Goal: Task Accomplishment & Management: Use online tool/utility

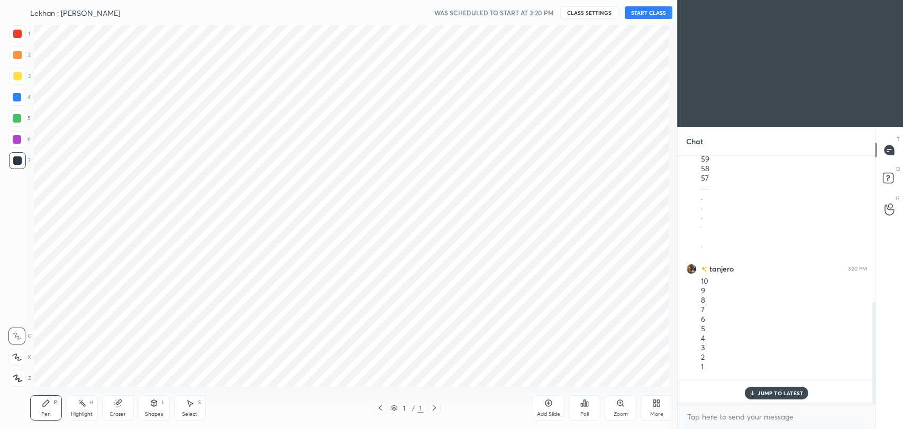
scroll to position [361, 635]
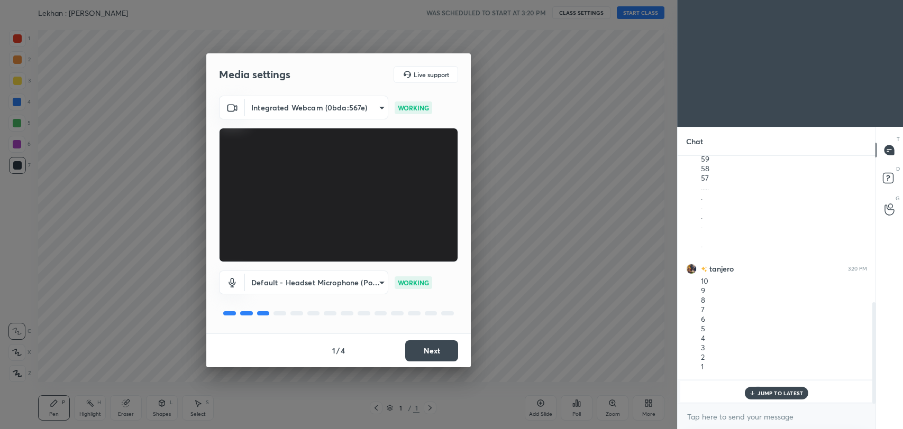
click at [792, 390] on p "JUMP TO LATEST" at bounding box center [779, 393] width 45 height 6
click at [410, 352] on button "Next" at bounding box center [431, 351] width 53 height 21
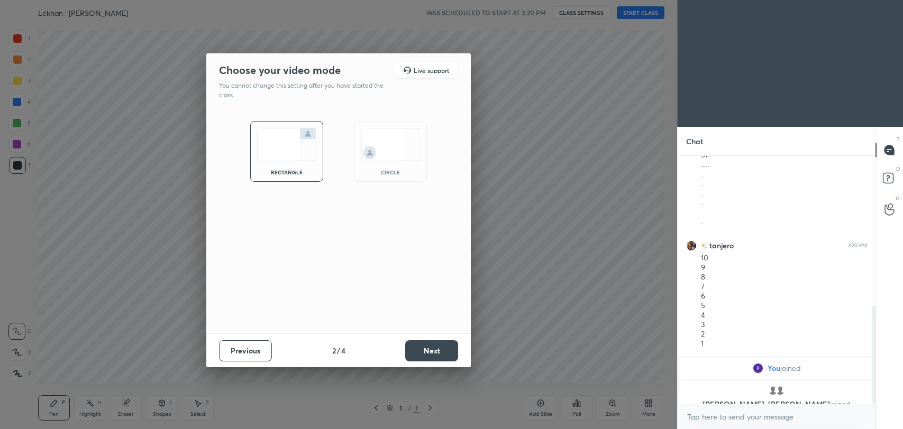
click at [410, 352] on button "Next" at bounding box center [431, 351] width 53 height 21
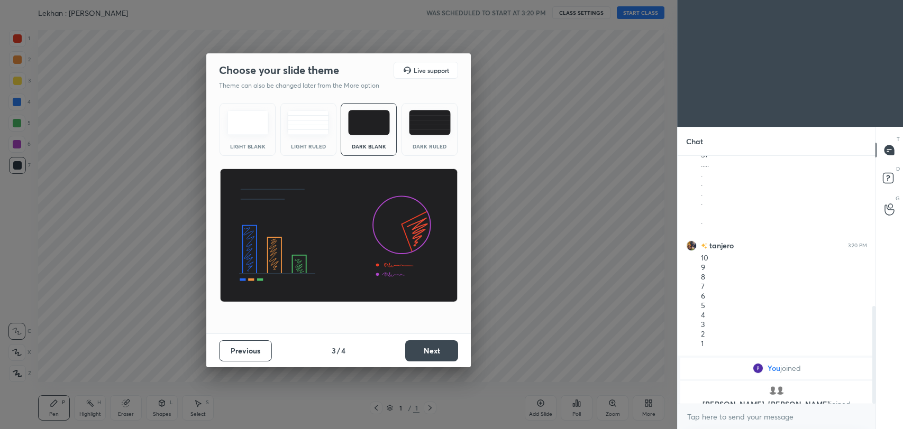
click at [410, 352] on button "Next" at bounding box center [431, 351] width 53 height 21
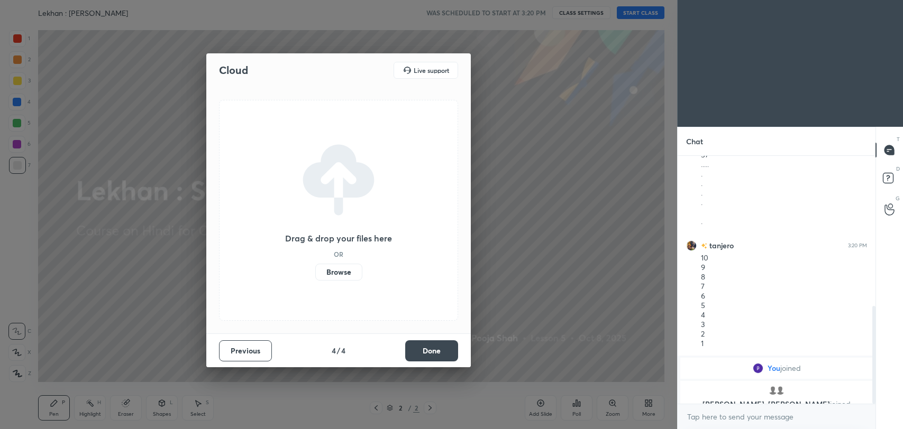
click at [423, 352] on button "Done" at bounding box center [431, 351] width 53 height 21
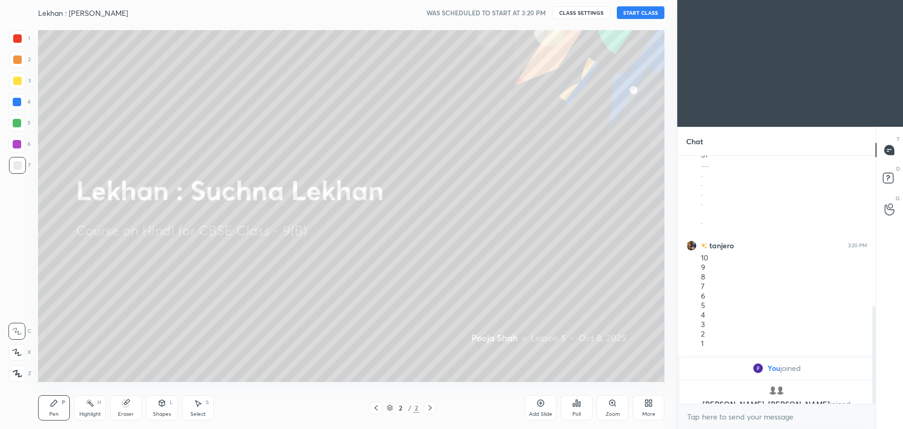
scroll to position [417, 0]
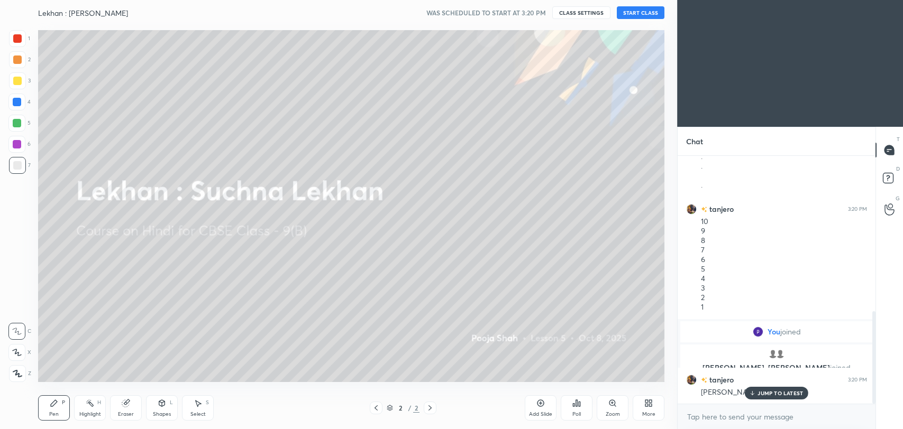
click at [762, 395] on p "JUMP TO LATEST" at bounding box center [779, 393] width 45 height 6
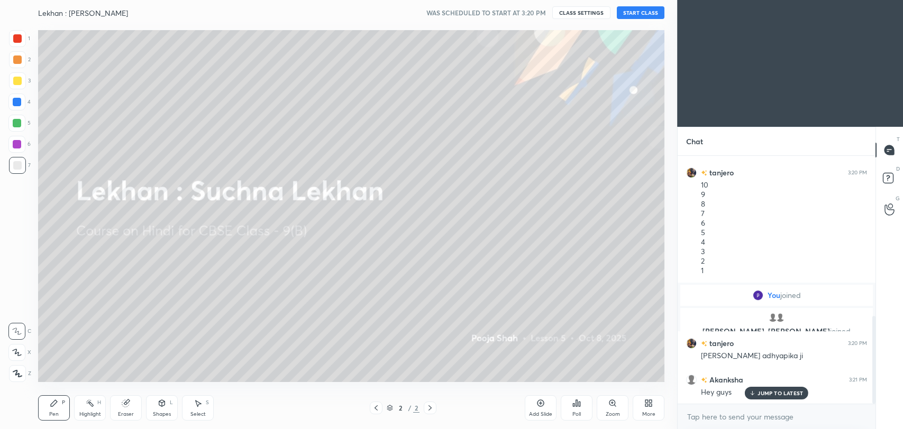
click at [764, 394] on p "JUMP TO LATEST" at bounding box center [779, 393] width 45 height 6
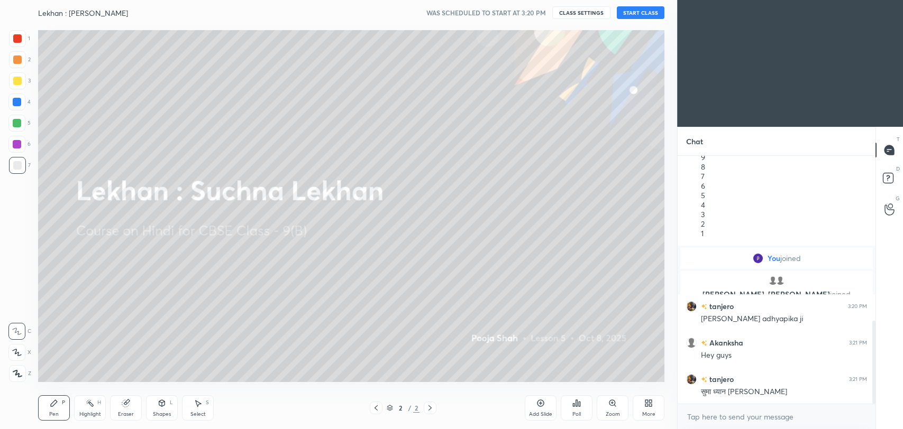
click at [638, 14] on button "START CLASS" at bounding box center [641, 12] width 48 height 13
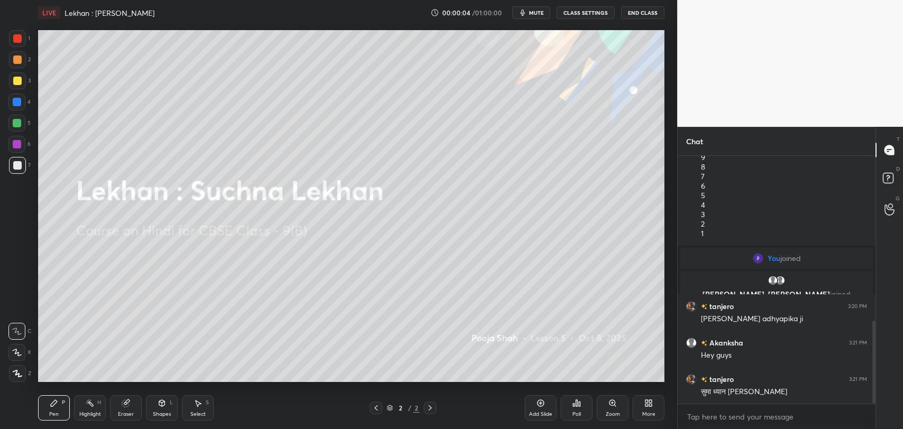
scroll to position [501, 0]
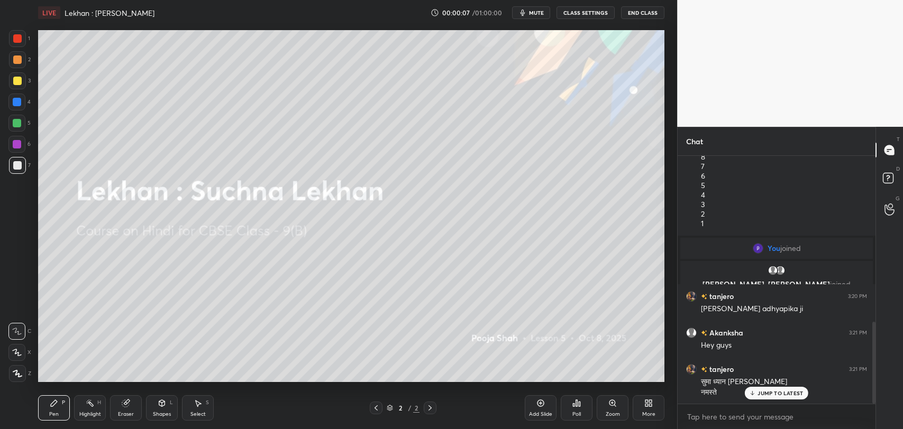
click at [765, 394] on p "JUMP TO LATEST" at bounding box center [779, 393] width 45 height 6
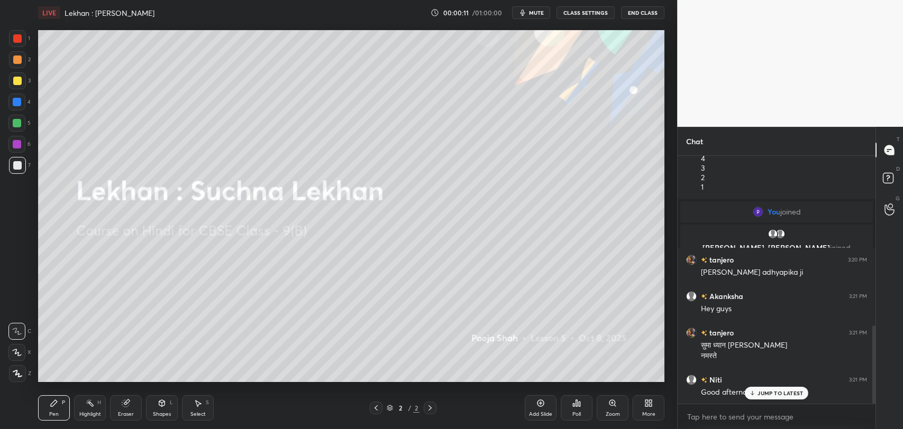
click at [761, 390] on p "JUMP TO LATEST" at bounding box center [779, 393] width 45 height 6
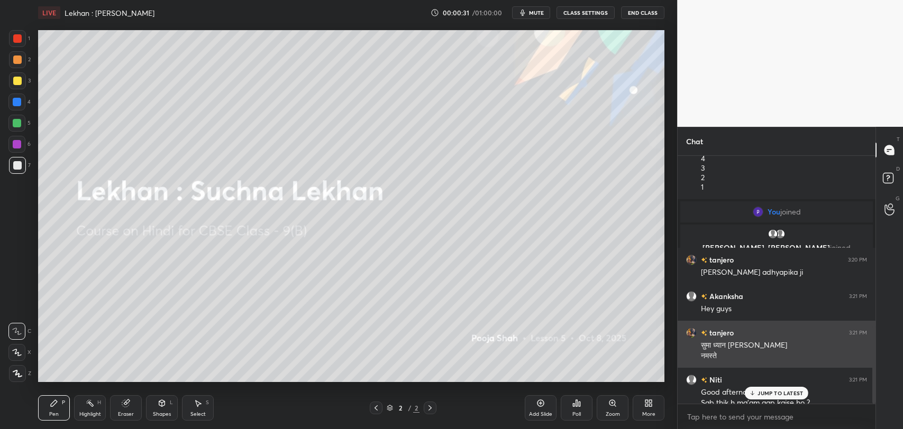
scroll to position [548, 0]
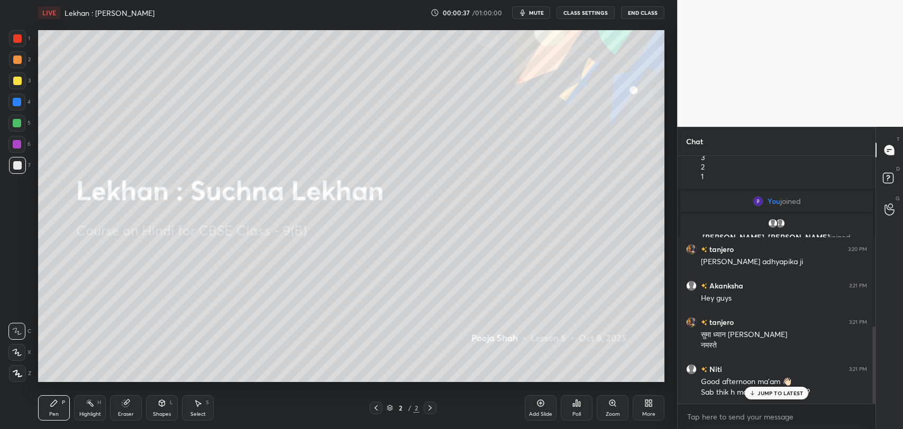
drag, startPoint x: 781, startPoint y: 391, endPoint x: 680, endPoint y: 406, distance: 102.2
click at [779, 396] on p "JUMP TO LATEST" at bounding box center [779, 393] width 45 height 6
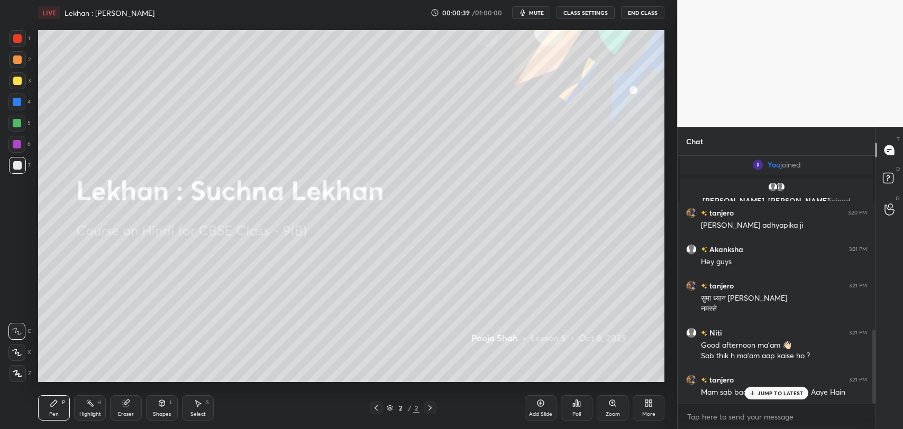
click at [755, 393] on icon at bounding box center [752, 393] width 7 height 6
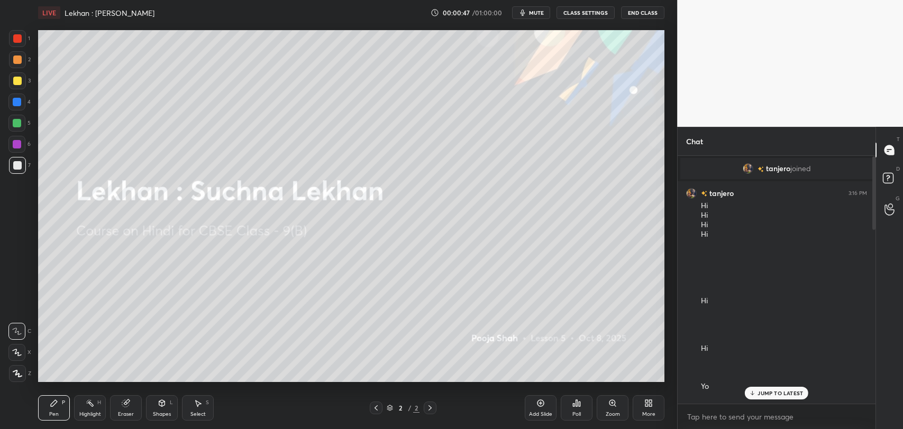
scroll to position [294, 0]
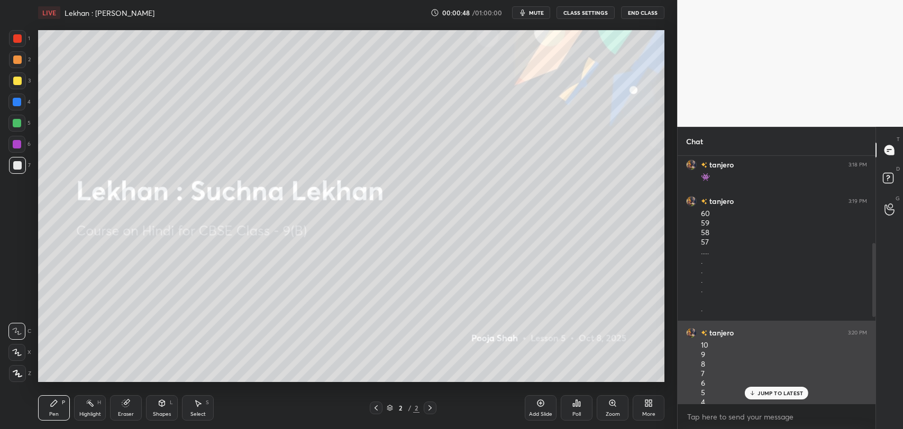
click at [770, 386] on div "10 9 8 7 6 5 4 3 2 1" at bounding box center [784, 389] width 166 height 96
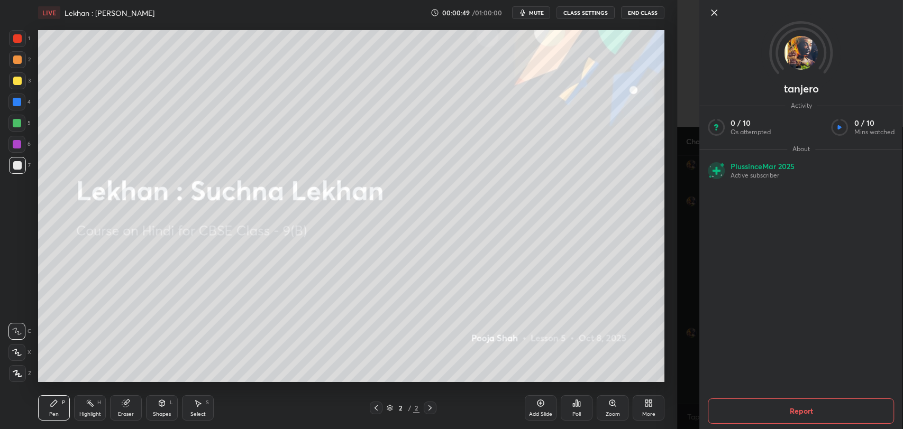
click at [711, 14] on icon at bounding box center [714, 12] width 13 height 13
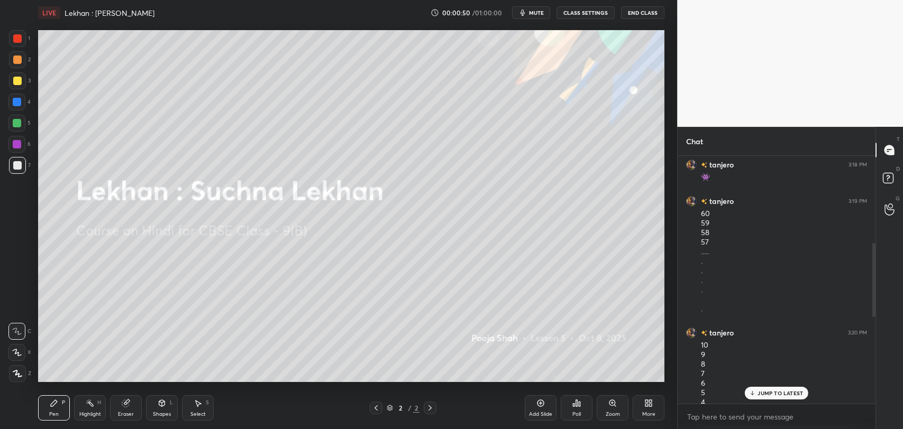
click at [759, 391] on p "JUMP TO LATEST" at bounding box center [779, 393] width 45 height 6
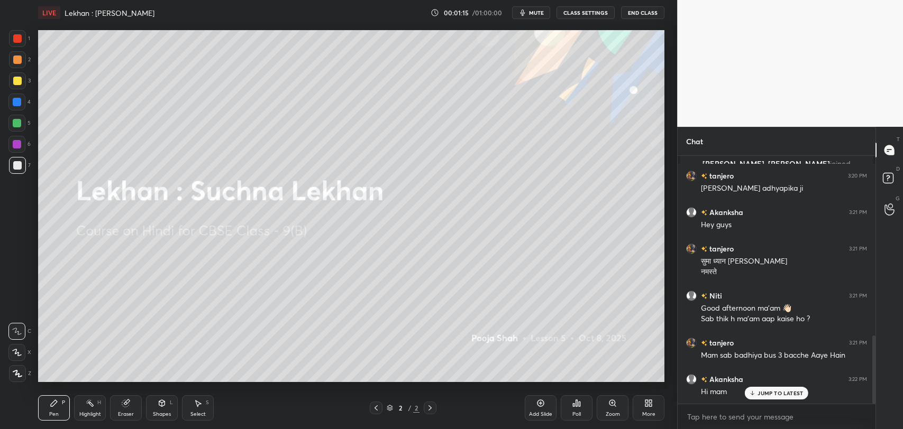
scroll to position [657, 0]
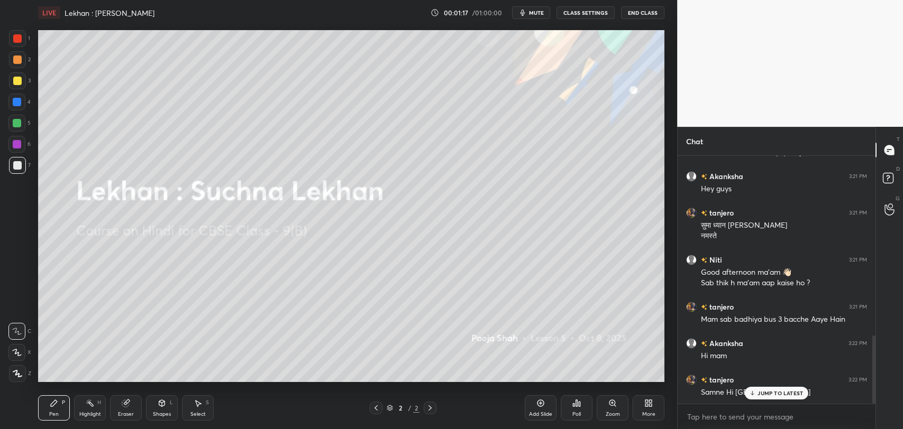
click at [755, 396] on icon at bounding box center [752, 393] width 7 height 6
click at [130, 410] on div "Eraser" at bounding box center [126, 408] width 32 height 25
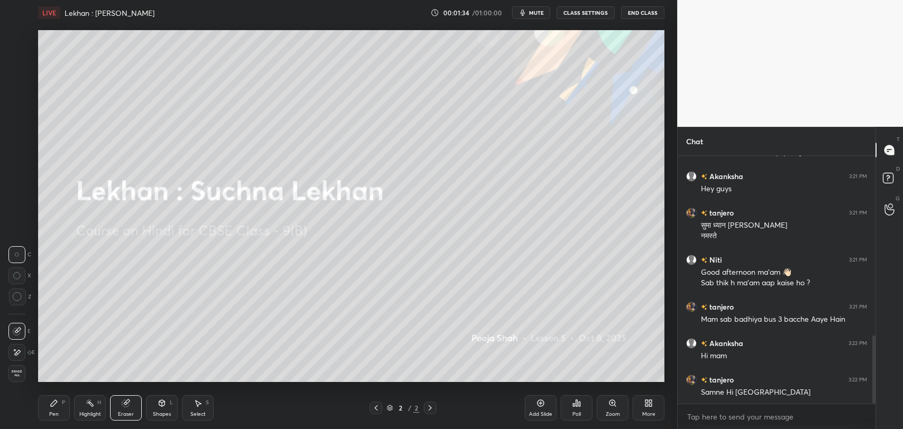
click at [50, 410] on div "Pen P" at bounding box center [54, 408] width 32 height 25
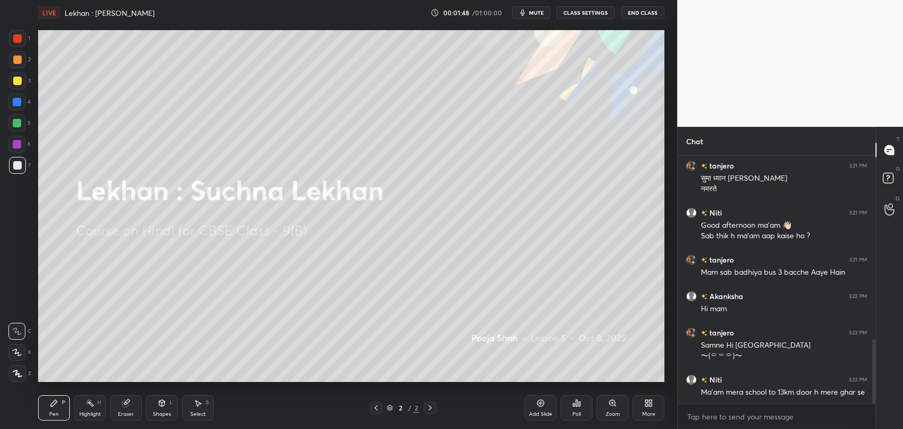
scroll to position [730, 0]
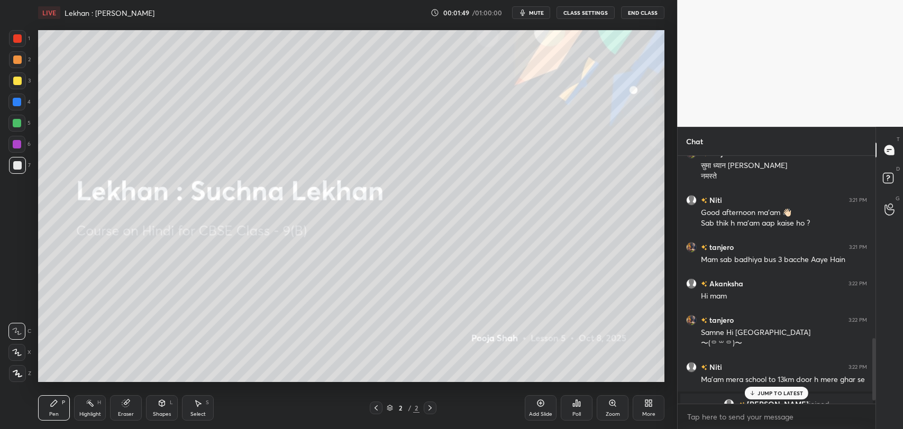
click at [790, 393] on p "JUMP TO LATEST" at bounding box center [779, 393] width 45 height 6
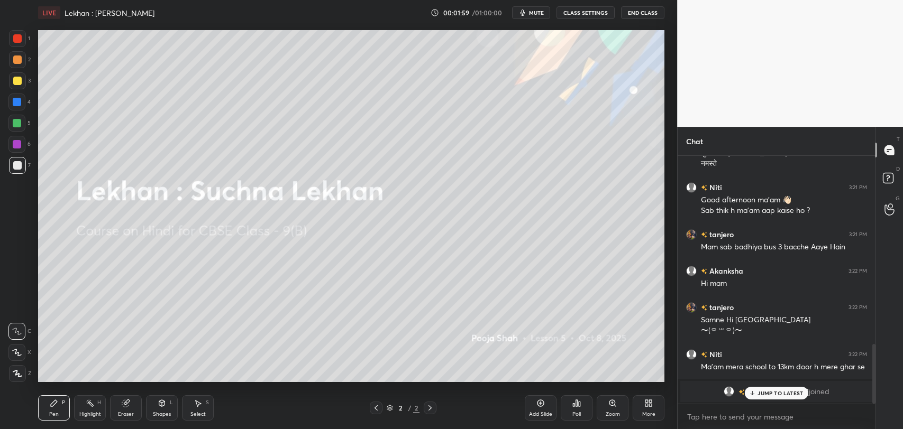
scroll to position [779, 0]
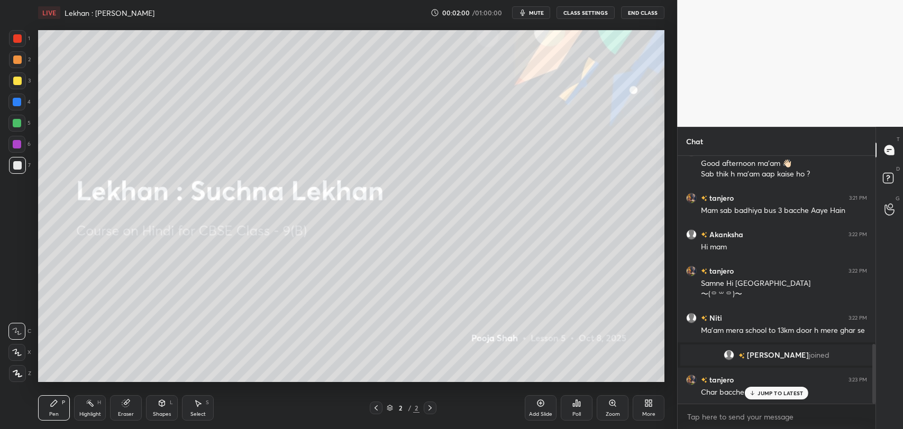
click at [747, 394] on div "JUMP TO LATEST" at bounding box center [776, 393] width 63 height 13
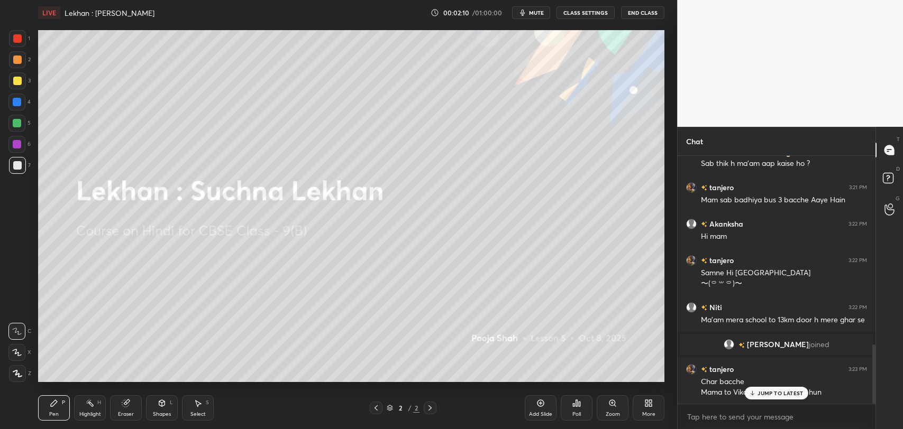
click at [762, 395] on p "JUMP TO LATEST" at bounding box center [779, 393] width 45 height 6
click at [765, 391] on p "JUMP TO LATEST" at bounding box center [779, 393] width 45 height 6
click at [653, 401] on div "More" at bounding box center [649, 408] width 32 height 25
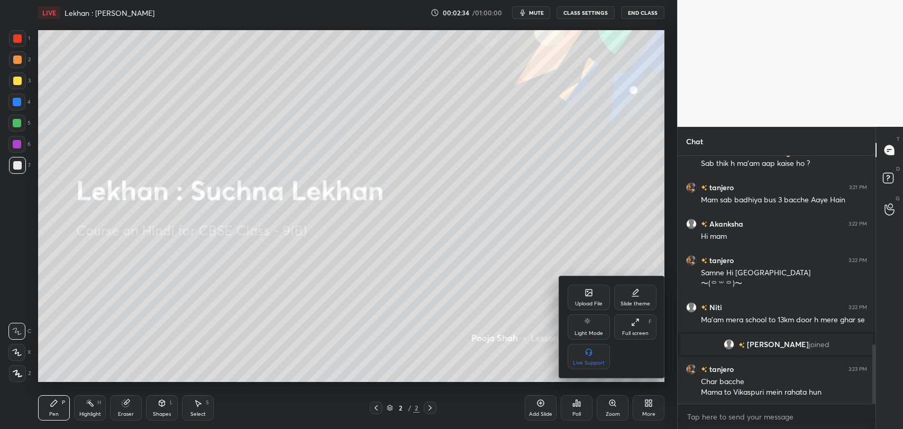
scroll to position [836, 0]
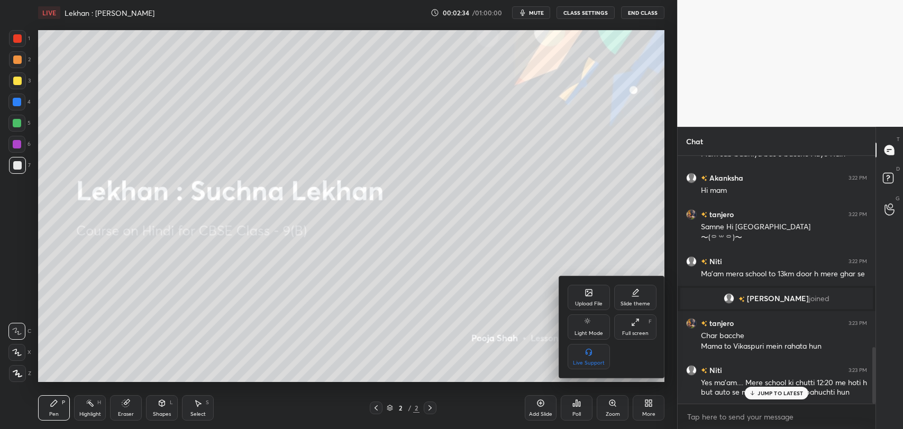
click at [588, 301] on div "Upload File" at bounding box center [589, 303] width 28 height 5
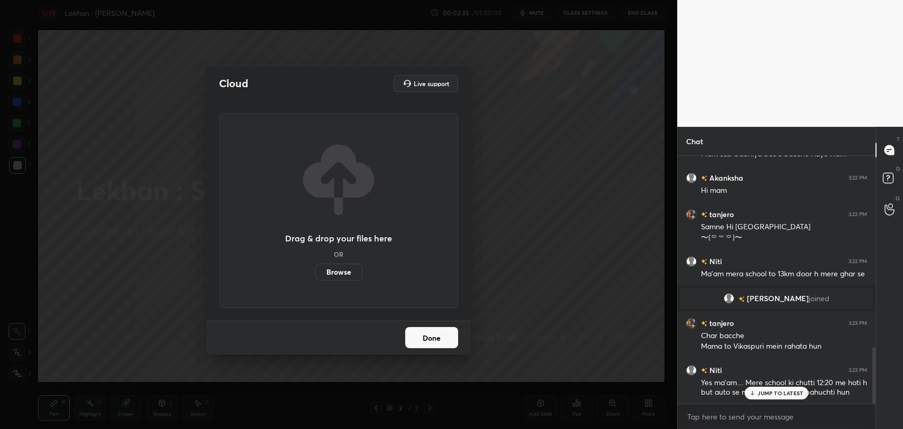
click at [347, 272] on label "Browse" at bounding box center [338, 272] width 47 height 17
click at [315, 272] on input "Browse" at bounding box center [315, 272] width 0 height 17
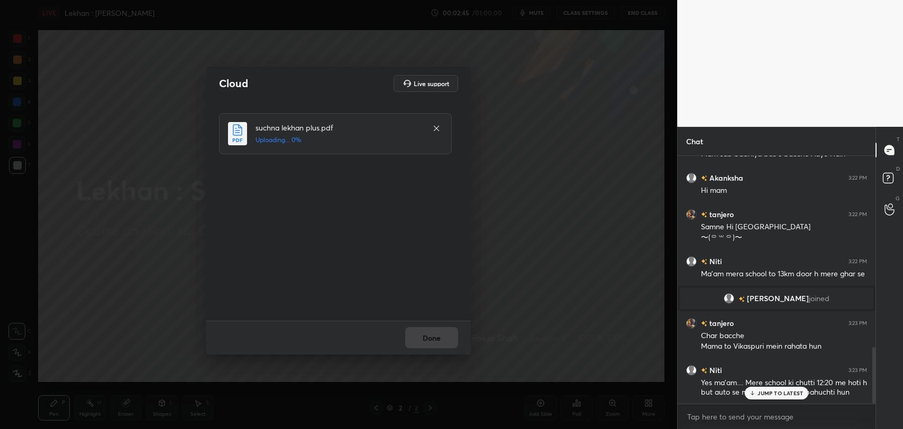
click at [765, 391] on p "JUMP TO LATEST" at bounding box center [779, 393] width 45 height 6
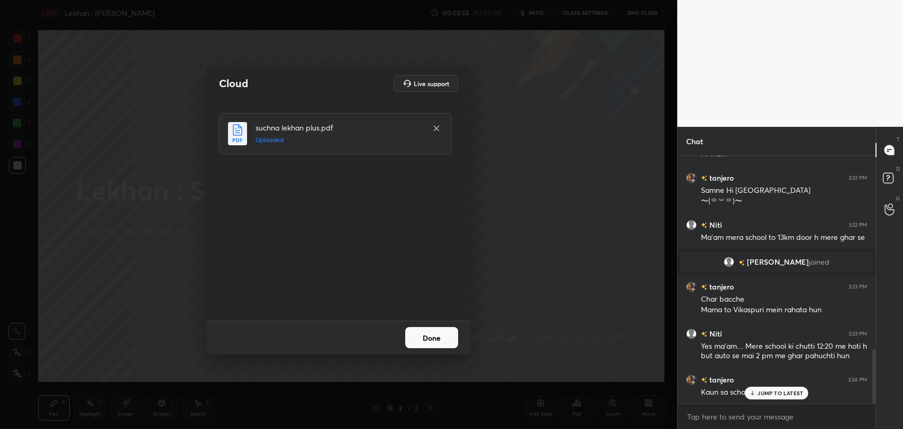
click at [430, 332] on button "Done" at bounding box center [431, 337] width 53 height 21
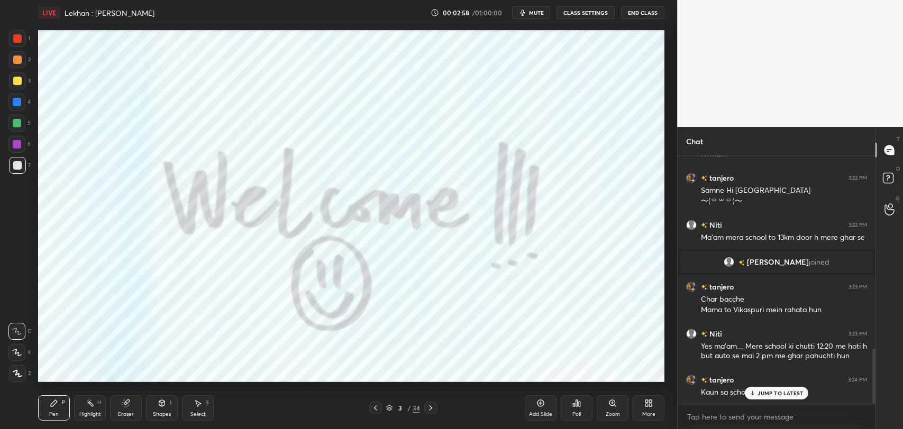
click at [785, 390] on p "JUMP TO LATEST" at bounding box center [779, 393] width 45 height 6
click at [21, 42] on div at bounding box center [17, 38] width 8 height 8
click at [17, 41] on div at bounding box center [17, 38] width 8 height 8
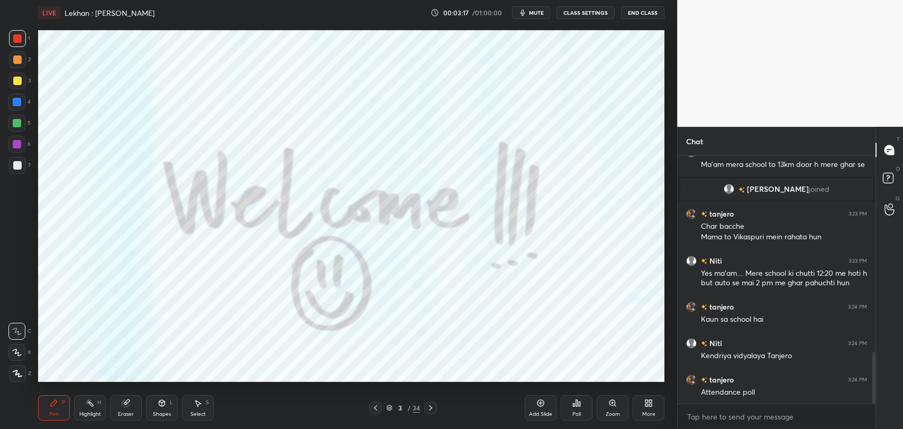
scroll to position [982, 0]
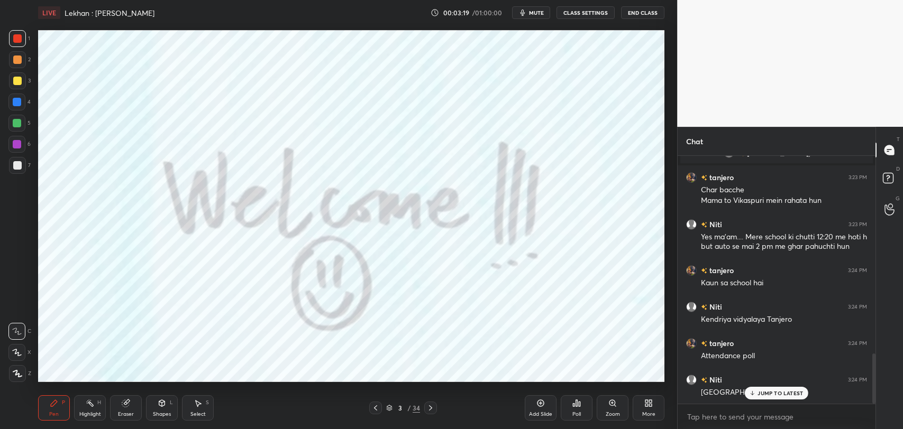
click at [762, 392] on p "JUMP TO LATEST" at bounding box center [779, 393] width 45 height 6
click at [643, 380] on div "Add Slide Poll Zoom More" at bounding box center [595, 408] width 140 height 59
click at [639, 380] on div "Add Slide Poll Zoom More" at bounding box center [595, 408] width 140 height 59
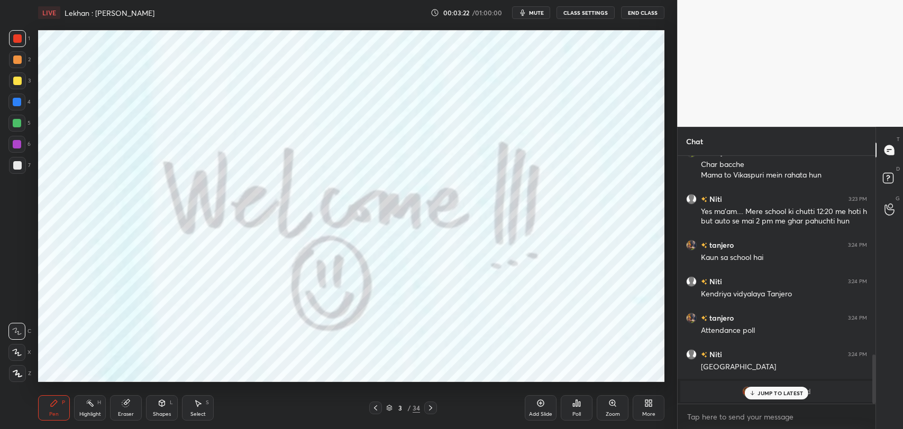
drag, startPoint x: 783, startPoint y: 393, endPoint x: 739, endPoint y: 396, distance: 44.5
click at [783, 394] on p "JUMP TO LATEST" at bounding box center [779, 393] width 45 height 6
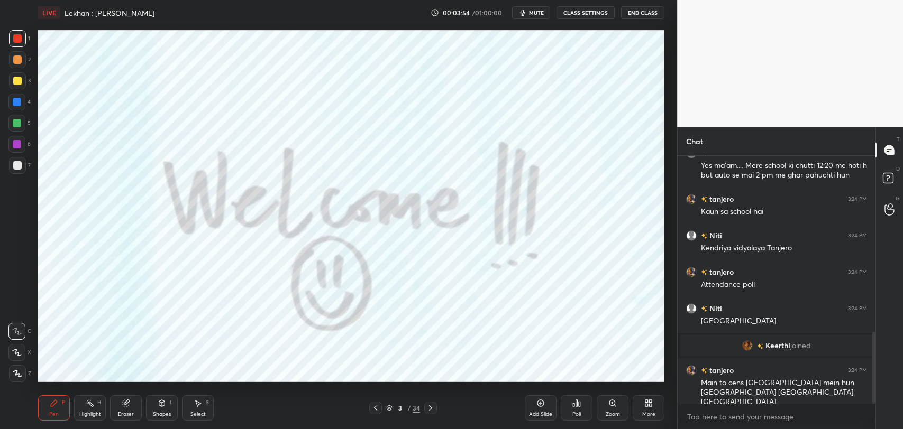
click at [648, 408] on div "More" at bounding box center [649, 408] width 32 height 25
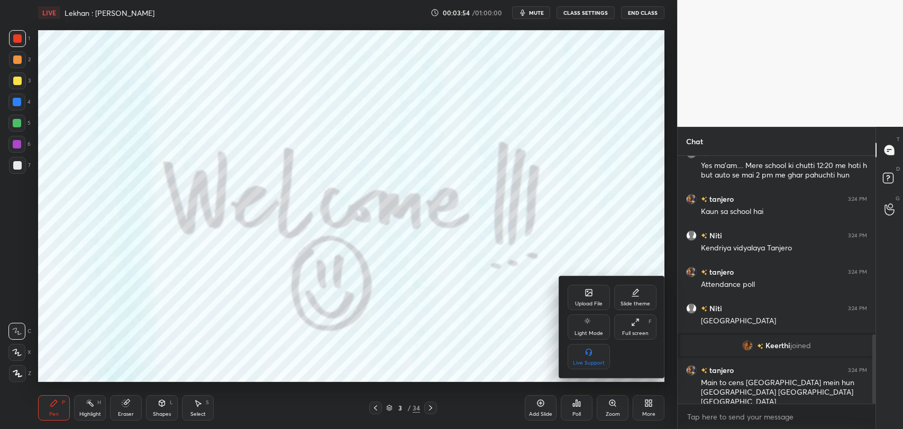
scroll to position [643, 0]
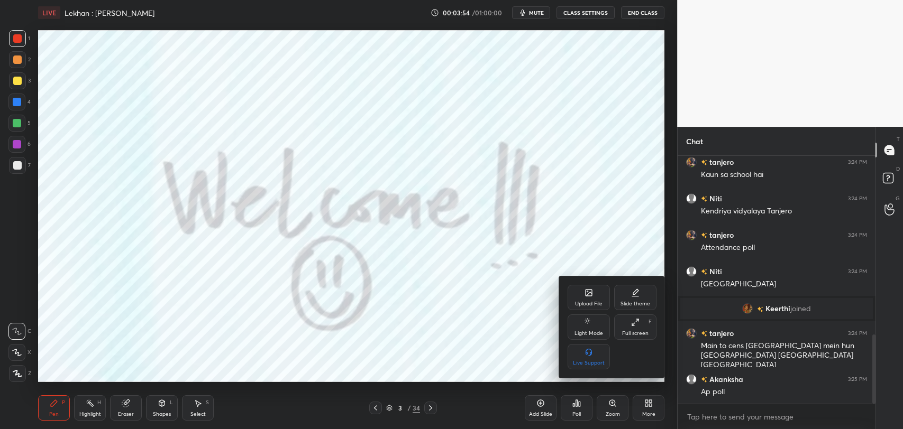
click at [486, 304] on div at bounding box center [451, 214] width 903 height 429
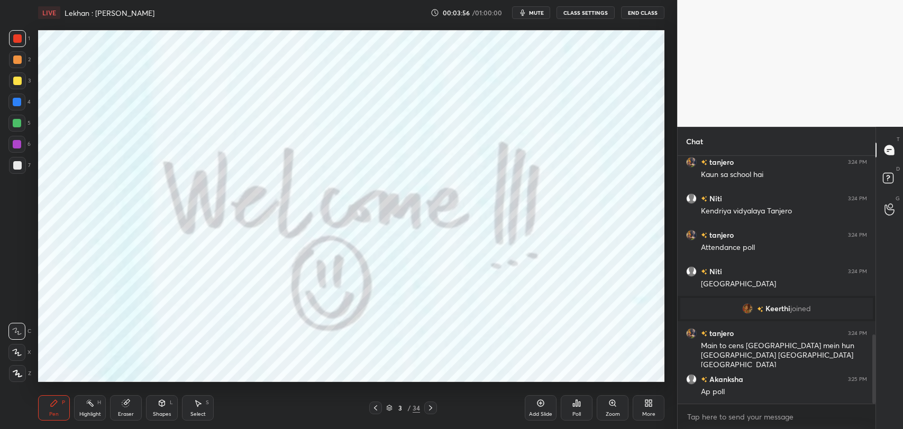
click at [540, 18] on button "mute" at bounding box center [531, 12] width 38 height 13
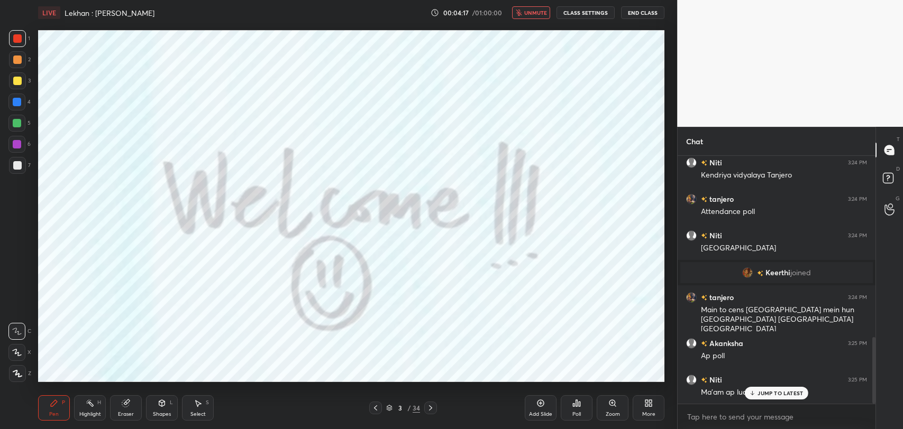
click at [780, 390] on p "JUMP TO LATEST" at bounding box center [779, 393] width 45 height 6
click at [528, 12] on span "unmute" at bounding box center [535, 12] width 23 height 7
click at [577, 412] on div "Poll" at bounding box center [576, 414] width 8 height 5
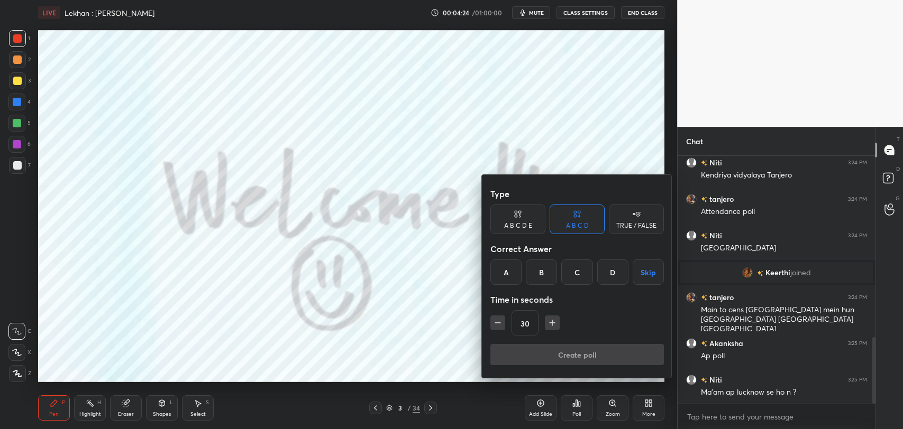
click at [509, 268] on div "A" at bounding box center [505, 272] width 31 height 25
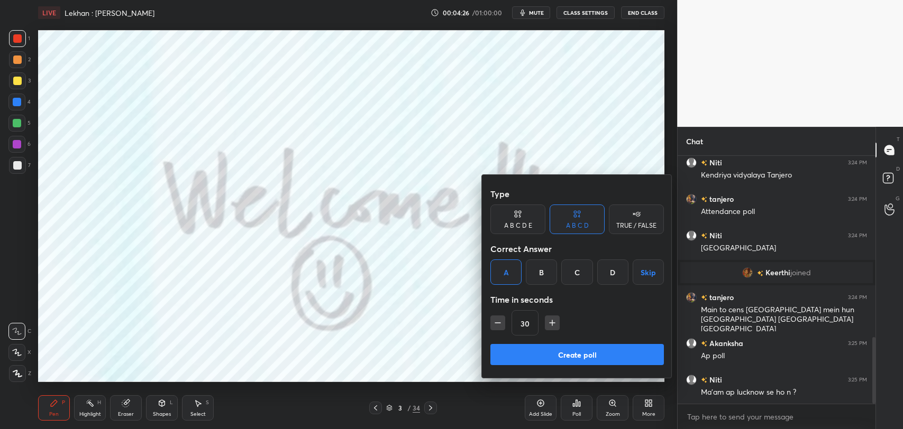
click at [552, 350] on button "Create poll" at bounding box center [576, 354] width 173 height 21
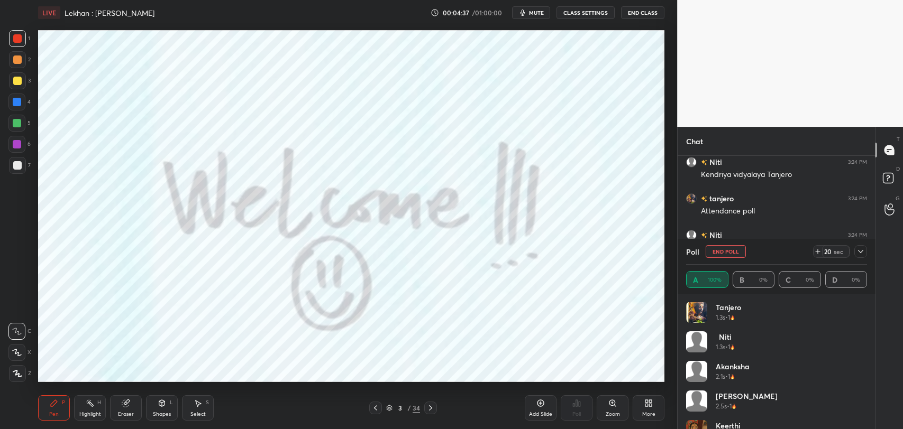
scroll to position [0, 0]
click at [863, 251] on icon at bounding box center [860, 252] width 8 height 8
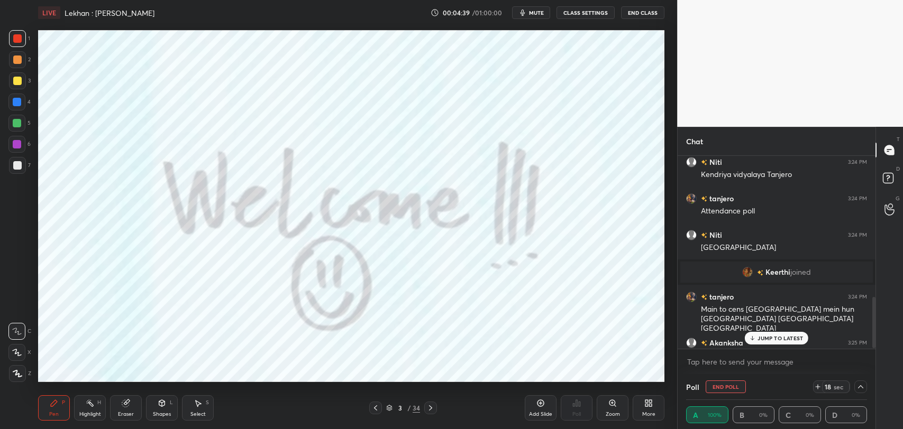
scroll to position [770, 0]
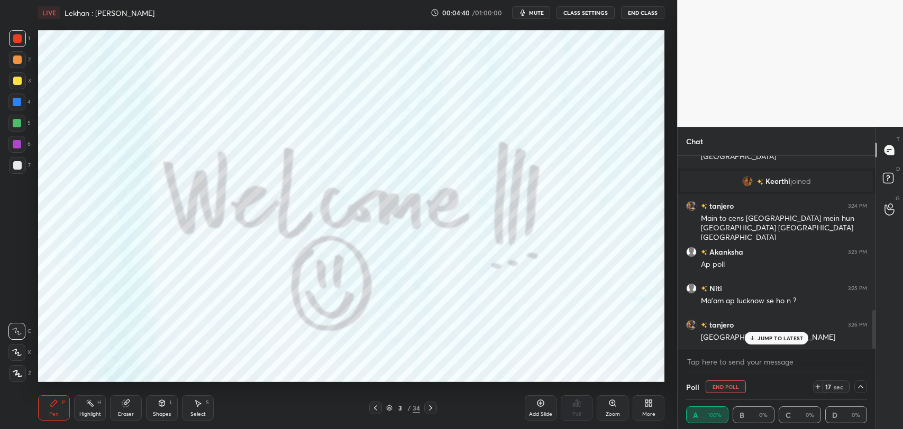
click at [779, 340] on p "JUMP TO LATEST" at bounding box center [779, 338] width 45 height 6
click at [856, 386] on icon at bounding box center [860, 387] width 8 height 8
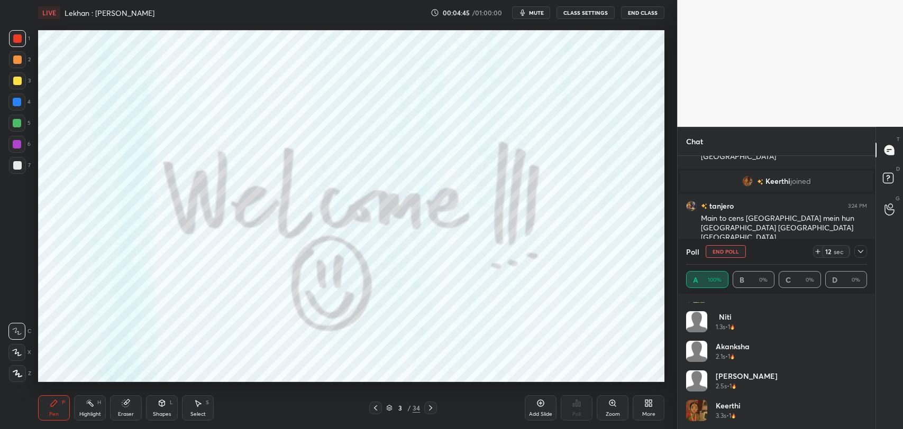
scroll to position [21, 0]
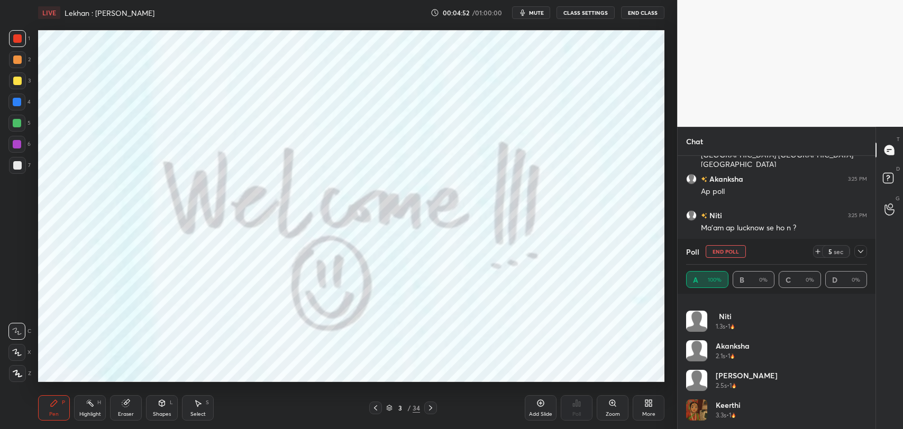
click at [864, 248] on div at bounding box center [860, 251] width 13 height 13
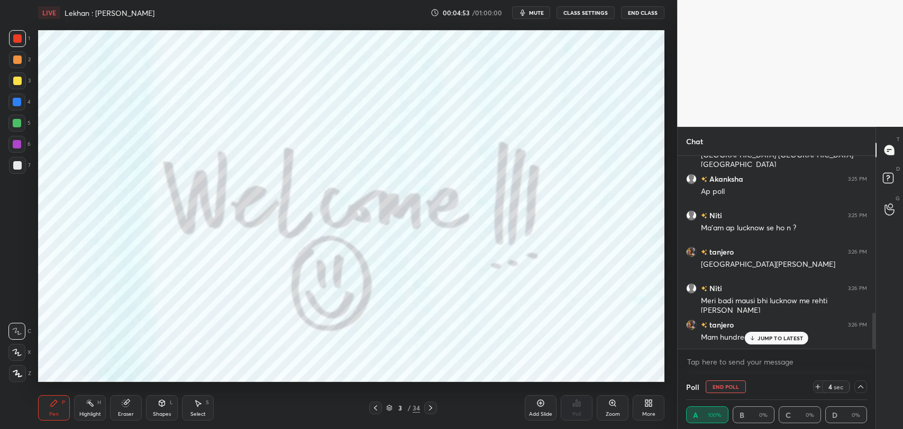
click at [760, 342] on div "JUMP TO LATEST" at bounding box center [776, 338] width 63 height 13
click at [724, 390] on button "End Poll" at bounding box center [726, 387] width 40 height 13
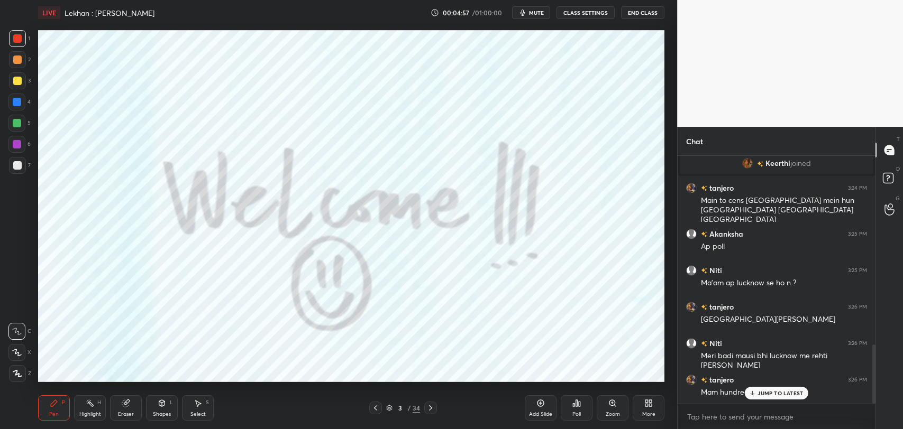
click at [426, 408] on icon at bounding box center [430, 408] width 8 height 8
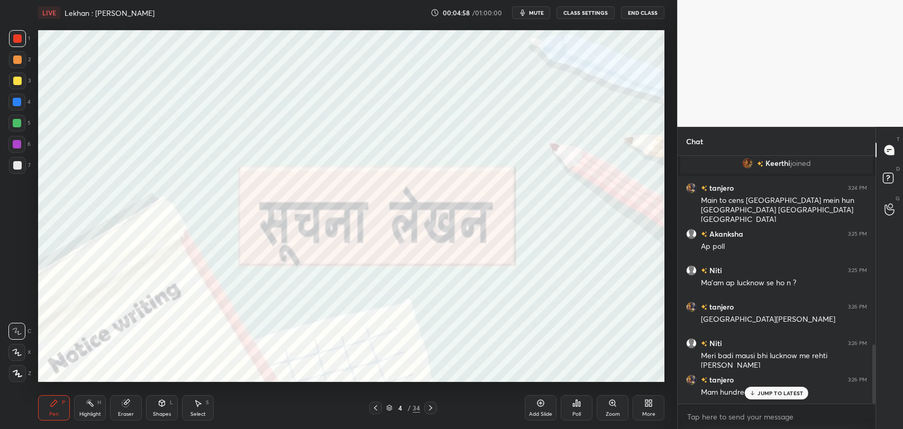
click at [757, 391] on div "JUMP TO LATEST" at bounding box center [776, 393] width 63 height 13
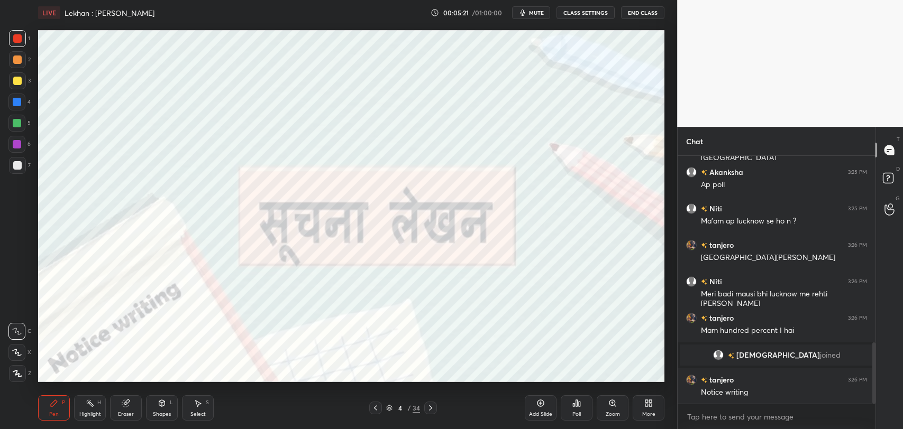
click at [123, 402] on icon at bounding box center [125, 403] width 7 height 7
click at [55, 400] on icon at bounding box center [54, 403] width 6 height 6
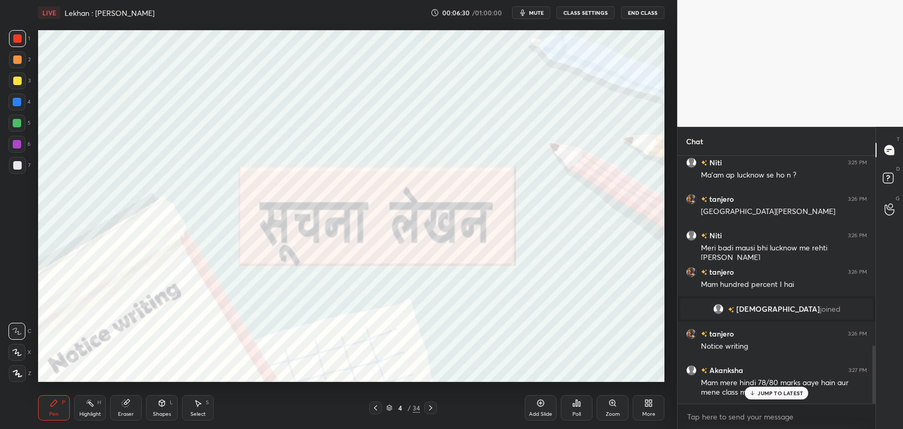
click at [779, 392] on p "JUMP TO LATEST" at bounding box center [779, 393] width 45 height 6
click at [547, 11] on button "mute" at bounding box center [531, 12] width 38 height 13
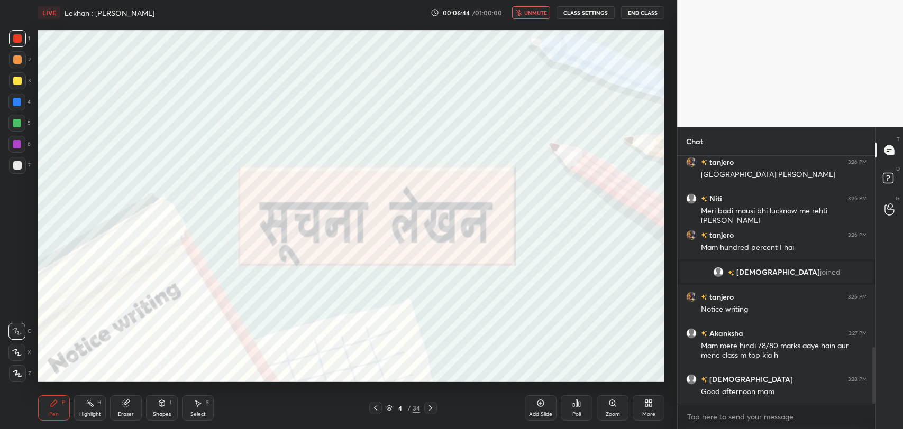
click at [546, 10] on span "unmute" at bounding box center [535, 12] width 23 height 7
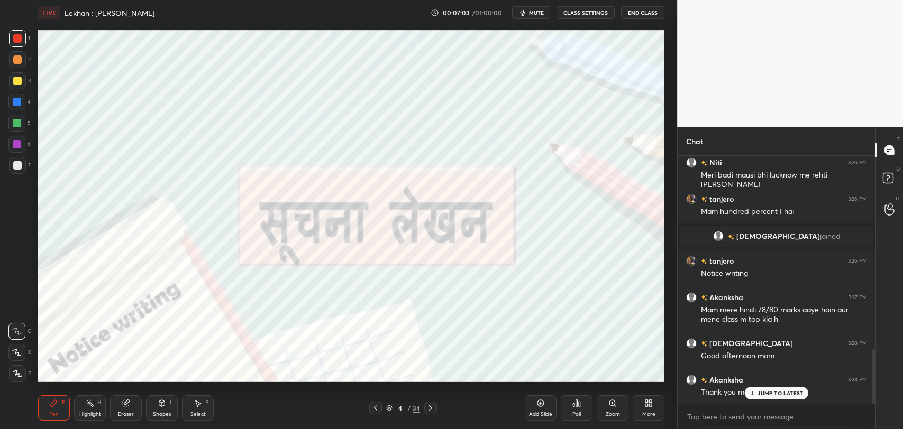
scroll to position [924, 0]
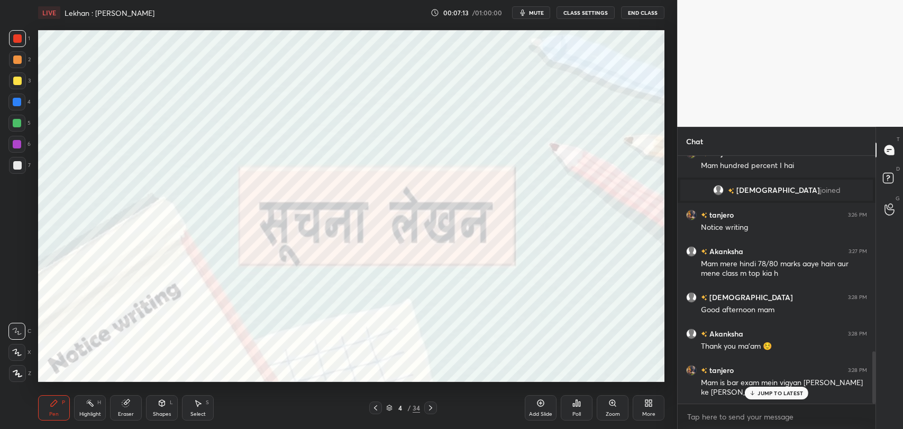
click at [783, 391] on p "JUMP TO LATEST" at bounding box center [779, 393] width 45 height 6
click at [535, 8] on button "mute" at bounding box center [531, 12] width 38 height 13
click at [535, 8] on button "unmute" at bounding box center [531, 12] width 38 height 13
click at [134, 407] on div "Eraser" at bounding box center [126, 408] width 32 height 25
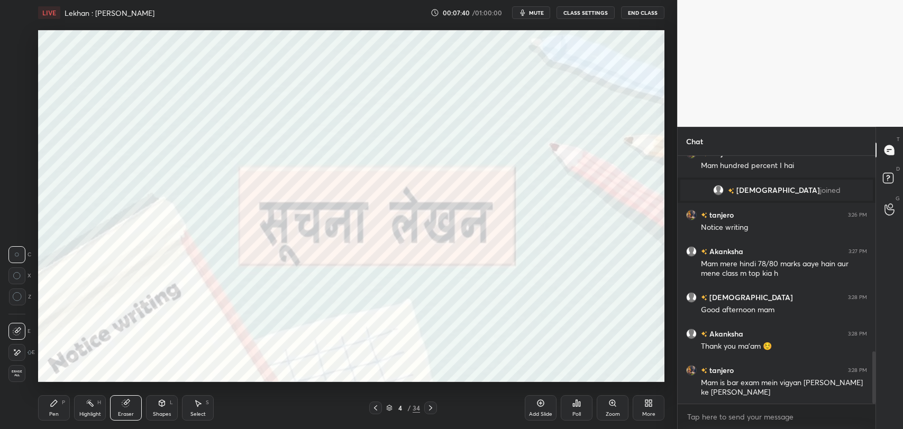
click at [60, 413] on div "Pen P" at bounding box center [54, 408] width 32 height 25
click at [433, 409] on icon at bounding box center [430, 408] width 8 height 8
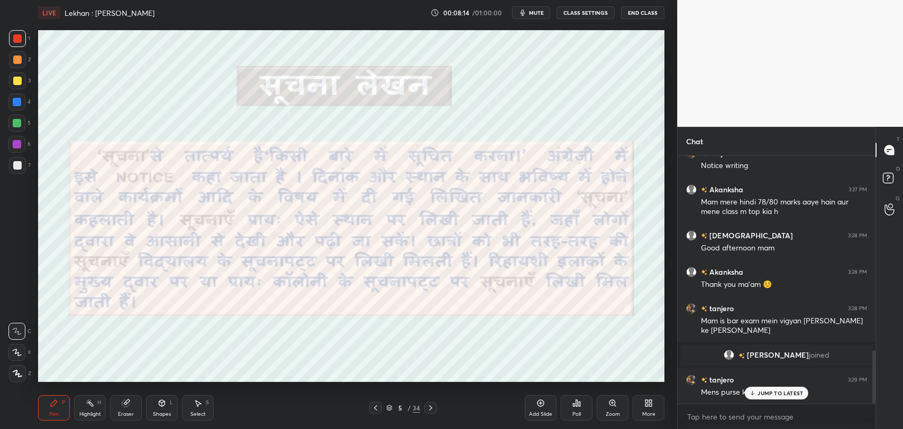
scroll to position [917, 0]
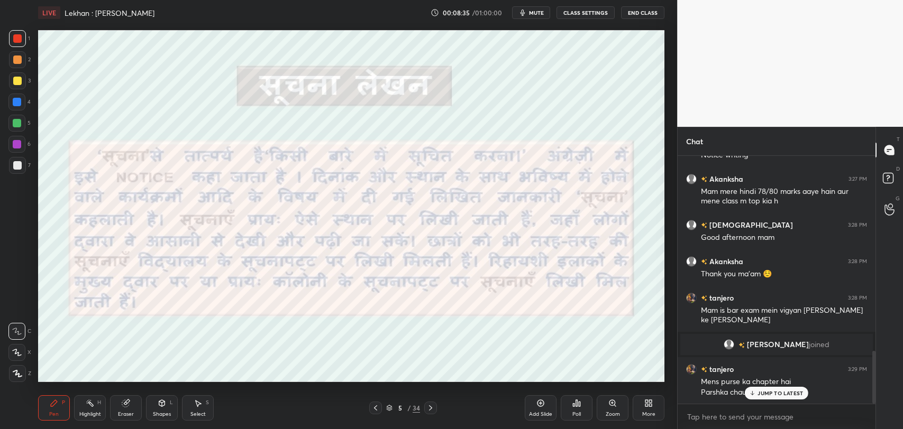
click at [754, 392] on icon at bounding box center [752, 393] width 7 height 6
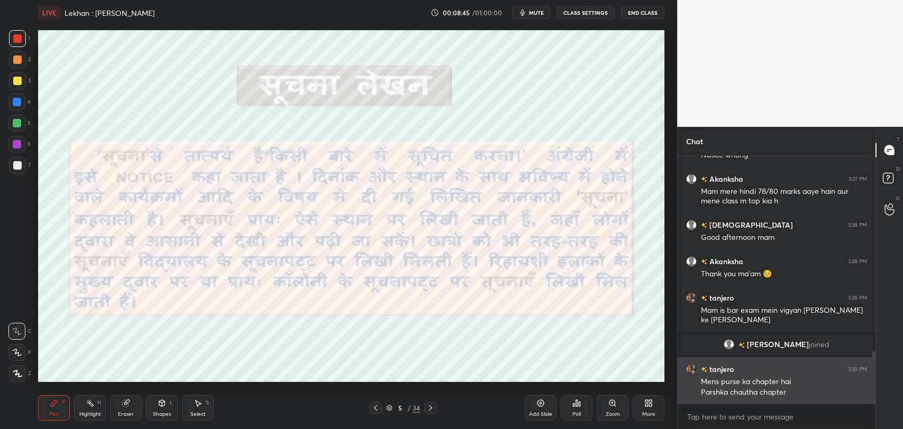
scroll to position [953, 0]
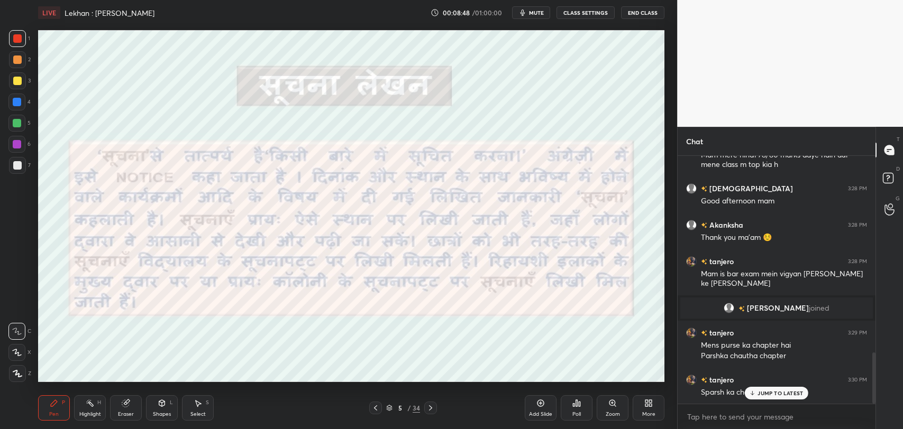
click at [755, 390] on icon at bounding box center [752, 393] width 7 height 6
click at [546, 7] on button "mute" at bounding box center [531, 12] width 38 height 13
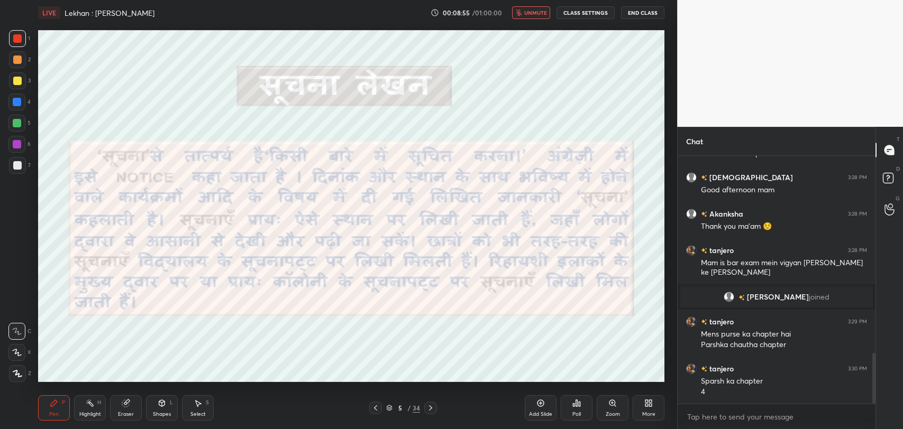
click at [543, 8] on button "unmute" at bounding box center [531, 12] width 38 height 13
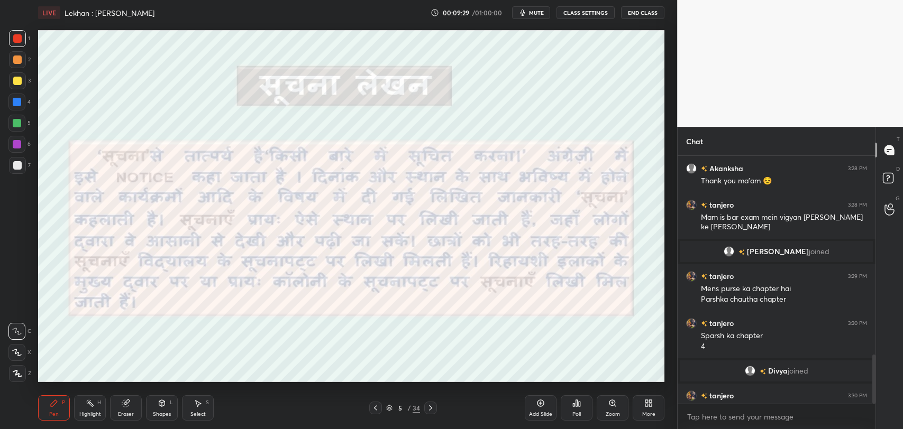
scroll to position [1006, 0]
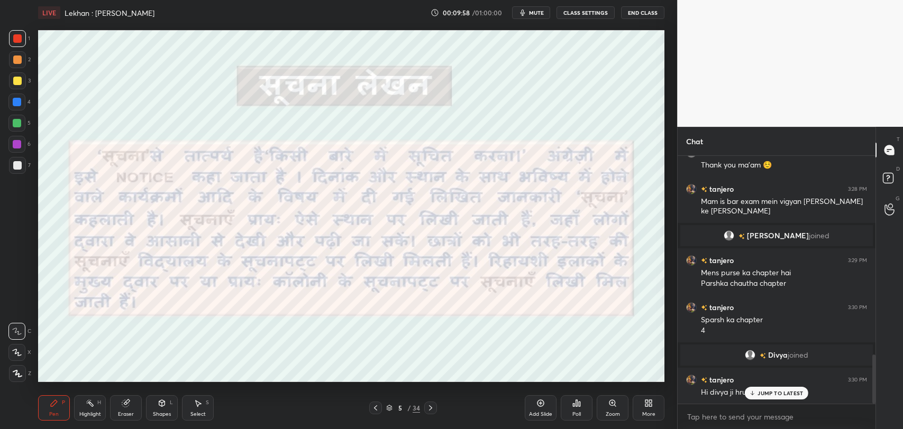
click at [756, 387] on div "JUMP TO LATEST" at bounding box center [776, 393] width 63 height 13
click at [779, 371] on p "JUMP TO LATEST" at bounding box center [779, 372] width 45 height 6
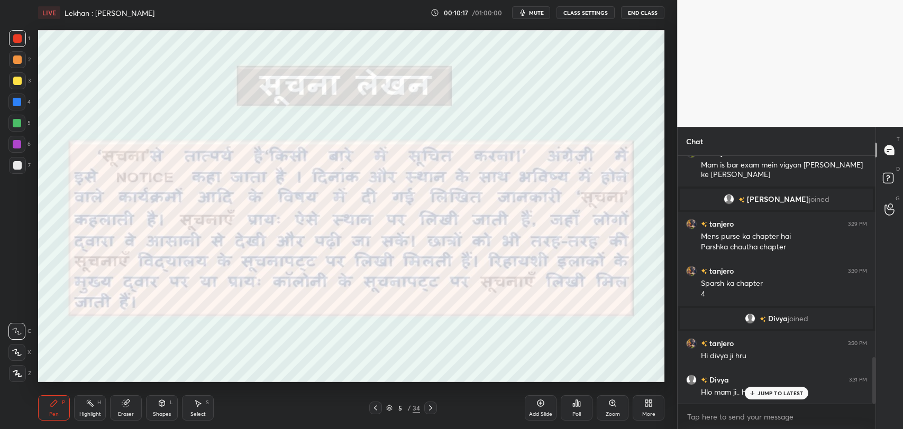
scroll to position [1067, 0]
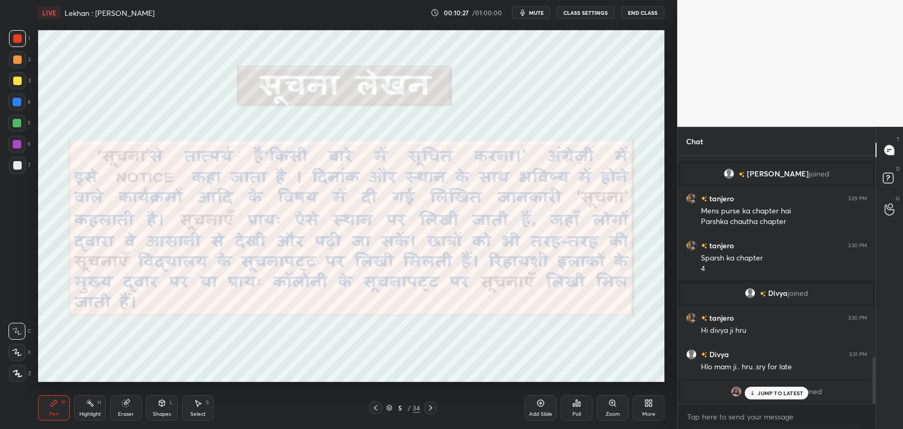
click at [764, 395] on p "JUMP TO LATEST" at bounding box center [779, 393] width 45 height 6
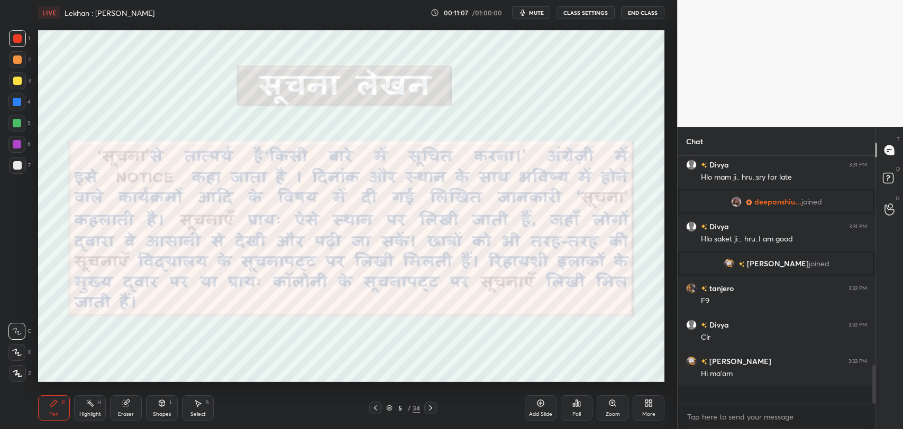
scroll to position [1210, 0]
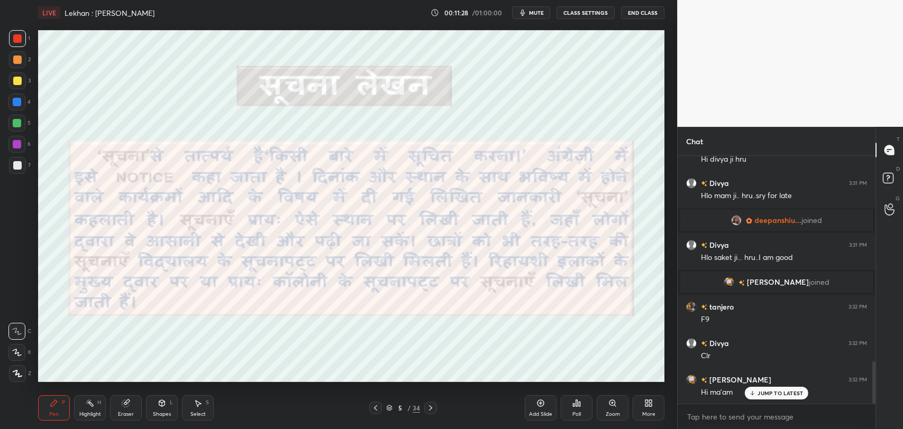
click at [765, 397] on div "JUMP TO LATEST" at bounding box center [776, 393] width 63 height 13
click at [537, 13] on span "mute" at bounding box center [536, 12] width 15 height 7
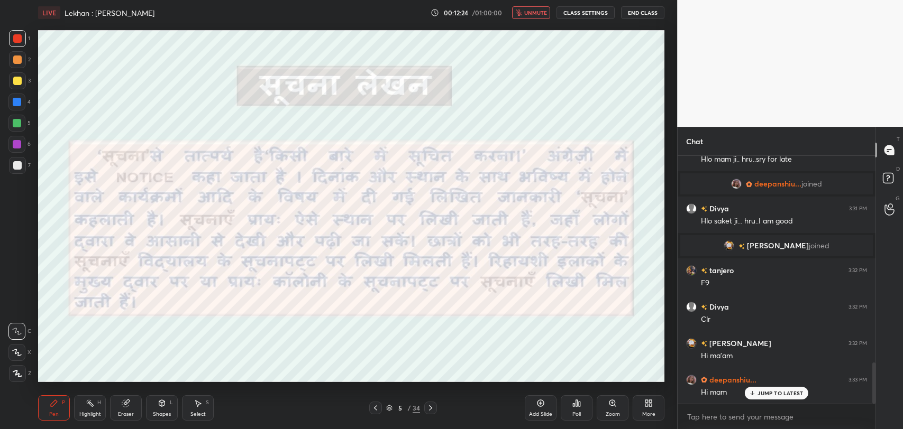
click at [547, 14] on span "unmute" at bounding box center [535, 12] width 23 height 7
click at [756, 399] on div "JUMP TO LATEST" at bounding box center [776, 393] width 63 height 13
click at [428, 411] on icon at bounding box center [430, 408] width 8 height 8
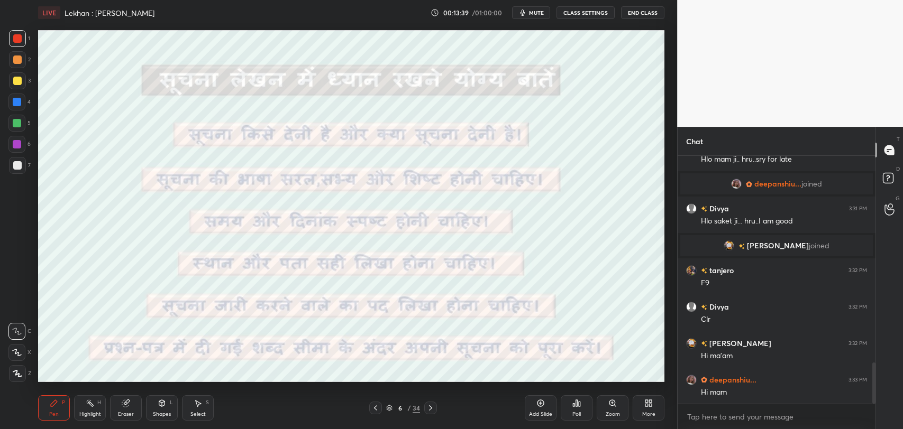
click at [532, 11] on span "mute" at bounding box center [536, 12] width 15 height 7
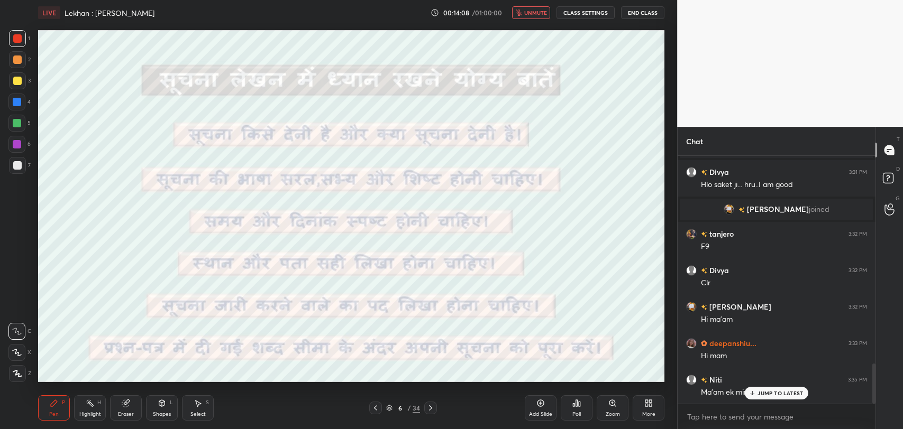
click at [765, 393] on p "JUMP TO LATEST" at bounding box center [779, 393] width 45 height 6
click at [376, 408] on icon at bounding box center [375, 408] width 8 height 8
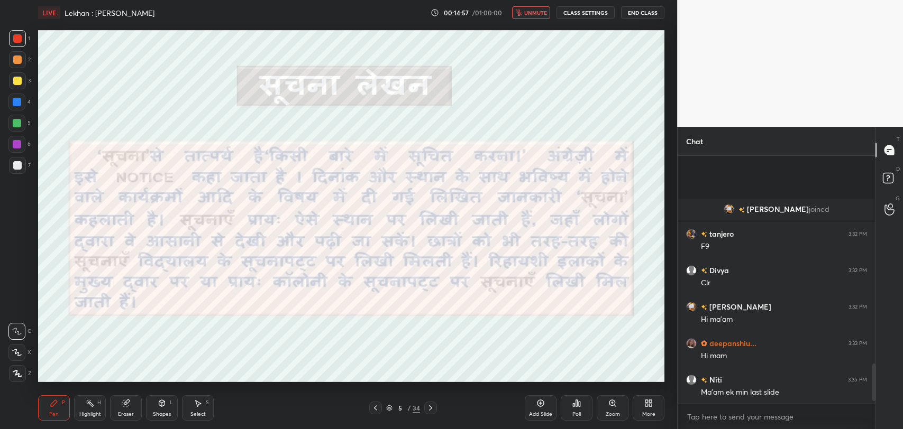
scroll to position [1382, 0]
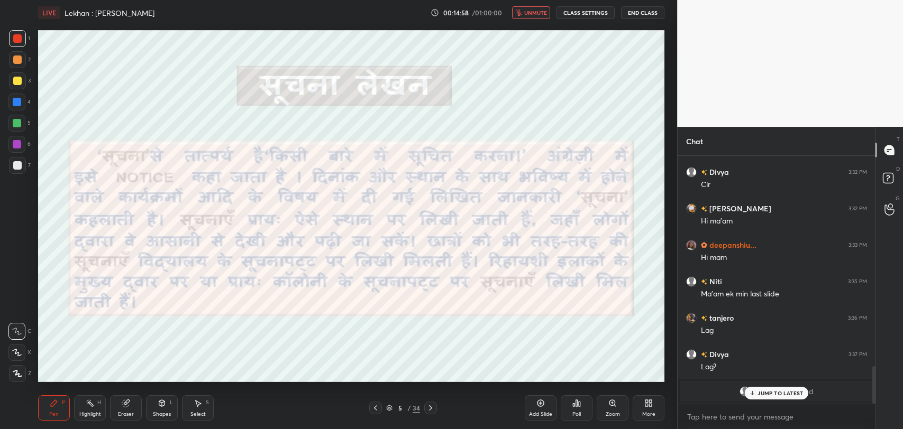
click at [782, 402] on div "Rakshita joined" at bounding box center [776, 391] width 193 height 21
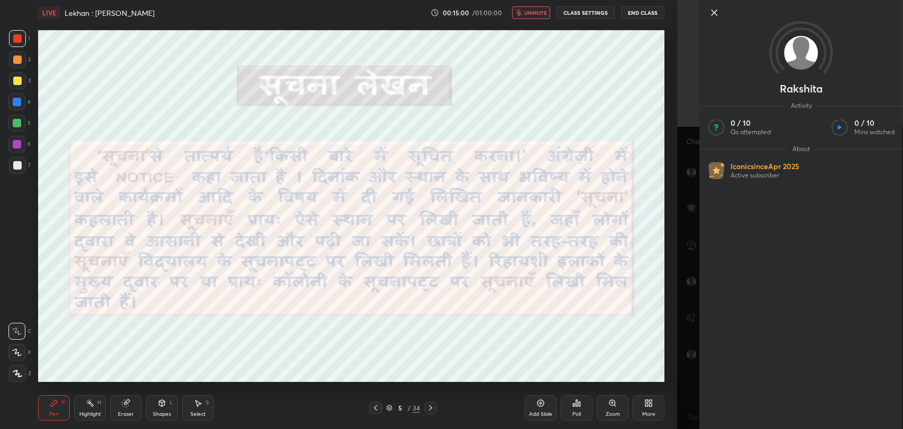
click at [711, 14] on icon at bounding box center [713, 12] width 5 height 5
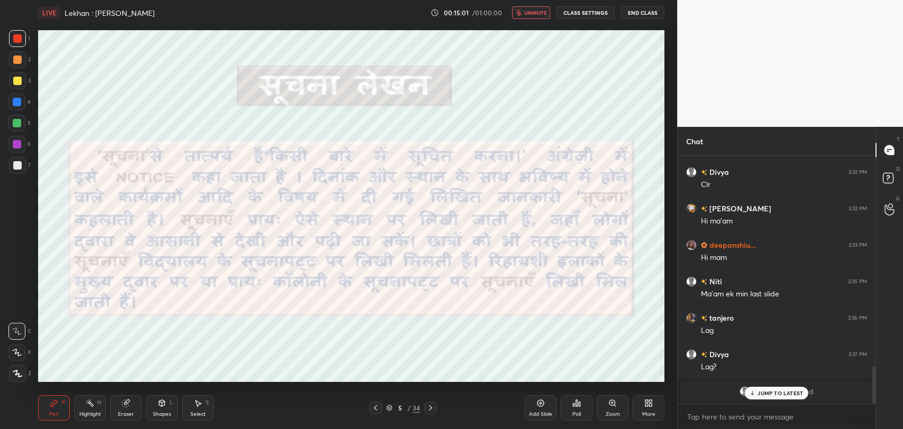
click at [759, 395] on p "JUMP TO LATEST" at bounding box center [779, 393] width 45 height 6
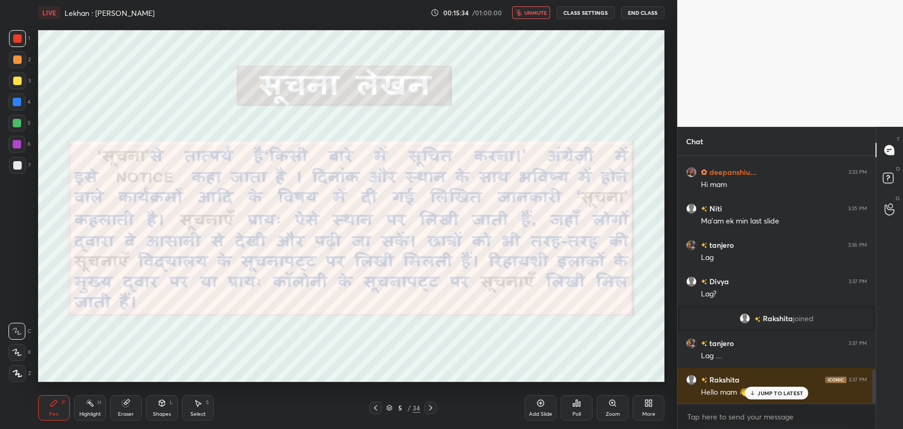
scroll to position [1538, 0]
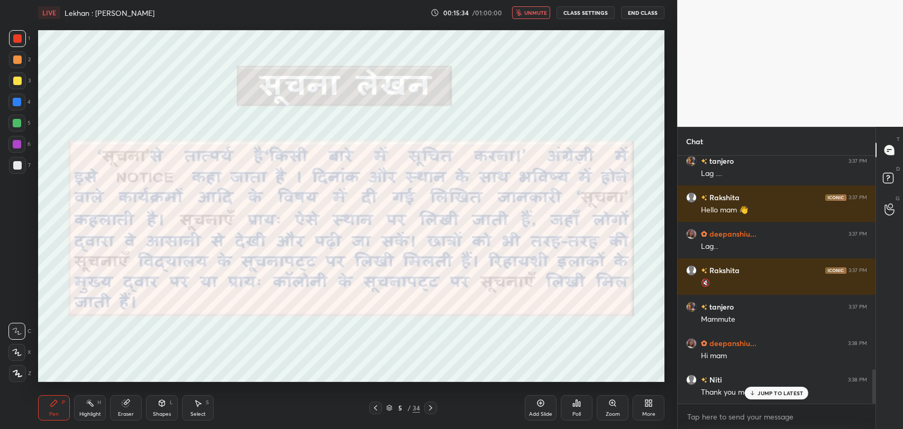
click at [537, 7] on button "unmute" at bounding box center [531, 12] width 38 height 13
click at [767, 395] on p "JUMP TO LATEST" at bounding box center [779, 393] width 45 height 6
click at [432, 413] on div at bounding box center [430, 408] width 13 height 13
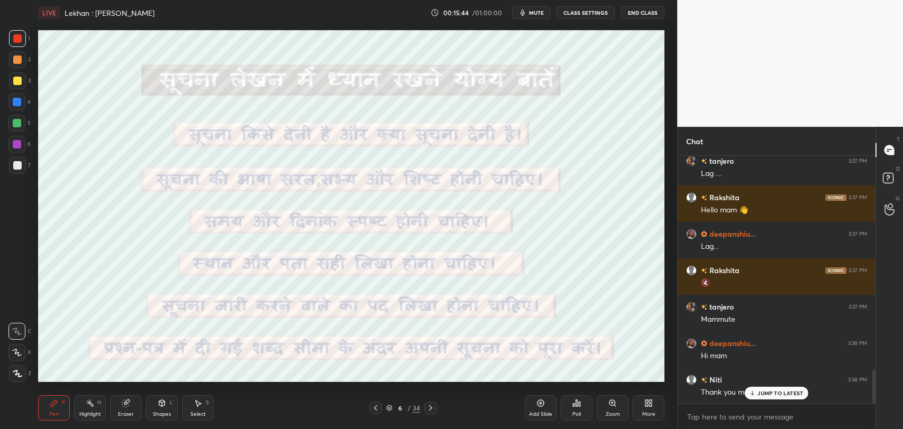
scroll to position [1575, 0]
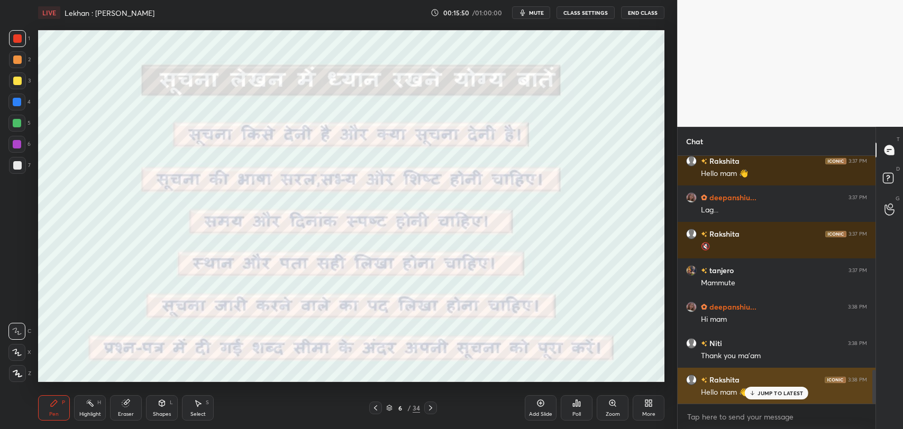
click at [771, 394] on p "JUMP TO LATEST" at bounding box center [779, 393] width 45 height 6
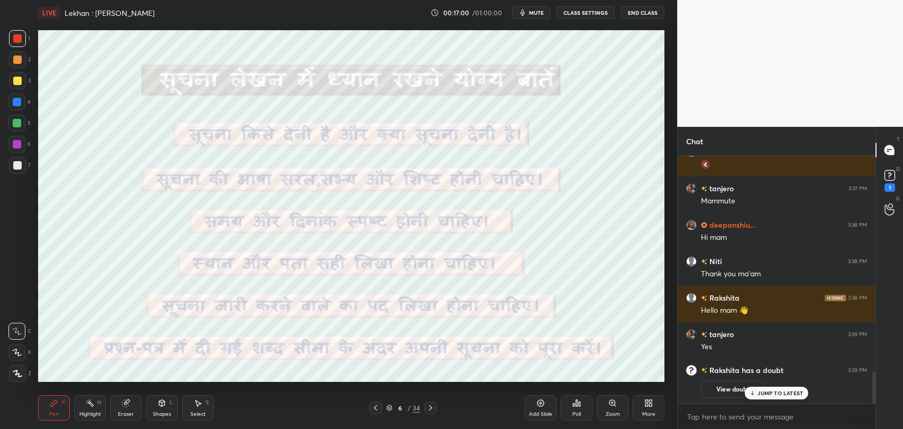
scroll to position [4, 3]
click at [755, 373] on icon at bounding box center [752, 372] width 7 height 6
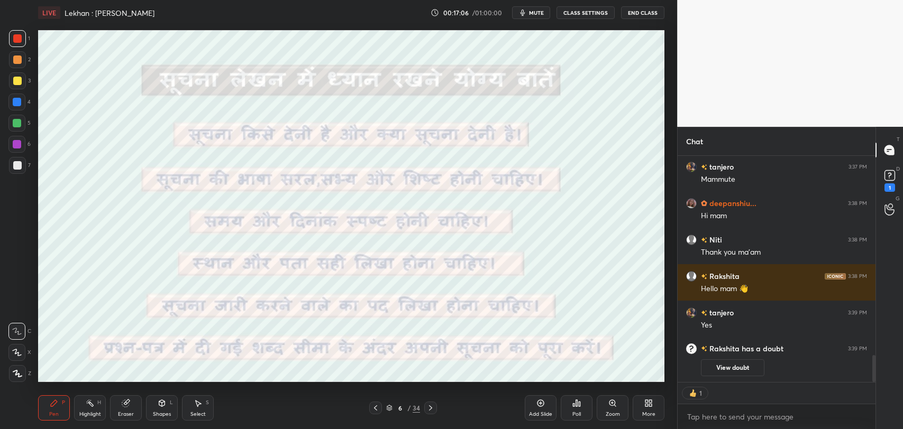
click at [733, 367] on button "View doubt" at bounding box center [732, 368] width 63 height 17
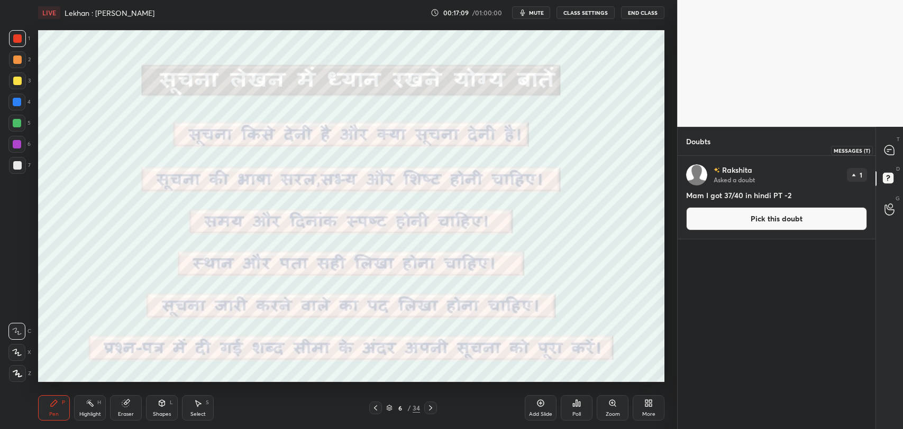
click at [884, 148] on icon at bounding box center [889, 150] width 10 height 10
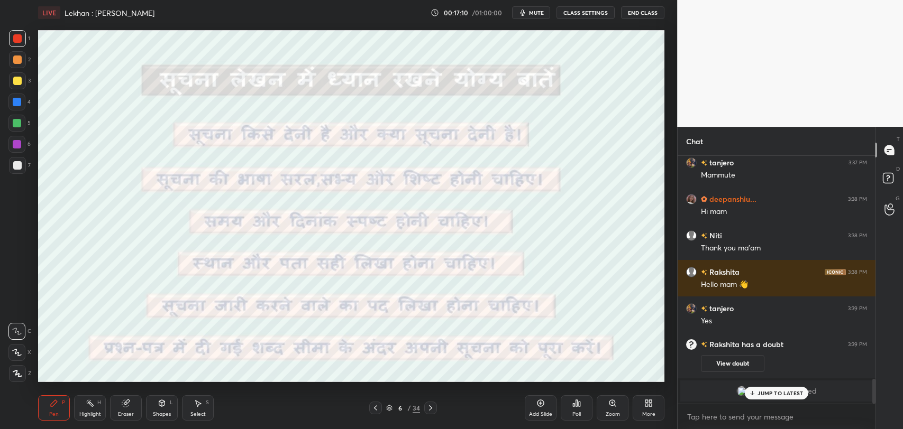
scroll to position [245, 195]
click at [783, 390] on p "JUMP TO LATEST" at bounding box center [779, 393] width 45 height 6
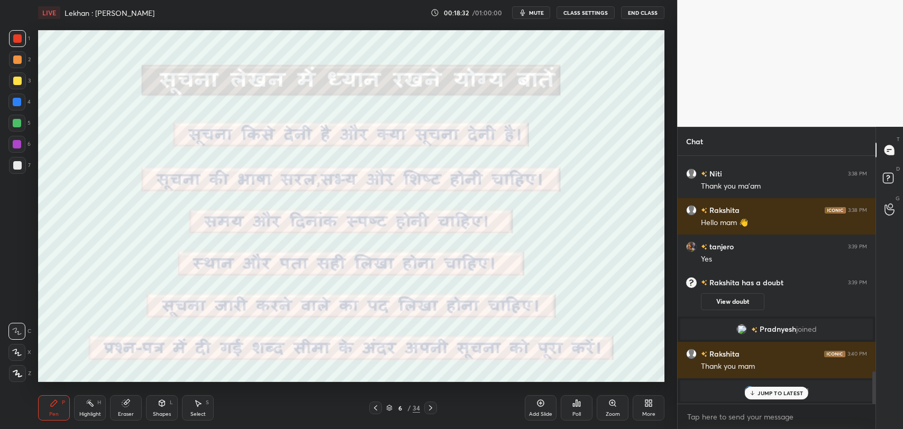
scroll to position [1647, 0]
click at [755, 395] on icon at bounding box center [752, 393] width 7 height 6
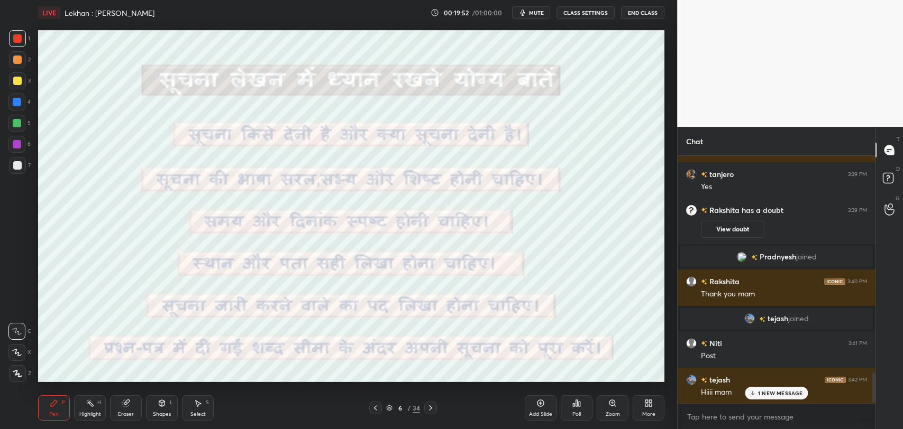
scroll to position [1757, 0]
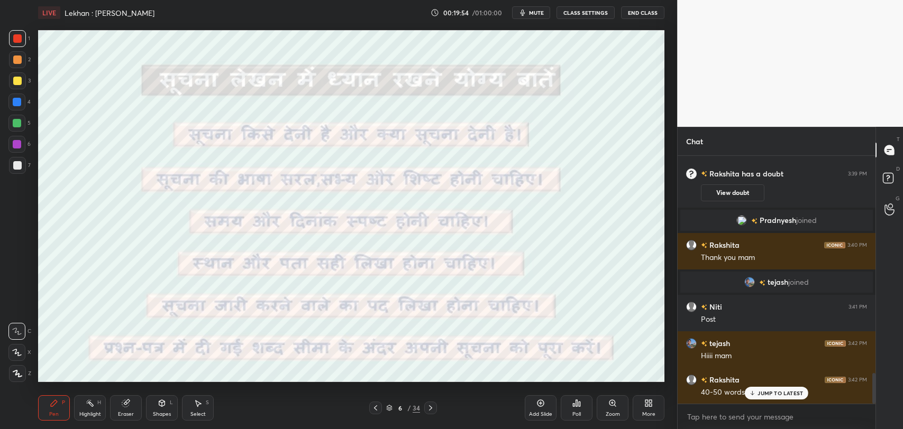
click at [753, 389] on div "JUMP TO LATEST" at bounding box center [776, 393] width 63 height 13
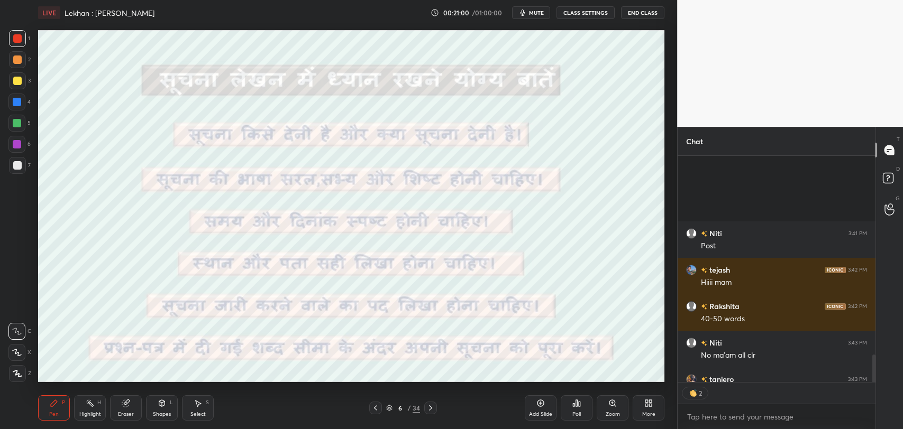
scroll to position [223, 195]
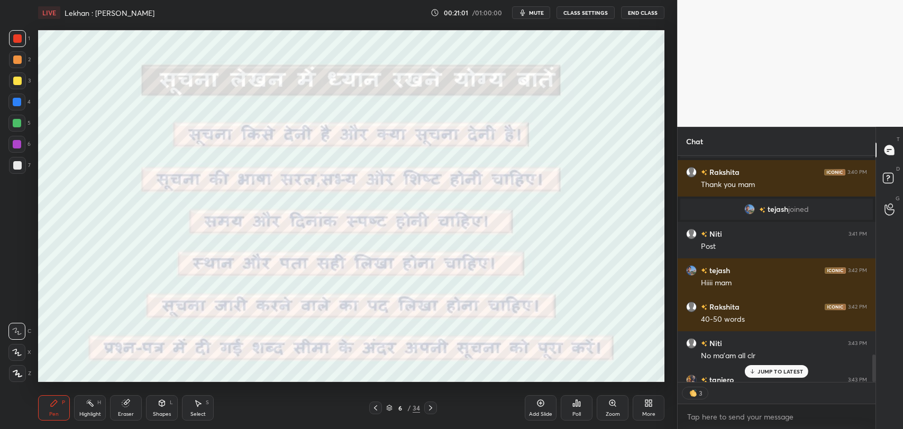
click at [755, 367] on div "JUMP TO LATEST" at bounding box center [776, 371] width 63 height 13
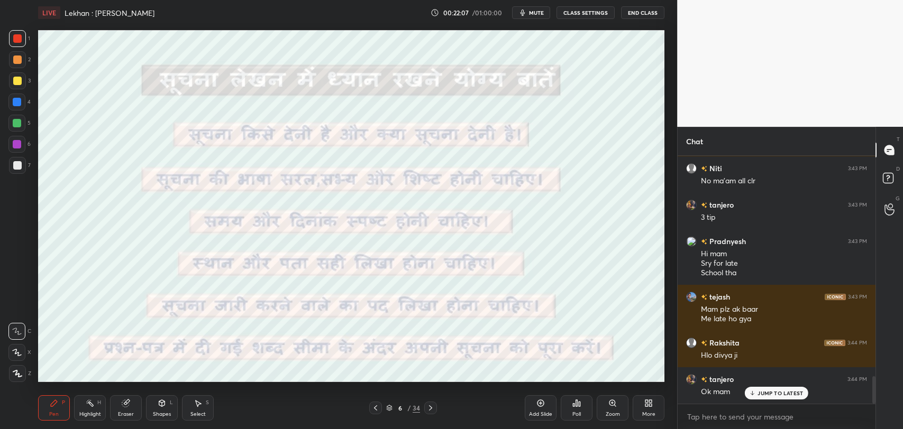
scroll to position [1990, 0]
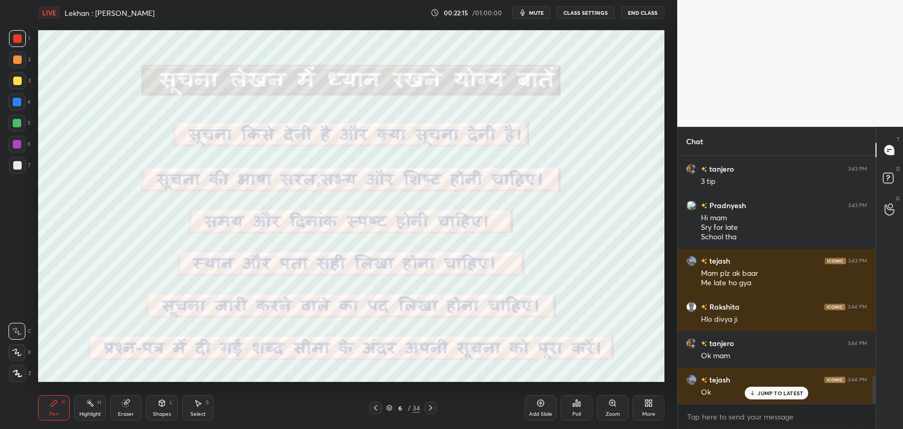
click at [778, 390] on p "JUMP TO LATEST" at bounding box center [779, 393] width 45 height 6
click at [431, 408] on icon at bounding box center [430, 408] width 3 height 5
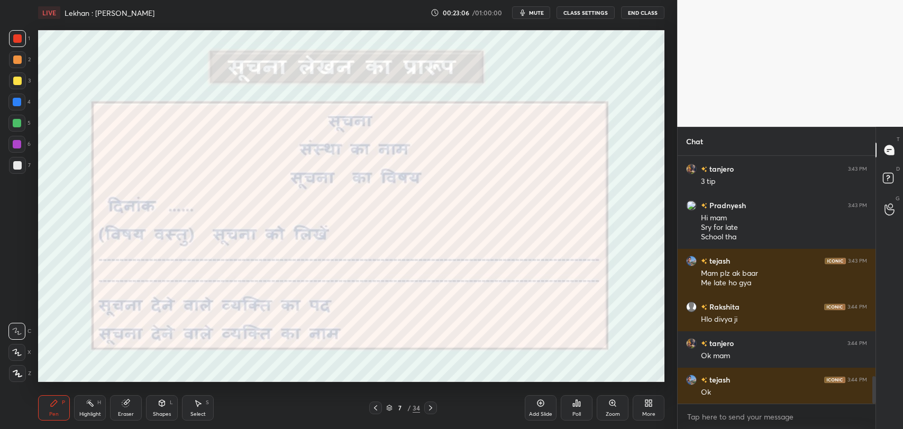
click at [130, 409] on div "Eraser" at bounding box center [126, 408] width 32 height 25
click at [19, 349] on icon at bounding box center [17, 353] width 8 height 9
click at [56, 405] on icon at bounding box center [54, 403] width 8 height 8
click at [124, 407] on icon at bounding box center [126, 403] width 8 height 9
click at [62, 400] on div "P" at bounding box center [63, 402] width 3 height 5
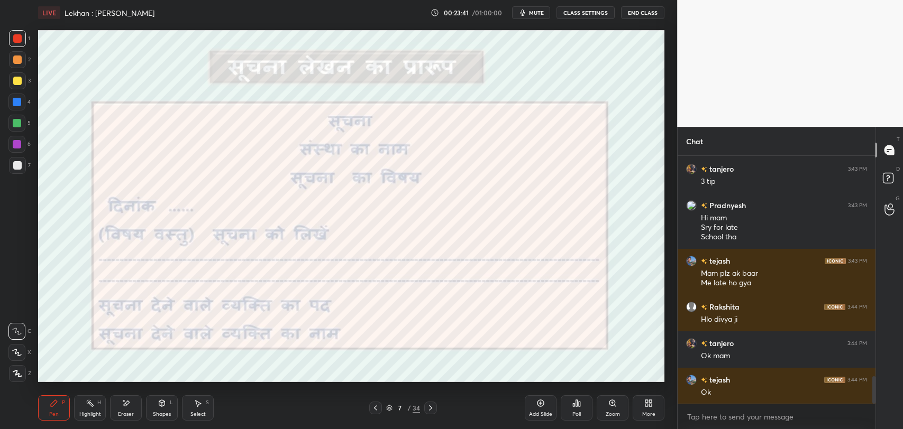
click at [18, 330] on icon at bounding box center [17, 331] width 10 height 7
click at [16, 348] on div at bounding box center [16, 352] width 17 height 17
click at [14, 372] on icon at bounding box center [18, 373] width 10 height 7
click at [122, 400] on icon at bounding box center [126, 403] width 8 height 9
click at [55, 396] on div "Pen P" at bounding box center [54, 408] width 32 height 25
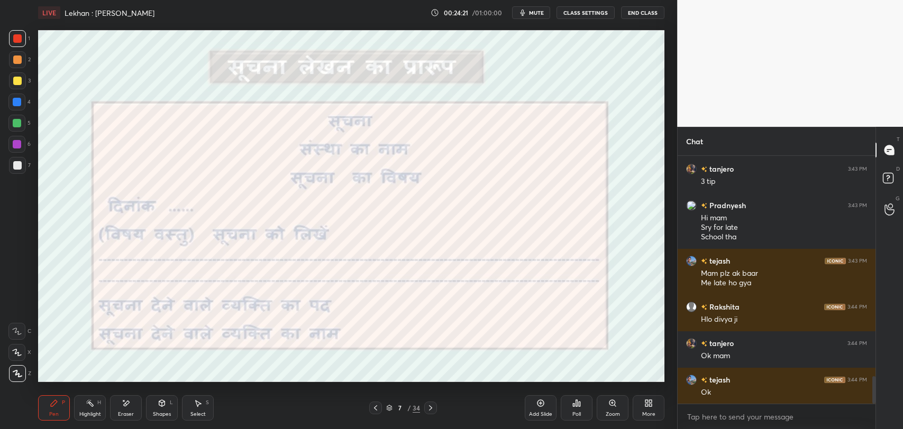
click at [19, 348] on div at bounding box center [16, 352] width 17 height 17
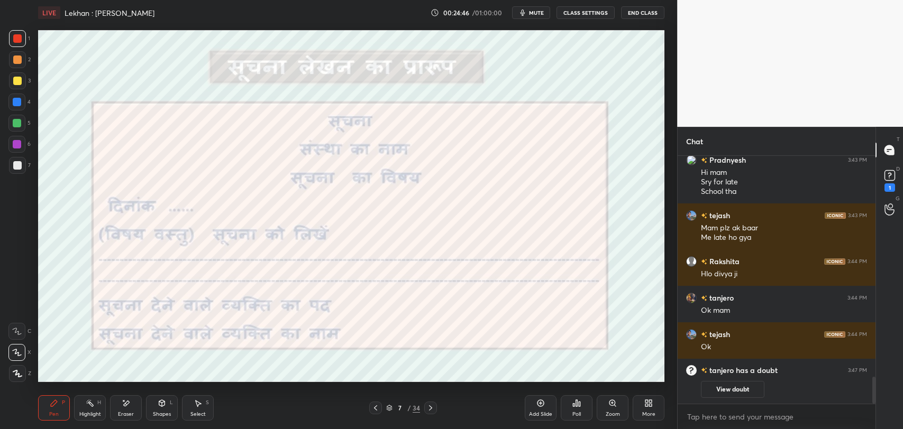
click at [723, 390] on button "View doubt" at bounding box center [732, 389] width 63 height 17
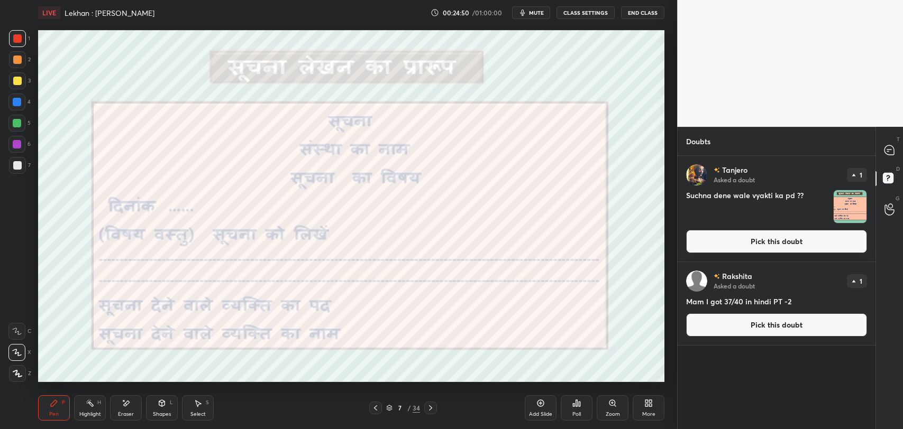
click at [859, 204] on img "grid" at bounding box center [850, 206] width 33 height 33
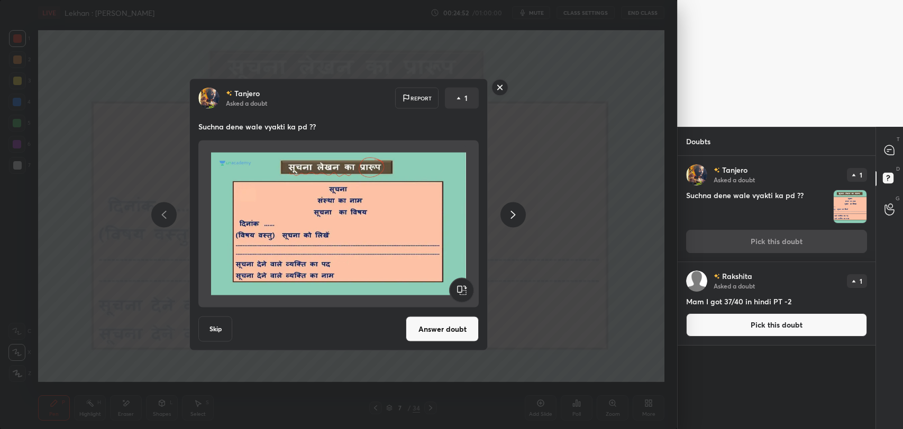
click at [495, 86] on rect at bounding box center [500, 87] width 16 height 16
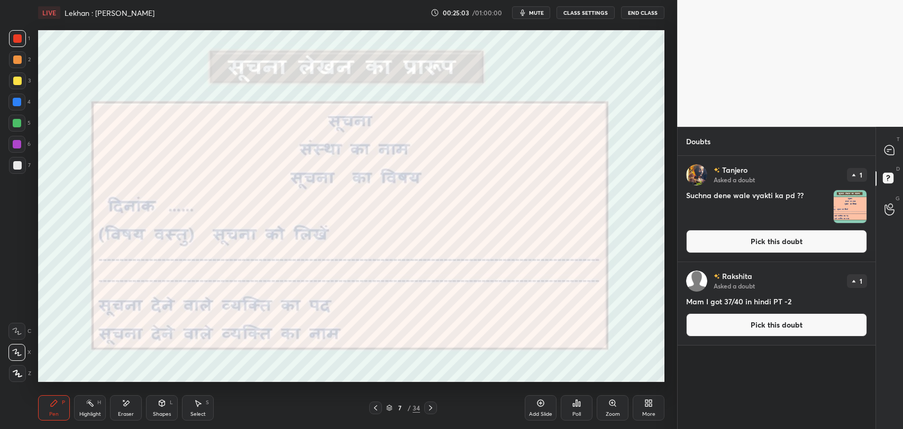
click at [520, 12] on button "mute" at bounding box center [531, 12] width 38 height 13
click at [885, 178] on rect at bounding box center [888, 178] width 10 height 10
click at [887, 148] on icon at bounding box center [889, 150] width 10 height 10
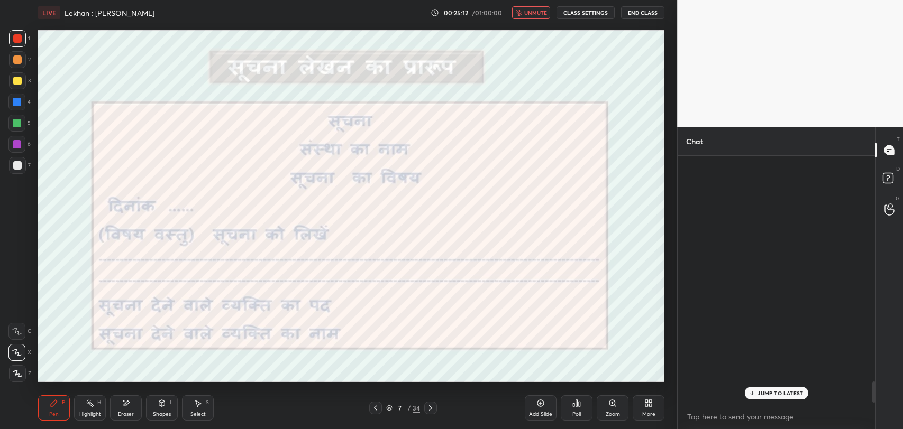
scroll to position [245, 195]
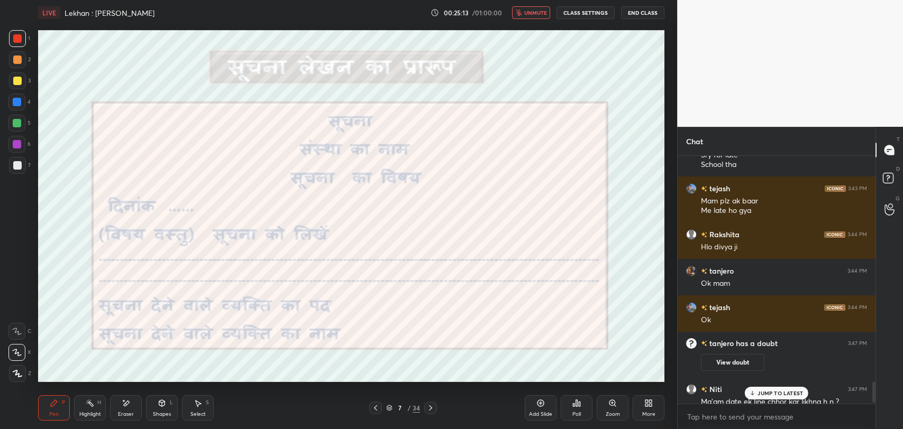
click at [766, 395] on p "JUMP TO LATEST" at bounding box center [779, 393] width 45 height 6
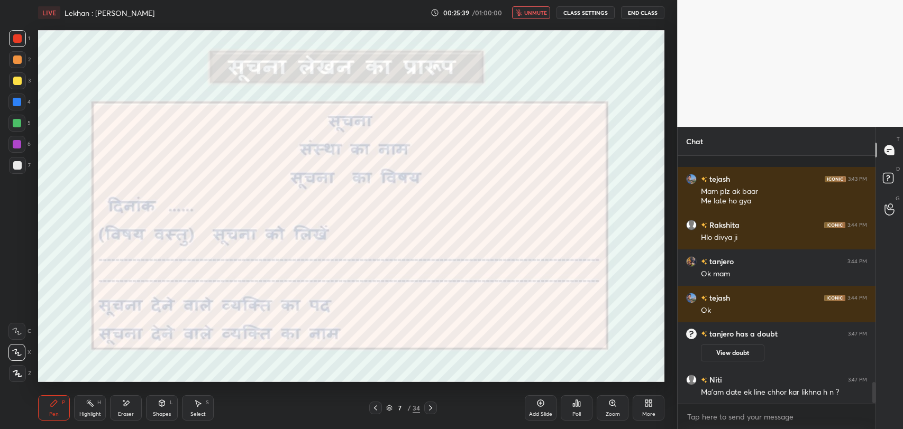
scroll to position [2695, 0]
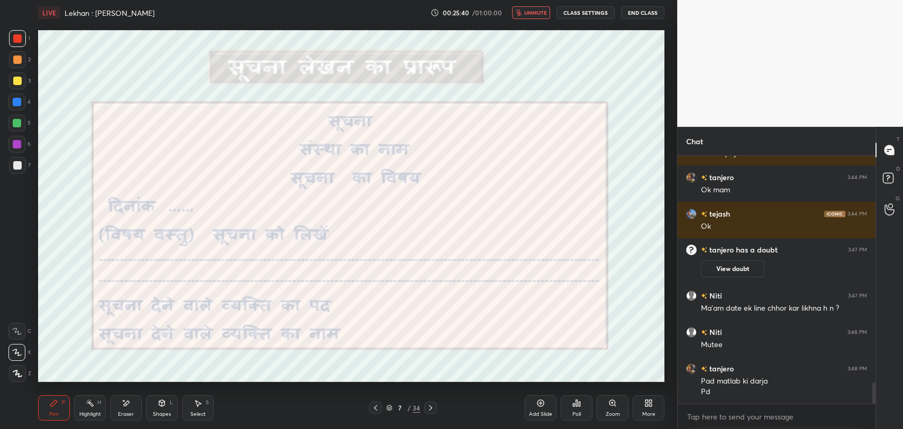
click at [531, 15] on span "unmute" at bounding box center [535, 12] width 23 height 7
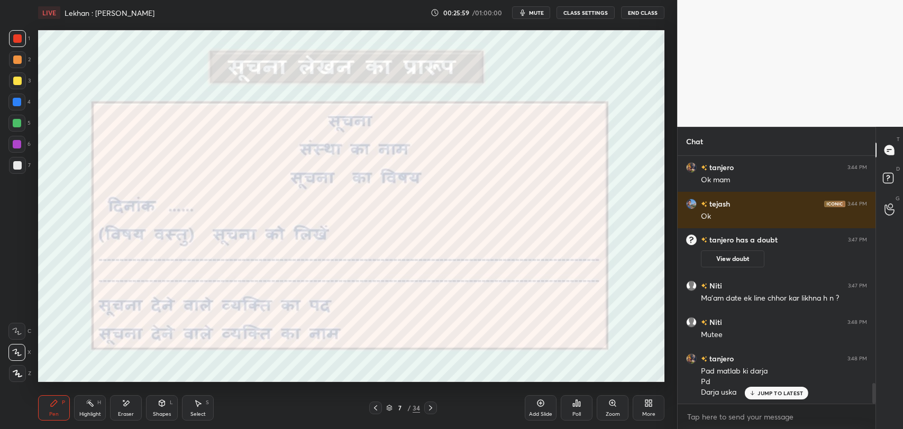
click at [780, 392] on p "JUMP TO LATEST" at bounding box center [779, 393] width 45 height 6
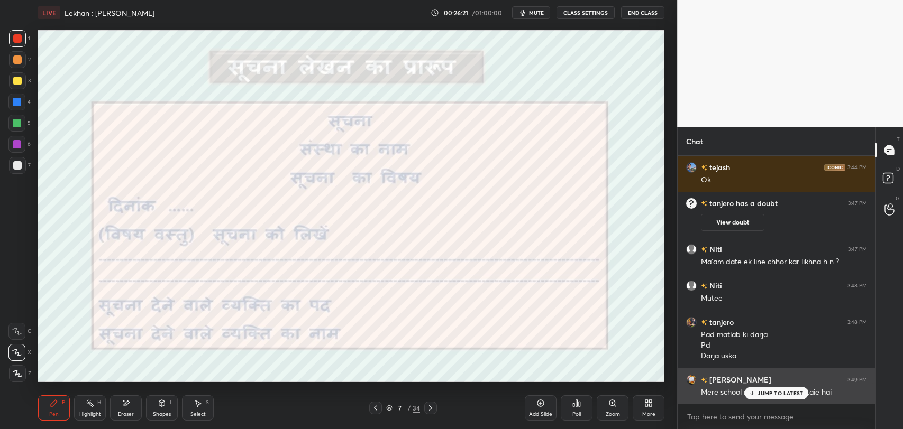
click at [754, 391] on icon at bounding box center [752, 393] width 7 height 6
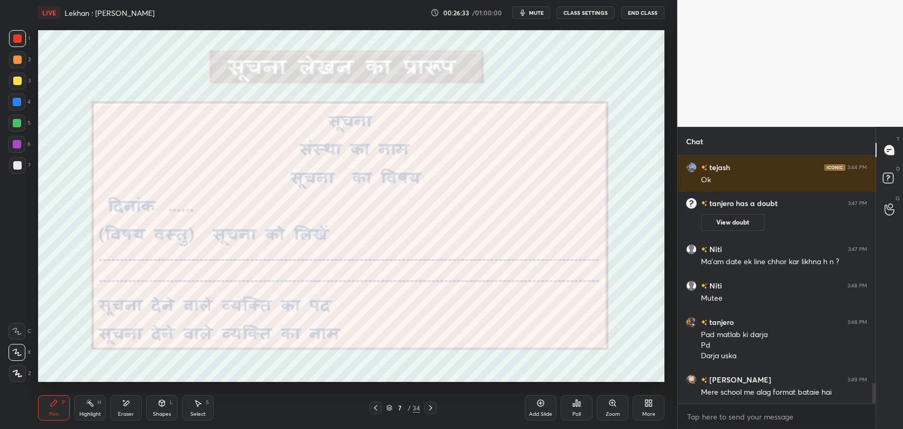
click at [122, 407] on icon at bounding box center [126, 403] width 8 height 9
click at [45, 412] on div "Pen P" at bounding box center [54, 408] width 32 height 25
click at [132, 408] on div "Eraser" at bounding box center [126, 408] width 32 height 25
click at [51, 404] on icon at bounding box center [54, 403] width 6 height 6
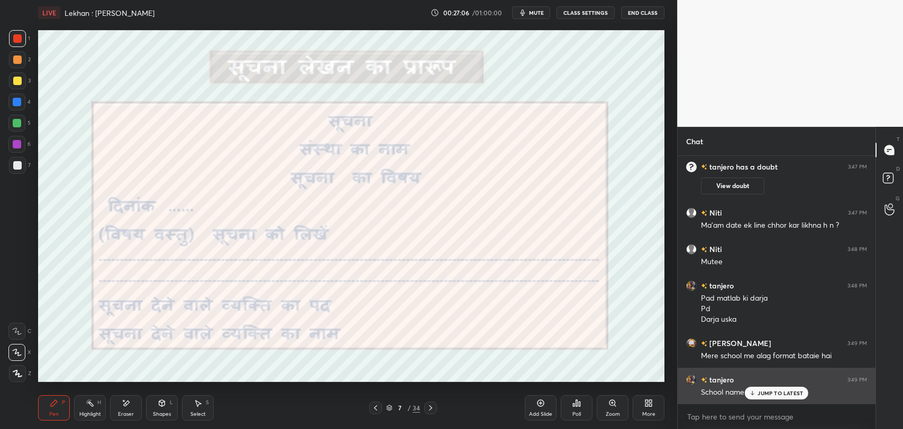
click at [769, 395] on p "JUMP TO LATEST" at bounding box center [779, 393] width 45 height 6
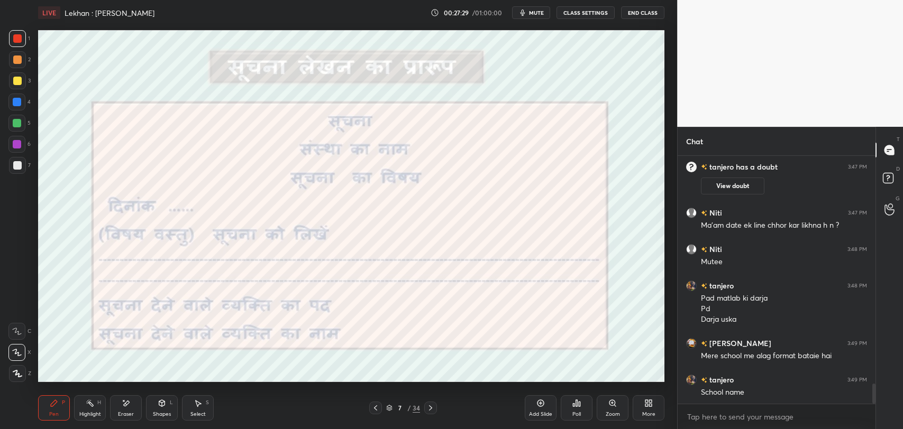
click at [522, 14] on icon "button" at bounding box center [522, 12] width 8 height 8
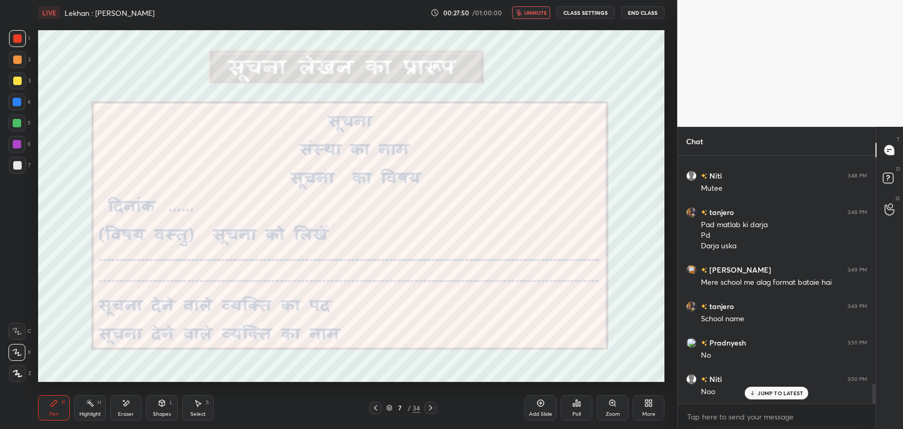
scroll to position [2888, 0]
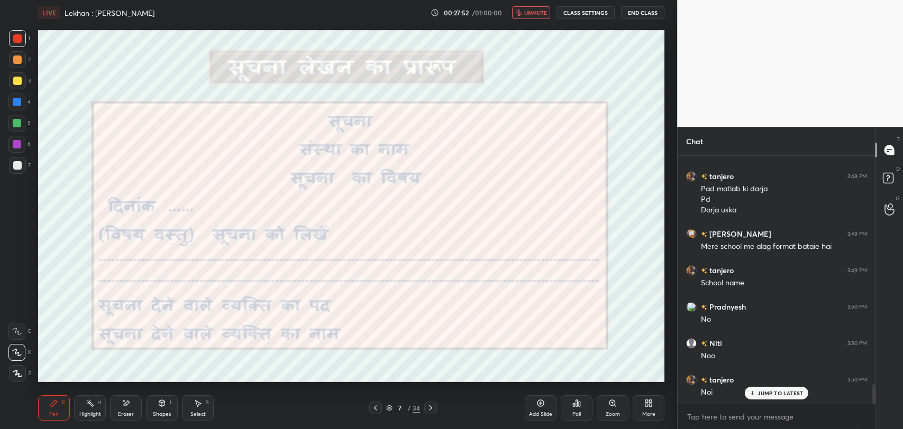
click at [537, 10] on span "unmute" at bounding box center [535, 12] width 23 height 7
click at [769, 396] on p "JUMP TO LATEST" at bounding box center [779, 393] width 45 height 6
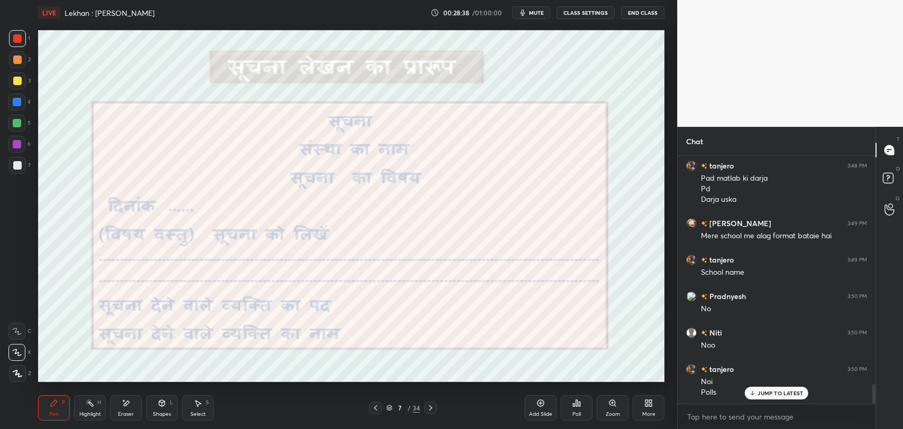
click at [125, 408] on div "Eraser" at bounding box center [126, 408] width 32 height 25
click at [55, 404] on icon at bounding box center [54, 403] width 8 height 8
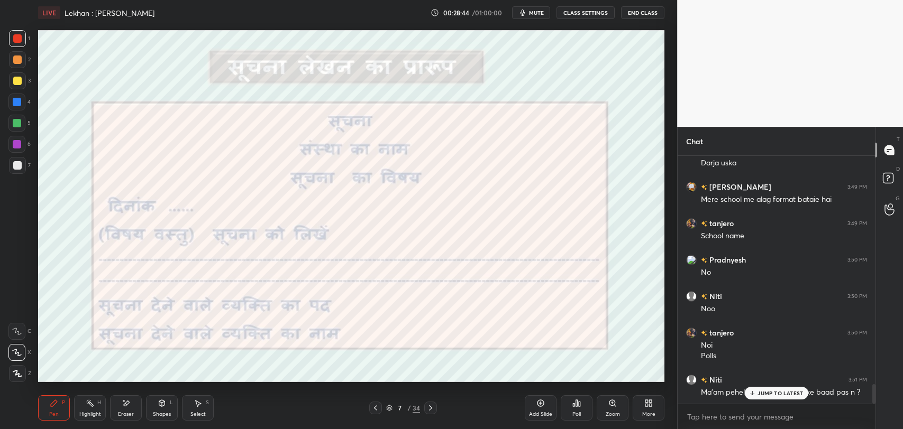
click at [771, 395] on p "JUMP TO LATEST" at bounding box center [779, 393] width 45 height 6
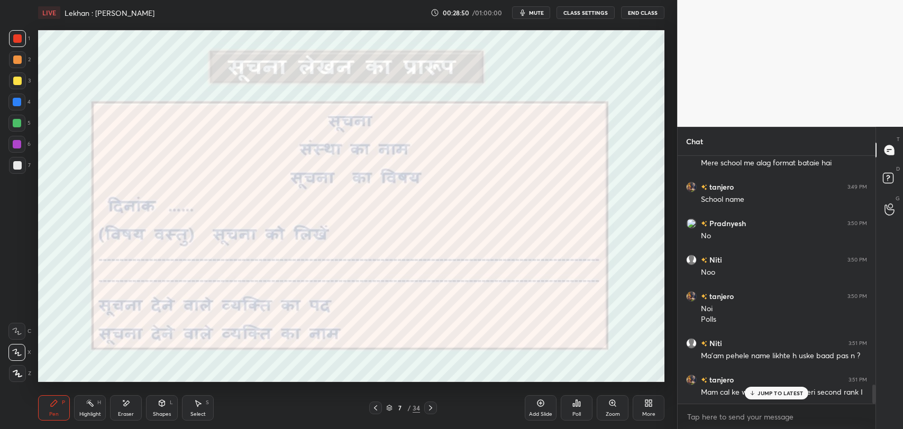
click at [765, 395] on p "JUMP TO LATEST" at bounding box center [779, 393] width 45 height 6
click at [432, 407] on icon at bounding box center [430, 408] width 8 height 8
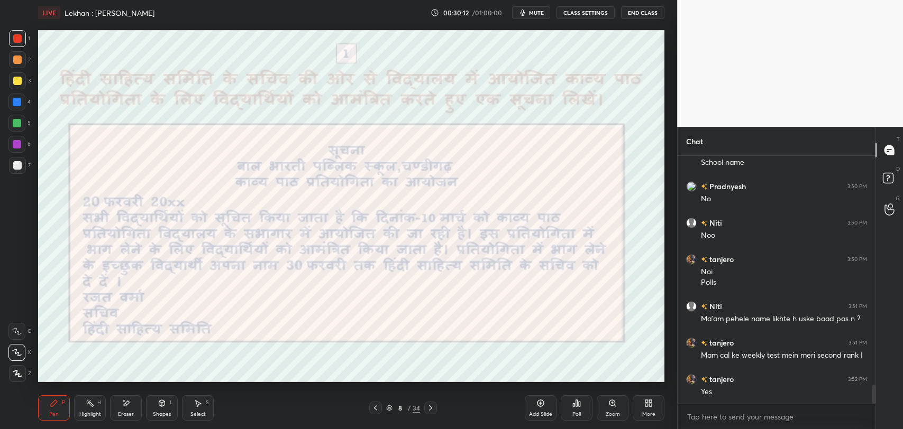
scroll to position [3045, 0]
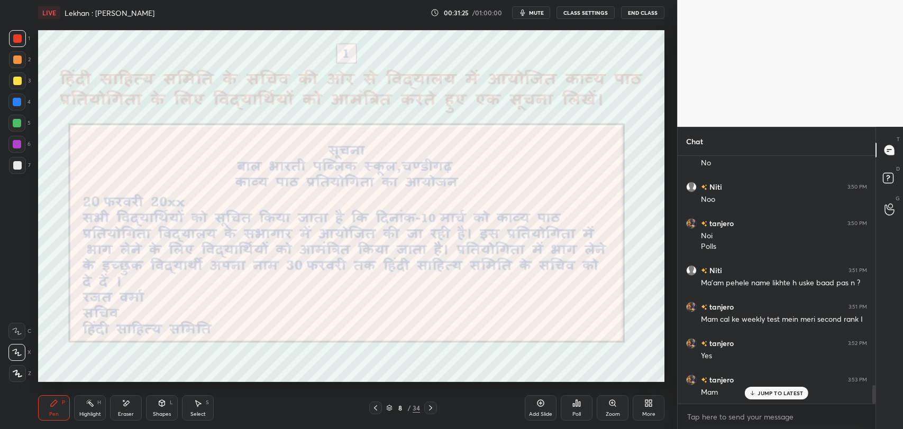
click at [756, 392] on div "JUMP TO LATEST" at bounding box center [776, 393] width 63 height 13
click at [641, 379] on div "Add Slide Poll Zoom More" at bounding box center [595, 408] width 140 height 59
click at [130, 412] on div "Eraser" at bounding box center [126, 414] width 16 height 5
click at [46, 405] on div "Pen P" at bounding box center [54, 408] width 32 height 25
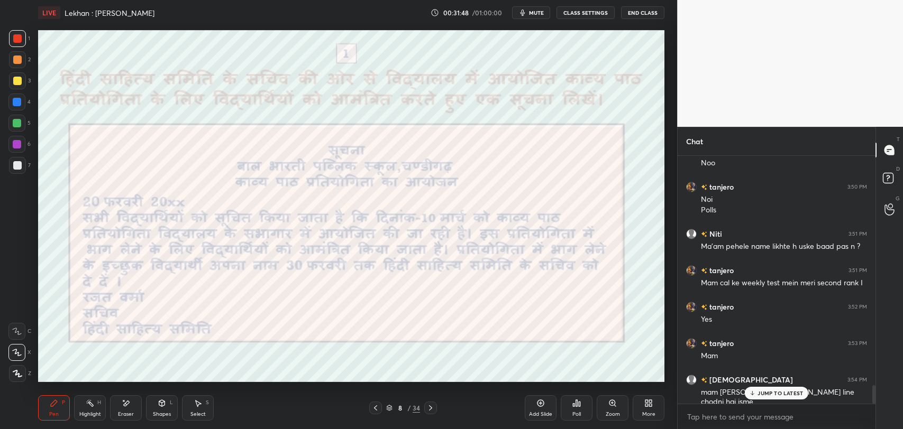
click at [761, 392] on p "JUMP TO LATEST" at bounding box center [779, 393] width 45 height 6
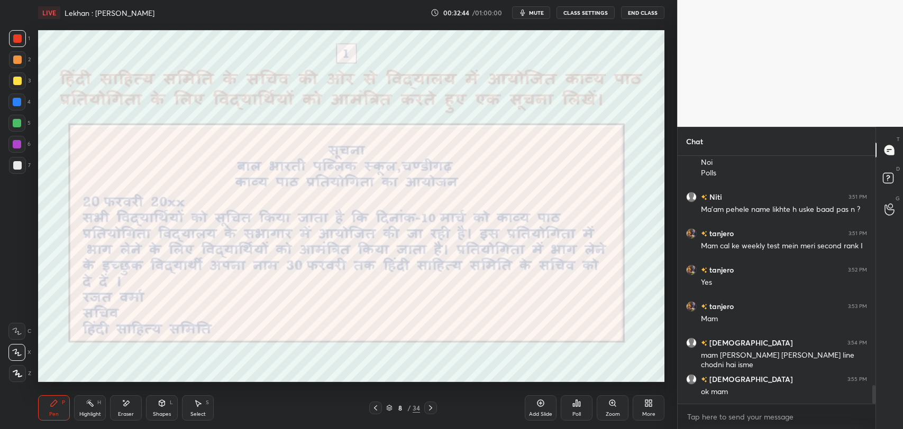
scroll to position [3154, 0]
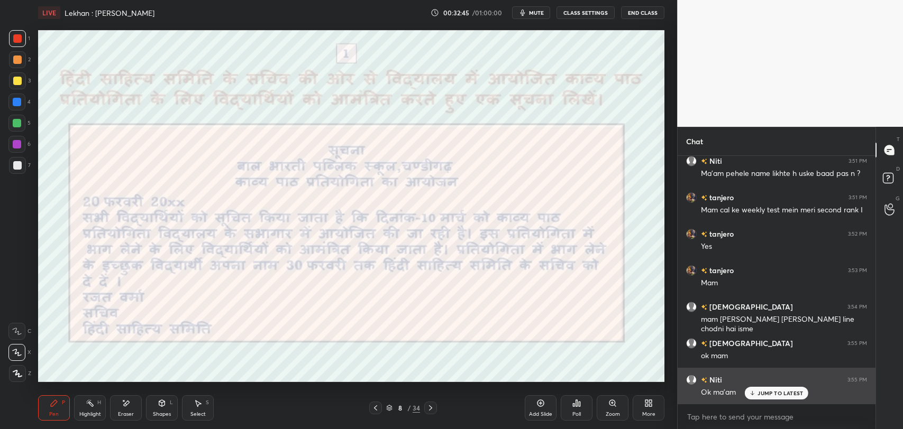
click at [773, 394] on p "JUMP TO LATEST" at bounding box center [779, 393] width 45 height 6
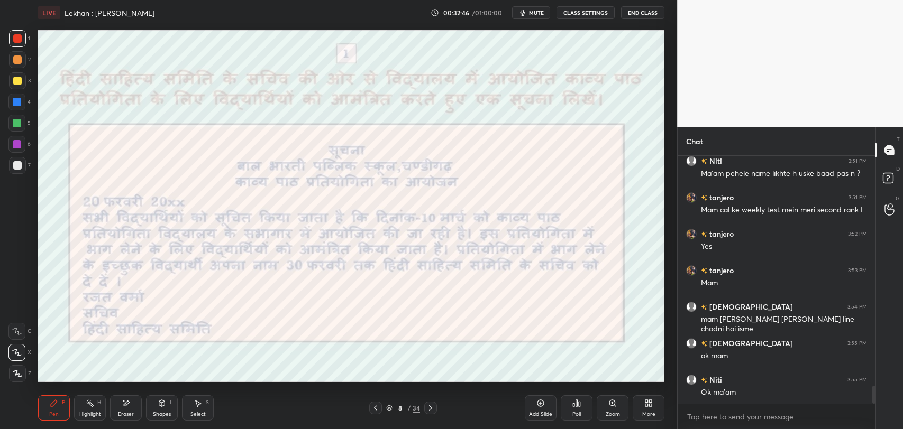
click at [428, 408] on icon at bounding box center [430, 408] width 8 height 8
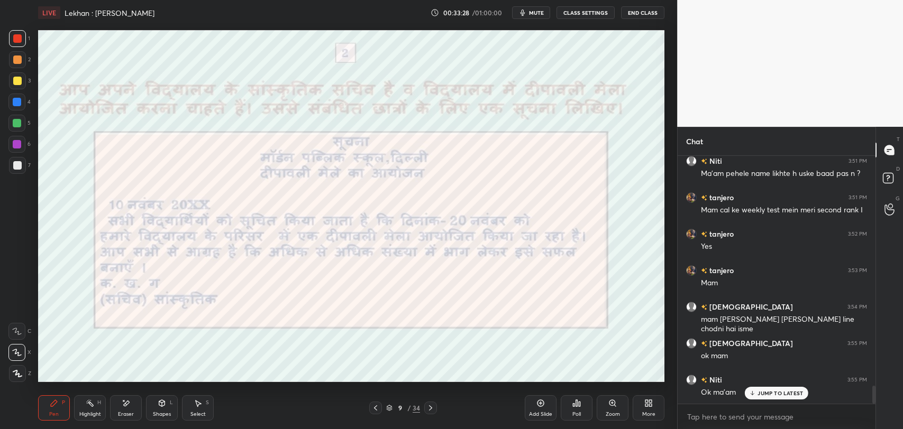
scroll to position [3191, 0]
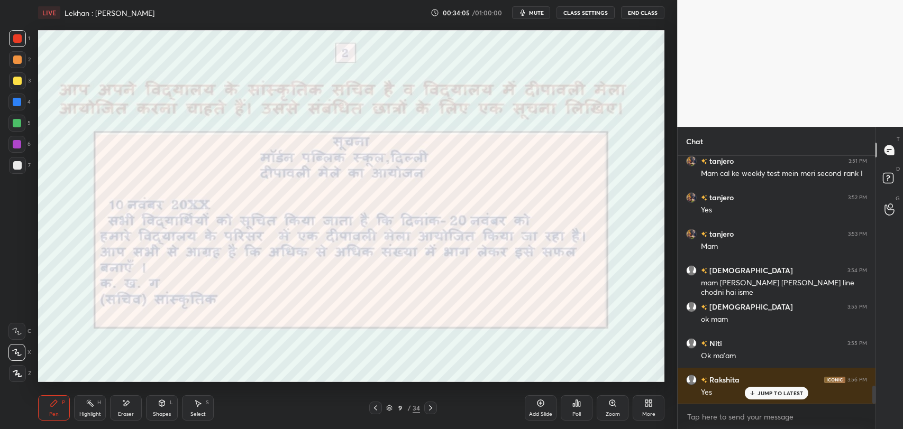
click at [774, 390] on p "JUMP TO LATEST" at bounding box center [779, 393] width 45 height 6
click at [377, 410] on icon at bounding box center [375, 408] width 3 height 5
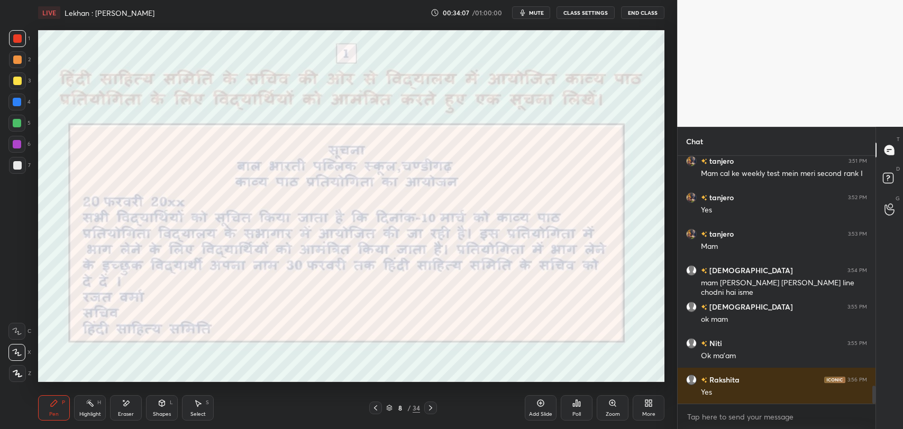
click at [436, 410] on div at bounding box center [430, 408] width 13 height 13
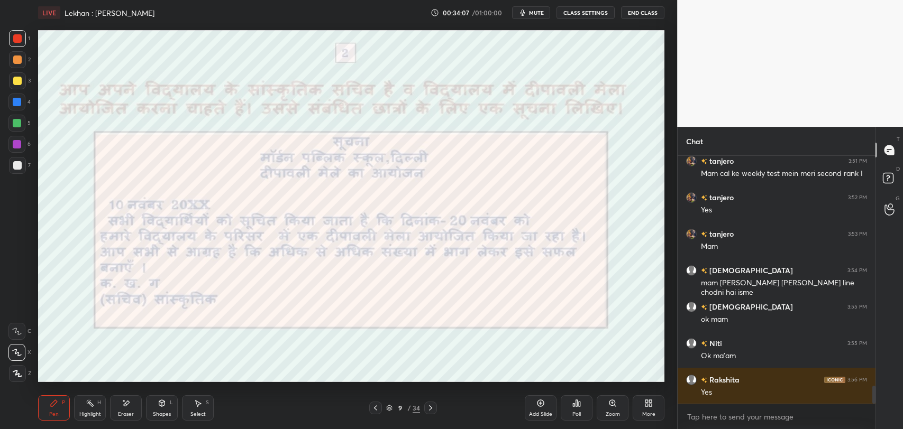
click at [436, 410] on div at bounding box center [430, 408] width 13 height 13
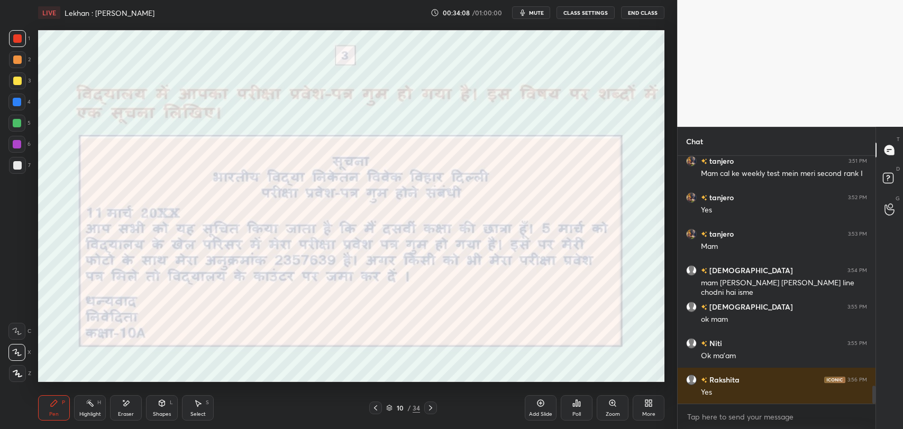
click at [381, 409] on div at bounding box center [375, 408] width 13 height 13
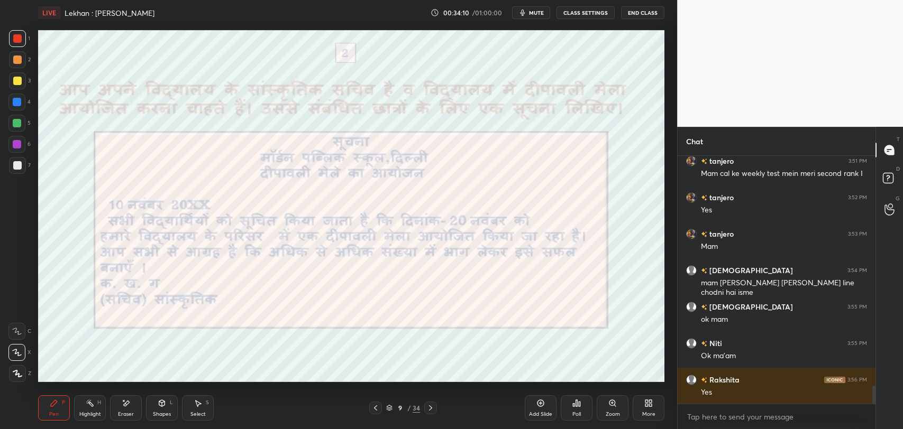
click at [430, 408] on icon at bounding box center [430, 408] width 8 height 8
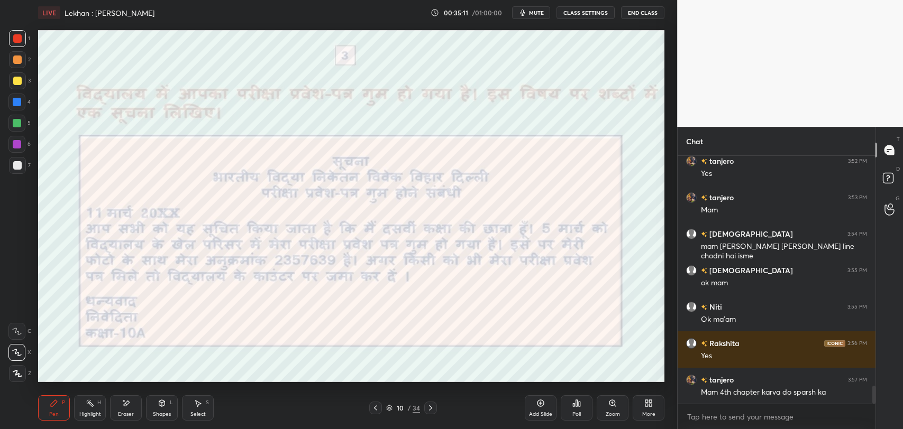
scroll to position [3264, 0]
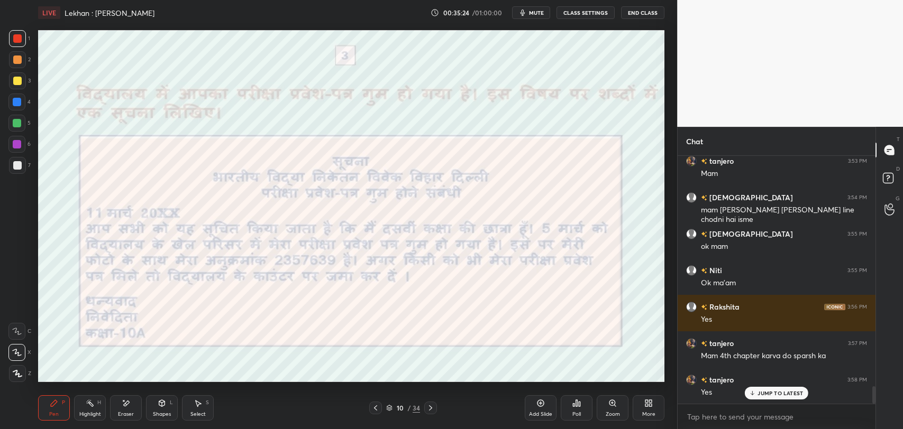
click at [426, 409] on icon at bounding box center [430, 408] width 8 height 8
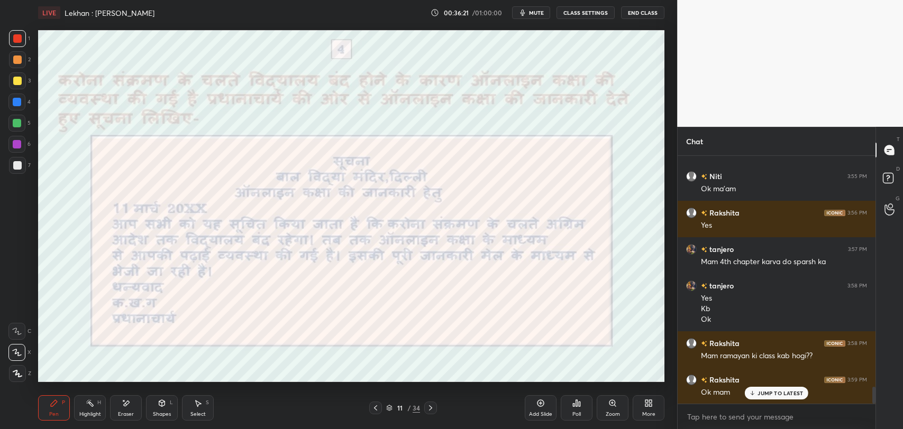
scroll to position [3394, 0]
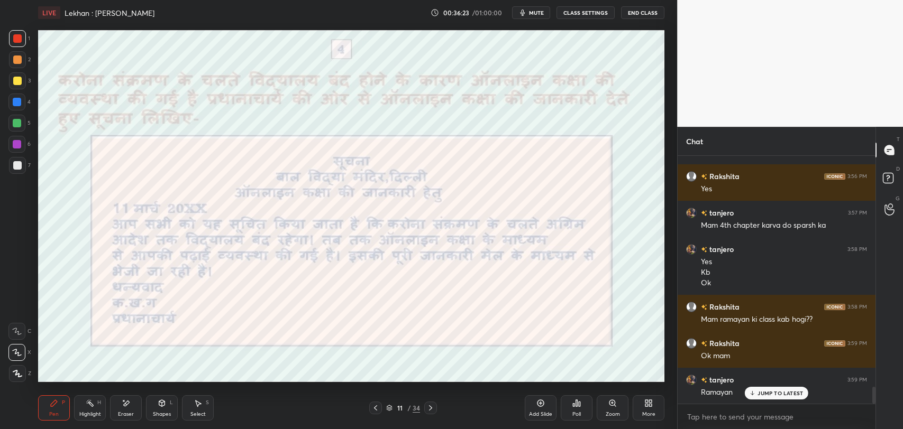
click at [750, 394] on icon at bounding box center [752, 393] width 7 height 6
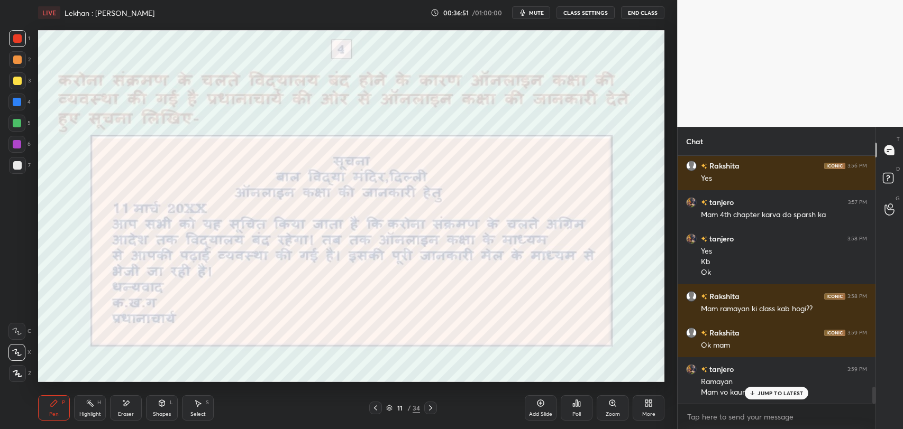
click at [762, 395] on p "JUMP TO LATEST" at bounding box center [779, 393] width 45 height 6
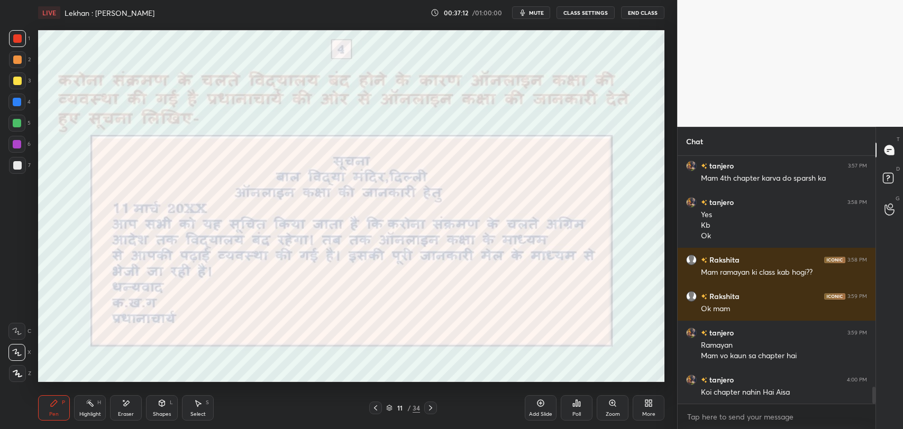
click at [123, 410] on div "Eraser" at bounding box center [126, 408] width 32 height 25
click at [65, 406] on div "Pen P" at bounding box center [54, 408] width 32 height 25
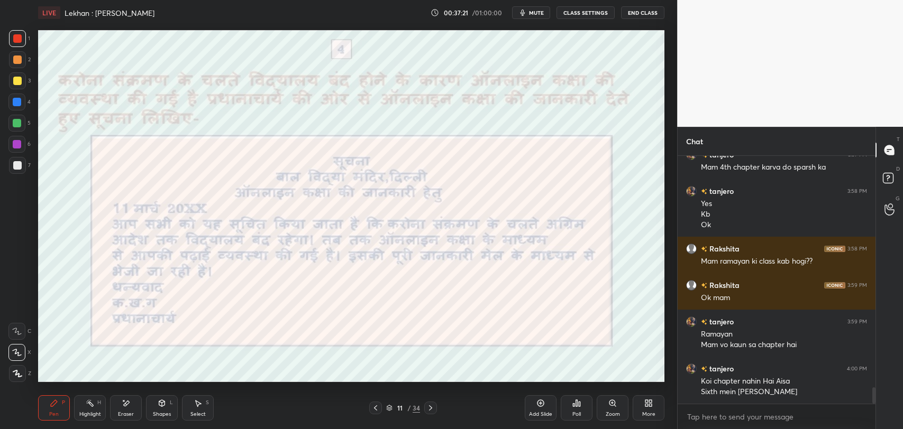
click at [427, 409] on icon at bounding box center [430, 408] width 8 height 8
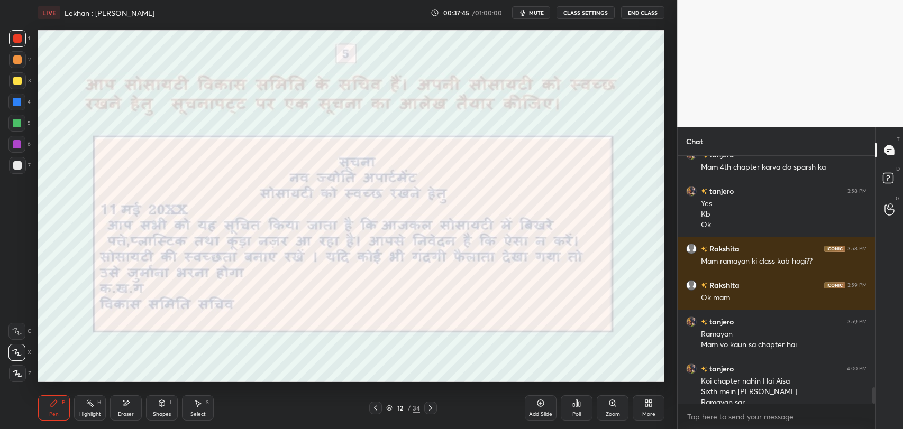
scroll to position [3462, 0]
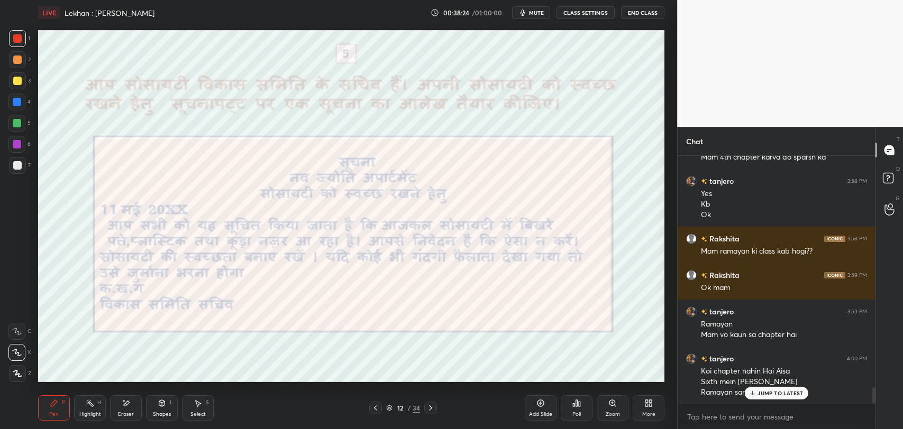
click at [751, 390] on icon at bounding box center [752, 393] width 7 height 6
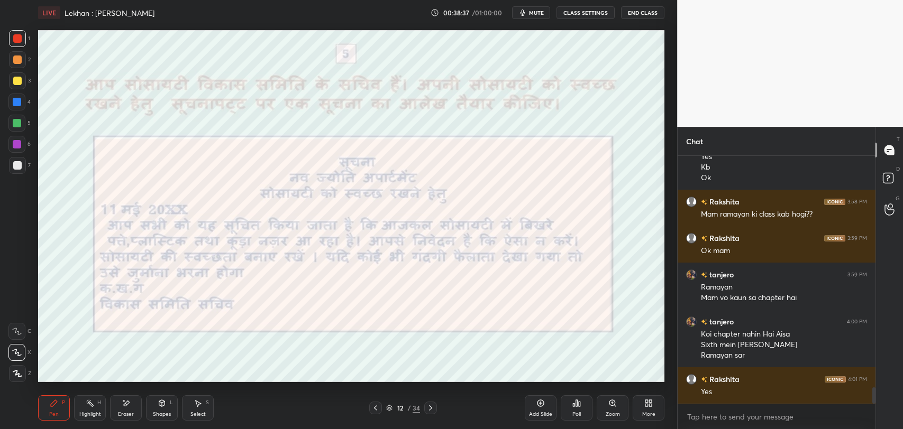
click at [431, 404] on icon at bounding box center [430, 408] width 8 height 8
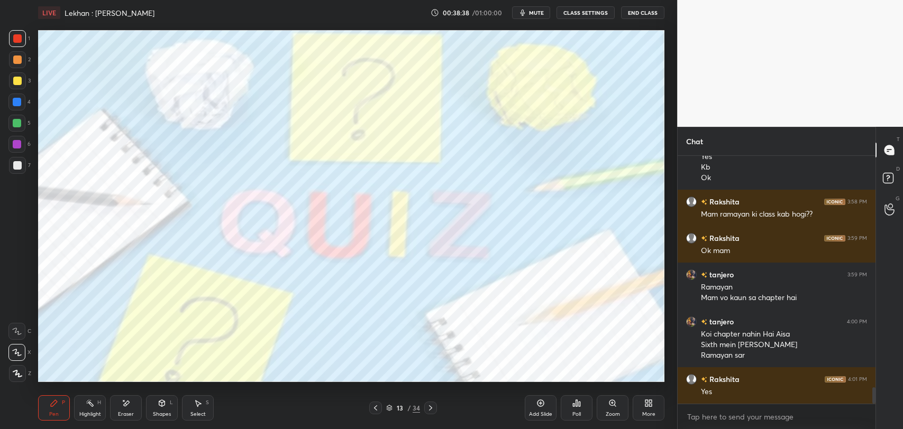
click at [374, 409] on icon at bounding box center [375, 408] width 8 height 8
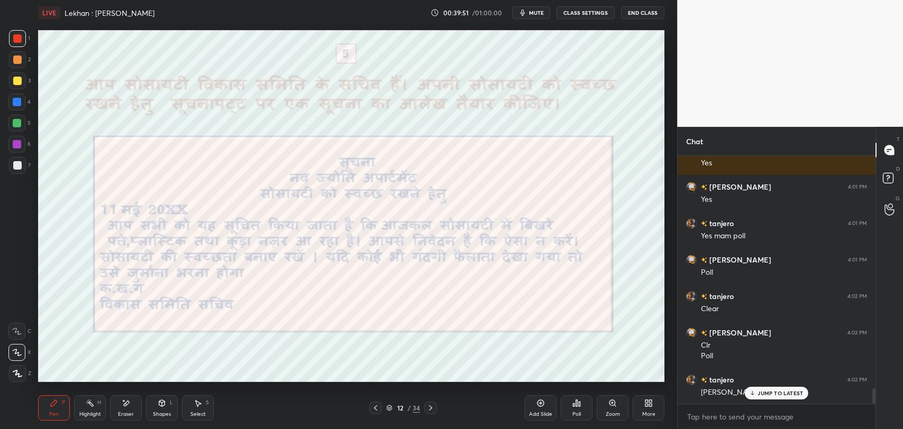
scroll to position [3739, 0]
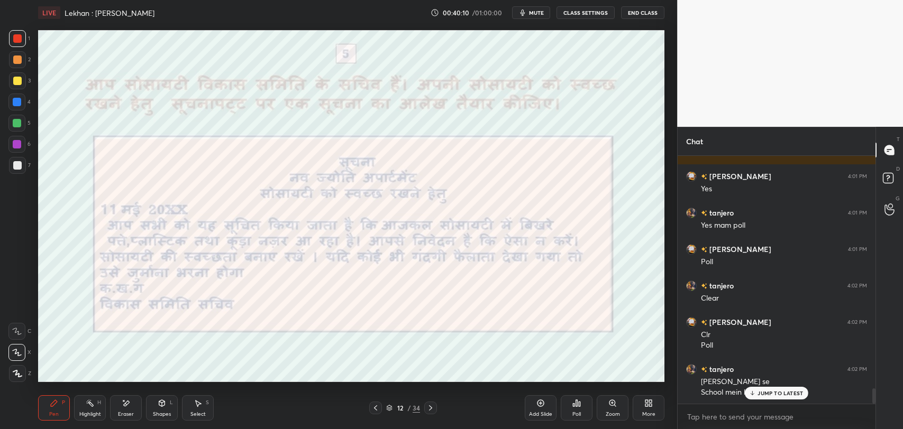
click at [757, 395] on div "JUMP TO LATEST" at bounding box center [776, 393] width 63 height 13
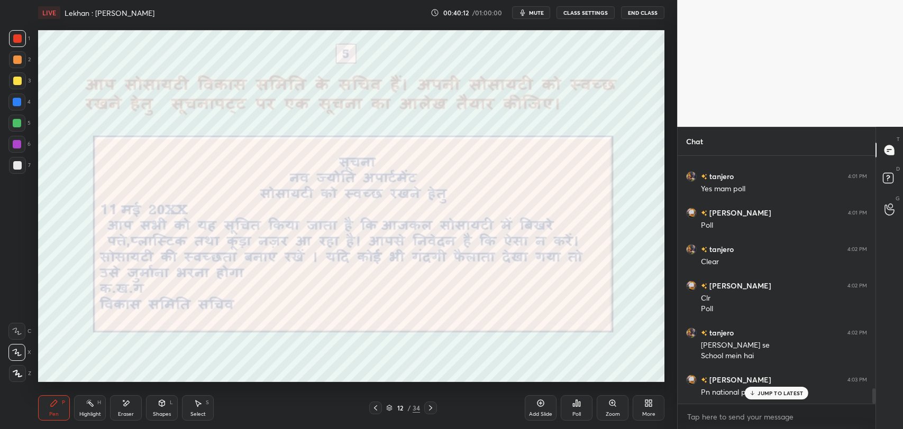
click at [756, 390] on icon at bounding box center [752, 393] width 7 height 6
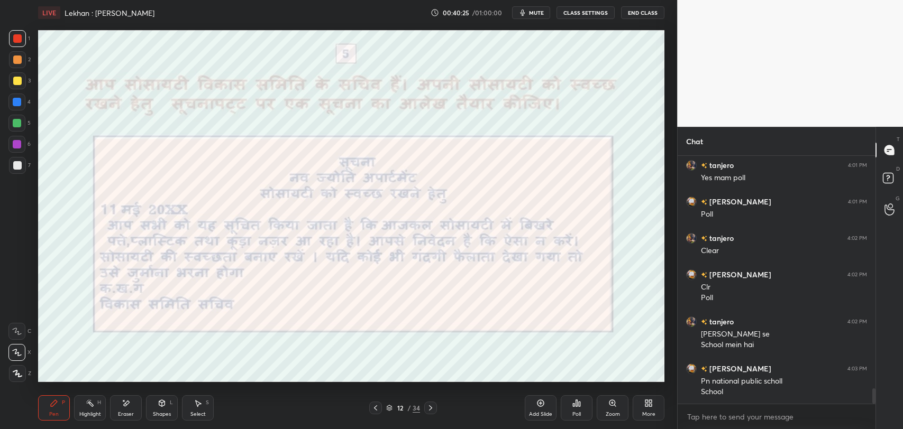
scroll to position [3823, 0]
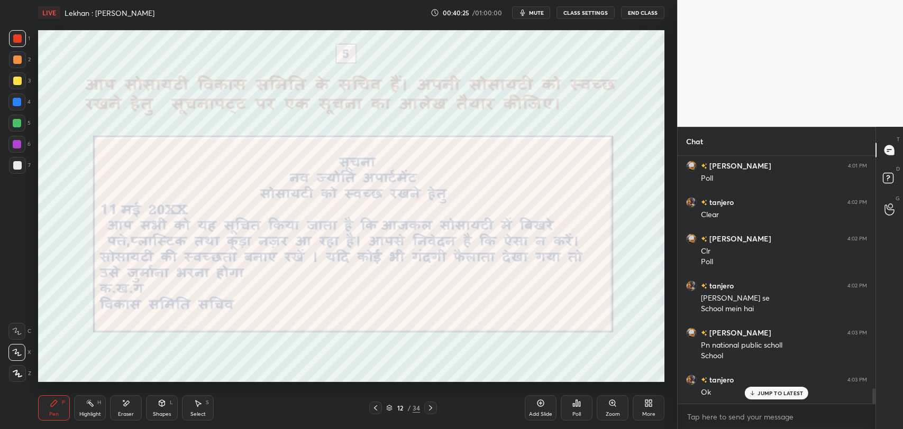
click at [432, 408] on icon at bounding box center [430, 408] width 3 height 5
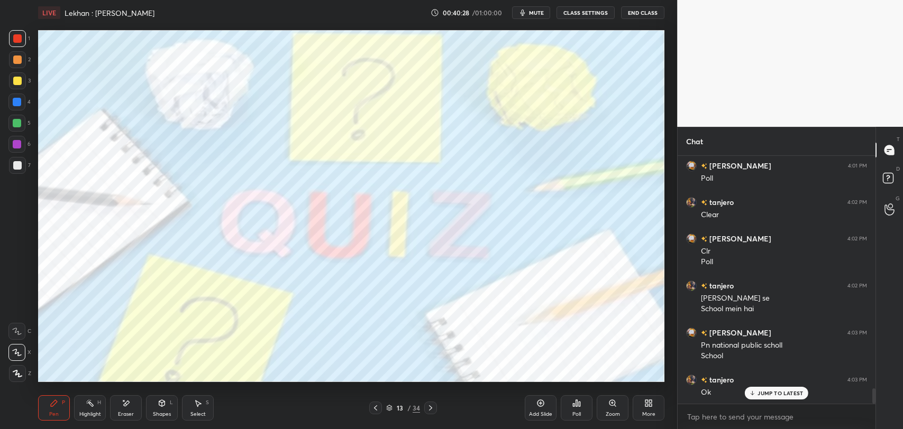
click at [763, 395] on p "JUMP TO LATEST" at bounding box center [779, 393] width 45 height 6
click at [428, 406] on icon at bounding box center [430, 408] width 8 height 8
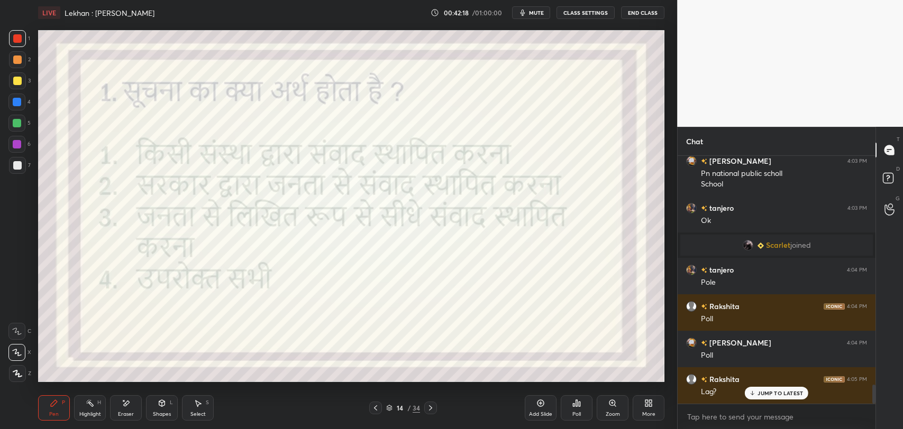
scroll to position [2988, 0]
click at [750, 390] on icon at bounding box center [752, 393] width 7 height 6
click at [583, 409] on div "Poll" at bounding box center [577, 408] width 32 height 25
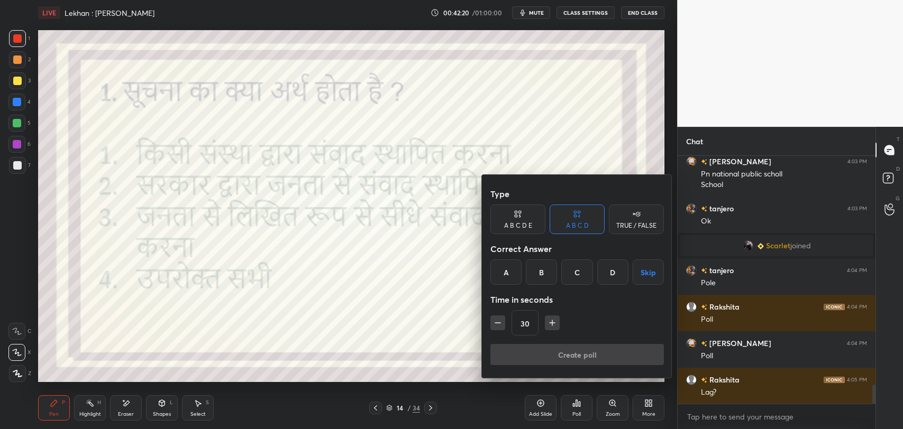
click at [608, 272] on div "D" at bounding box center [612, 272] width 31 height 25
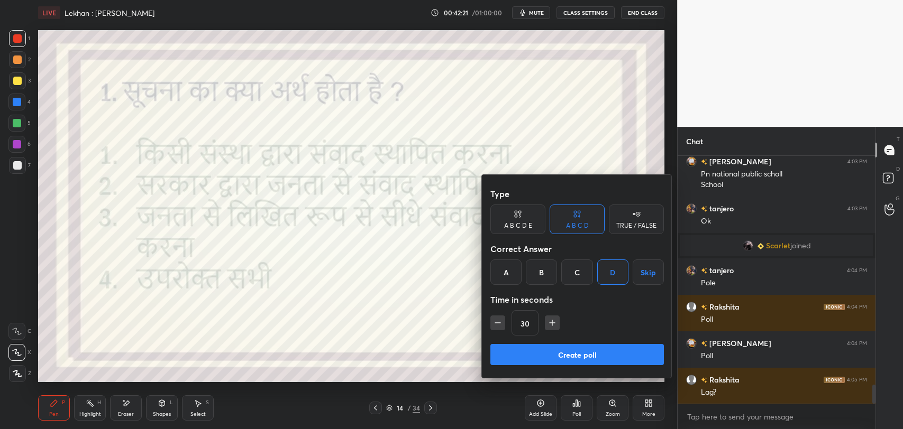
click at [563, 352] on button "Create poll" at bounding box center [576, 354] width 173 height 21
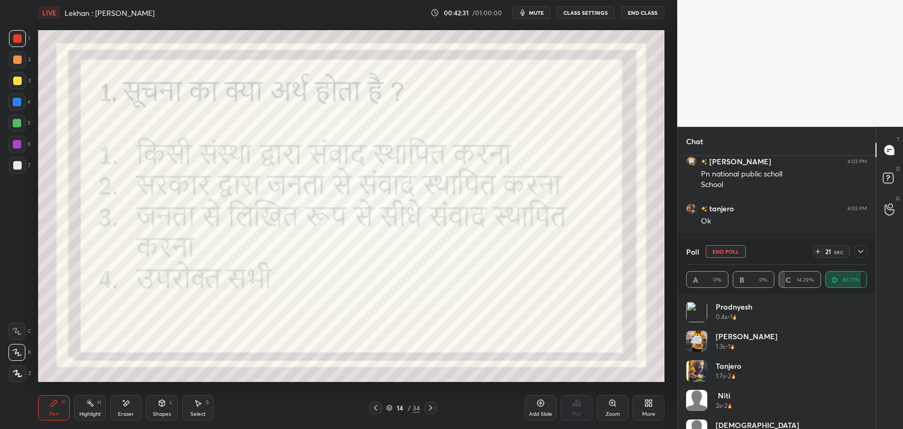
scroll to position [0, 0]
click at [856, 253] on icon at bounding box center [860, 252] width 8 height 8
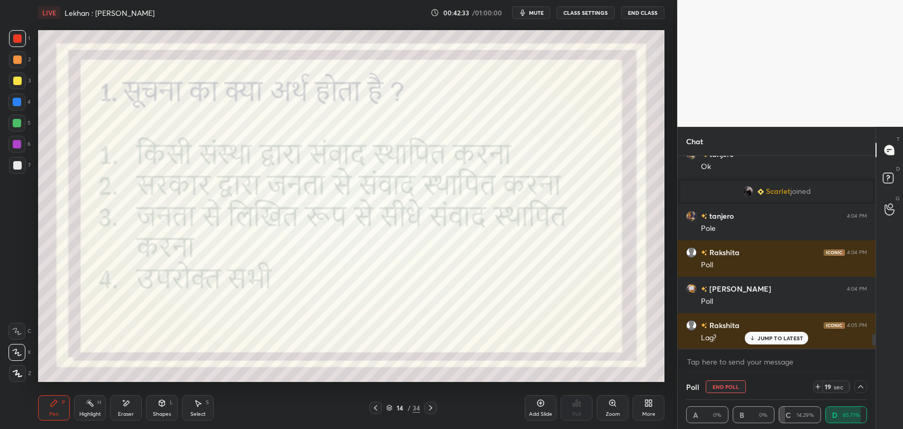
scroll to position [3043, 0]
click at [775, 340] on p "JUMP TO LATEST" at bounding box center [779, 338] width 45 height 6
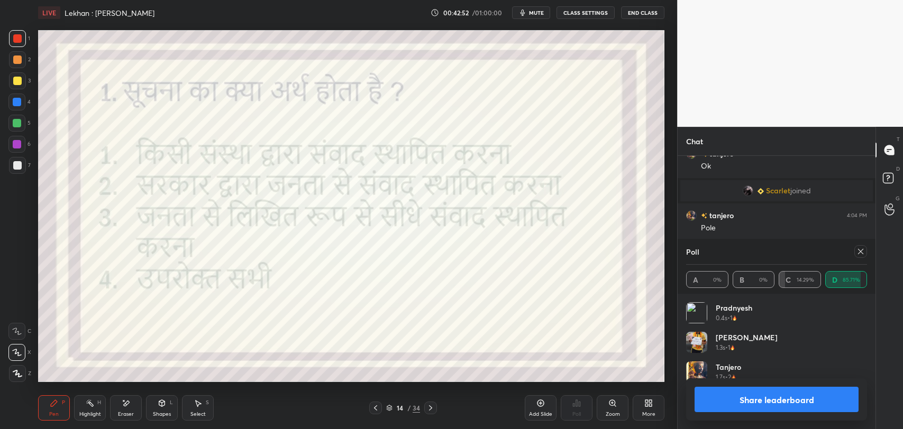
scroll to position [123, 178]
click at [864, 251] on icon at bounding box center [860, 252] width 8 height 8
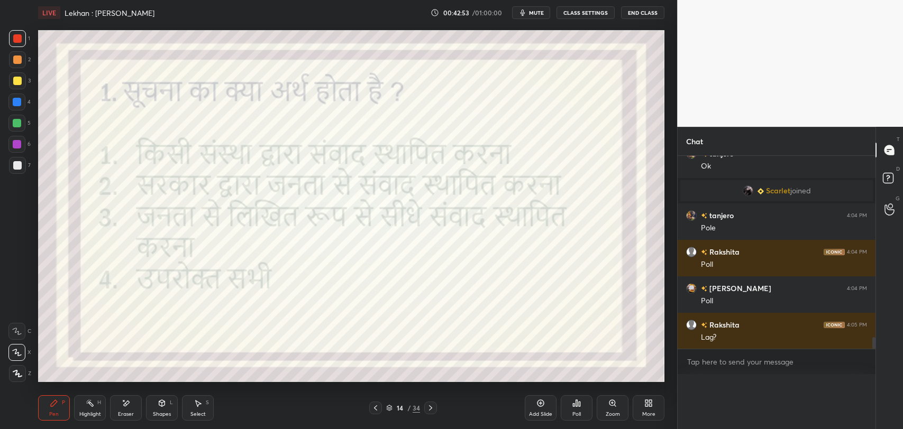
scroll to position [209, 195]
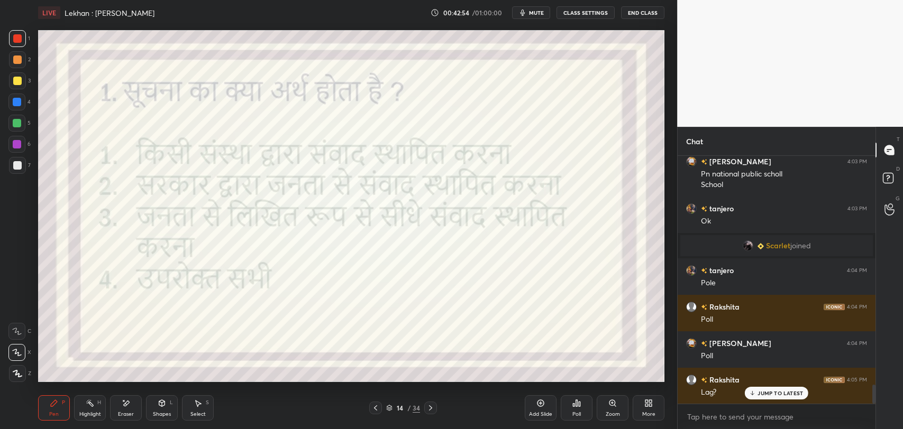
click at [751, 390] on icon at bounding box center [752, 393] width 7 height 6
click at [429, 406] on icon at bounding box center [430, 408] width 3 height 5
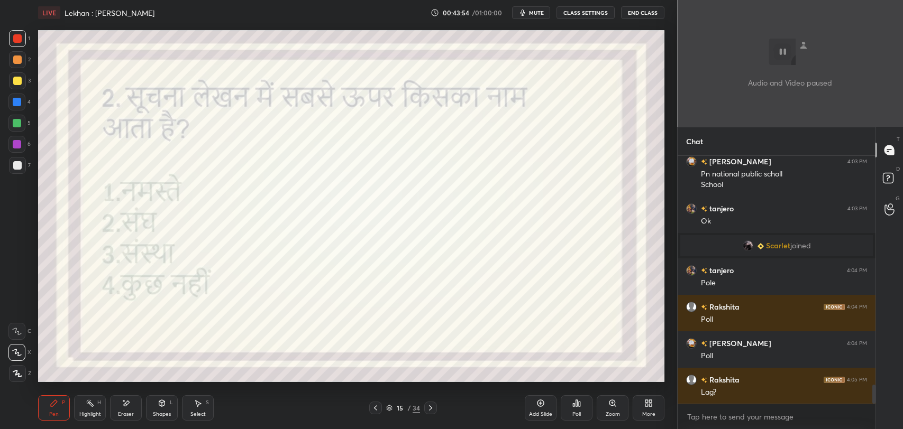
scroll to position [3025, 0]
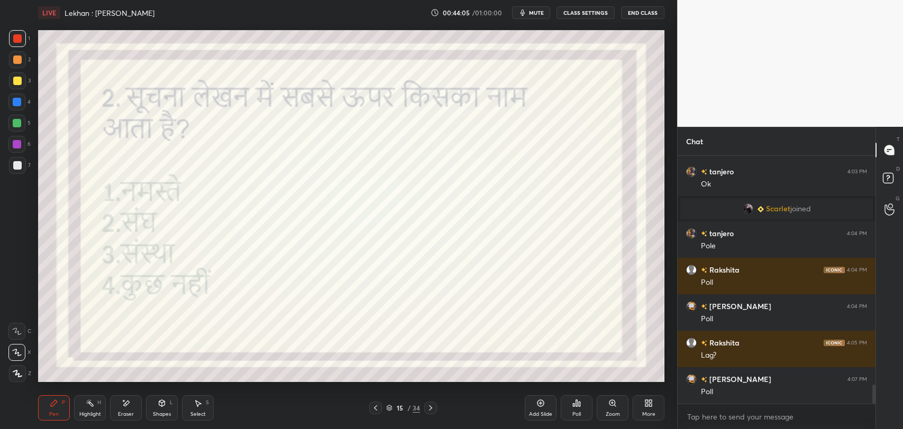
click at [138, 413] on div "Eraser" at bounding box center [126, 408] width 32 height 25
click at [50, 413] on div "Pen" at bounding box center [54, 414] width 10 height 5
click at [591, 417] on div "Poll" at bounding box center [577, 408] width 32 height 25
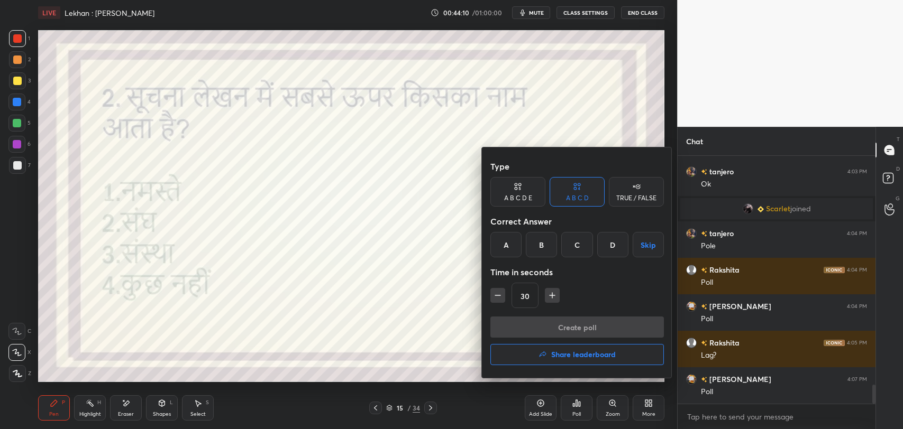
click at [575, 242] on div "C" at bounding box center [576, 244] width 31 height 25
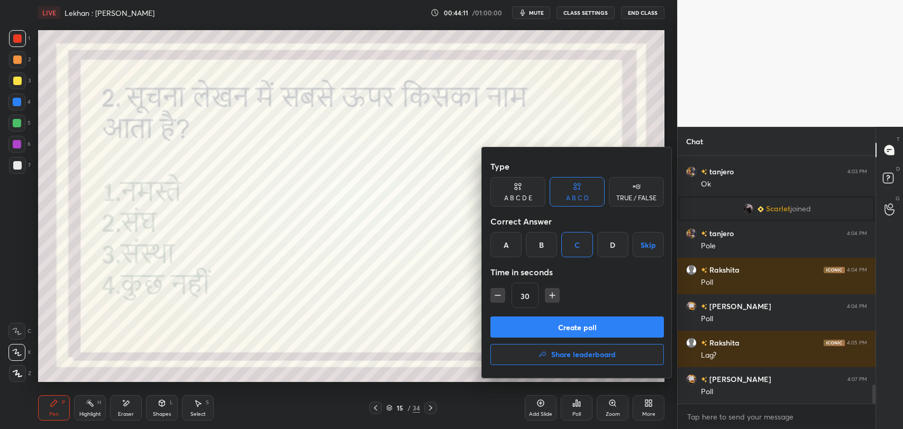
click at [566, 324] on button "Create poll" at bounding box center [576, 327] width 173 height 21
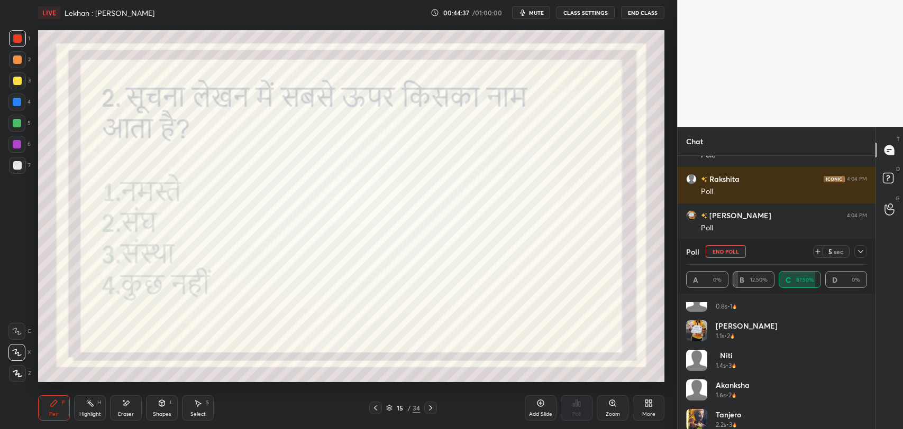
scroll to position [80, 0]
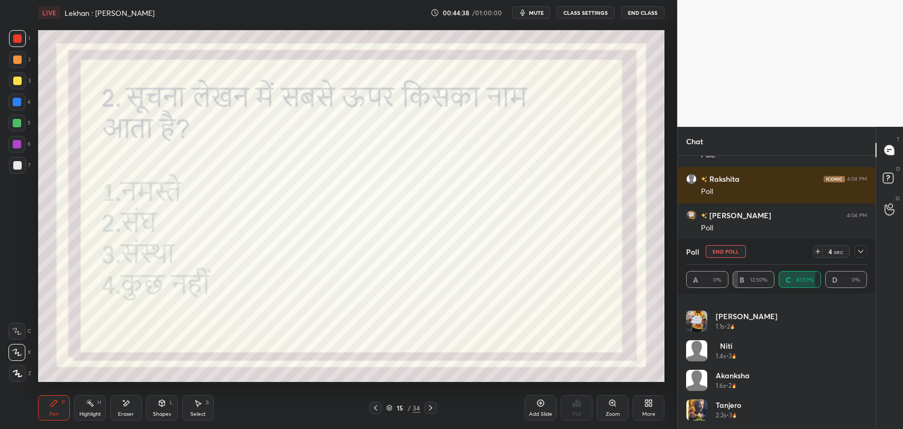
drag, startPoint x: 865, startPoint y: 251, endPoint x: 853, endPoint y: 260, distance: 15.6
click at [865, 251] on div at bounding box center [860, 251] width 13 height 13
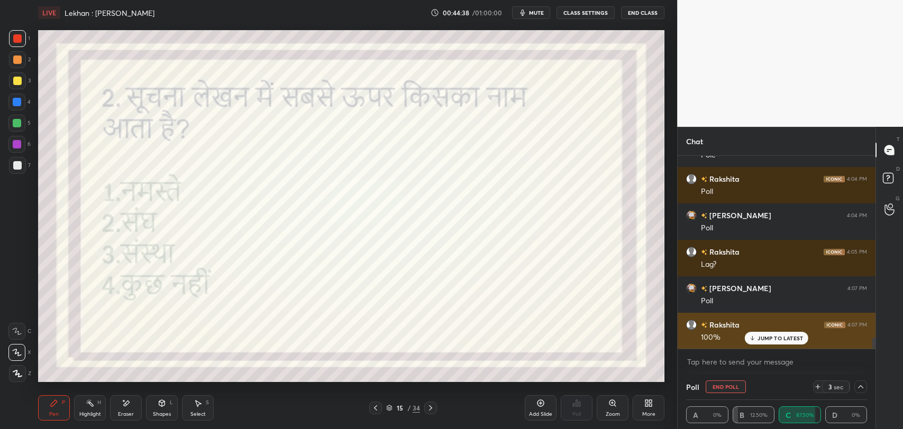
scroll to position [0, 0]
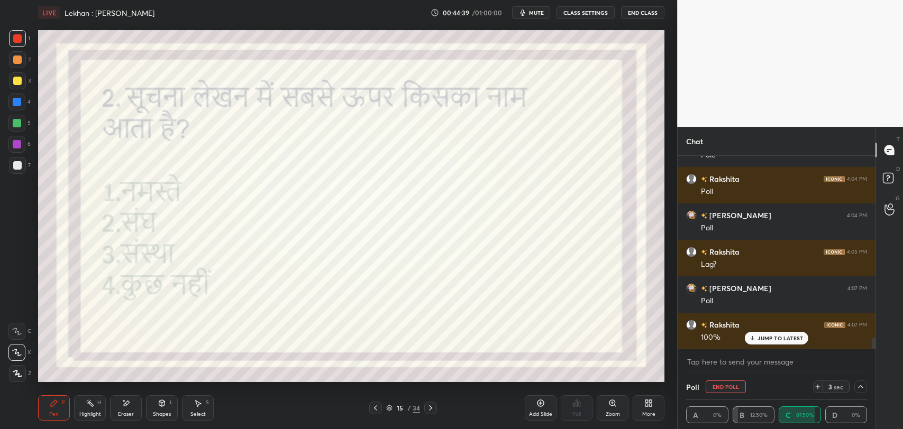
click at [766, 335] on p "JUMP TO LATEST" at bounding box center [779, 338] width 45 height 6
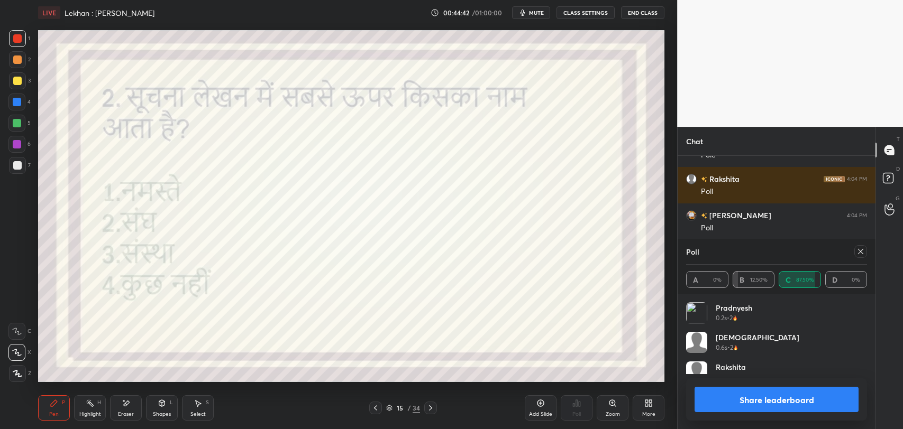
scroll to position [124, 178]
click at [429, 408] on icon at bounding box center [430, 408] width 8 height 8
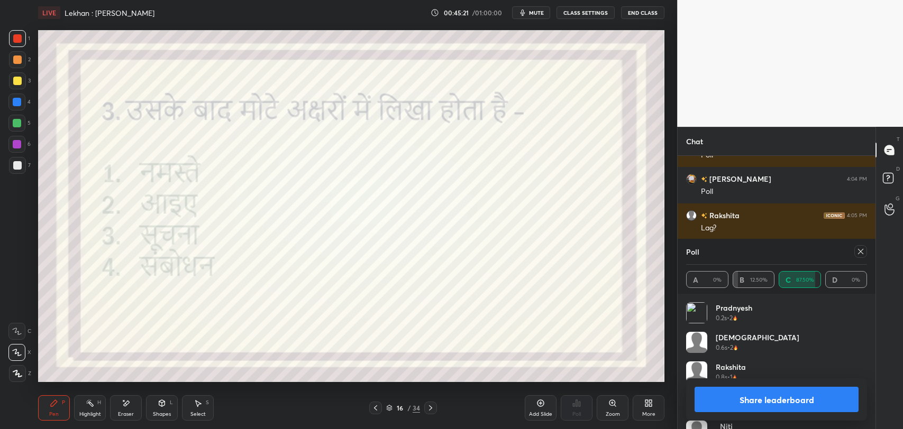
scroll to position [3163, 0]
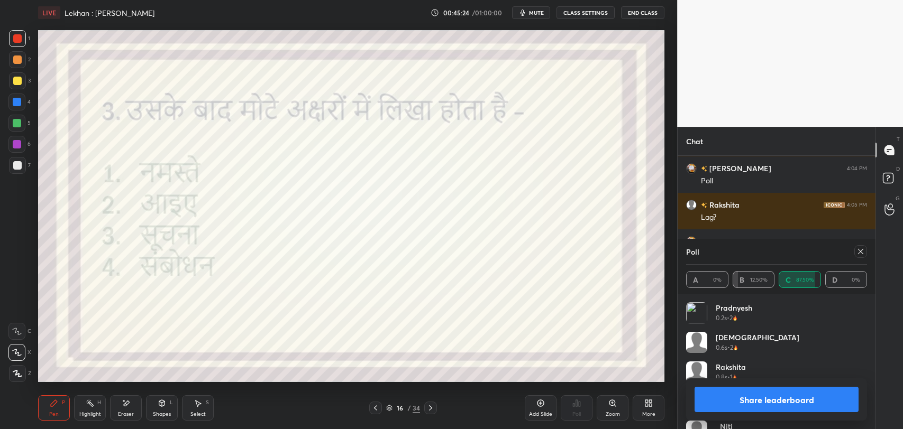
click at [861, 254] on icon at bounding box center [860, 252] width 8 height 8
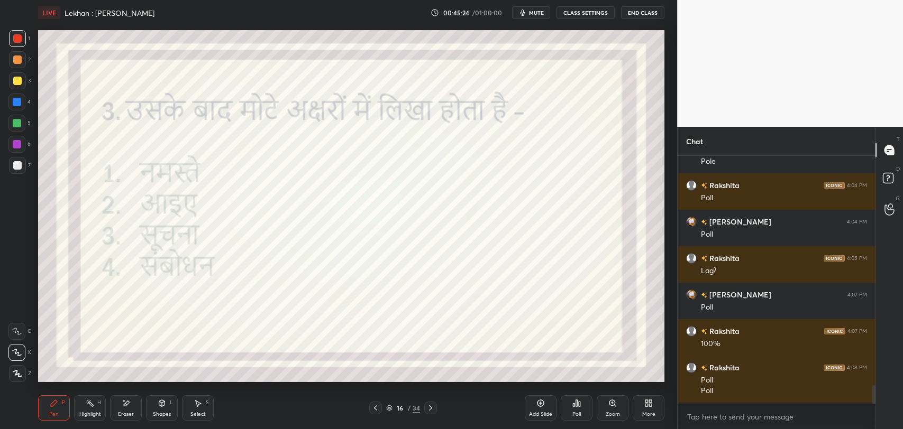
scroll to position [245, 195]
click at [774, 395] on p "JUMP TO LATEST" at bounding box center [779, 393] width 45 height 6
click at [580, 406] on icon at bounding box center [580, 404] width 2 height 5
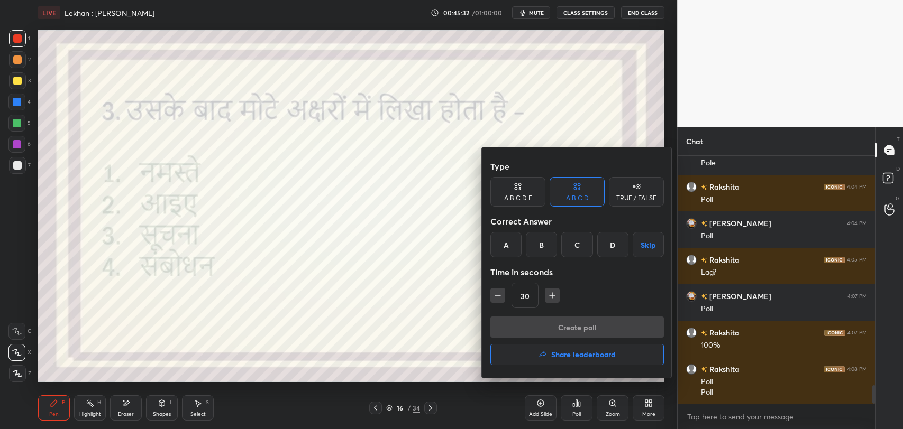
click at [572, 248] on div "C" at bounding box center [576, 244] width 31 height 25
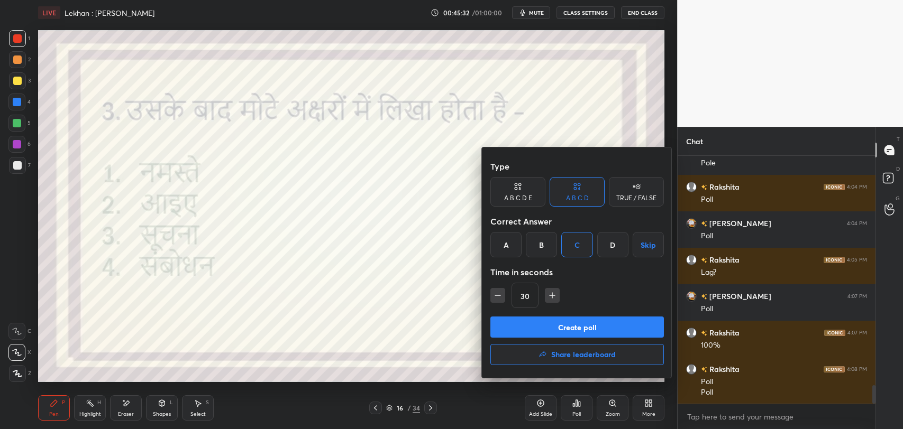
click at [571, 319] on button "Create poll" at bounding box center [576, 327] width 173 height 21
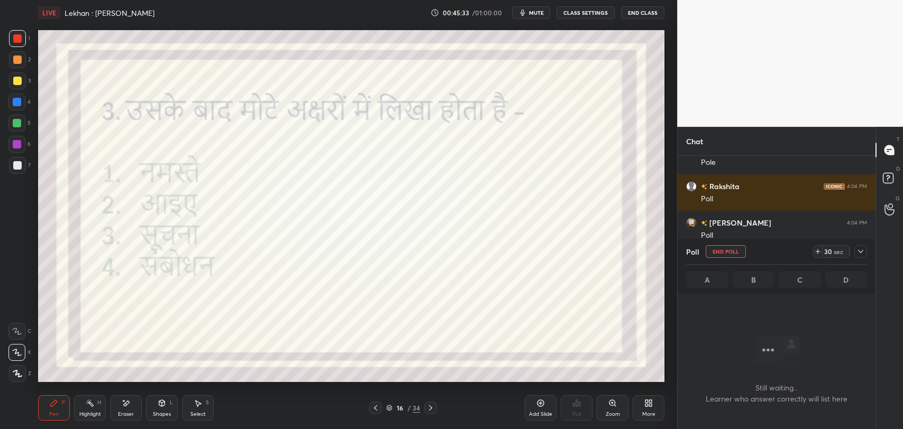
scroll to position [3, 3]
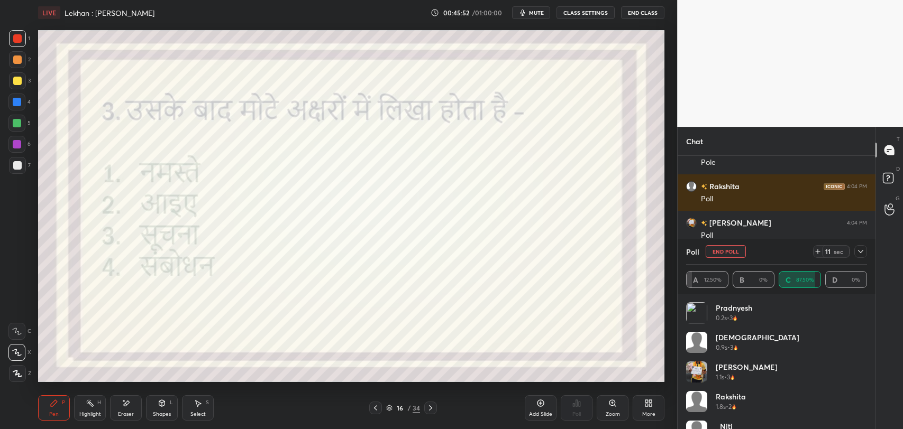
click at [863, 252] on icon at bounding box center [860, 252] width 8 height 8
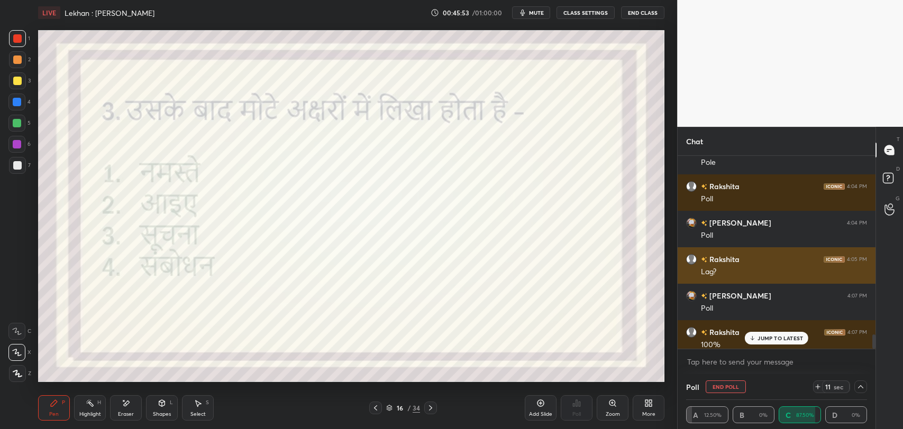
scroll to position [110, 178]
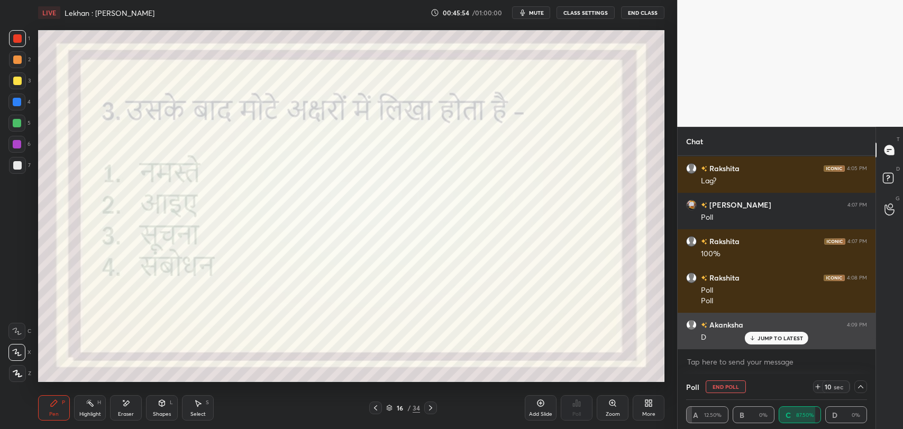
click at [761, 339] on p "JUMP TO LATEST" at bounding box center [779, 338] width 45 height 6
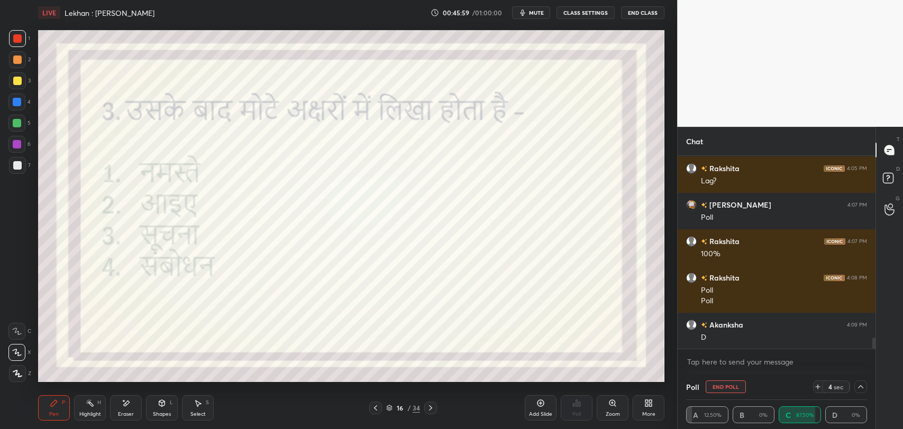
click at [433, 409] on icon at bounding box center [430, 408] width 8 height 8
click at [416, 408] on div "34" at bounding box center [416, 409] width 7 height 10
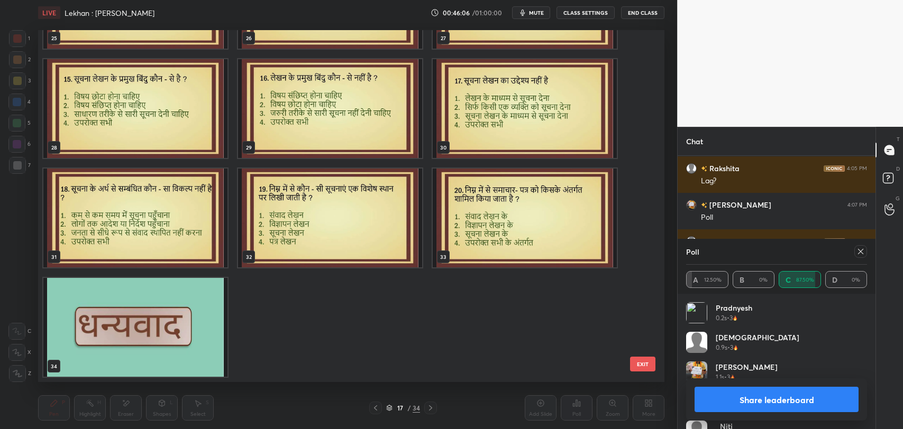
click at [644, 367] on button "EXIT" at bounding box center [642, 364] width 25 height 15
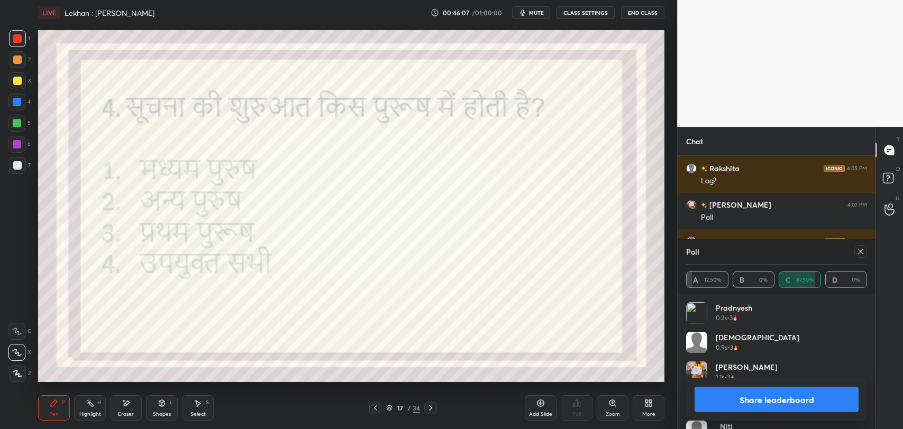
click at [861, 246] on div at bounding box center [860, 251] width 13 height 13
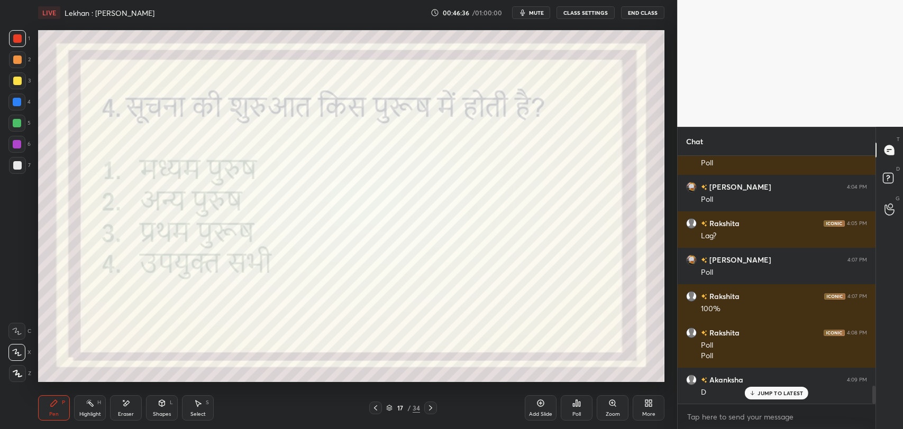
click at [776, 392] on p "JUMP TO LATEST" at bounding box center [779, 393] width 45 height 6
click at [122, 397] on div "Eraser" at bounding box center [126, 408] width 32 height 25
click at [62, 407] on div "Pen P" at bounding box center [54, 408] width 32 height 25
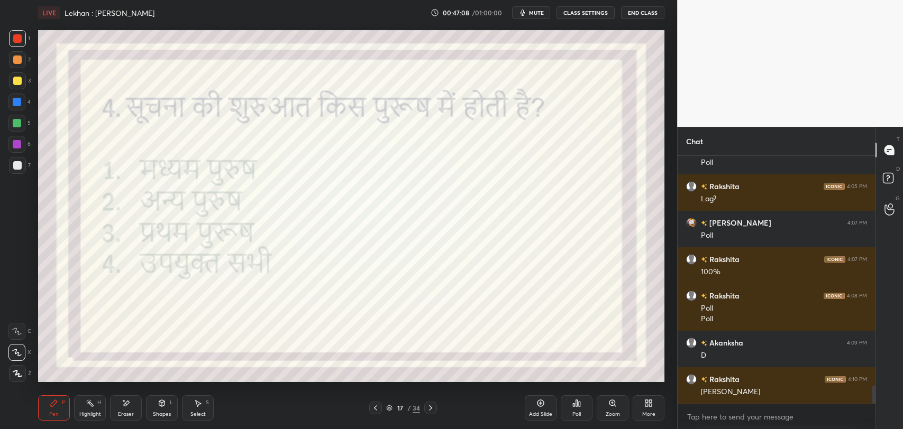
click at [577, 408] on div "Poll" at bounding box center [577, 408] width 32 height 25
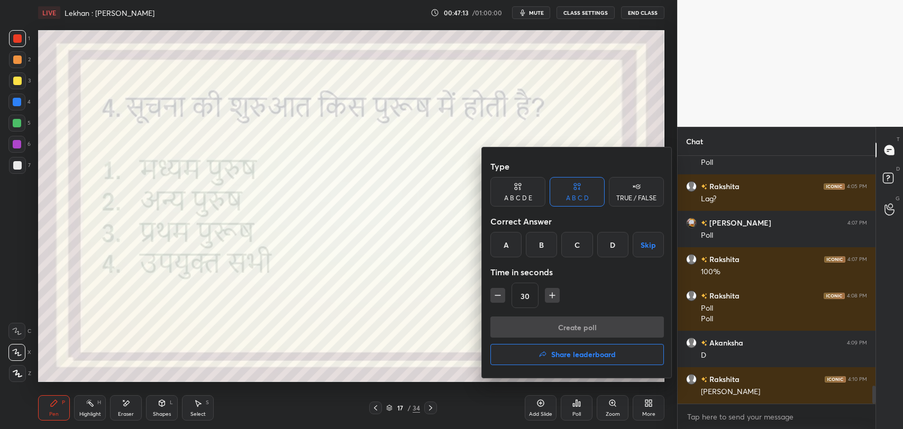
click at [546, 246] on div "B" at bounding box center [541, 244] width 31 height 25
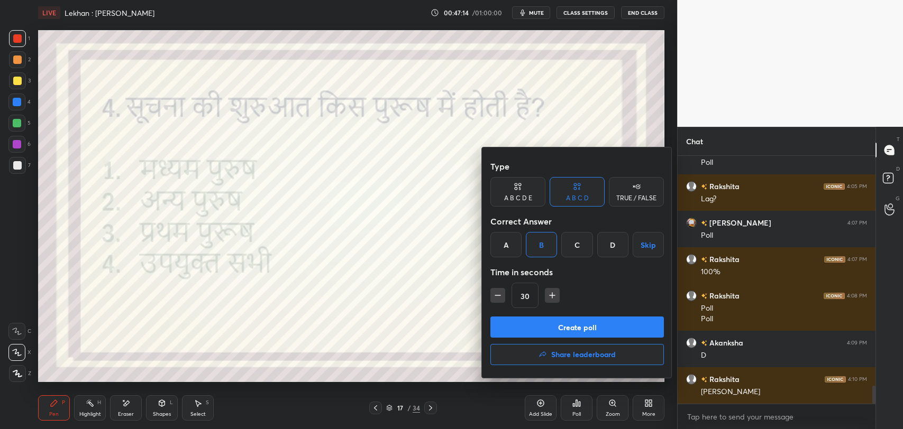
click at [549, 314] on div "Type A B C D E A B C D TRUE / FALSE Correct Answer A B C D Skip Time in seconds…" at bounding box center [576, 236] width 173 height 161
click at [549, 326] on button "Create poll" at bounding box center [576, 327] width 173 height 21
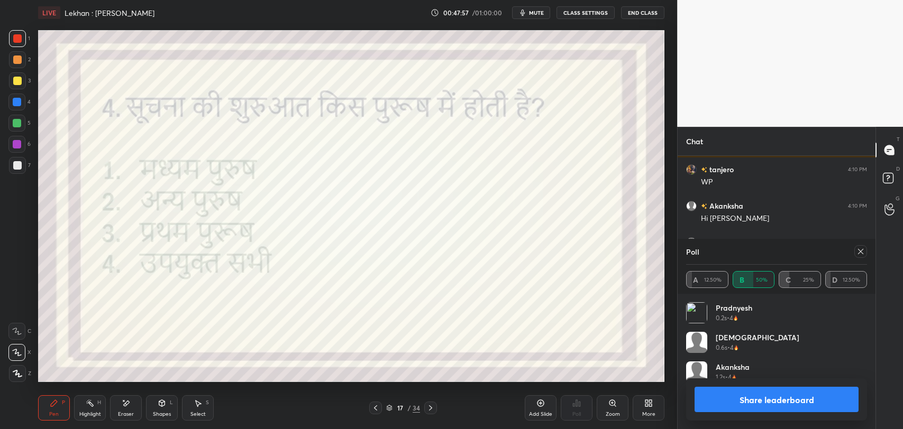
scroll to position [3465, 0]
click at [851, 254] on div at bounding box center [858, 251] width 17 height 13
click at [859, 254] on icon at bounding box center [860, 252] width 8 height 8
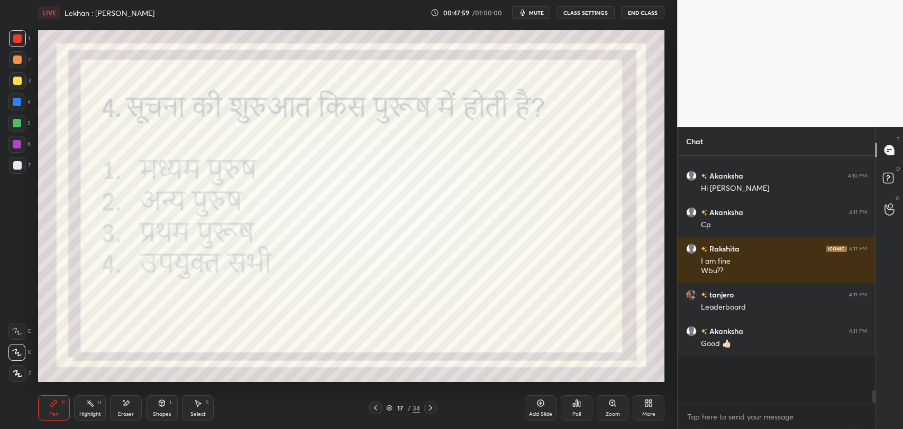
scroll to position [3423, 0]
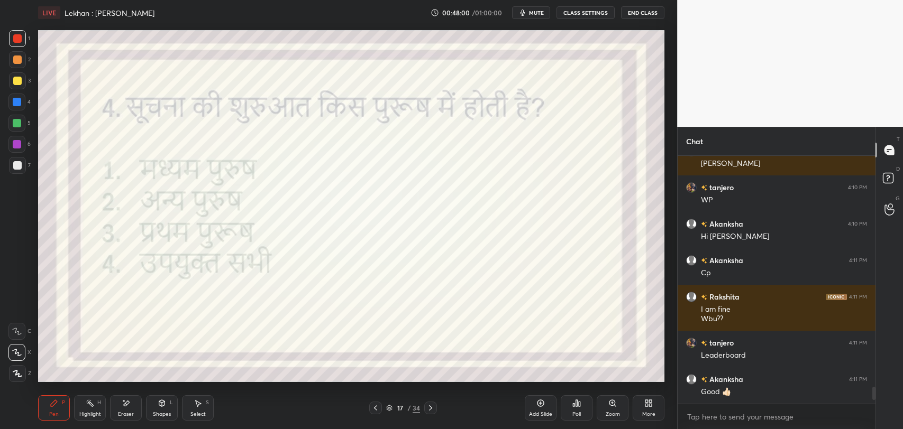
click at [436, 409] on div at bounding box center [430, 408] width 13 height 13
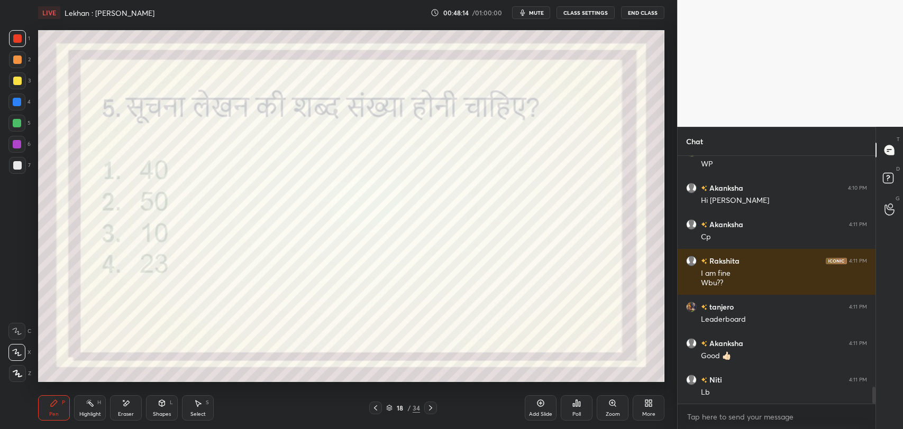
click at [127, 396] on div "Eraser" at bounding box center [126, 408] width 32 height 25
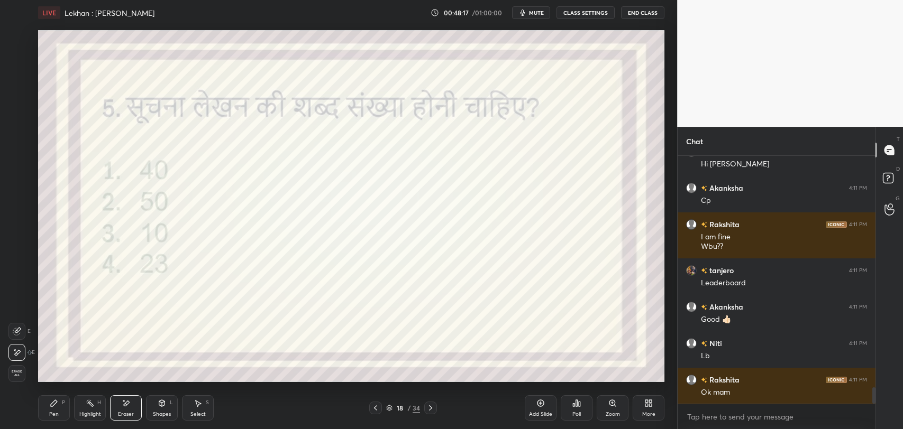
click at [56, 413] on div "Pen" at bounding box center [54, 414] width 10 height 5
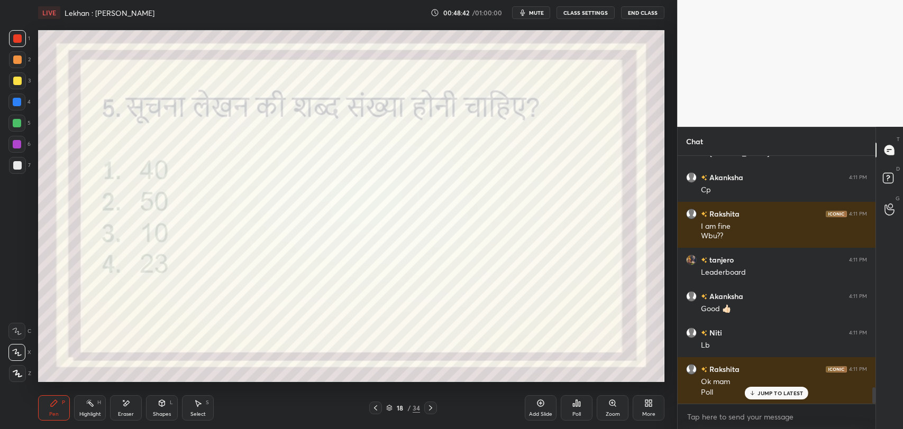
scroll to position [3530, 0]
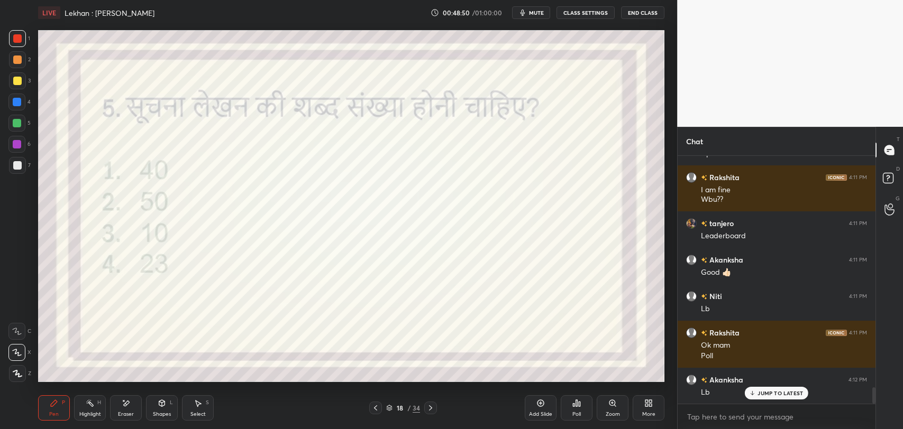
click at [577, 404] on icon at bounding box center [577, 403] width 2 height 6
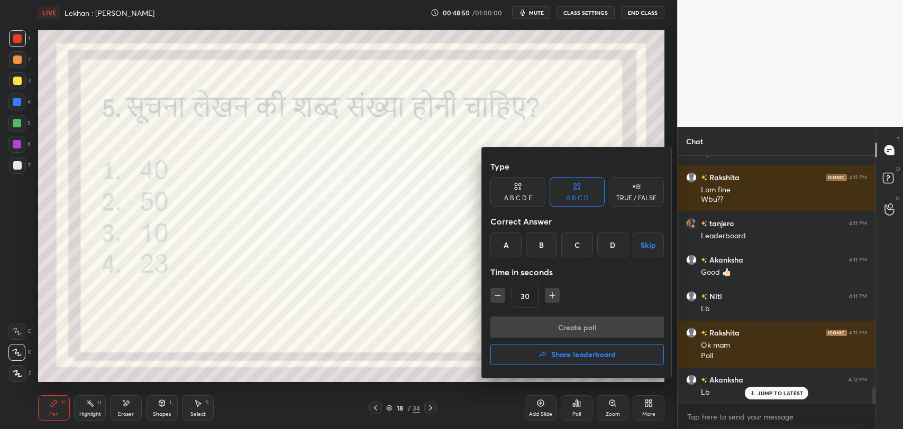
click at [518, 238] on div "A" at bounding box center [505, 244] width 31 height 25
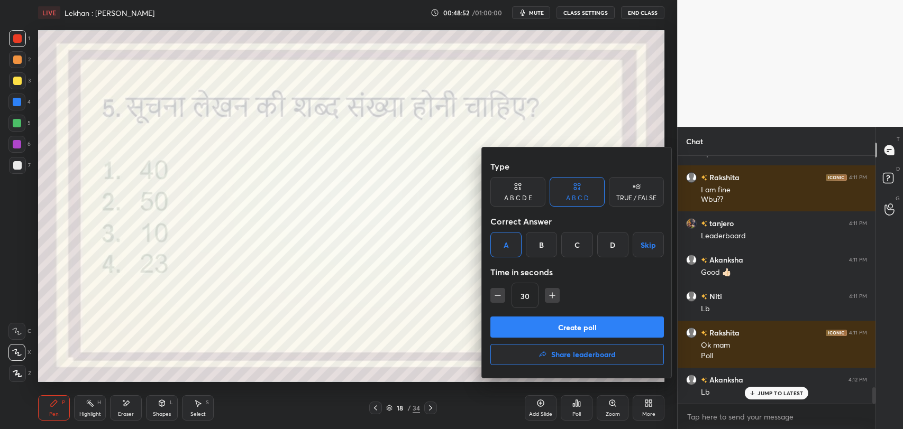
click at [551, 325] on button "Create poll" at bounding box center [576, 327] width 173 height 21
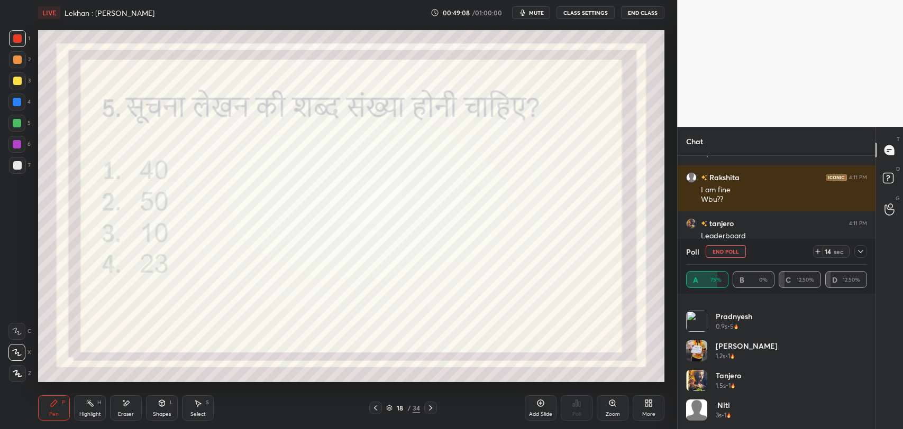
scroll to position [3595, 0]
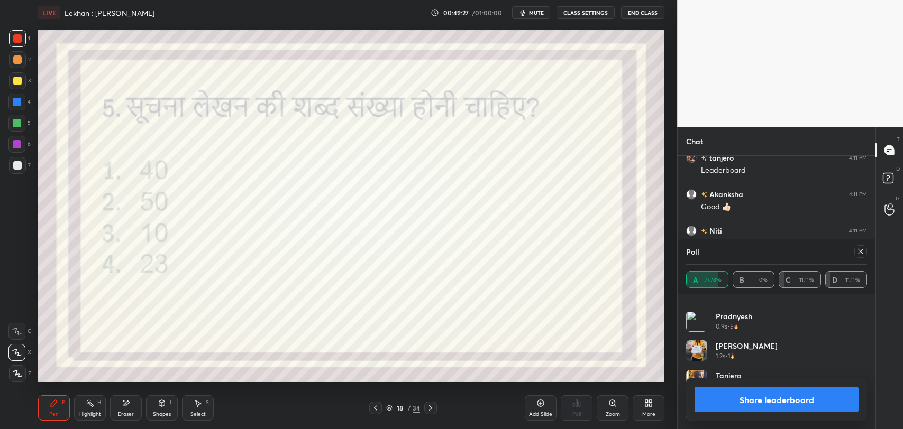
click at [123, 399] on icon at bounding box center [126, 403] width 8 height 9
click at [52, 406] on icon at bounding box center [54, 403] width 6 height 6
click at [862, 254] on icon at bounding box center [860, 252] width 8 height 8
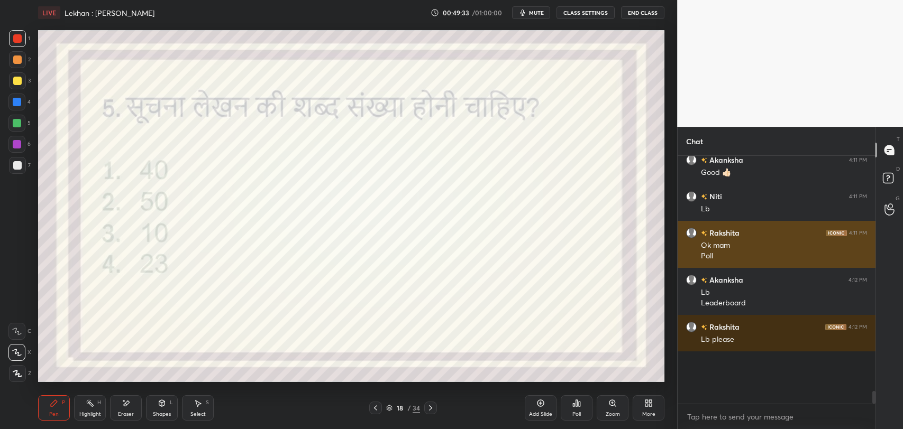
scroll to position [230, 195]
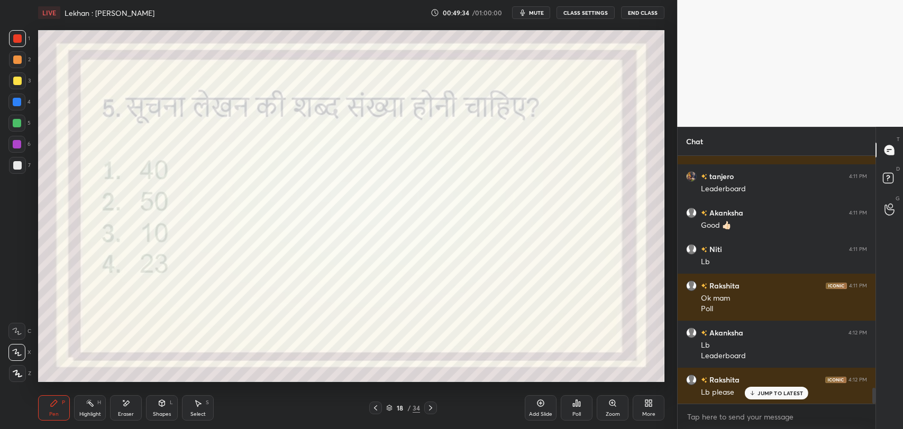
click at [761, 395] on p "JUMP TO LATEST" at bounding box center [779, 393] width 45 height 6
click at [587, 407] on div "Poll" at bounding box center [577, 408] width 32 height 25
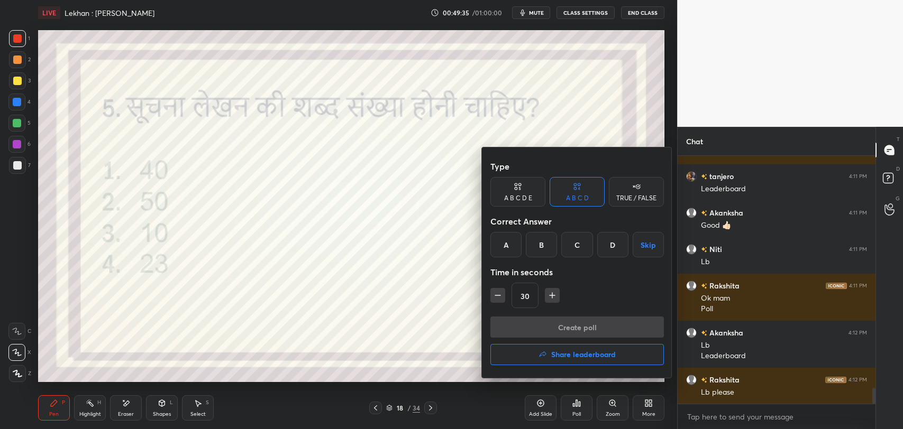
click at [580, 358] on h4 "Share leaderboard" at bounding box center [583, 354] width 65 height 7
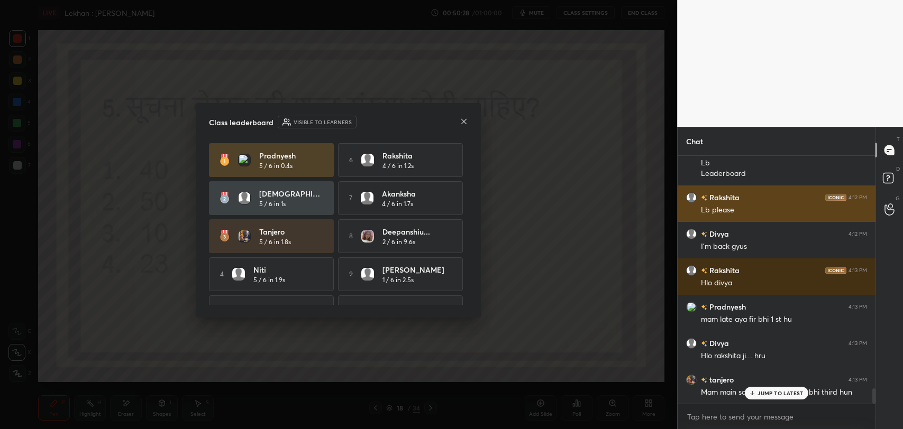
scroll to position [3805, 0]
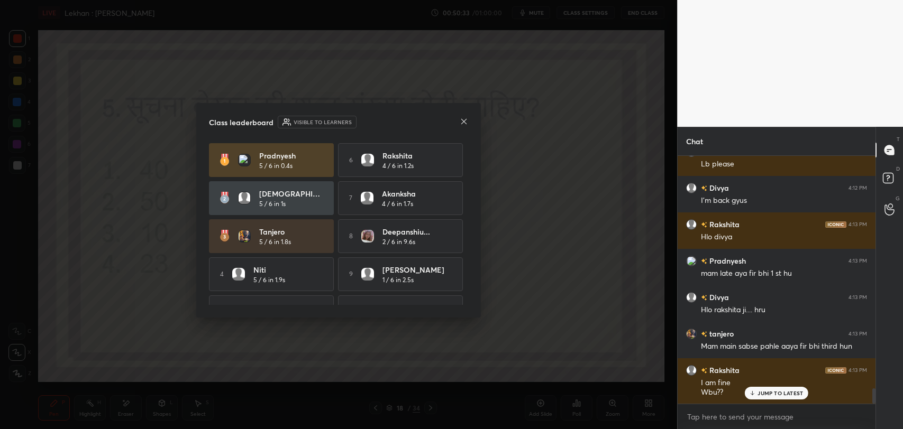
click at [767, 396] on p "JUMP TO LATEST" at bounding box center [779, 393] width 45 height 6
click at [462, 123] on icon at bounding box center [464, 121] width 8 height 8
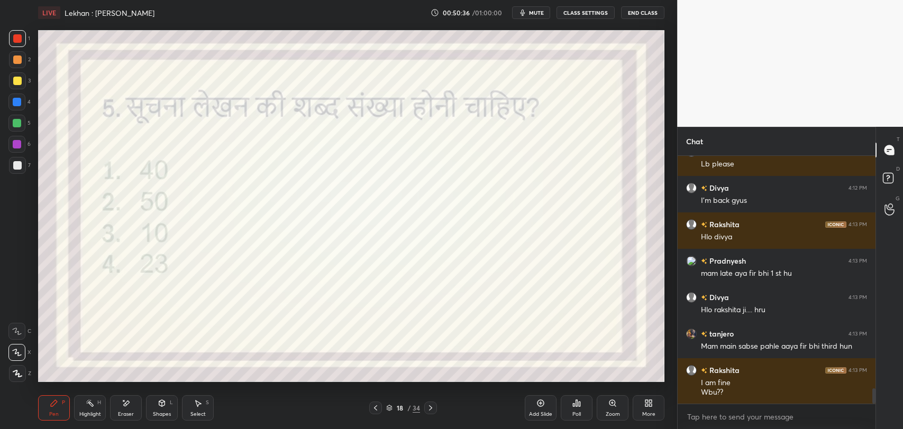
click at [569, 405] on div "Poll" at bounding box center [577, 408] width 32 height 25
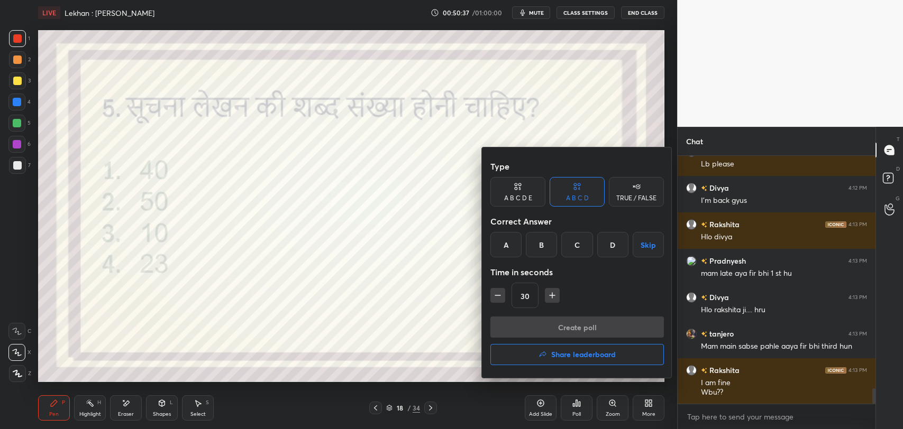
click at [554, 357] on h4 "Share leaderboard" at bounding box center [583, 354] width 65 height 7
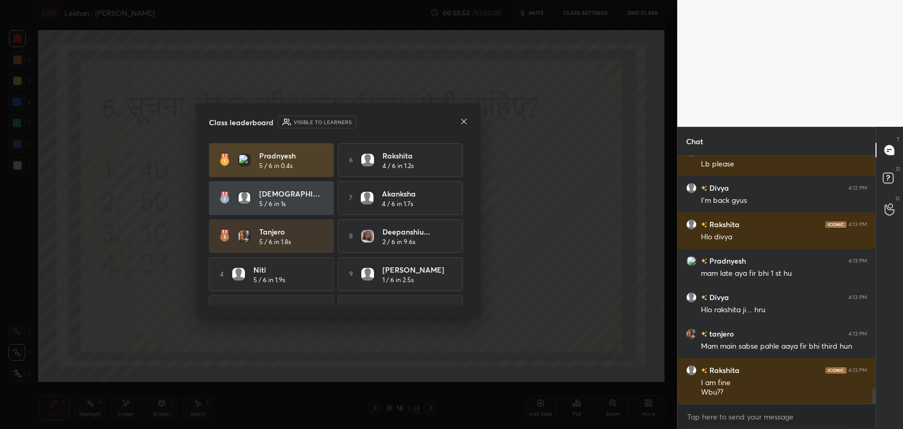
click at [463, 123] on icon at bounding box center [464, 121] width 8 height 8
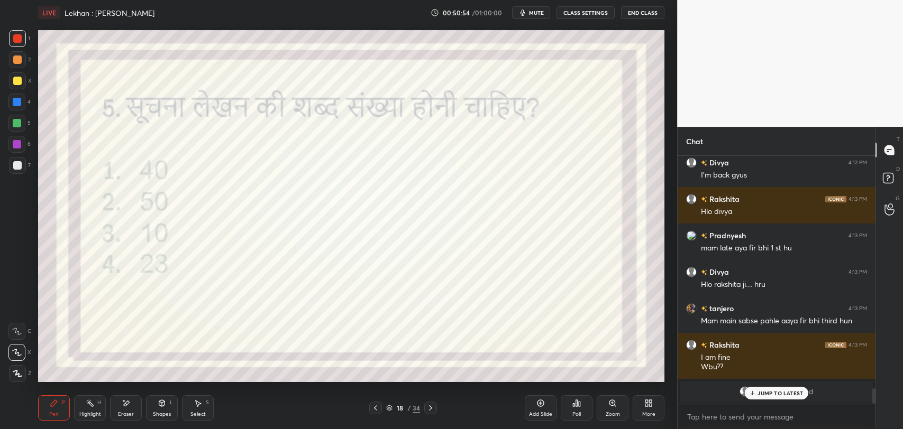
click at [754, 391] on icon at bounding box center [752, 393] width 7 height 6
click at [432, 405] on icon at bounding box center [430, 408] width 8 height 8
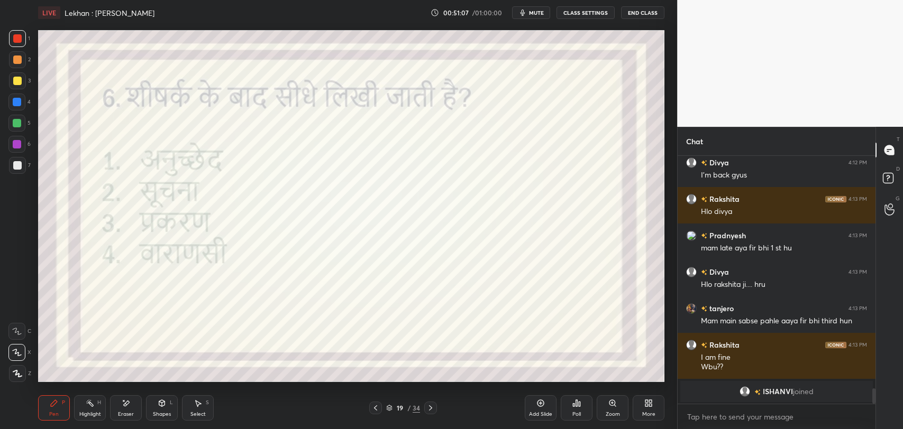
scroll to position [3532, 0]
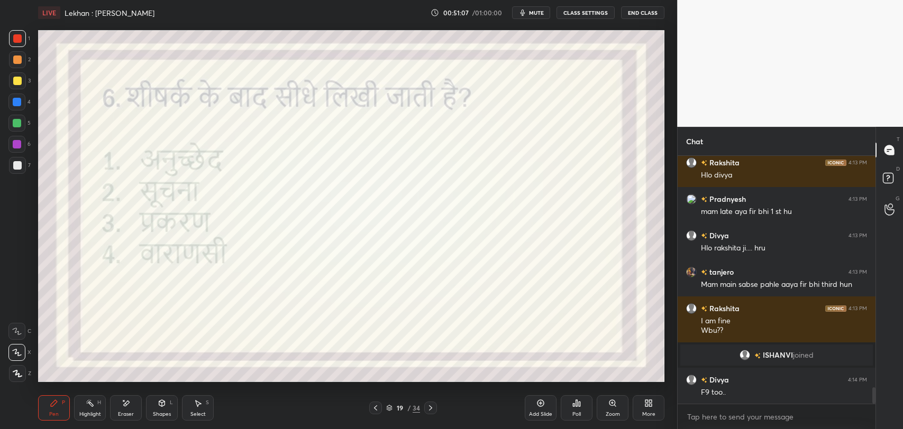
click at [431, 409] on icon at bounding box center [430, 408] width 8 height 8
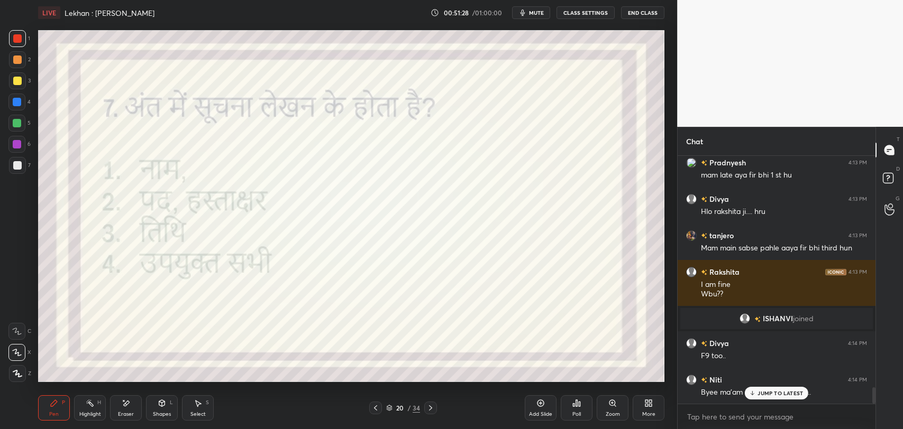
click at [759, 396] on p "JUMP TO LATEST" at bounding box center [779, 393] width 45 height 6
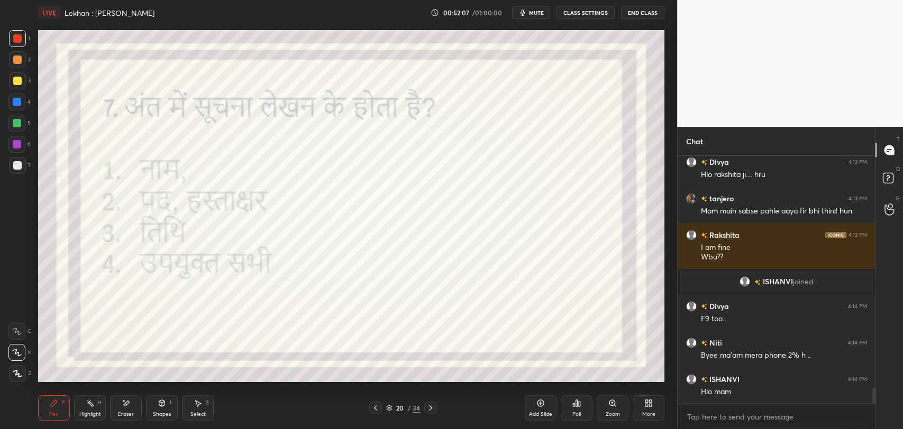
click at [573, 410] on div "Poll" at bounding box center [577, 408] width 32 height 25
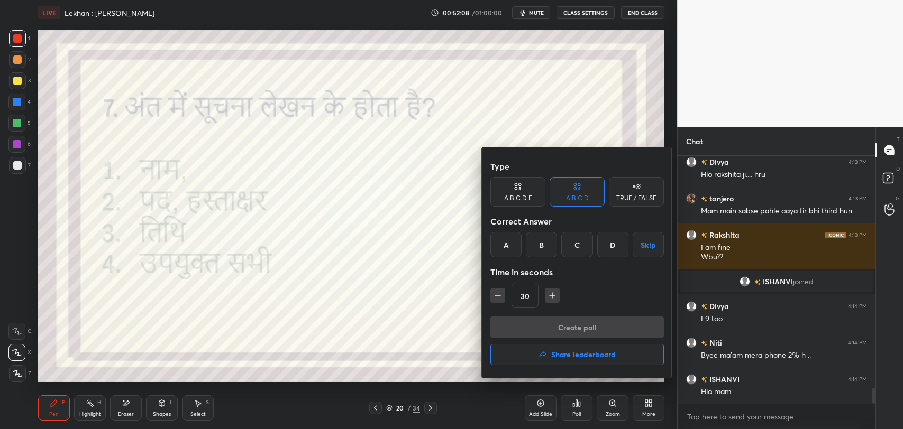
click at [616, 247] on div "D" at bounding box center [612, 244] width 31 height 25
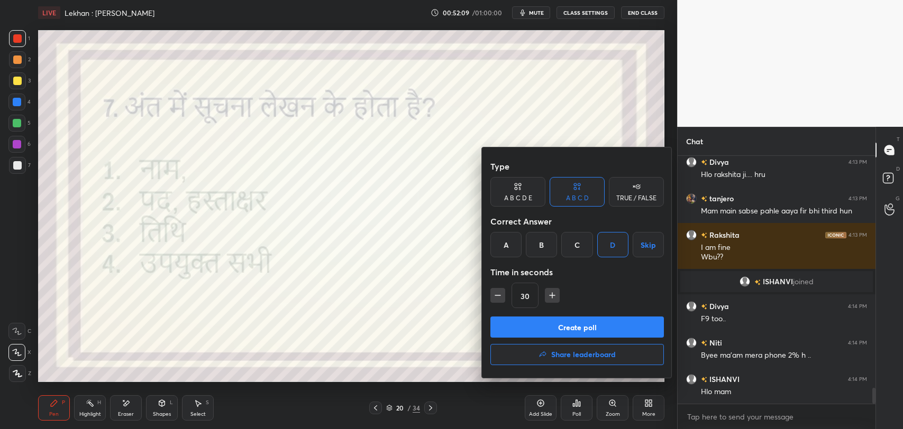
click at [592, 329] on button "Create poll" at bounding box center [576, 327] width 173 height 21
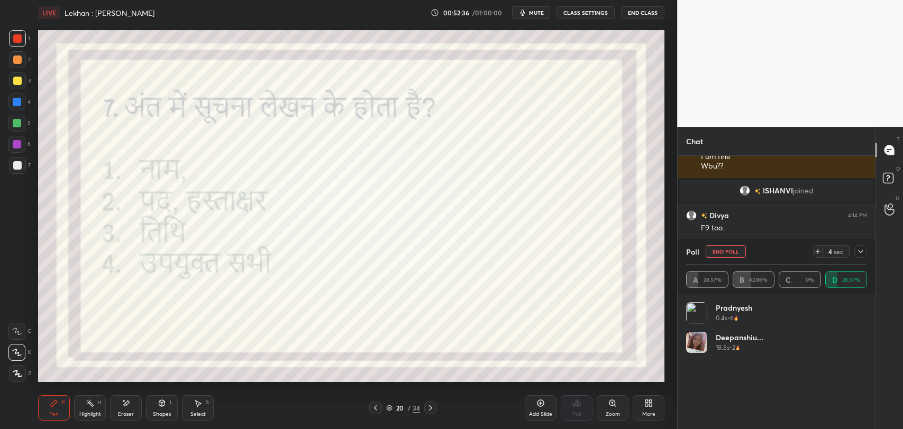
scroll to position [3733, 0]
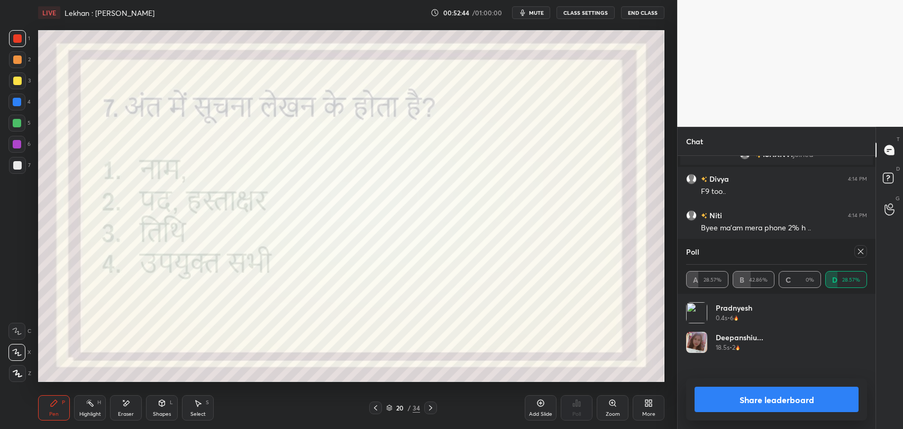
click at [128, 399] on icon at bounding box center [126, 403] width 8 height 9
click at [65, 400] on div "Pen P" at bounding box center [54, 408] width 32 height 25
click at [51, 412] on div "Pen" at bounding box center [54, 414] width 10 height 5
click at [858, 249] on icon at bounding box center [860, 252] width 8 height 8
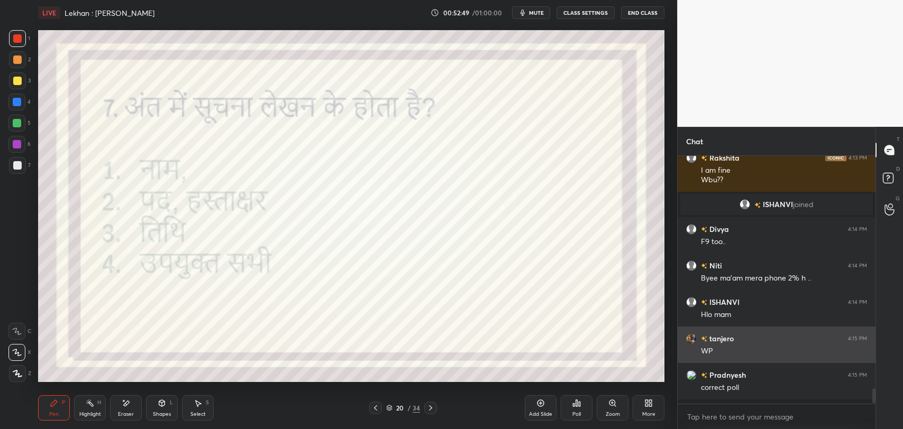
scroll to position [4, 3]
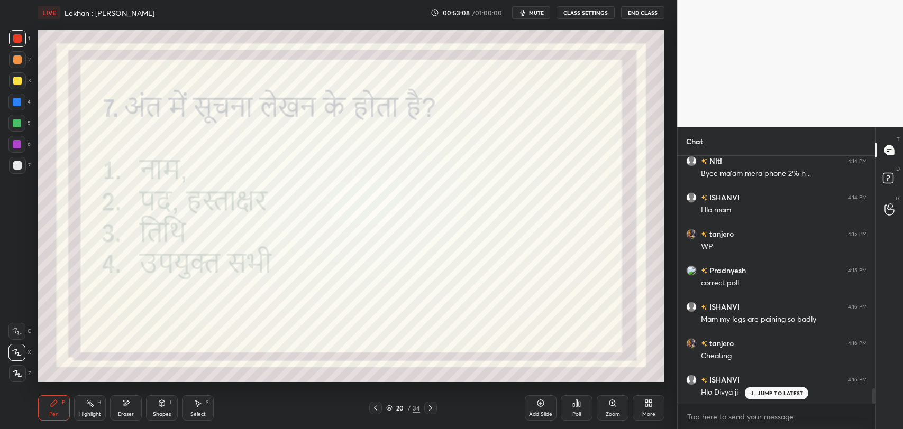
click at [774, 394] on p "JUMP TO LATEST" at bounding box center [779, 393] width 45 height 6
click at [111, 408] on div "Eraser" at bounding box center [126, 408] width 32 height 25
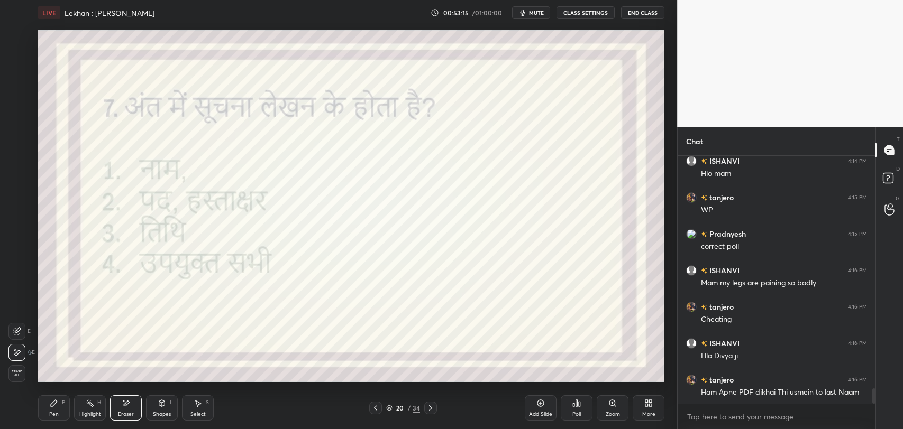
click at [51, 403] on icon at bounding box center [54, 403] width 8 height 8
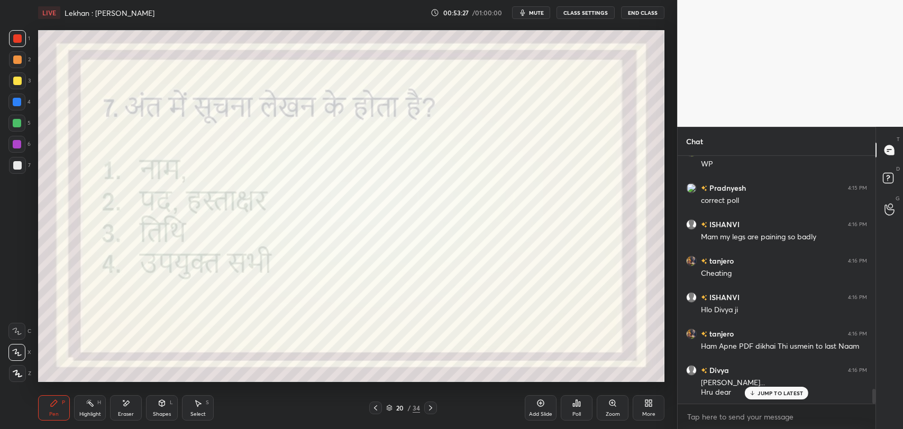
click at [778, 395] on p "JUMP TO LATEST" at bounding box center [779, 393] width 45 height 6
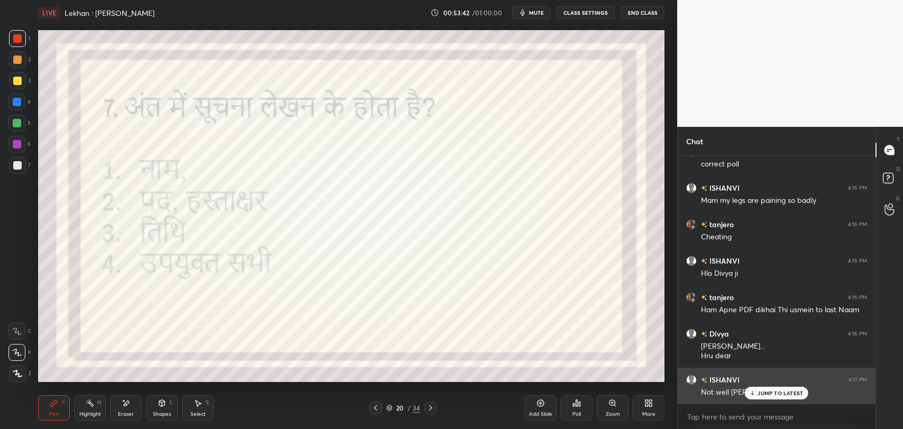
click at [776, 400] on div "ISHANVI 4:17 PM Not well Divya ji" at bounding box center [777, 386] width 198 height 36
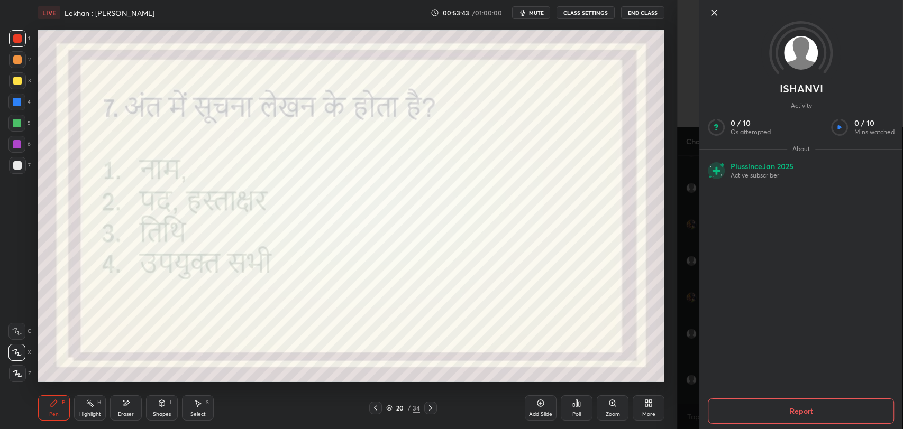
click at [711, 11] on icon at bounding box center [714, 12] width 13 height 13
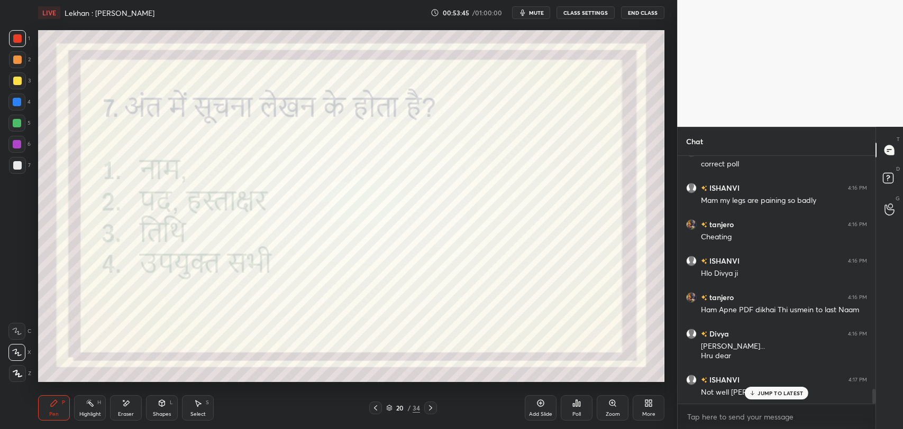
click at [764, 390] on p "JUMP TO LATEST" at bounding box center [779, 393] width 45 height 6
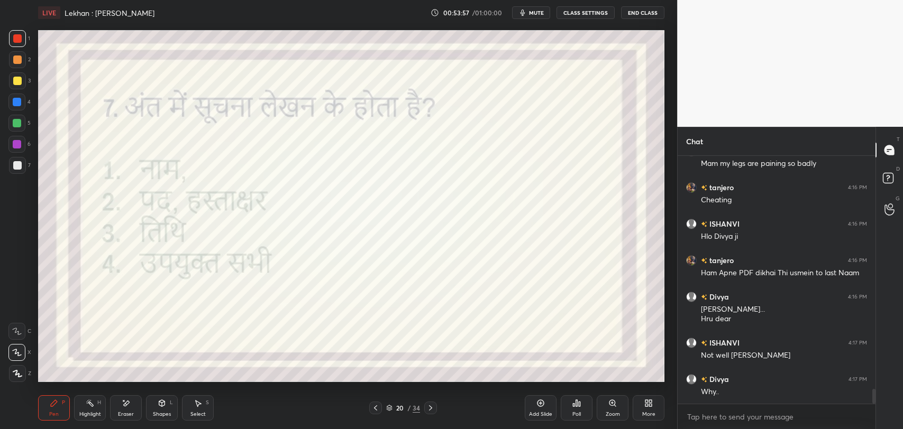
scroll to position [3979, 0]
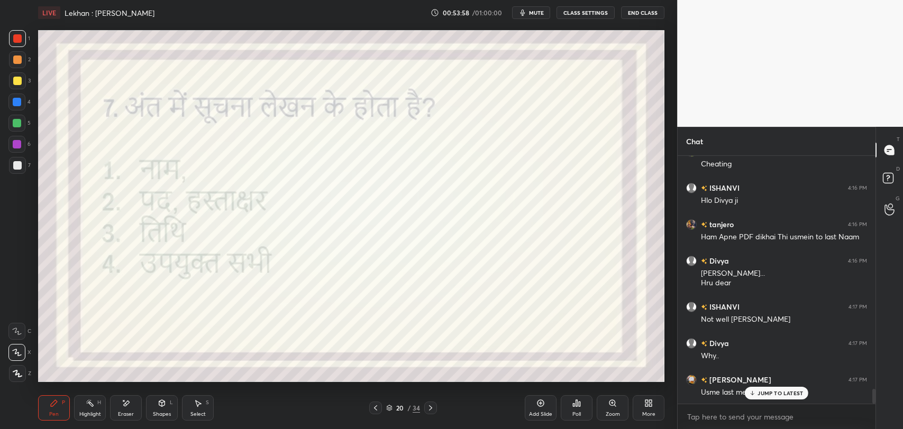
click at [125, 406] on icon at bounding box center [126, 403] width 8 height 9
click at [54, 417] on div "Pen" at bounding box center [54, 414] width 10 height 5
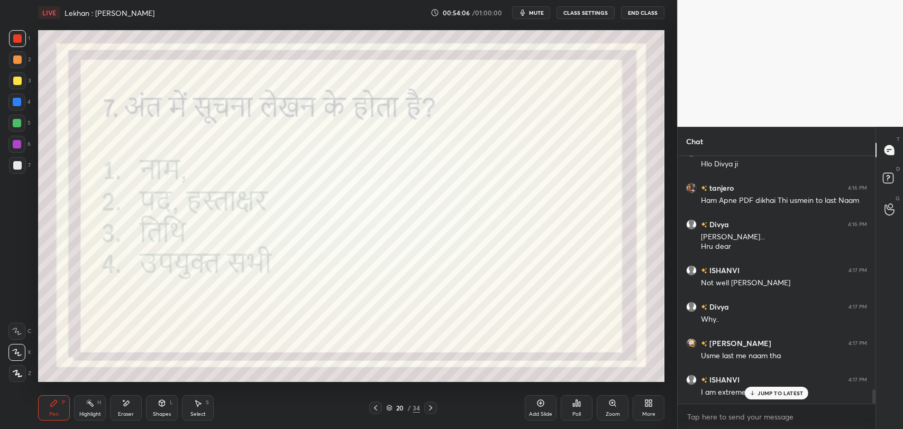
click at [135, 408] on div "Eraser" at bounding box center [126, 408] width 32 height 25
click at [61, 395] on div "Pen P Highlight H Eraser Shapes L Select S 20 / 34 Add Slide Poll Zoom More" at bounding box center [351, 408] width 626 height 42
click at [59, 401] on div "Pen P" at bounding box center [54, 408] width 32 height 25
click at [749, 394] on icon at bounding box center [752, 393] width 7 height 6
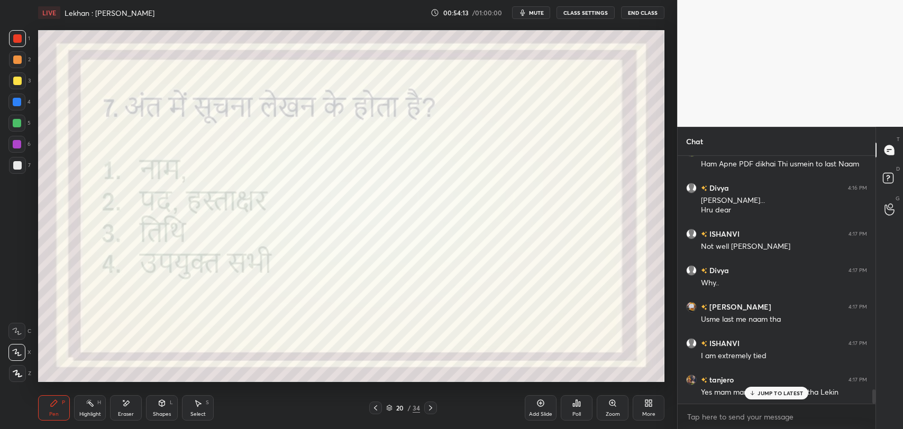
click at [764, 392] on p "JUMP TO LATEST" at bounding box center [779, 393] width 45 height 6
click at [432, 407] on icon at bounding box center [430, 408] width 8 height 8
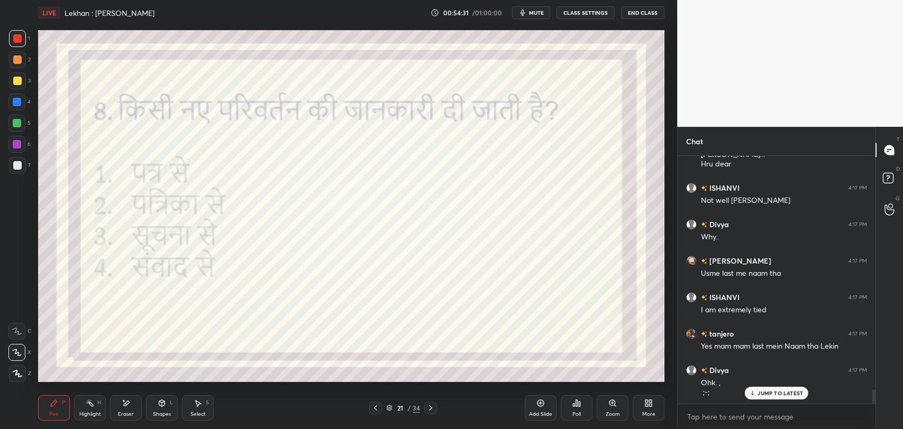
click at [771, 397] on div "JUMP TO LATEST" at bounding box center [776, 393] width 63 height 13
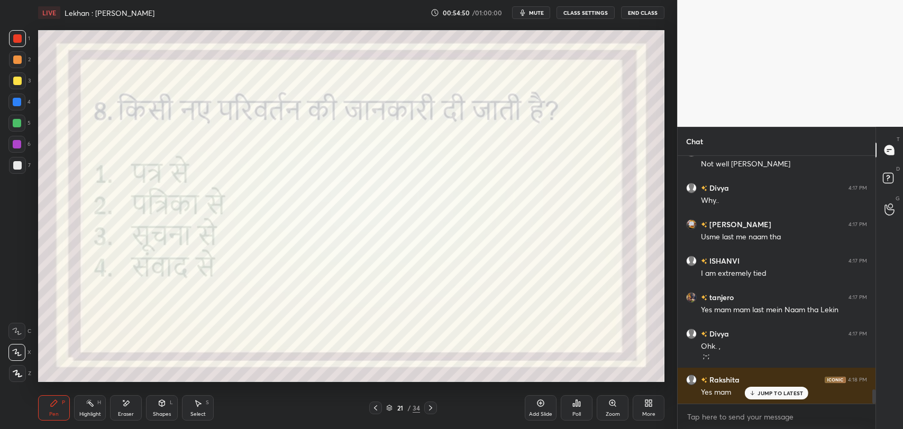
click at [129, 410] on div "Eraser" at bounding box center [126, 408] width 32 height 25
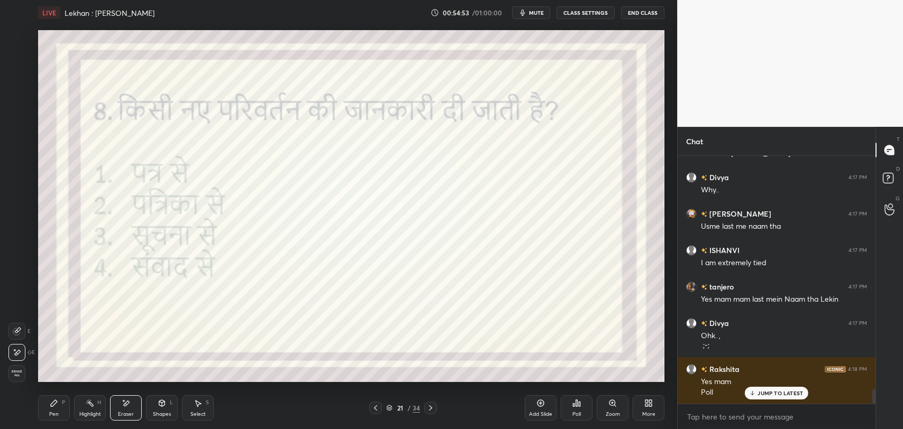
click at [44, 409] on div "Pen P" at bounding box center [54, 408] width 32 height 25
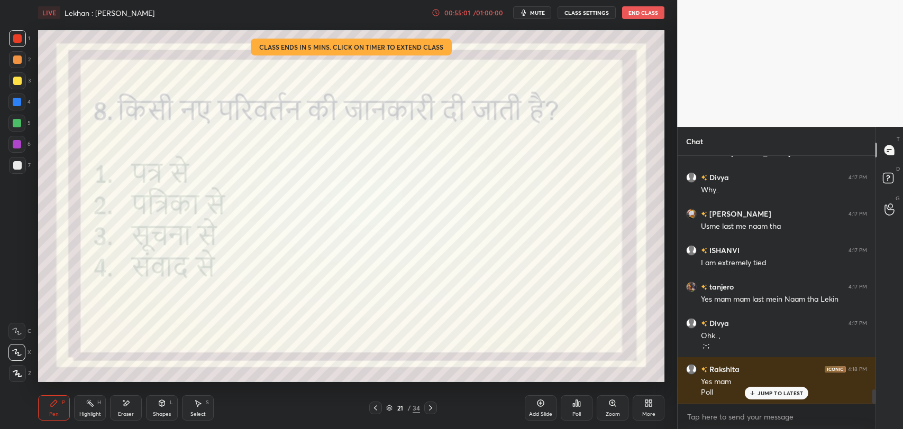
click at [562, 405] on div "Poll" at bounding box center [577, 408] width 32 height 25
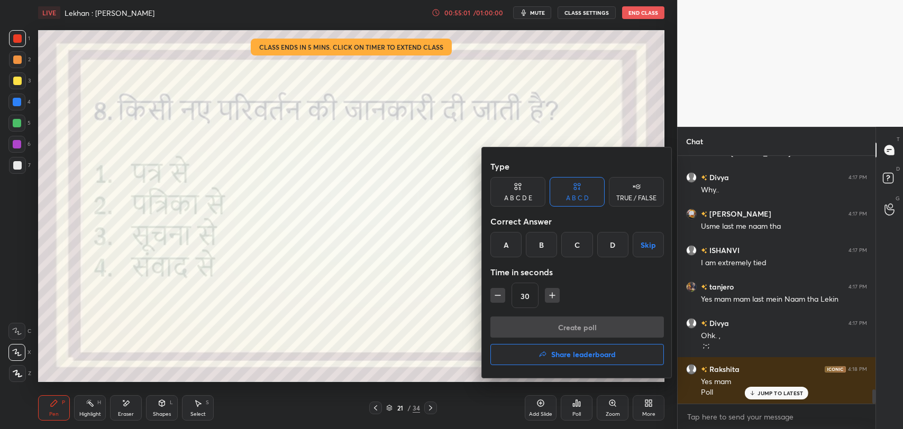
click at [579, 238] on div "C" at bounding box center [576, 244] width 31 height 25
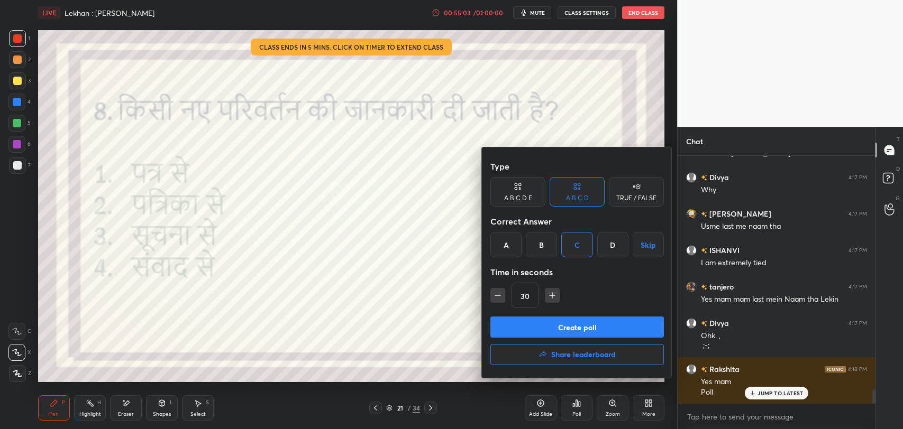
click at [566, 326] on button "Create poll" at bounding box center [576, 327] width 173 height 21
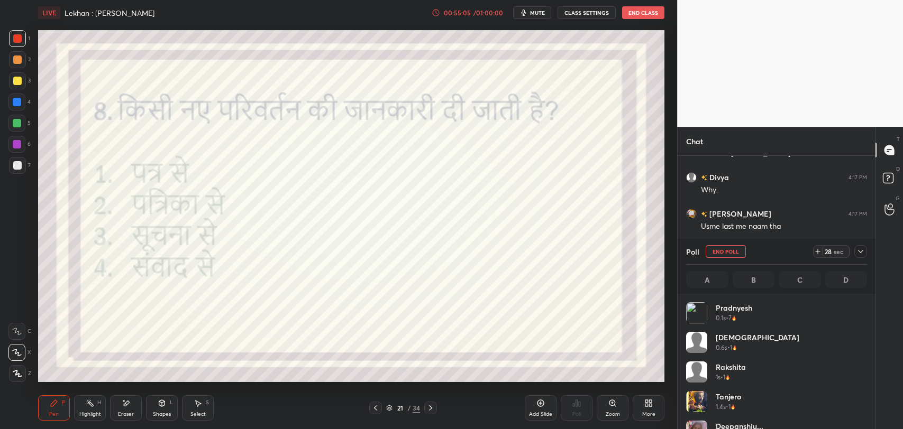
scroll to position [124, 178]
click at [856, 251] on icon at bounding box center [860, 252] width 8 height 8
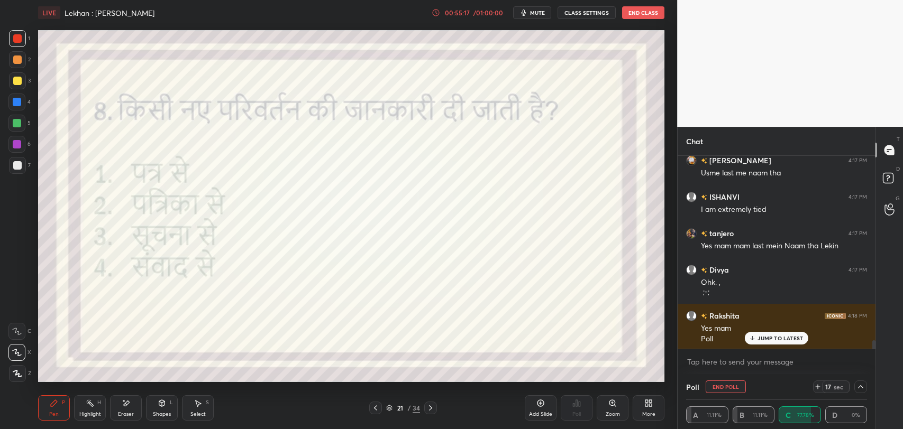
scroll to position [4200, 0]
click at [776, 335] on p "JUMP TO LATEST" at bounding box center [779, 338] width 45 height 6
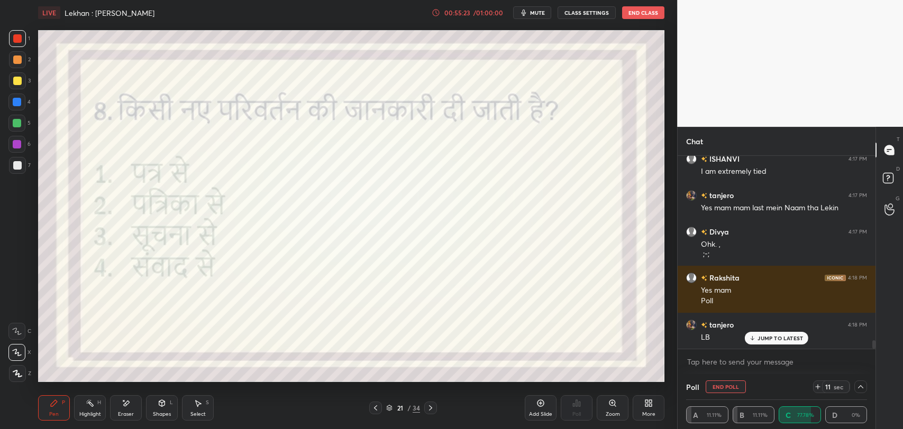
scroll to position [4274, 0]
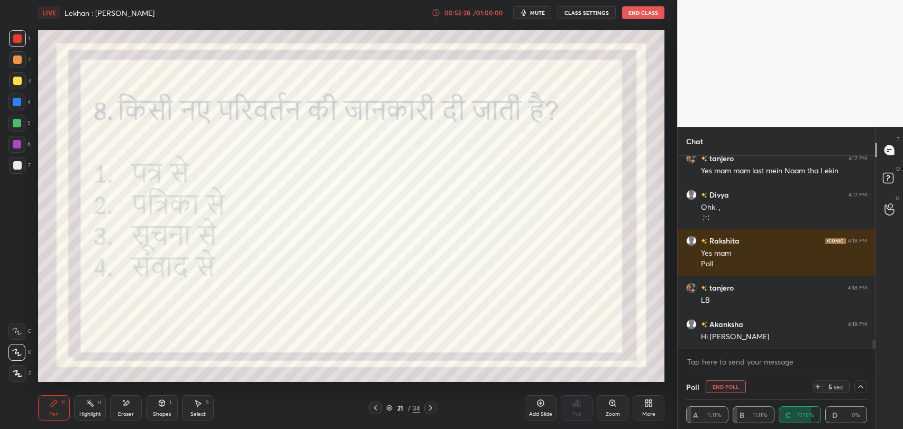
click at [861, 390] on icon at bounding box center [860, 387] width 8 height 8
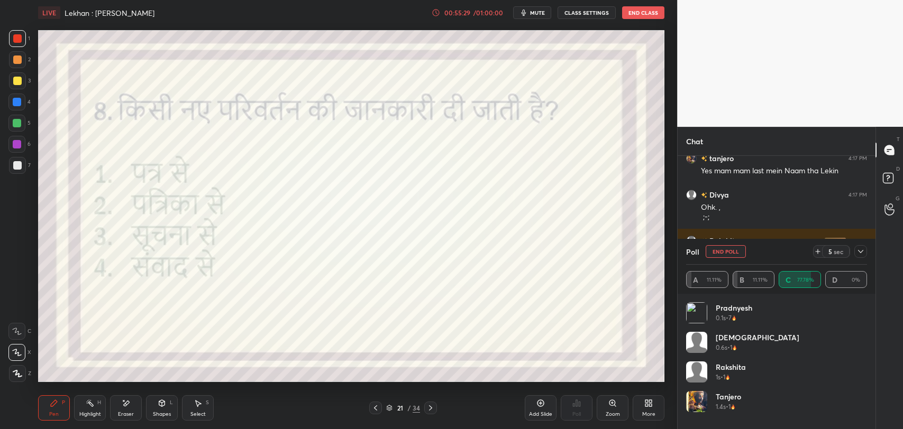
scroll to position [3, 3]
click at [723, 250] on button "End Poll" at bounding box center [726, 251] width 40 height 13
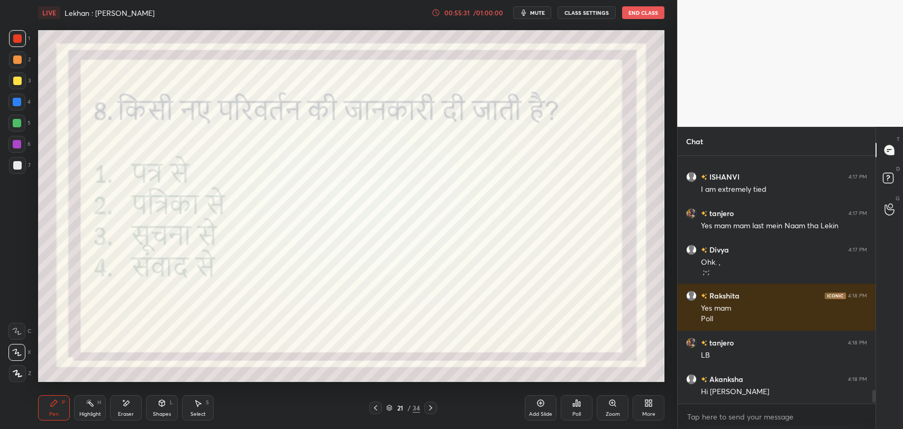
click at [431, 407] on icon at bounding box center [430, 408] width 3 height 5
click at [433, 409] on icon at bounding box center [430, 408] width 8 height 8
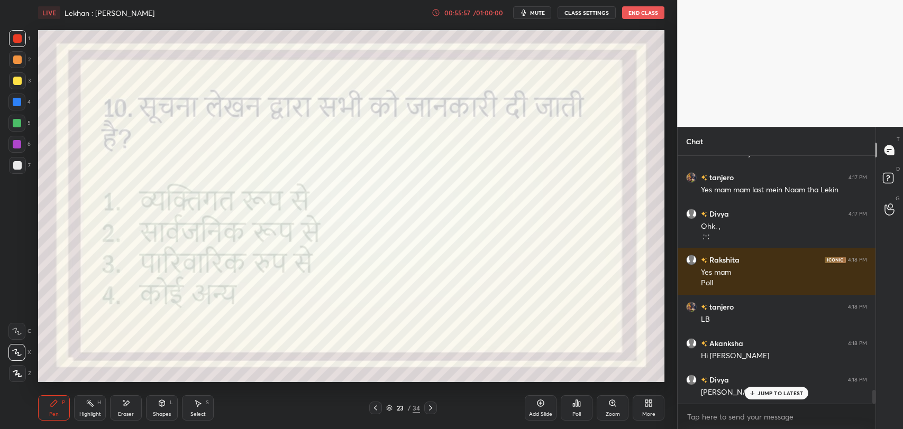
click at [770, 395] on p "JUMP TO LATEST" at bounding box center [779, 393] width 45 height 6
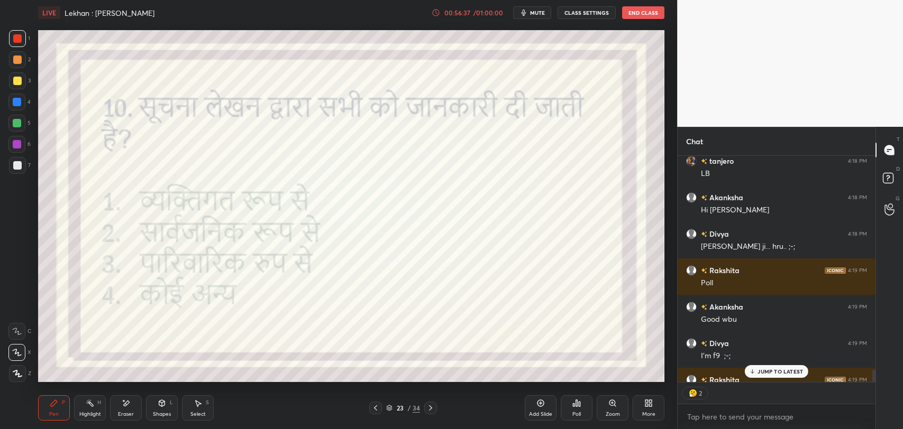
scroll to position [4459, 0]
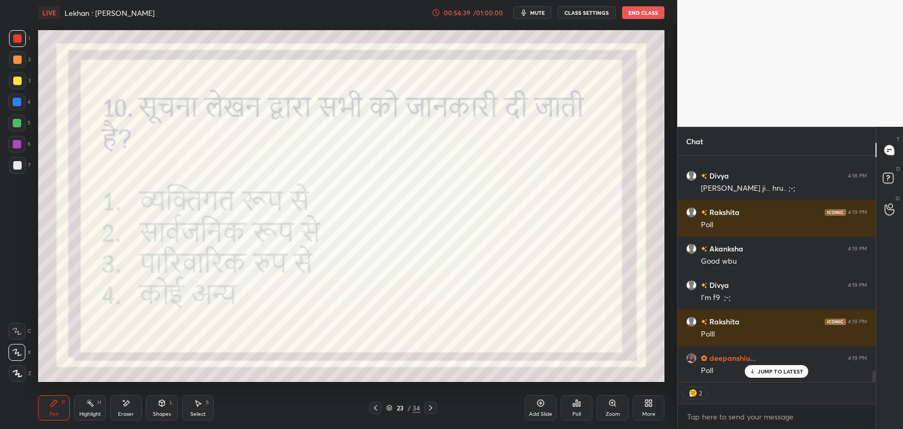
click at [794, 374] on p "JUMP TO LATEST" at bounding box center [779, 372] width 45 height 6
click at [582, 409] on div "Poll" at bounding box center [577, 408] width 32 height 25
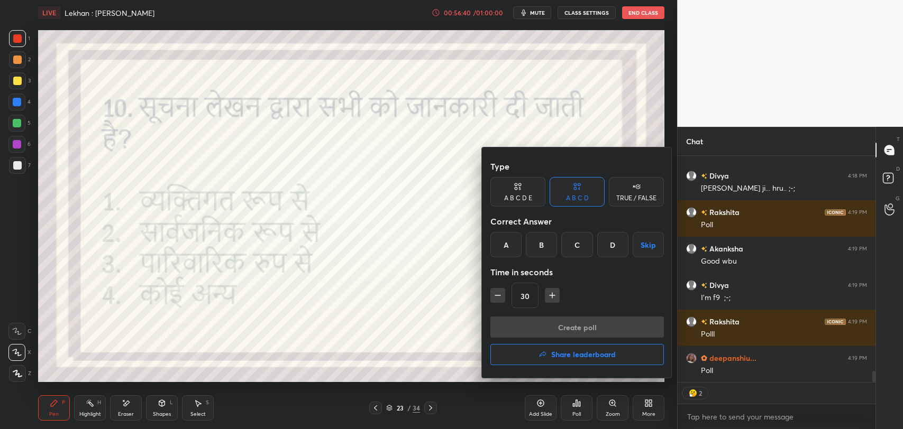
click at [544, 255] on div "B" at bounding box center [541, 244] width 31 height 25
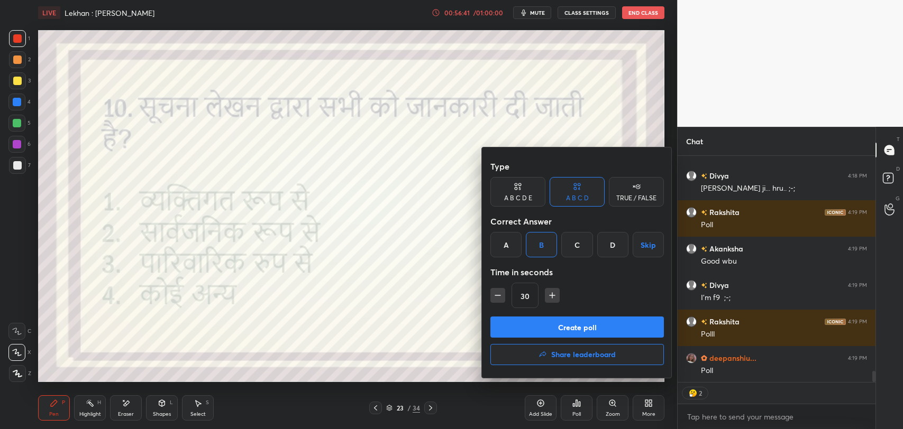
click at [560, 332] on button "Create poll" at bounding box center [576, 327] width 173 height 21
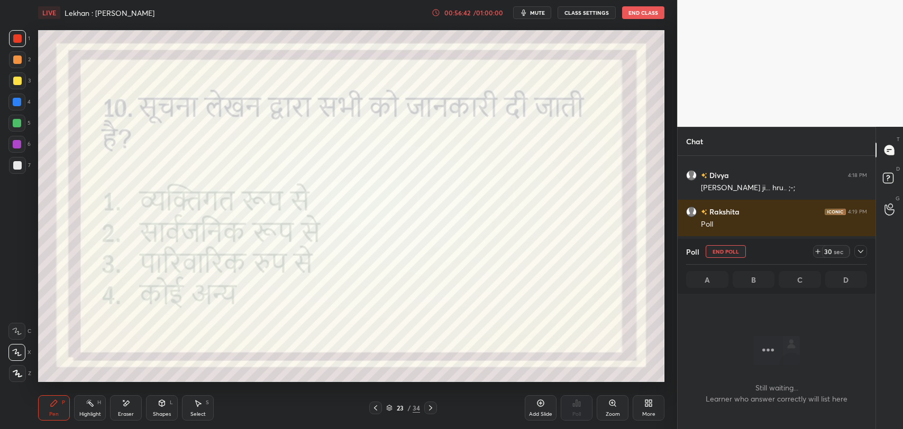
scroll to position [4, 3]
click at [123, 419] on div "Eraser" at bounding box center [126, 408] width 32 height 25
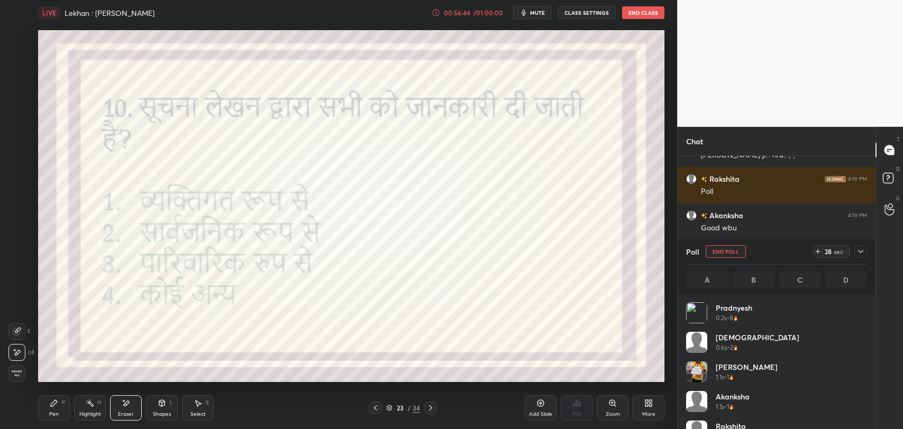
scroll to position [4529, 0]
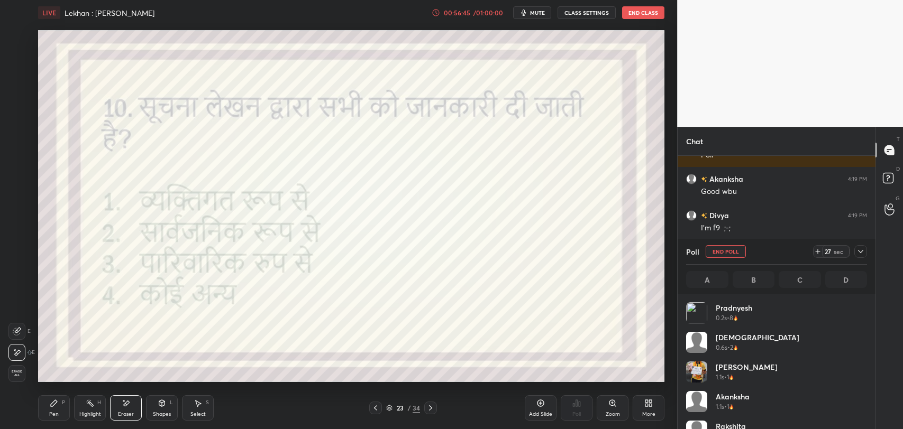
click at [62, 416] on div "Pen P" at bounding box center [54, 408] width 32 height 25
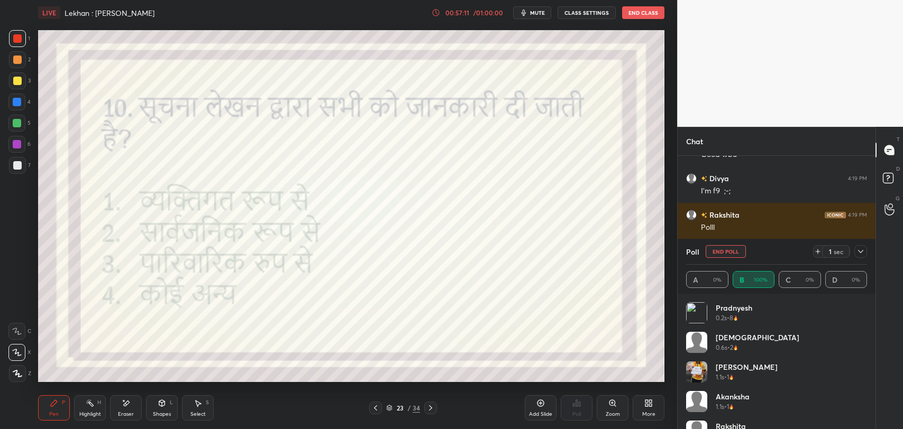
scroll to position [4576, 0]
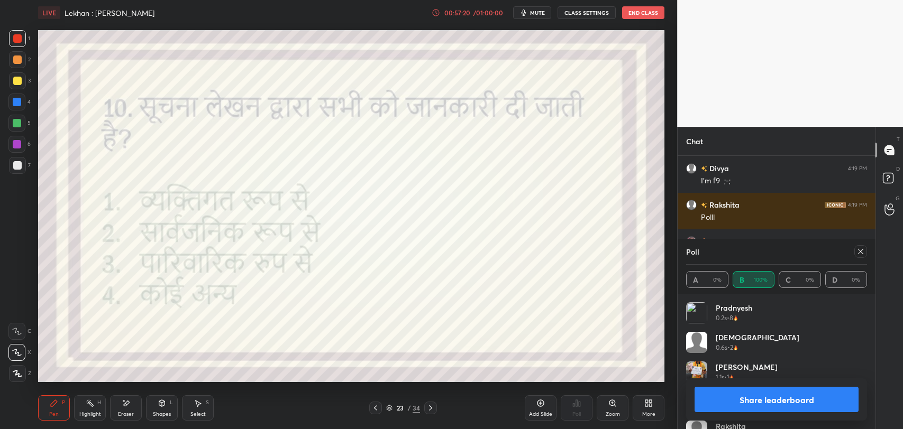
click at [862, 250] on icon at bounding box center [860, 251] width 5 height 5
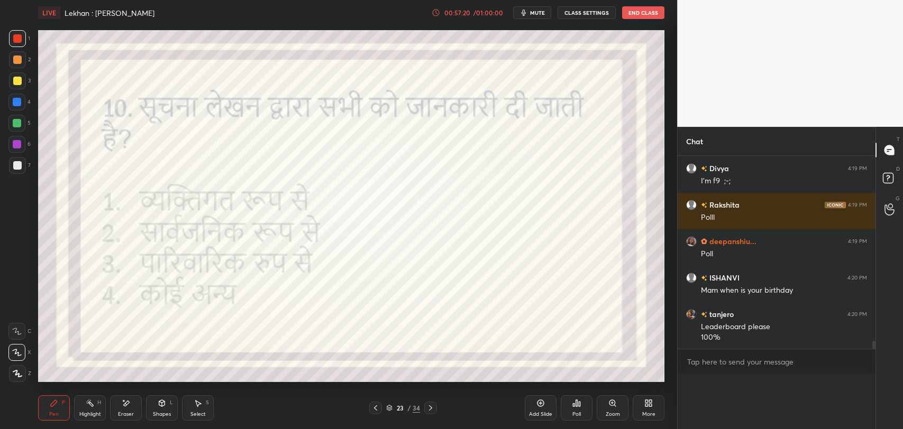
scroll to position [230, 195]
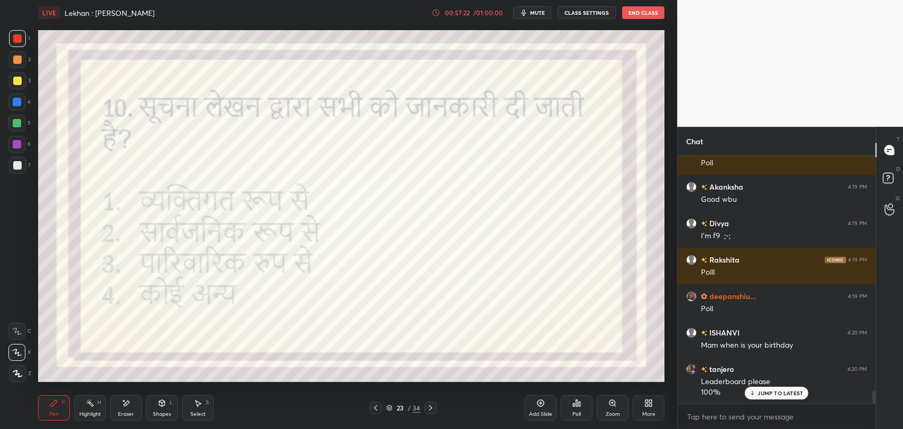
click at [755, 396] on icon at bounding box center [752, 393] width 7 height 6
click at [429, 409] on icon at bounding box center [430, 408] width 8 height 8
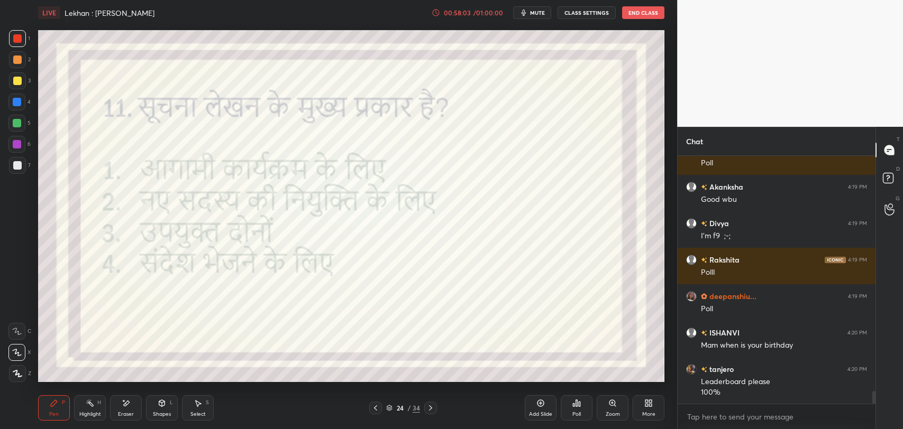
click at [586, 410] on div "Poll" at bounding box center [577, 408] width 32 height 25
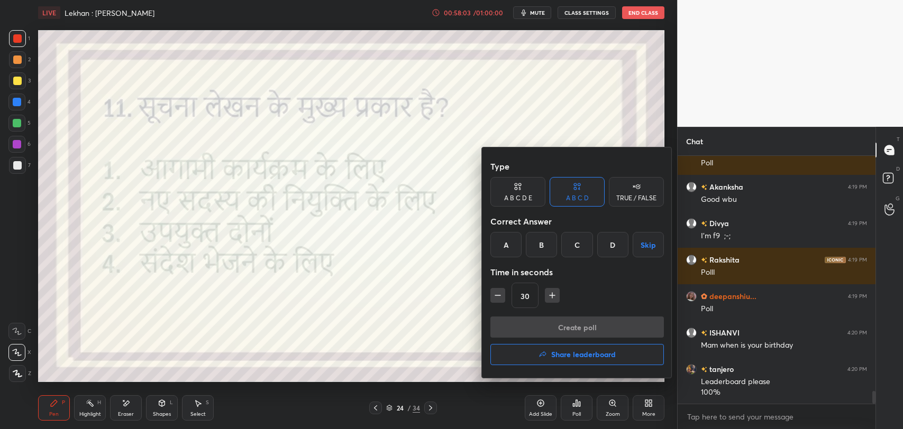
click at [575, 245] on div "C" at bounding box center [576, 244] width 31 height 25
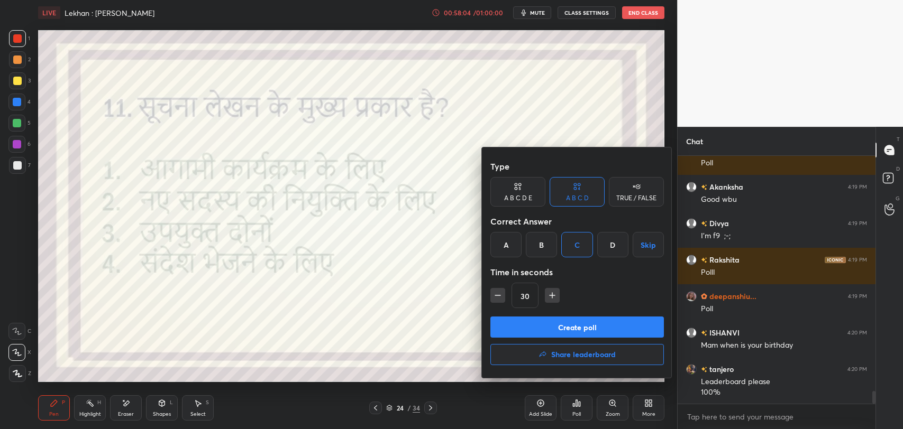
click at [575, 333] on button "Create poll" at bounding box center [576, 327] width 173 height 21
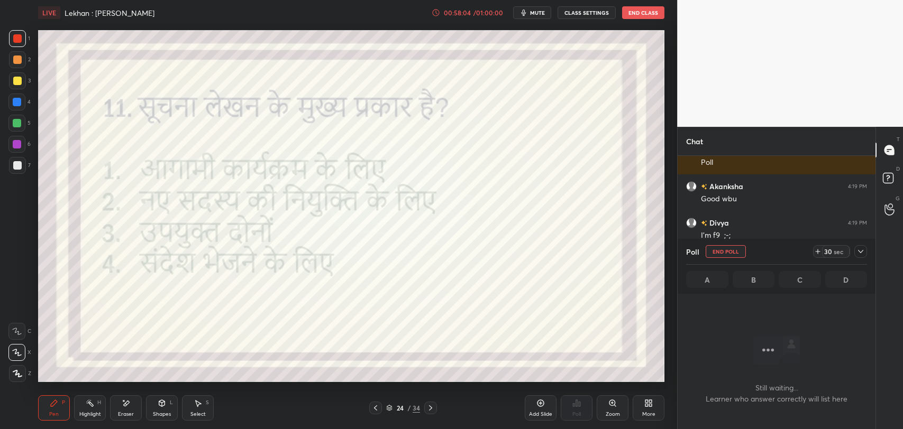
scroll to position [216, 195]
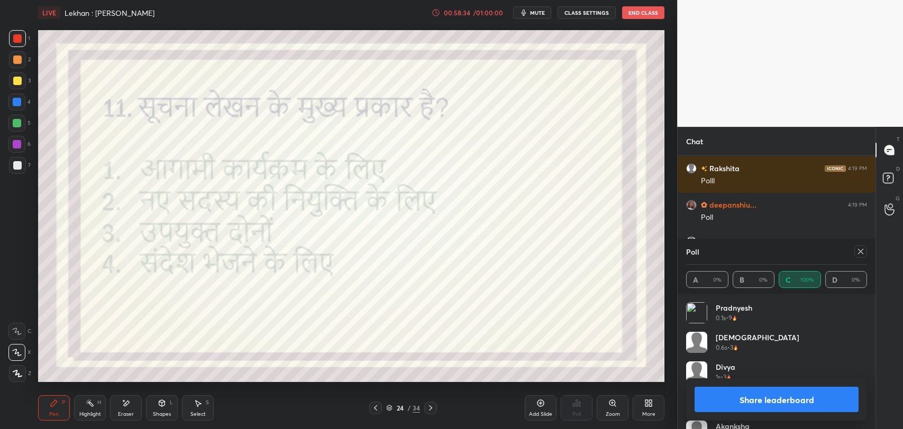
click at [124, 412] on div "Eraser" at bounding box center [126, 414] width 16 height 5
click at [55, 403] on icon at bounding box center [54, 403] width 6 height 6
click at [858, 252] on icon at bounding box center [860, 252] width 8 height 8
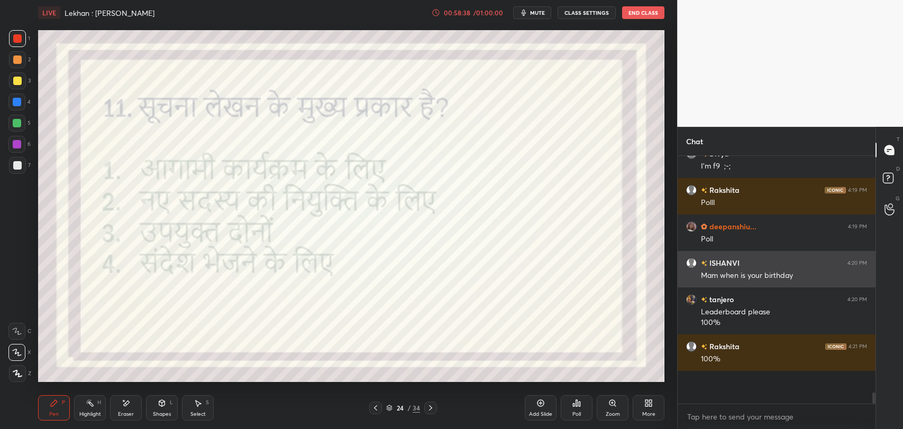
scroll to position [223, 195]
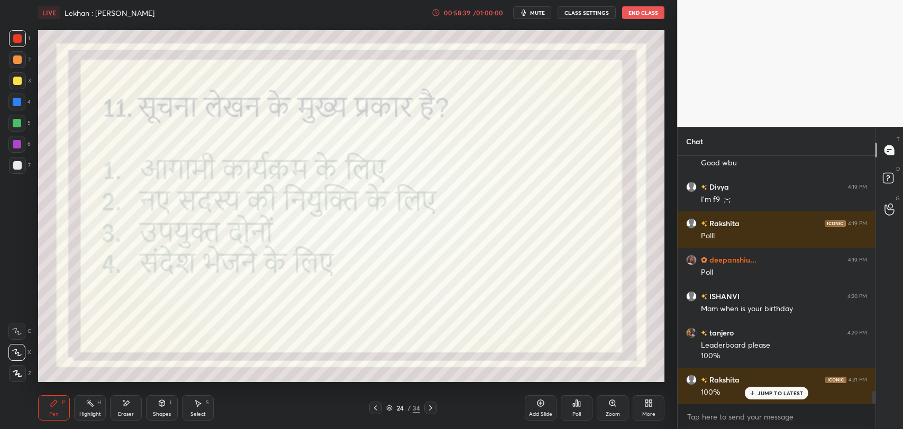
click at [774, 395] on p "JUMP TO LATEST" at bounding box center [779, 393] width 45 height 6
click at [427, 412] on icon at bounding box center [430, 408] width 8 height 8
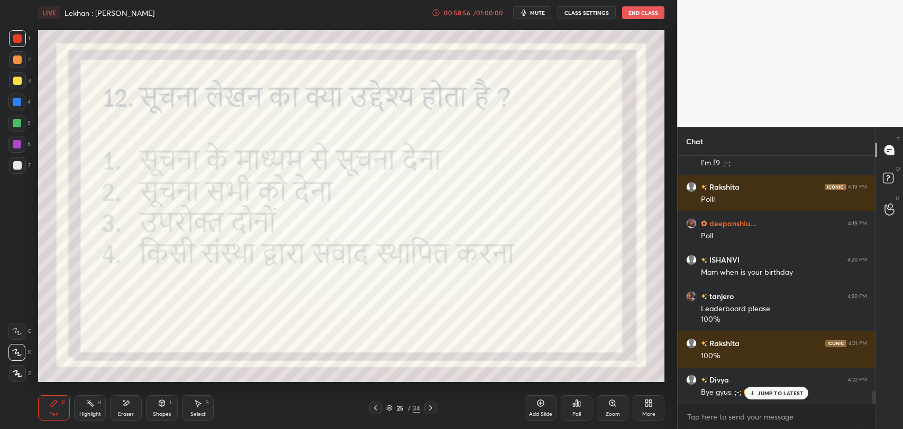
click at [756, 395] on icon at bounding box center [752, 393] width 7 height 6
drag, startPoint x: 392, startPoint y: 413, endPoint x: 410, endPoint y: 382, distance: 35.1
click at [393, 413] on div "25 / 34" at bounding box center [403, 408] width 68 height 13
click at [406, 403] on div "Pen P Highlight H Eraser Shapes L Select S 25 / 34 Add Slide Poll Zoom More" at bounding box center [351, 408] width 626 height 42
click at [406, 404] on div "25 / 34" at bounding box center [403, 409] width 34 height 10
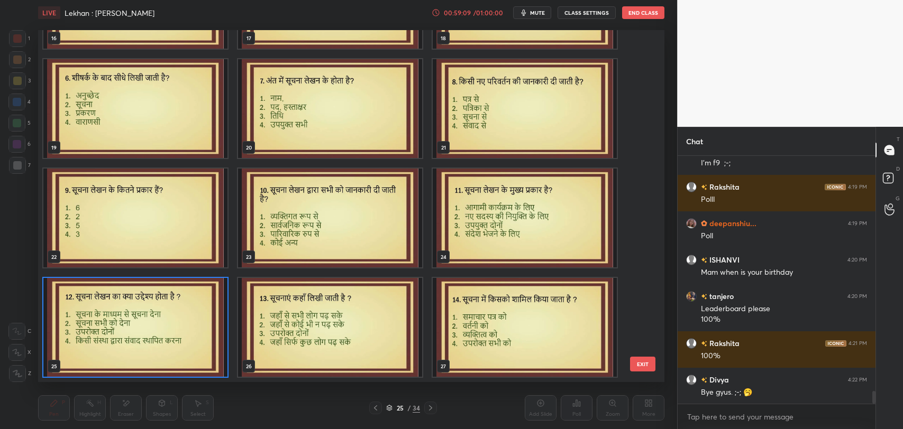
scroll to position [350, 621]
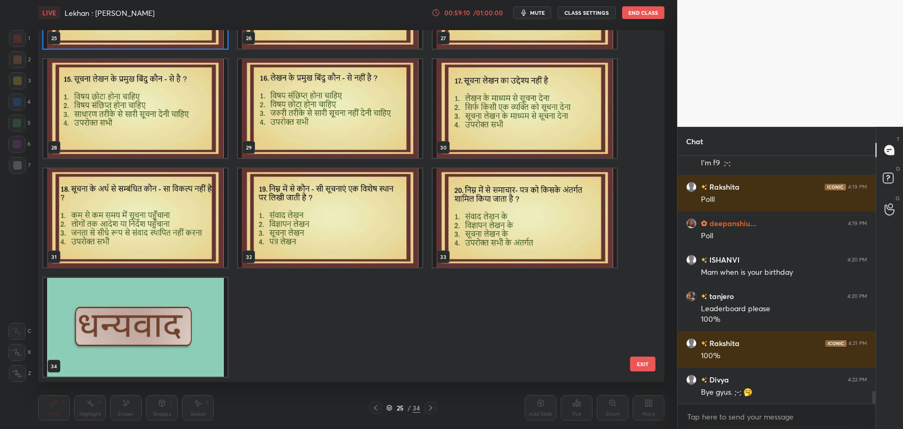
click at [167, 328] on img "grid" at bounding box center [135, 327] width 184 height 99
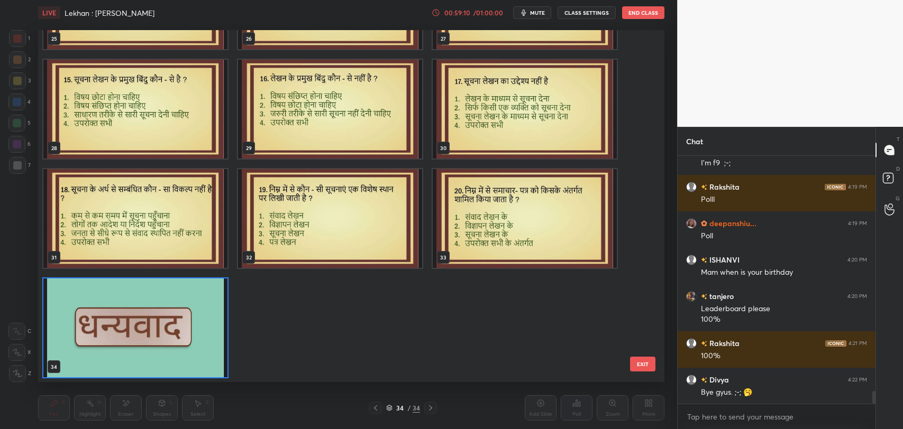
click at [167, 328] on div "22 23 24 25 26 27 28 29 30 31 32 33 34" at bounding box center [342, 206] width 608 height 352
click at [210, 332] on img "grid" at bounding box center [135, 328] width 184 height 99
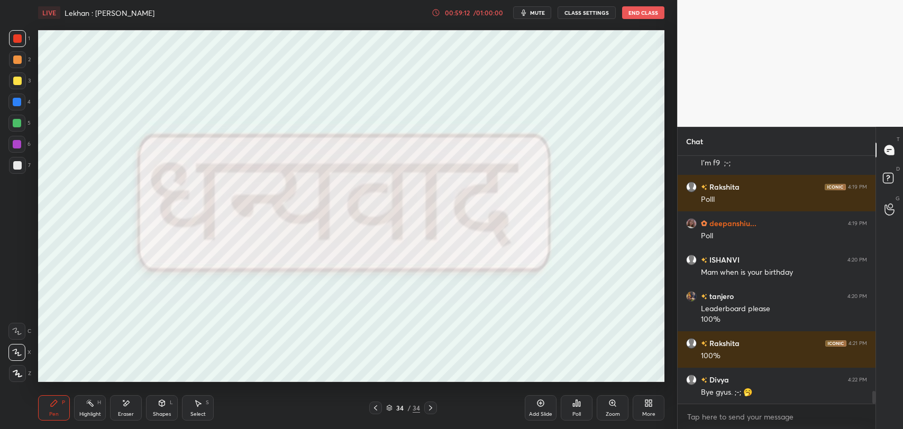
click at [210, 332] on img "grid" at bounding box center [135, 328] width 184 height 99
click at [573, 418] on div "Poll" at bounding box center [577, 408] width 32 height 25
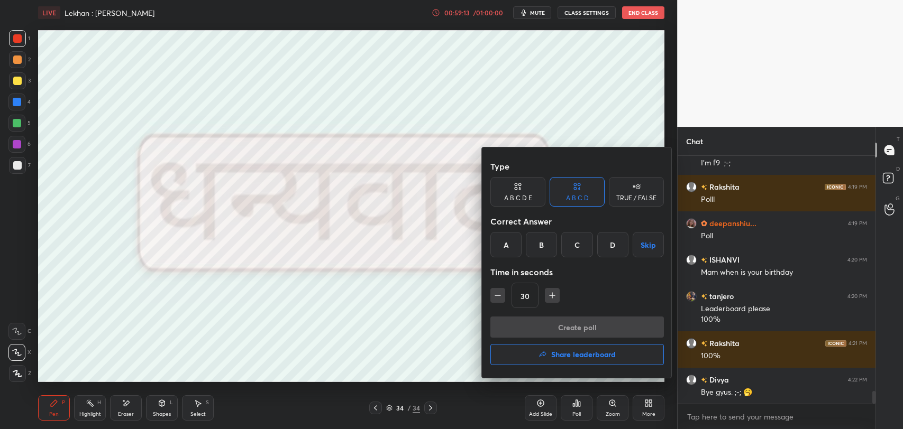
click at [561, 351] on h4 "Share leaderboard" at bounding box center [583, 354] width 65 height 7
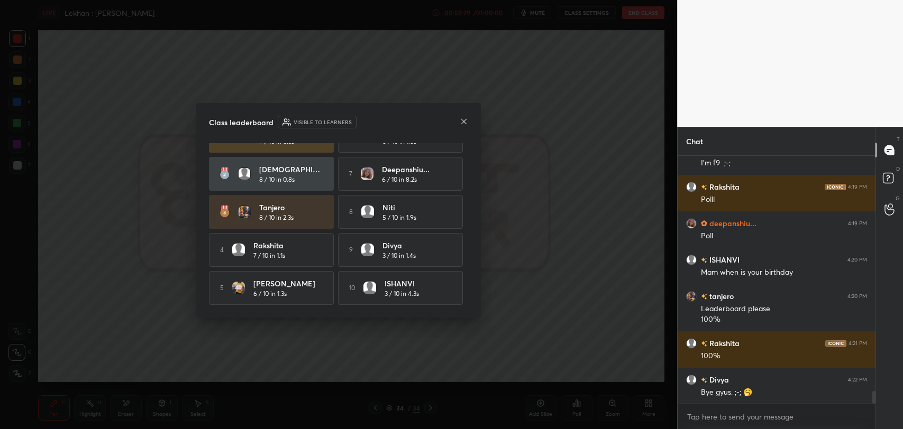
scroll to position [27, 0]
click at [463, 126] on div at bounding box center [464, 122] width 8 height 11
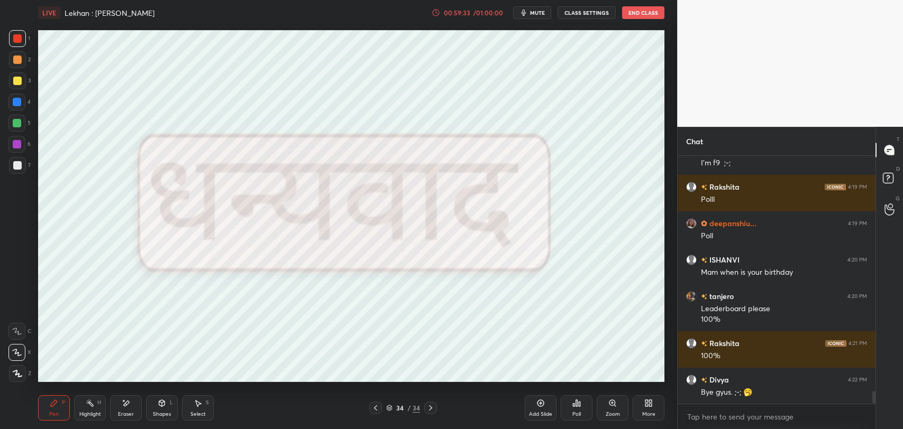
click at [582, 413] on div "Poll" at bounding box center [577, 408] width 32 height 25
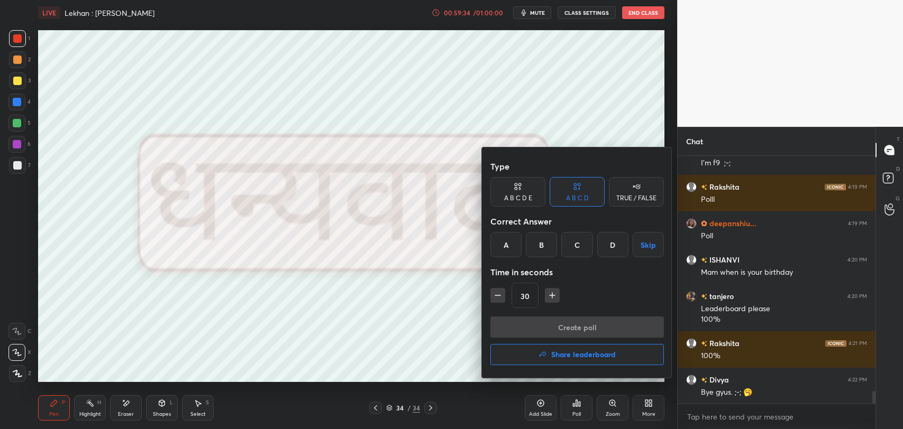
click at [579, 357] on h4 "Share leaderboard" at bounding box center [583, 354] width 65 height 7
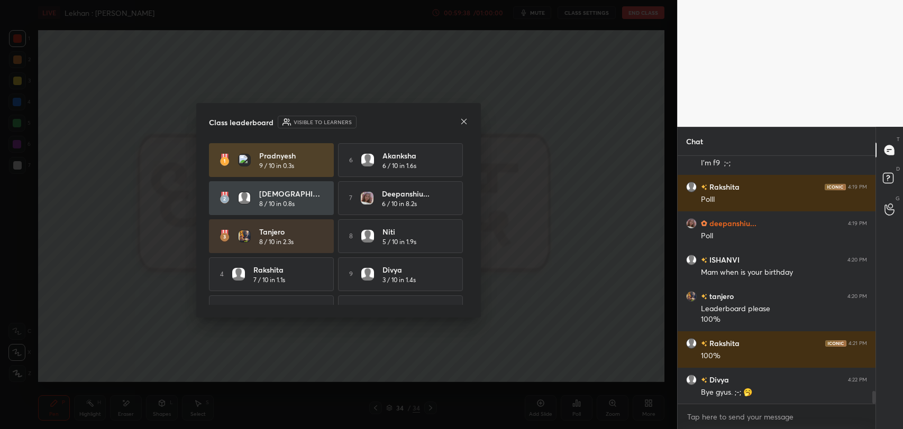
click at [460, 124] on icon at bounding box center [464, 121] width 8 height 8
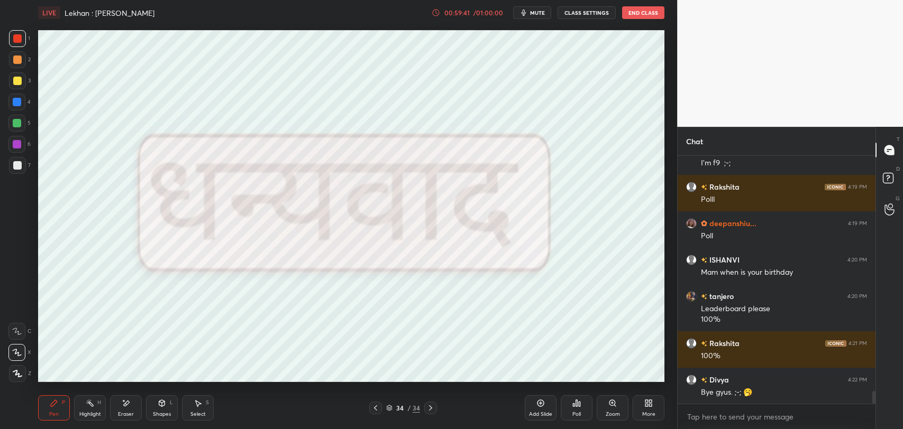
scroll to position [4630, 0]
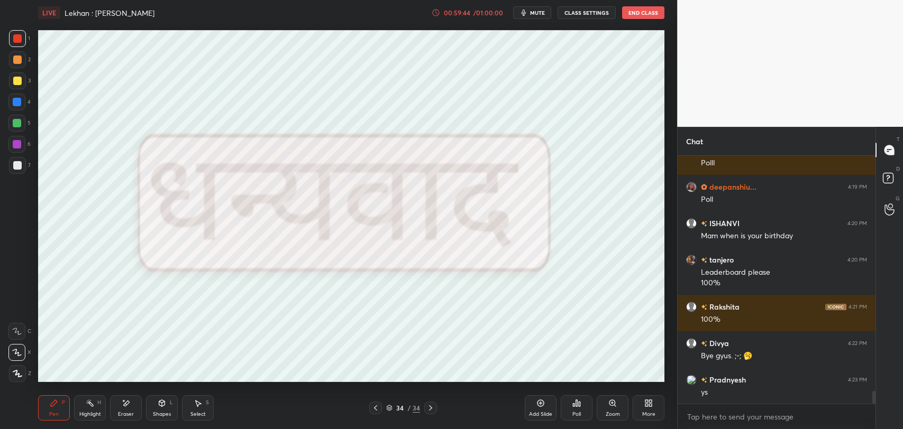
click at [572, 413] on div "Poll" at bounding box center [576, 414] width 8 height 5
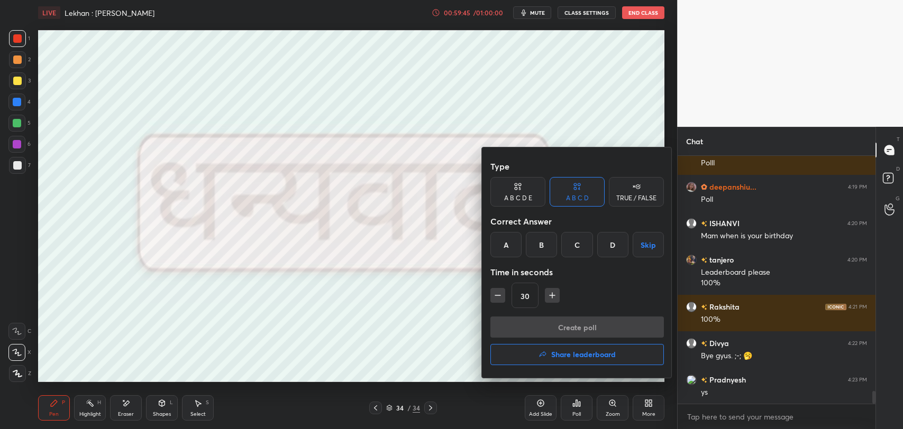
click at [572, 357] on h4 "Share leaderboard" at bounding box center [583, 354] width 65 height 7
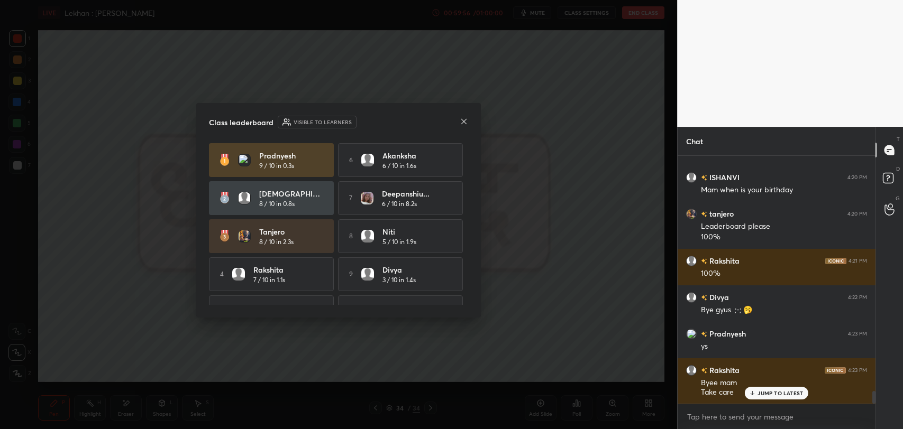
scroll to position [4713, 0]
click at [766, 397] on div "tanjero 4:17 PM Yes mam mam last mein Naam tha Lekin Divya 4:17 PM Ohk. , ;-; R…" at bounding box center [777, 280] width 198 height 248
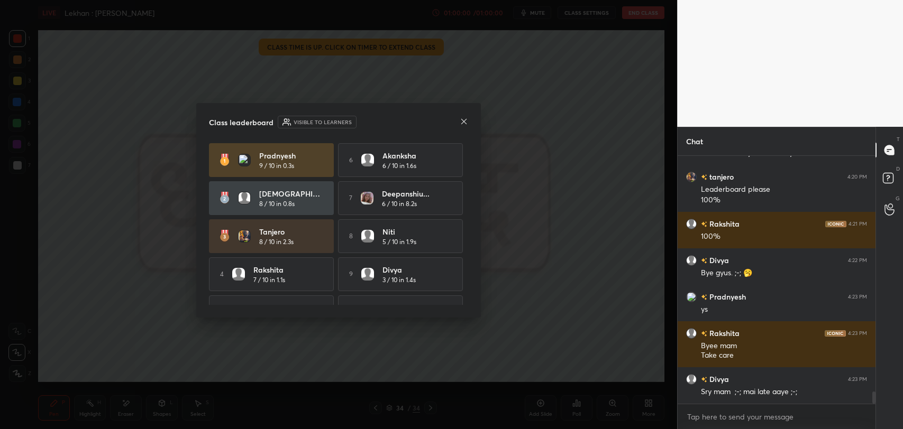
click at [458, 122] on div "Class leaderboard Visible to learners" at bounding box center [338, 122] width 259 height 13
click at [465, 121] on icon at bounding box center [464, 121] width 8 height 8
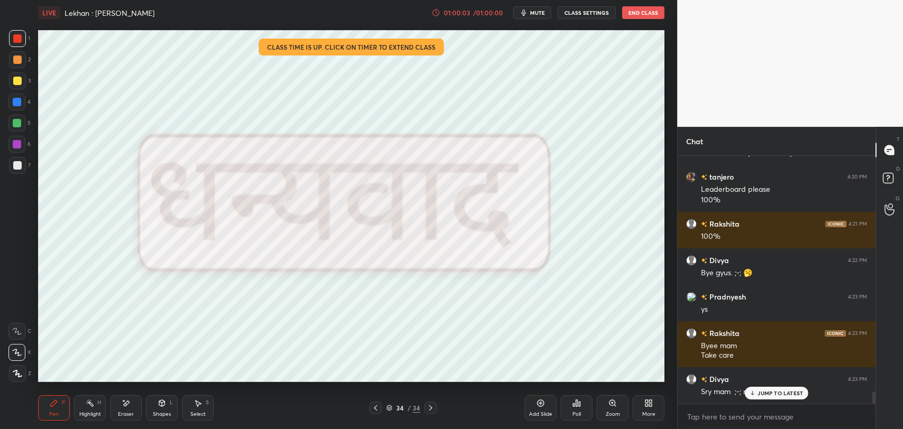
scroll to position [4749, 0]
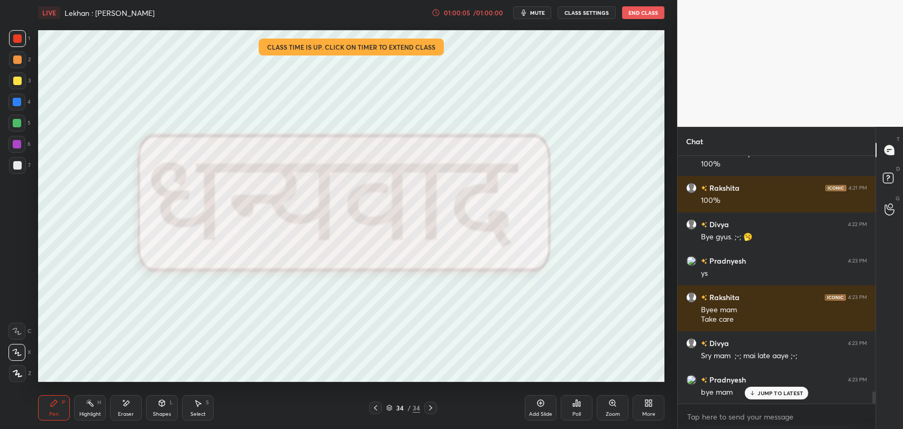
click at [762, 396] on p "JUMP TO LATEST" at bounding box center [779, 393] width 45 height 6
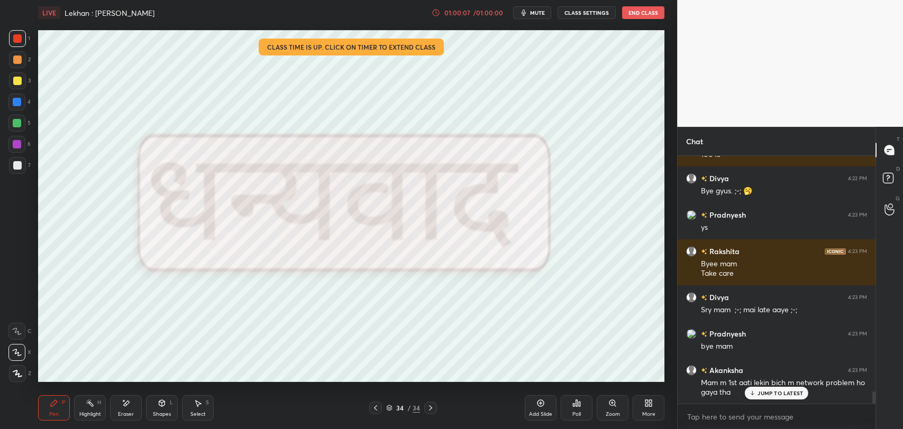
click at [770, 395] on p "JUMP TO LATEST" at bounding box center [779, 393] width 45 height 6
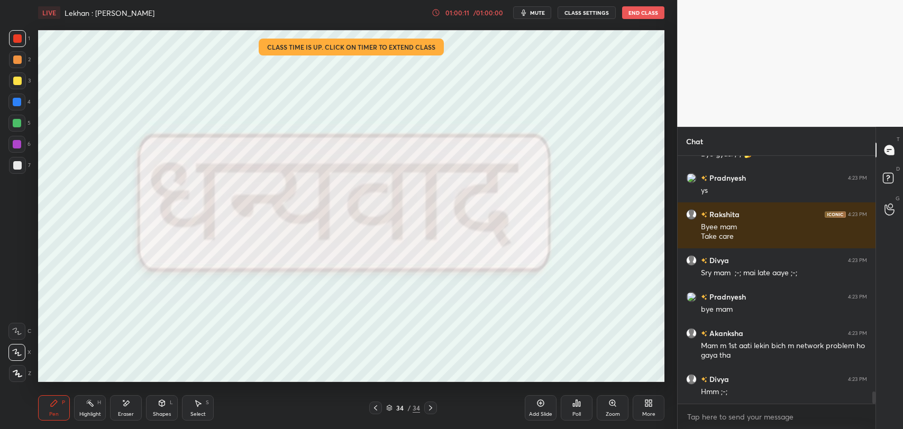
scroll to position [4868, 0]
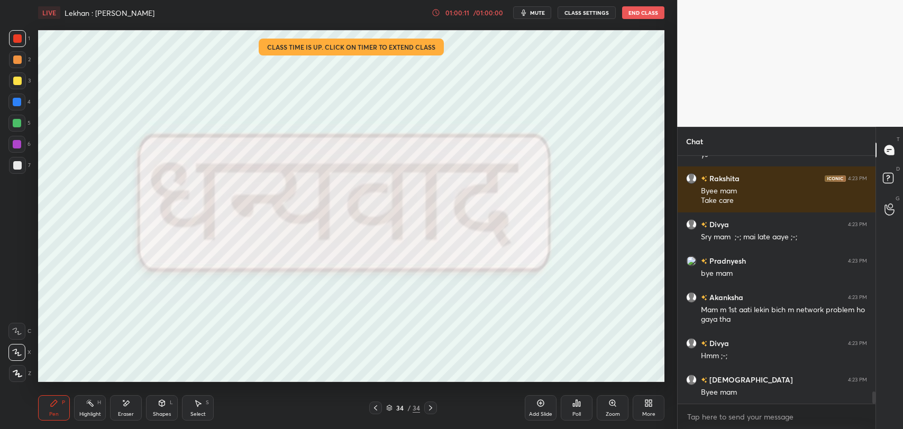
click at [636, 13] on button "End Class" at bounding box center [643, 12] width 42 height 13
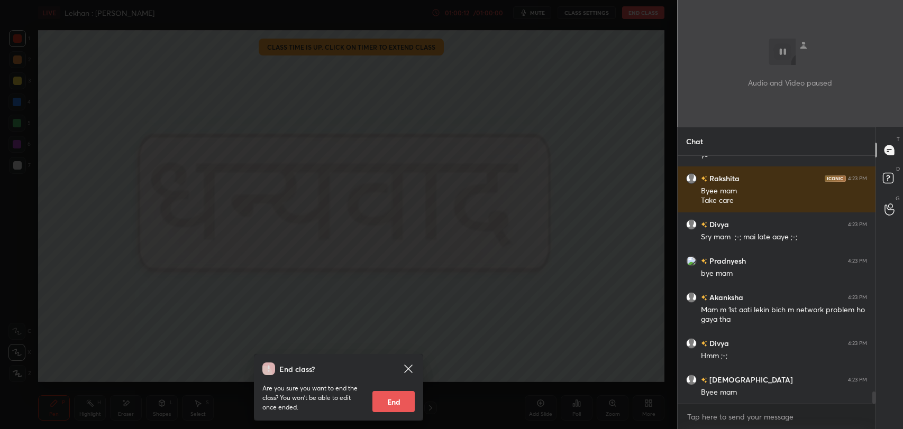
click at [388, 398] on button "End" at bounding box center [393, 401] width 42 height 21
type textarea "x"
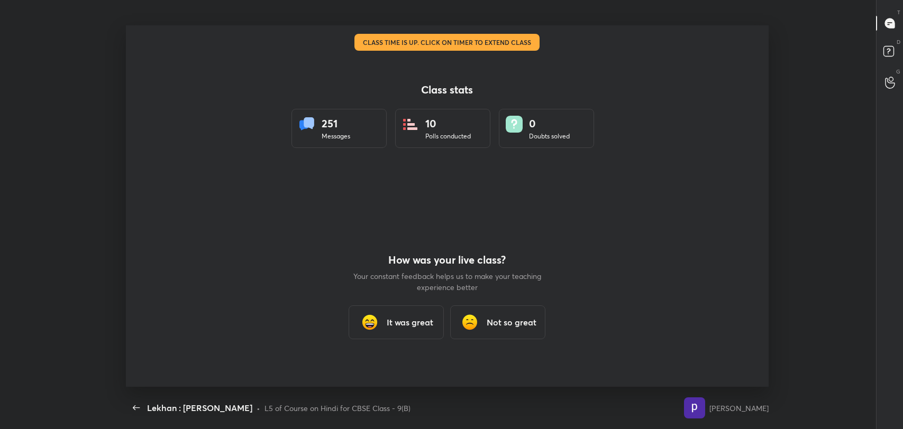
scroll to position [0, 0]
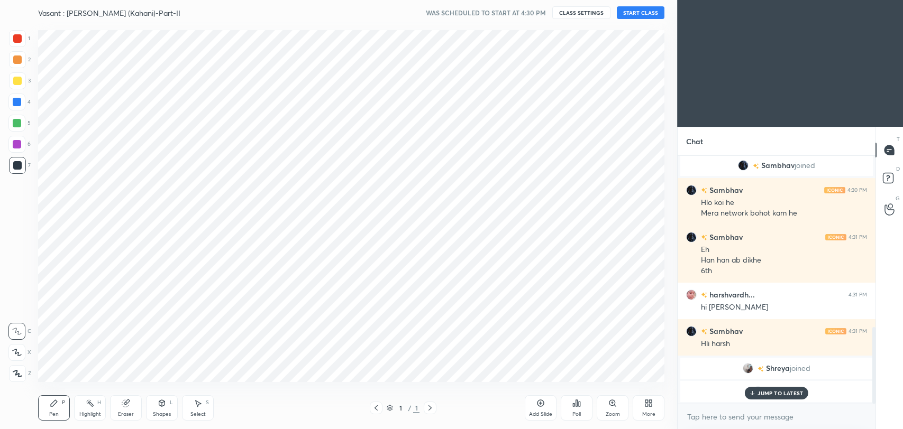
scroll to position [52532, 52259]
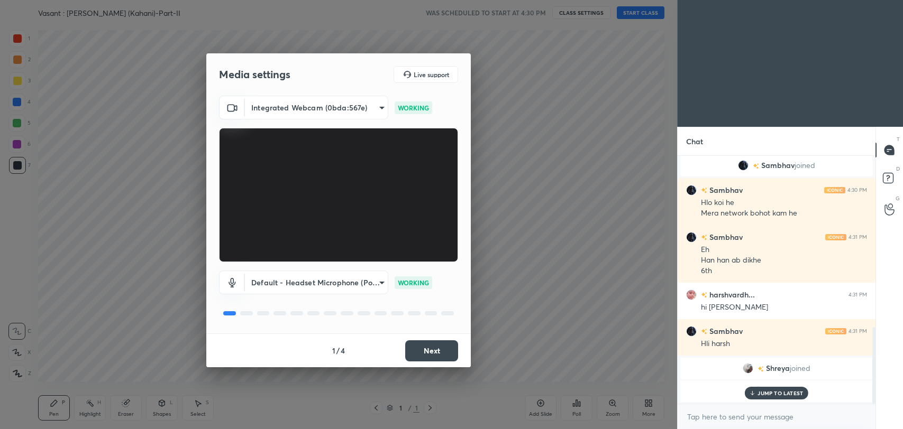
click at [432, 350] on button "Next" at bounding box center [431, 351] width 53 height 21
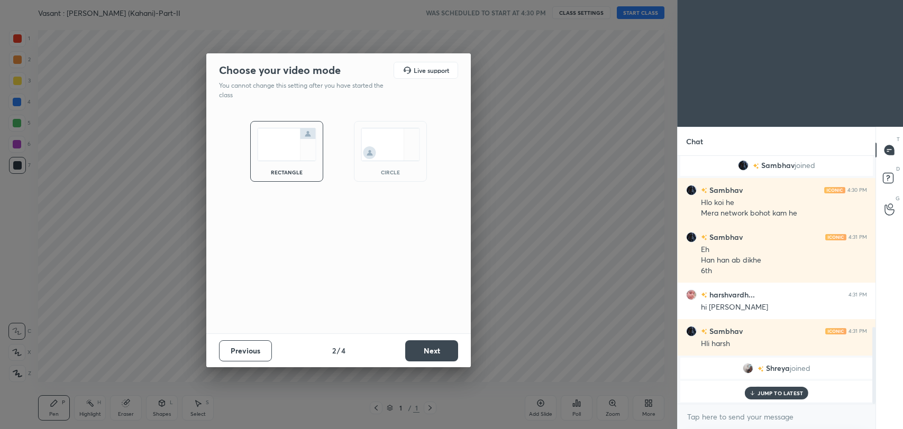
click at [432, 350] on button "Next" at bounding box center [431, 351] width 53 height 21
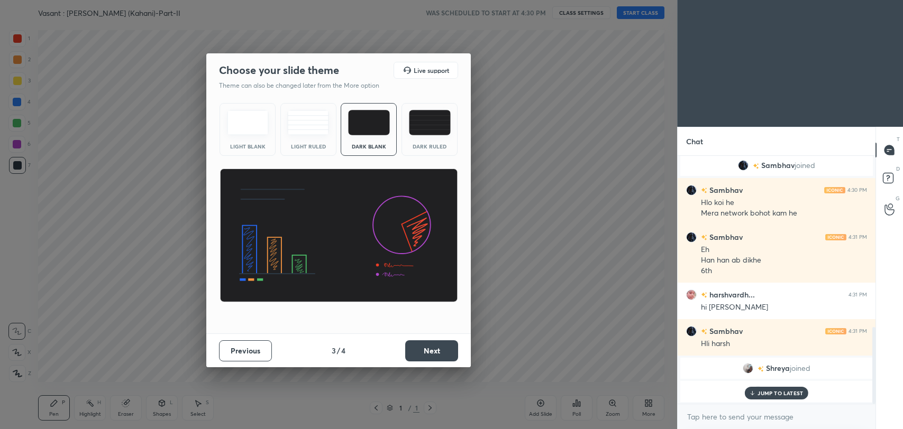
click at [432, 351] on button "Next" at bounding box center [431, 351] width 53 height 21
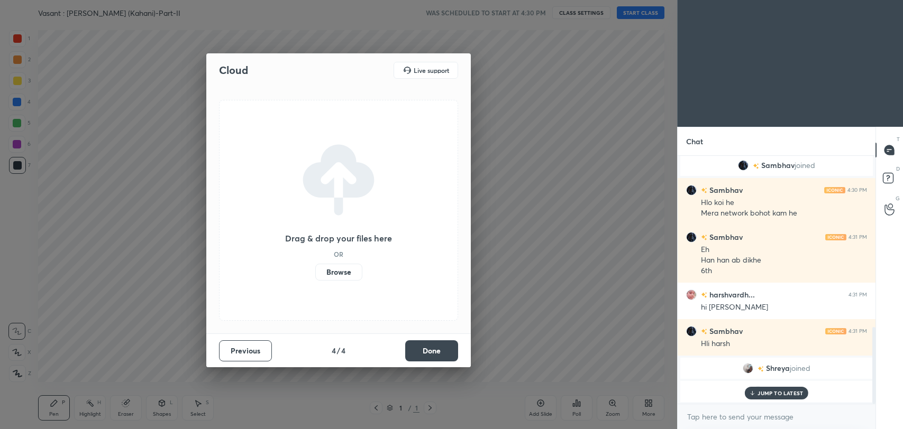
click at [432, 351] on button "Done" at bounding box center [431, 351] width 53 height 21
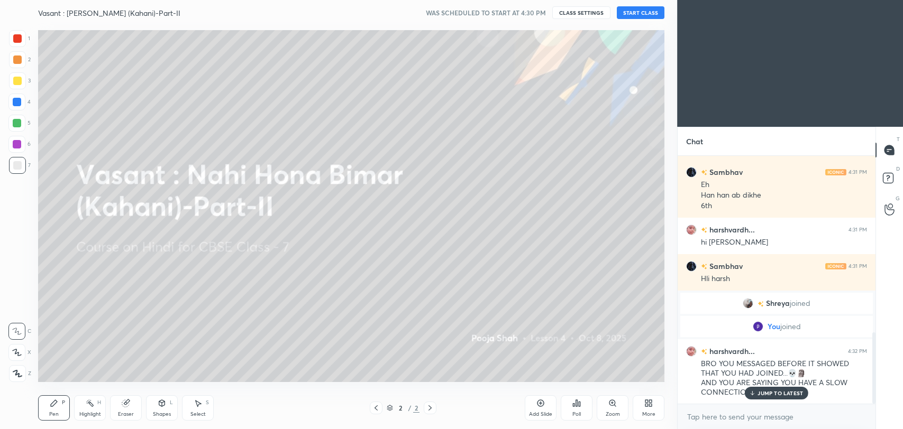
click at [778, 396] on p "JUMP TO LATEST" at bounding box center [779, 393] width 45 height 6
click at [652, 10] on button "START CLASS" at bounding box center [641, 12] width 48 height 13
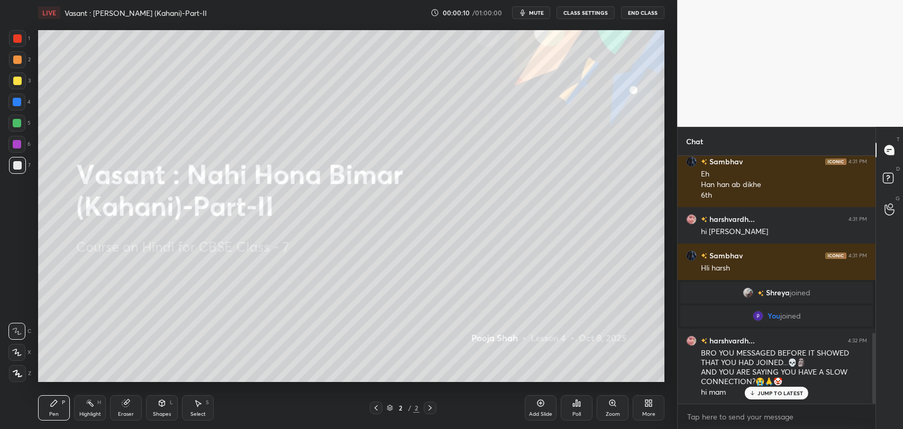
scroll to position [633, 0]
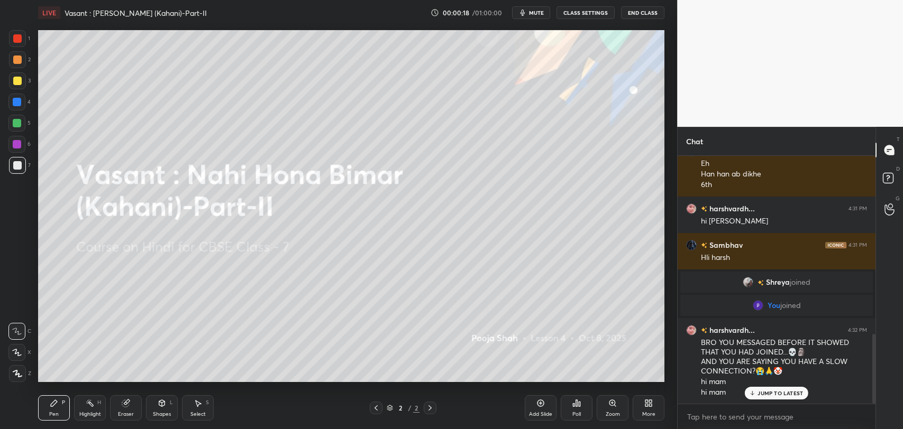
click at [785, 395] on p "JUMP TO LATEST" at bounding box center [779, 393] width 45 height 6
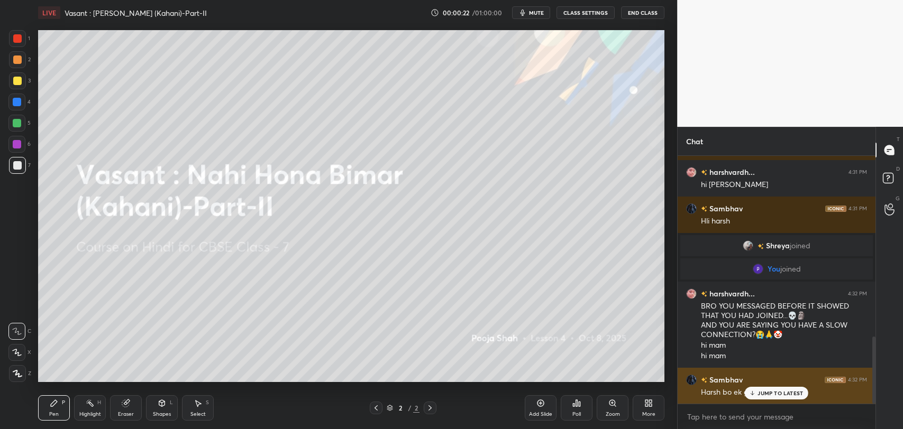
drag, startPoint x: 780, startPoint y: 391, endPoint x: 705, endPoint y: 399, distance: 76.1
click at [780, 392] on p "JUMP TO LATEST" at bounding box center [779, 393] width 45 height 6
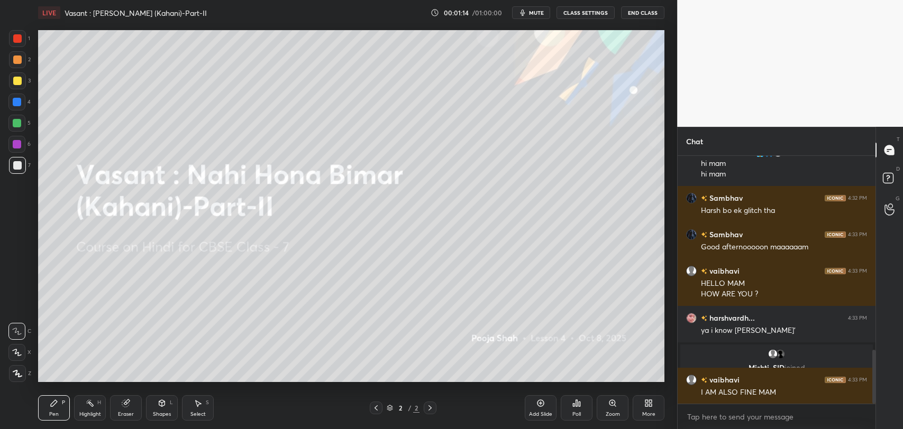
scroll to position [888, 0]
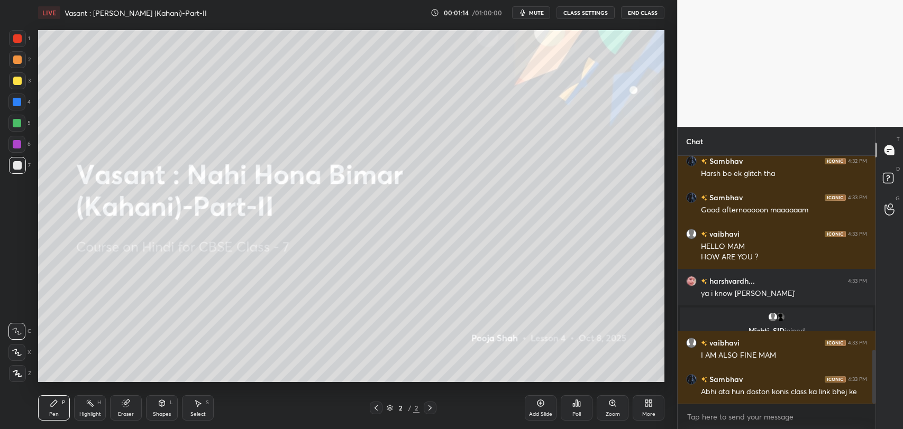
click at [530, 10] on button "mute" at bounding box center [531, 12] width 38 height 13
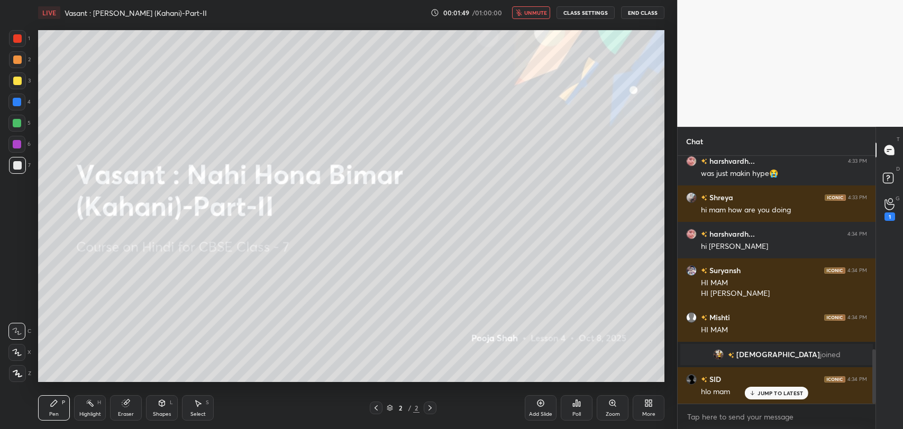
scroll to position [885, 0]
click at [770, 390] on p "JUMP TO LATEST" at bounding box center [779, 393] width 45 height 6
click at [539, 17] on button "unmute" at bounding box center [531, 12] width 38 height 13
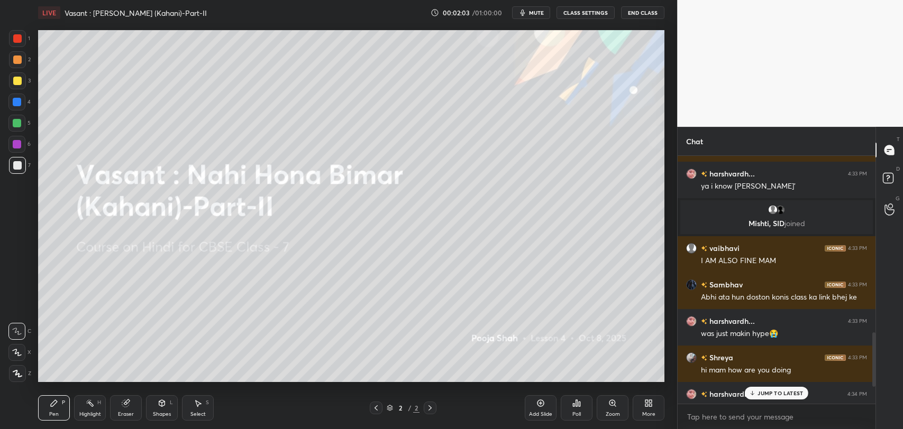
scroll to position [767, 0]
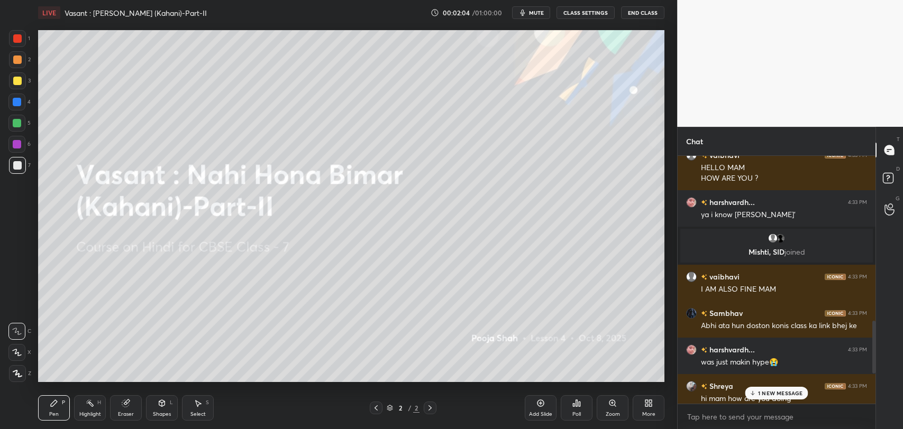
click at [773, 396] on p "1 NEW MESSAGE" at bounding box center [780, 393] width 45 height 6
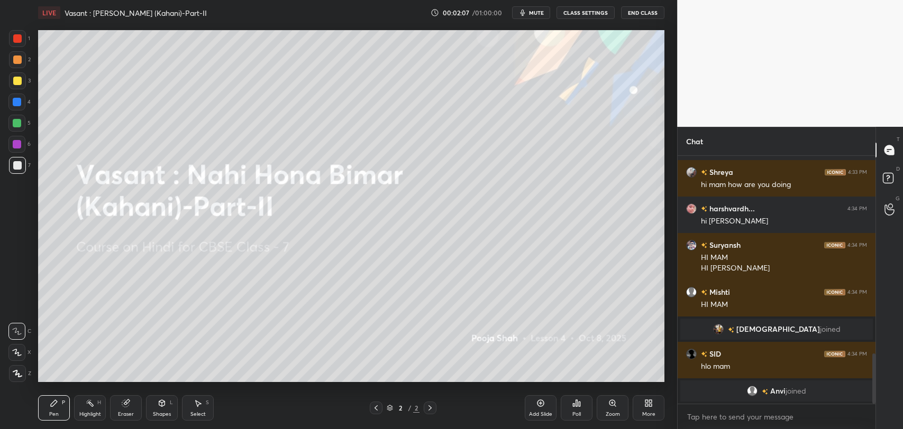
scroll to position [1018, 0]
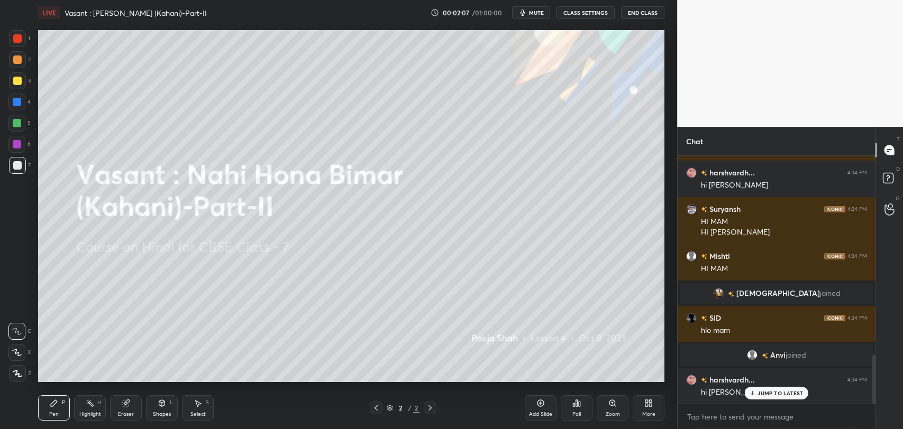
click at [641, 408] on div "More" at bounding box center [649, 408] width 32 height 25
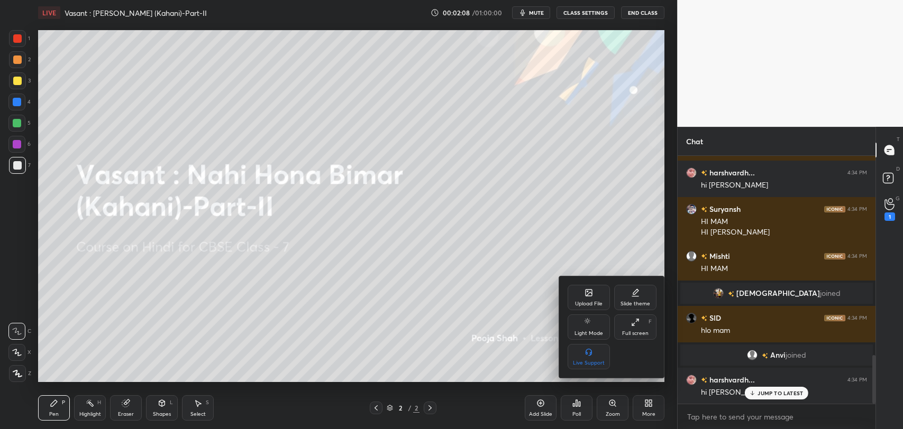
click at [584, 303] on div "Upload File" at bounding box center [589, 303] width 28 height 5
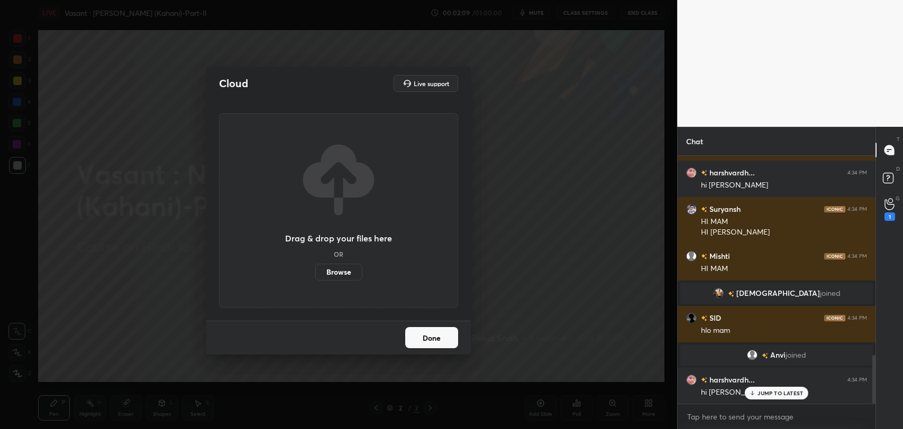
click at [323, 272] on label "Browse" at bounding box center [338, 272] width 47 height 17
click at [315, 272] on input "Browse" at bounding box center [315, 272] width 0 height 17
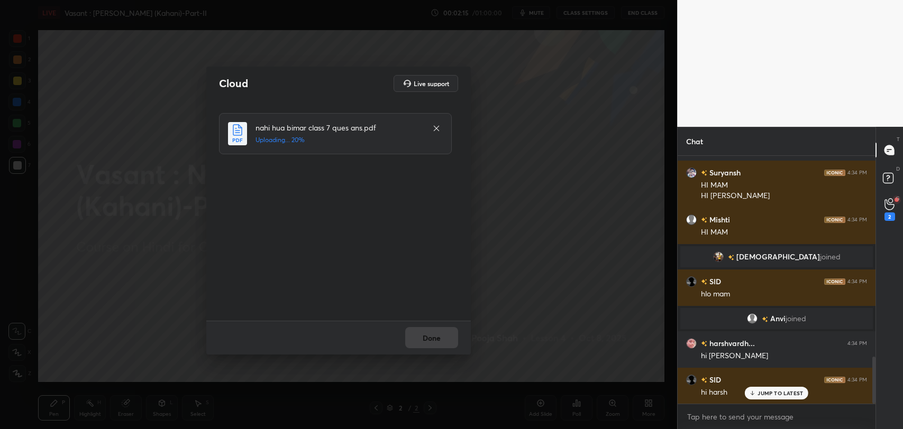
click at [754, 388] on div "JUMP TO LATEST" at bounding box center [776, 393] width 63 height 13
click at [438, 332] on button "Done" at bounding box center [431, 337] width 53 height 21
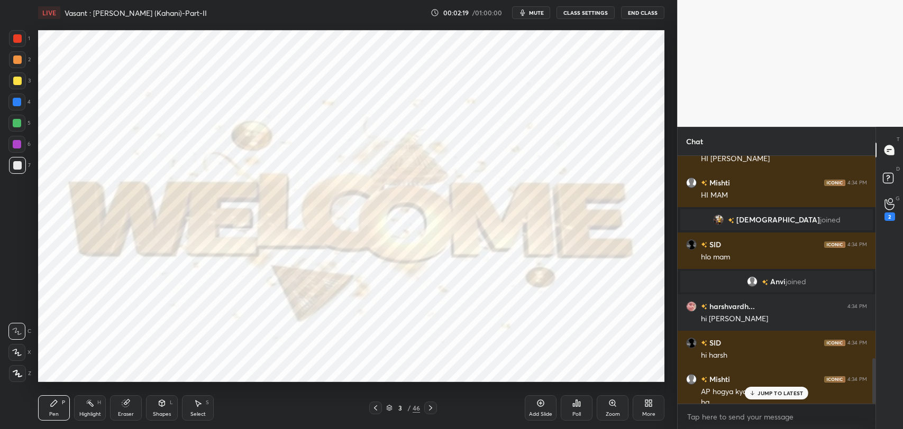
scroll to position [1101, 0]
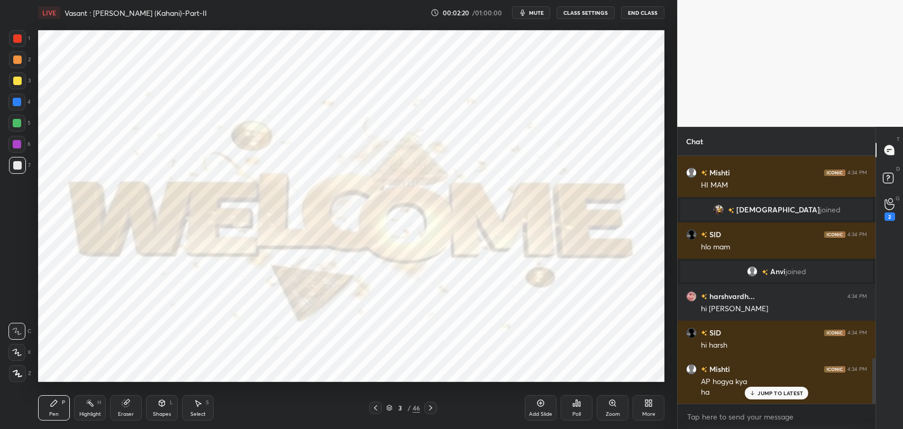
click at [14, 37] on div at bounding box center [17, 38] width 8 height 8
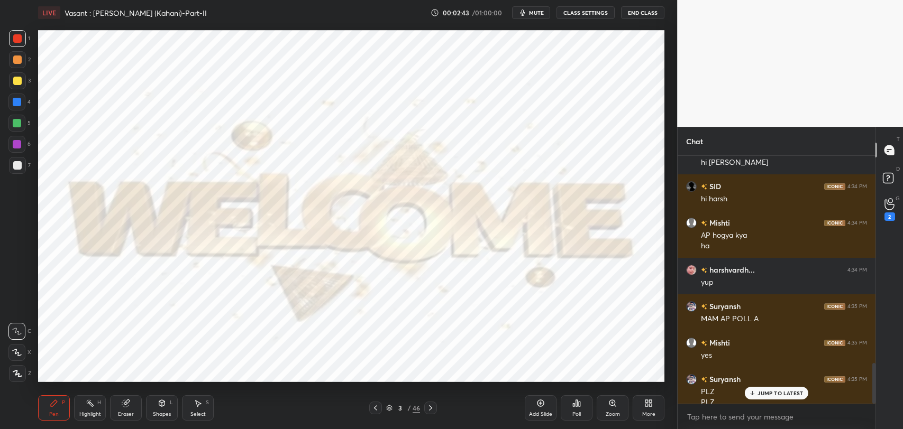
scroll to position [1258, 0]
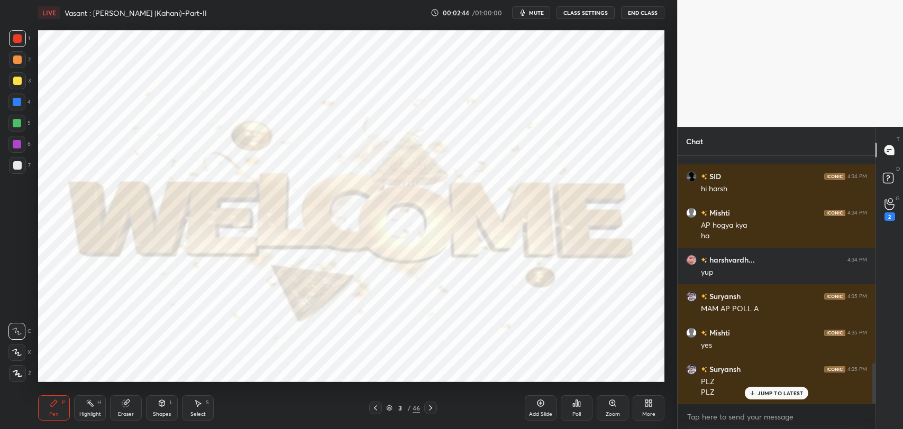
click at [762, 395] on p "JUMP TO LATEST" at bounding box center [779, 393] width 45 height 6
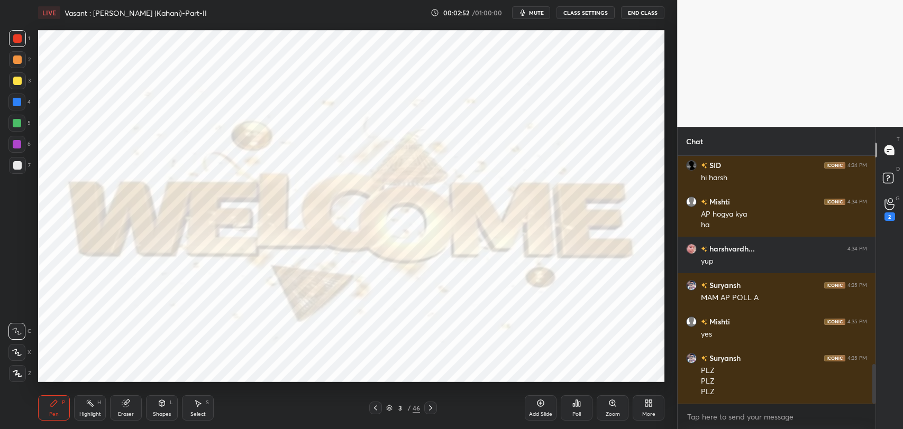
scroll to position [1294, 0]
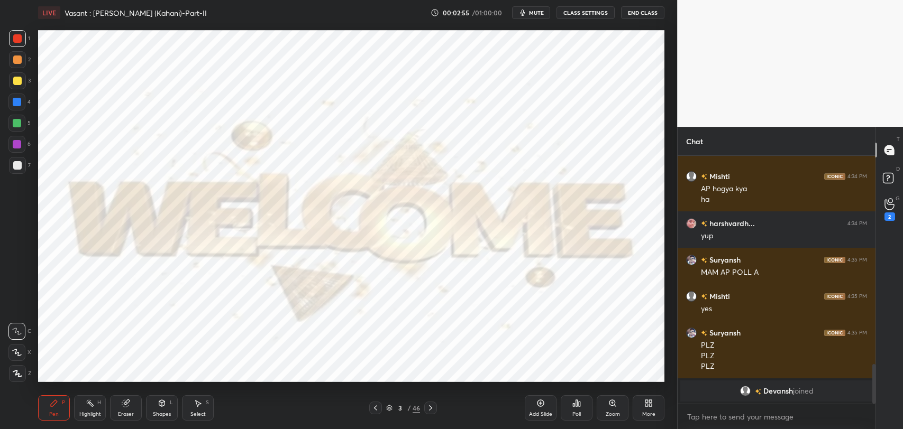
click at [120, 412] on div "Eraser" at bounding box center [126, 414] width 16 height 5
click at [56, 403] on icon at bounding box center [54, 403] width 6 height 6
click at [133, 408] on div "Eraser" at bounding box center [126, 408] width 32 height 25
click at [60, 407] on div "Pen P" at bounding box center [54, 408] width 32 height 25
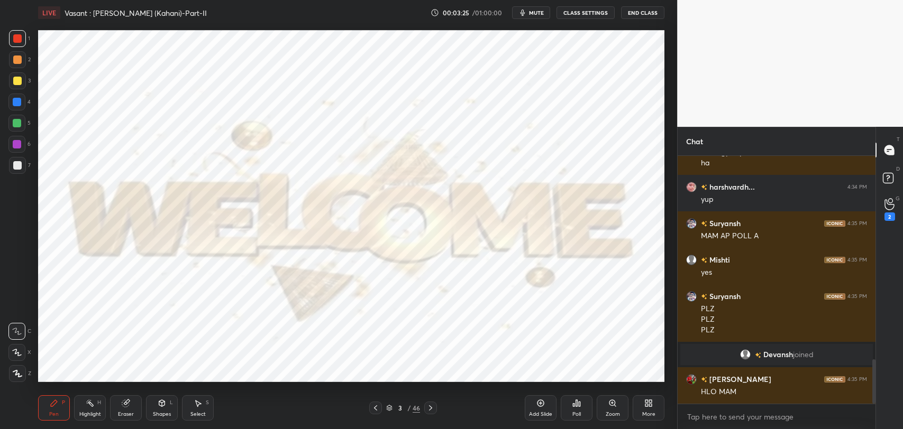
scroll to position [1142, 0]
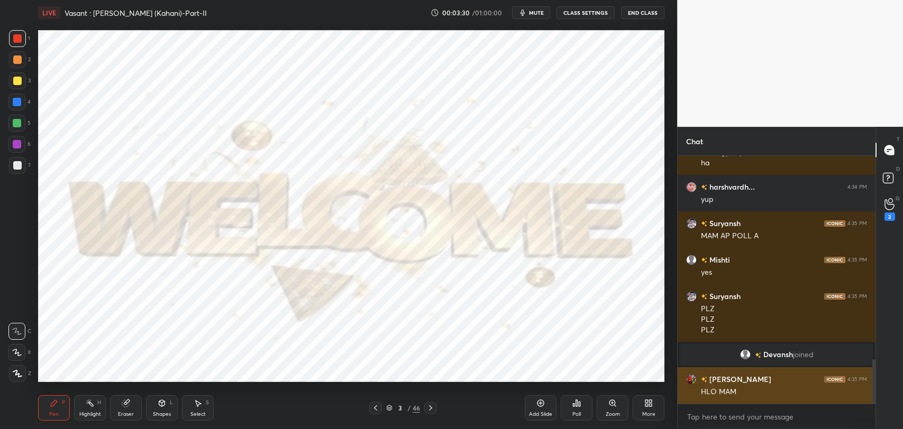
click at [727, 381] on h6 "RONALDO" at bounding box center [739, 379] width 64 height 11
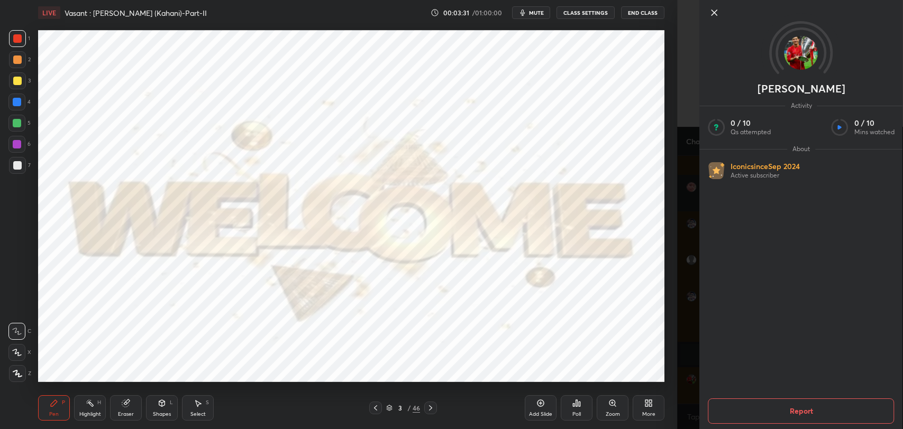
click at [714, 14] on icon at bounding box center [714, 12] width 13 height 13
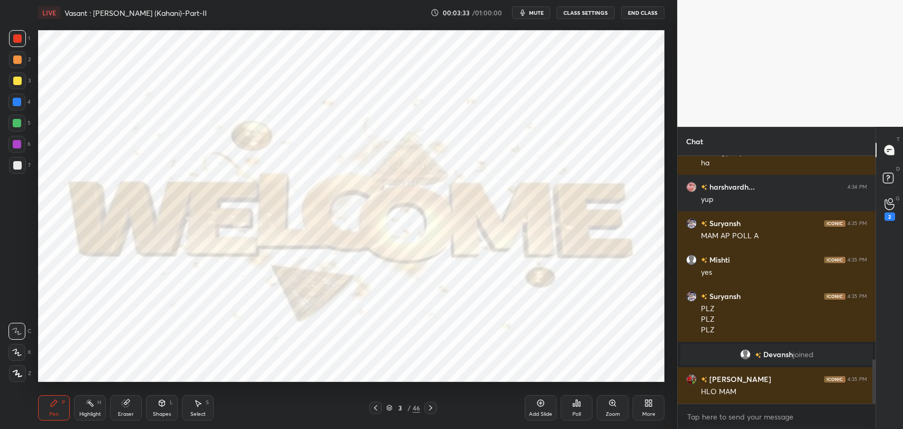
click at [573, 410] on div "Poll" at bounding box center [577, 408] width 32 height 25
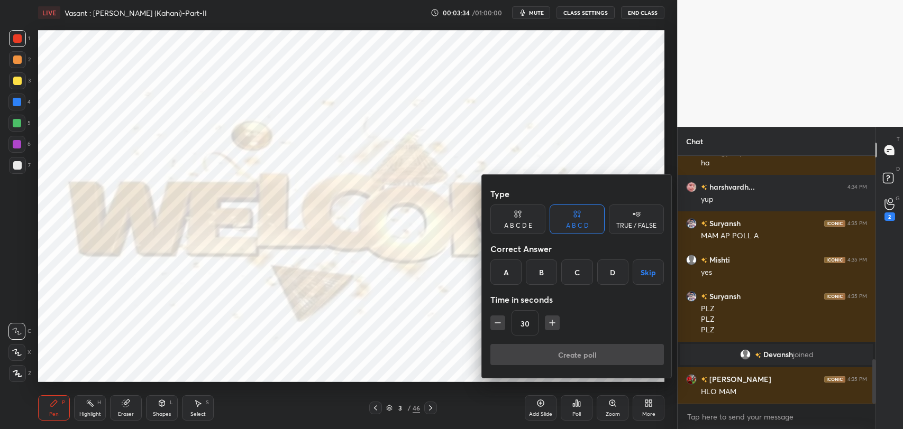
click at [503, 280] on div "A" at bounding box center [505, 272] width 31 height 25
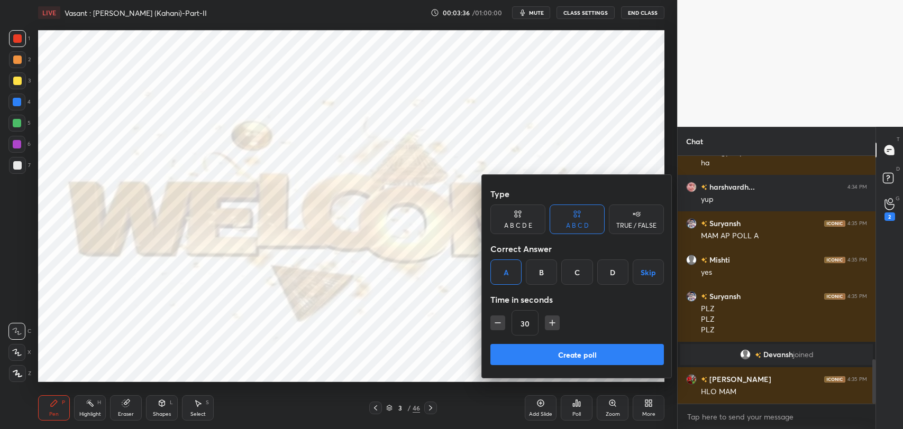
click at [529, 351] on button "Create poll" at bounding box center [576, 354] width 173 height 21
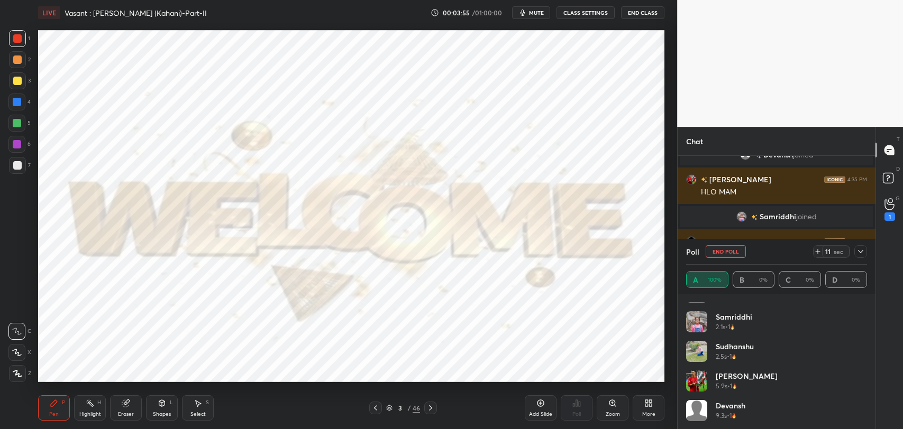
scroll to position [140, 0]
click at [858, 251] on icon at bounding box center [860, 251] width 5 height 3
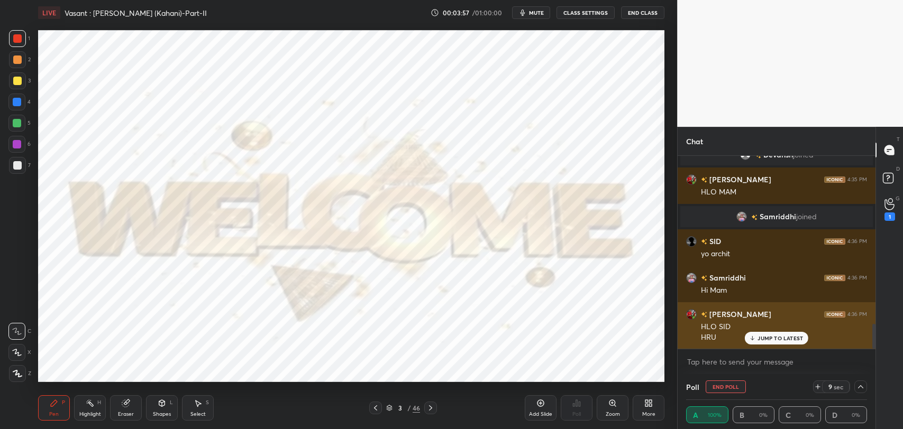
scroll to position [0, 0]
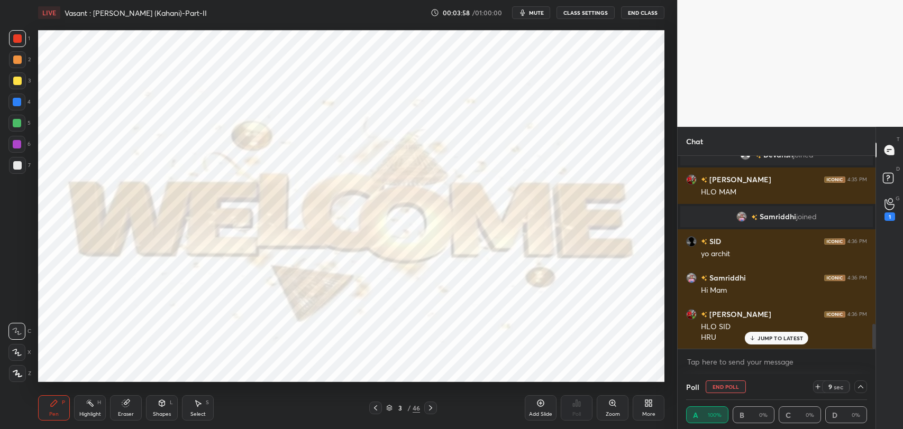
click at [772, 343] on div "JUMP TO LATEST" at bounding box center [776, 338] width 63 height 13
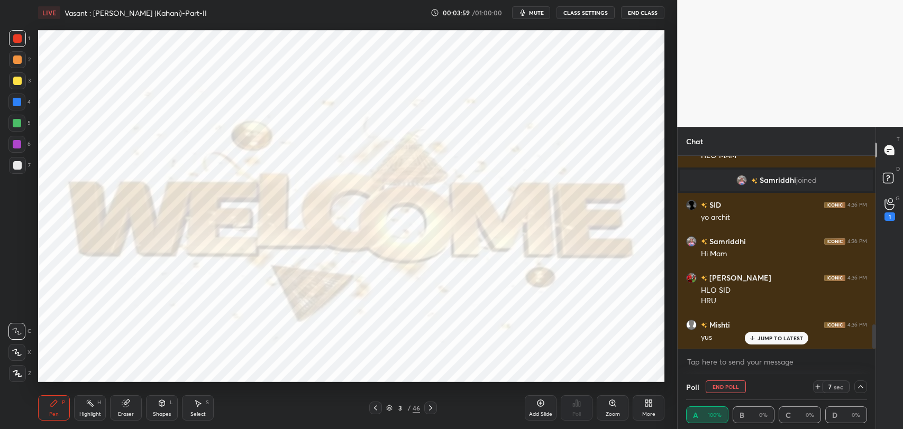
click at [780, 338] on p "JUMP TO LATEST" at bounding box center [779, 338] width 45 height 6
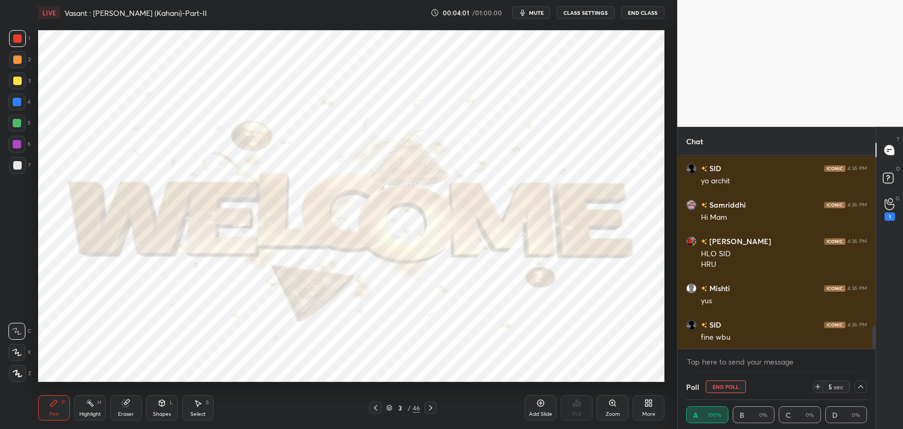
click at [714, 386] on button "End Poll" at bounding box center [726, 387] width 40 height 13
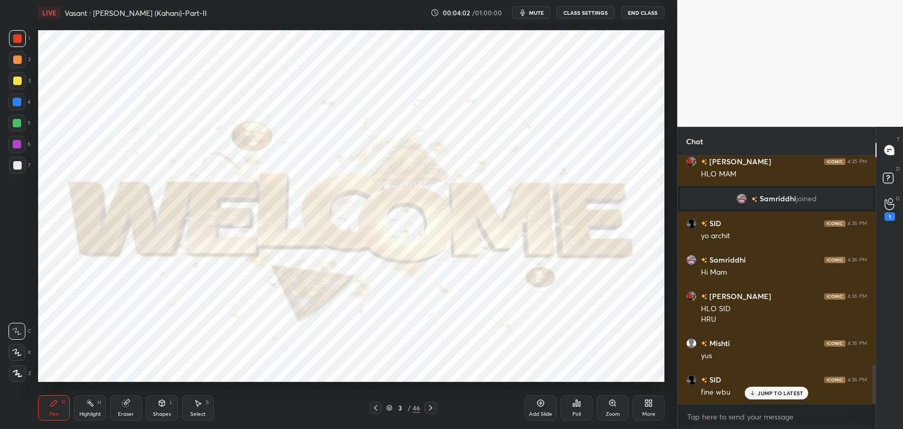
click at [755, 390] on icon at bounding box center [752, 393] width 7 height 6
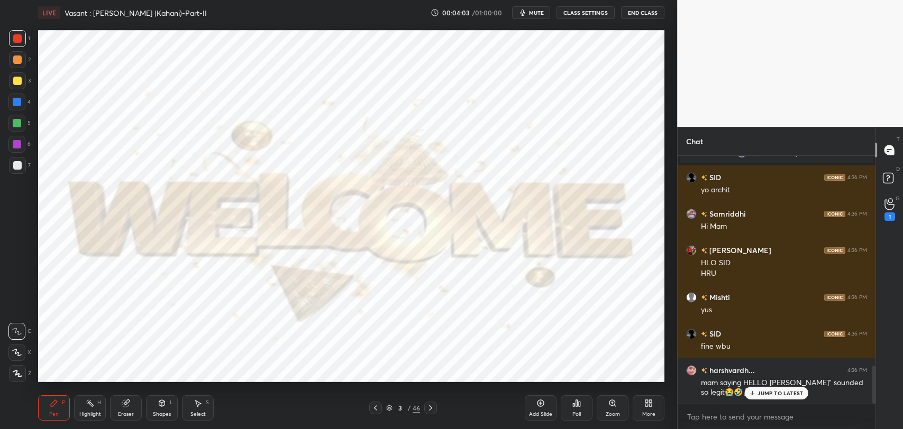
click at [431, 407] on icon at bounding box center [430, 408] width 8 height 8
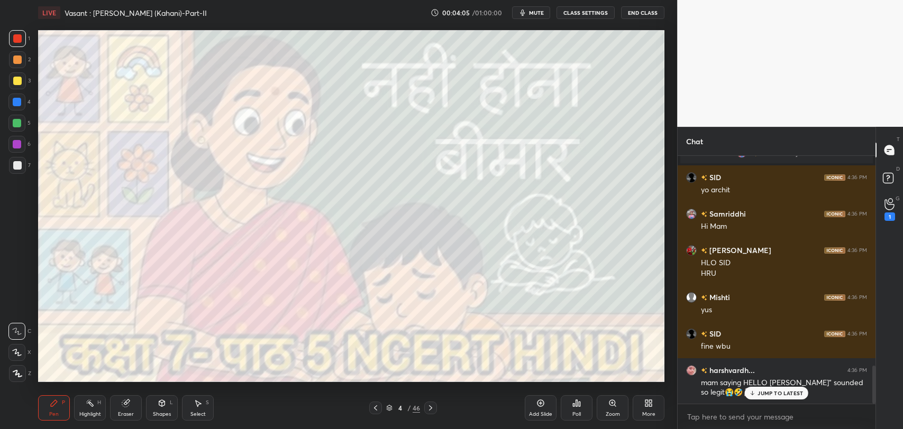
click at [775, 396] on p "JUMP TO LATEST" at bounding box center [779, 393] width 45 height 6
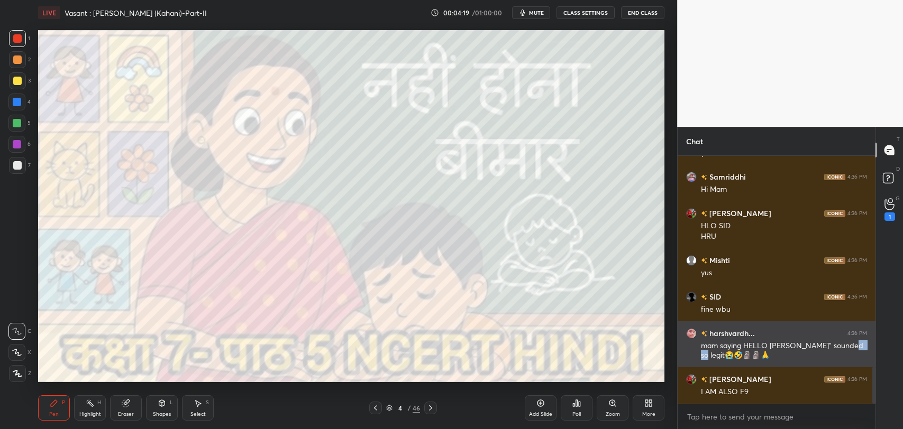
drag, startPoint x: 702, startPoint y: 356, endPoint x: 716, endPoint y: 361, distance: 15.1
click at [716, 361] on div "mam saying HELLO RONALDO" sounded so legit😭🤣🗿🗿🙏" at bounding box center [784, 351] width 166 height 20
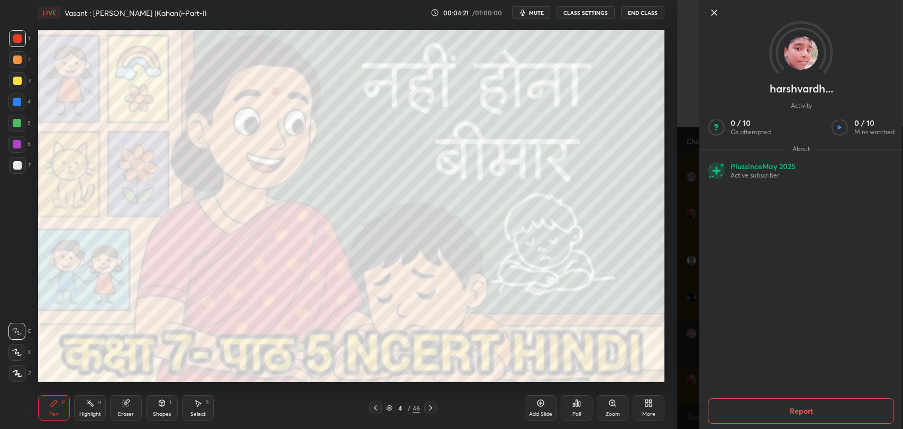
click at [714, 7] on icon at bounding box center [714, 12] width 13 height 13
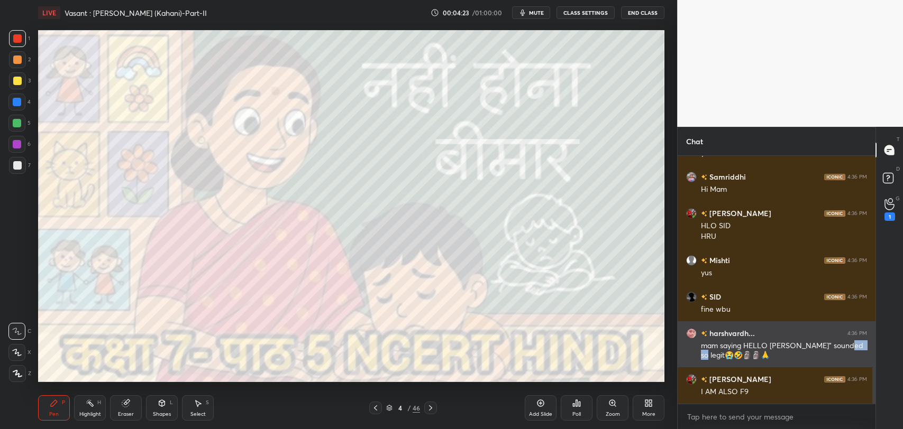
copy div "legit"
drag, startPoint x: 700, startPoint y: 352, endPoint x: 718, endPoint y: 354, distance: 18.6
click at [718, 354] on div "harshvardh... 4:36 PM mam saying HELLO RONALDO" sounded so legit😭🤣🗿🗿🙏" at bounding box center [777, 345] width 198 height 46
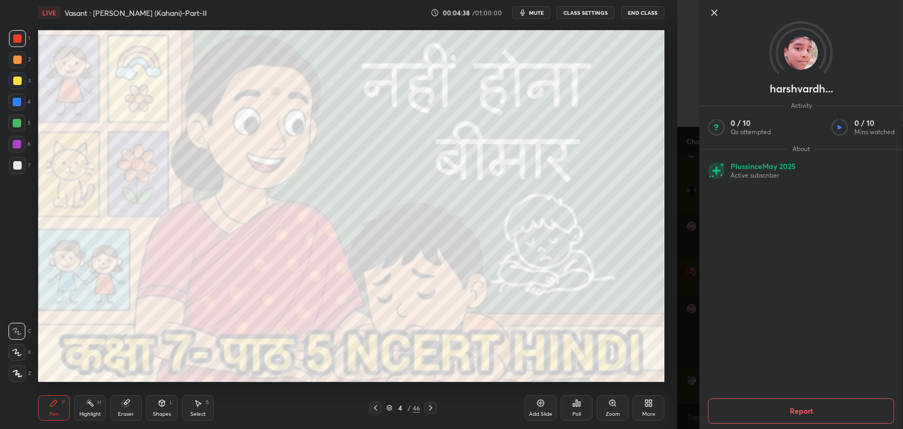
click at [711, 19] on icon at bounding box center [714, 12] width 13 height 13
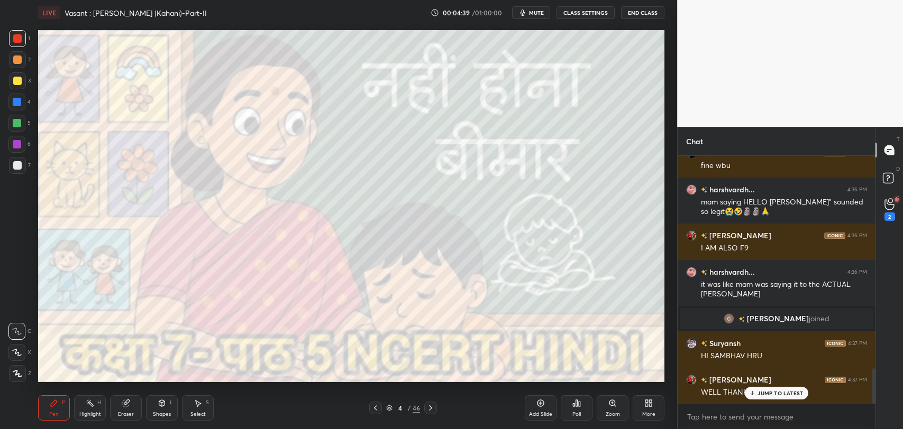
click at [768, 393] on p "JUMP TO LATEST" at bounding box center [779, 393] width 45 height 6
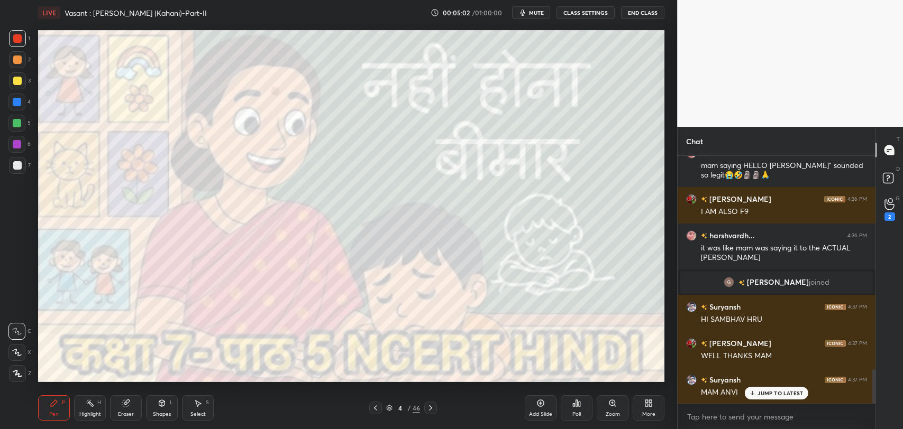
click at [766, 395] on p "JUMP TO LATEST" at bounding box center [779, 393] width 45 height 6
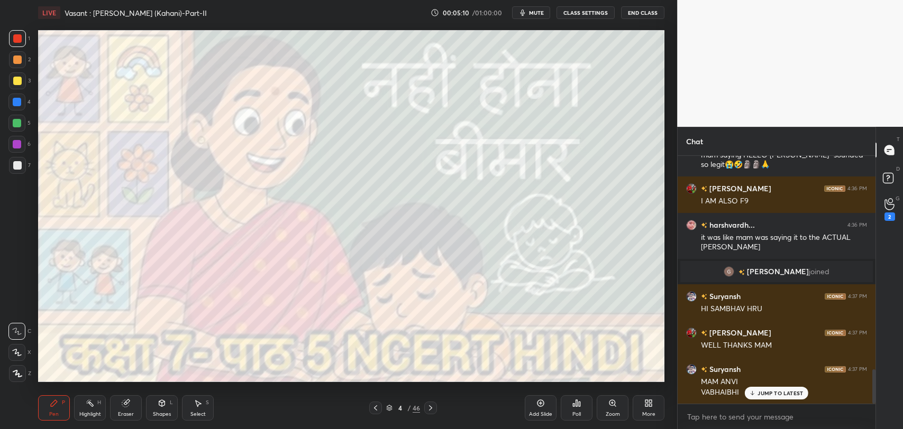
click at [770, 391] on p "JUMP TO LATEST" at bounding box center [779, 393] width 45 height 6
click at [769, 391] on p "JUMP TO LATEST" at bounding box center [779, 393] width 45 height 6
click at [579, 410] on div "Poll" at bounding box center [577, 408] width 32 height 25
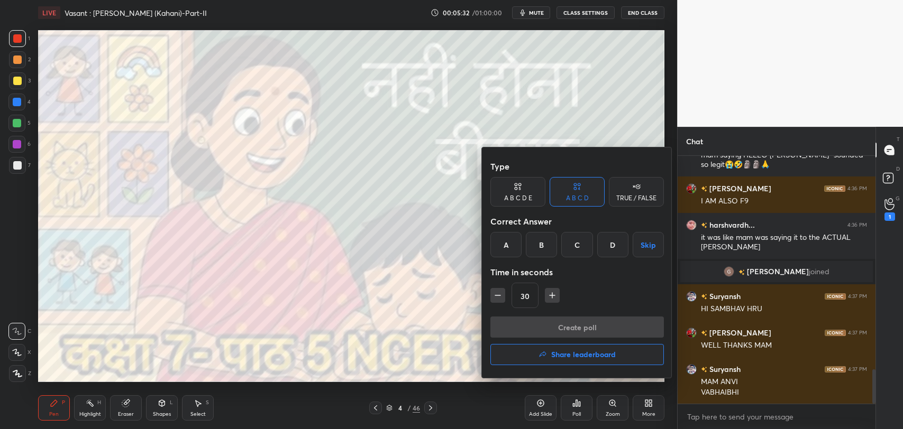
click at [423, 334] on div at bounding box center [451, 214] width 903 height 429
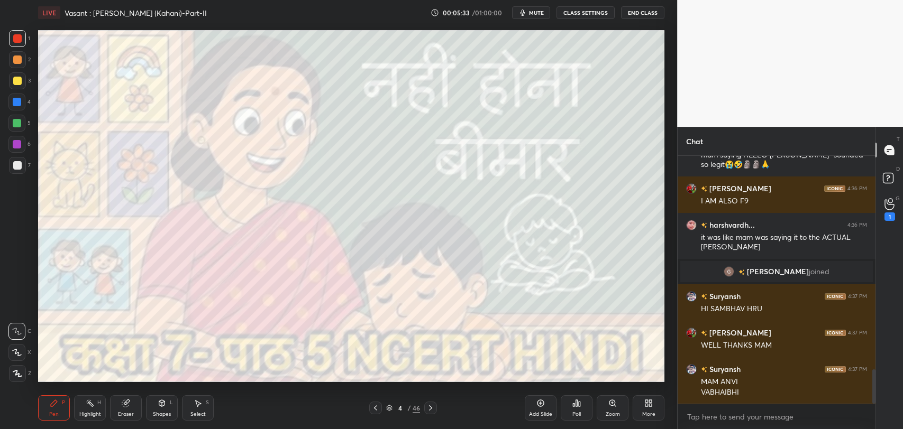
click at [590, 411] on div "Poll" at bounding box center [577, 408] width 32 height 25
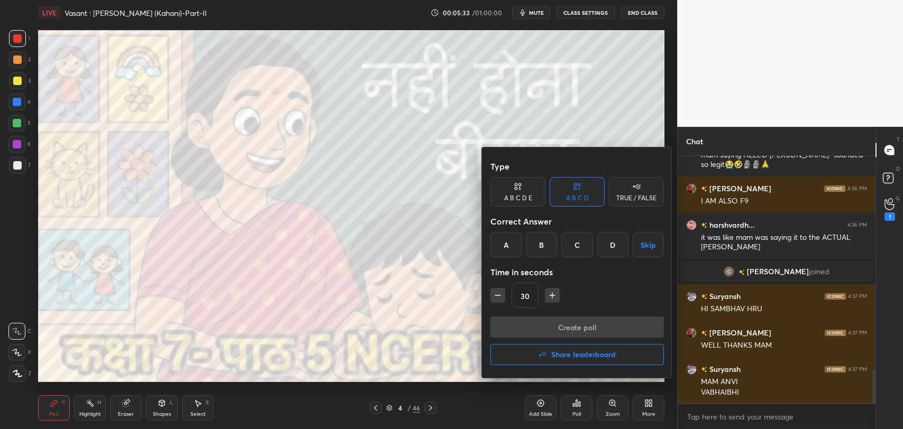
click at [580, 363] on button "Share leaderboard" at bounding box center [576, 354] width 173 height 21
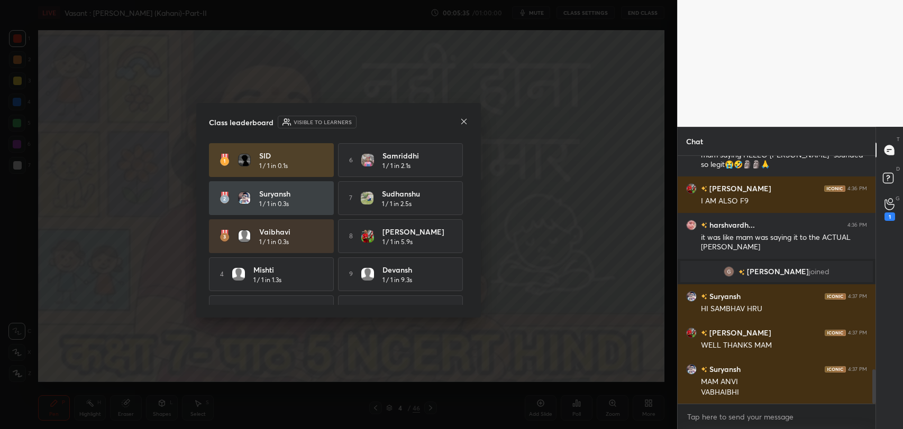
click at [468, 124] on div "Class leaderboard Visible to learners SID 1 / 1 in 0.1s 6 Samriddhi 1 / 1 in 2.…" at bounding box center [338, 210] width 285 height 215
click at [461, 126] on div at bounding box center [464, 122] width 8 height 11
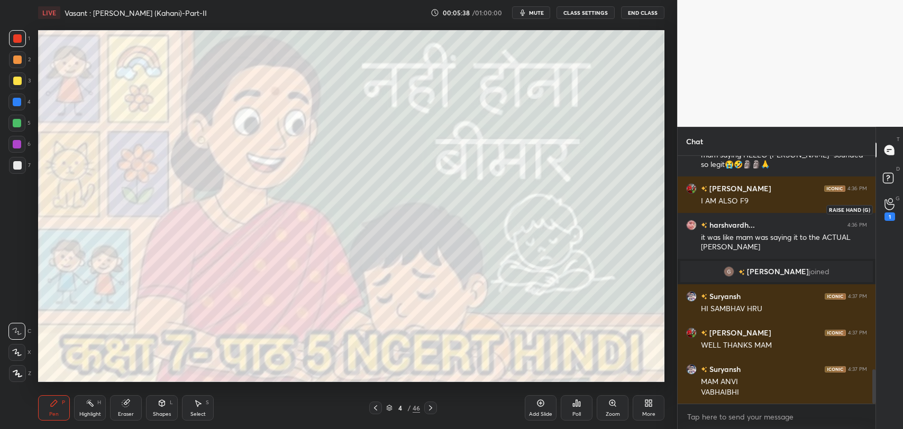
click at [888, 207] on icon at bounding box center [889, 204] width 10 height 12
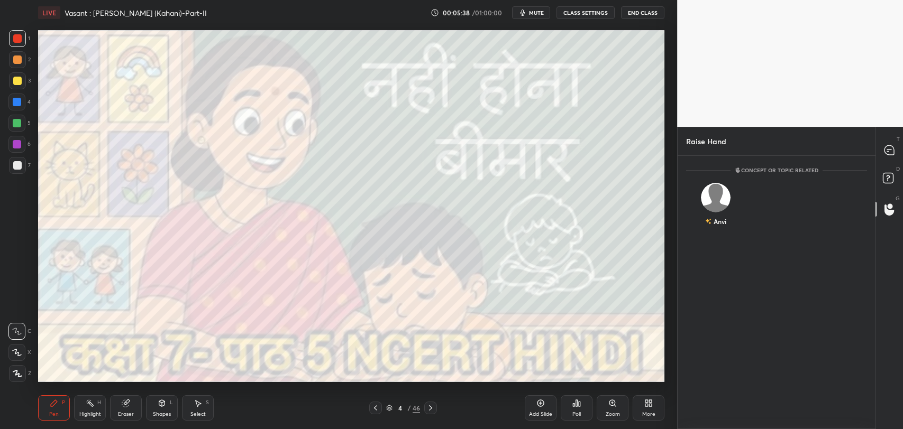
scroll to position [4, 3]
drag, startPoint x: 712, startPoint y: 214, endPoint x: 713, endPoint y: 220, distance: 5.9
click at [712, 218] on div "Anvi" at bounding box center [716, 222] width 21 height 18
click at [717, 233] on button "INVITE" at bounding box center [716, 229] width 50 height 14
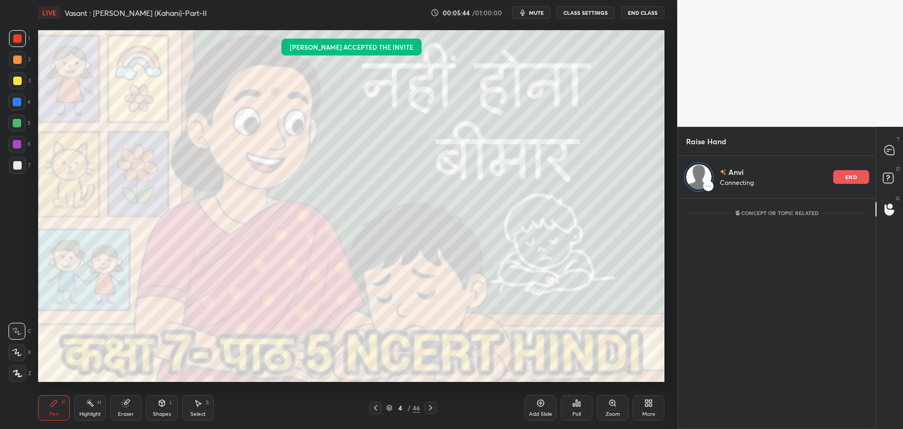
click at [433, 409] on icon at bounding box center [430, 408] width 8 height 8
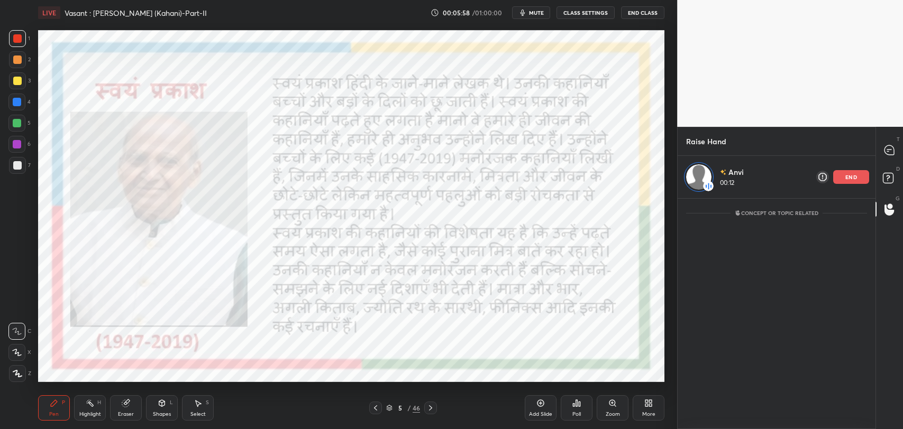
click at [129, 400] on icon at bounding box center [127, 402] width 6 height 5
click at [631, 379] on div "Add Slide Poll Zoom More" at bounding box center [595, 408] width 140 height 59
click at [46, 408] on div "Pen P" at bounding box center [54, 408] width 32 height 25
click at [122, 408] on div "Eraser" at bounding box center [126, 408] width 32 height 25
click at [51, 405] on icon at bounding box center [54, 403] width 6 height 6
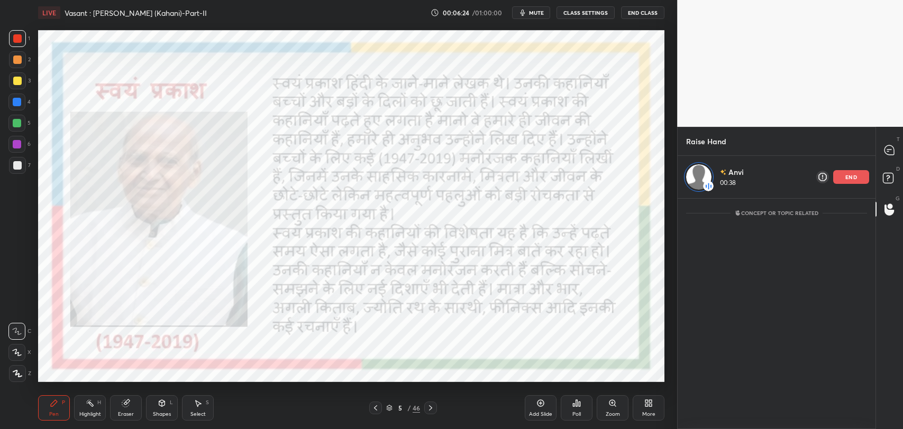
click at [122, 406] on icon at bounding box center [126, 403] width 8 height 8
click at [61, 397] on div "Pen P" at bounding box center [54, 408] width 32 height 25
click at [118, 403] on div "Eraser" at bounding box center [126, 408] width 32 height 25
click at [51, 404] on icon at bounding box center [54, 403] width 6 height 6
click at [124, 404] on icon at bounding box center [125, 403] width 7 height 7
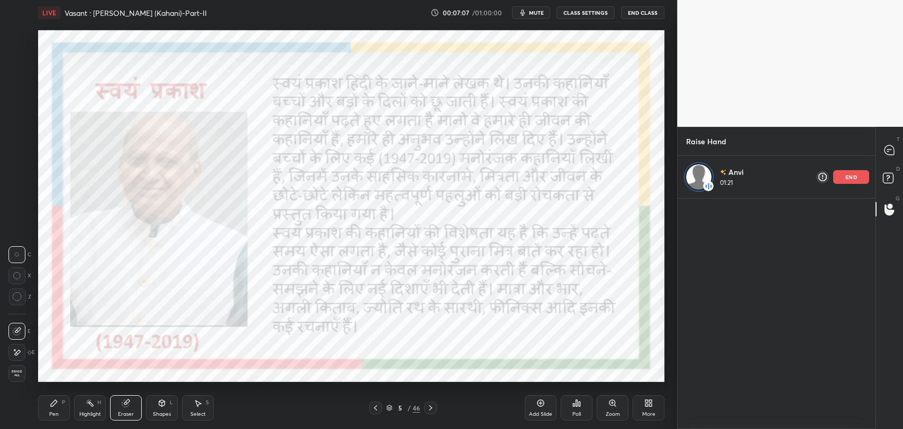
click at [51, 406] on icon at bounding box center [54, 403] width 6 height 6
click at [123, 396] on div "Eraser" at bounding box center [126, 408] width 32 height 25
click at [62, 392] on div "Pen P Highlight H Eraser Shapes L Select S 5 / 46 Add Slide Poll Zoom More" at bounding box center [351, 408] width 626 height 42
click at [59, 404] on div "Pen P" at bounding box center [54, 408] width 32 height 25
click at [892, 151] on icon at bounding box center [889, 150] width 10 height 10
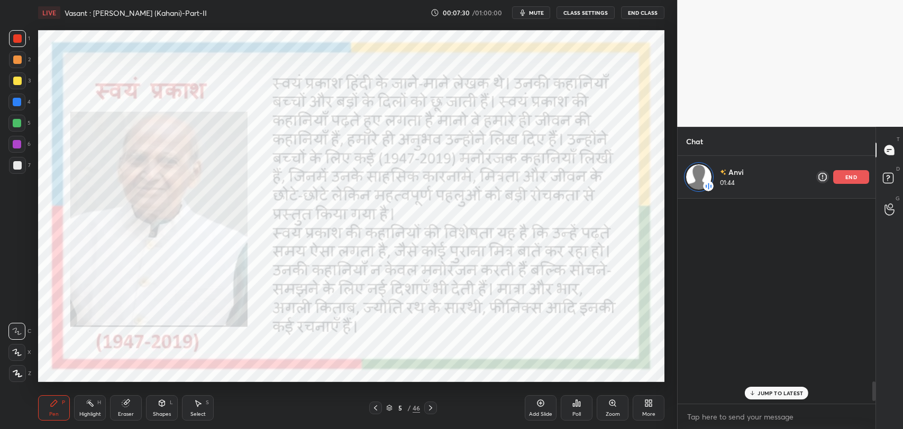
scroll to position [203, 195]
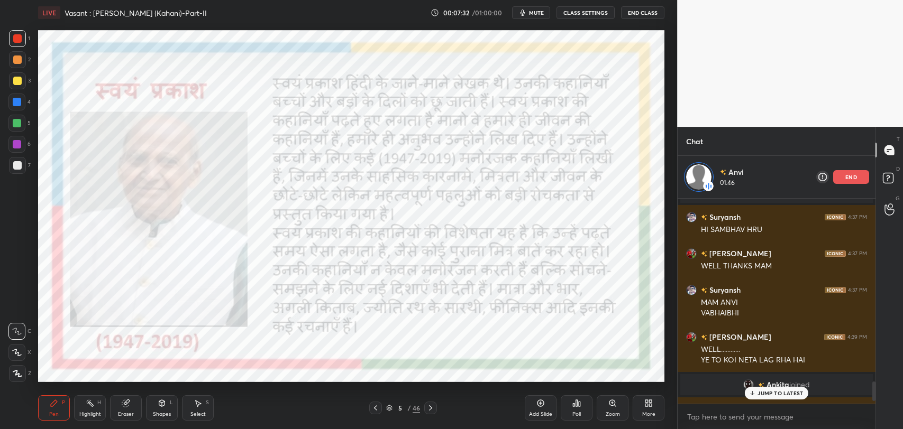
click at [775, 396] on p "JUMP TO LATEST" at bounding box center [779, 393] width 45 height 6
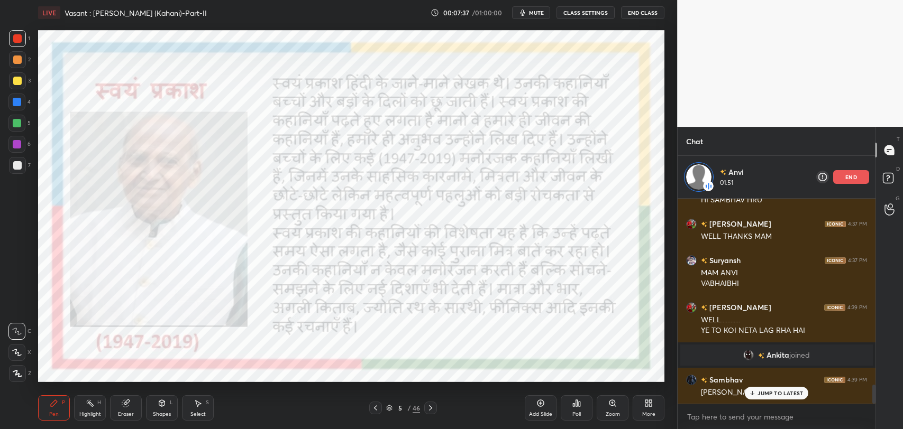
scroll to position [2013, 0]
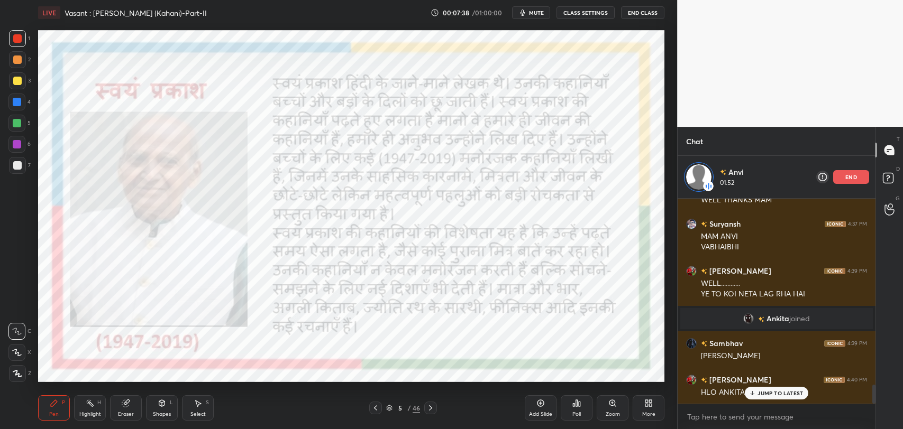
click at [754, 396] on icon at bounding box center [752, 393] width 7 height 6
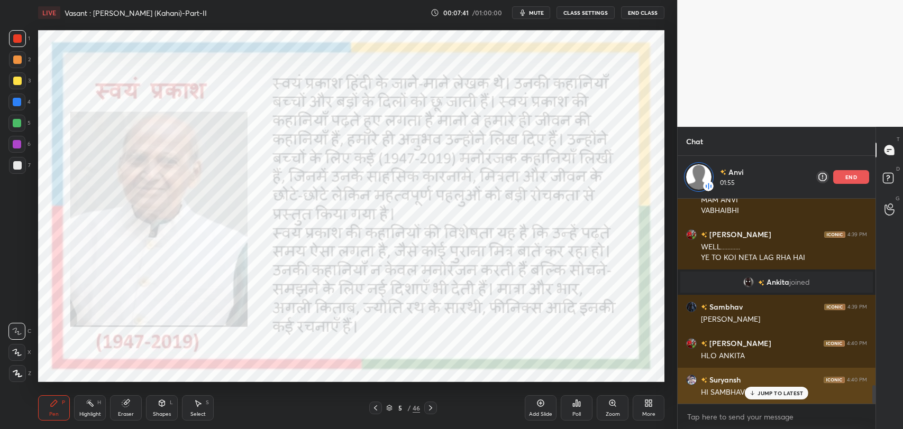
click at [783, 402] on div "Suryansh 4:40 PM HI SAMBHAV HRU" at bounding box center [777, 386] width 198 height 36
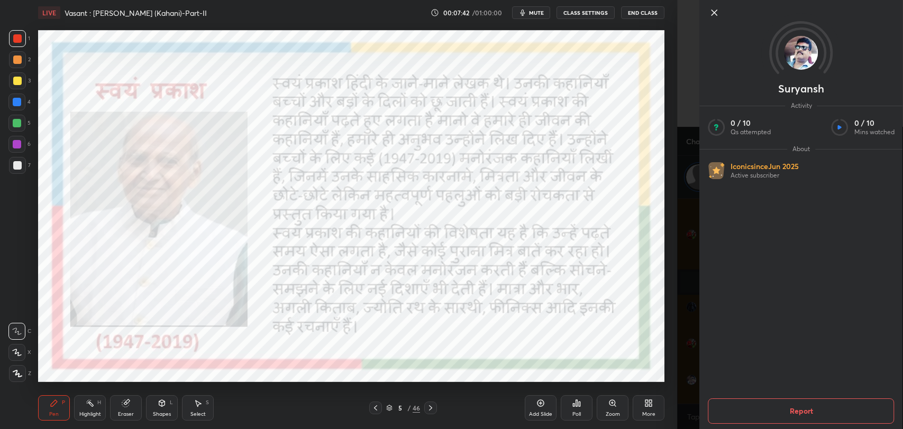
click at [720, 10] on icon at bounding box center [714, 12] width 13 height 13
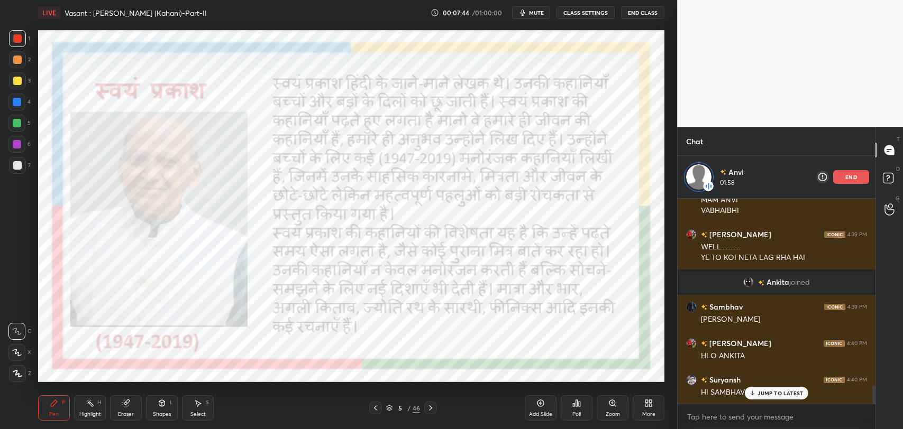
click at [115, 408] on div "Eraser" at bounding box center [126, 408] width 32 height 25
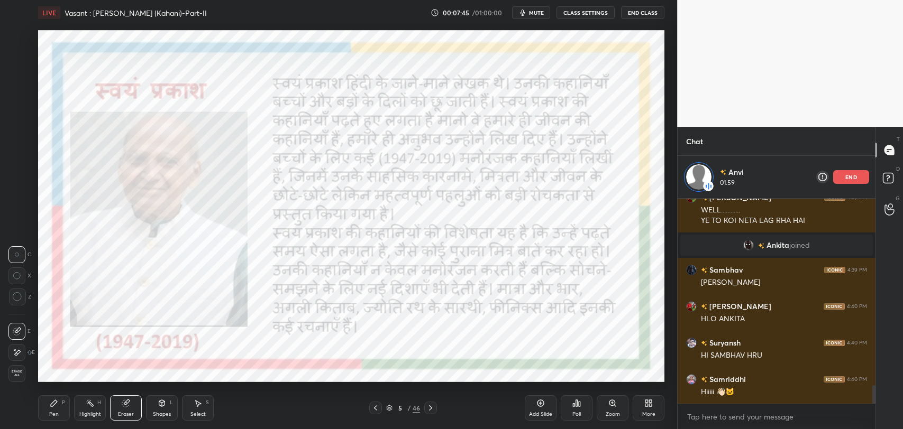
click at [21, 354] on div at bounding box center [16, 352] width 17 height 17
click at [53, 407] on div "Pen P" at bounding box center [54, 408] width 32 height 25
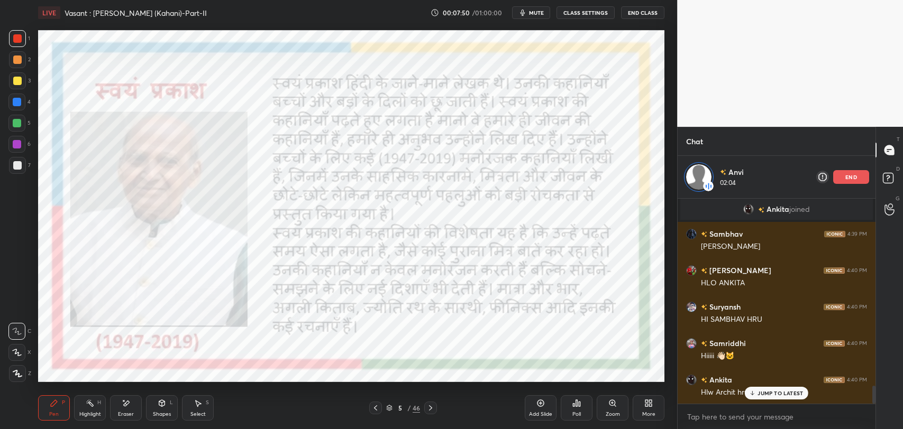
click at [765, 394] on p "JUMP TO LATEST" at bounding box center [779, 393] width 45 height 6
click at [395, 407] on div "5" at bounding box center [400, 408] width 11 height 6
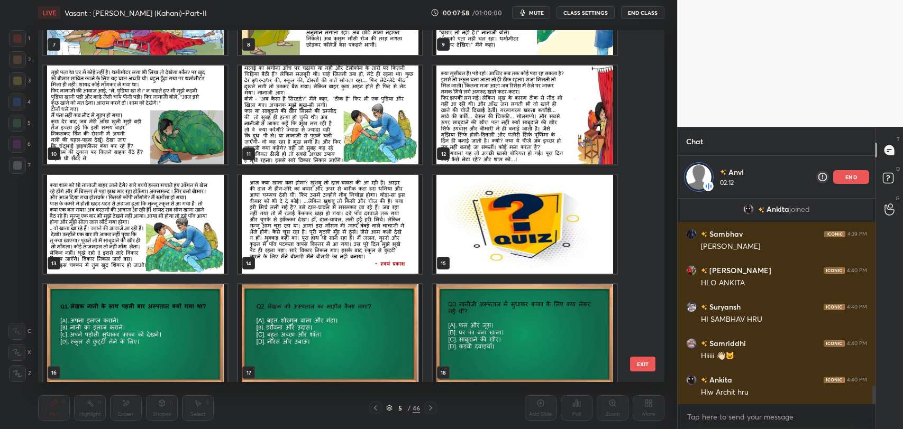
scroll to position [294, 0]
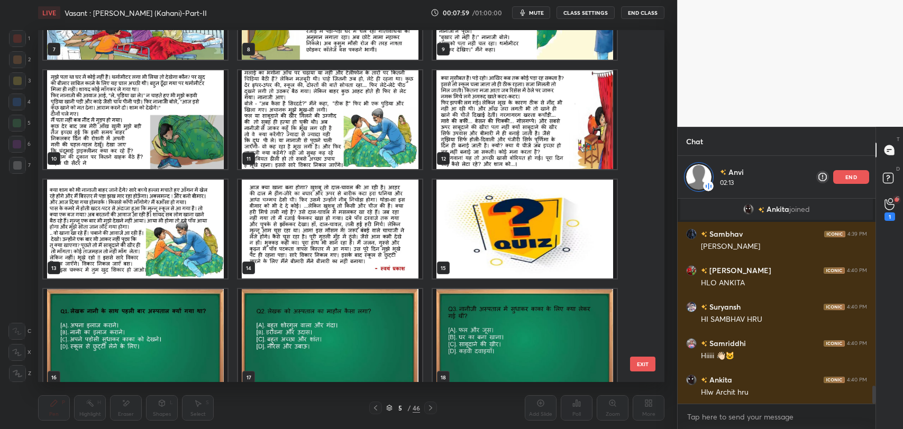
click at [652, 368] on button "EXIT" at bounding box center [642, 364] width 25 height 15
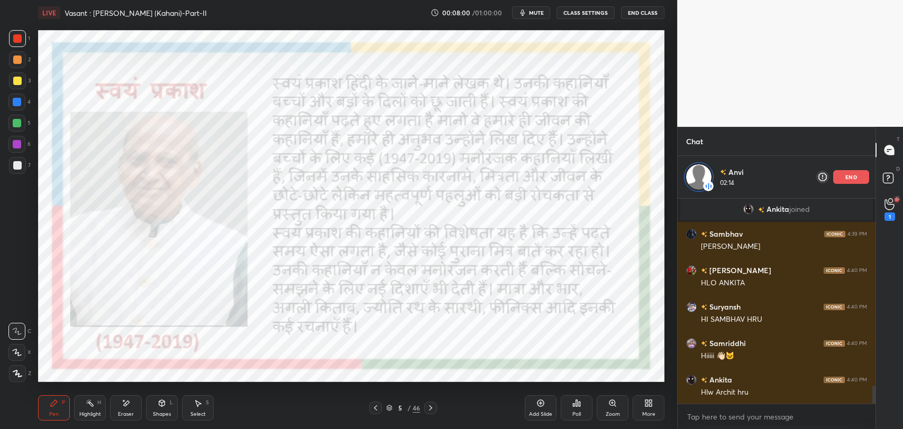
scroll to position [2159, 0]
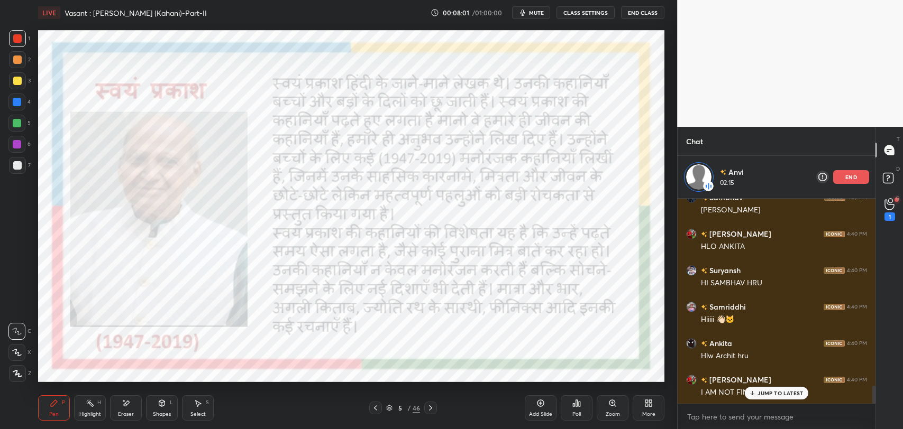
click at [855, 175] on p "end" at bounding box center [851, 177] width 12 height 5
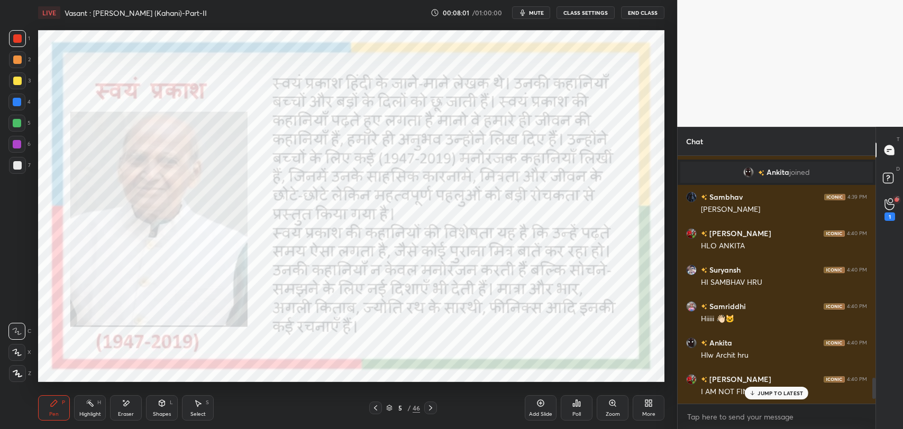
scroll to position [2116, 0]
click at [428, 408] on icon at bounding box center [430, 408] width 8 height 8
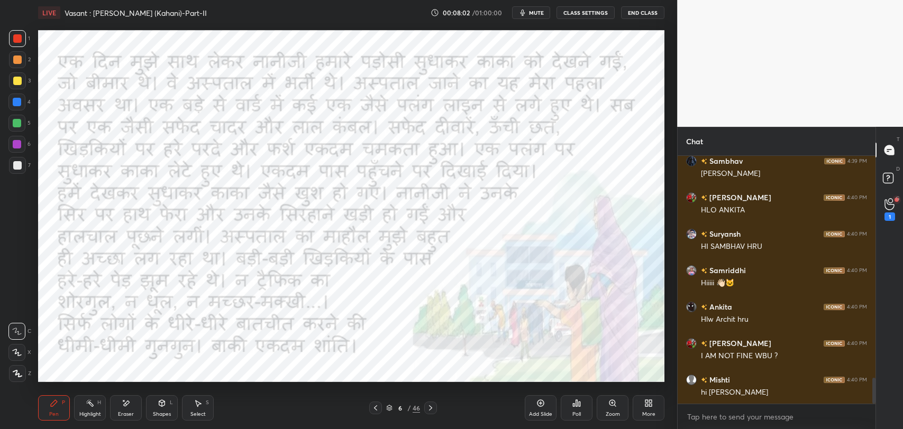
click at [428, 408] on icon at bounding box center [430, 408] width 8 height 8
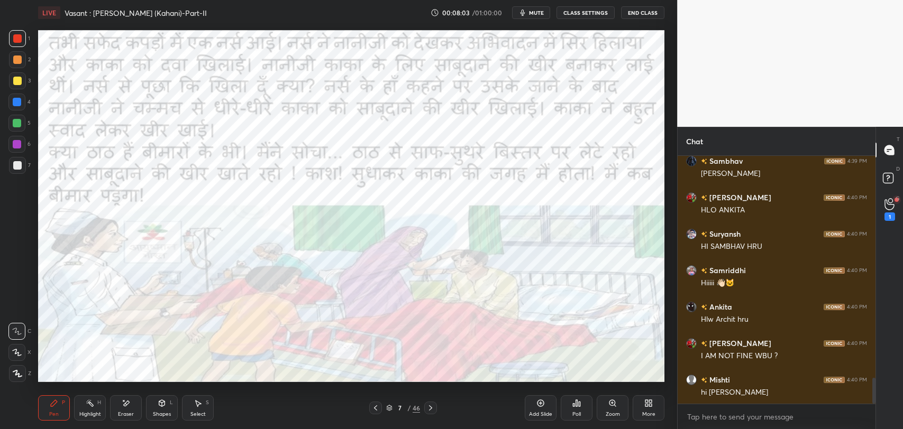
click at [428, 408] on icon at bounding box center [430, 408] width 8 height 8
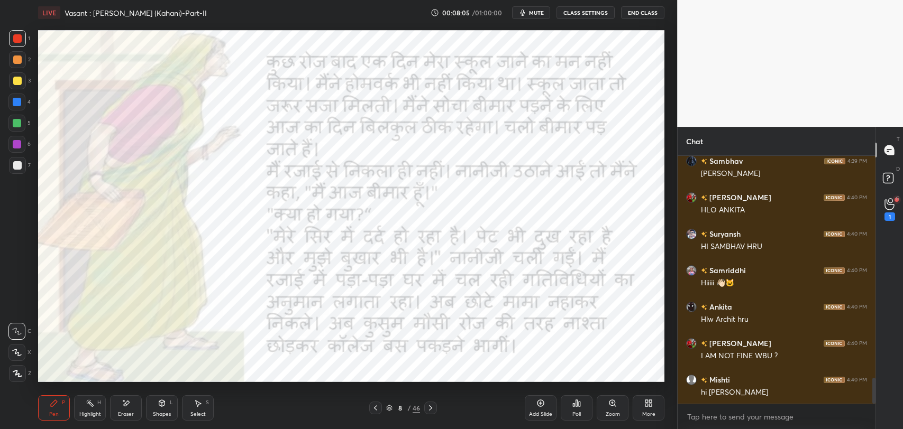
click at [429, 407] on icon at bounding box center [430, 408] width 8 height 8
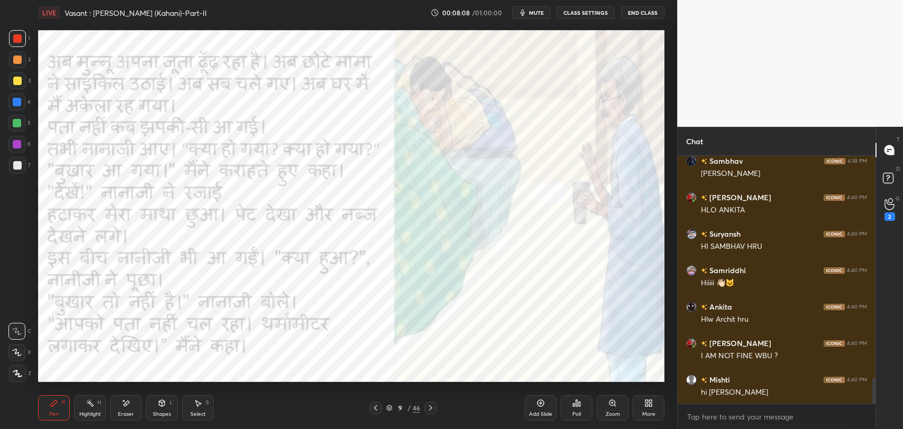
click at [429, 407] on icon at bounding box center [430, 408] width 8 height 8
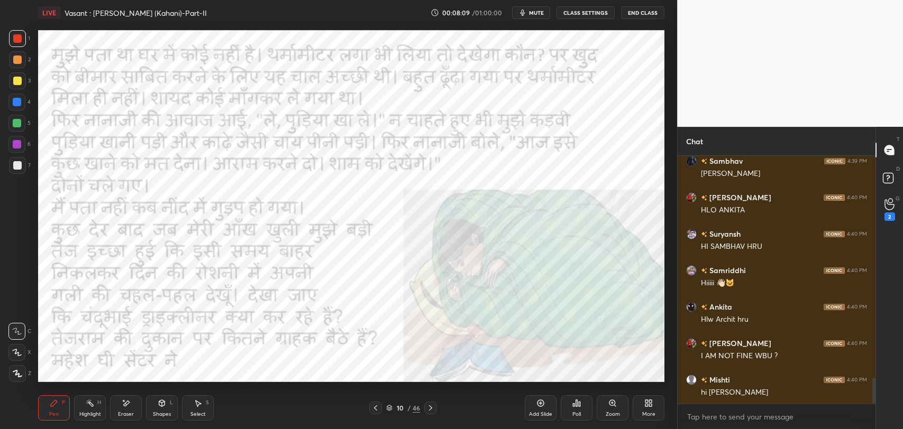
click at [429, 407] on icon at bounding box center [430, 408] width 8 height 8
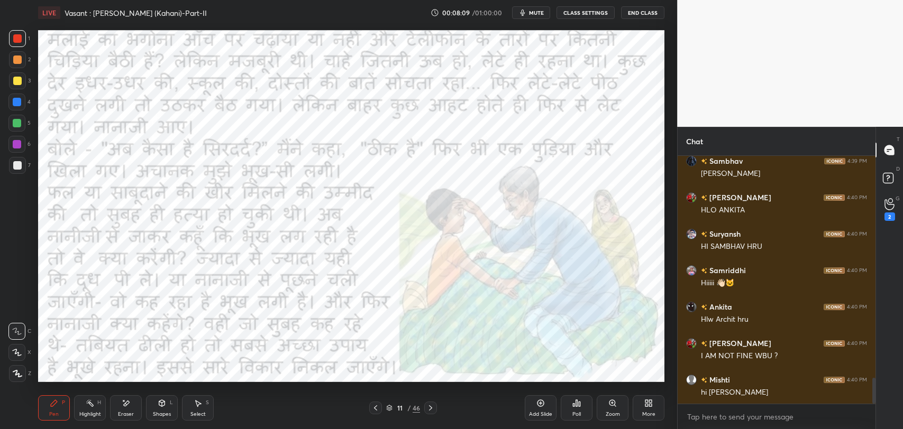
scroll to position [2189, 0]
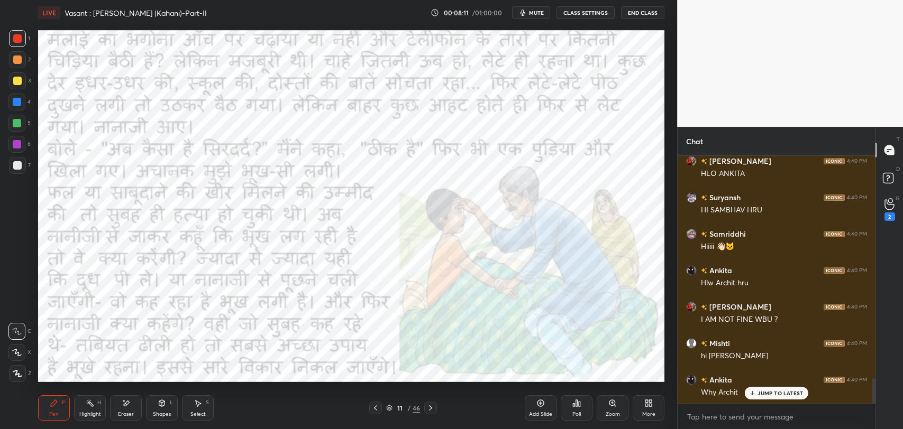
click at [397, 406] on div "11" at bounding box center [400, 408] width 11 height 6
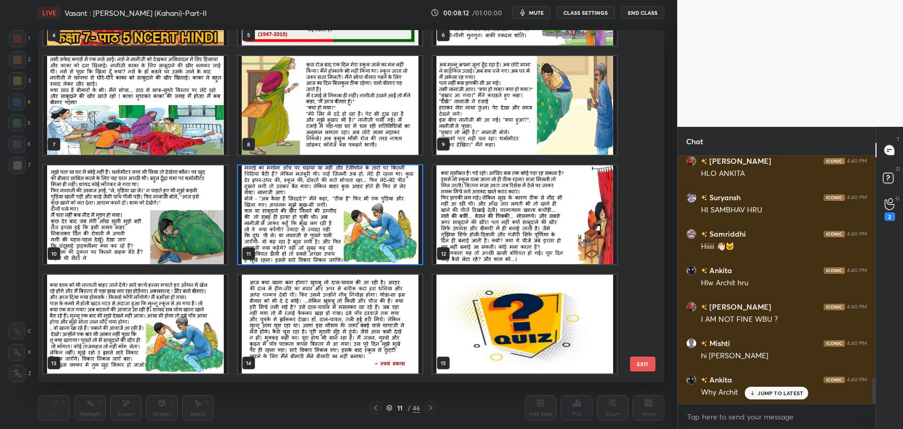
scroll to position [203, 0]
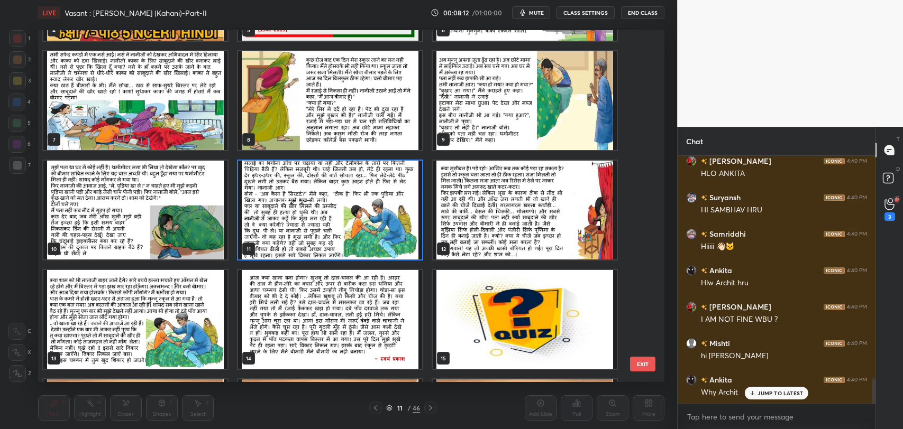
click at [462, 166] on img "grid" at bounding box center [525, 210] width 184 height 99
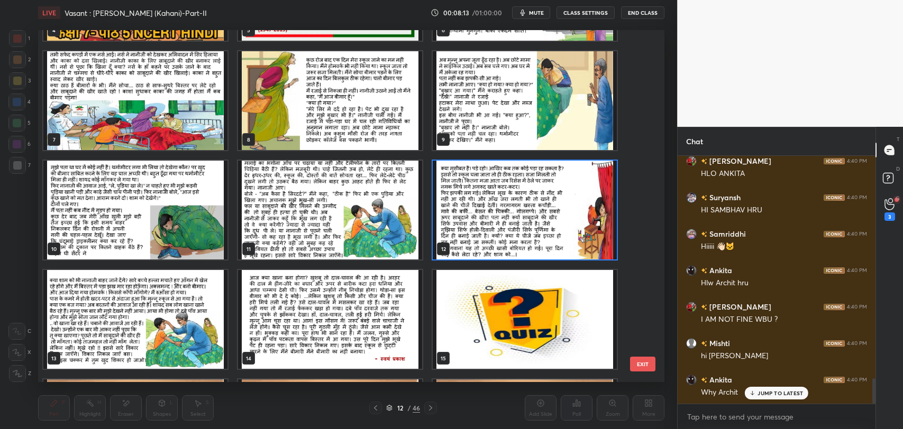
click at [462, 166] on img "grid" at bounding box center [525, 210] width 184 height 99
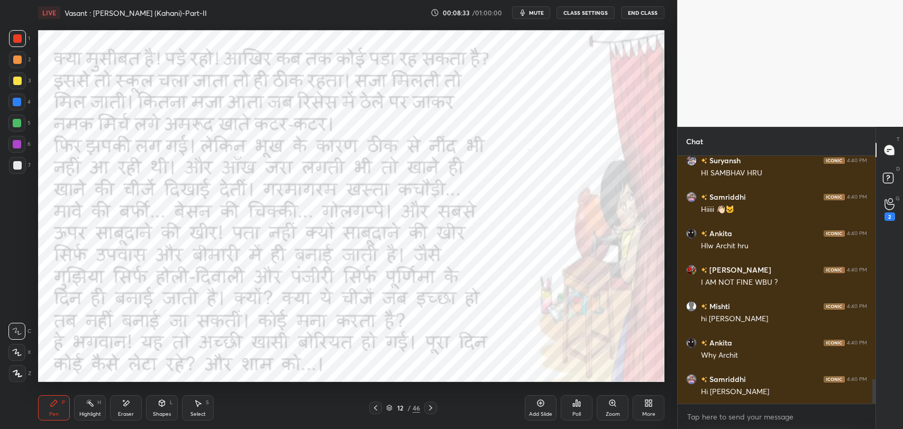
scroll to position [2262, 0]
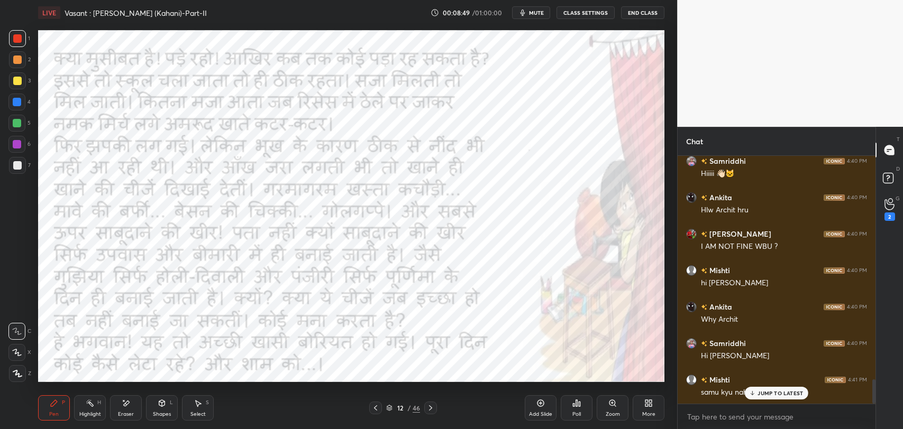
drag, startPoint x: 298, startPoint y: 382, endPoint x: 354, endPoint y: 386, distance: 55.7
click at [354, 386] on div "Setting up your live class Poll for secs No correct answer Start poll" at bounding box center [351, 206] width 635 height 362
click at [377, 408] on icon at bounding box center [375, 408] width 8 height 8
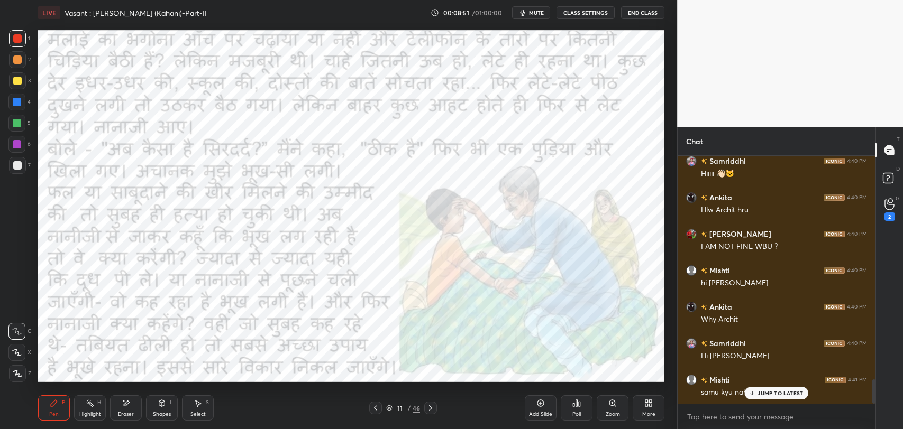
click at [432, 413] on div at bounding box center [430, 408] width 13 height 13
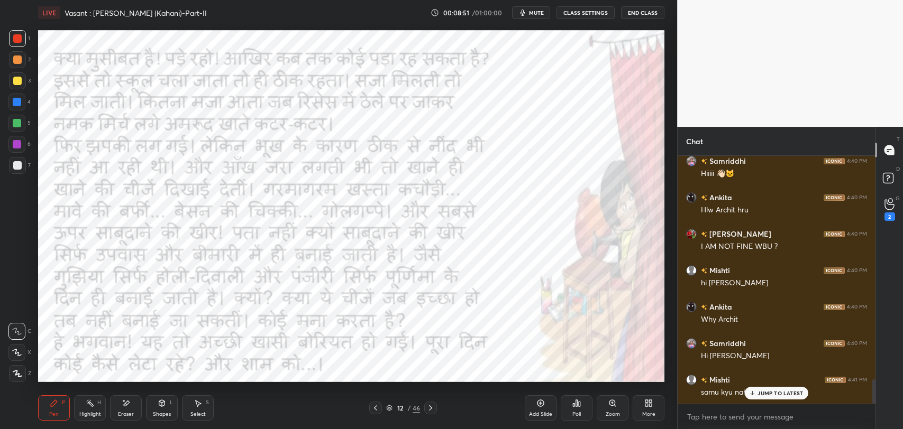
scroll to position [2298, 0]
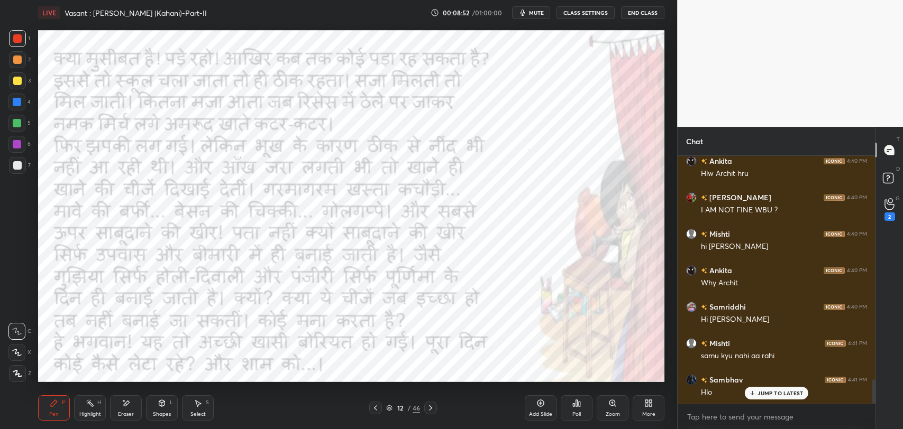
click at [432, 413] on div at bounding box center [430, 408] width 13 height 13
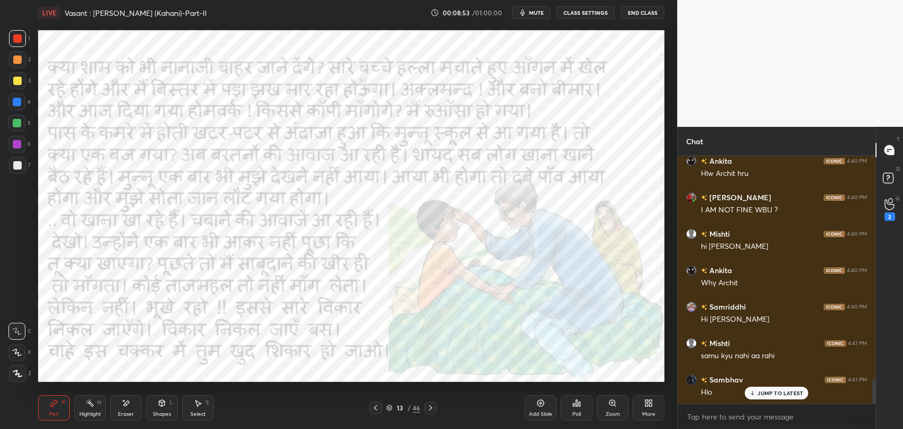
click at [401, 405] on div "13" at bounding box center [400, 408] width 11 height 6
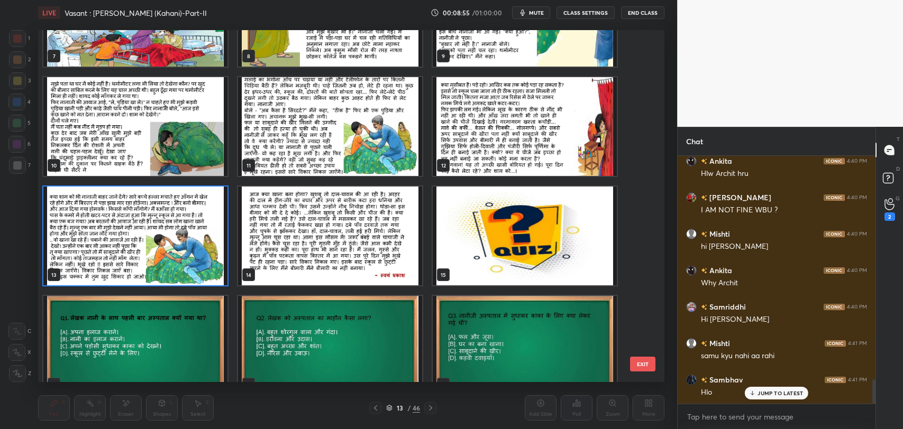
scroll to position [254, 0]
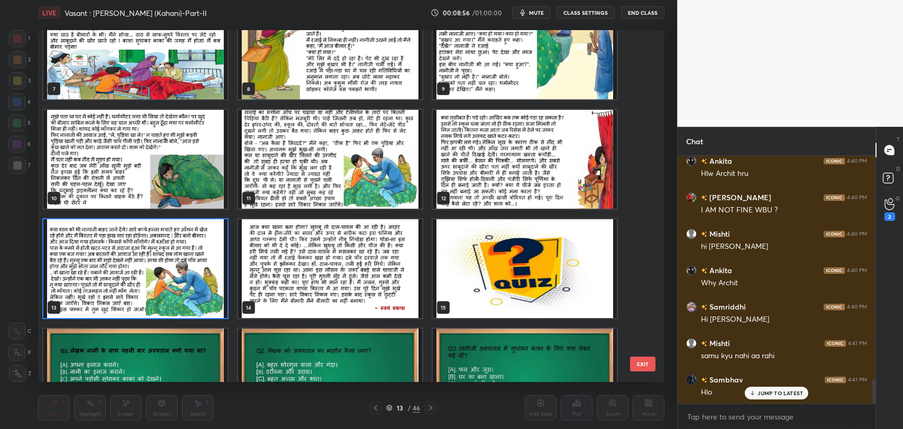
click at [639, 365] on button "EXIT" at bounding box center [642, 364] width 25 height 15
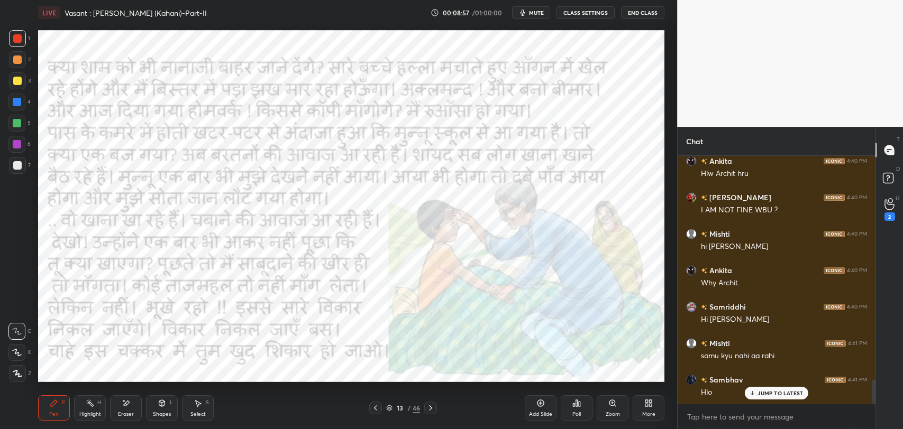
click at [770, 396] on p "JUMP TO LATEST" at bounding box center [779, 393] width 45 height 6
click at [885, 220] on div "2" at bounding box center [889, 217] width 11 height 8
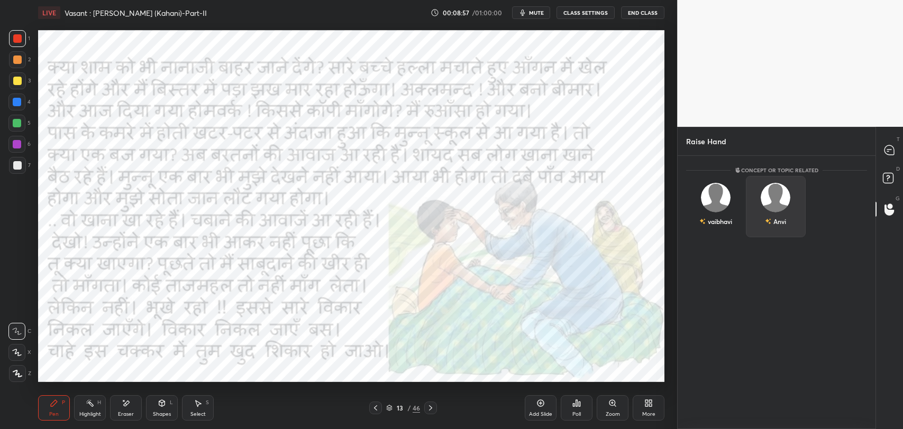
scroll to position [271, 195]
click at [712, 205] on div "vaibhavi" at bounding box center [716, 206] width 60 height 61
click at [719, 233] on button "INVITE" at bounding box center [716, 229] width 50 height 14
click at [768, 211] on div "Suryansh INVITE" at bounding box center [776, 209] width 60 height 67
click at [769, 225] on button "INVITE" at bounding box center [776, 229] width 50 height 14
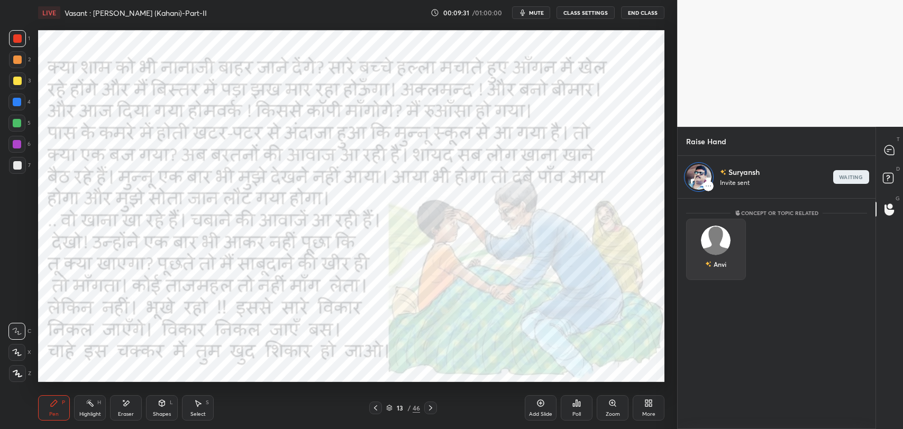
scroll to position [227, 195]
click at [837, 178] on div "end" at bounding box center [851, 177] width 36 height 14
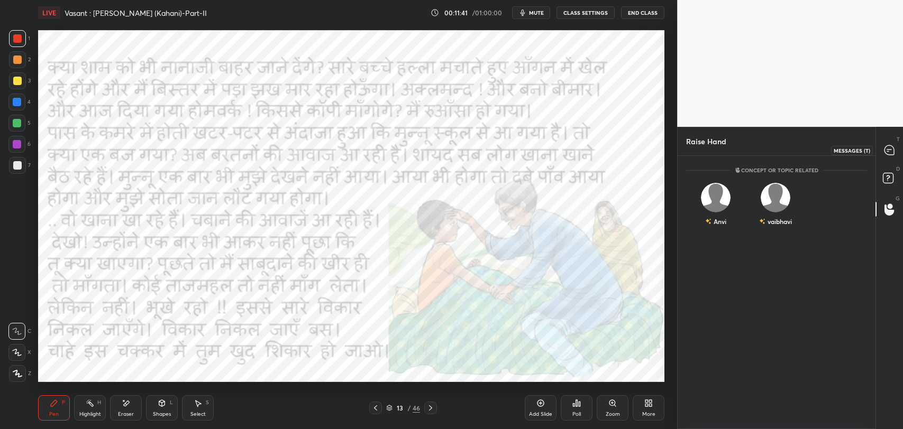
click at [881, 151] on div at bounding box center [889, 150] width 21 height 19
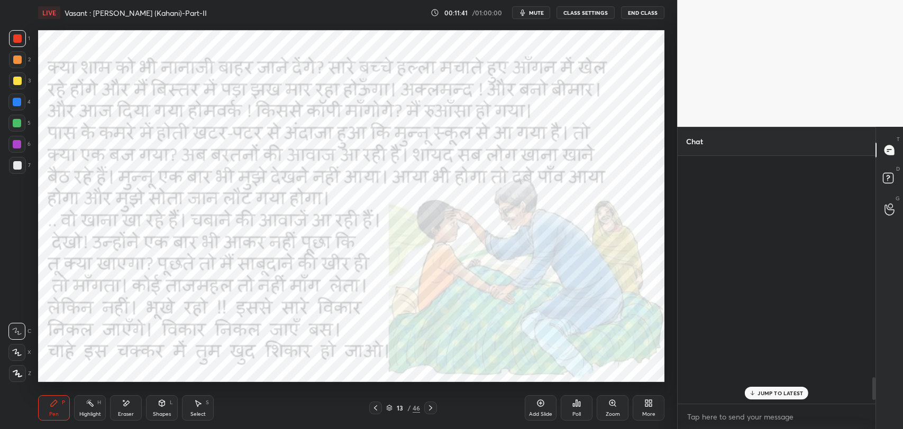
scroll to position [245, 195]
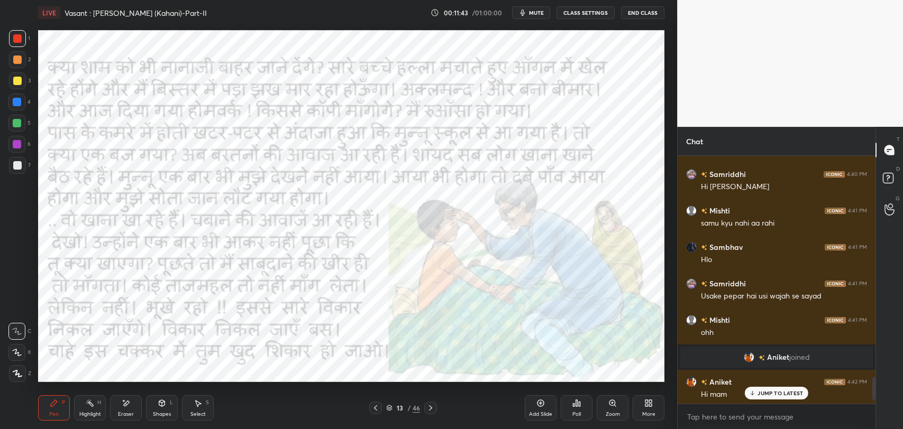
click at [756, 390] on div "JUMP TO LATEST" at bounding box center [776, 393] width 63 height 13
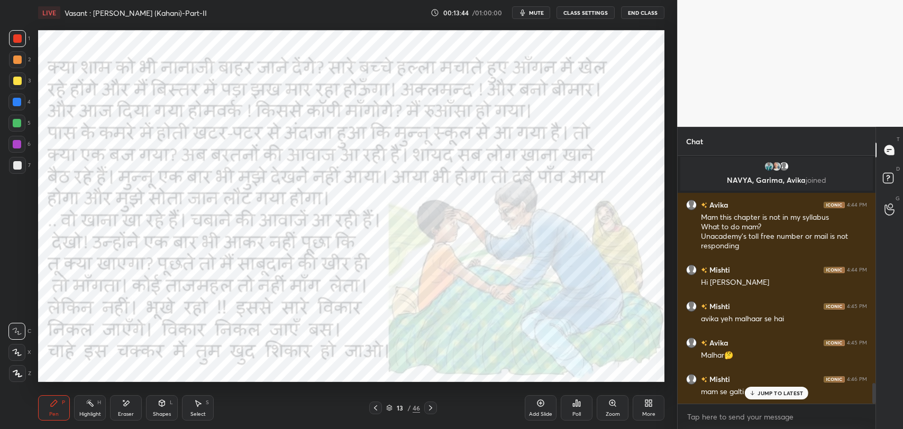
scroll to position [2719, 0]
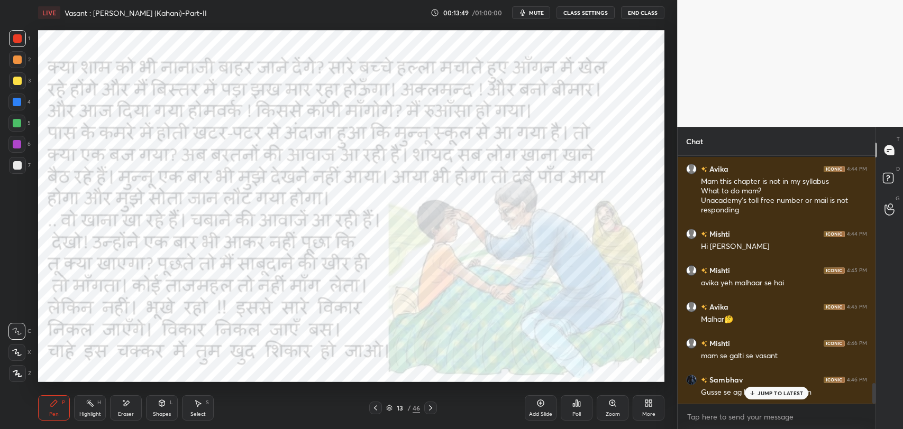
click at [760, 395] on p "JUMP TO LATEST" at bounding box center [779, 393] width 45 height 6
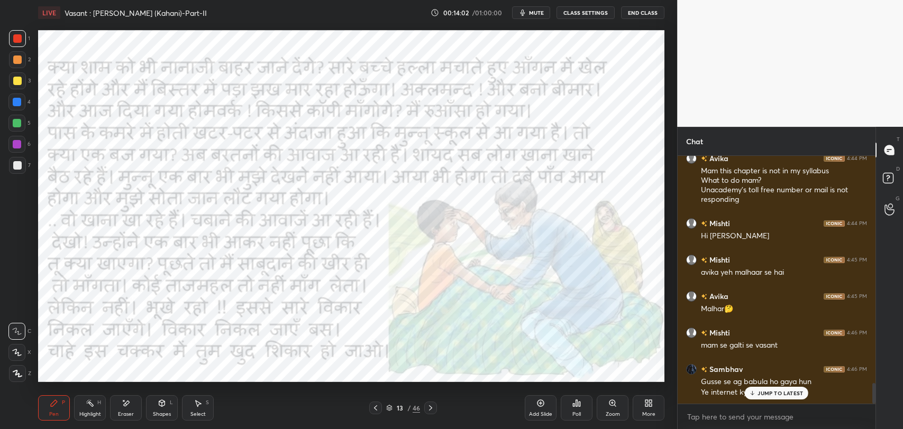
scroll to position [2740, 0]
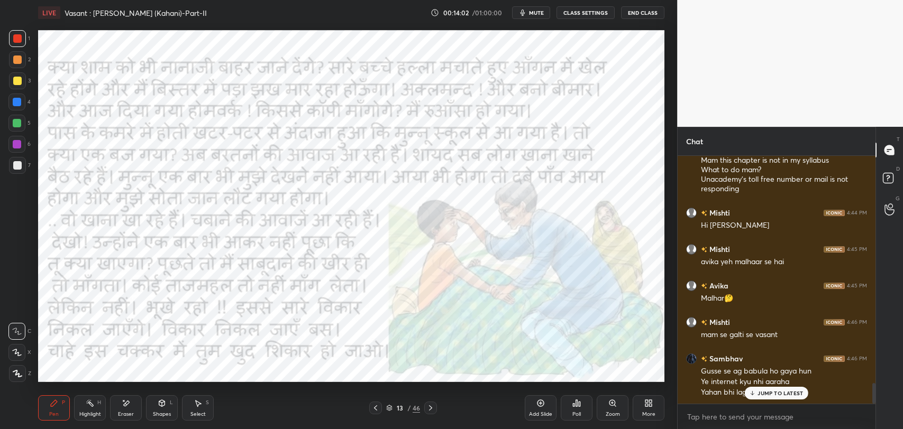
click at [777, 390] on p "JUMP TO LATEST" at bounding box center [779, 393] width 45 height 6
click at [435, 407] on div at bounding box center [430, 408] width 13 height 13
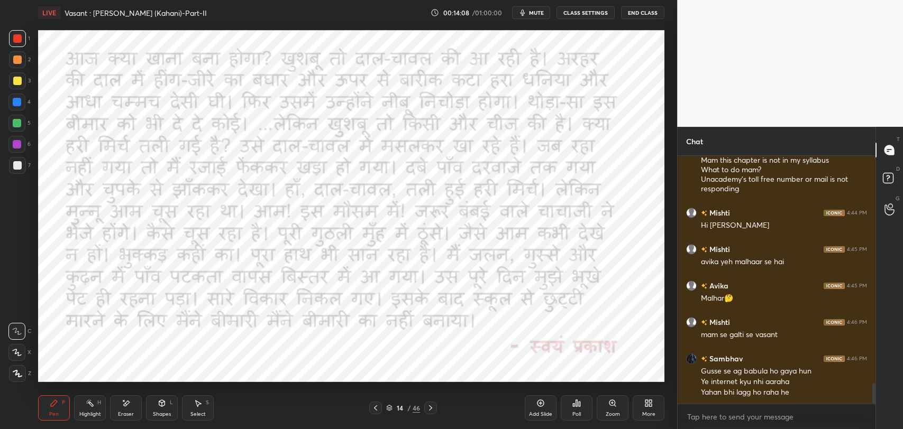
click at [533, 10] on span "mute" at bounding box center [536, 12] width 15 height 7
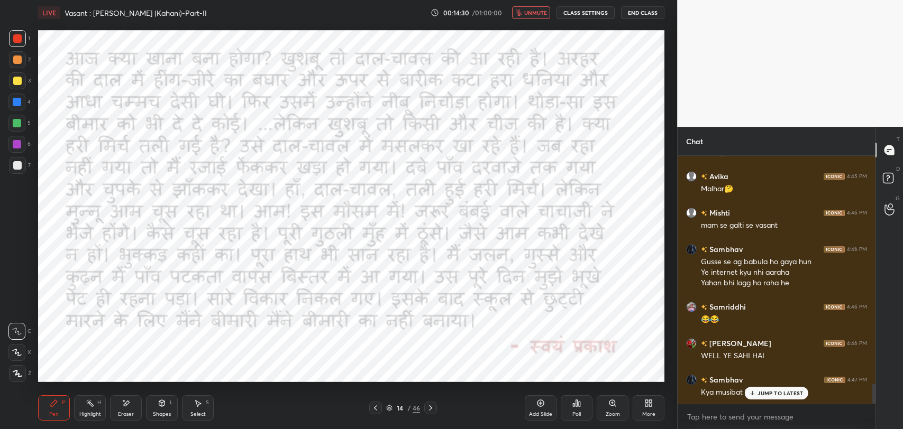
click at [535, 12] on span "unmute" at bounding box center [535, 12] width 23 height 7
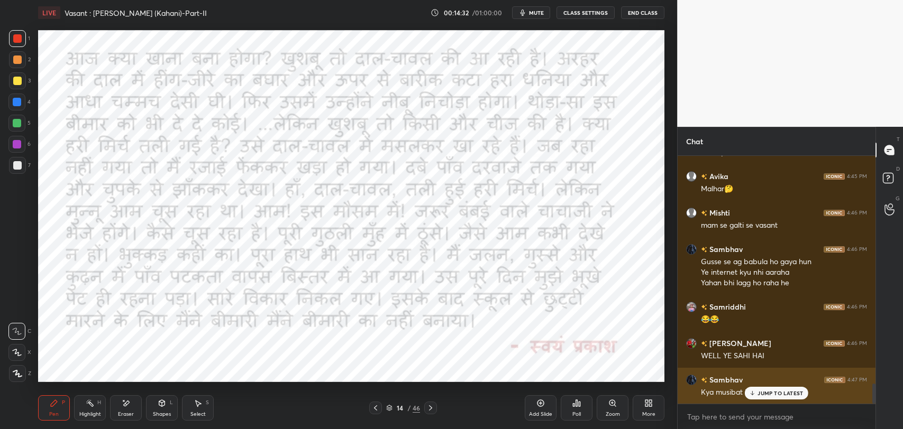
click at [761, 393] on p "JUMP TO LATEST" at bounding box center [779, 393] width 45 height 6
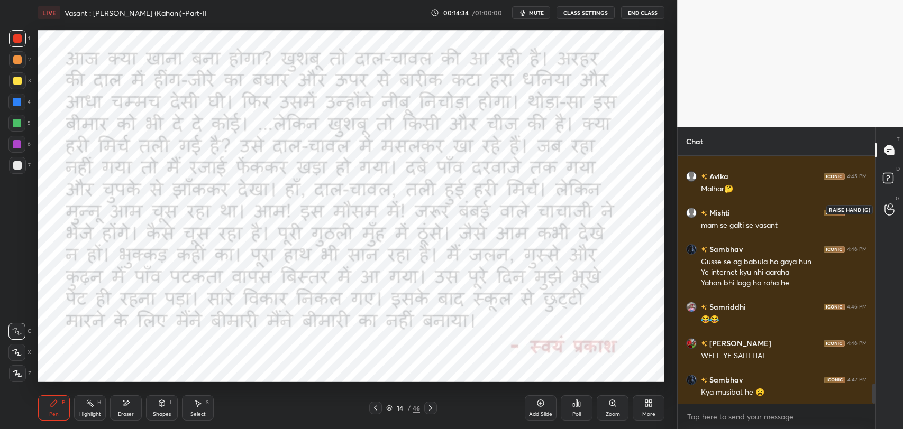
scroll to position [2886, 0]
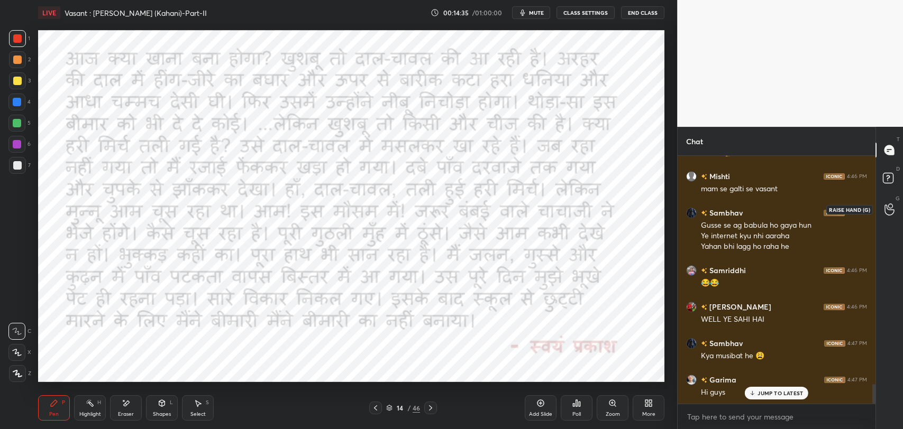
click at [887, 205] on icon at bounding box center [889, 210] width 10 height 12
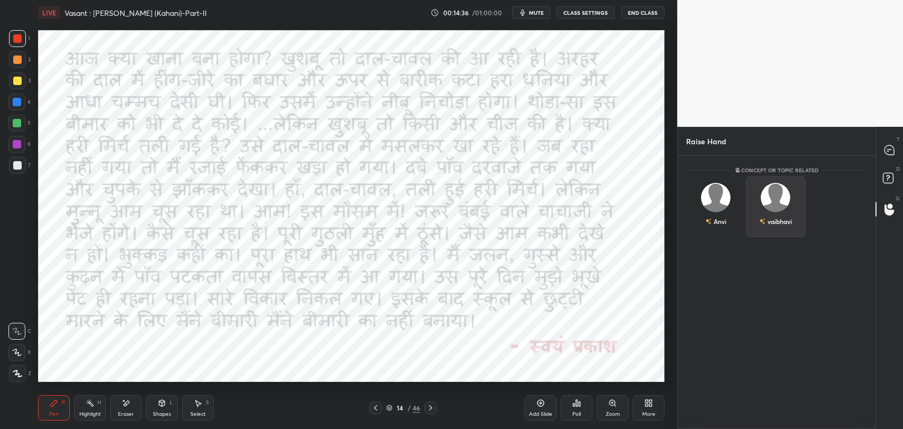
click at [762, 216] on div "vaibhavi" at bounding box center [776, 222] width 33 height 18
click at [771, 232] on button "INVITE" at bounding box center [776, 229] width 50 height 14
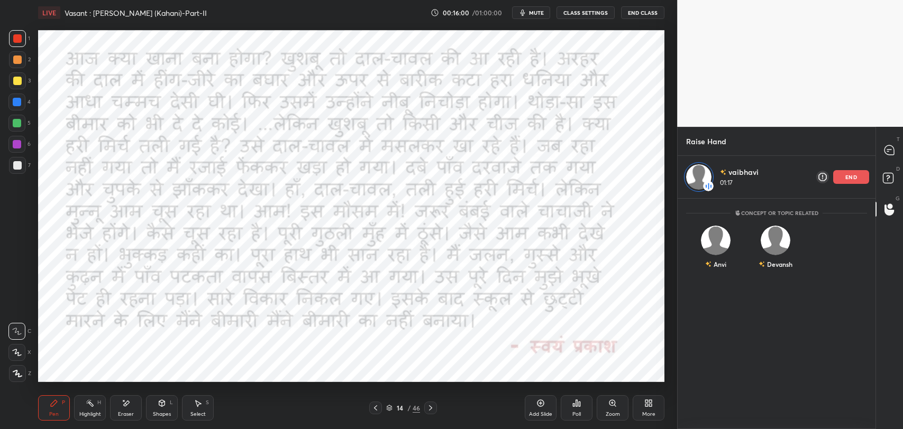
click at [534, 10] on span "mute" at bounding box center [536, 12] width 15 height 7
click at [889, 150] on icon at bounding box center [889, 150] width 10 height 10
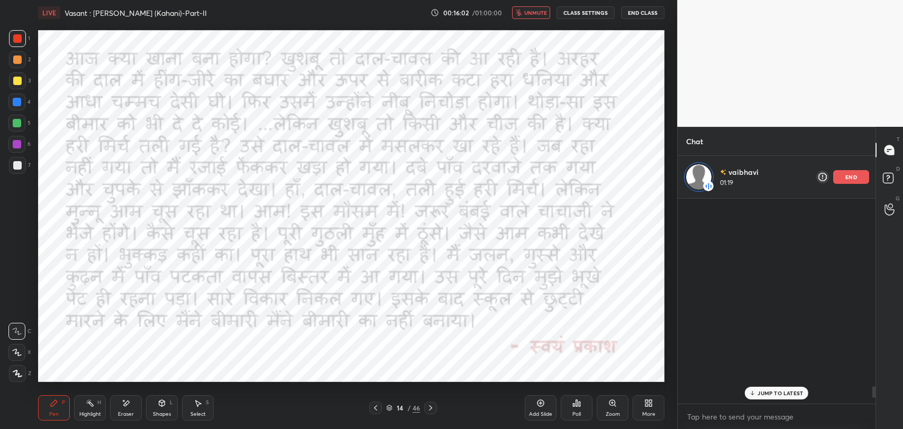
scroll to position [203, 195]
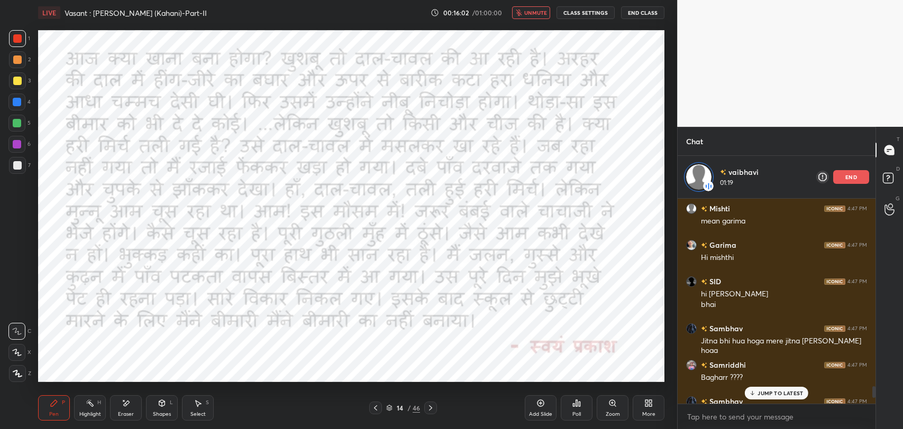
click at [791, 389] on div "JUMP TO LATEST" at bounding box center [776, 393] width 63 height 13
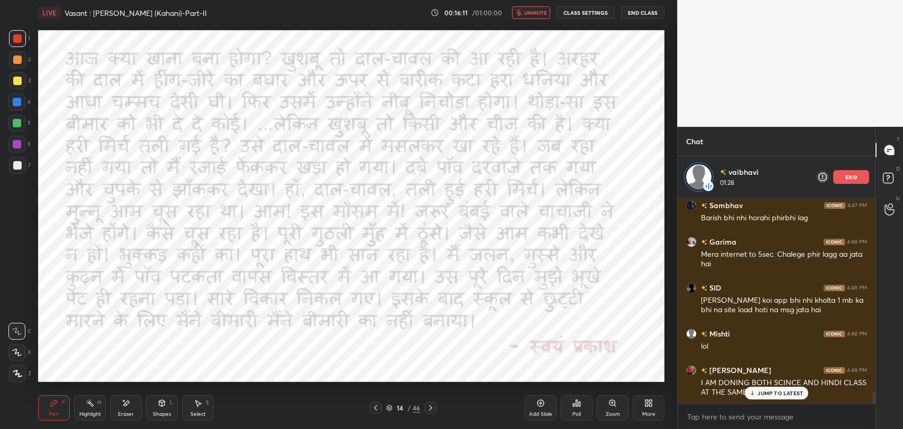
scroll to position [3468, 0]
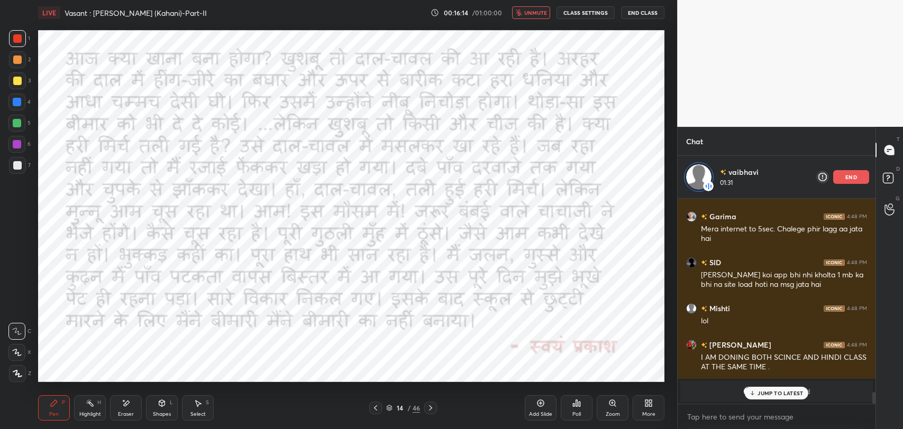
click at [550, 7] on button "unmute" at bounding box center [531, 12] width 38 height 13
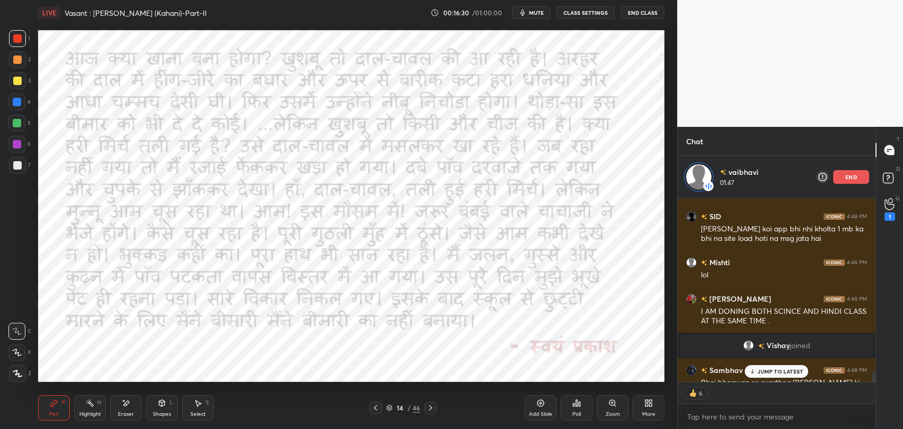
scroll to position [3572, 0]
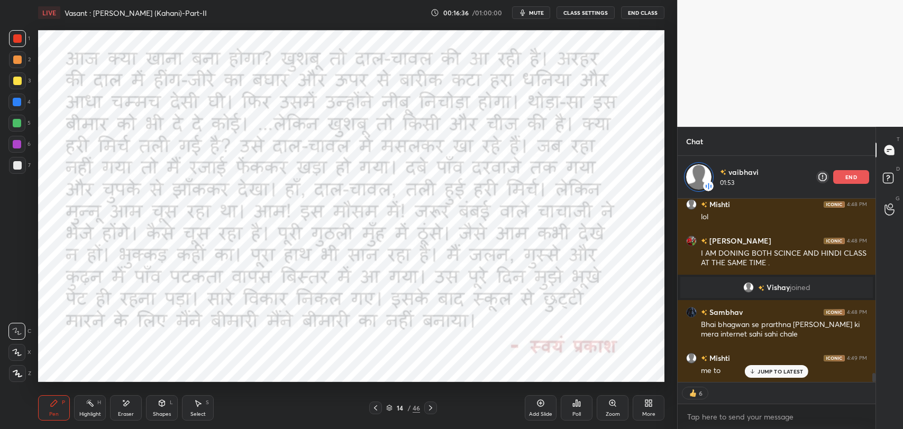
click at [769, 367] on div "JUMP TO LATEST" at bounding box center [776, 371] width 63 height 13
click at [841, 176] on div "end" at bounding box center [851, 177] width 36 height 14
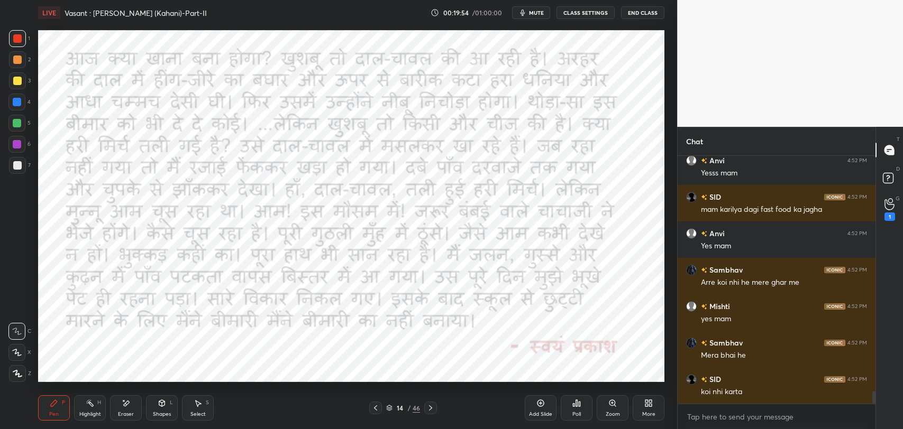
scroll to position [4678, 0]
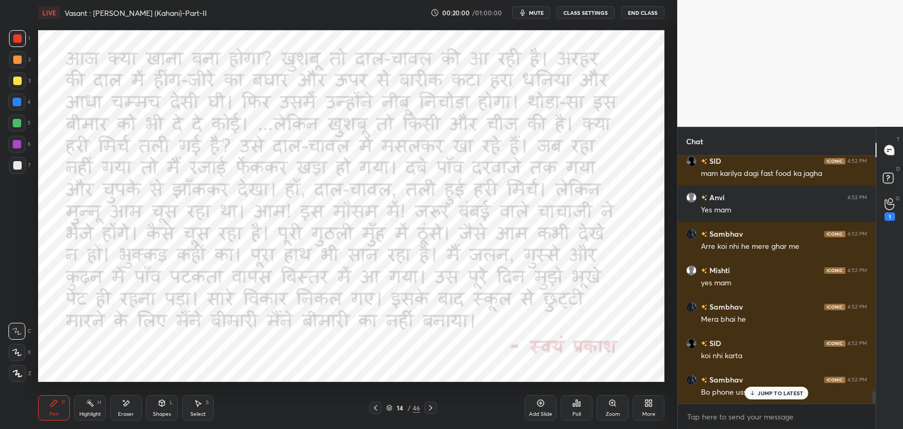
click at [759, 392] on p "JUMP TO LATEST" at bounding box center [779, 393] width 45 height 6
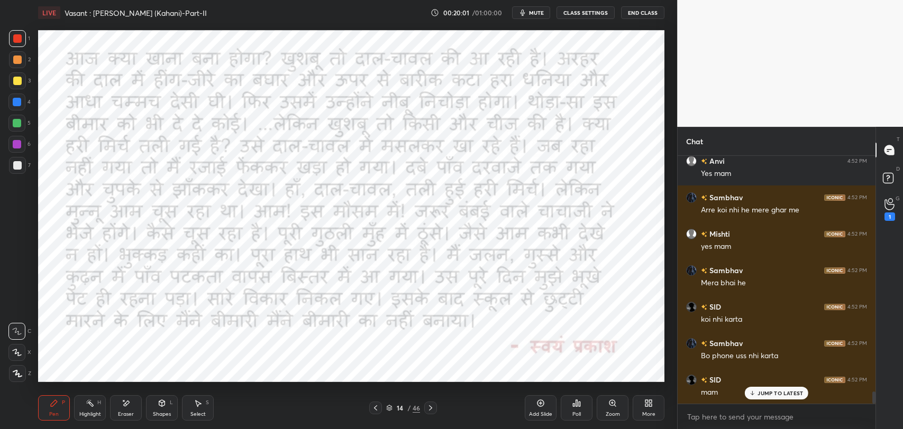
scroll to position [4760, 0]
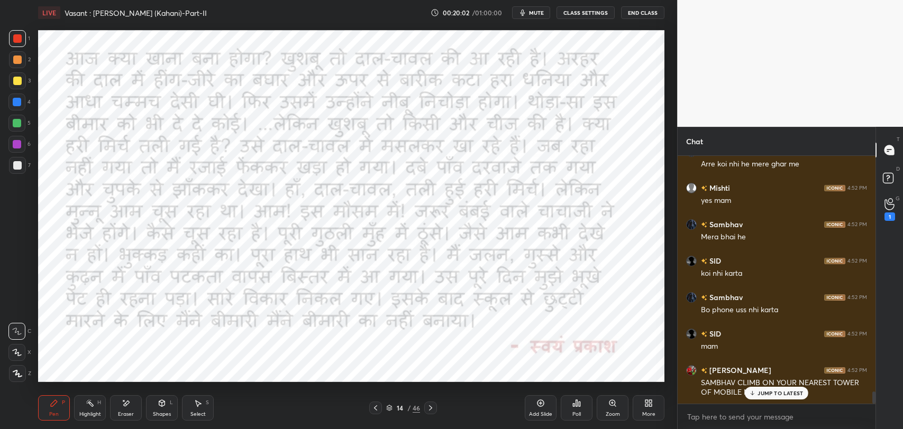
click at [776, 397] on div "JUMP TO LATEST" at bounding box center [776, 393] width 63 height 13
click at [398, 410] on div "14" at bounding box center [400, 408] width 11 height 6
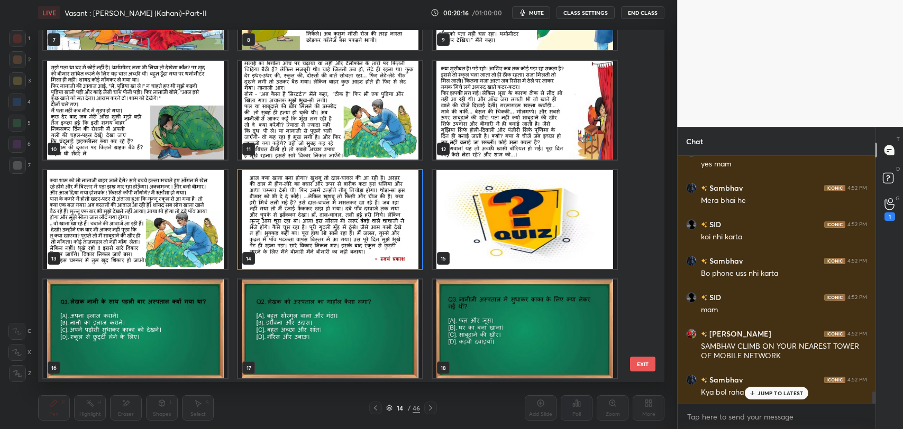
scroll to position [313, 0]
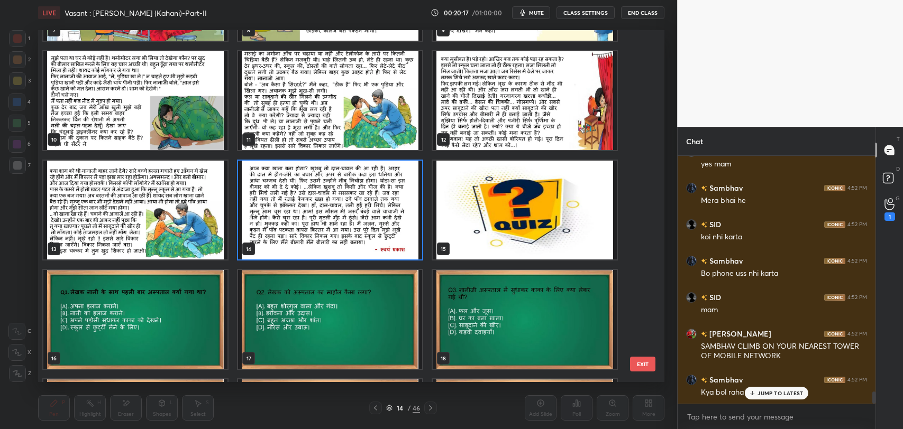
click at [760, 388] on div "JUMP TO LATEST" at bounding box center [776, 393] width 63 height 13
click at [641, 364] on button "EXIT" at bounding box center [642, 364] width 25 height 15
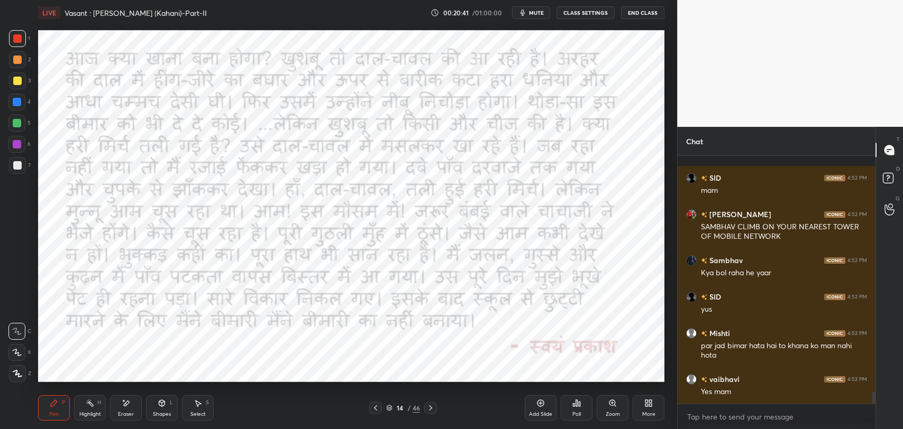
scroll to position [4998, 0]
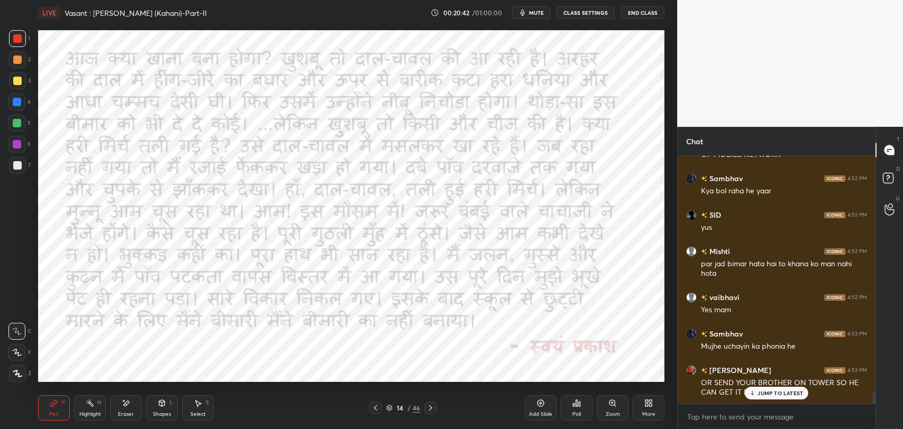
click at [779, 395] on p "JUMP TO LATEST" at bounding box center [779, 393] width 45 height 6
click at [402, 406] on div "14" at bounding box center [400, 408] width 11 height 6
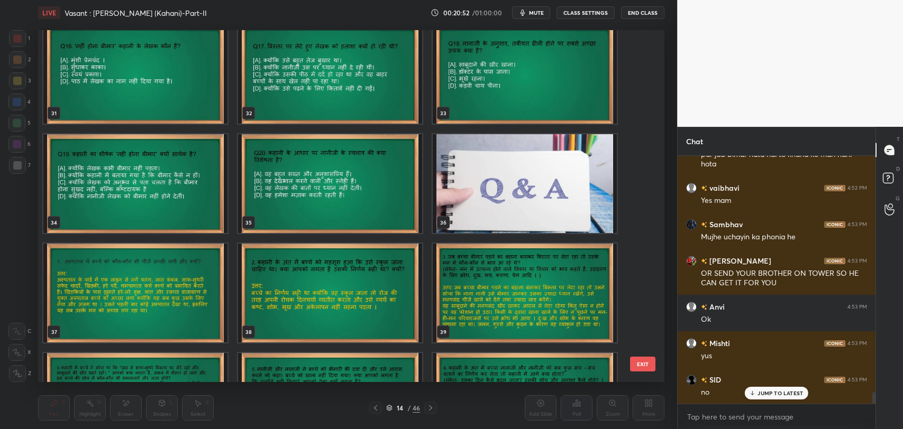
scroll to position [5145, 0]
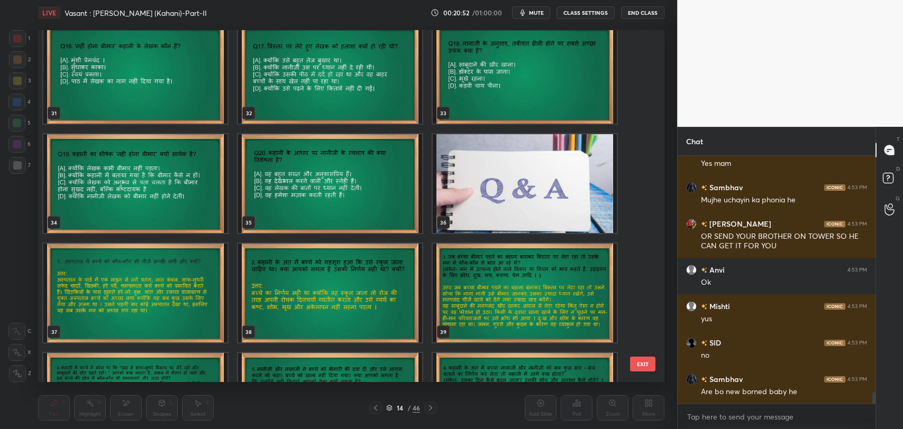
click at [775, 396] on div "Mishti 4:52 PM par jad bimar hata hai to khana ko man nahi hota vaibhavi 4:52 P…" at bounding box center [777, 280] width 198 height 248
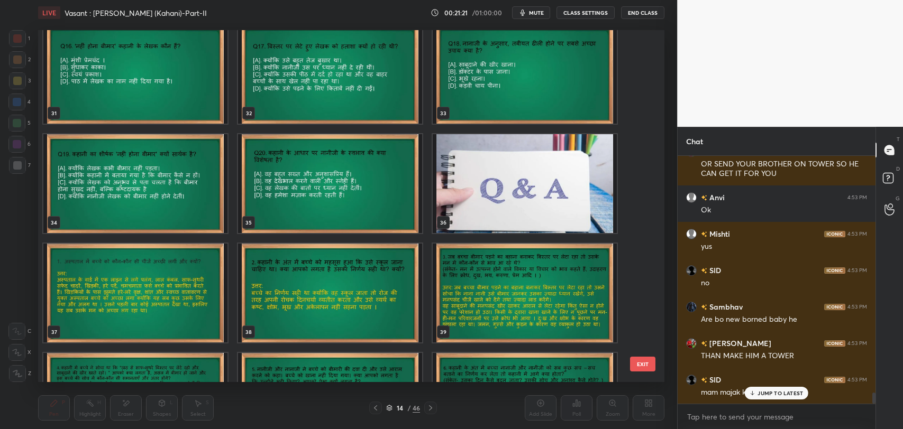
scroll to position [5254, 0]
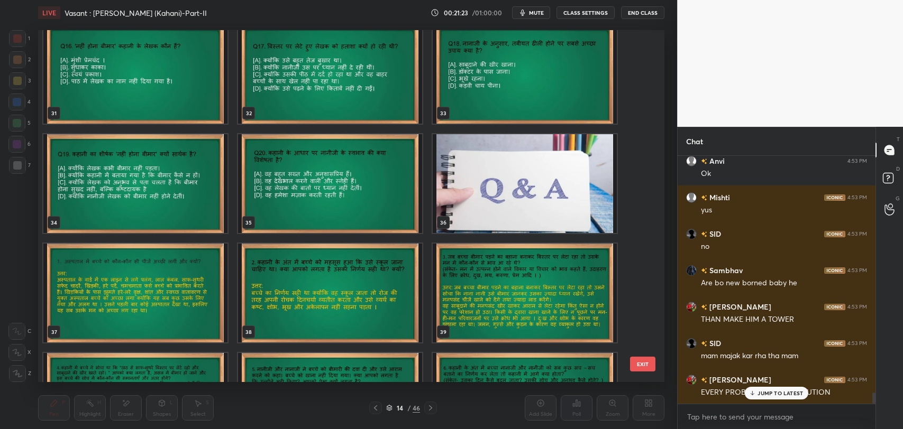
click at [756, 396] on div "JUMP TO LATEST" at bounding box center [776, 393] width 63 height 13
click at [169, 322] on img "grid" at bounding box center [135, 293] width 184 height 99
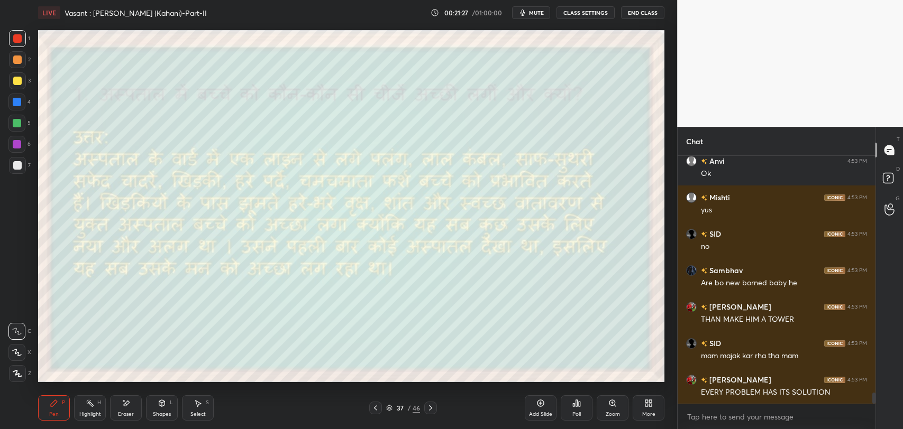
scroll to position [5290, 0]
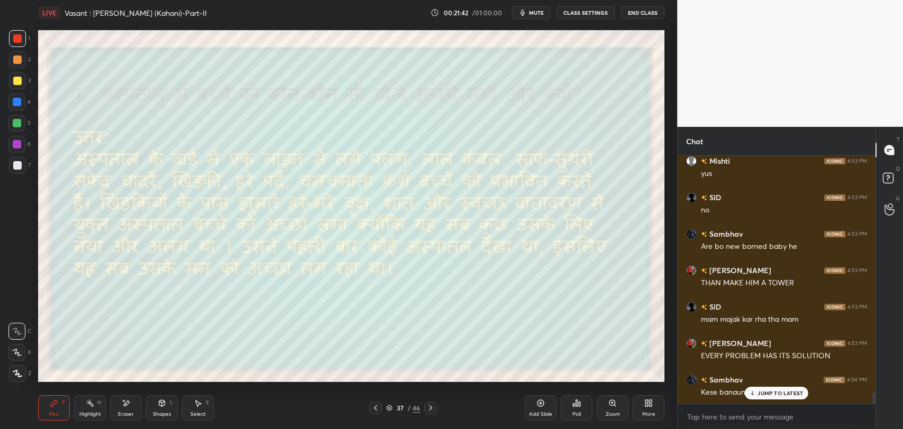
click at [766, 390] on p "JUMP TO LATEST" at bounding box center [779, 393] width 45 height 6
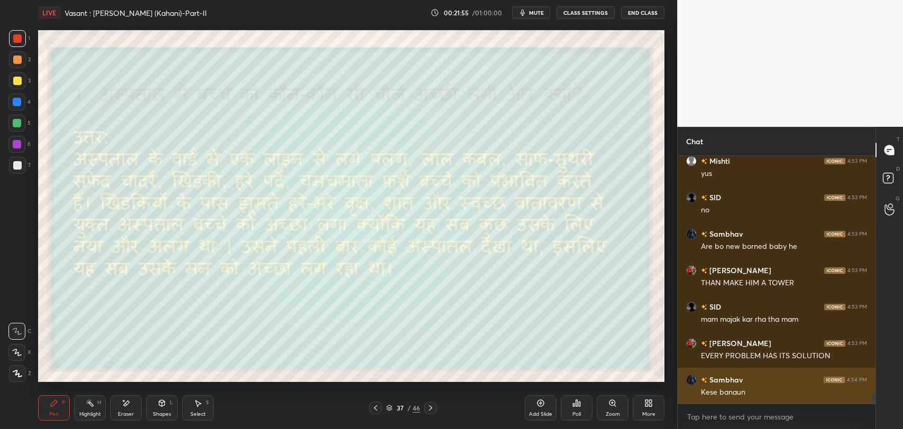
scroll to position [5327, 0]
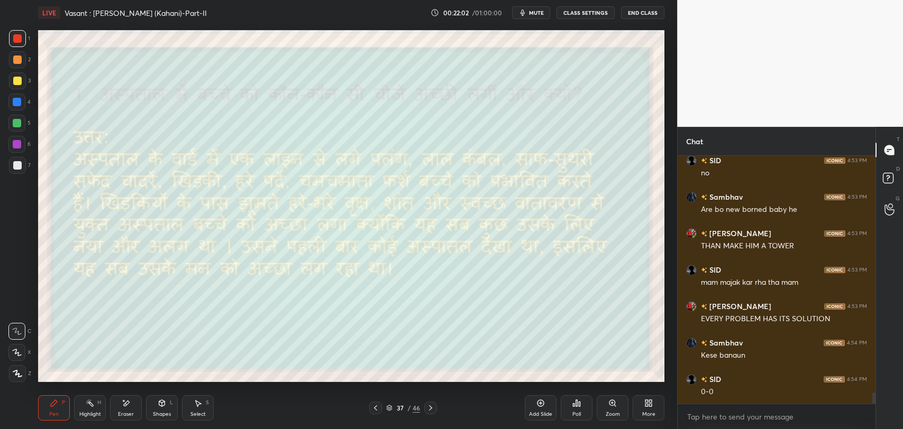
click at [533, 14] on span "mute" at bounding box center [536, 12] width 15 height 7
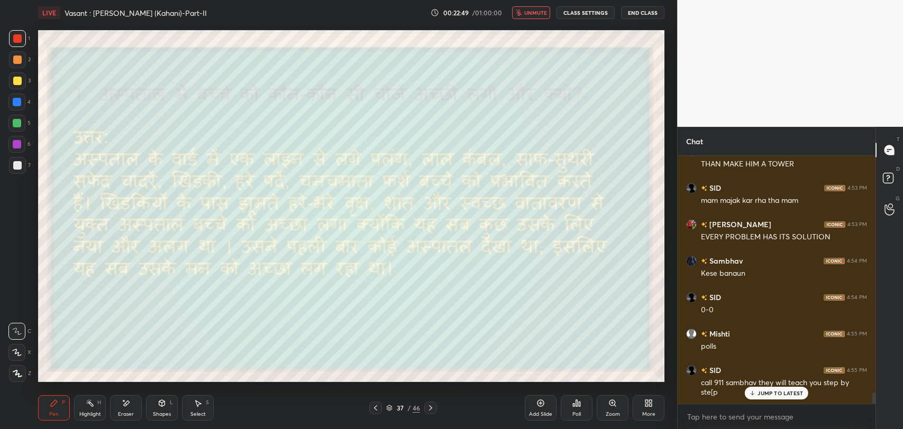
click at [785, 394] on p "JUMP TO LATEST" at bounding box center [779, 393] width 45 height 6
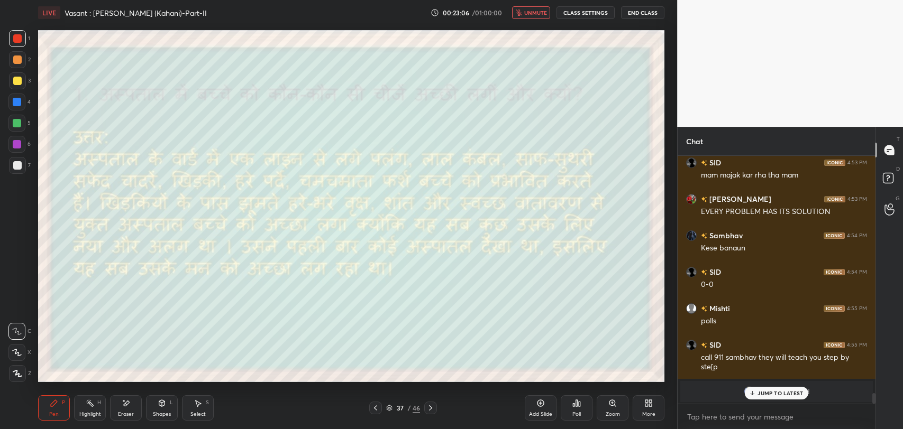
click at [788, 394] on p "JUMP TO LATEST" at bounding box center [779, 393] width 45 height 6
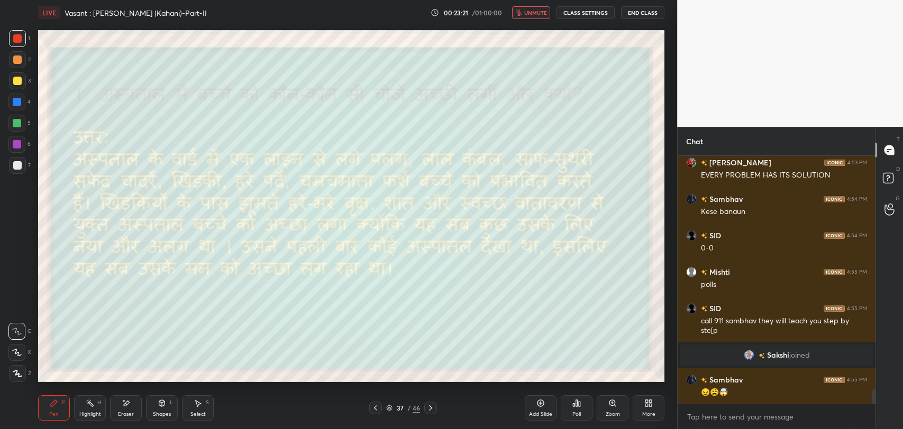
scroll to position [4059, 0]
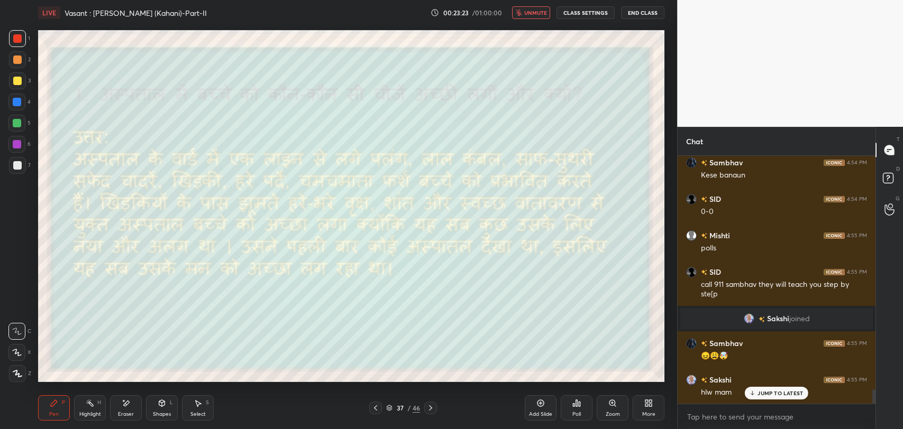
click at [774, 390] on p "JUMP TO LATEST" at bounding box center [779, 393] width 45 height 6
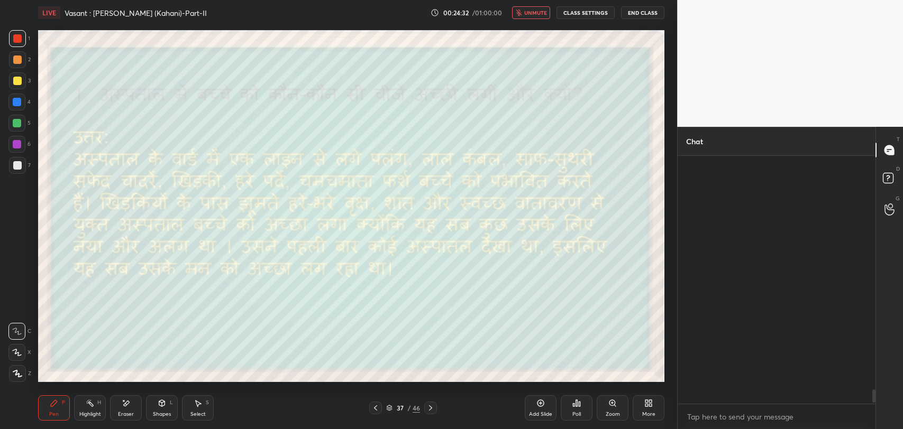
scroll to position [4445, 0]
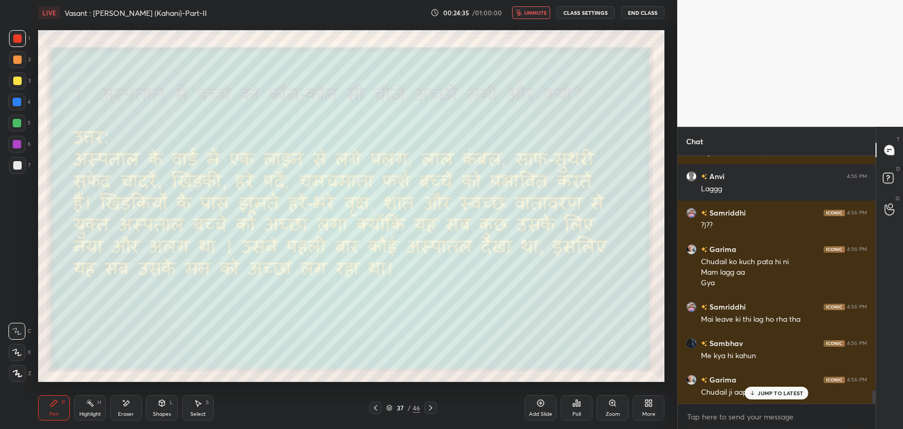
click at [768, 392] on p "JUMP TO LATEST" at bounding box center [779, 393] width 45 height 6
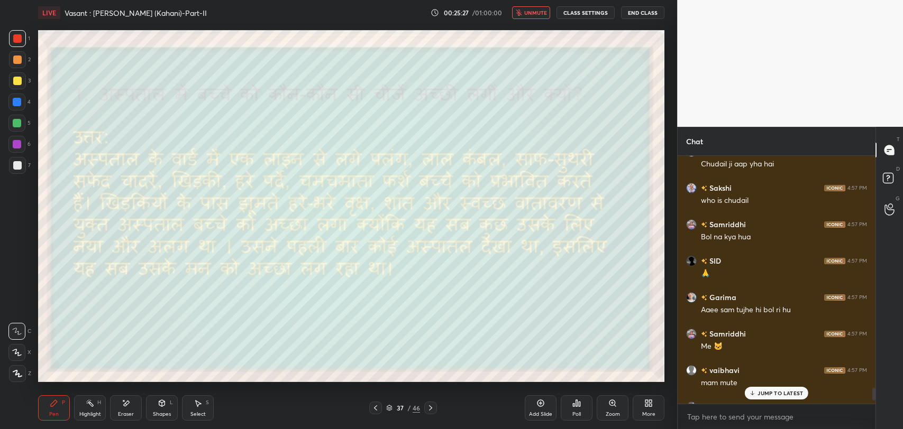
scroll to position [4551, 0]
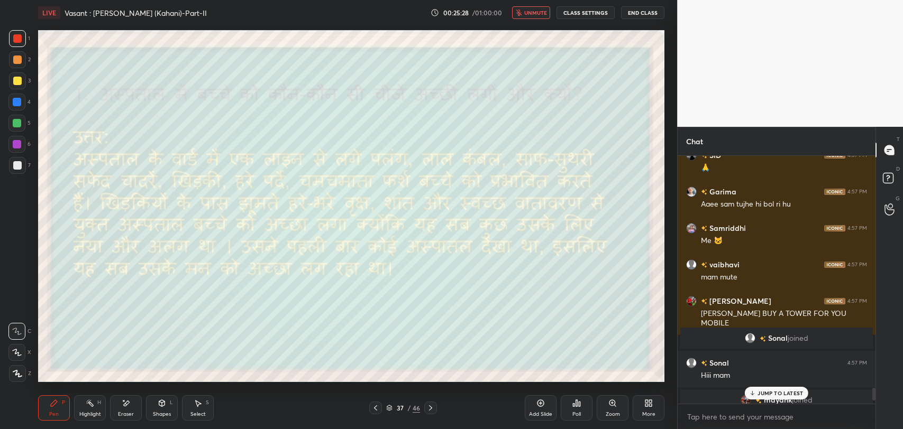
click at [780, 394] on p "JUMP TO LATEST" at bounding box center [779, 393] width 45 height 6
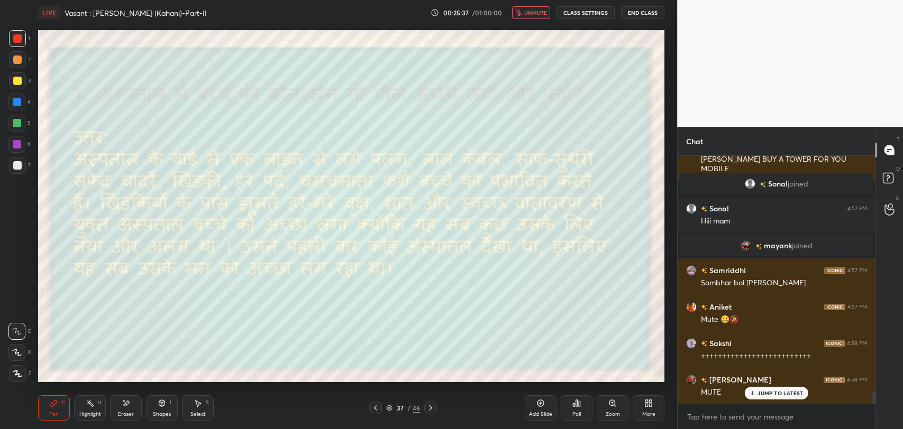
scroll to position [4778, 0]
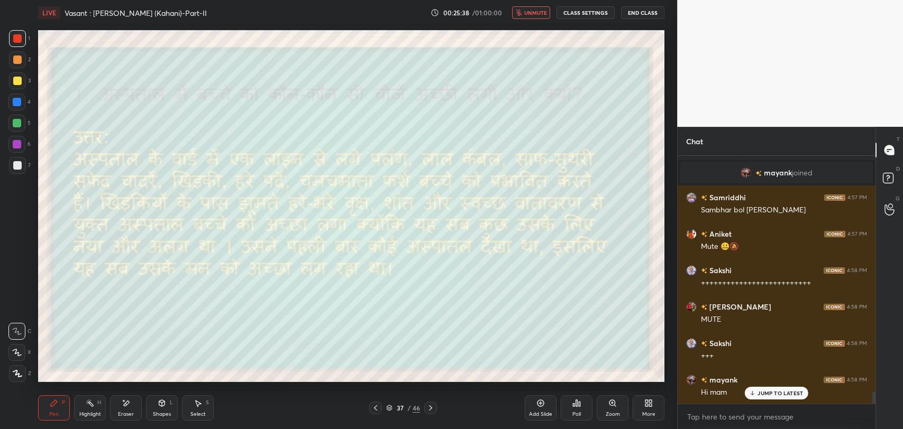
click at [522, 17] on button "unmute" at bounding box center [531, 12] width 38 height 13
click at [757, 396] on div "JUMP TO LATEST" at bounding box center [776, 393] width 63 height 13
click at [892, 213] on div "1" at bounding box center [889, 217] width 11 height 8
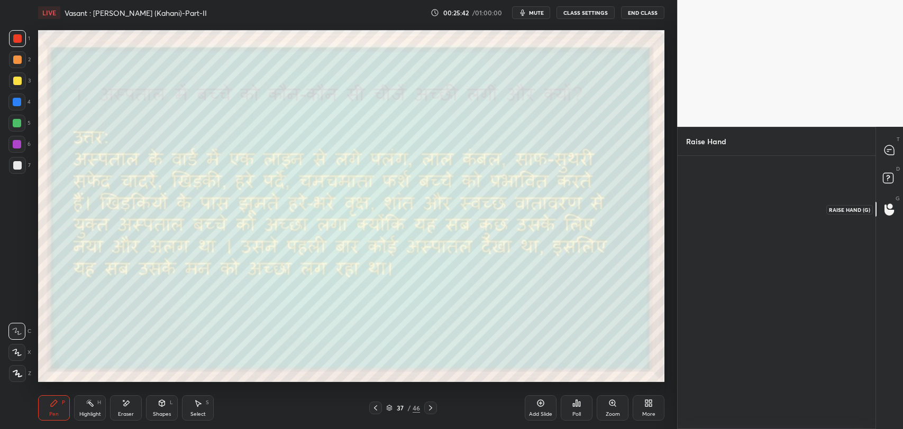
scroll to position [4, 3]
click at [707, 217] on div "Anvi" at bounding box center [716, 213] width 21 height 18
click at [711, 229] on button "INVITE" at bounding box center [716, 229] width 50 height 14
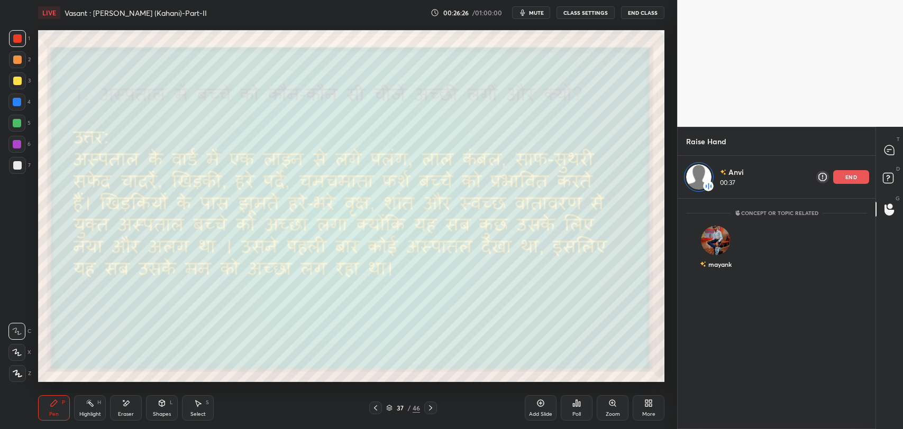
click at [836, 175] on div "end" at bounding box center [851, 177] width 36 height 14
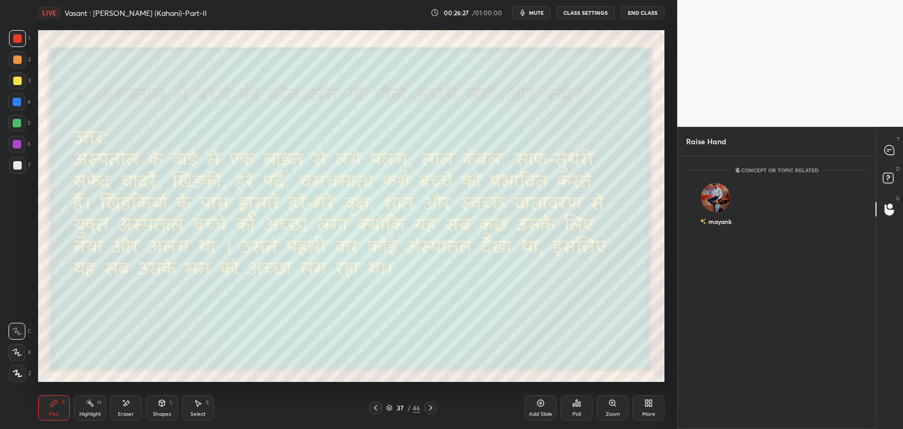
click at [433, 408] on icon at bounding box center [430, 408] width 8 height 8
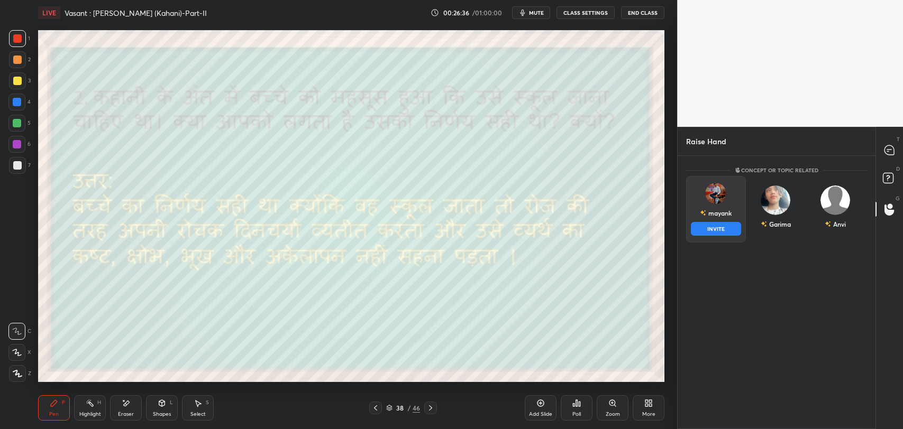
click at [719, 203] on img "grid" at bounding box center [716, 193] width 21 height 21
click at [717, 230] on button "INVITE" at bounding box center [716, 229] width 50 height 14
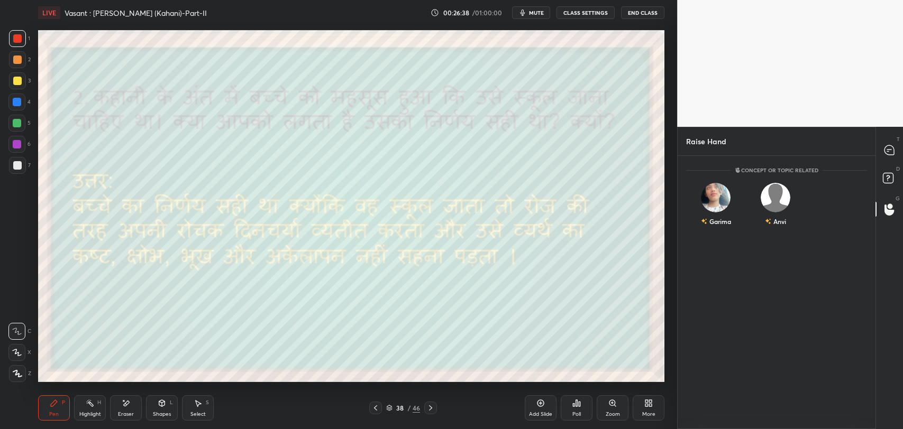
scroll to position [227, 195]
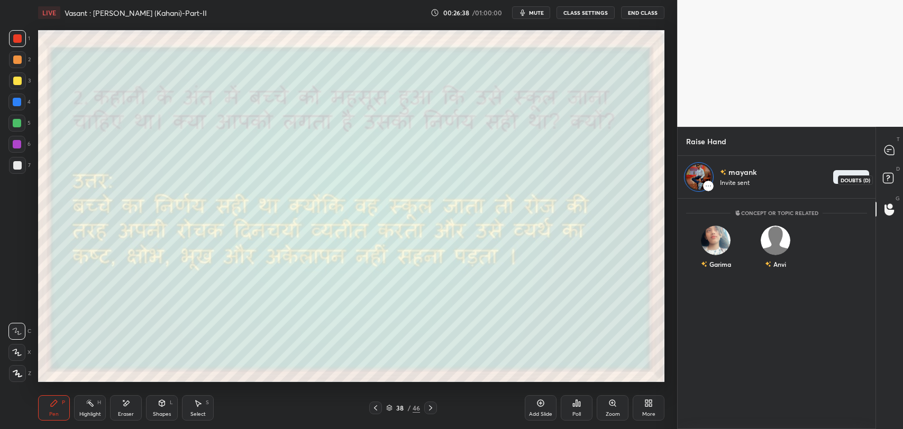
click at [887, 179] on icon at bounding box center [888, 178] width 4 height 4
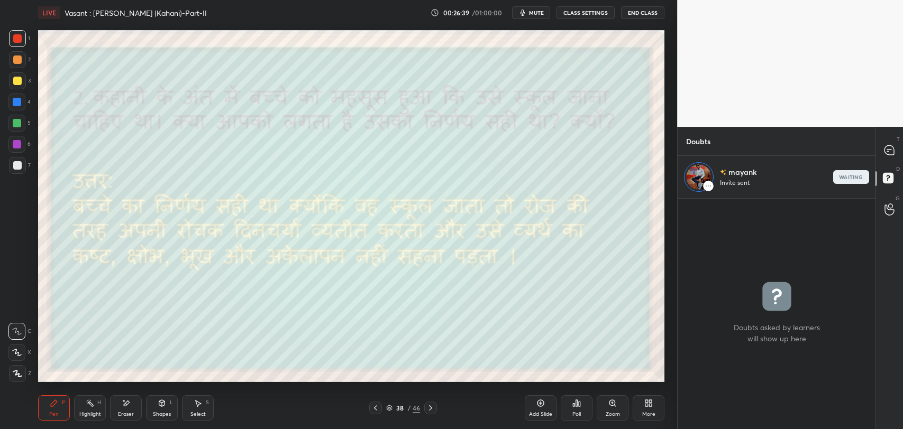
scroll to position [228, 195]
click at [880, 153] on div at bounding box center [889, 150] width 21 height 19
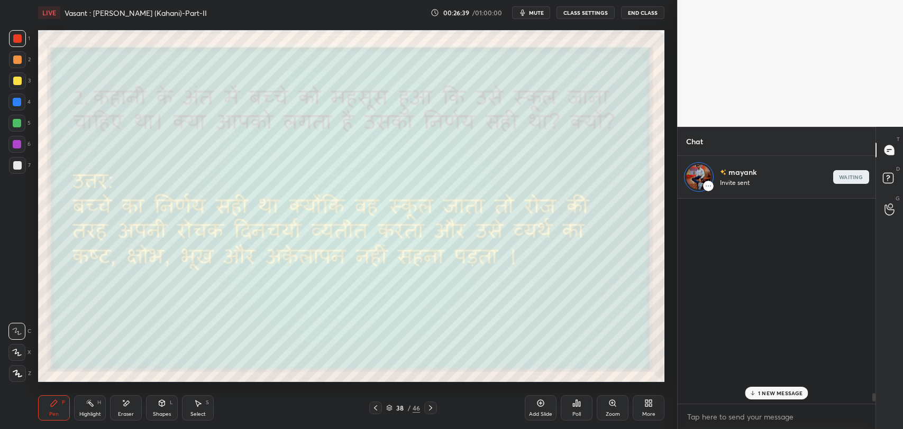
scroll to position [203, 195]
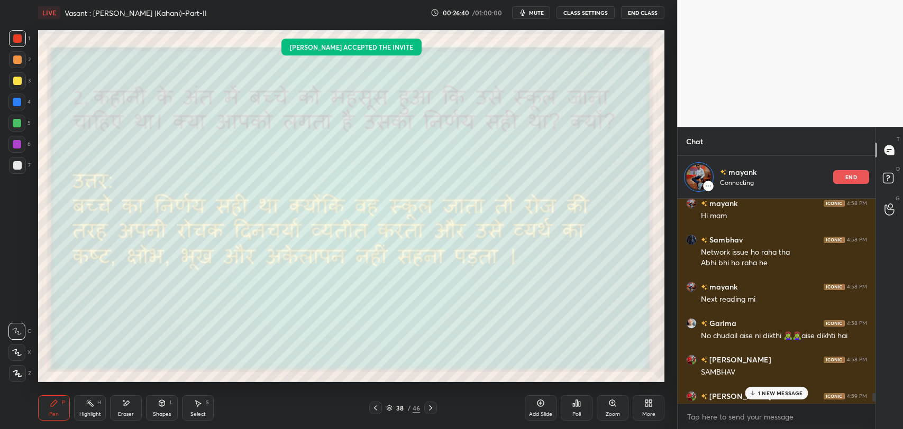
click at [767, 392] on p "1 NEW MESSAGE" at bounding box center [780, 393] width 45 height 6
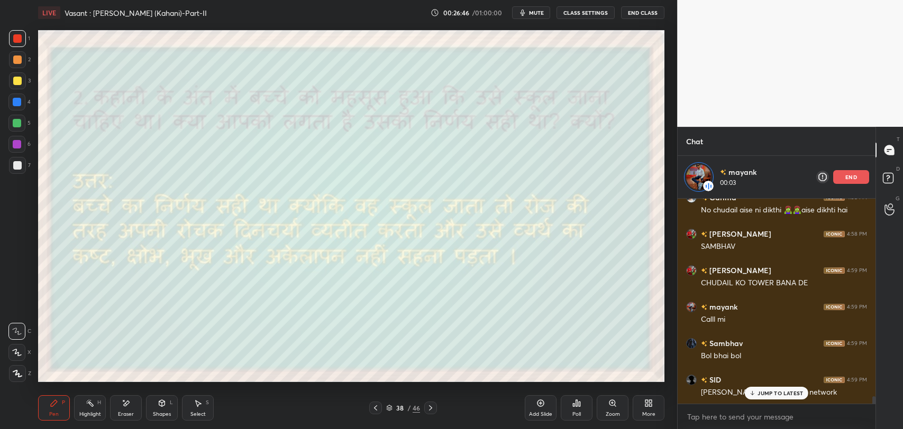
scroll to position [5501, 0]
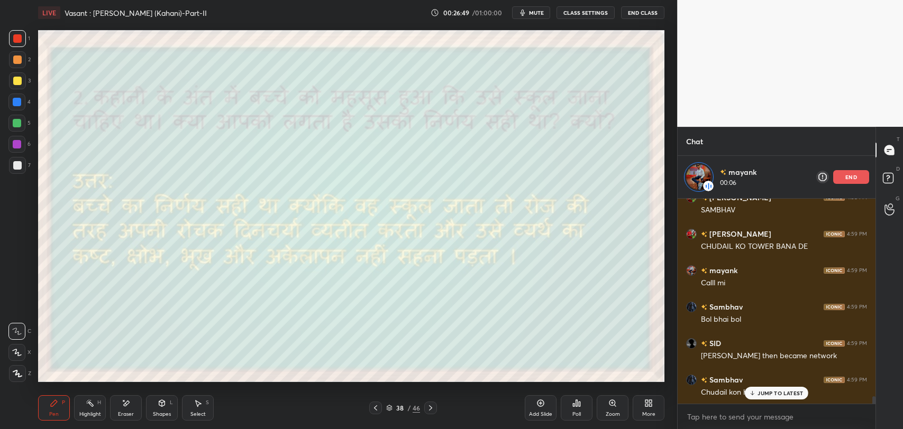
click at [765, 396] on p "JUMP TO LATEST" at bounding box center [779, 393] width 45 height 6
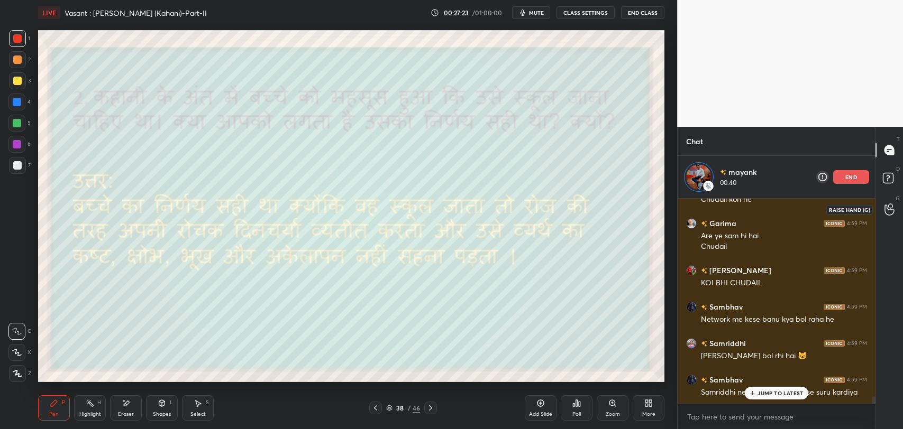
scroll to position [5652, 0]
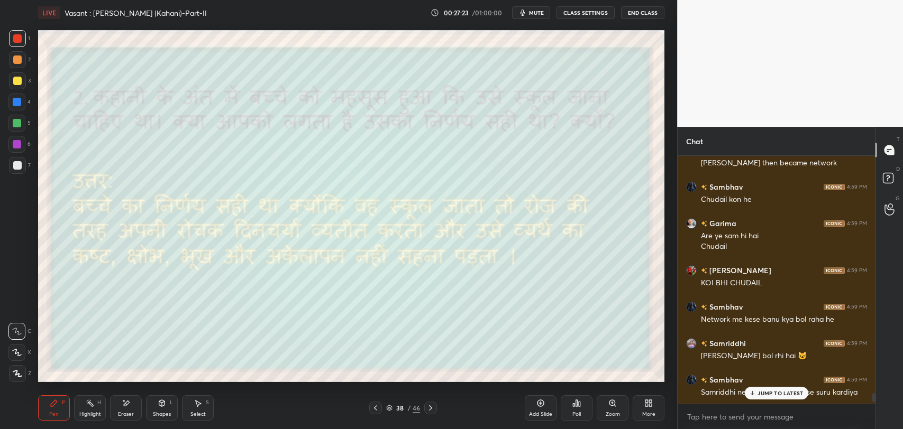
click at [757, 391] on p "JUMP TO LATEST" at bounding box center [779, 393] width 45 height 6
click at [889, 207] on circle at bounding box center [890, 206] width 4 height 4
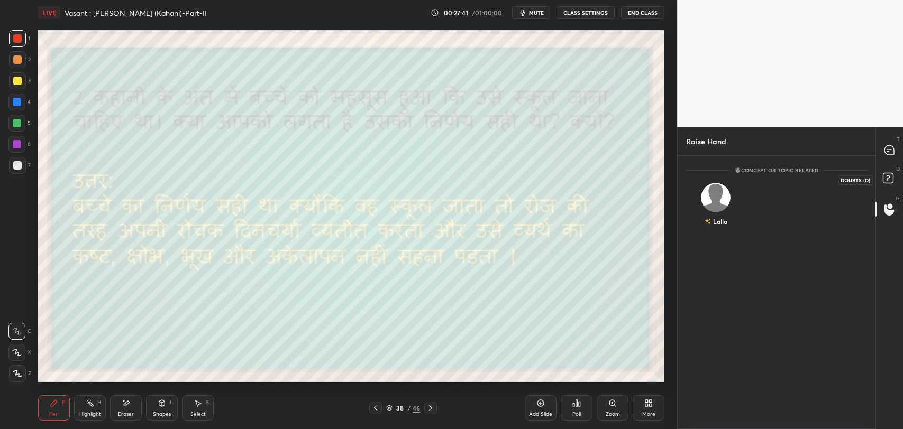
click at [884, 173] on rect at bounding box center [888, 178] width 10 height 10
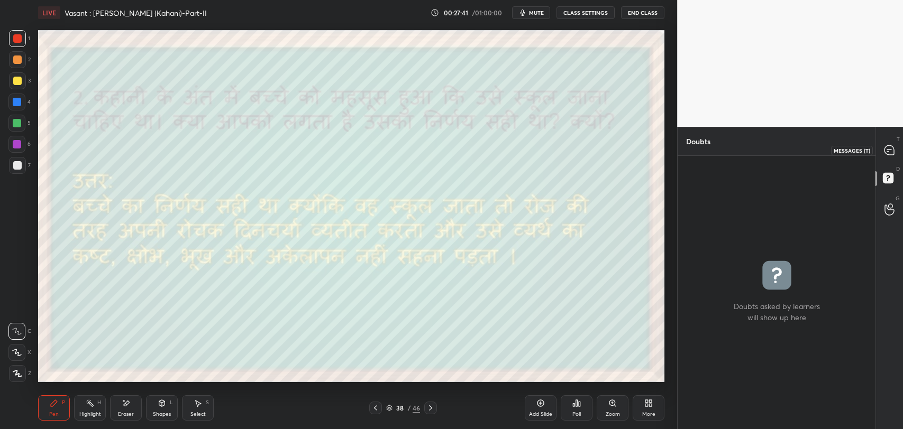
click at [888, 148] on icon at bounding box center [889, 150] width 10 height 10
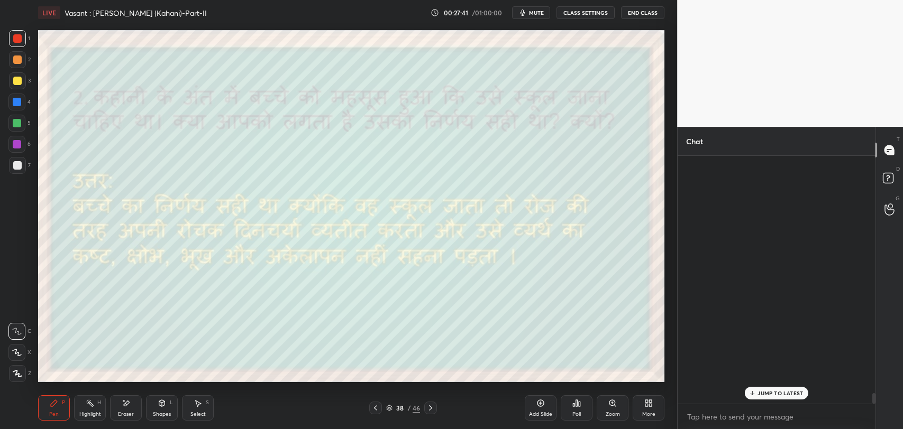
scroll to position [245, 195]
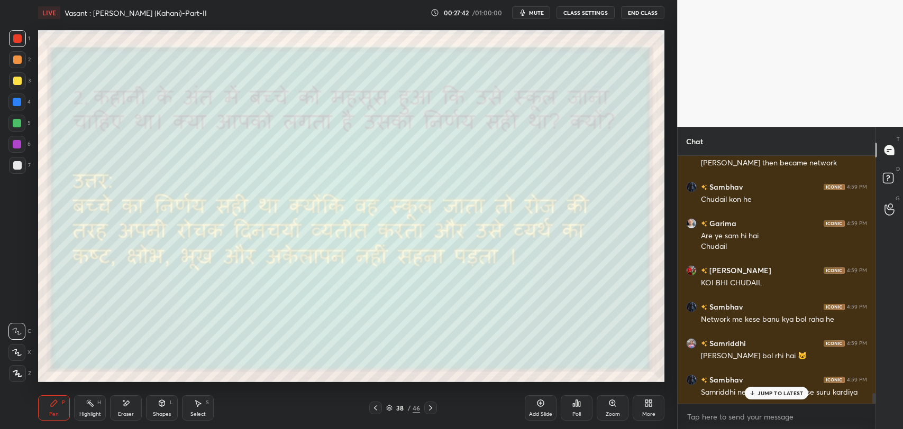
click at [891, 199] on div "G Raise Hand (G)" at bounding box center [889, 210] width 27 height 30
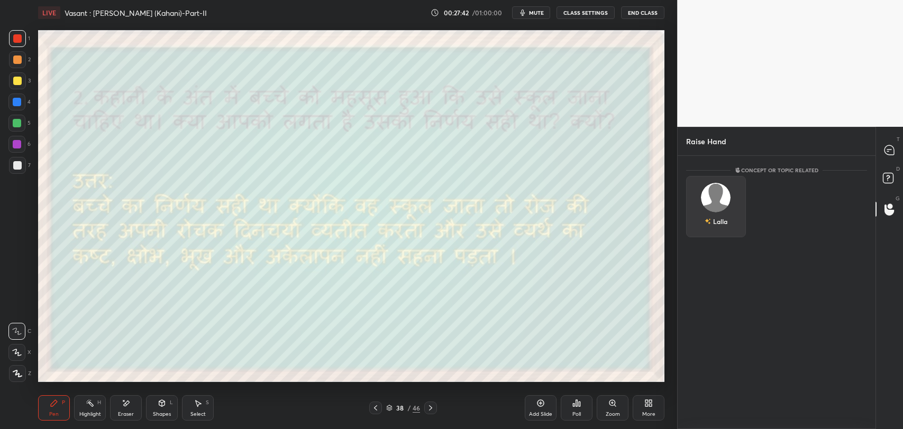
click at [716, 208] on div "Lalla" at bounding box center [716, 206] width 60 height 61
click at [719, 230] on button "INVITE" at bounding box center [716, 229] width 50 height 14
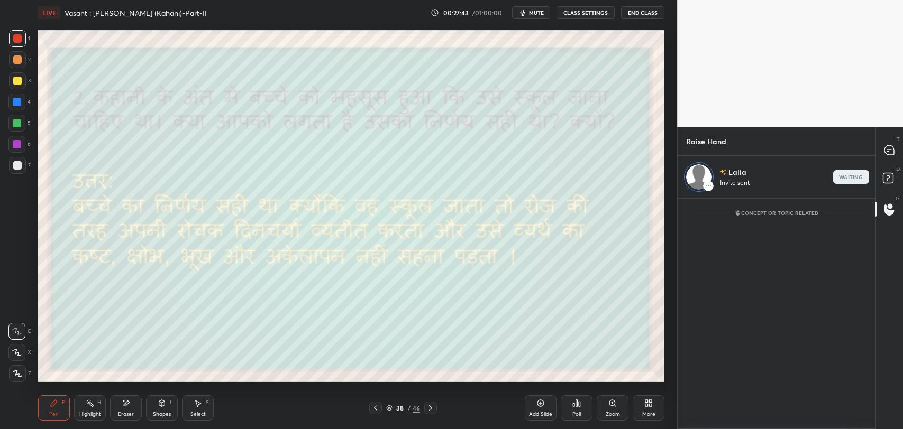
scroll to position [227, 195]
click at [875, 190] on div "T Messages (T) D Doubts (D) G Raise Hand (G)" at bounding box center [889, 278] width 28 height 303
click at [887, 176] on icon at bounding box center [888, 178] width 4 height 4
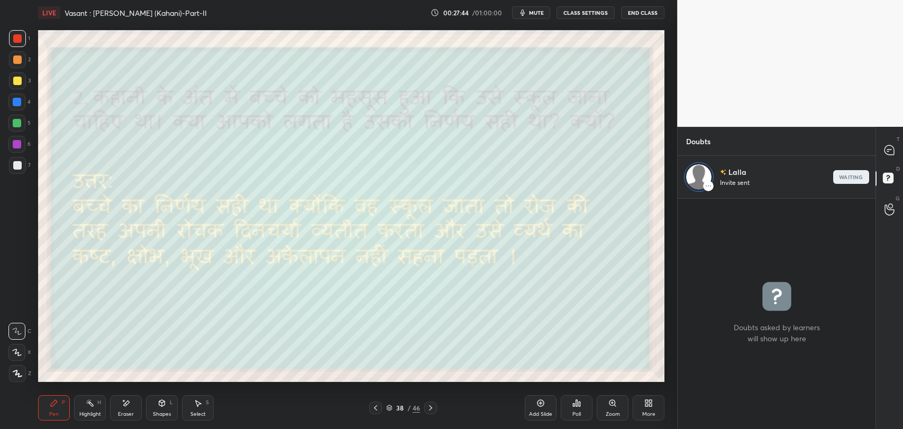
scroll to position [228, 195]
click at [890, 151] on icon at bounding box center [889, 150] width 10 height 10
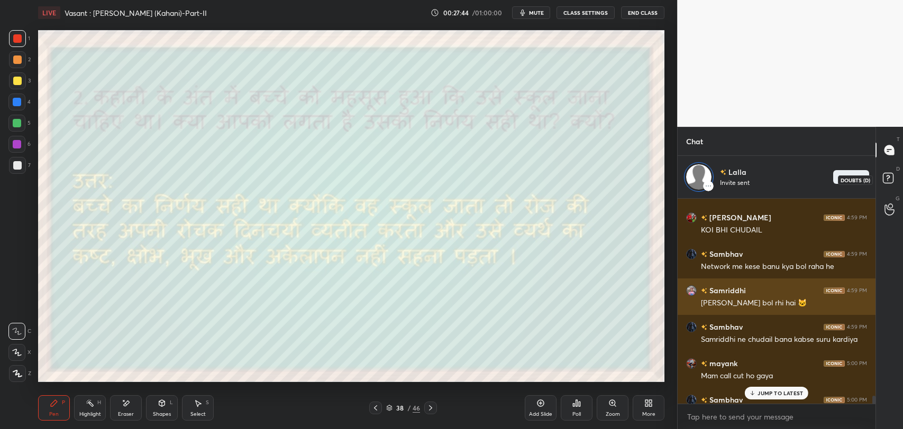
scroll to position [203, 195]
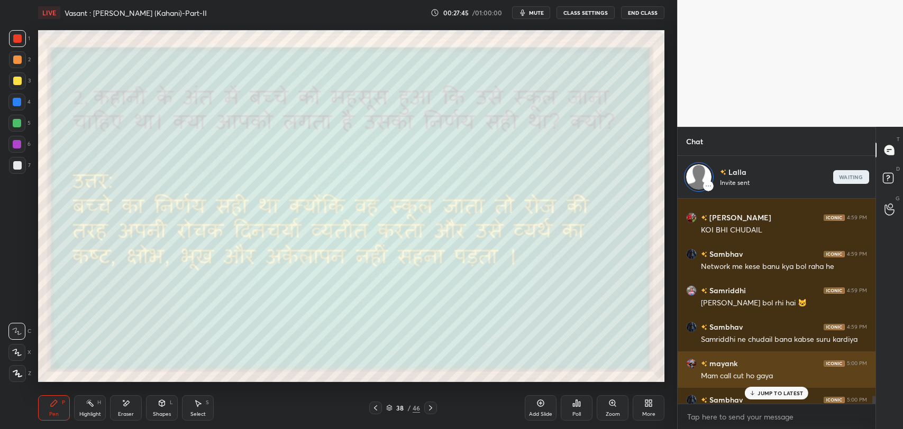
click at [774, 385] on div "mayank 5:00 PM Mam call cut ho gaya" at bounding box center [777, 370] width 198 height 36
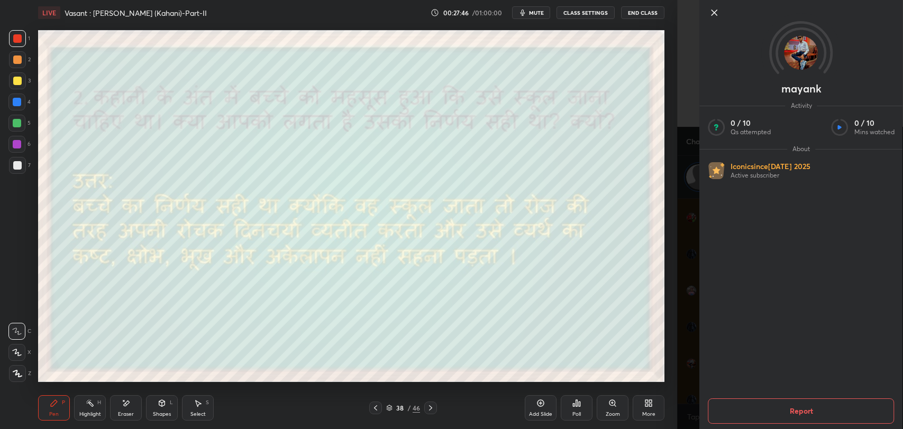
click at [712, 10] on icon at bounding box center [713, 12] width 5 height 5
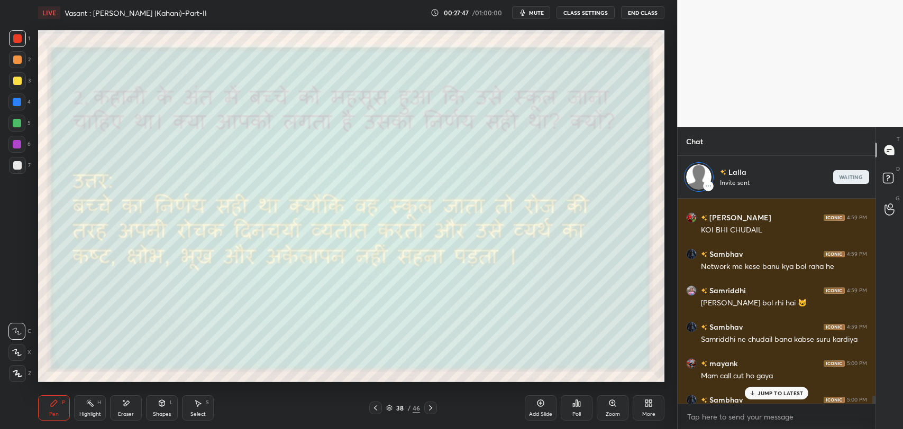
scroll to position [5804, 0]
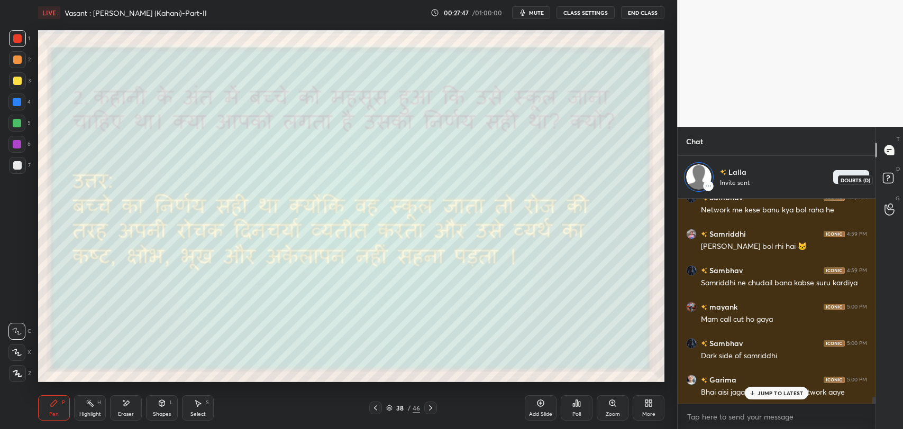
click at [886, 179] on rect at bounding box center [888, 178] width 10 height 10
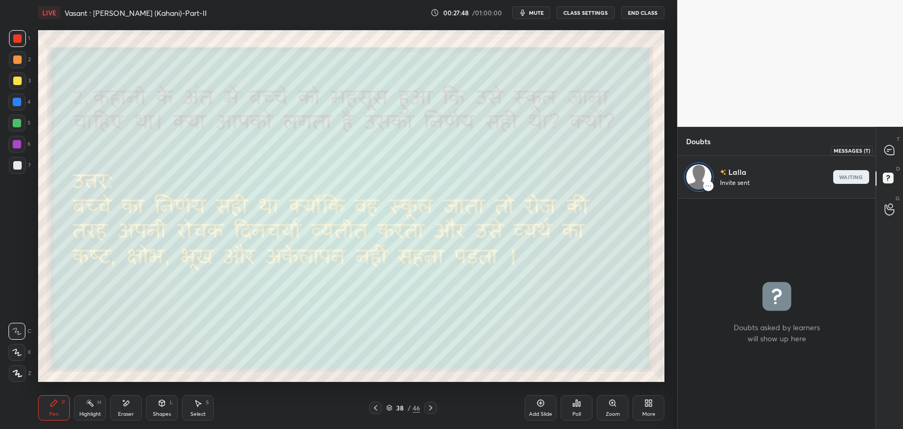
click at [884, 148] on icon at bounding box center [889, 150] width 10 height 10
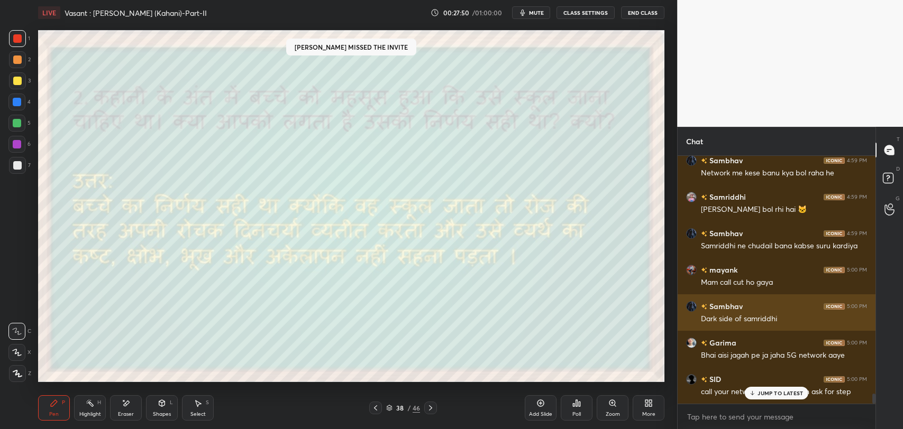
scroll to position [5798, 0]
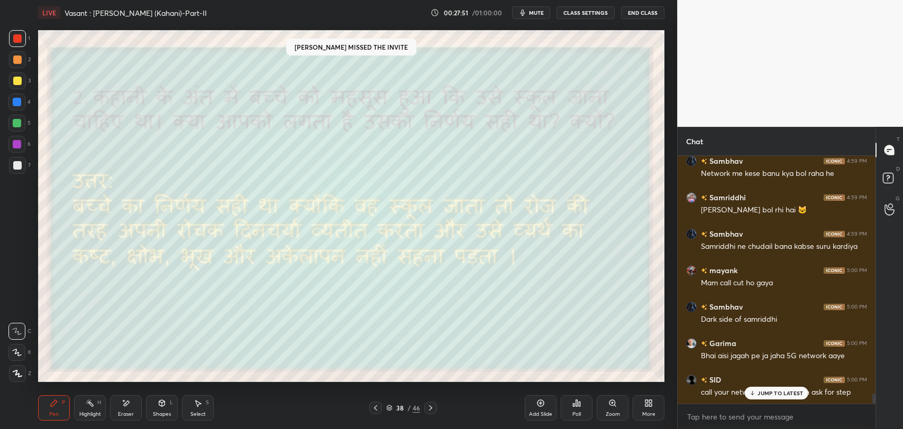
click at [765, 395] on p "JUMP TO LATEST" at bounding box center [779, 393] width 45 height 6
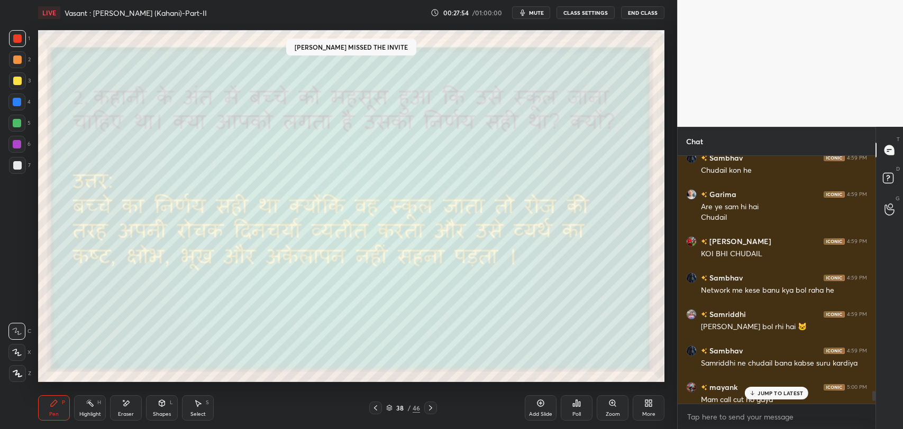
scroll to position [5680, 0]
click at [778, 394] on p "JUMP TO LATEST" at bounding box center [779, 393] width 45 height 6
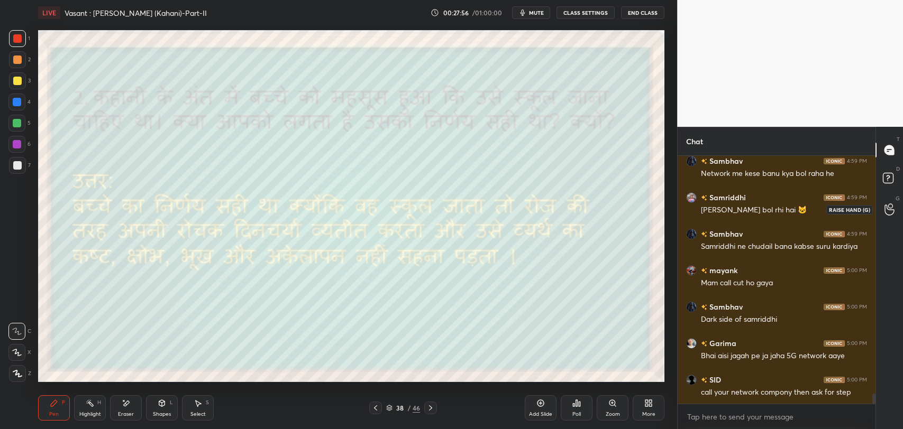
click at [889, 216] on div at bounding box center [889, 209] width 21 height 19
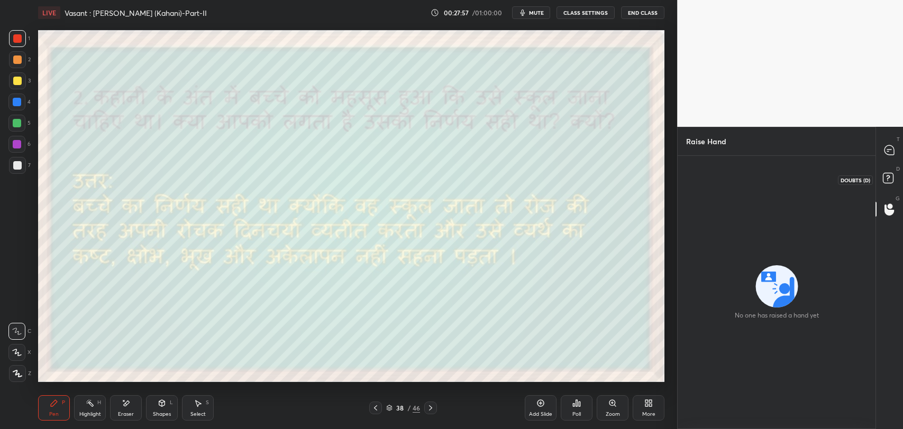
click at [888, 177] on rect at bounding box center [888, 178] width 10 height 10
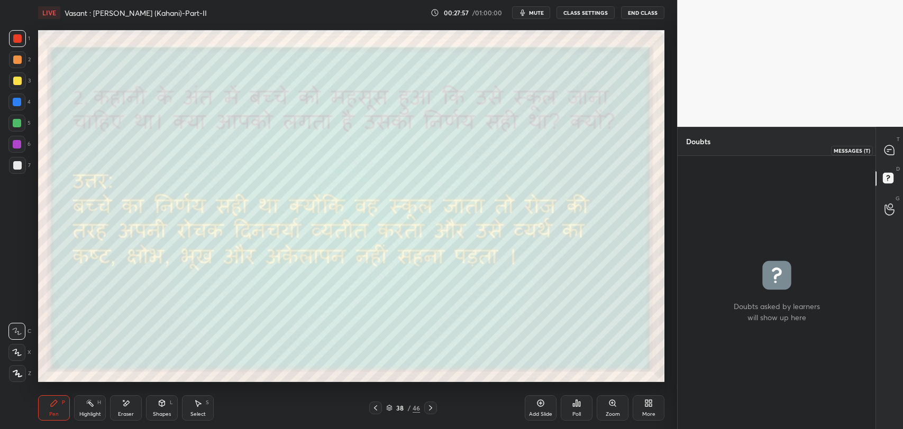
click at [888, 150] on icon at bounding box center [889, 150] width 10 height 10
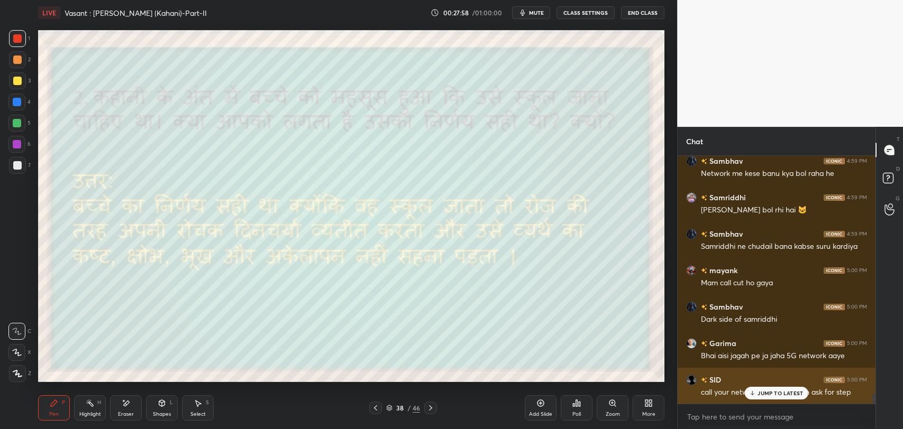
drag, startPoint x: 777, startPoint y: 392, endPoint x: 730, endPoint y: 402, distance: 48.1
click at [776, 392] on p "JUMP TO LATEST" at bounding box center [779, 393] width 45 height 6
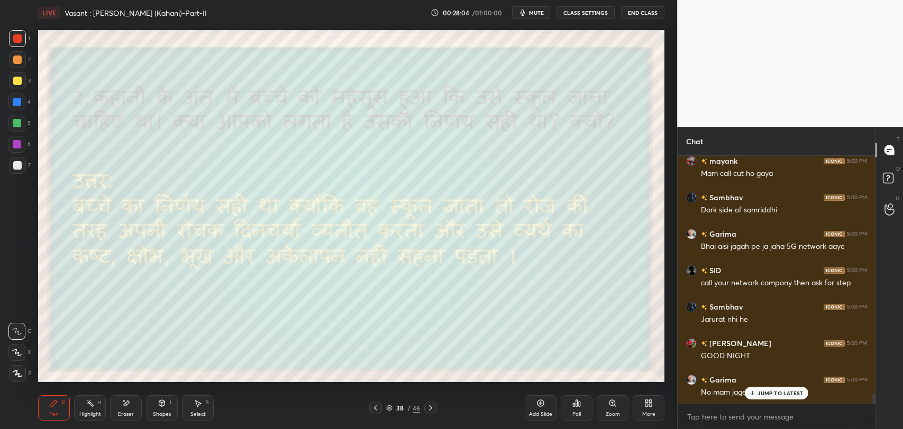
click at [774, 391] on p "JUMP TO LATEST" at bounding box center [779, 393] width 45 height 6
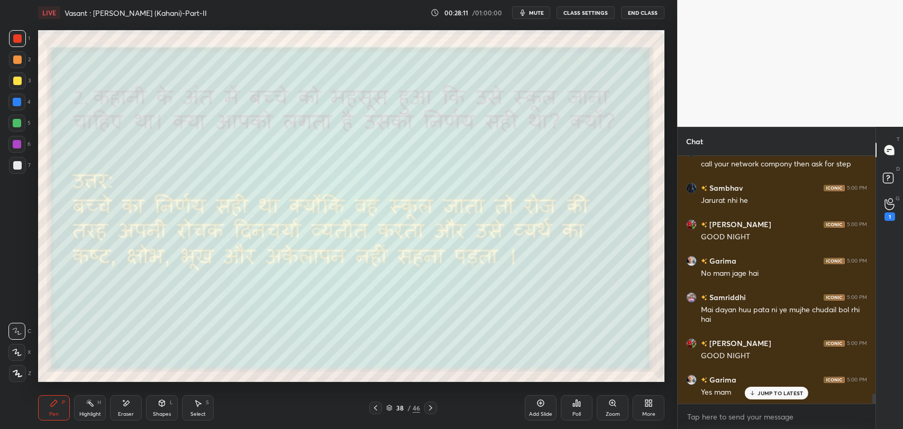
click at [782, 392] on p "JUMP TO LATEST" at bounding box center [779, 393] width 45 height 6
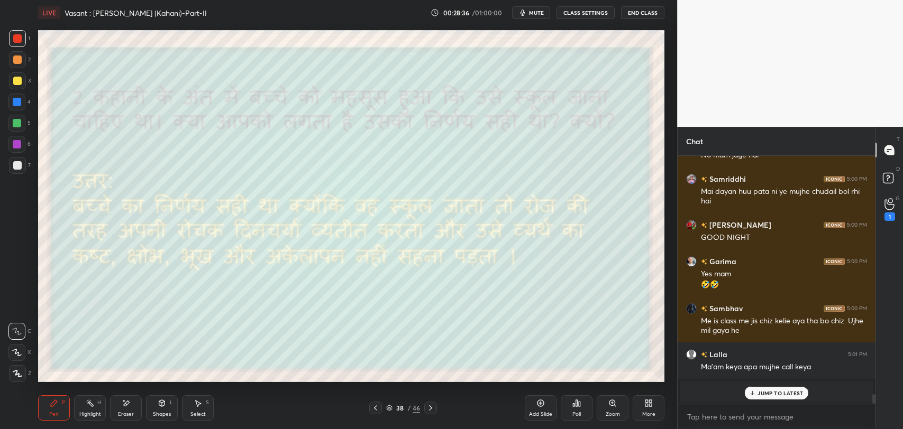
click at [793, 394] on p "JUMP TO LATEST" at bounding box center [779, 393] width 45 height 6
click at [882, 211] on div "1" at bounding box center [889, 209] width 21 height 19
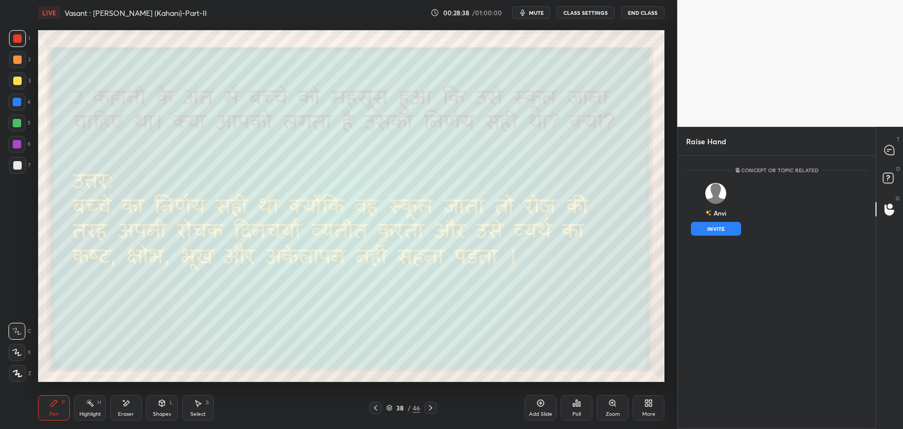
drag, startPoint x: 709, startPoint y: 199, endPoint x: 704, endPoint y: 254, distance: 55.7
click at [709, 199] on img "grid" at bounding box center [716, 193] width 21 height 21
drag, startPoint x: 697, startPoint y: 289, endPoint x: 815, endPoint y: 239, distance: 128.9
click at [709, 286] on div "Concept or Topic related Anvi INVITE" at bounding box center [777, 292] width 198 height 273
click at [884, 178] on rect at bounding box center [888, 178] width 10 height 10
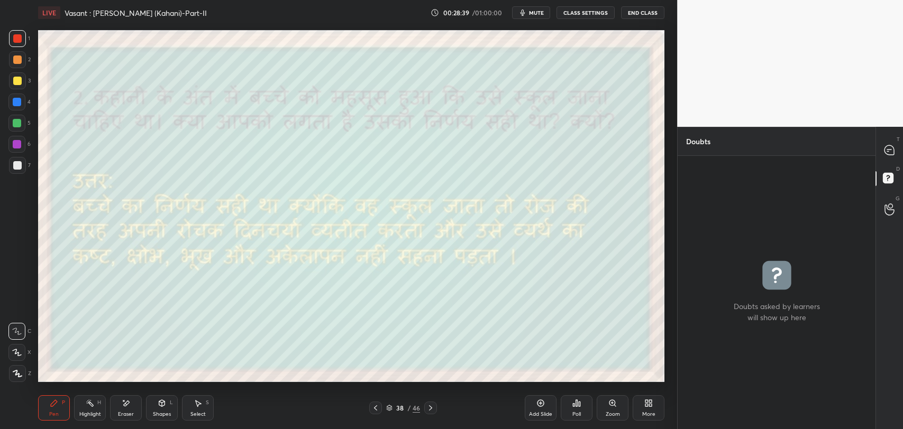
click at [888, 161] on div "T Messages (T)" at bounding box center [889, 150] width 27 height 30
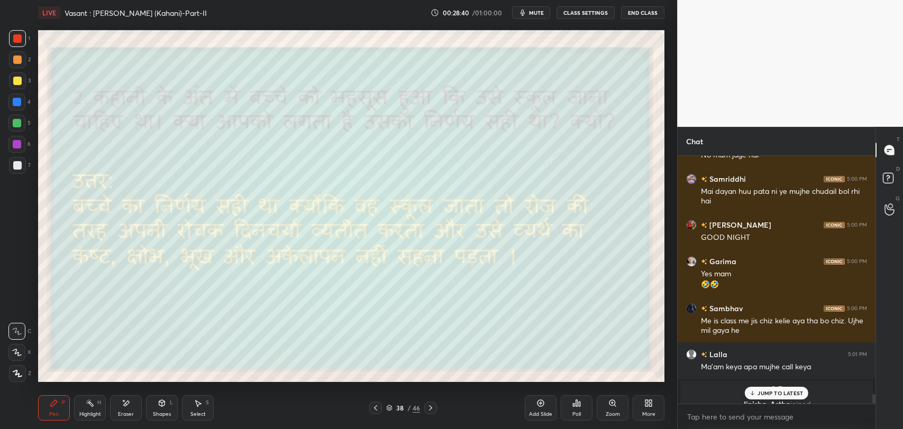
click at [766, 388] on div "JUMP TO LATEST" at bounding box center [776, 393] width 63 height 13
click at [428, 406] on icon at bounding box center [430, 408] width 8 height 8
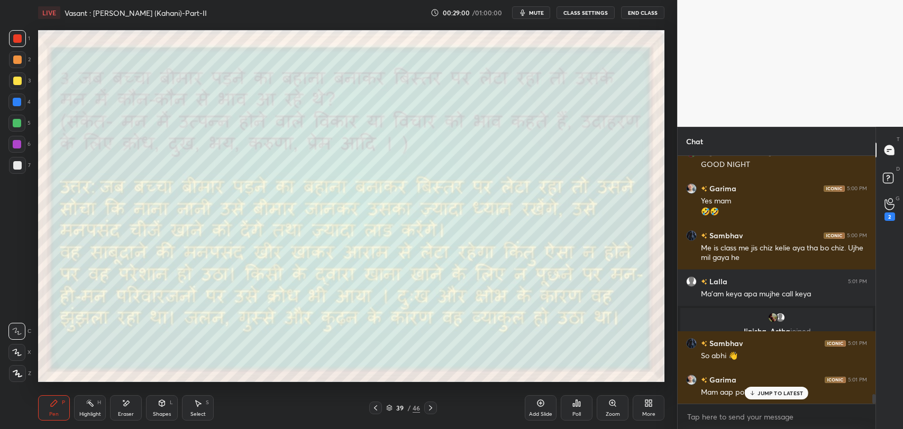
scroll to position [6243, 0]
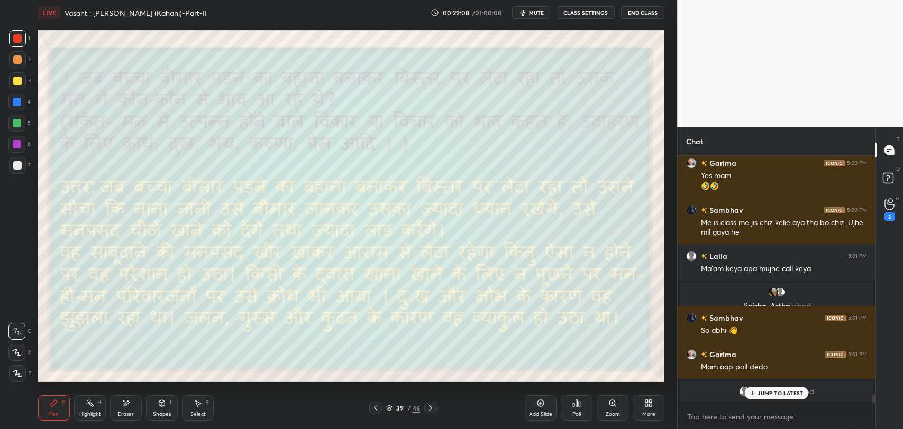
click at [762, 391] on p "JUMP TO LATEST" at bounding box center [779, 393] width 45 height 6
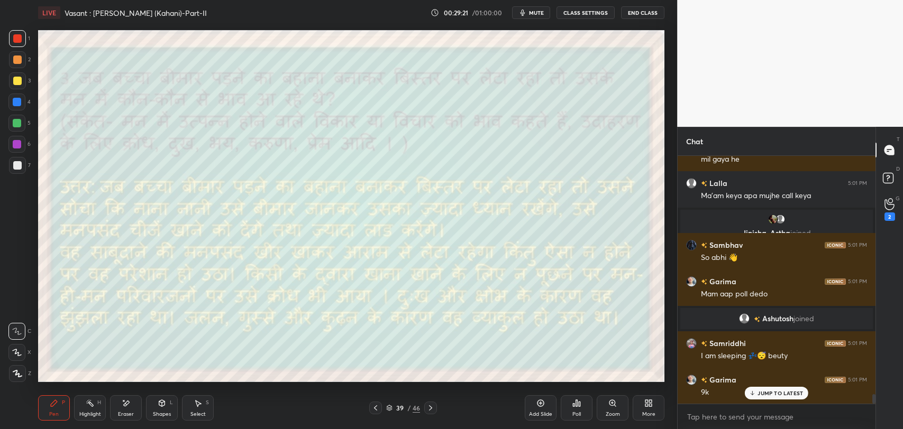
scroll to position [6327, 0]
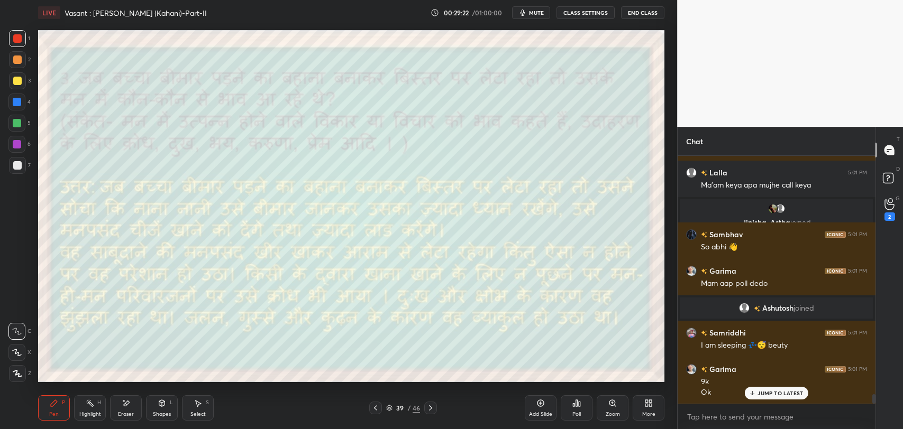
click at [753, 398] on div "JUMP TO LATEST" at bounding box center [776, 393] width 63 height 13
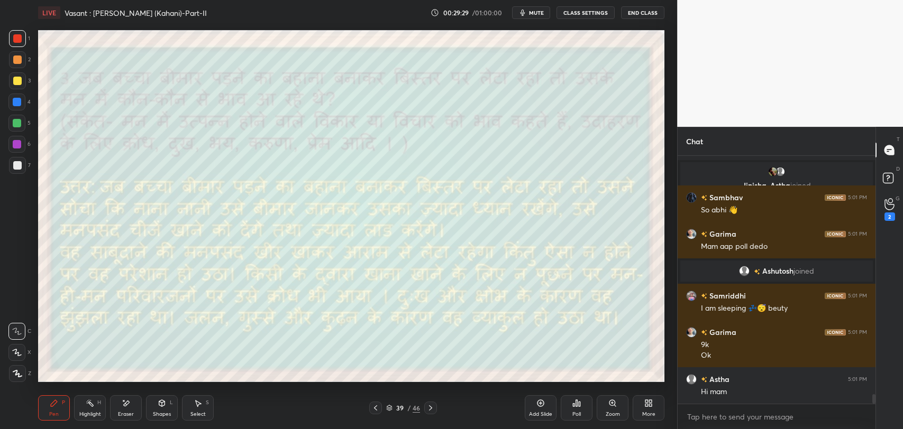
click at [888, 197] on div "G Raise Hand (G) 2" at bounding box center [889, 210] width 27 height 30
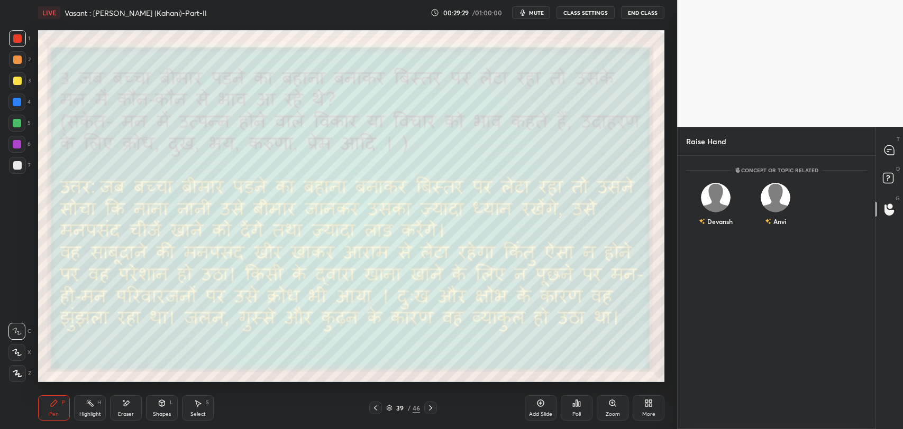
scroll to position [4, 3]
click at [714, 204] on div "Devansh" at bounding box center [716, 206] width 60 height 61
click at [717, 230] on button "INVITE" at bounding box center [716, 229] width 50 height 14
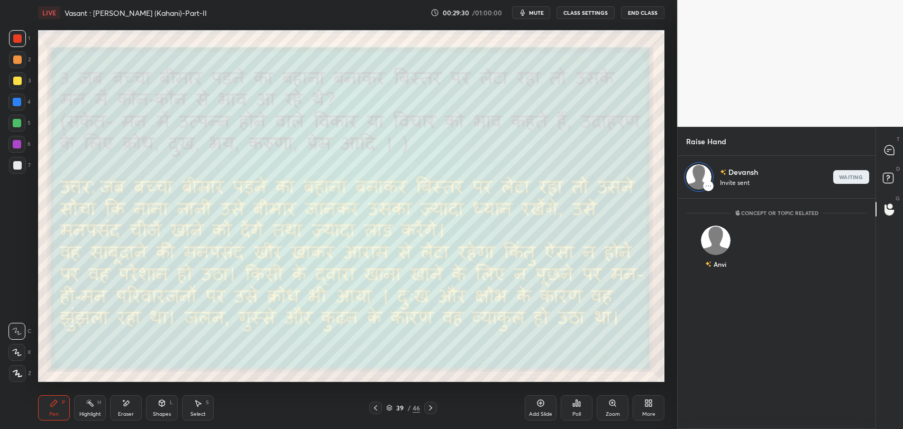
scroll to position [227, 195]
click at [884, 149] on icon at bounding box center [889, 150] width 10 height 10
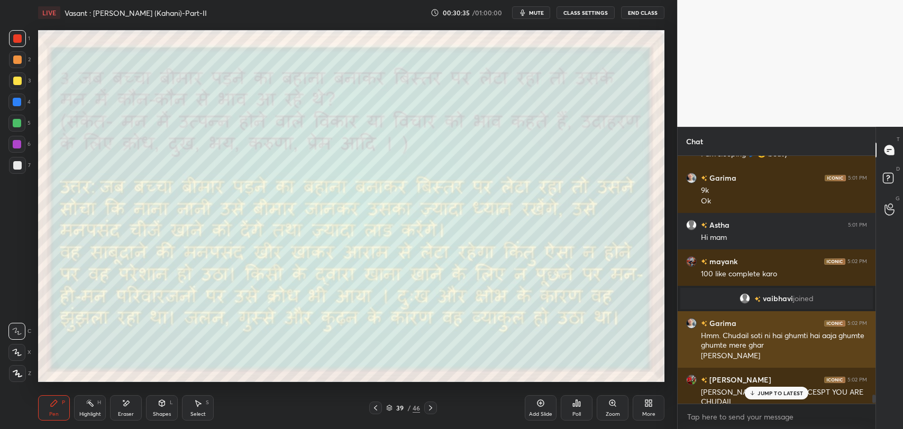
scroll to position [6543, 0]
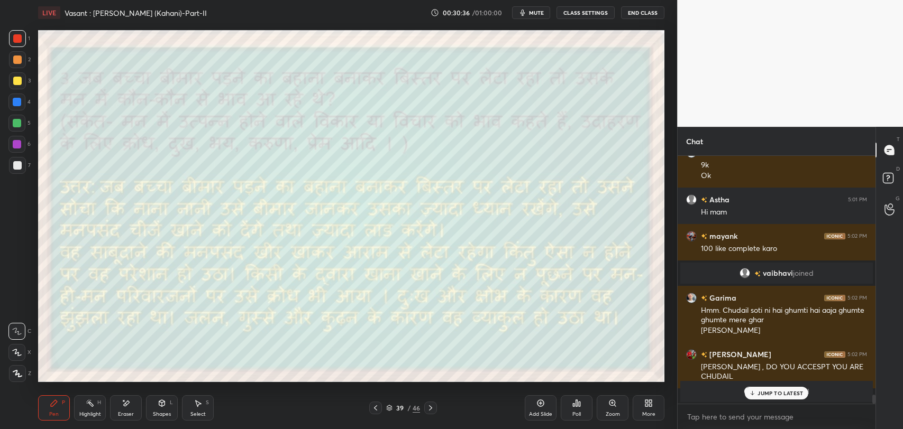
click at [756, 394] on icon at bounding box center [752, 393] width 7 height 6
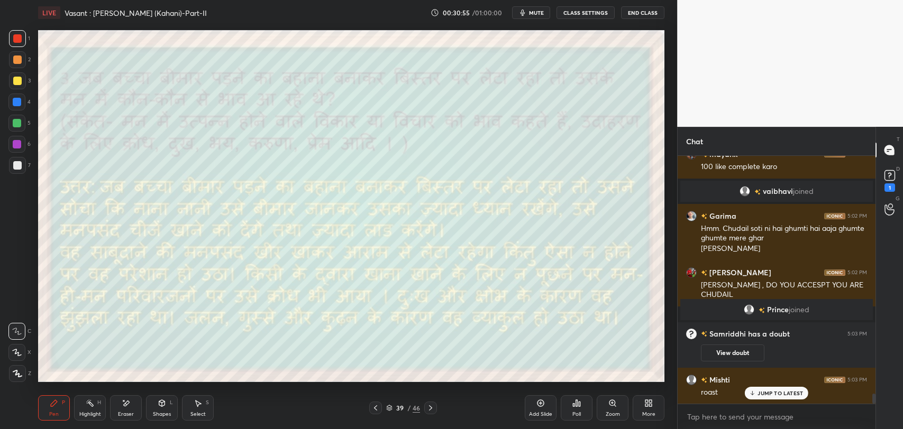
scroll to position [5904, 0]
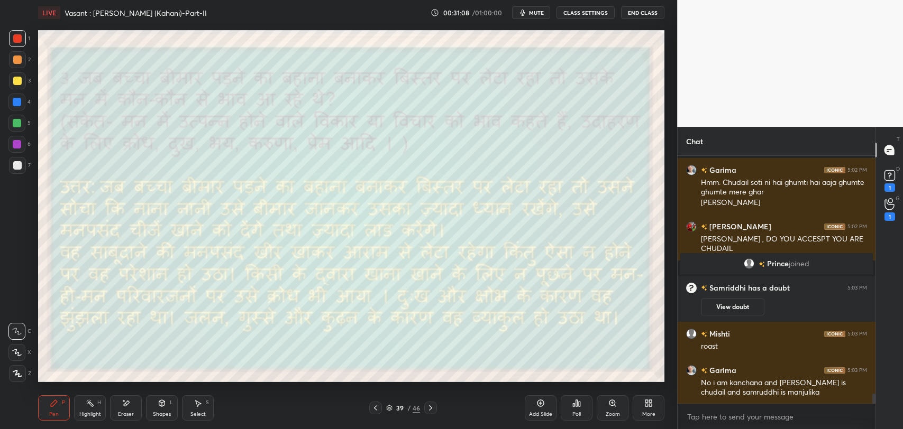
click at [425, 409] on div at bounding box center [430, 408] width 13 height 13
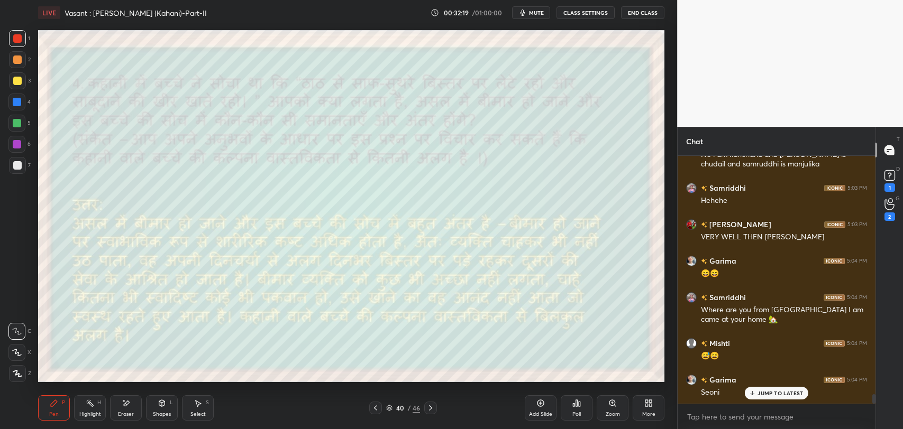
scroll to position [6179, 0]
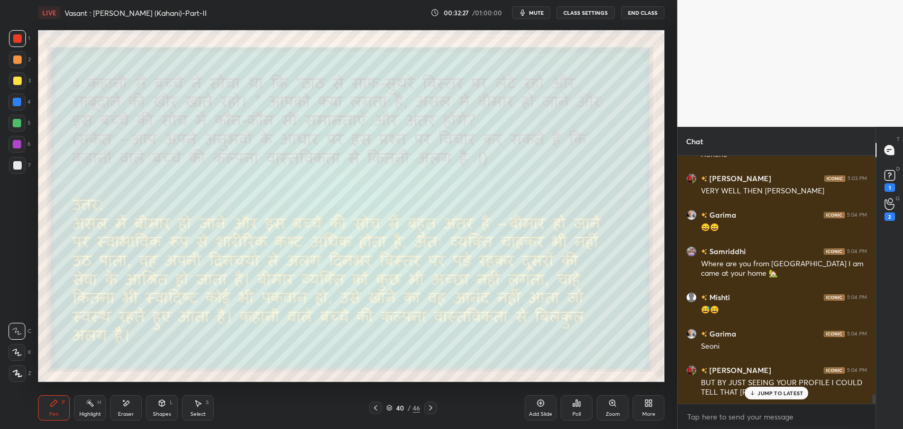
click at [749, 395] on icon at bounding box center [752, 393] width 7 height 6
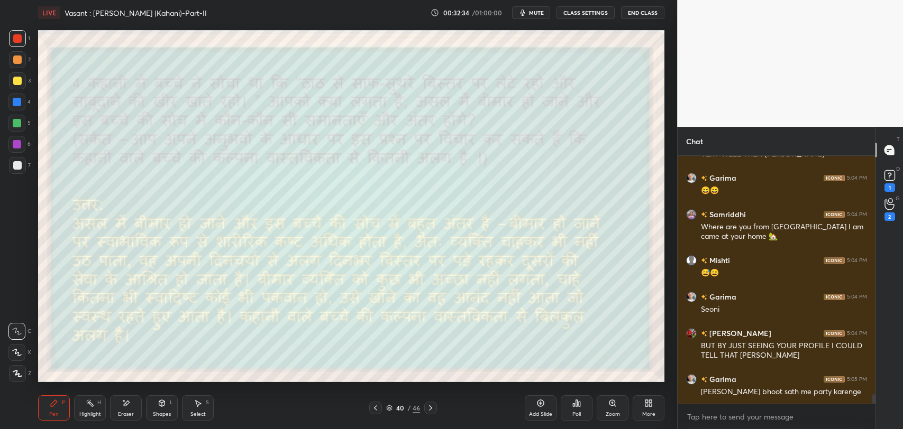
click at [409, 409] on div "/" at bounding box center [408, 408] width 3 height 6
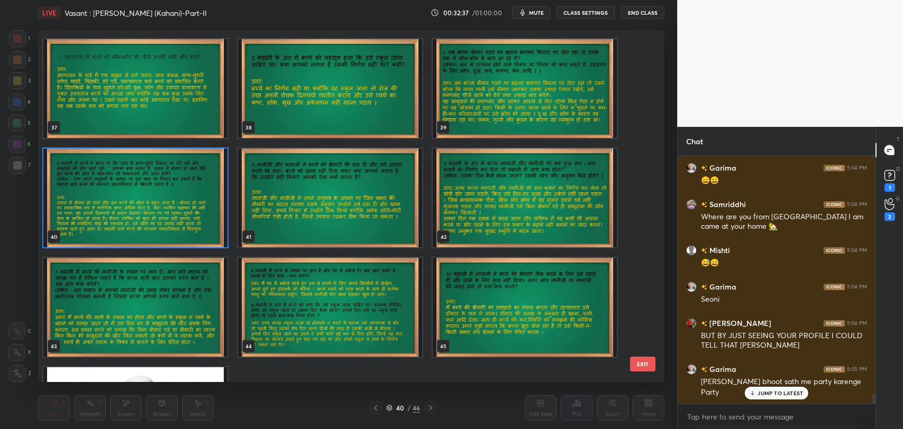
scroll to position [1313, 0]
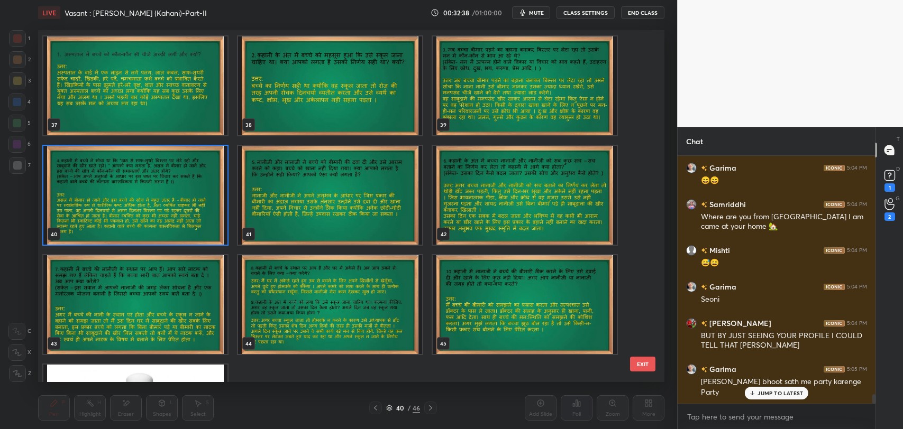
click at [641, 366] on button "EXIT" at bounding box center [642, 364] width 25 height 15
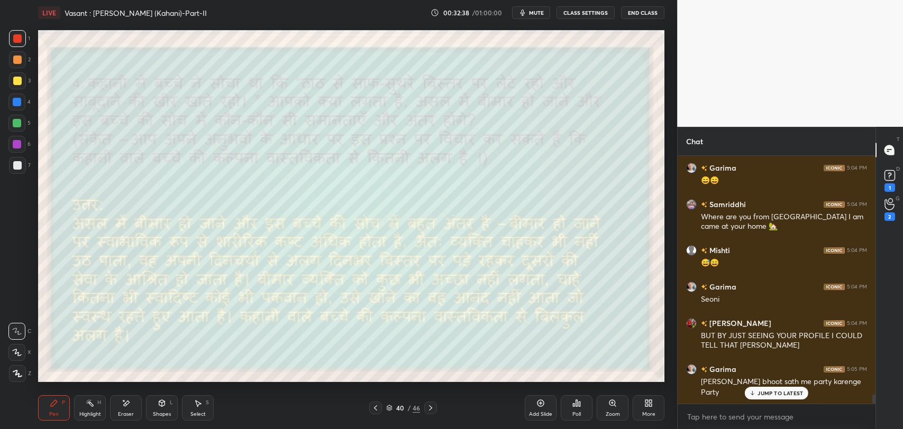
click at [765, 397] on div "JUMP TO LATEST" at bounding box center [776, 393] width 63 height 13
click at [888, 226] on div "T Messages (T) D Doubts (D) 1 G Raise Hand (G) 2" at bounding box center [889, 278] width 28 height 303
click at [889, 211] on div "2" at bounding box center [889, 209] width 11 height 23
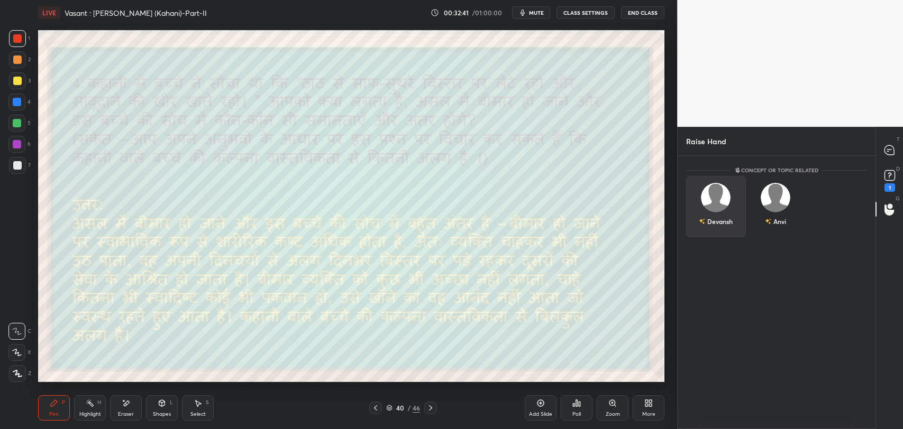
click at [707, 220] on div "Devansh" at bounding box center [716, 222] width 34 height 18
click at [708, 231] on button "INVITE" at bounding box center [716, 229] width 50 height 14
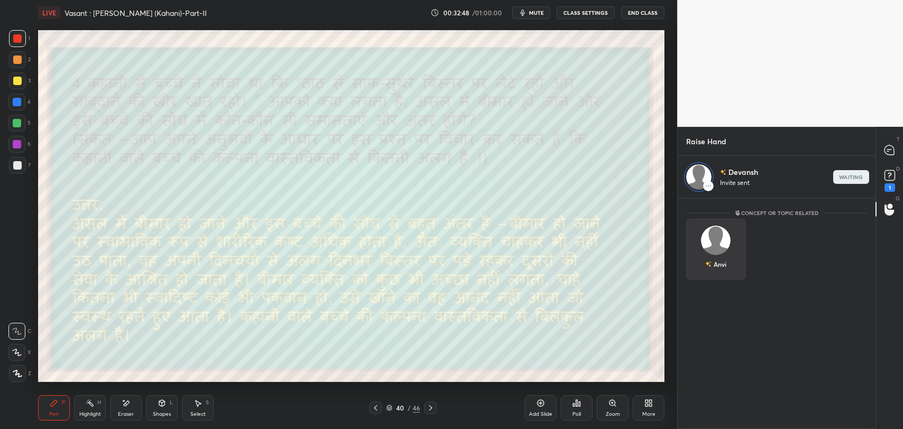
click at [718, 246] on img "grid" at bounding box center [716, 241] width 30 height 30
click at [726, 271] on div "Concept or Topic related Anvi" at bounding box center [777, 245] width 198 height 92
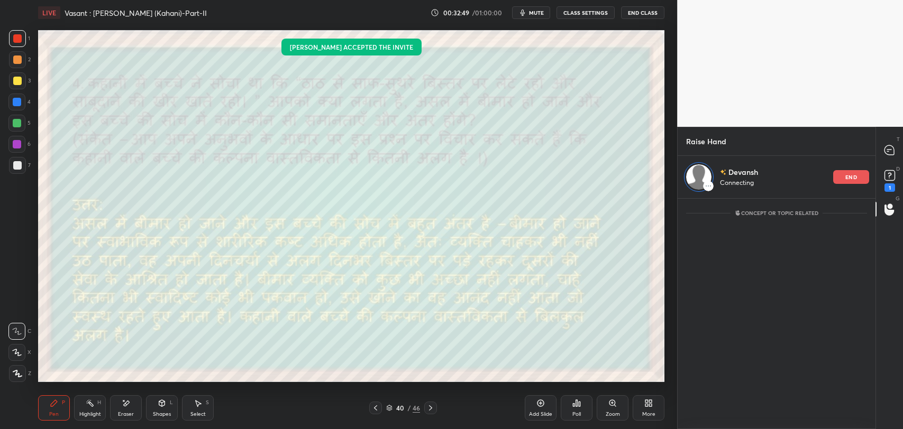
drag, startPoint x: 846, startPoint y: 178, endPoint x: 798, endPoint y: 218, distance: 63.1
click at [846, 177] on p "end" at bounding box center [851, 177] width 12 height 5
drag, startPoint x: 877, startPoint y: 199, endPoint x: 884, endPoint y: 206, distance: 9.7
click at [880, 204] on div "G Raise Hand (G)" at bounding box center [889, 210] width 27 height 30
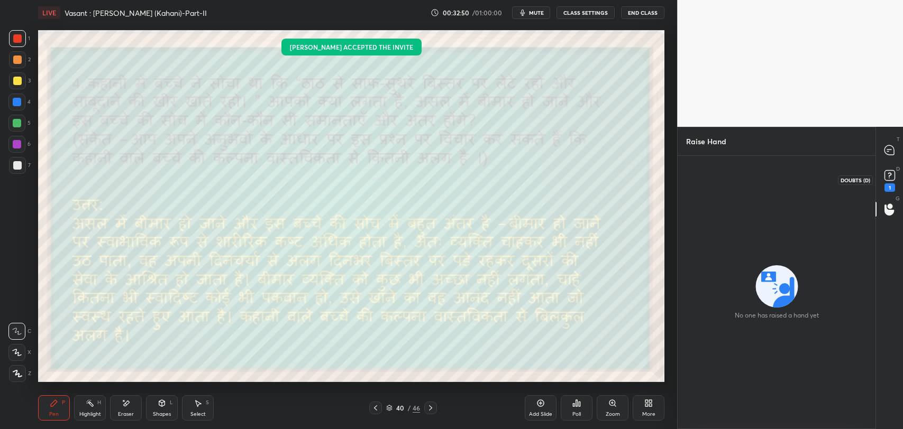
click at [888, 185] on div "1" at bounding box center [889, 188] width 11 height 8
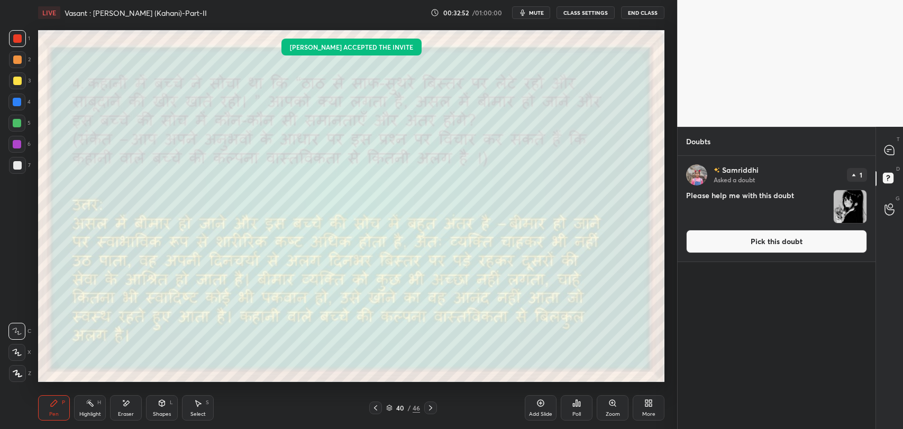
click at [846, 206] on img "grid" at bounding box center [850, 206] width 33 height 33
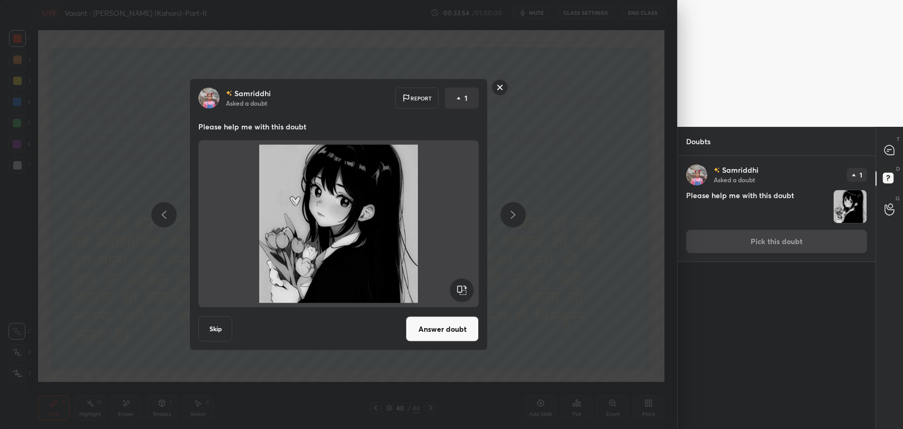
click at [497, 87] on rect at bounding box center [500, 87] width 16 height 16
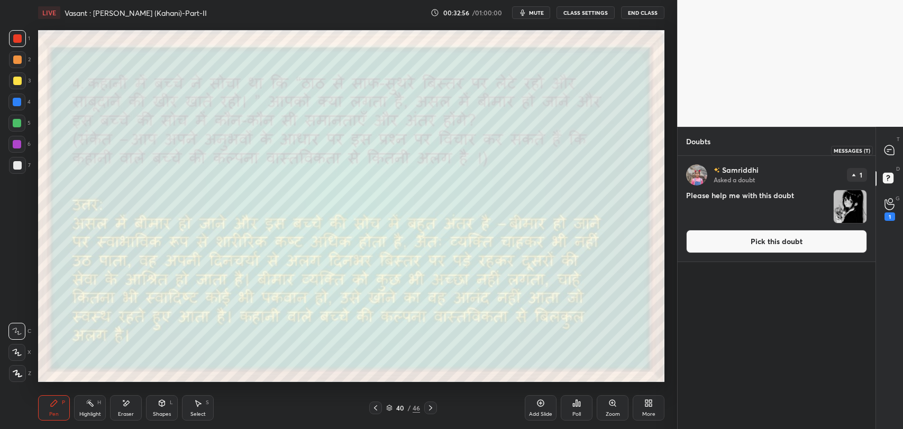
drag, startPoint x: 885, startPoint y: 156, endPoint x: 895, endPoint y: 225, distance: 69.9
click at [886, 156] on icon at bounding box center [889, 150] width 11 height 11
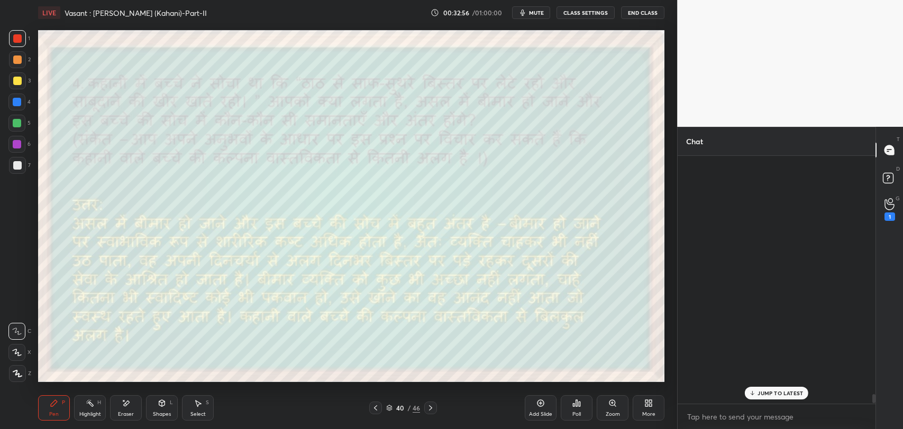
scroll to position [245, 195]
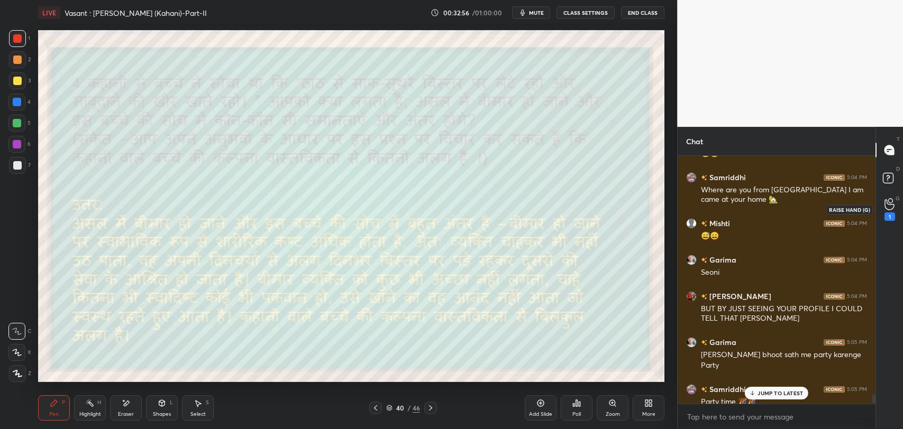
click at [892, 213] on div "1" at bounding box center [889, 217] width 11 height 8
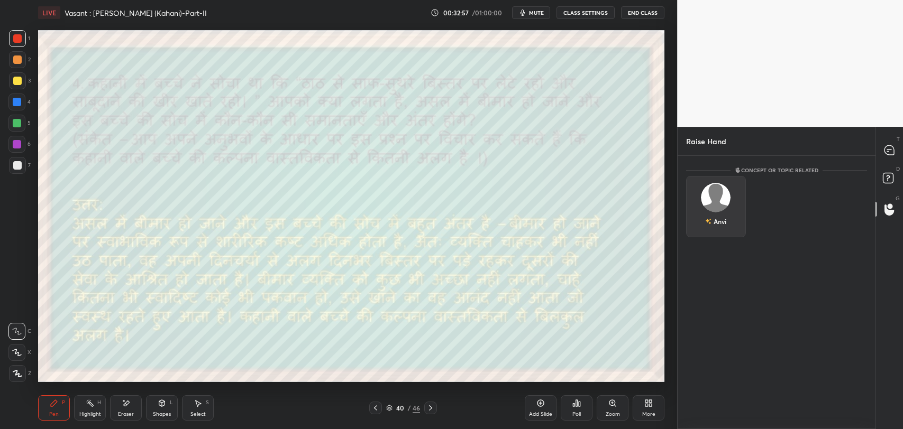
click at [731, 230] on div "Anvi" at bounding box center [716, 206] width 60 height 61
click at [733, 234] on button "INVITE" at bounding box center [716, 229] width 50 height 14
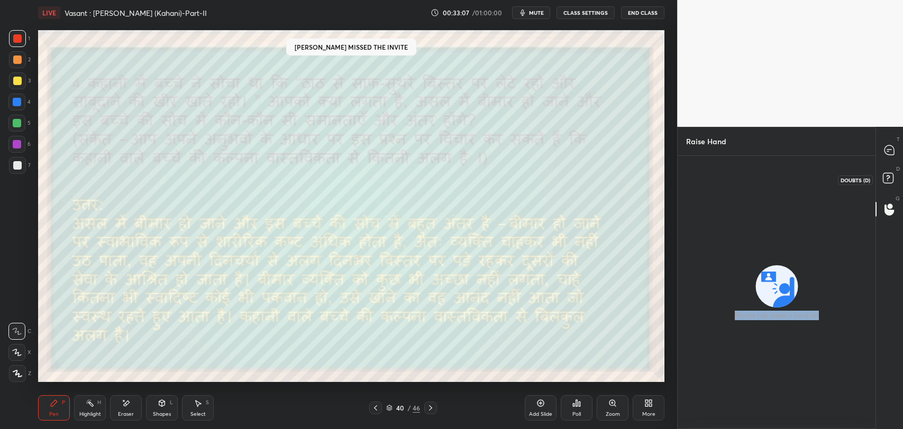
click at [889, 180] on rect at bounding box center [888, 178] width 10 height 10
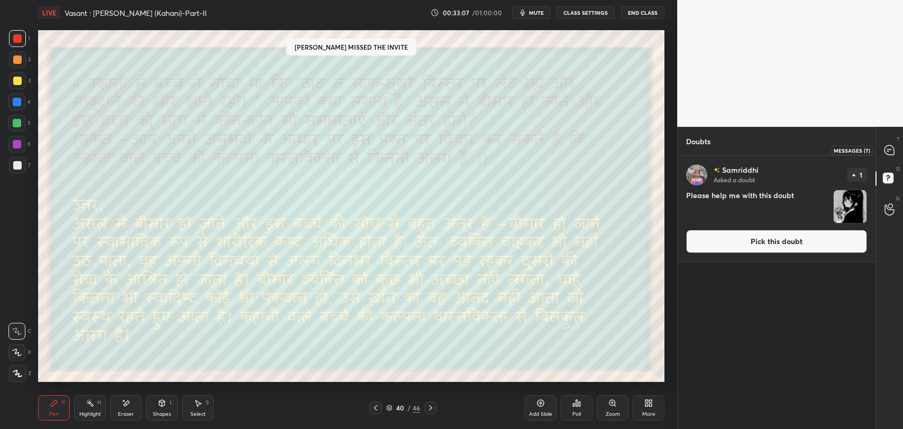
click at [889, 147] on icon at bounding box center [889, 150] width 10 height 10
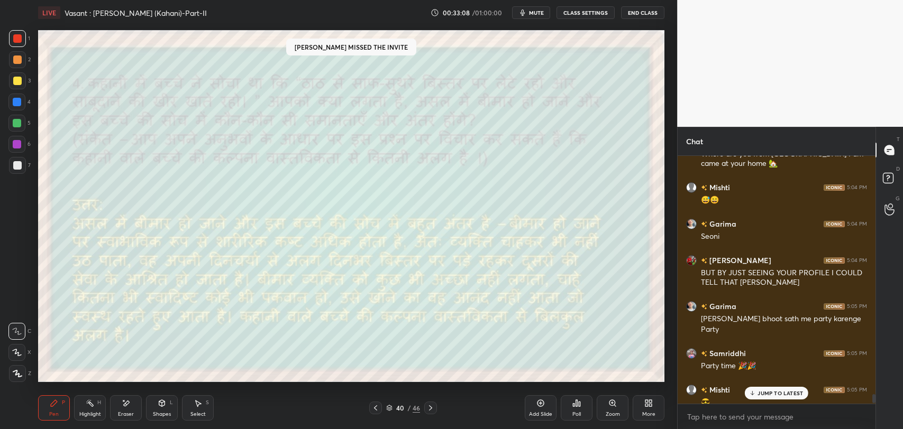
scroll to position [6610, 0]
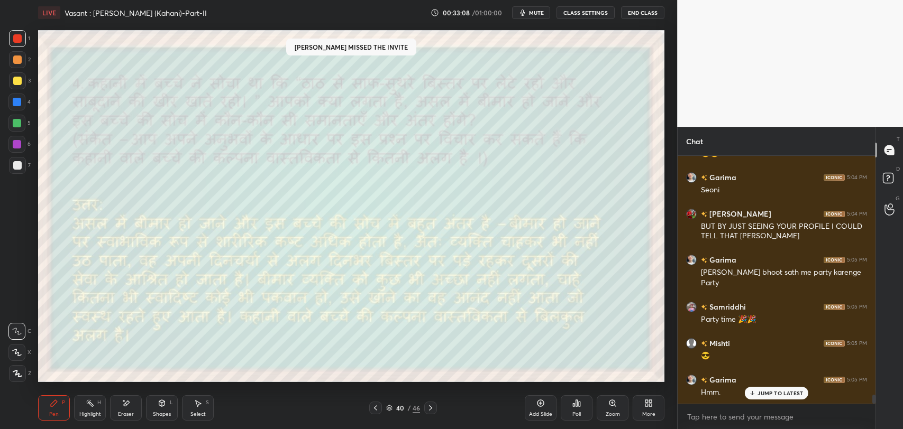
click at [777, 399] on div "JUMP TO LATEST" at bounding box center [776, 393] width 63 height 13
click at [892, 213] on div "2" at bounding box center [889, 217] width 11 height 8
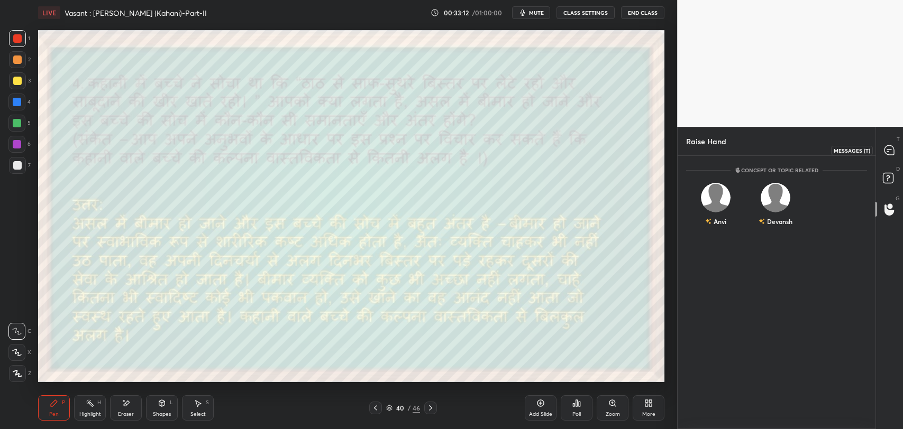
click at [889, 154] on icon at bounding box center [889, 150] width 10 height 10
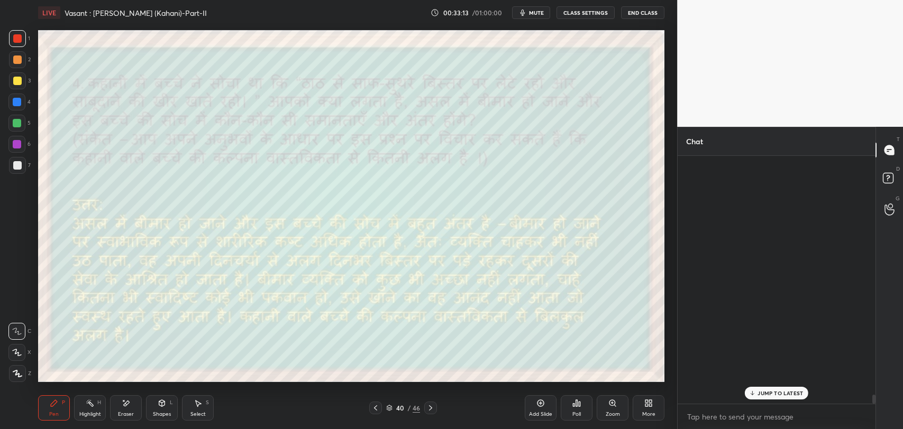
scroll to position [245, 195]
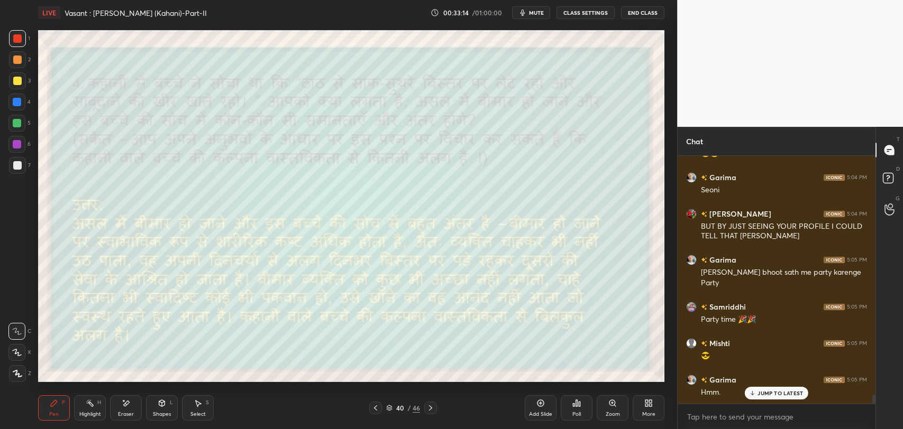
click at [769, 392] on p "JUMP TO LATEST" at bounding box center [779, 393] width 45 height 6
click at [408, 410] on div "/" at bounding box center [408, 408] width 3 height 6
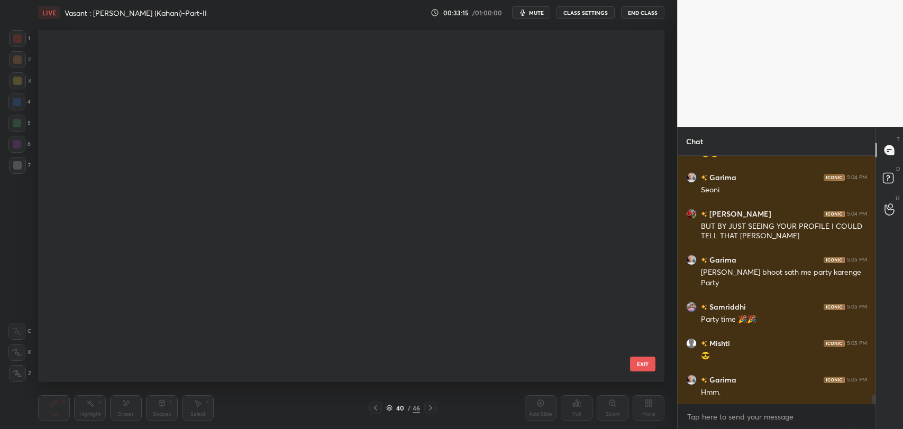
scroll to position [3, 5]
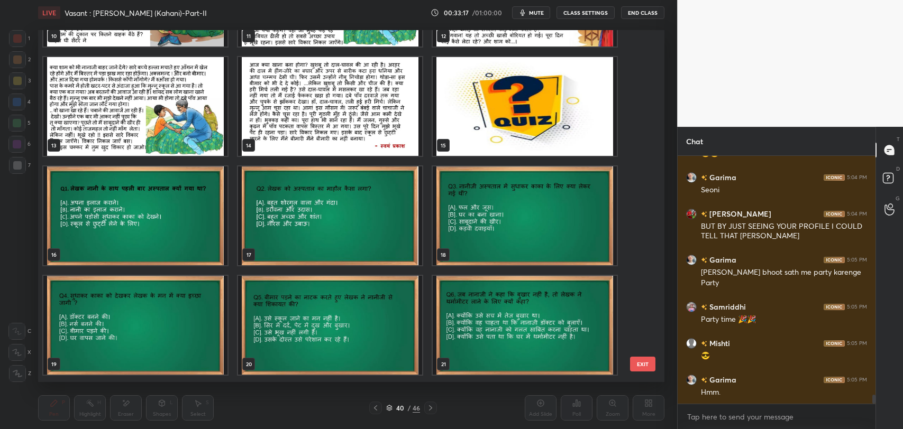
click at [277, 224] on img "grid" at bounding box center [330, 216] width 184 height 99
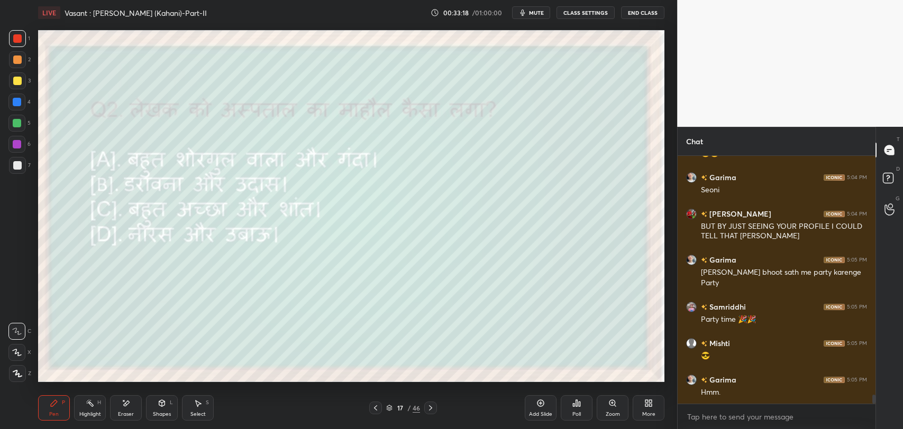
click at [277, 224] on img "grid" at bounding box center [330, 216] width 184 height 99
click at [430, 408] on icon at bounding box center [430, 408] width 8 height 8
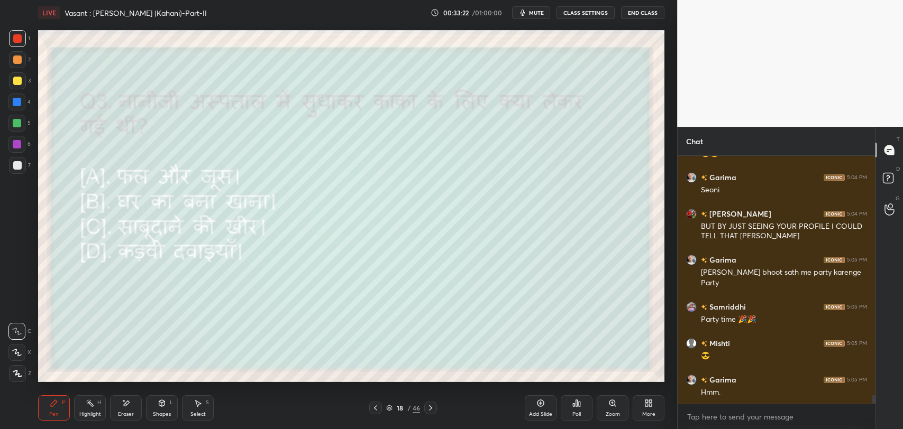
click at [430, 408] on icon at bounding box center [430, 408] width 8 height 8
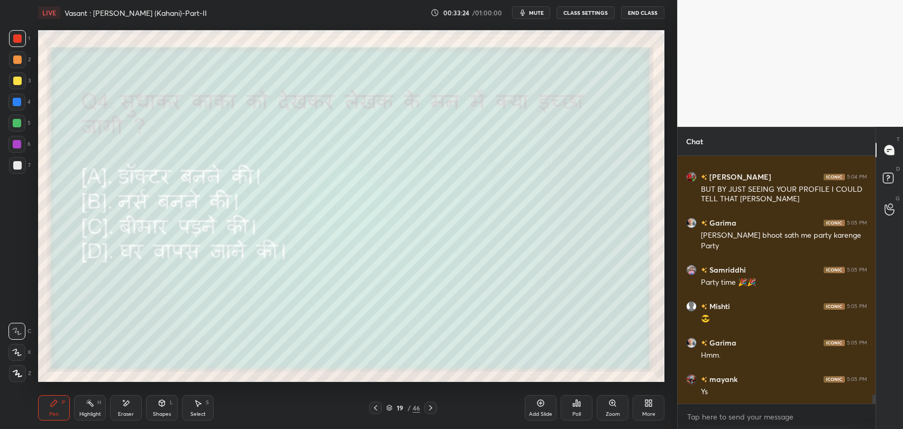
click at [430, 408] on icon at bounding box center [430, 408] width 8 height 8
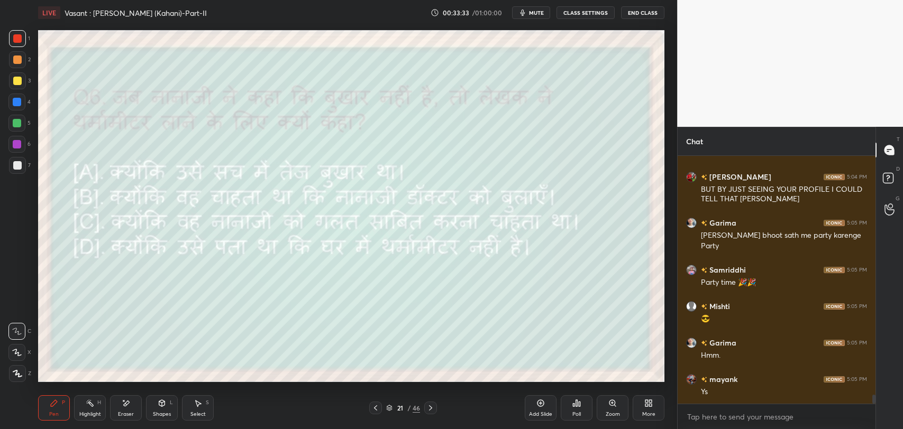
click at [430, 408] on icon at bounding box center [430, 408] width 8 height 8
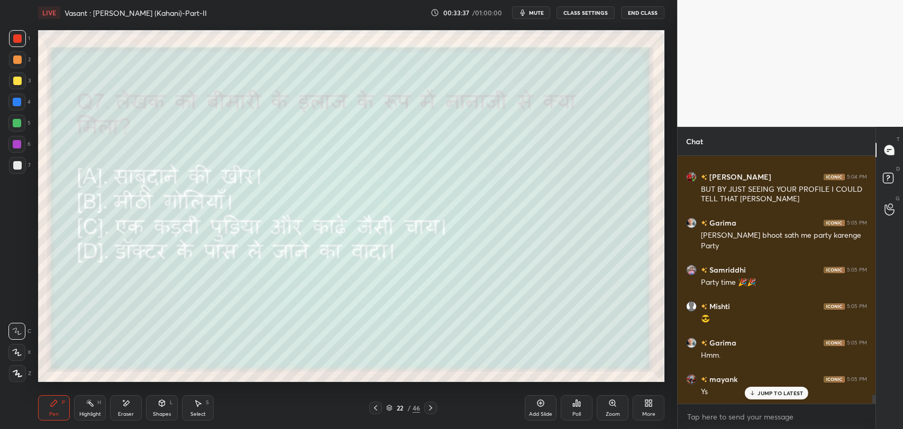
scroll to position [6683, 0]
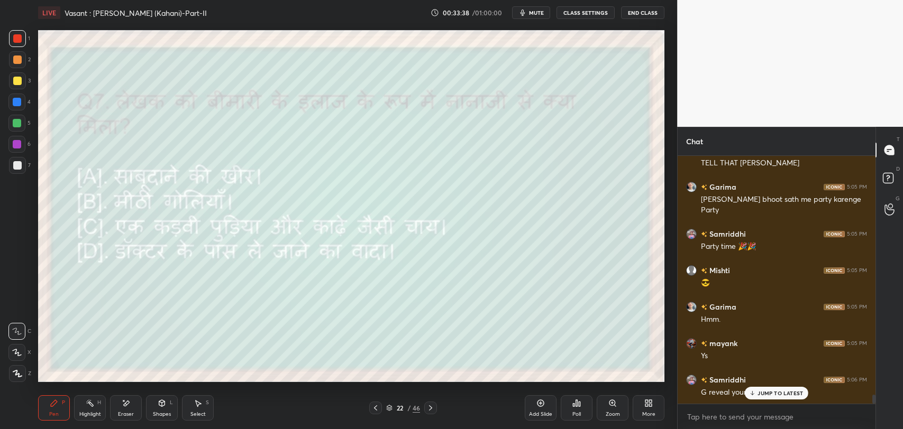
click at [430, 408] on icon at bounding box center [430, 408] width 8 height 8
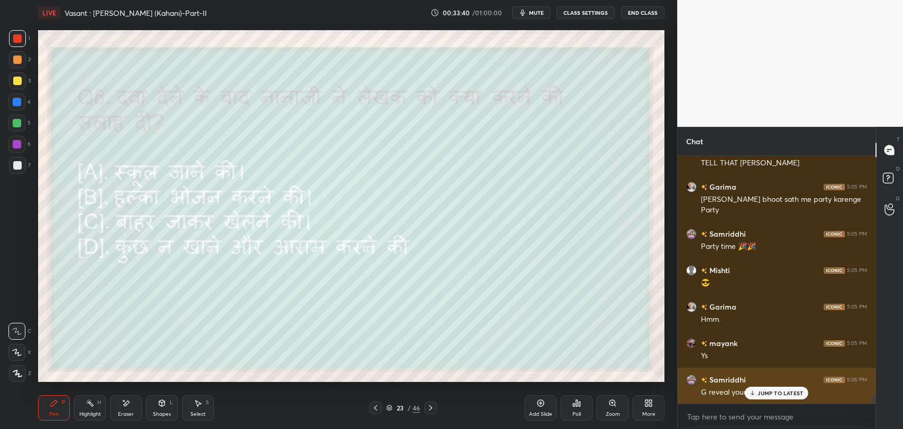
drag, startPoint x: 754, startPoint y: 395, endPoint x: 738, endPoint y: 395, distance: 15.3
click at [753, 395] on icon at bounding box center [752, 393] width 7 height 6
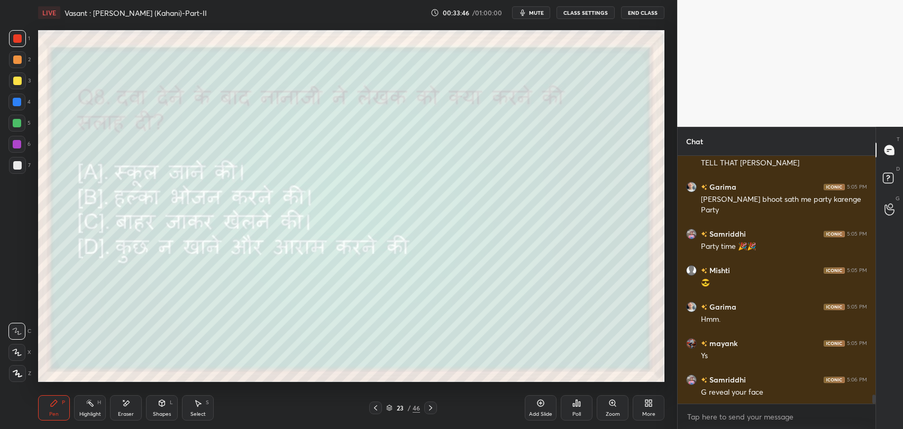
click at [432, 409] on icon at bounding box center [430, 408] width 8 height 8
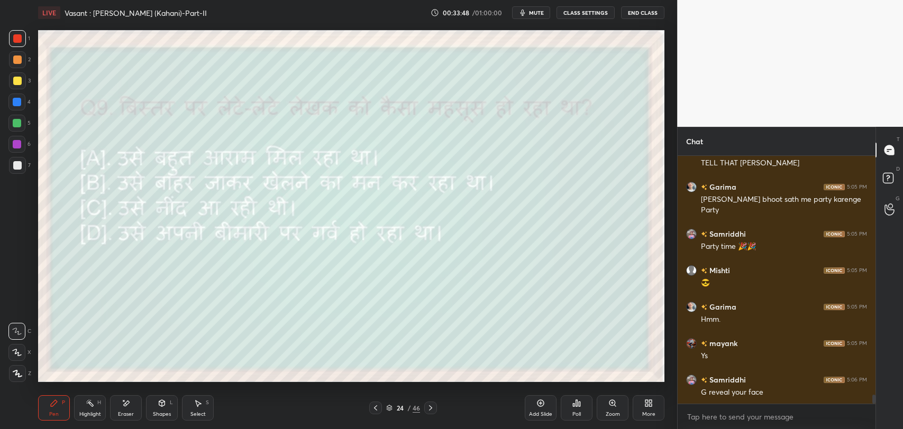
scroll to position [6720, 0]
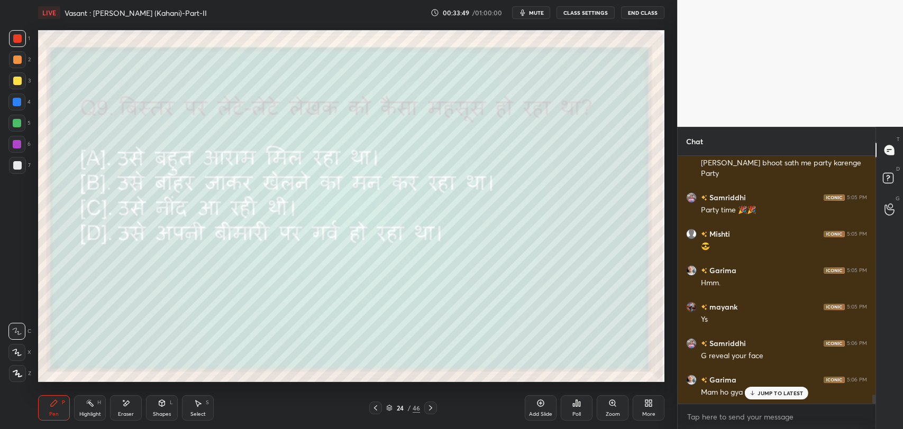
click at [767, 391] on p "JUMP TO LATEST" at bounding box center [779, 393] width 45 height 6
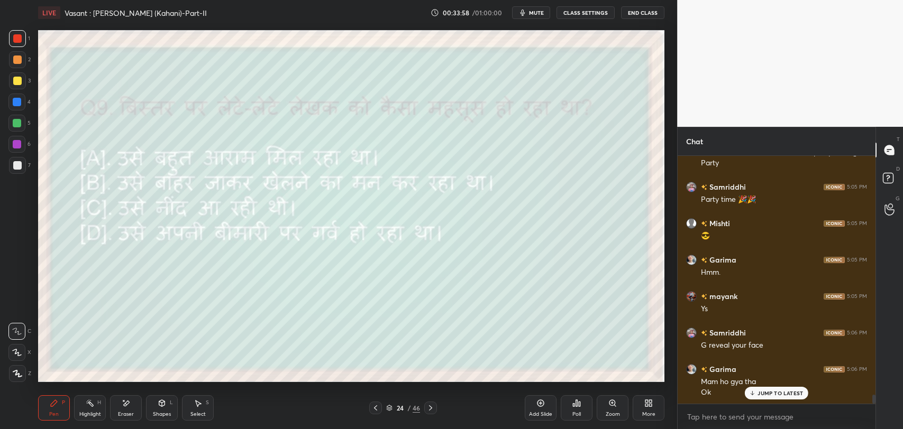
scroll to position [6767, 0]
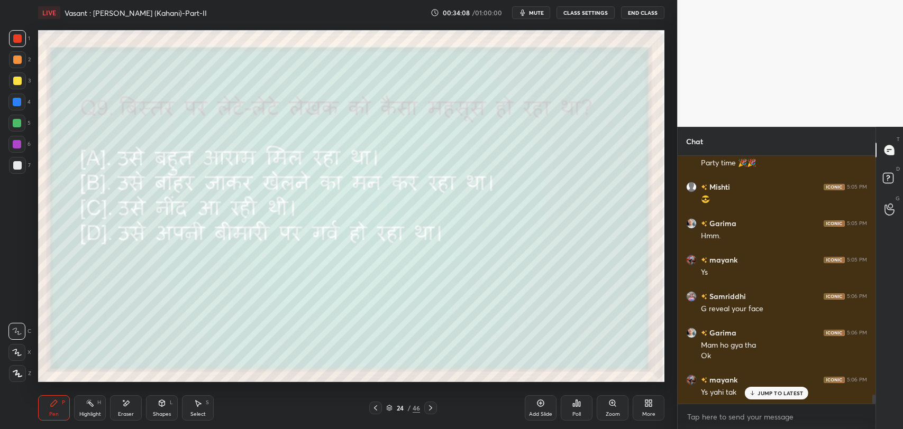
click at [758, 395] on p "JUMP TO LATEST" at bounding box center [779, 393] width 45 height 6
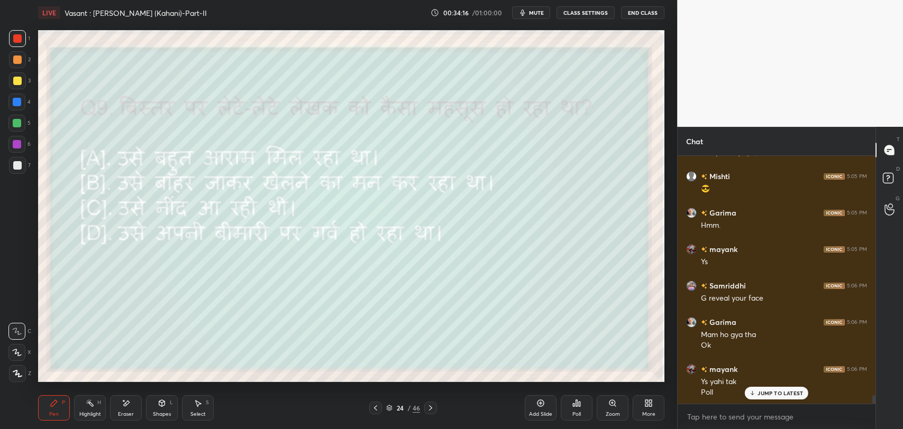
scroll to position [6814, 0]
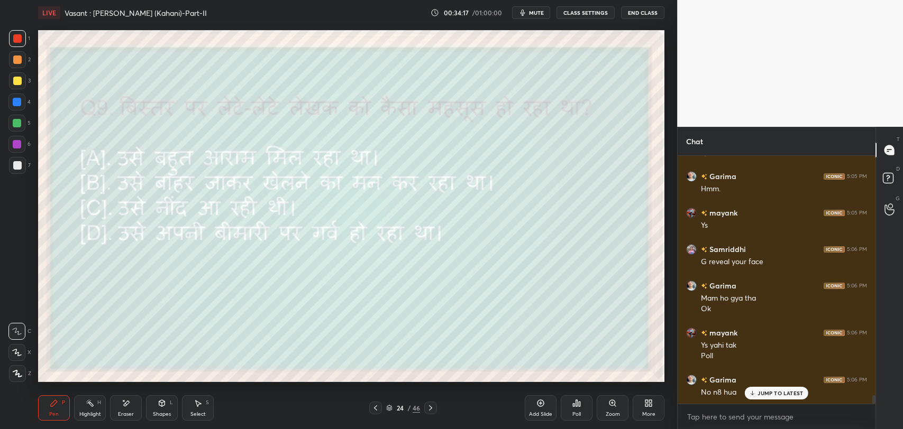
click at [773, 394] on p "JUMP TO LATEST" at bounding box center [779, 393] width 45 height 6
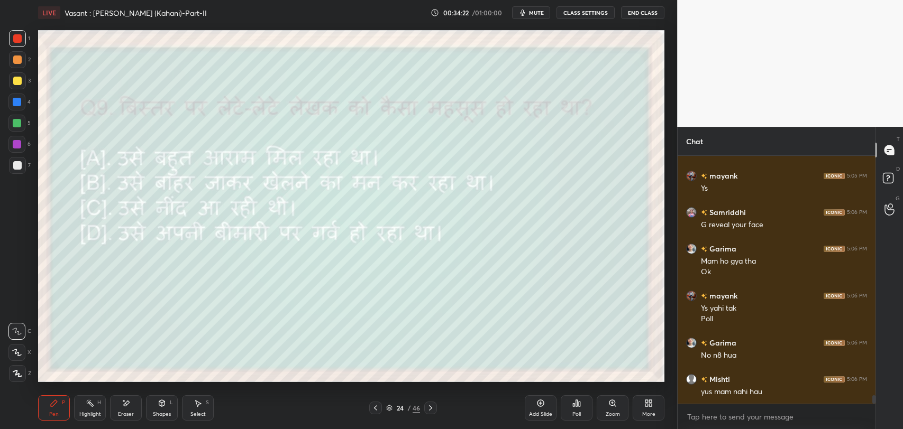
click at [19, 59] on div at bounding box center [17, 60] width 8 height 8
click at [576, 416] on div "Poll" at bounding box center [576, 414] width 8 height 5
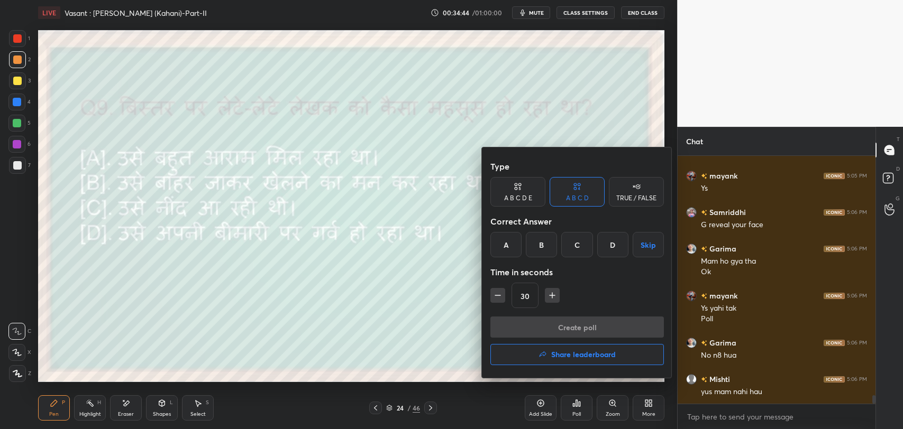
click at [423, 307] on div at bounding box center [451, 214] width 903 height 429
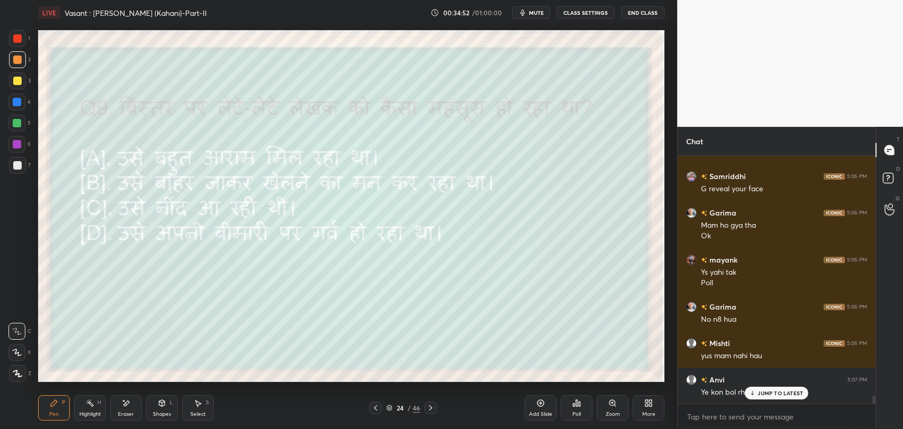
scroll to position [6923, 0]
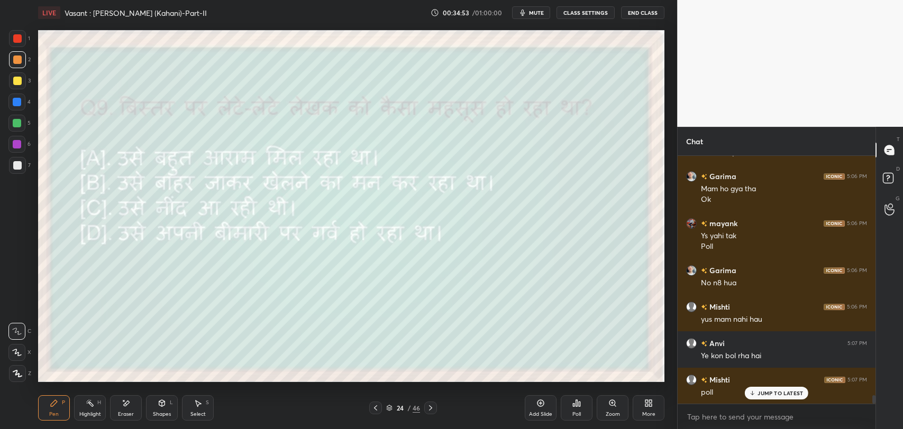
click at [575, 407] on icon at bounding box center [576, 403] width 8 height 8
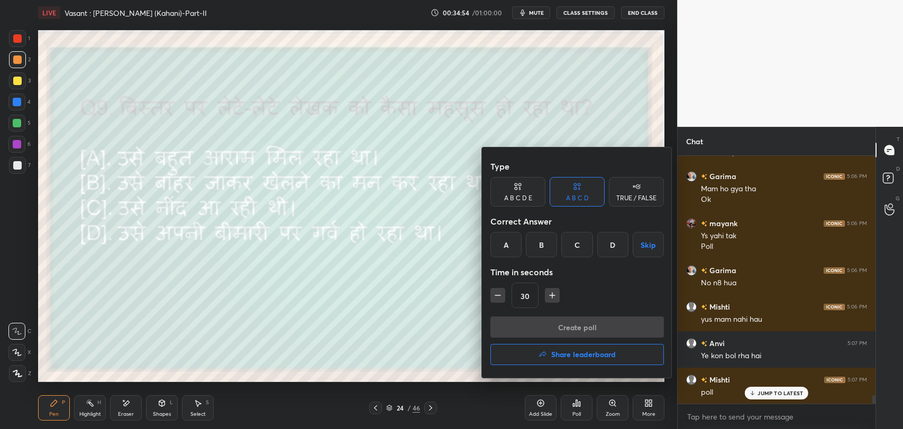
click at [532, 246] on div "B" at bounding box center [541, 244] width 31 height 25
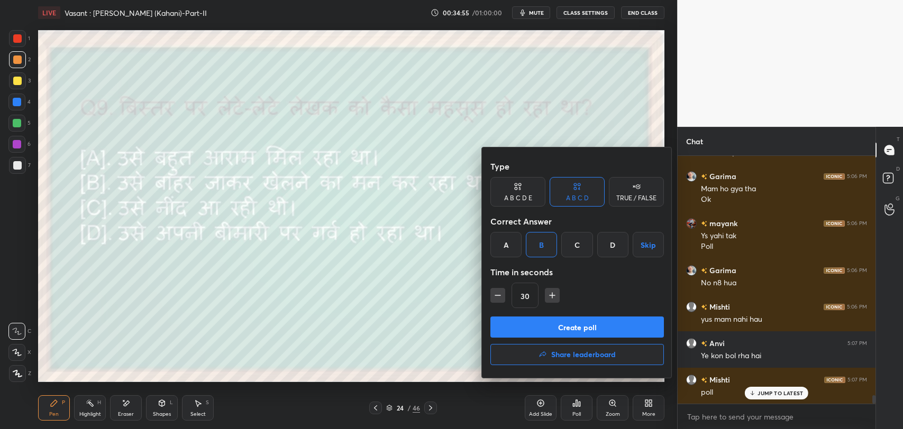
click at [540, 327] on button "Create poll" at bounding box center [576, 327] width 173 height 21
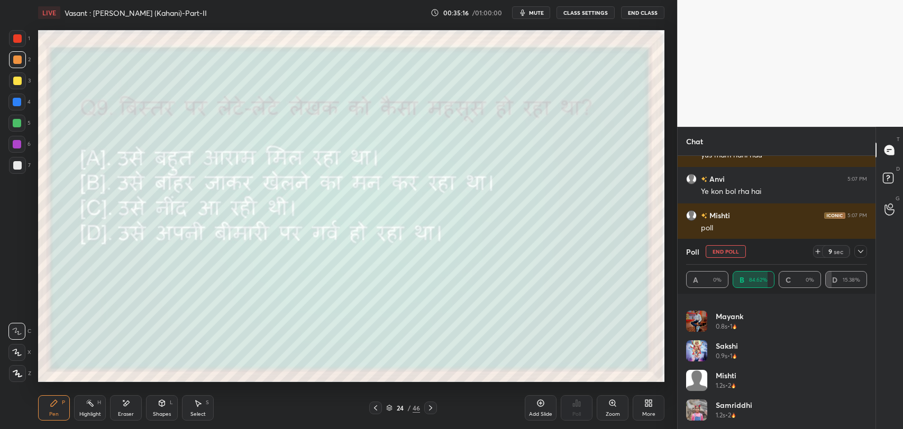
scroll to position [0, 0]
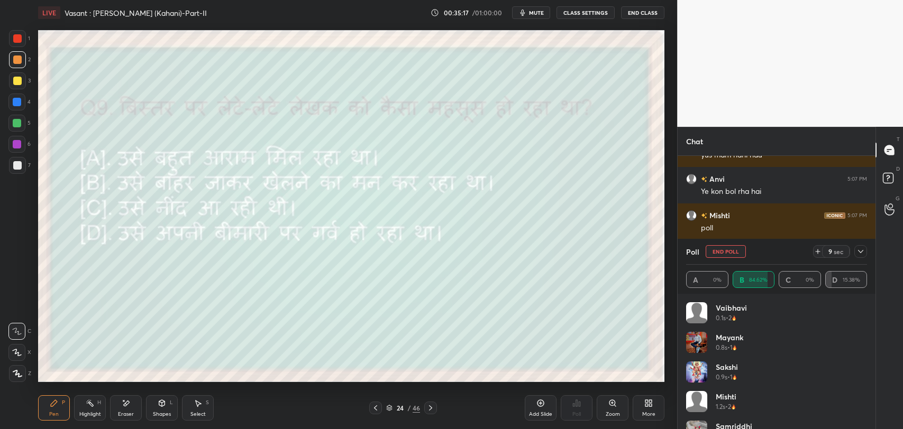
click at [863, 248] on icon at bounding box center [860, 252] width 8 height 8
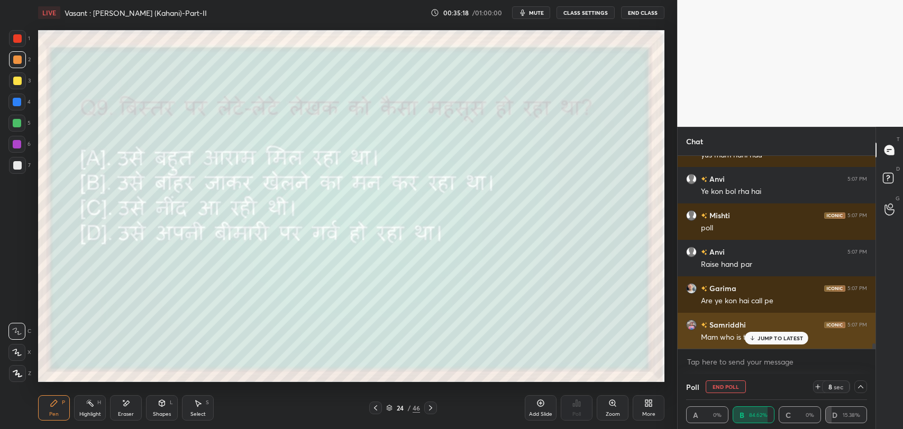
scroll to position [0, 3]
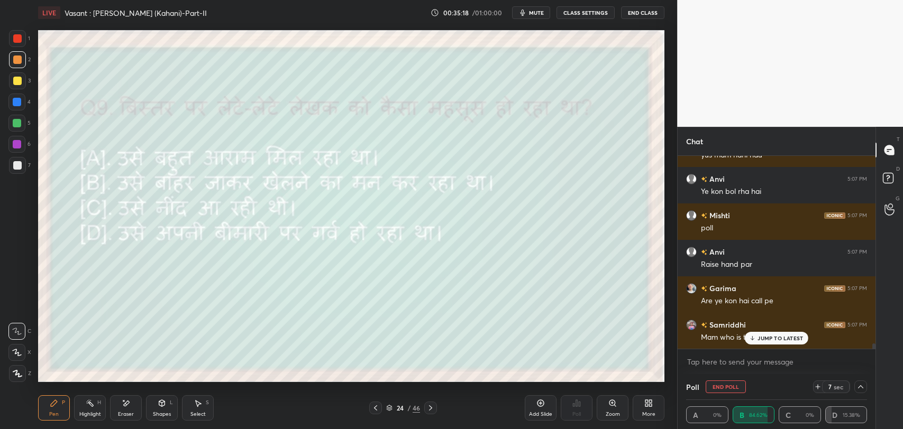
click at [762, 336] on p "JUMP TO LATEST" at bounding box center [779, 338] width 45 height 6
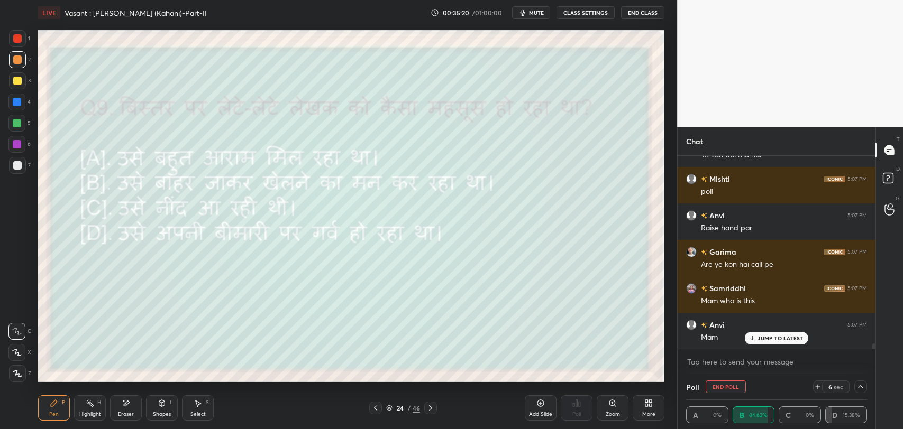
scroll to position [7161, 0]
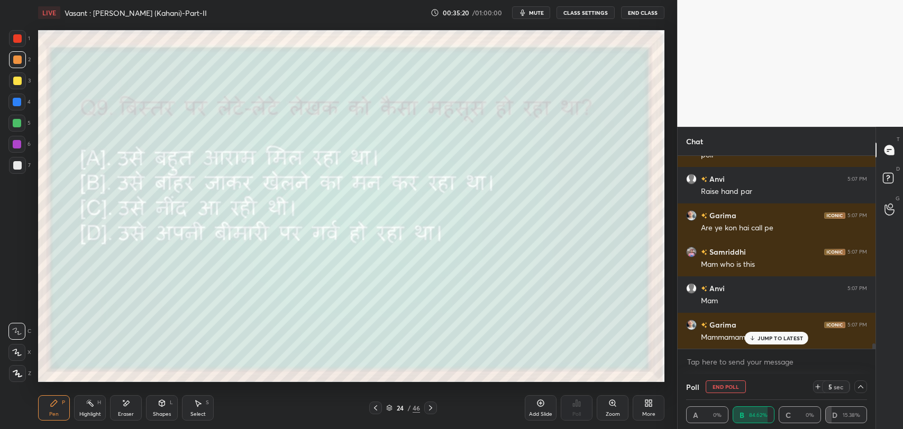
drag, startPoint x: 776, startPoint y: 340, endPoint x: 676, endPoint y: 351, distance: 101.1
click at [775, 341] on p "JUMP TO LATEST" at bounding box center [779, 338] width 45 height 6
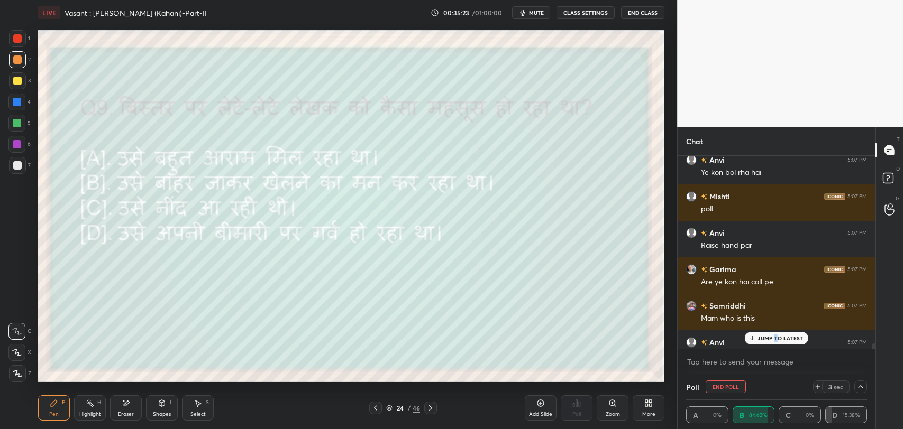
scroll to position [7102, 0]
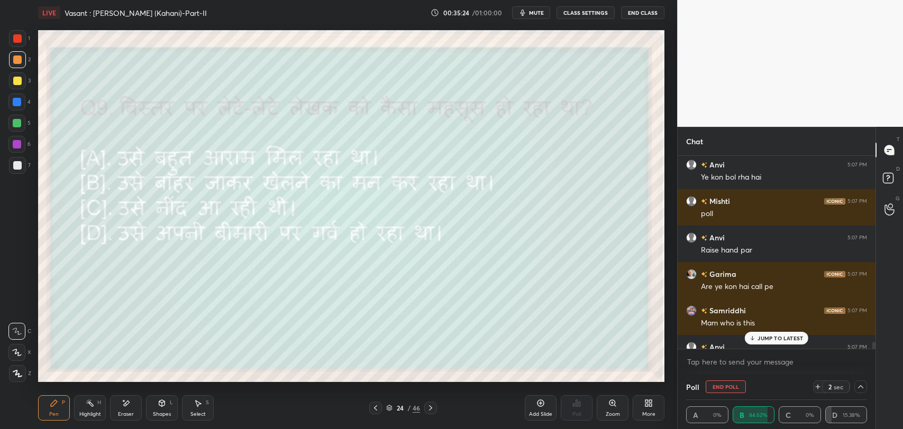
click at [760, 337] on p "JUMP TO LATEST" at bounding box center [779, 338] width 45 height 6
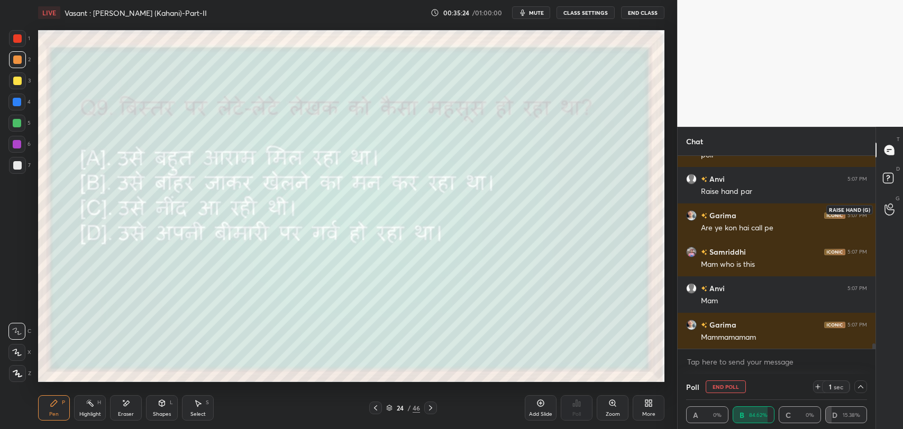
click at [891, 206] on icon at bounding box center [889, 210] width 10 height 12
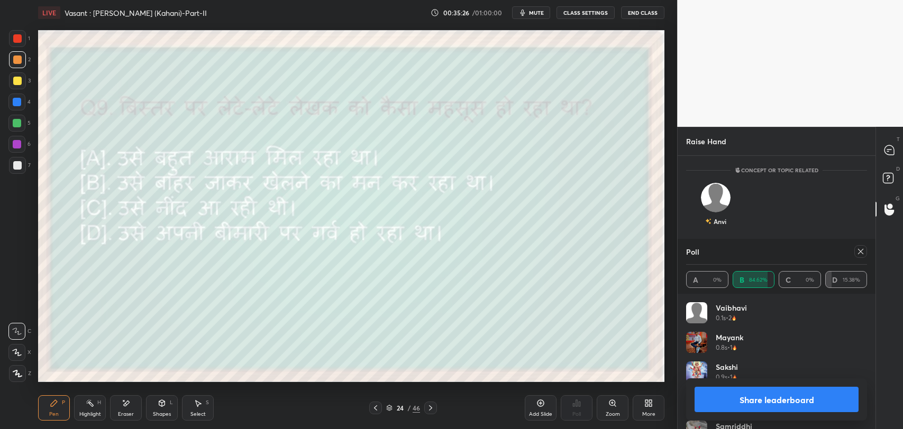
click at [862, 252] on icon at bounding box center [860, 251] width 5 height 5
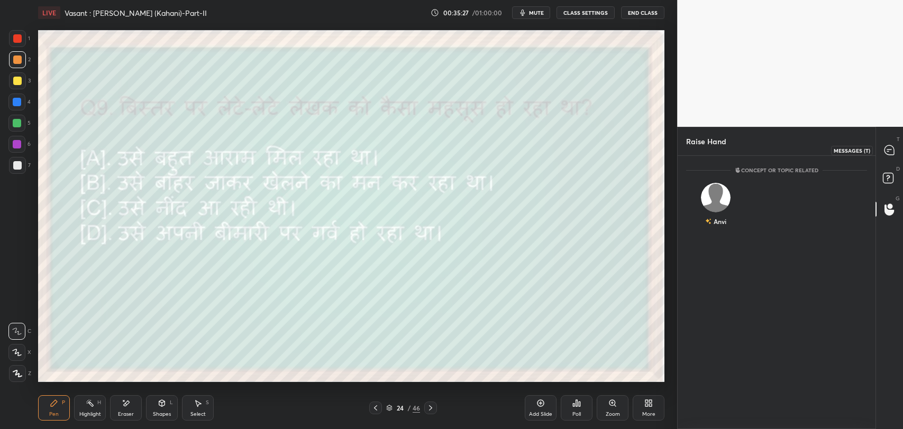
click at [885, 157] on div at bounding box center [889, 150] width 21 height 19
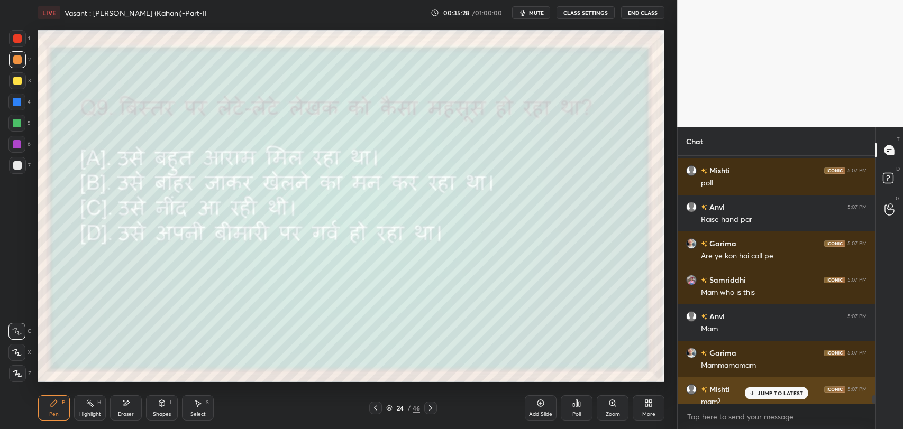
click at [770, 384] on div "Mishti 5:07 PM" at bounding box center [776, 389] width 181 height 11
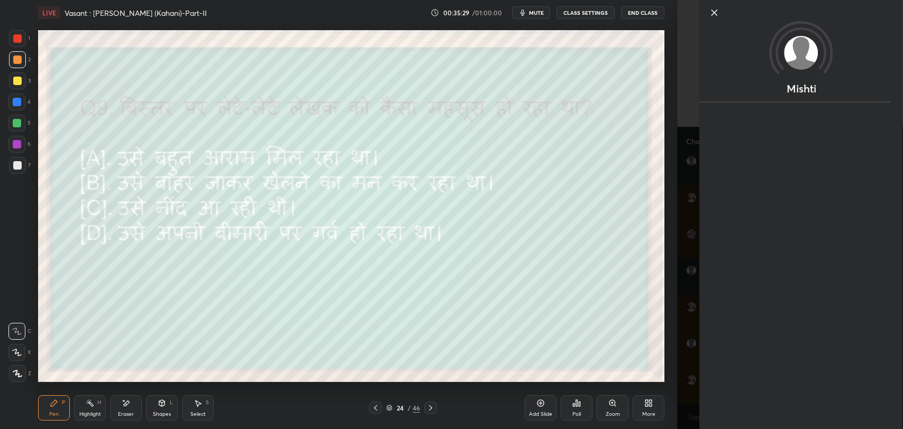
click at [716, 12] on icon at bounding box center [714, 12] width 13 height 13
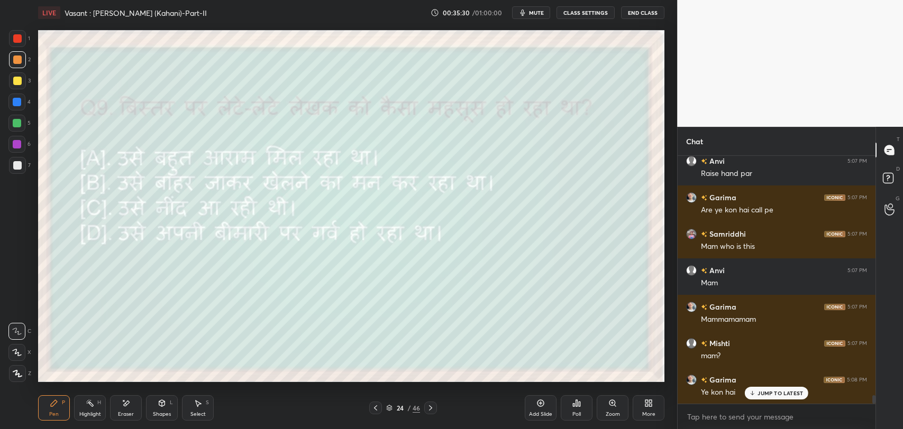
click at [766, 393] on p "JUMP TO LATEST" at bounding box center [779, 393] width 45 height 6
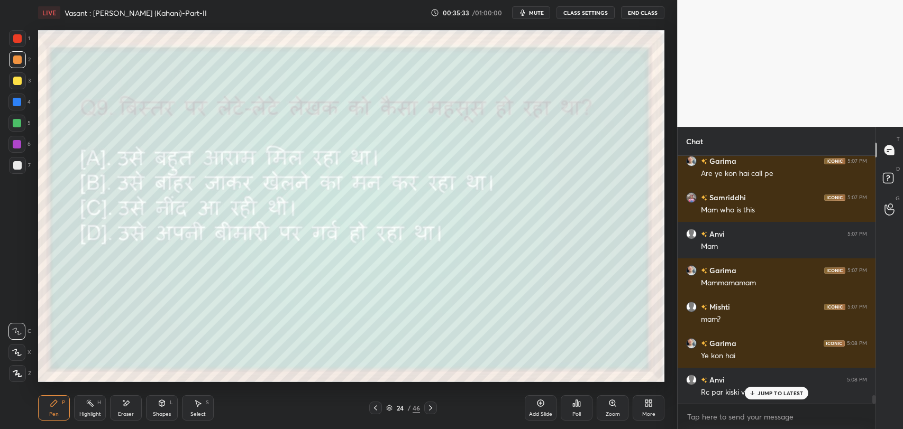
click at [766, 391] on p "JUMP TO LATEST" at bounding box center [779, 393] width 45 height 6
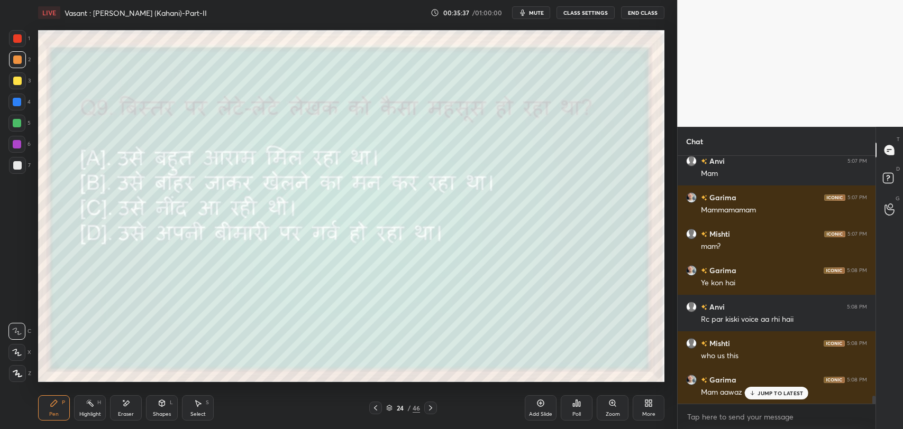
click at [762, 395] on p "JUMP TO LATEST" at bounding box center [779, 393] width 45 height 6
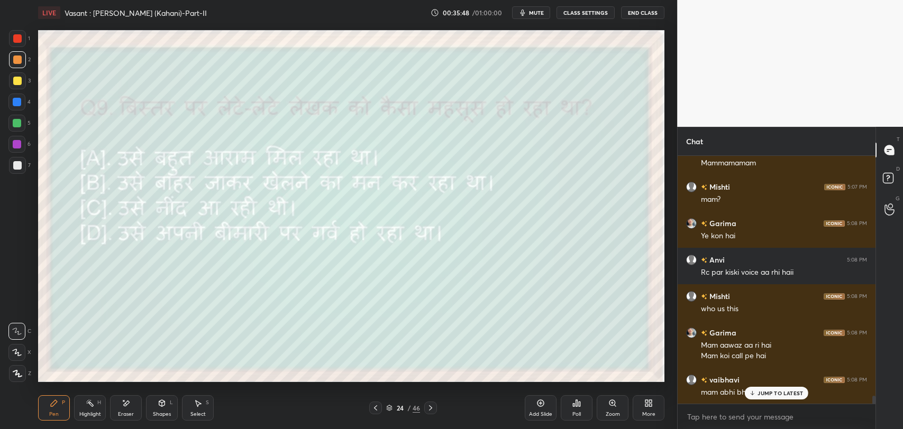
click at [753, 389] on div "JUMP TO LATEST" at bounding box center [776, 393] width 63 height 13
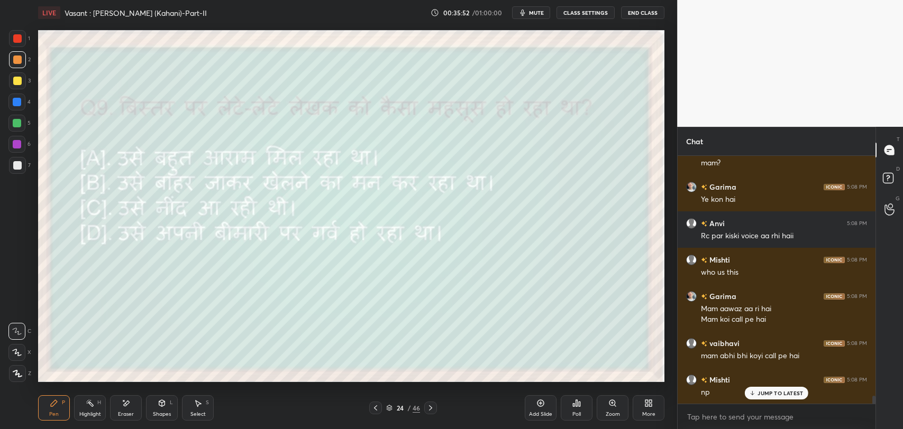
click at [774, 395] on p "JUMP TO LATEST" at bounding box center [779, 393] width 45 height 6
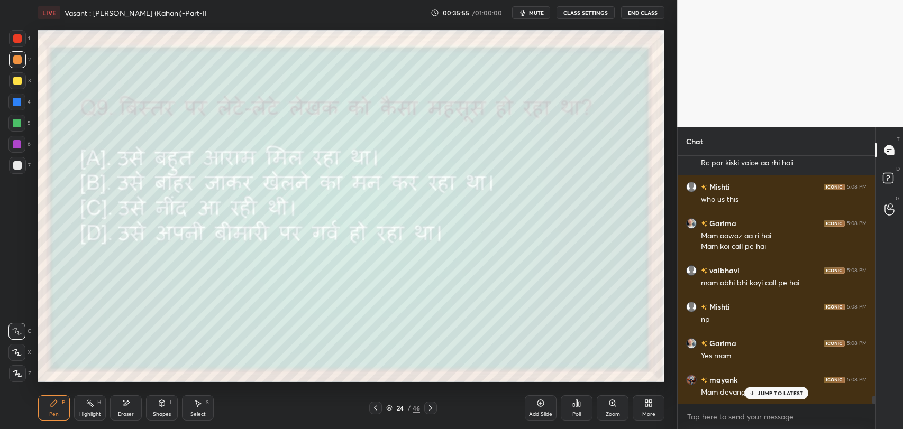
click at [753, 391] on icon at bounding box center [752, 393] width 7 height 6
drag, startPoint x: 887, startPoint y: 211, endPoint x: 887, endPoint y: 195, distance: 16.4
click at [887, 212] on icon at bounding box center [889, 210] width 10 height 12
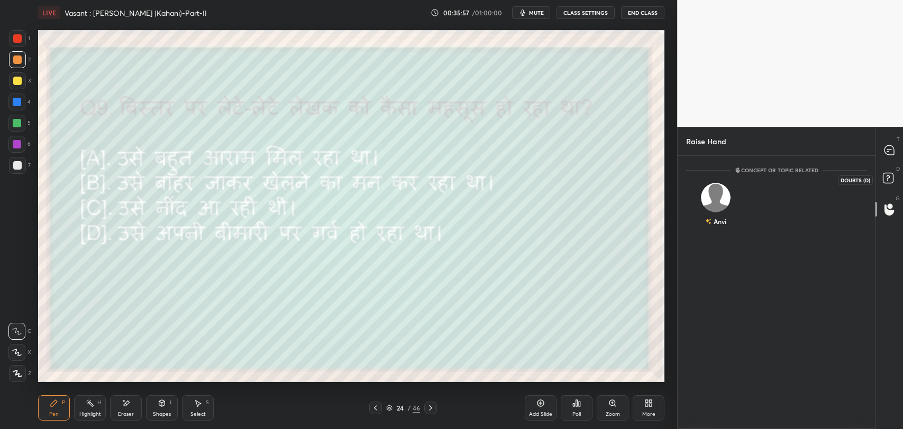
click at [884, 172] on icon at bounding box center [889, 179] width 19 height 19
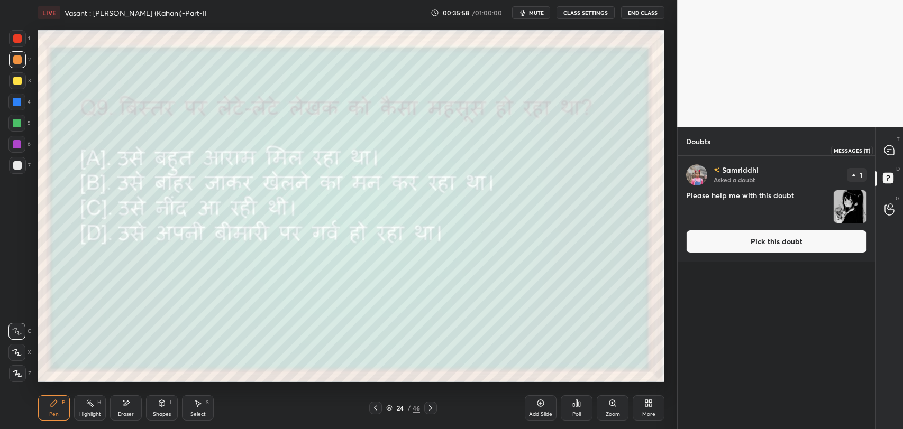
click at [884, 149] on icon at bounding box center [889, 150] width 10 height 10
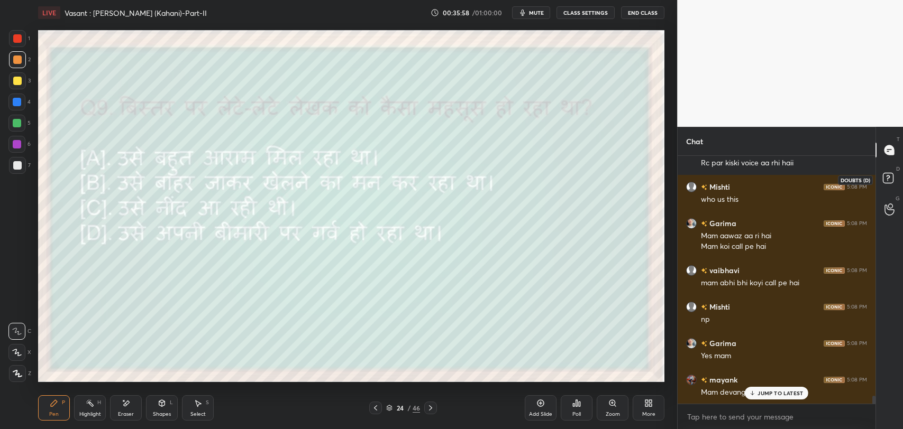
click at [893, 187] on icon at bounding box center [889, 179] width 19 height 19
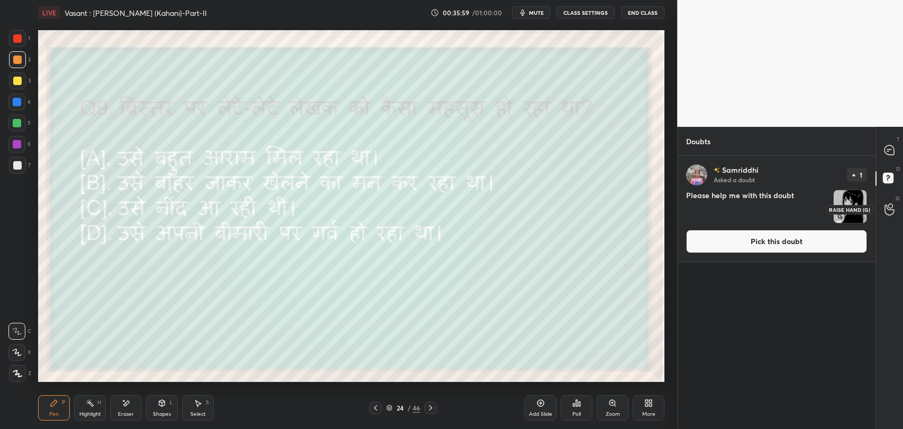
drag, startPoint x: 895, startPoint y: 207, endPoint x: 889, endPoint y: 169, distance: 38.2
click at [895, 207] on div at bounding box center [889, 209] width 21 height 19
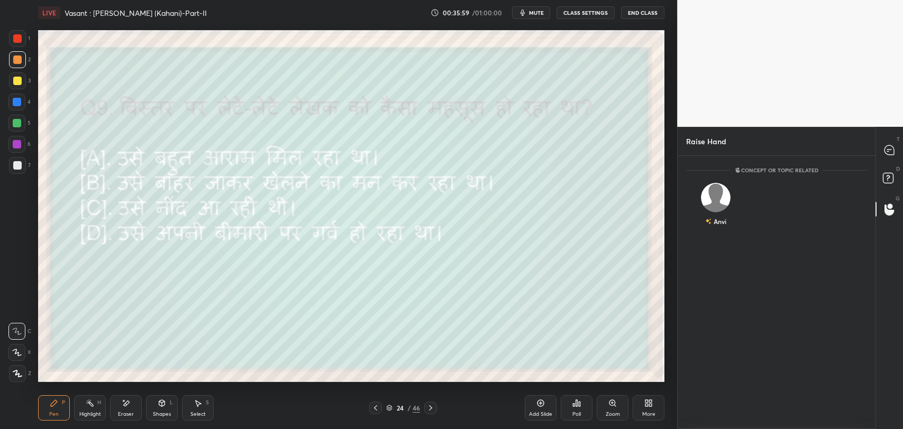
click at [889, 166] on div "D Doubts (D)" at bounding box center [889, 180] width 27 height 30
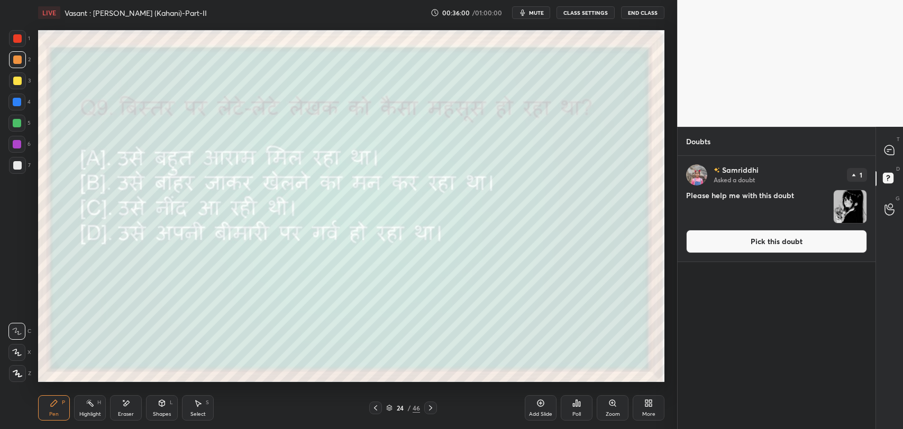
drag, startPoint x: 885, startPoint y: 145, endPoint x: 885, endPoint y: 153, distance: 8.0
click at [885, 145] on icon at bounding box center [889, 150] width 11 height 11
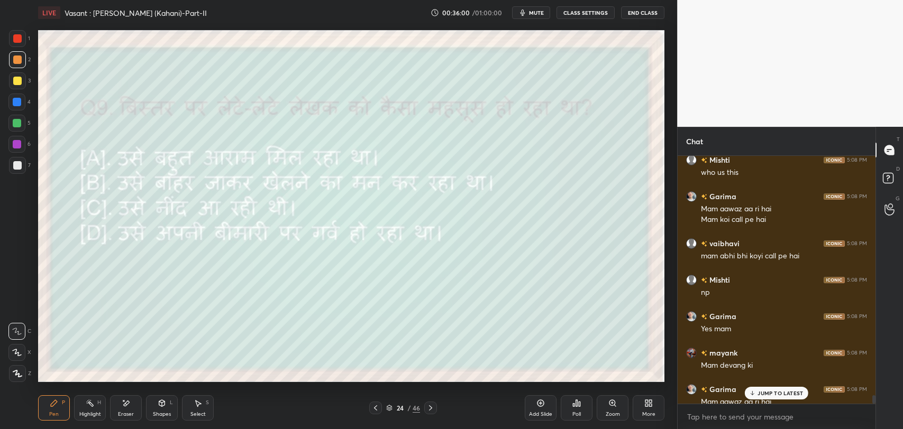
click at [758, 389] on div "JUMP TO LATEST" at bounding box center [776, 393] width 63 height 13
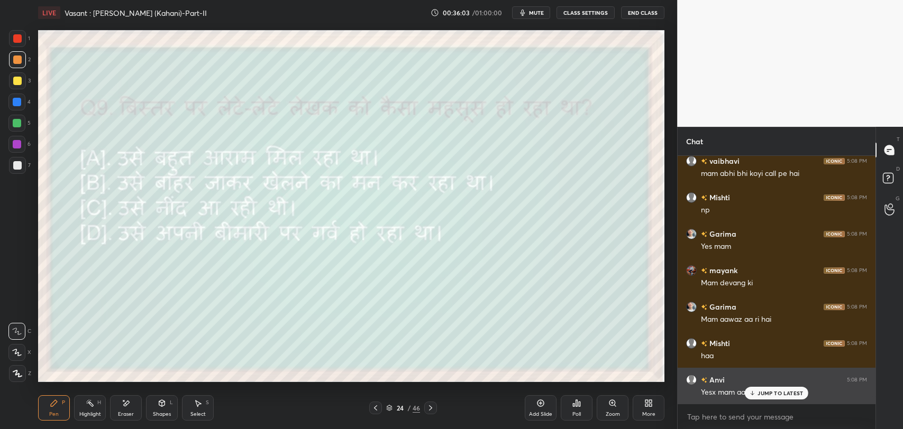
drag, startPoint x: 779, startPoint y: 393, endPoint x: 698, endPoint y: 399, distance: 80.6
click at [774, 395] on p "JUMP TO LATEST" at bounding box center [779, 393] width 45 height 6
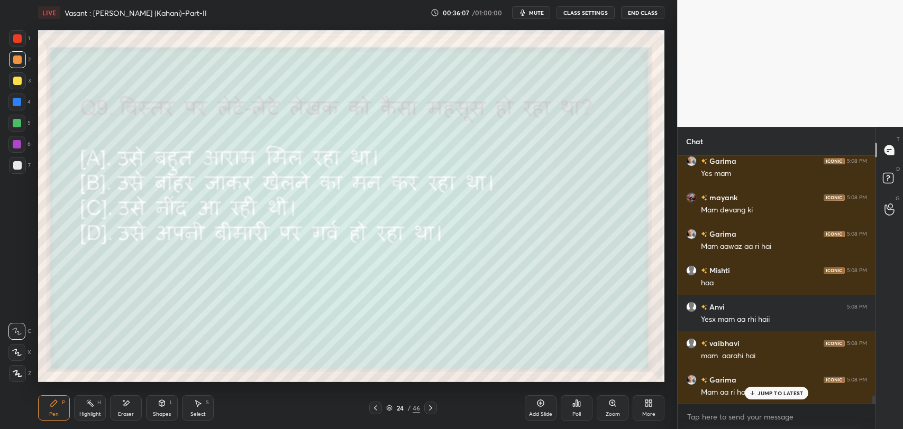
drag, startPoint x: 763, startPoint y: 390, endPoint x: 734, endPoint y: 404, distance: 32.4
click at [764, 391] on p "JUMP TO LATEST" at bounding box center [779, 393] width 45 height 6
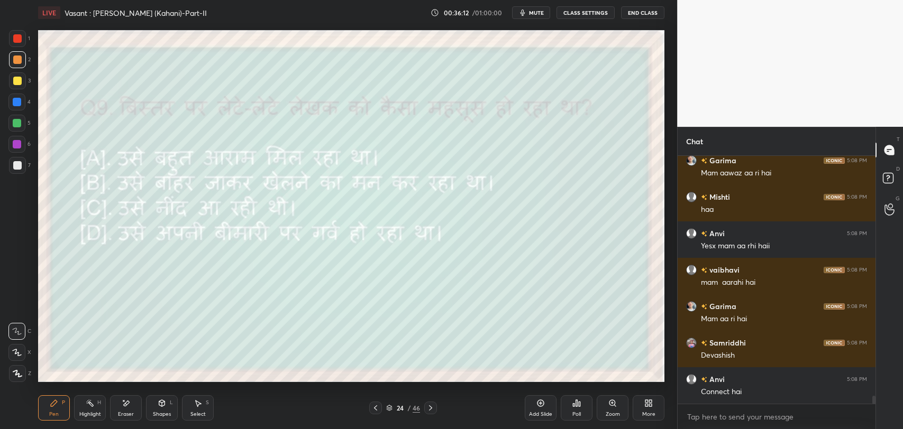
click at [764, 394] on div "Connect hai" at bounding box center [784, 392] width 166 height 11
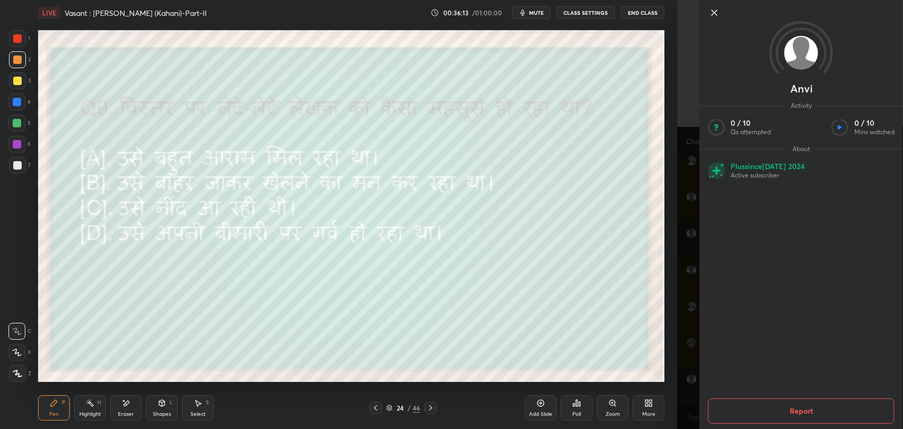
click at [716, 16] on icon at bounding box center [714, 12] width 13 height 13
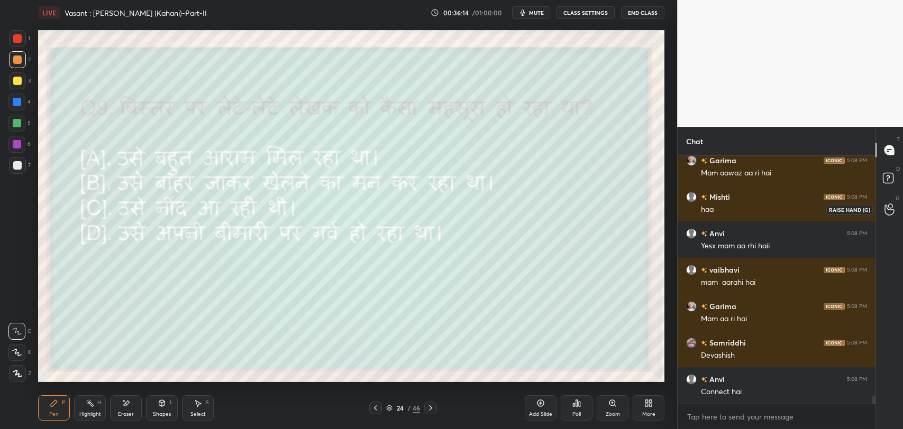
click at [890, 217] on div at bounding box center [889, 209] width 21 height 19
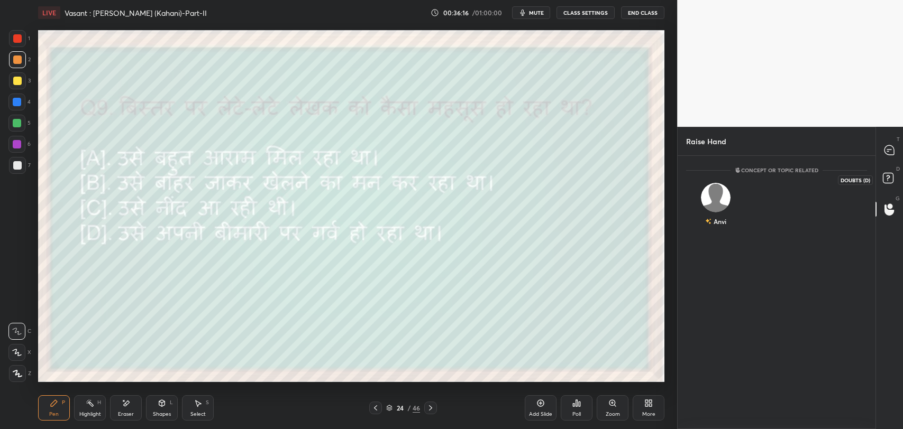
click at [880, 181] on icon at bounding box center [889, 179] width 19 height 19
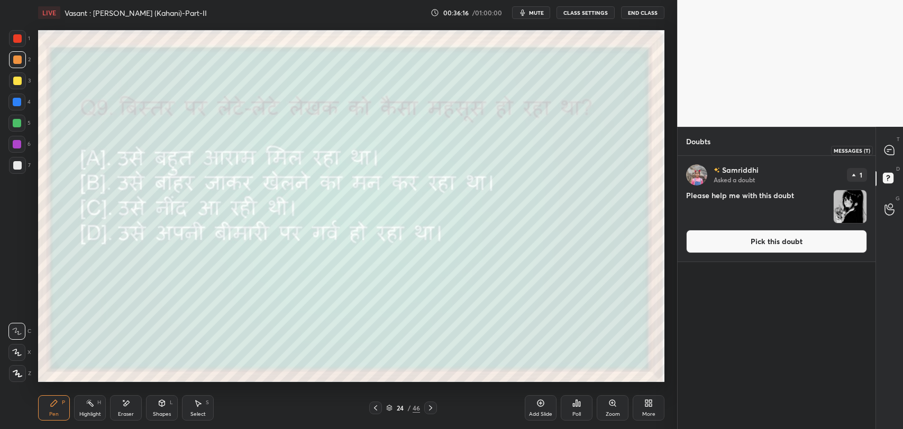
click at [882, 147] on div at bounding box center [889, 150] width 21 height 19
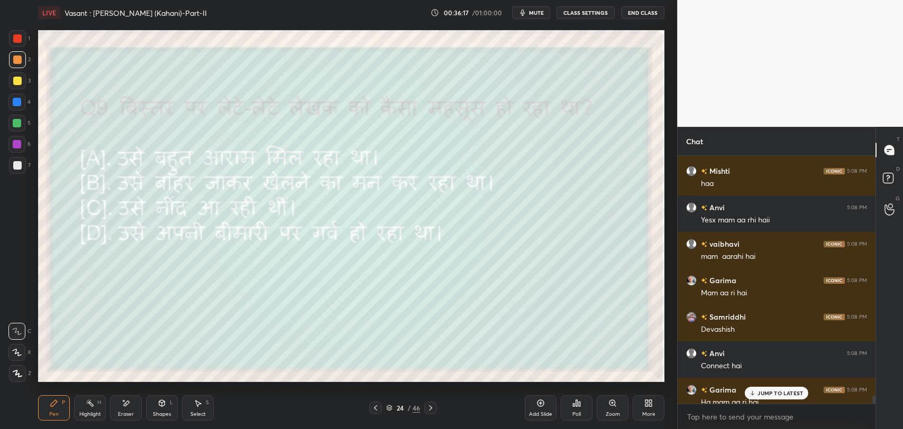
click at [894, 196] on div "G Raise Hand (G)" at bounding box center [889, 210] width 27 height 30
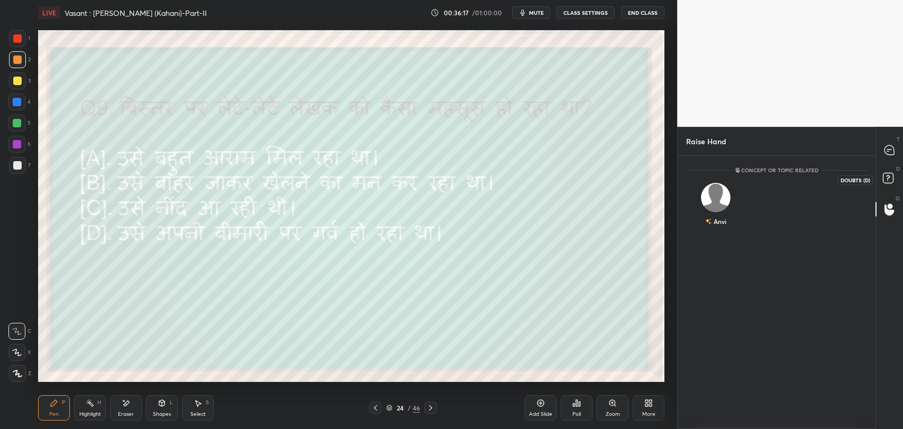
click at [889, 175] on rect at bounding box center [888, 178] width 10 height 10
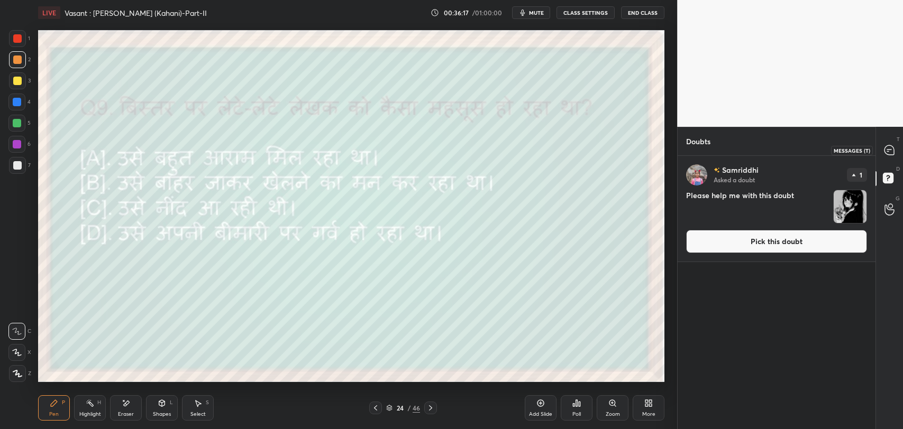
click at [889, 157] on div at bounding box center [889, 150] width 21 height 19
type textarea "x"
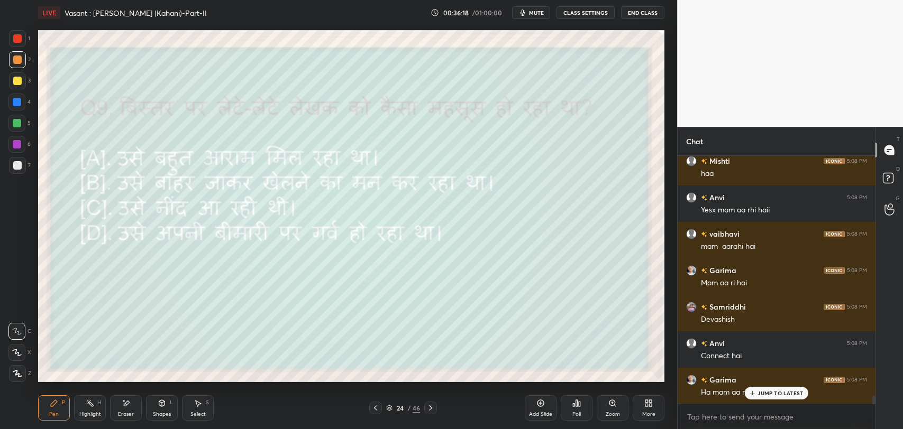
click at [787, 396] on p "JUMP TO LATEST" at bounding box center [779, 393] width 45 height 6
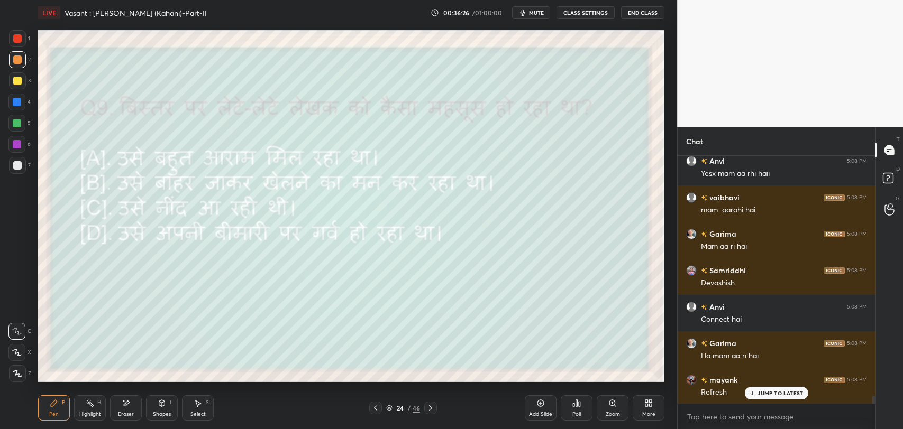
click at [762, 397] on div "JUMP TO LATEST" at bounding box center [776, 393] width 63 height 13
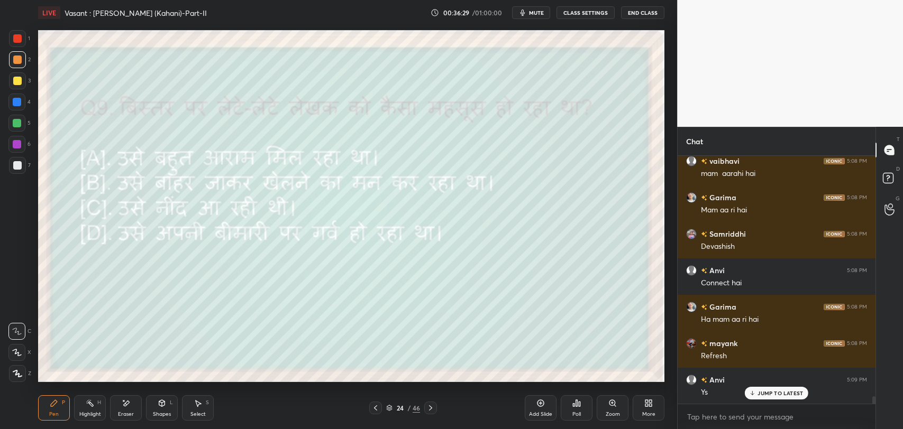
scroll to position [7846, 0]
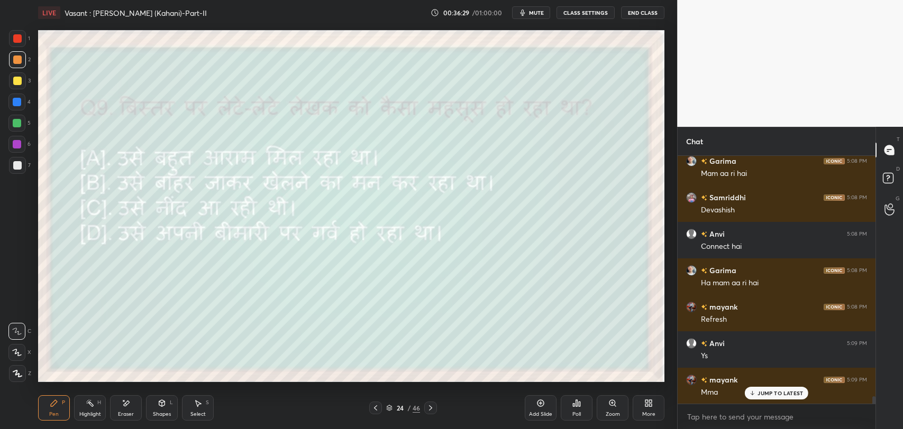
click at [774, 395] on p "JUMP TO LATEST" at bounding box center [779, 393] width 45 height 6
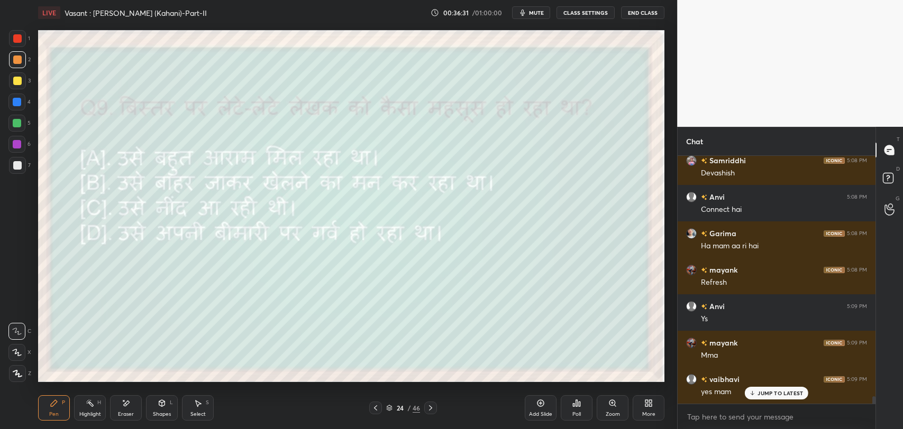
scroll to position [7919, 0]
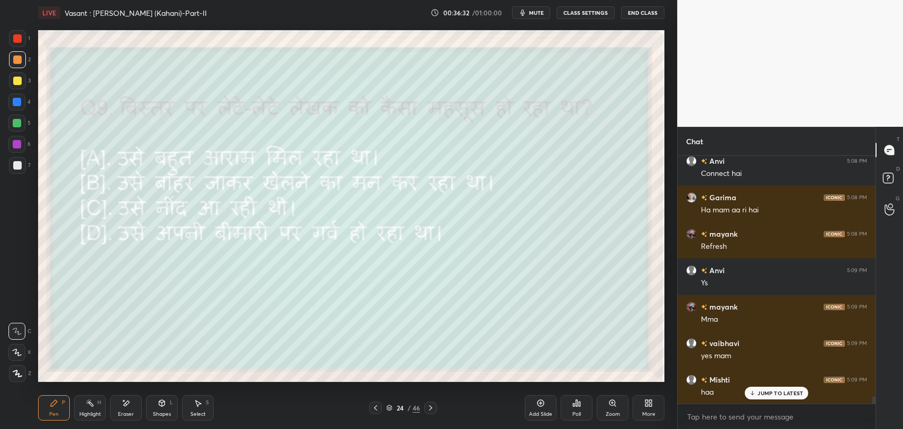
click at [767, 395] on p "JUMP TO LATEST" at bounding box center [779, 393] width 45 height 6
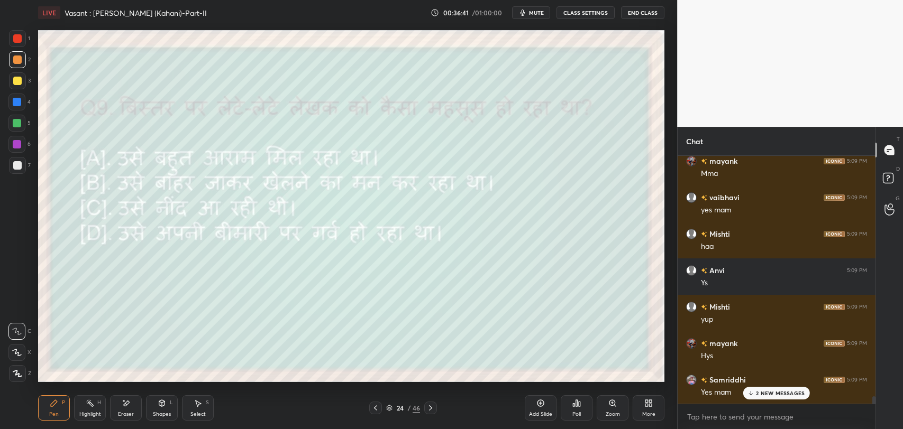
scroll to position [8138, 0]
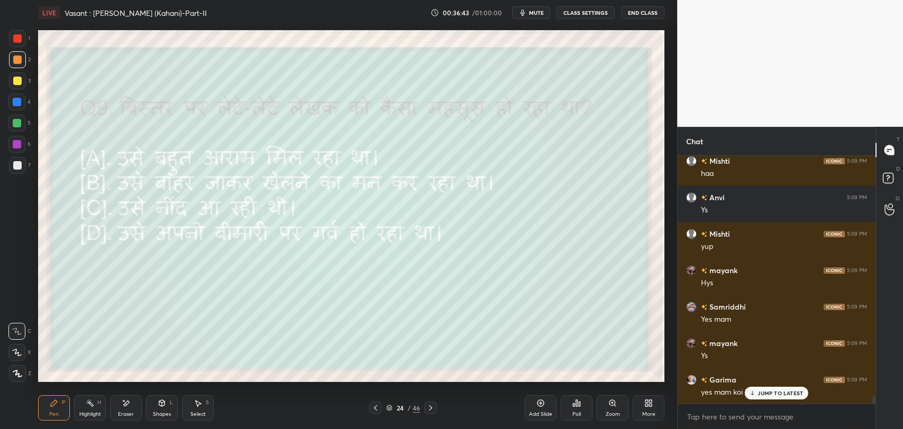
click at [773, 397] on div "JUMP TO LATEST" at bounding box center [776, 393] width 63 height 13
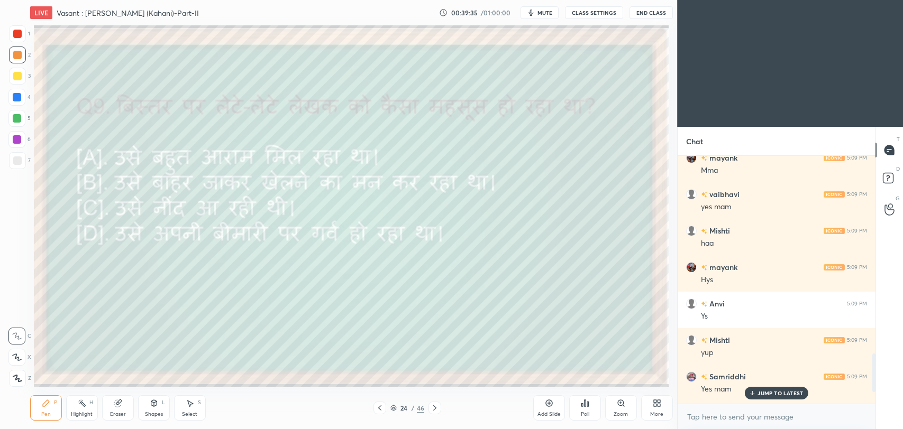
scroll to position [52532, 52259]
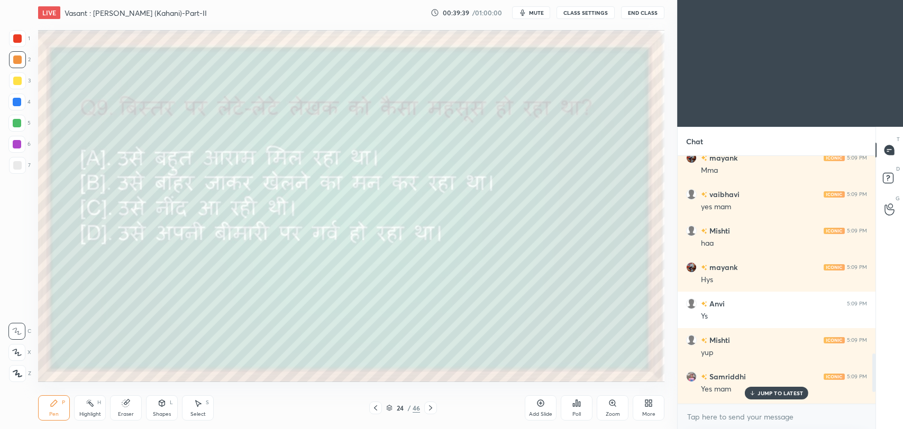
click at [643, 405] on div "More" at bounding box center [649, 408] width 32 height 25
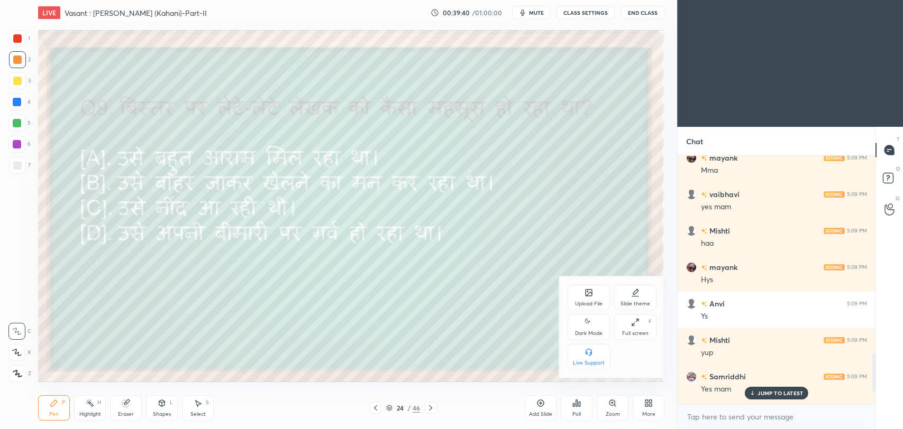
click at [586, 334] on div "Dark Mode" at bounding box center [589, 333] width 28 height 5
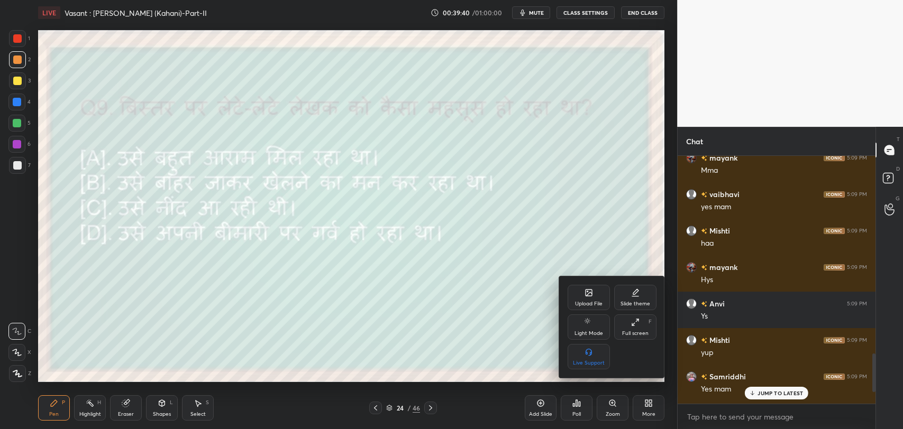
click at [445, 346] on div at bounding box center [451, 214] width 903 height 429
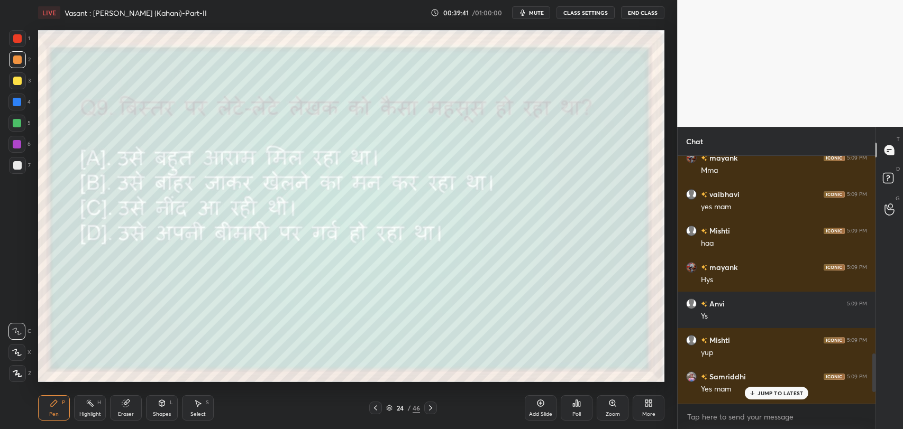
click at [764, 395] on p "JUMP TO LATEST" at bounding box center [779, 393] width 45 height 6
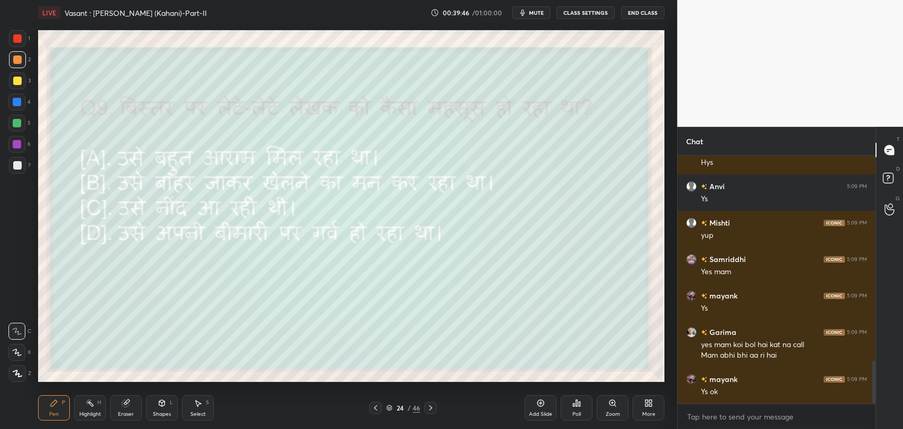
scroll to position [1216, 0]
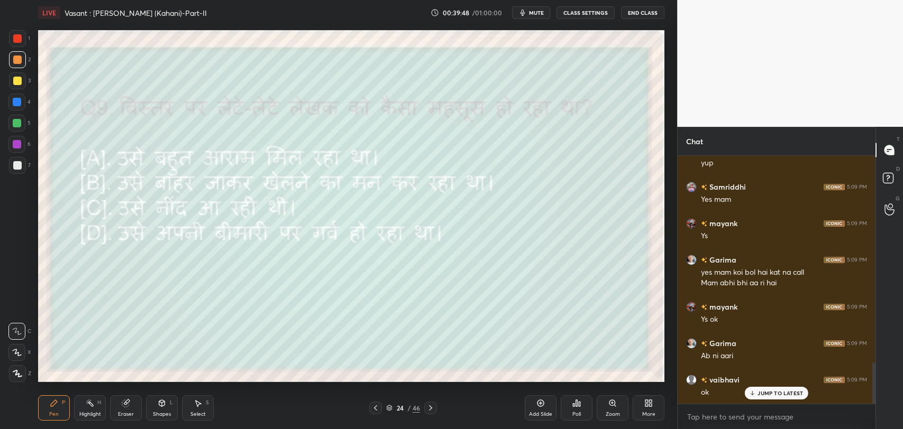
click at [763, 393] on p "JUMP TO LATEST" at bounding box center [779, 393] width 45 height 6
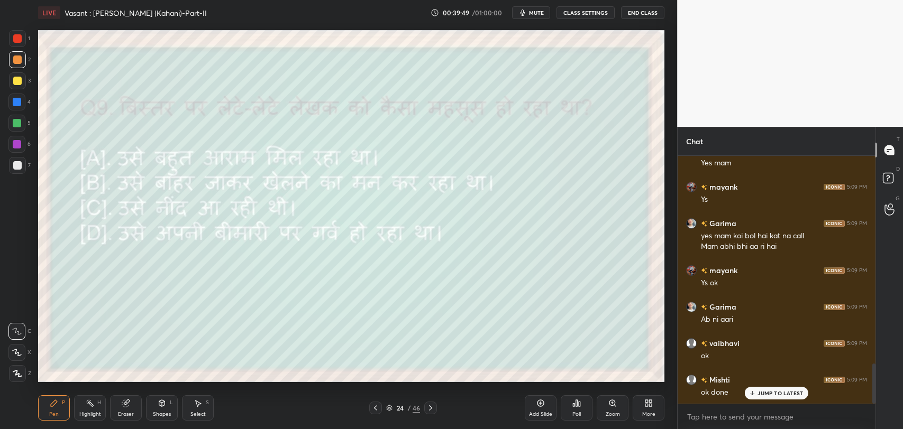
click at [787, 394] on p "JUMP TO LATEST" at bounding box center [779, 393] width 45 height 6
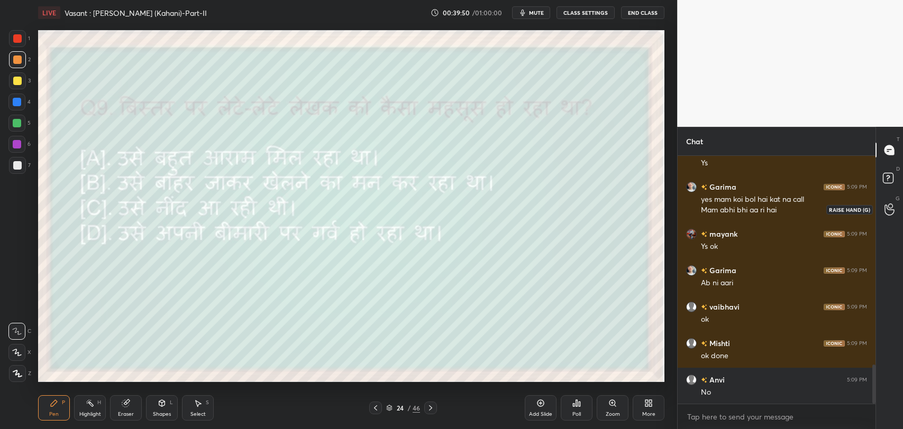
click at [884, 218] on div at bounding box center [889, 209] width 21 height 19
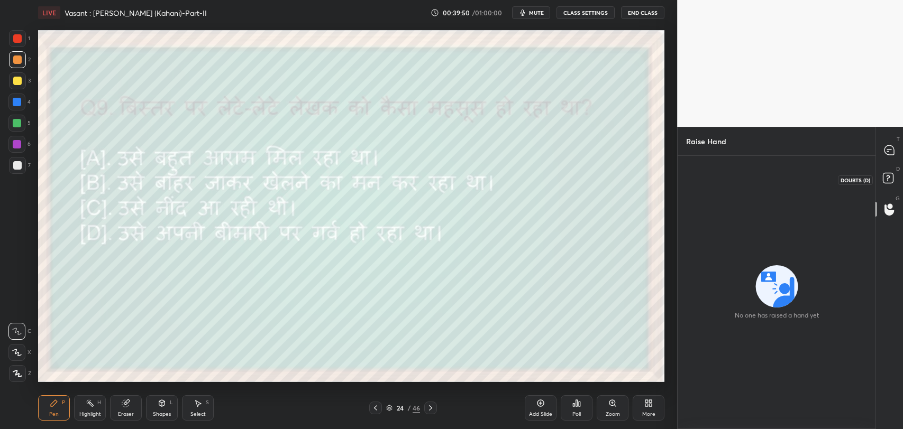
click at [883, 173] on rect at bounding box center [888, 178] width 10 height 10
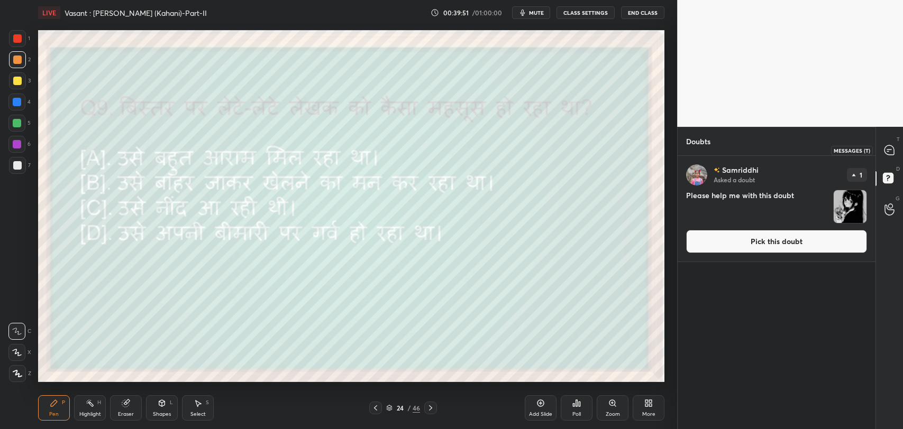
click at [884, 153] on icon at bounding box center [889, 150] width 11 height 11
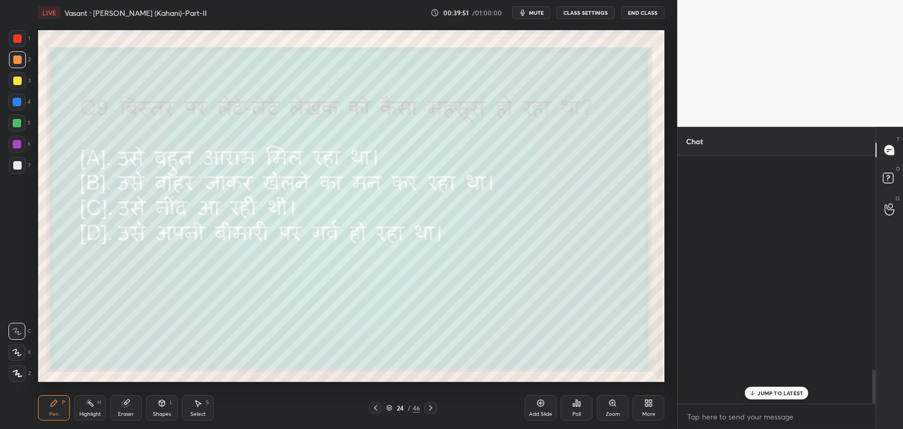
scroll to position [245, 195]
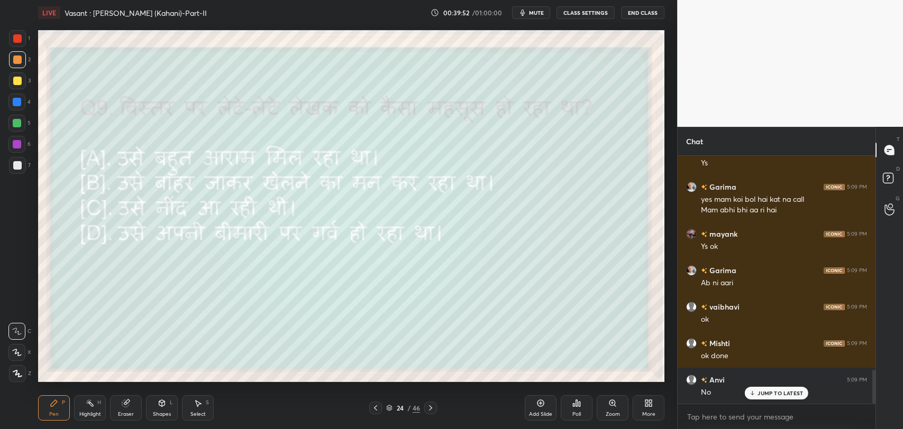
click at [770, 394] on p "JUMP TO LATEST" at bounding box center [779, 393] width 45 height 6
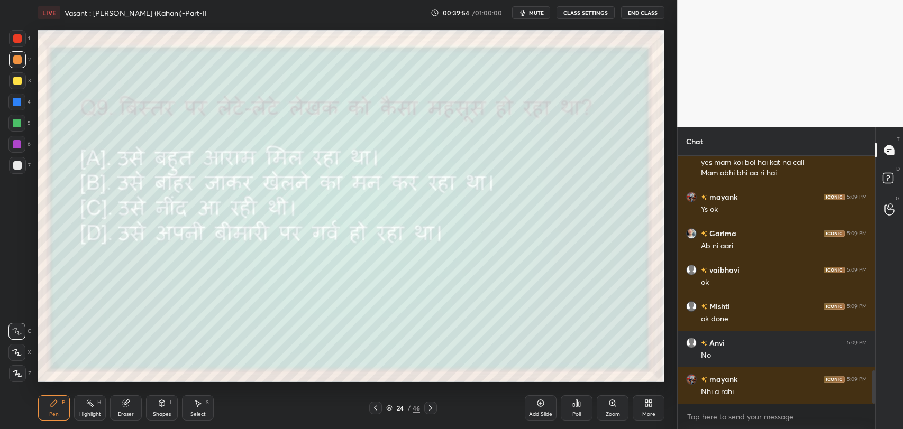
scroll to position [1631, 0]
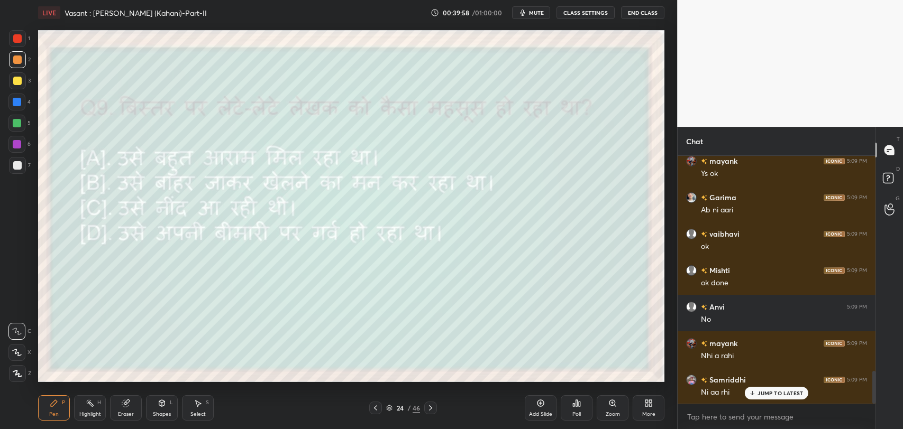
click at [571, 412] on div "Poll" at bounding box center [577, 408] width 32 height 25
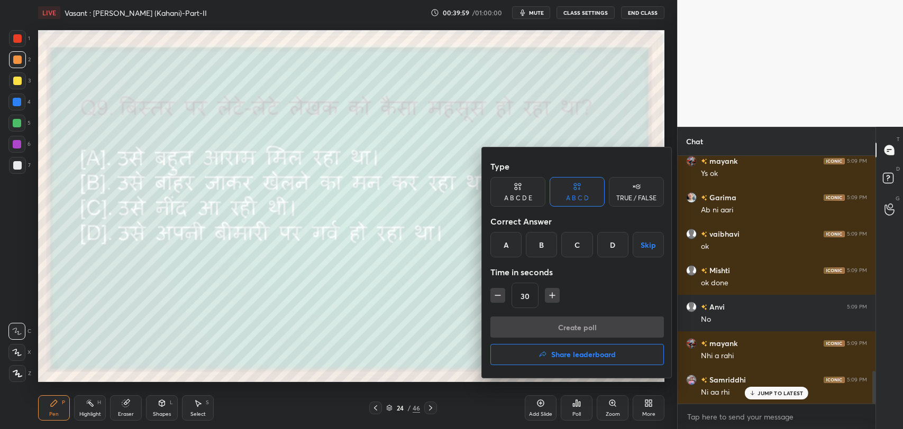
click at [398, 299] on div at bounding box center [451, 214] width 903 height 429
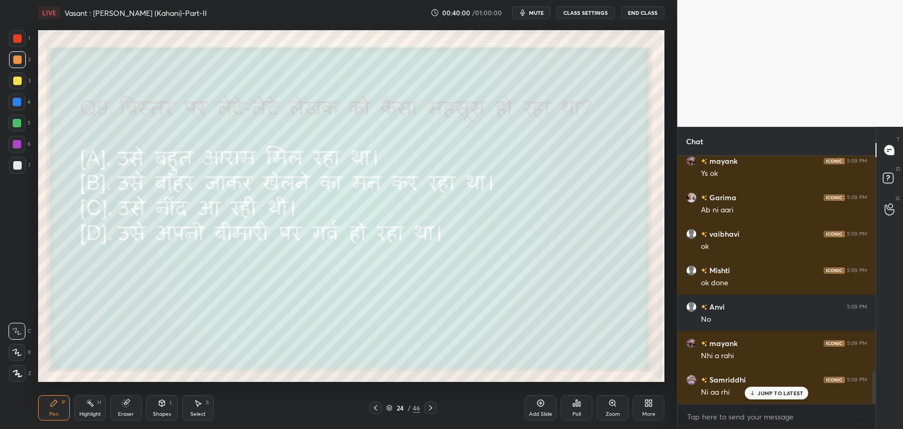
click at [754, 395] on icon at bounding box center [752, 393] width 7 height 6
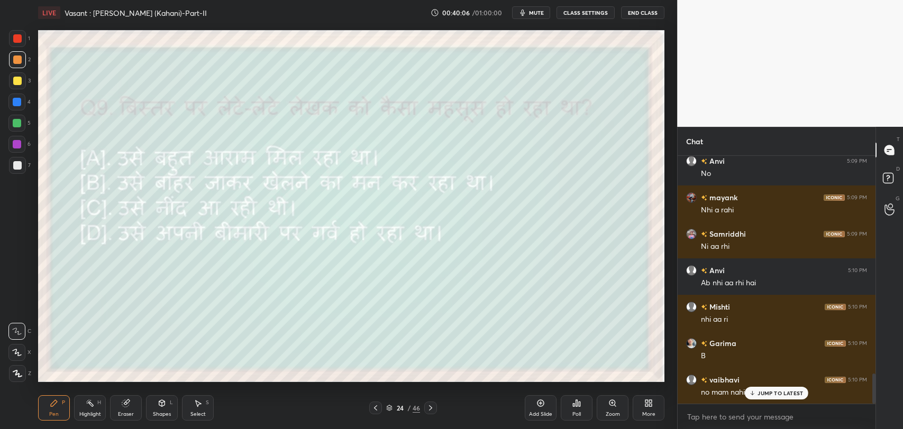
scroll to position [1814, 0]
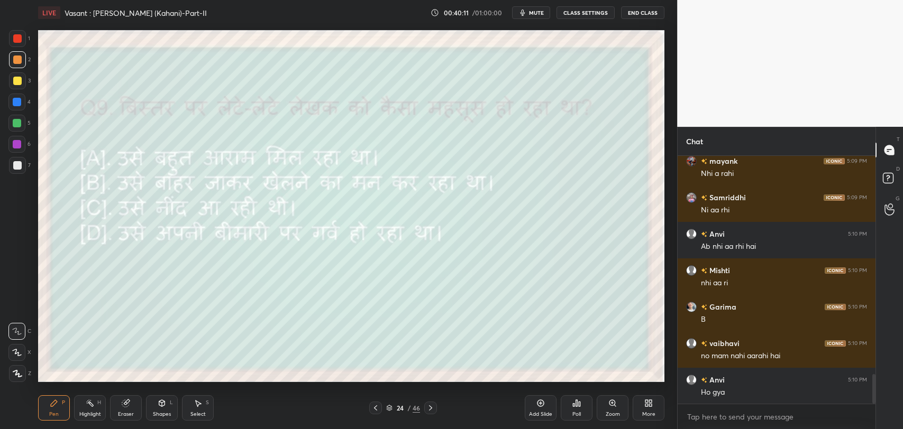
click at [17, 84] on div at bounding box center [17, 81] width 8 height 8
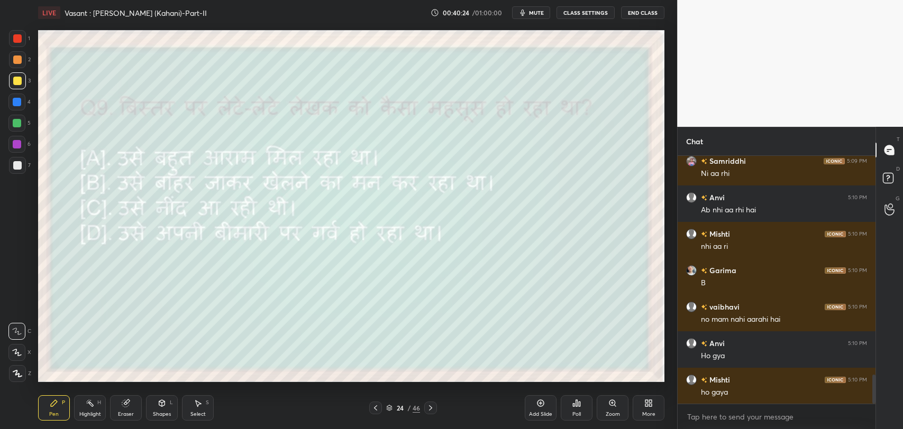
scroll to position [1887, 0]
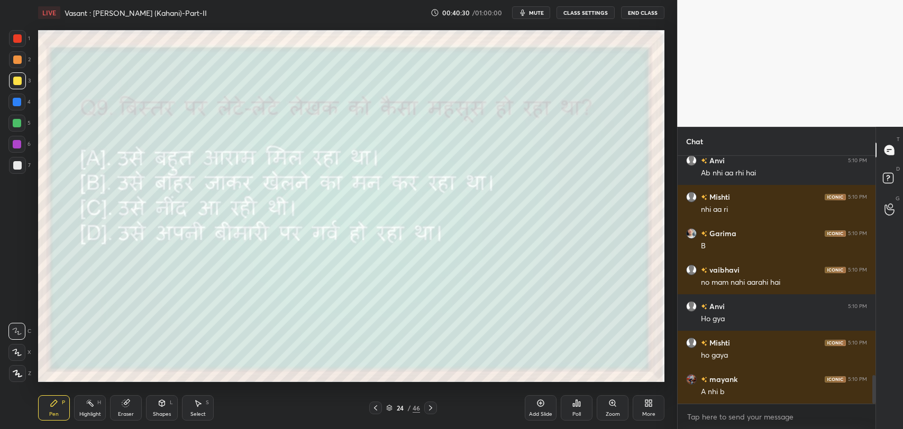
click at [432, 412] on icon at bounding box center [430, 408] width 8 height 8
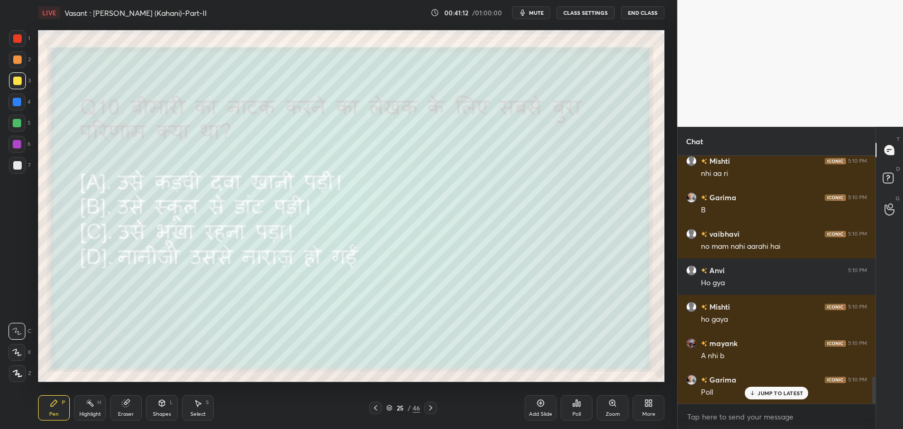
scroll to position [2033, 0]
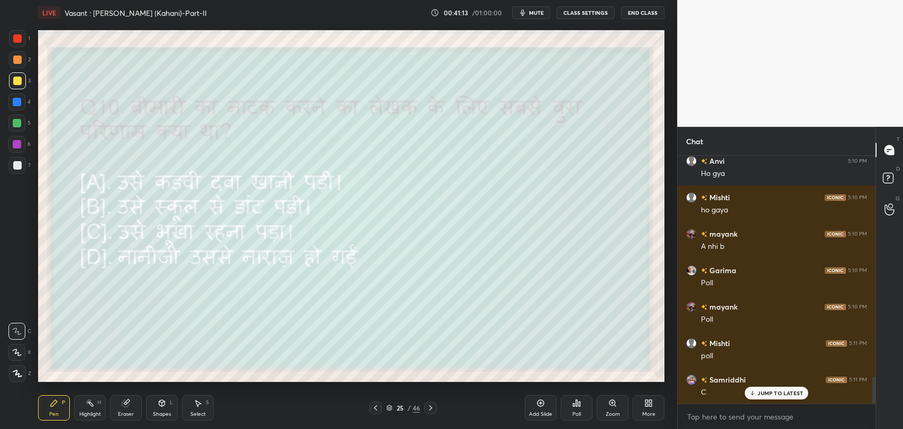
click at [762, 396] on p "JUMP TO LATEST" at bounding box center [779, 393] width 45 height 6
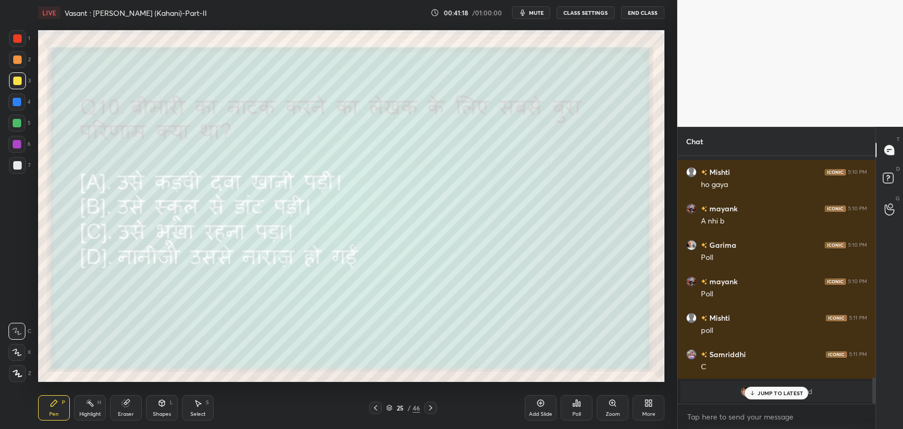
click at [753, 394] on icon at bounding box center [752, 393] width 7 height 6
click at [575, 412] on div "Poll" at bounding box center [576, 414] width 8 height 5
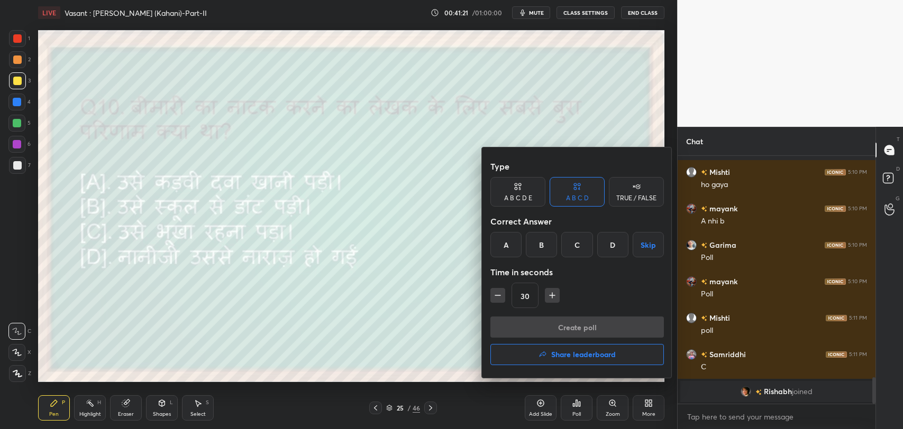
click at [569, 249] on div "C" at bounding box center [576, 244] width 31 height 25
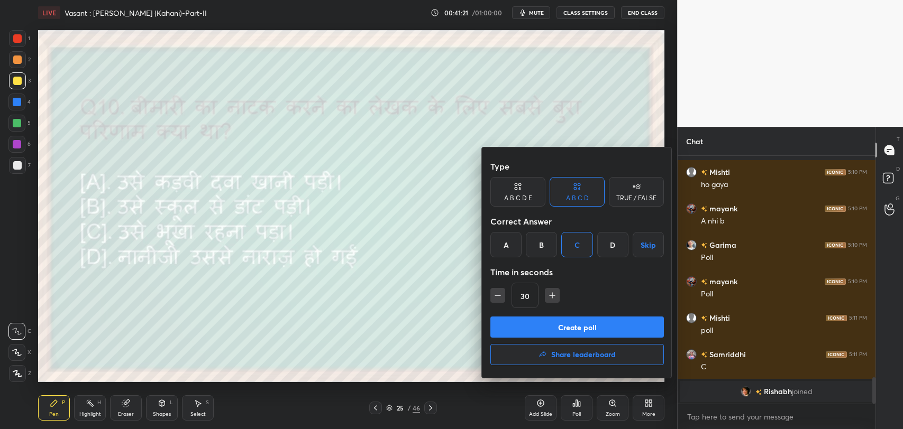
scroll to position [1650, 0]
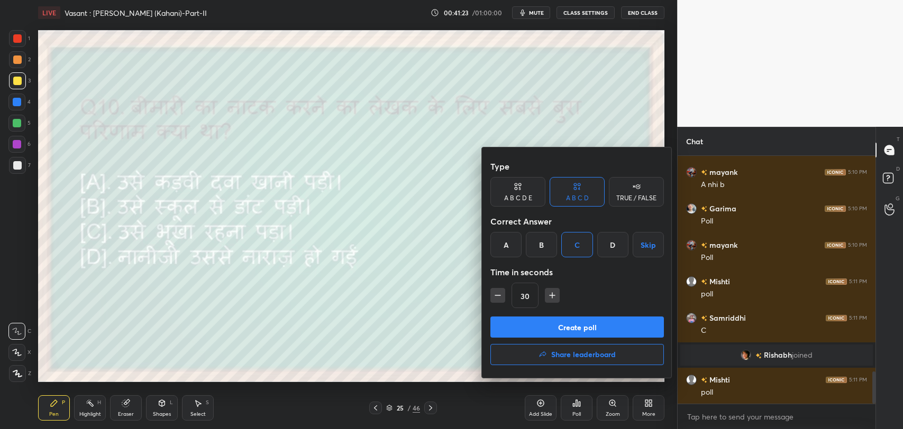
click at [575, 330] on button "Create poll" at bounding box center [576, 327] width 173 height 21
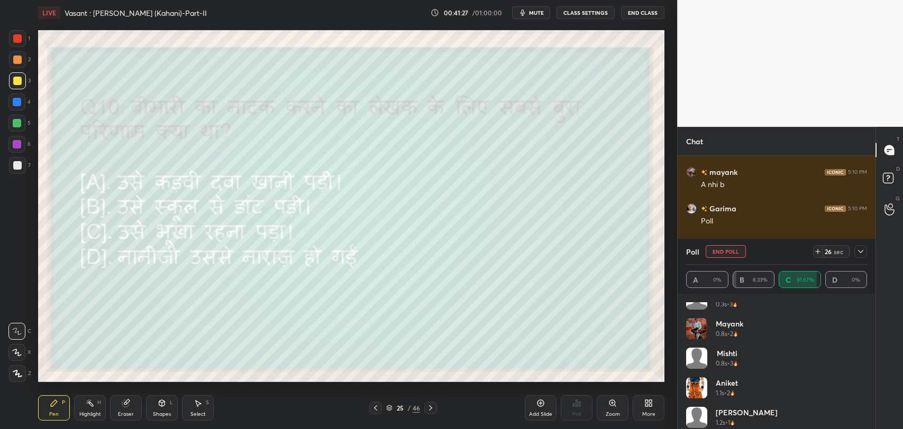
scroll to position [0, 0]
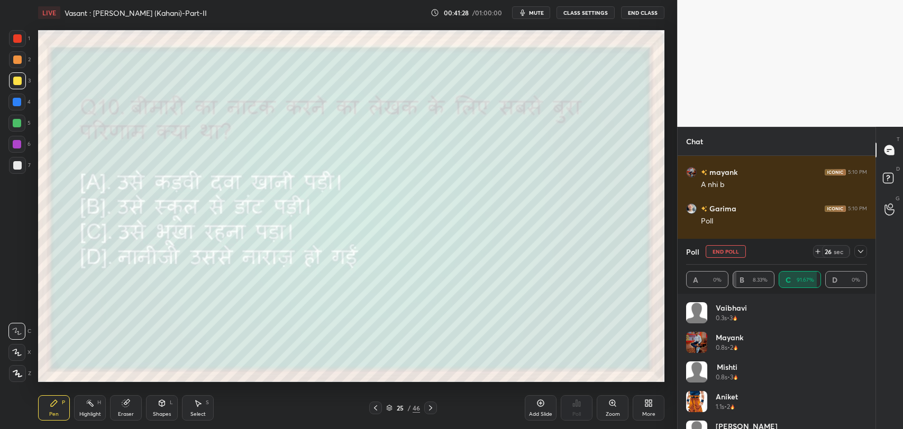
click at [863, 251] on icon at bounding box center [860, 252] width 8 height 8
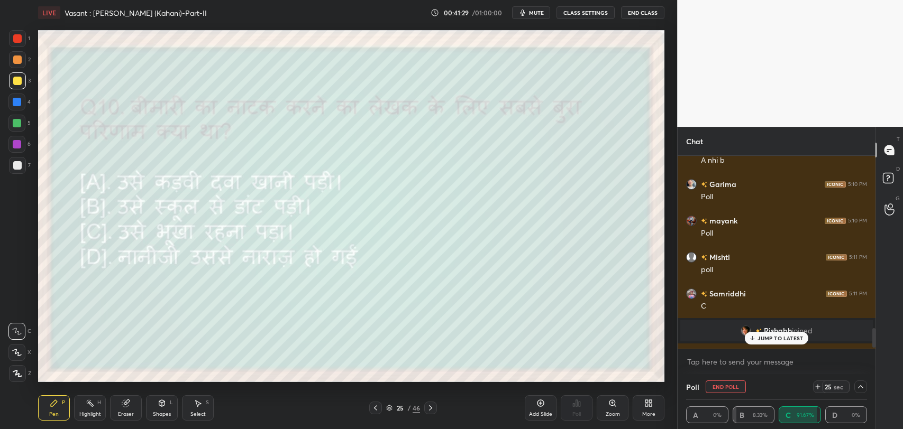
scroll to position [1705, 0]
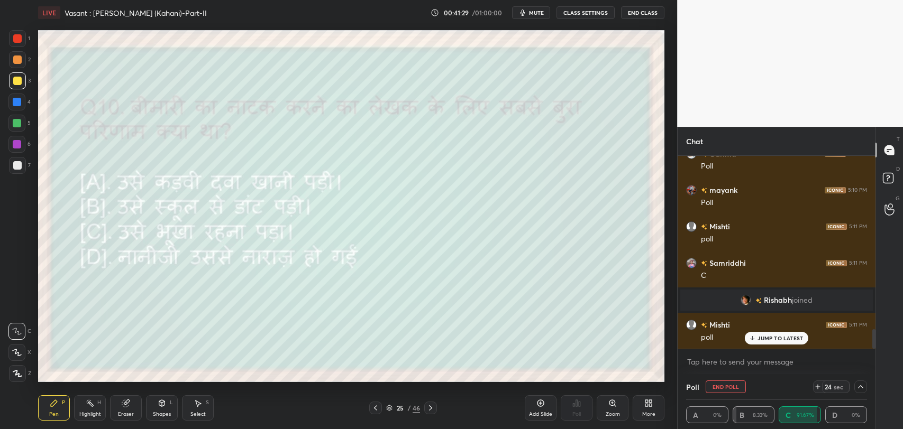
click at [768, 337] on p "JUMP TO LATEST" at bounding box center [779, 338] width 45 height 6
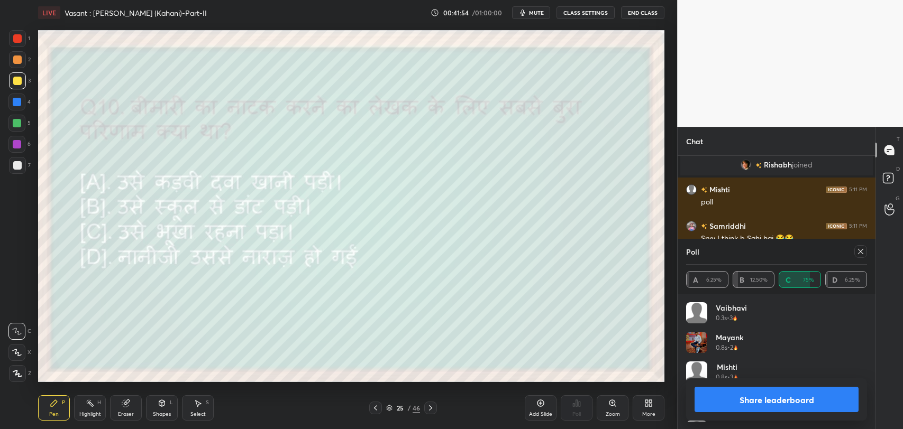
scroll to position [124, 178]
click at [858, 258] on div at bounding box center [860, 251] width 13 height 13
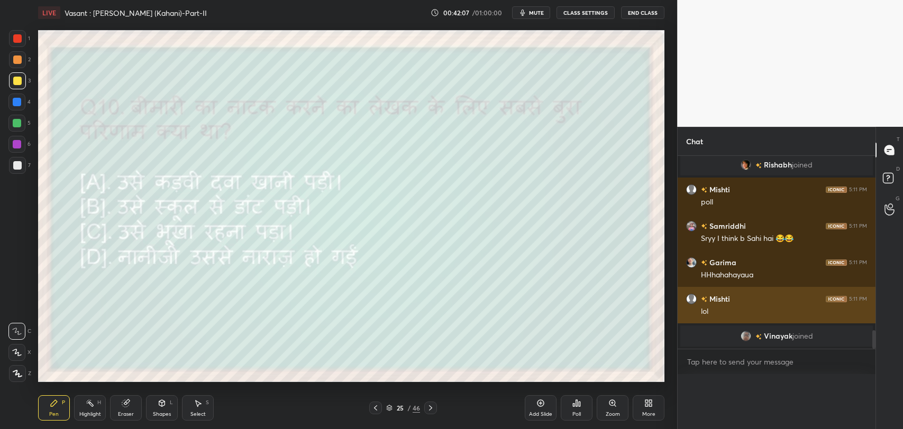
scroll to position [0, 0]
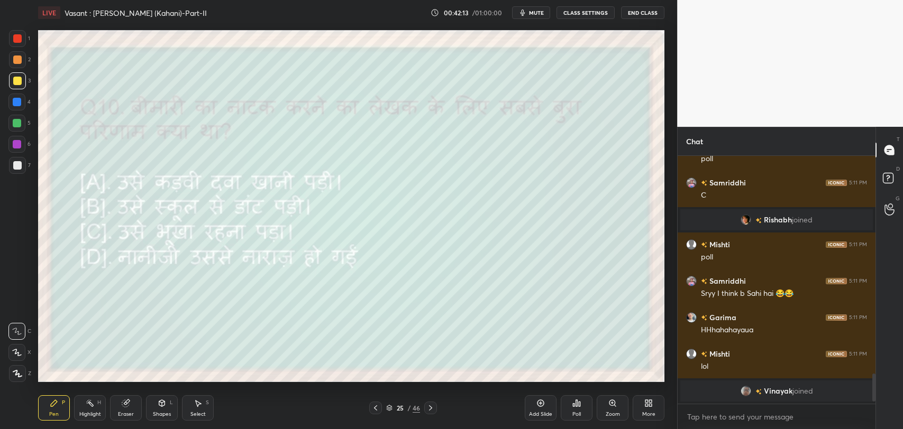
click at [433, 411] on icon at bounding box center [430, 408] width 8 height 8
click at [372, 409] on icon at bounding box center [375, 408] width 8 height 8
click at [564, 407] on div "Poll" at bounding box center [577, 408] width 32 height 25
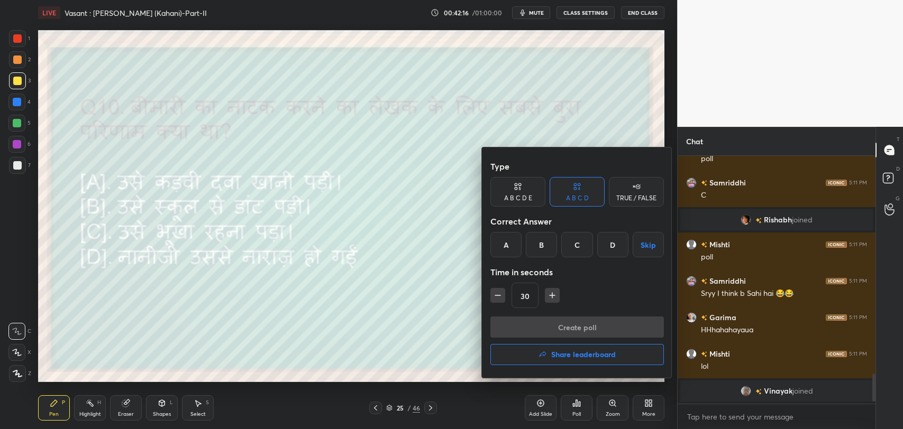
click at [559, 359] on h4 "Share leaderboard" at bounding box center [583, 354] width 65 height 7
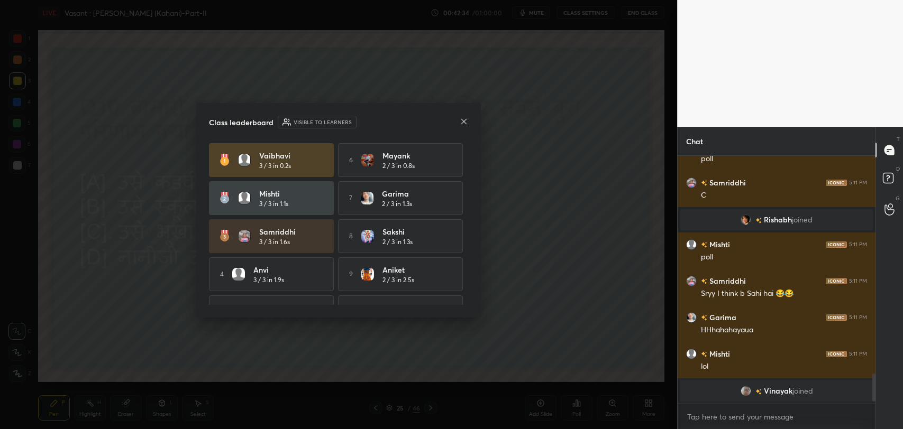
scroll to position [1822, 0]
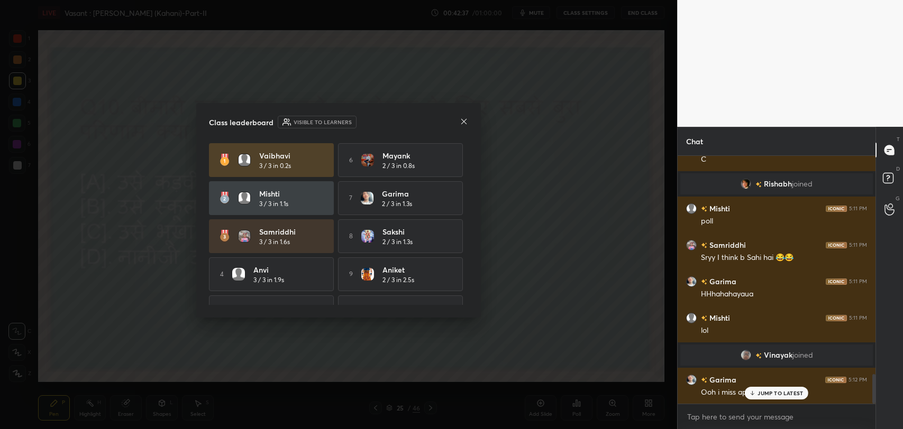
click at [750, 394] on icon at bounding box center [752, 393] width 7 height 6
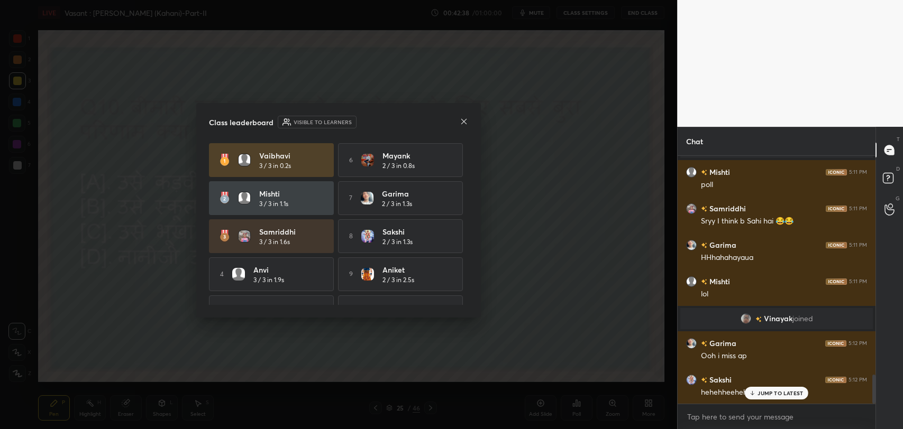
click at [469, 115] on div "Class leaderboard Visible to learners vaibhavi 3 / 3 in 0.2s 6 mayank 2 / 3 in …" at bounding box center [338, 210] width 285 height 215
click at [468, 118] on div "Class leaderboard Visible to learners vaibhavi 3 / 3 in 0.2s 6 mayank 2 / 3 in …" at bounding box center [338, 210] width 285 height 215
click at [463, 126] on div at bounding box center [464, 122] width 8 height 11
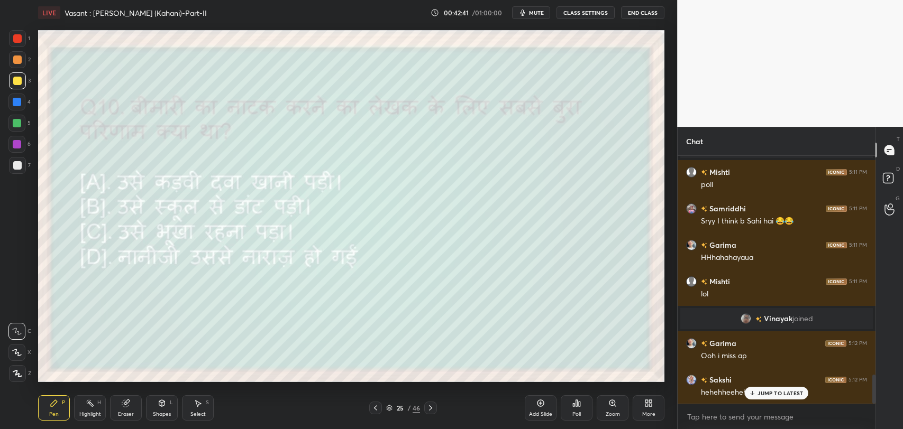
click at [433, 412] on div at bounding box center [430, 408] width 13 height 13
click at [784, 396] on p "JUMP TO LATEST" at bounding box center [779, 393] width 45 height 6
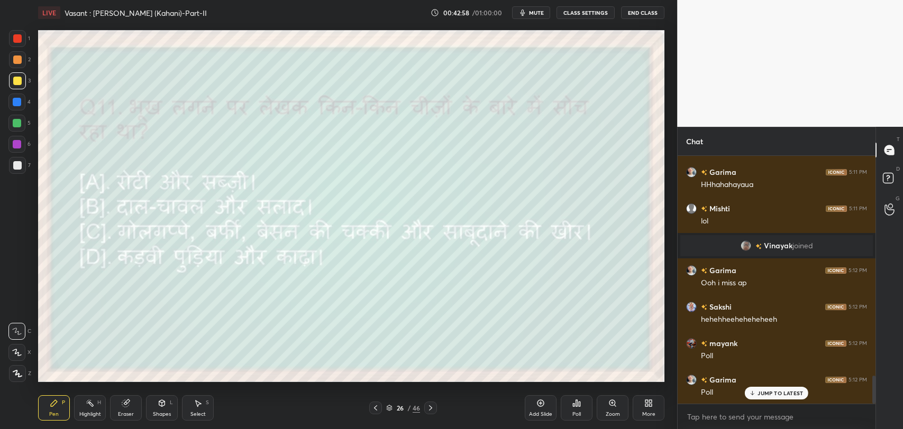
scroll to position [1968, 0]
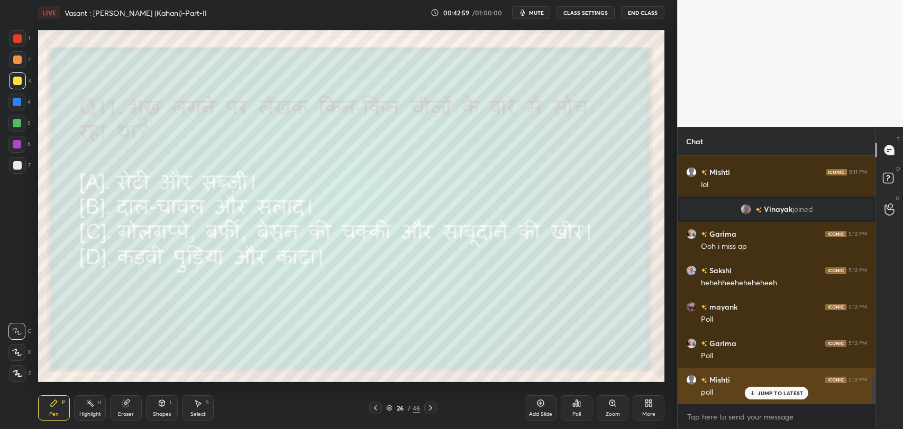
click at [757, 398] on div "JUMP TO LATEST" at bounding box center [776, 393] width 63 height 13
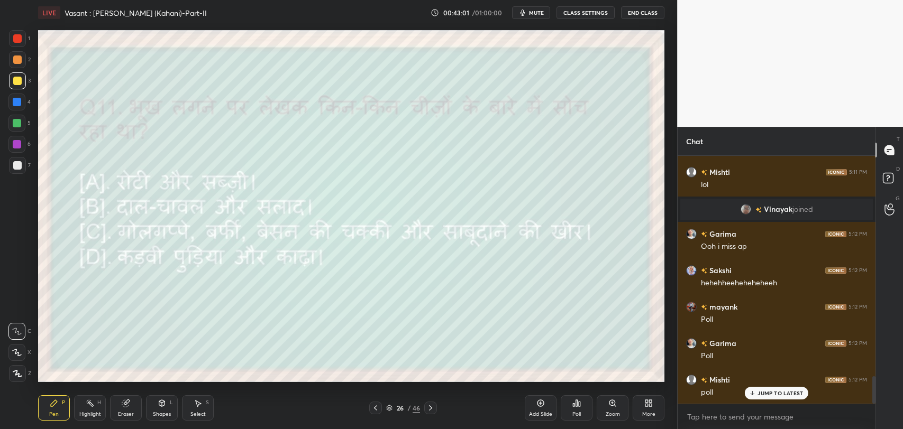
scroll to position [2004, 0]
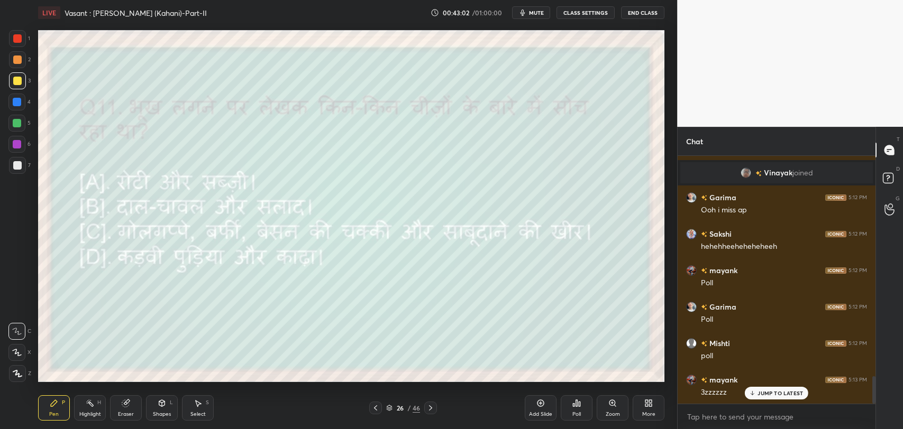
click at [757, 398] on div "JUMP TO LATEST" at bounding box center [776, 393] width 63 height 13
click at [137, 404] on div "Eraser" at bounding box center [126, 408] width 32 height 25
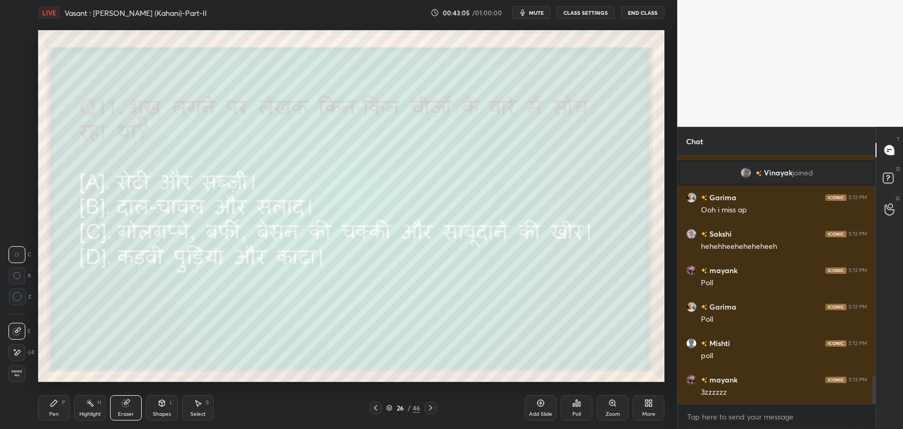
scroll to position [2041, 0]
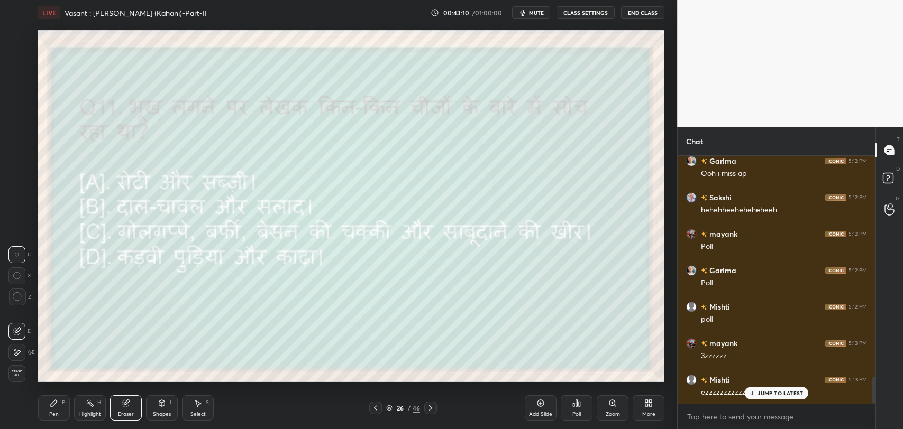
click at [56, 401] on icon at bounding box center [54, 403] width 6 height 6
click at [747, 395] on div "JUMP TO LATEST" at bounding box center [776, 393] width 63 height 13
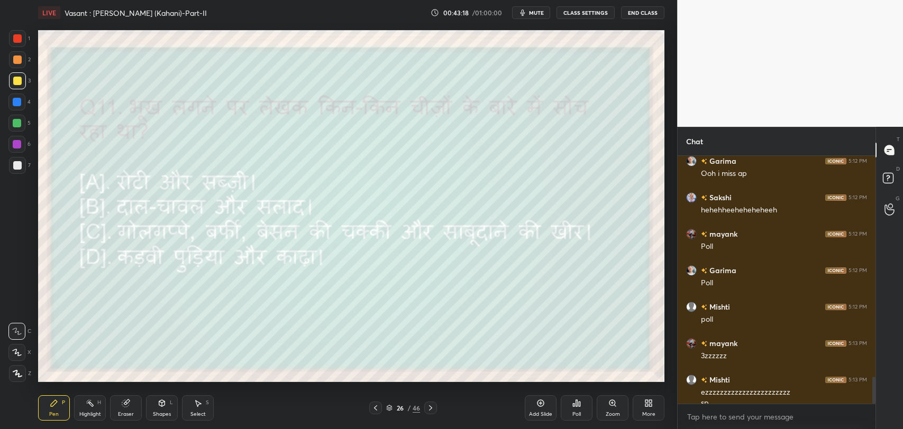
scroll to position [2052, 0]
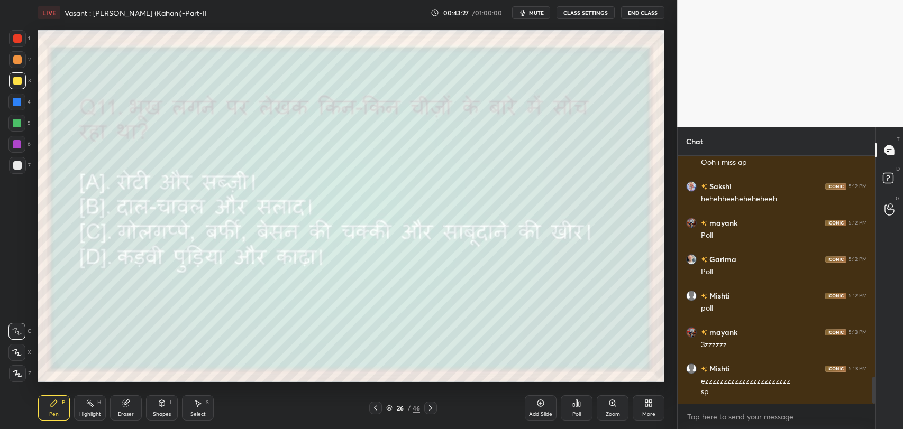
click at [575, 408] on div "Poll" at bounding box center [577, 408] width 32 height 25
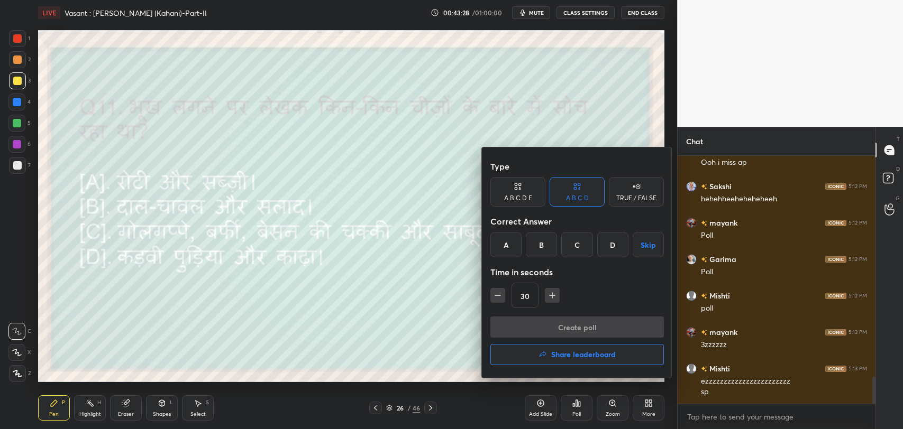
click at [579, 255] on div "C" at bounding box center [576, 244] width 31 height 25
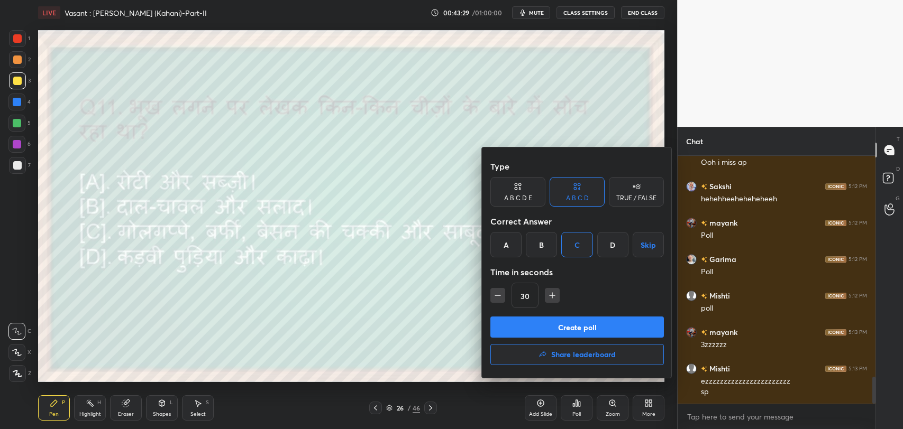
click at [575, 328] on button "Create poll" at bounding box center [576, 327] width 173 height 21
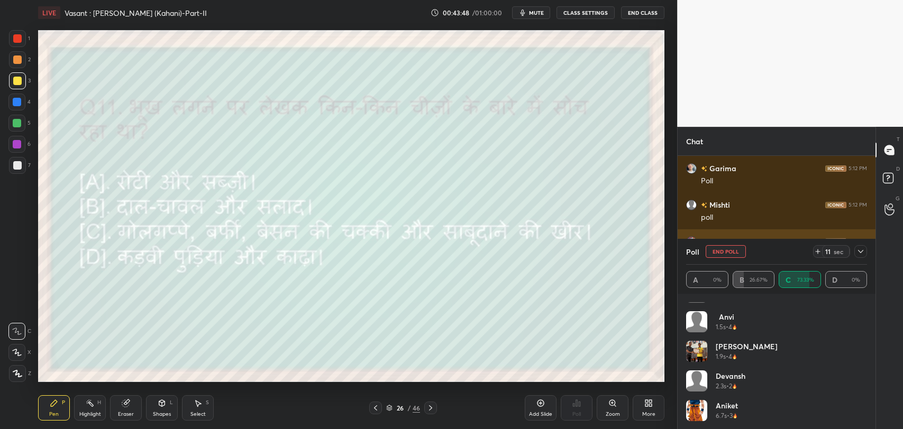
scroll to position [199, 0]
click at [860, 251] on icon at bounding box center [860, 252] width 8 height 8
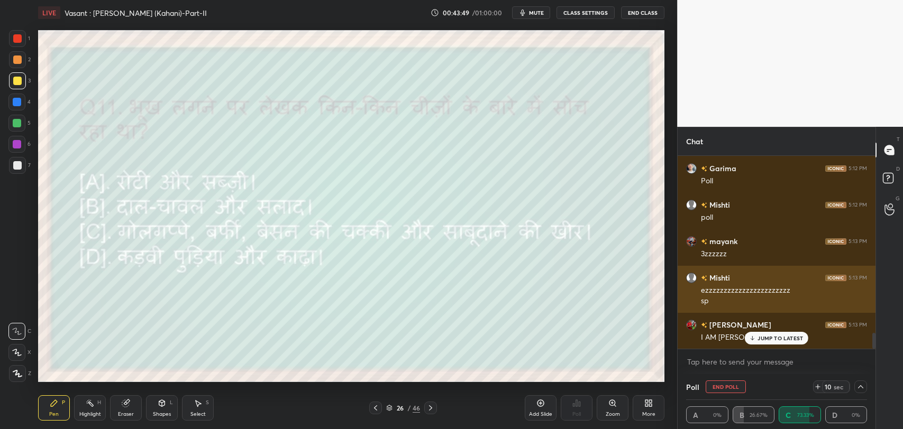
scroll to position [0, 0]
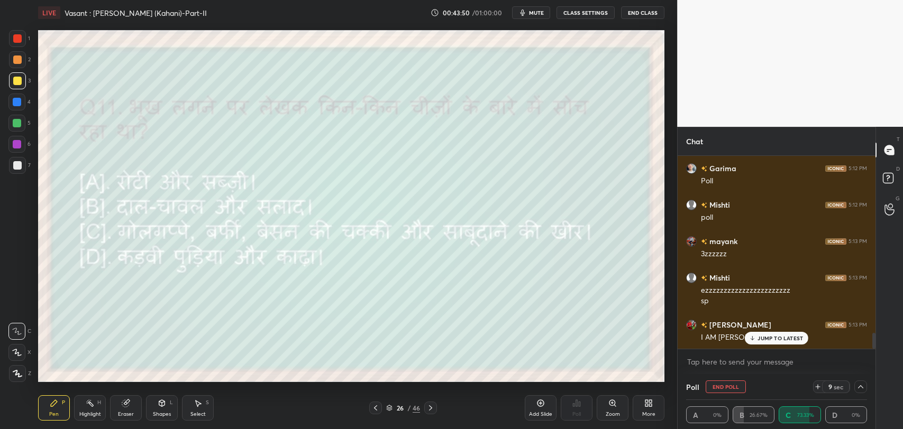
drag, startPoint x: 727, startPoint y: 388, endPoint x: 648, endPoint y: 388, distance: 78.3
click at [727, 387] on button "End Poll" at bounding box center [726, 387] width 40 height 13
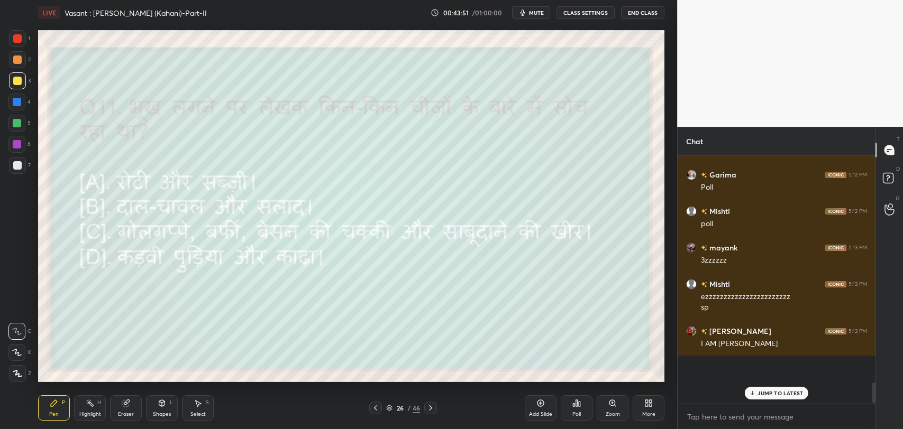
scroll to position [225, 195]
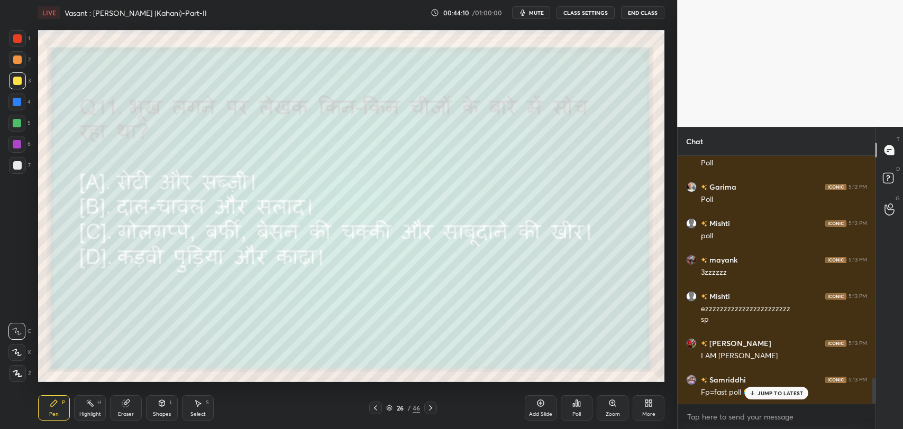
click at [760, 396] on p "JUMP TO LATEST" at bounding box center [779, 393] width 45 height 6
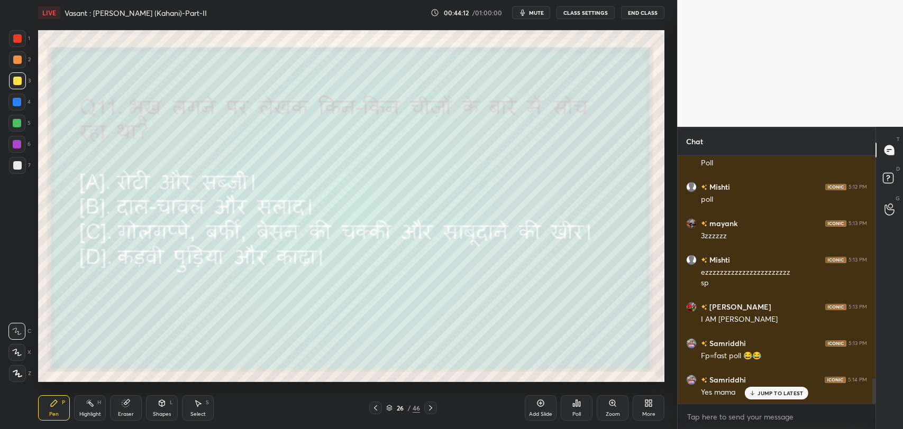
click at [757, 391] on p "JUMP TO LATEST" at bounding box center [779, 393] width 45 height 6
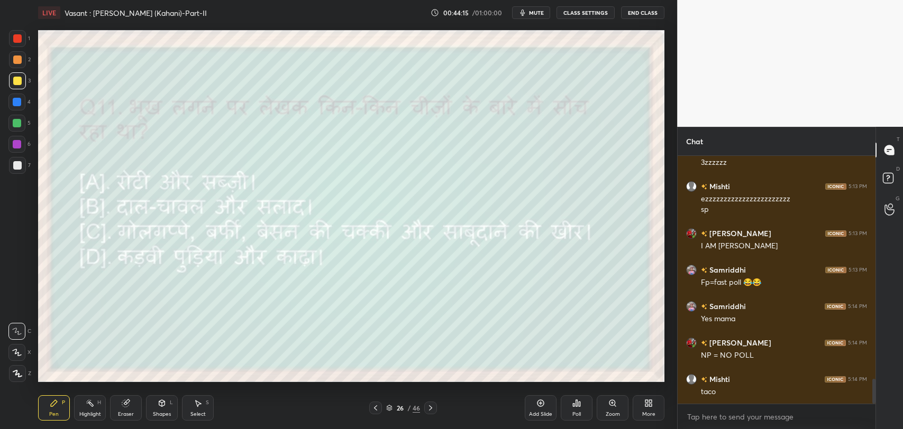
click at [755, 391] on div "taco" at bounding box center [784, 392] width 166 height 11
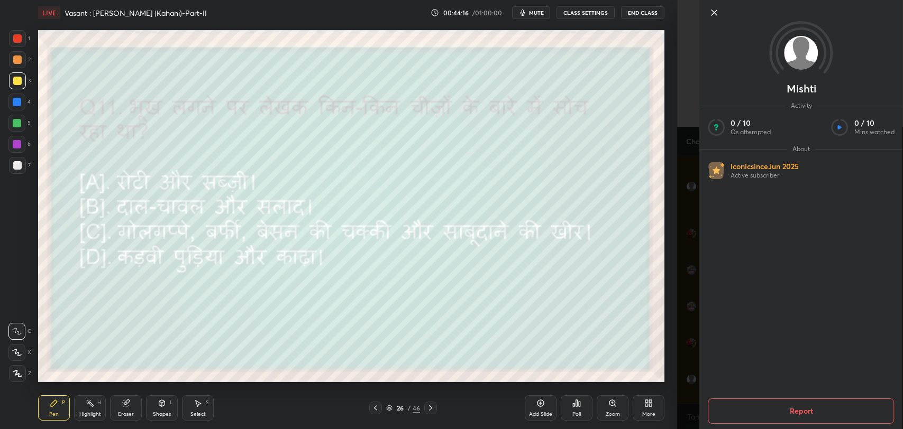
click at [709, 6] on icon at bounding box center [714, 12] width 13 height 13
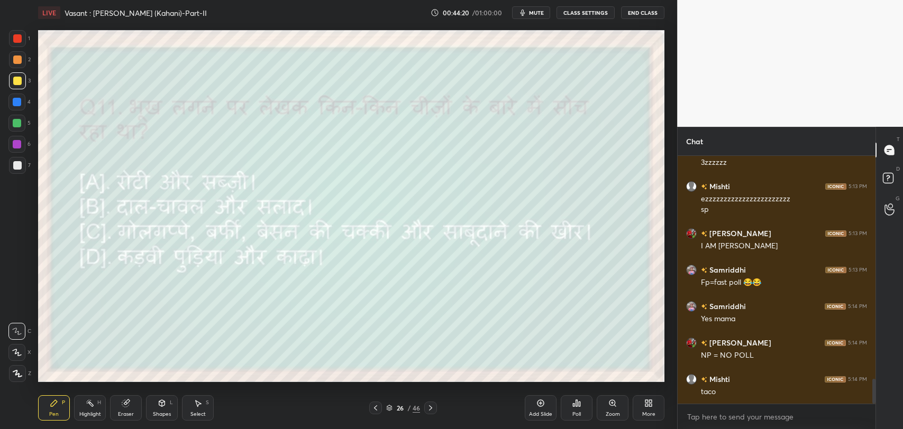
click at [427, 410] on icon at bounding box center [430, 408] width 8 height 8
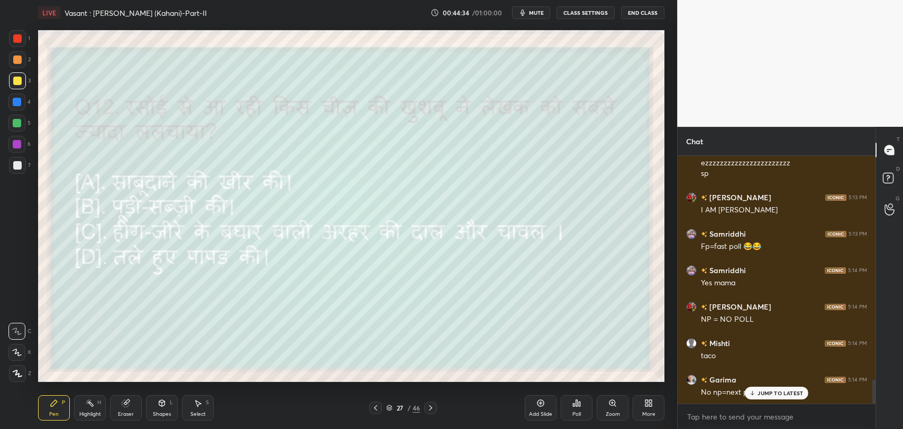
click at [779, 395] on p "JUMP TO LATEST" at bounding box center [779, 393] width 45 height 6
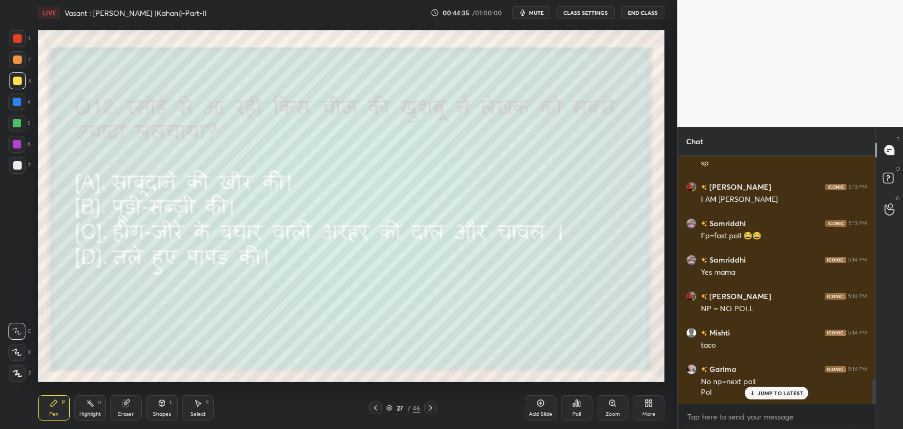
click at [535, 16] on button "mute" at bounding box center [531, 12] width 38 height 13
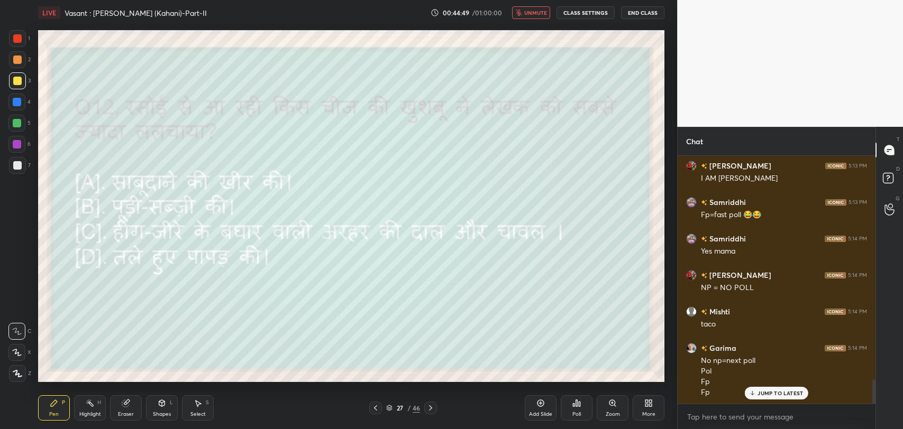
scroll to position [2338, 0]
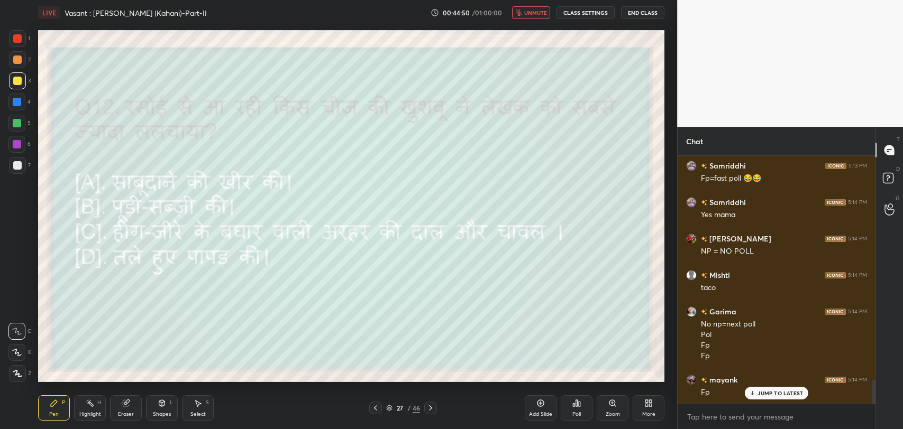
click at [774, 392] on p "JUMP TO LATEST" at bounding box center [779, 393] width 45 height 6
click at [584, 414] on div "Poll" at bounding box center [577, 408] width 32 height 25
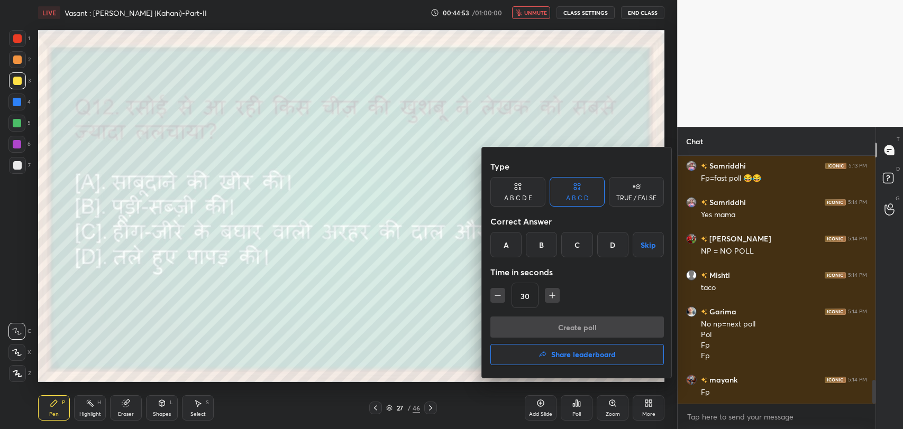
click at [571, 248] on div "C" at bounding box center [576, 244] width 31 height 25
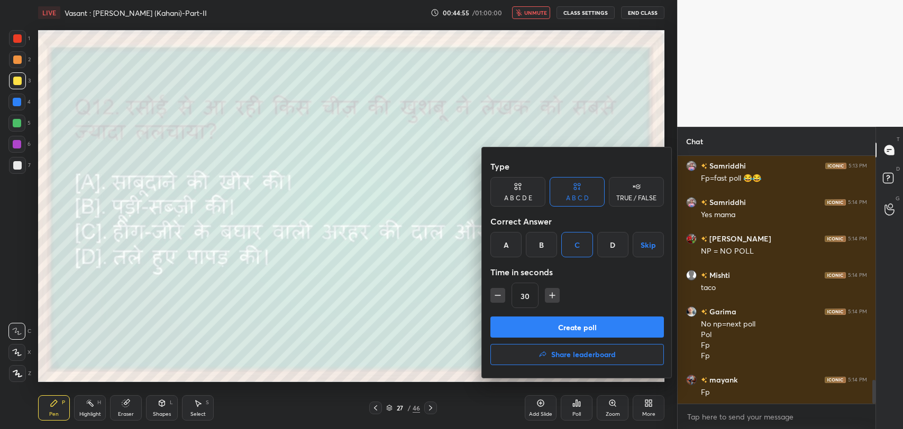
click at [572, 324] on button "Create poll" at bounding box center [576, 327] width 173 height 21
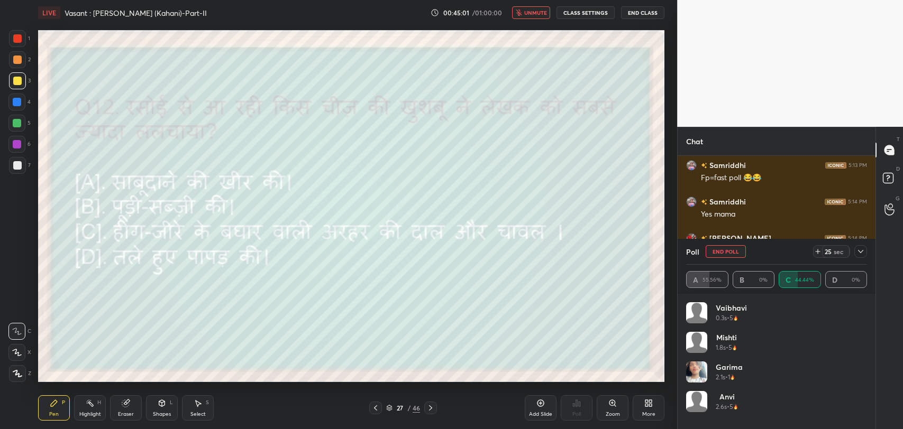
scroll to position [2430, 0]
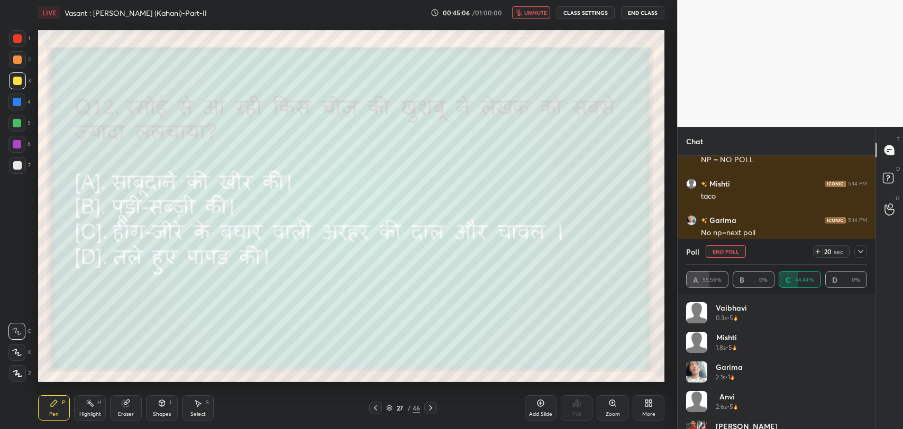
click at [545, 9] on span "unmute" at bounding box center [535, 12] width 23 height 7
click at [862, 252] on icon at bounding box center [860, 252] width 8 height 8
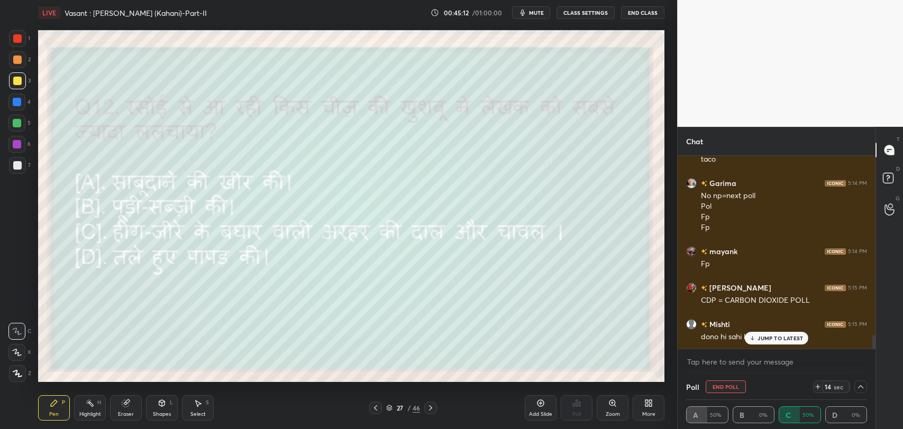
scroll to position [2503, 0]
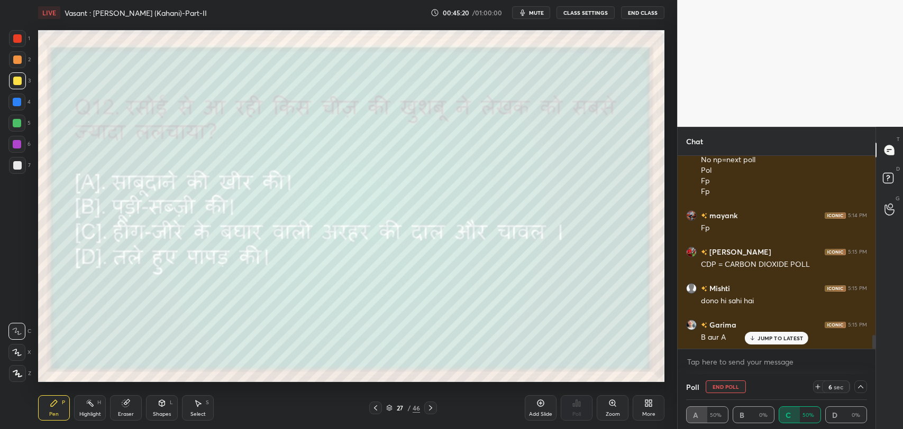
click at [787, 332] on div "JUMP TO LATEST" at bounding box center [776, 338] width 63 height 13
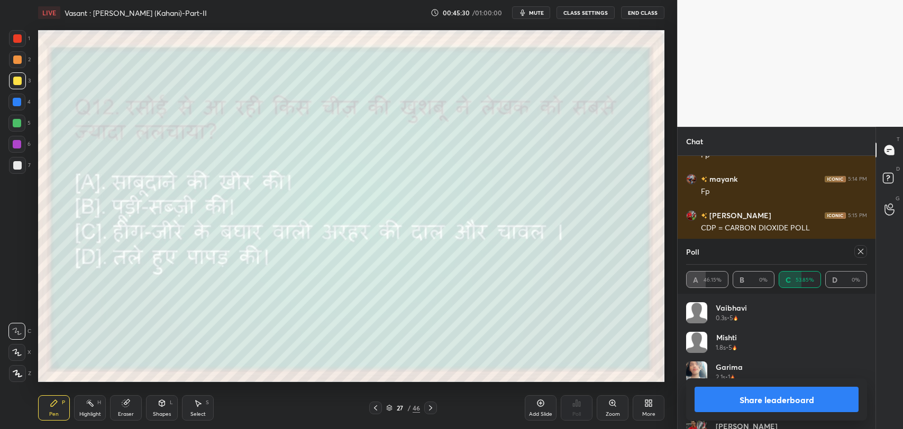
scroll to position [2550, 0]
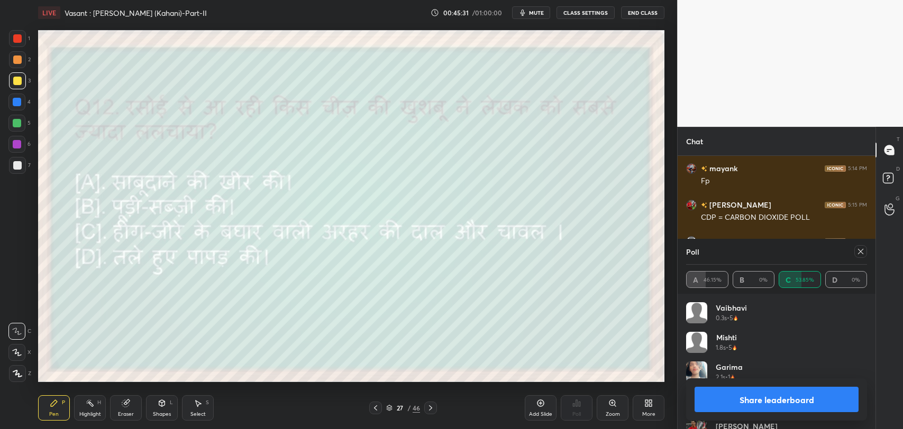
click at [856, 248] on icon at bounding box center [860, 252] width 8 height 8
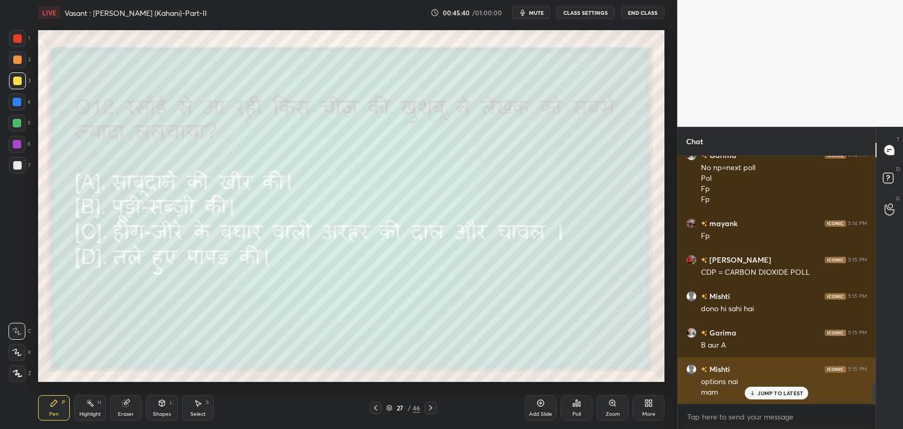
click at [771, 394] on p "JUMP TO LATEST" at bounding box center [779, 393] width 45 height 6
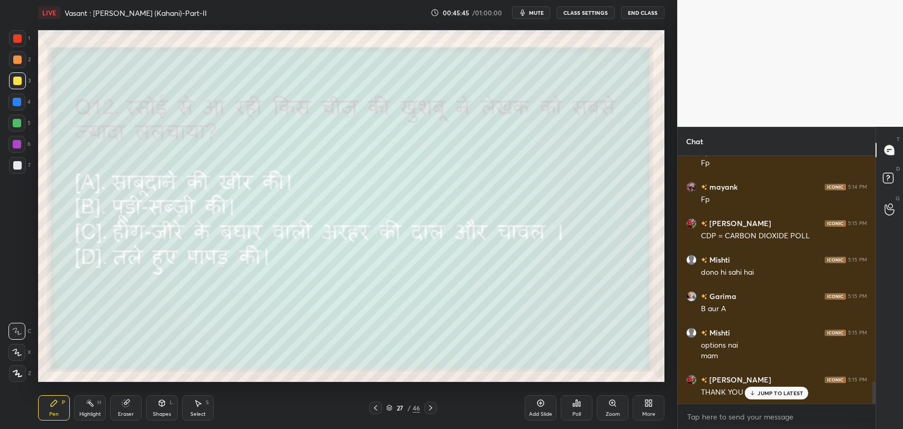
click at [751, 390] on icon at bounding box center [752, 393] width 7 height 6
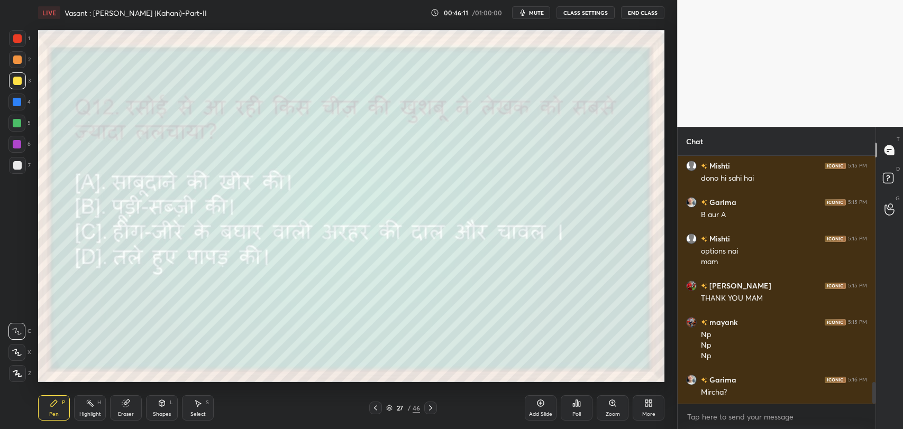
scroll to position [2662, 0]
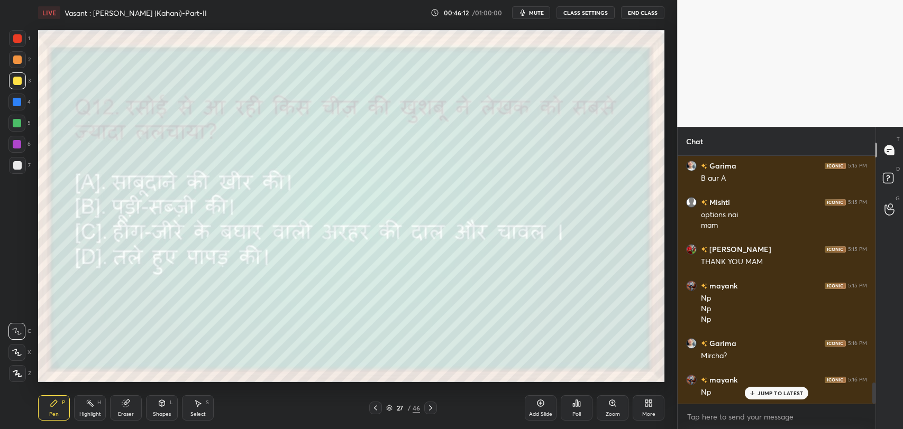
click at [790, 394] on p "JUMP TO LATEST" at bounding box center [779, 393] width 45 height 6
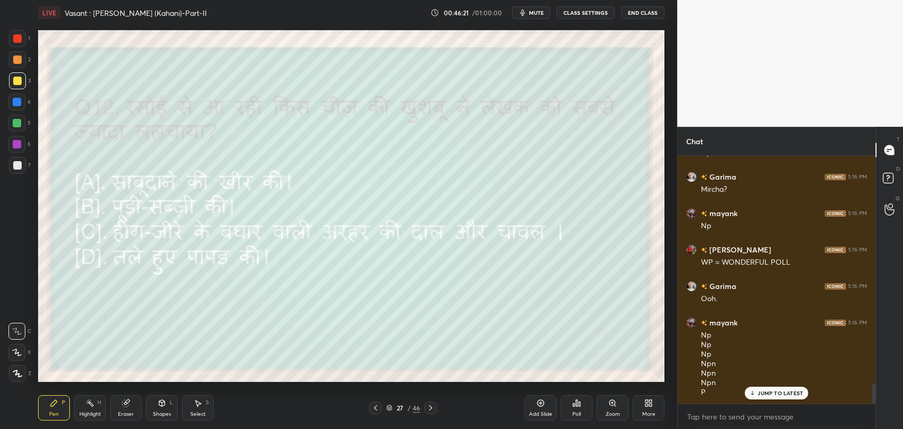
click at [783, 395] on p "JUMP TO LATEST" at bounding box center [779, 393] width 45 height 6
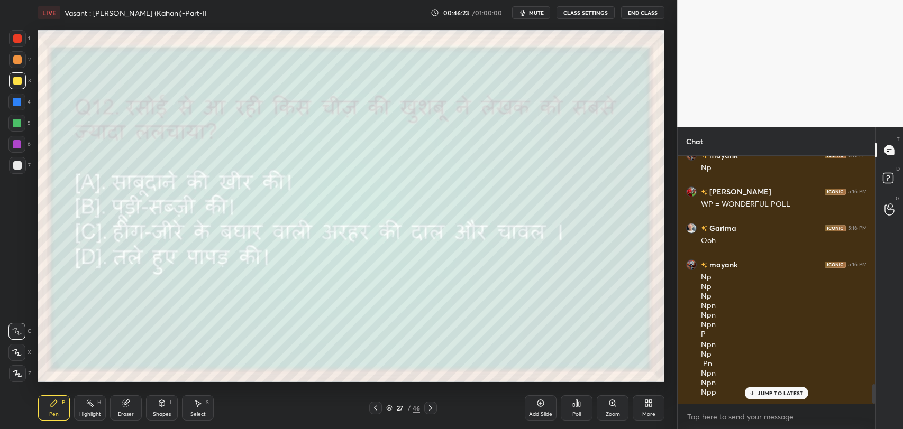
click at [757, 391] on p "JUMP TO LATEST" at bounding box center [779, 393] width 45 height 6
click at [427, 410] on icon at bounding box center [430, 408] width 8 height 8
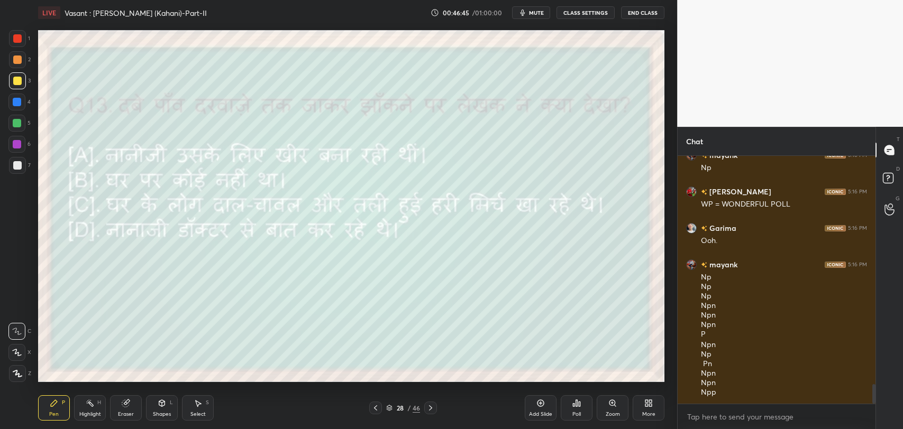
click at [531, 10] on span "mute" at bounding box center [536, 12] width 15 height 7
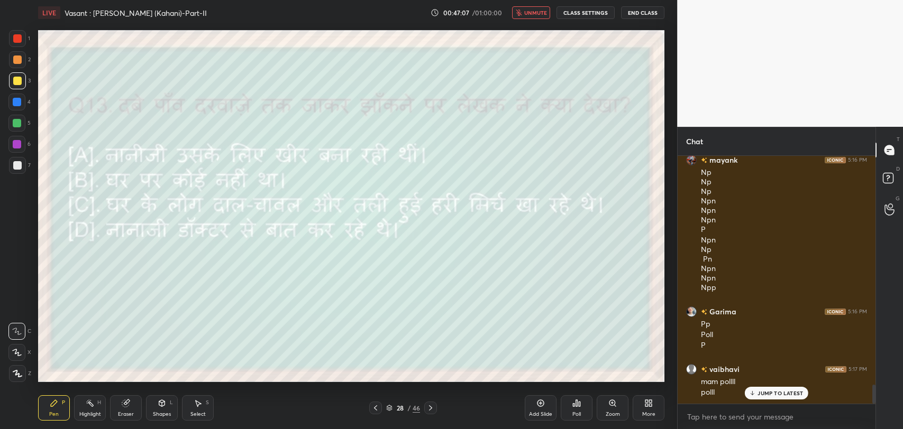
scroll to position [3002, 0]
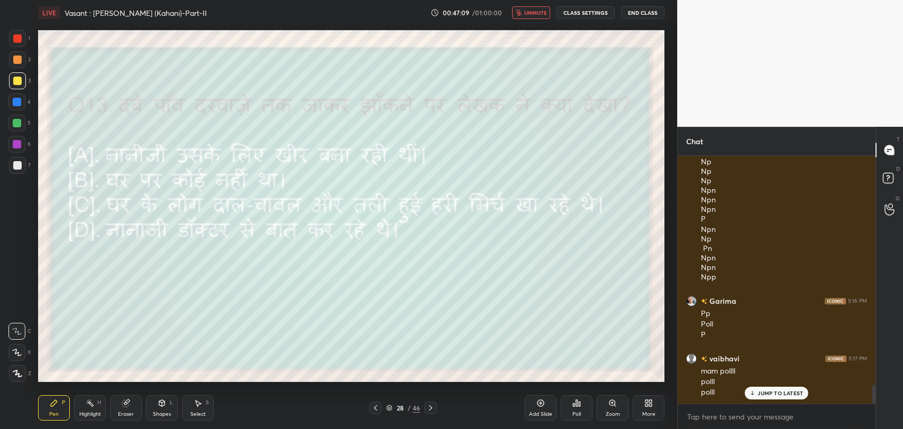
click at [784, 395] on p "JUMP TO LATEST" at bounding box center [779, 393] width 45 height 6
click at [575, 407] on icon at bounding box center [576, 403] width 8 height 8
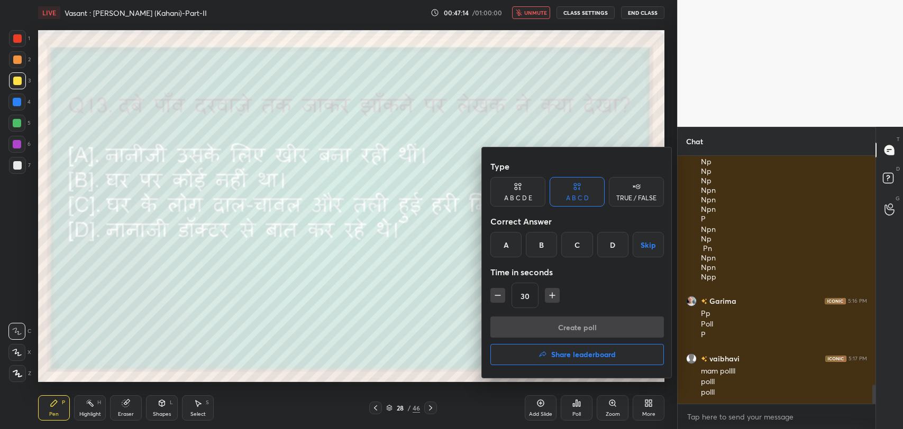
click at [572, 243] on div "C" at bounding box center [576, 244] width 31 height 25
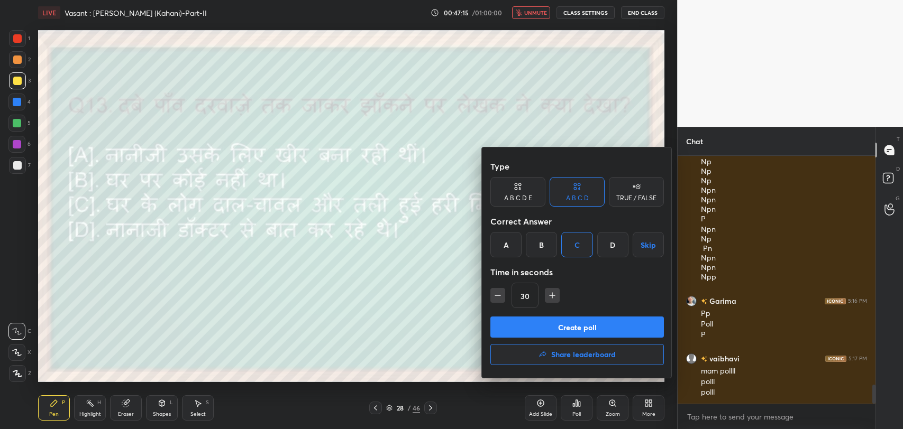
click at [395, 256] on div at bounding box center [451, 214] width 903 height 429
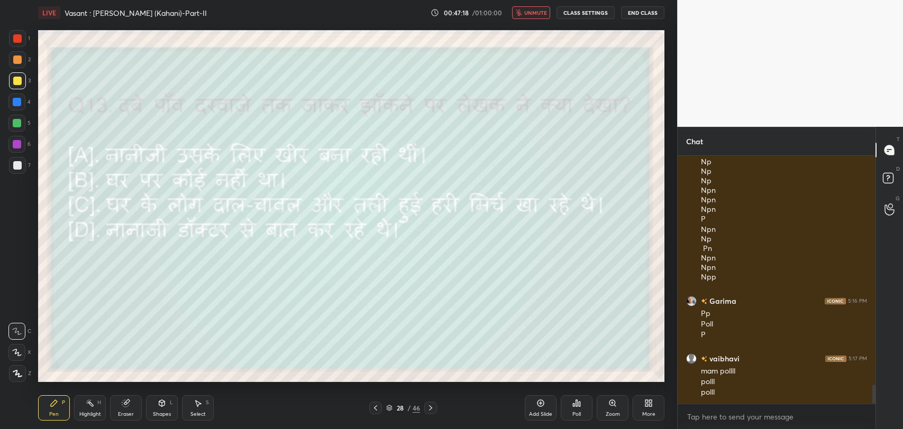
click at [537, 5] on div "LIVE Vasant : Nahi Hona Bimar (Kahani)-Part-II 00:47:18 / 01:00:00 unmute CLASS…" at bounding box center [351, 12] width 626 height 25
click at [537, 10] on span "unmute" at bounding box center [535, 12] width 23 height 7
click at [569, 408] on div "Poll" at bounding box center [577, 408] width 32 height 25
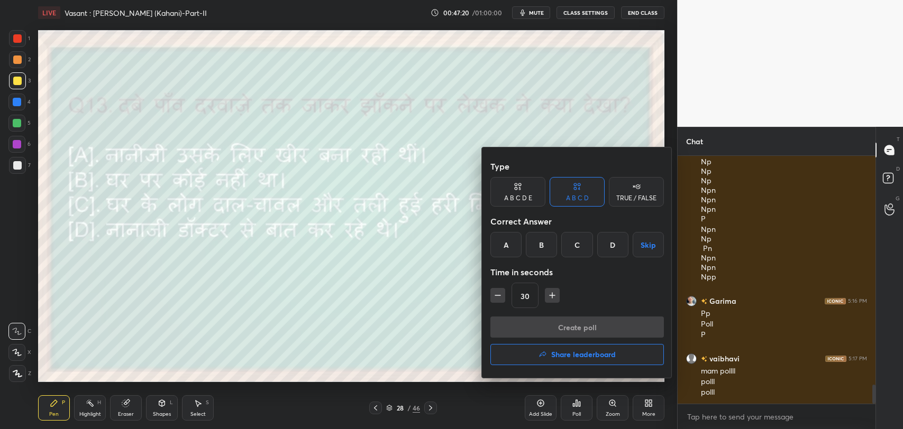
click at [572, 246] on div "C" at bounding box center [576, 244] width 31 height 25
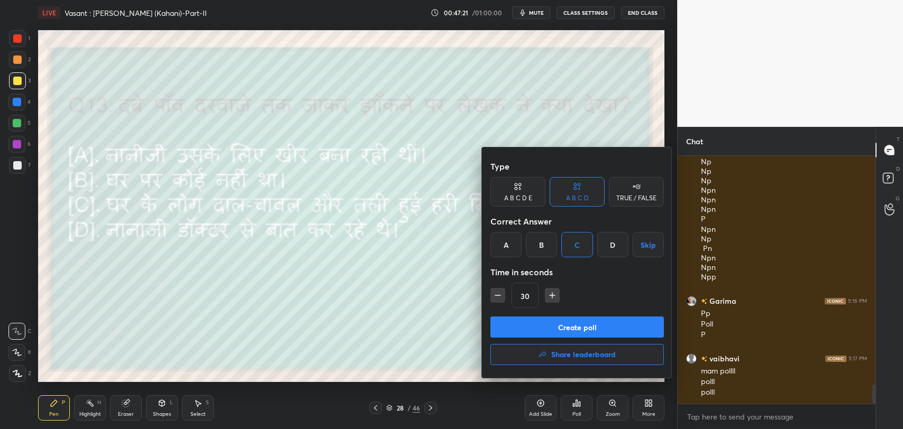
click at [568, 337] on button "Create poll" at bounding box center [576, 327] width 173 height 21
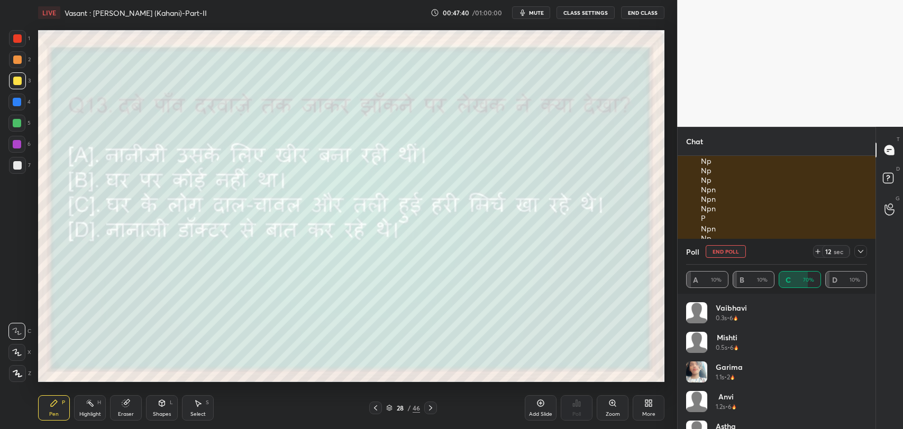
scroll to position [3094, 0]
click at [861, 252] on icon at bounding box center [860, 251] width 5 height 3
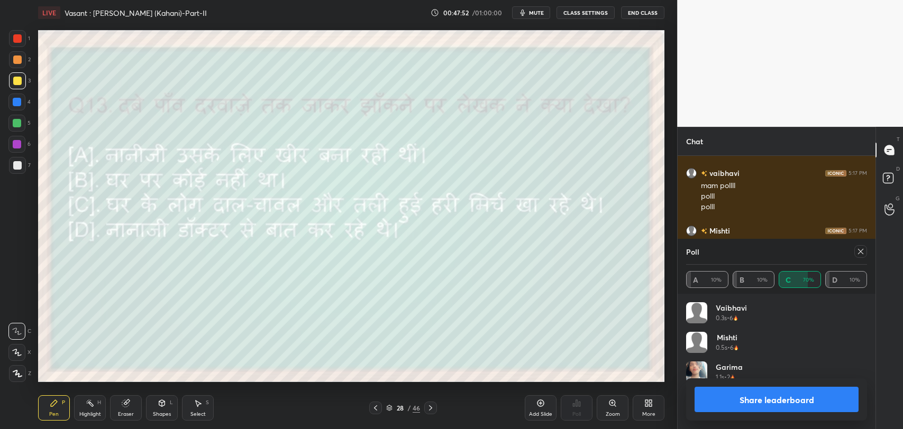
scroll to position [123, 178]
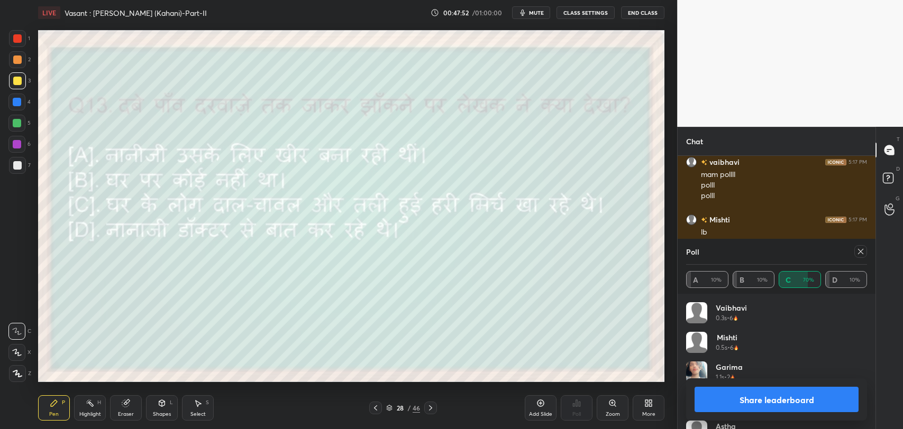
click at [858, 253] on icon at bounding box center [860, 252] width 8 height 8
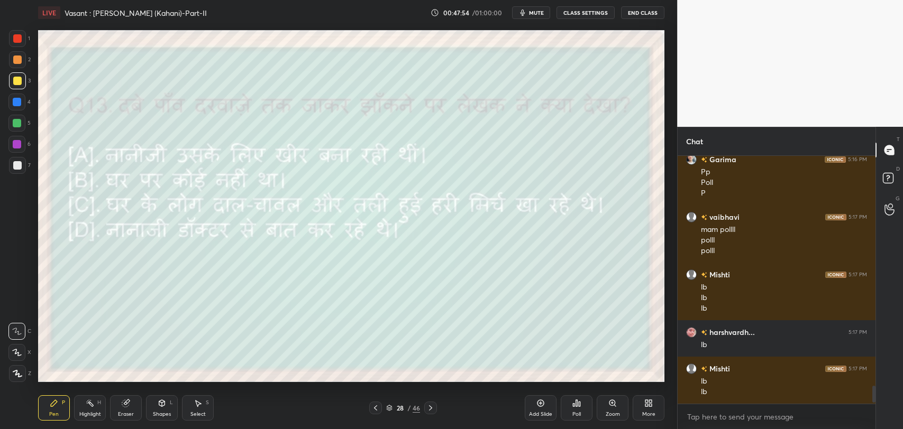
click at [573, 406] on icon at bounding box center [574, 405] width 2 height 3
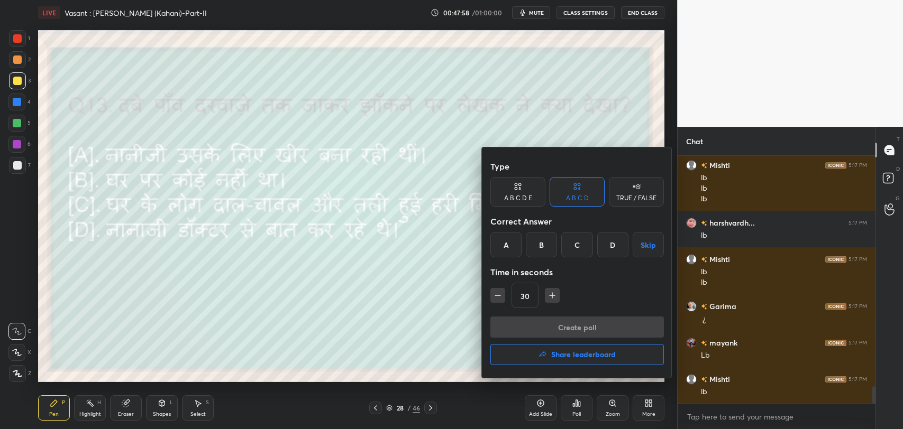
click at [562, 354] on h4 "Share leaderboard" at bounding box center [583, 354] width 65 height 7
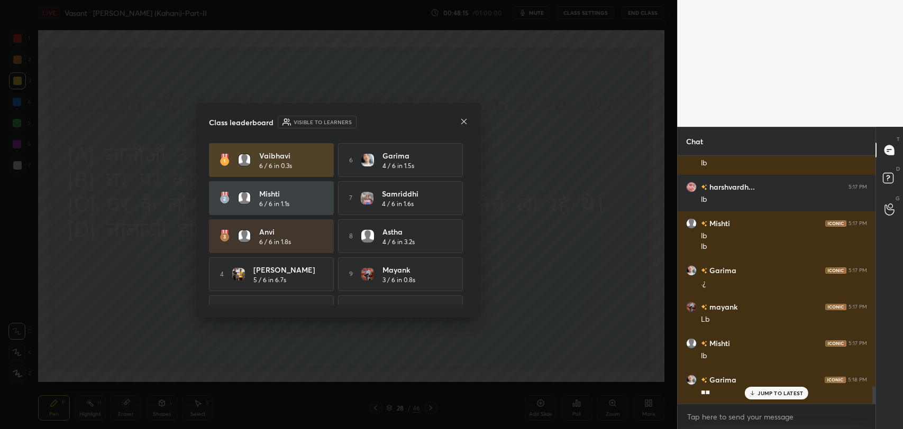
click at [748, 388] on div "JUMP TO LATEST" at bounding box center [776, 393] width 63 height 13
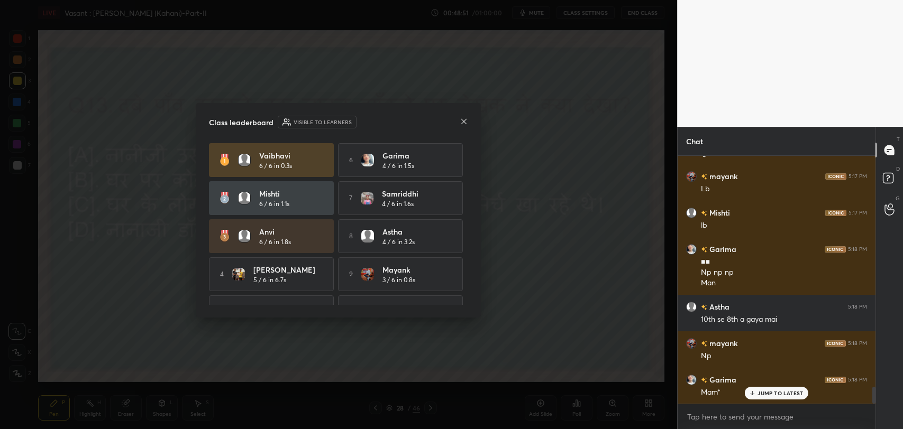
click at [463, 123] on icon at bounding box center [464, 121] width 8 height 8
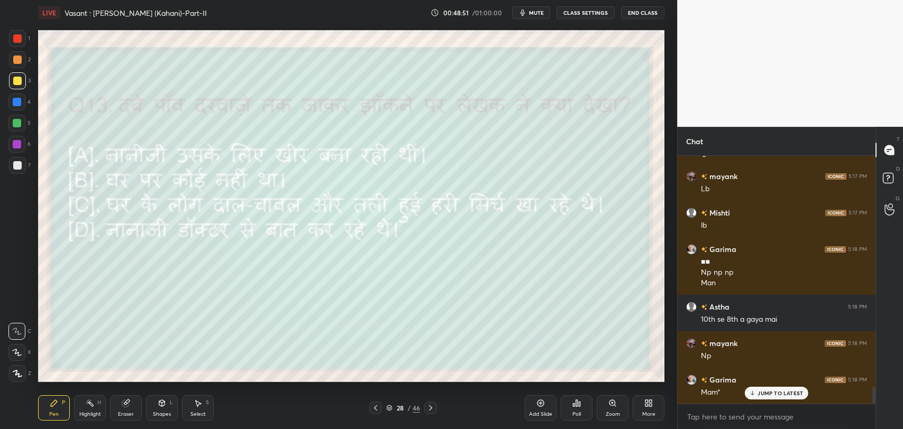
click at [523, 13] on icon "button" at bounding box center [522, 13] width 5 height 6
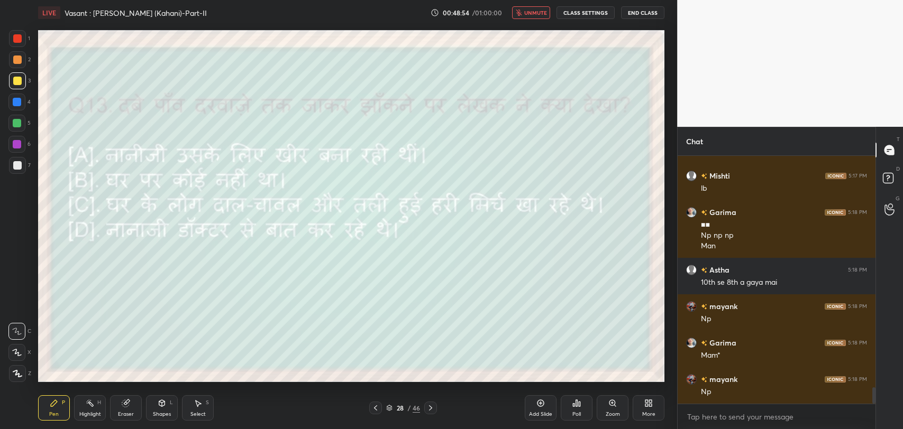
click at [431, 405] on icon at bounding box center [430, 408] width 8 height 8
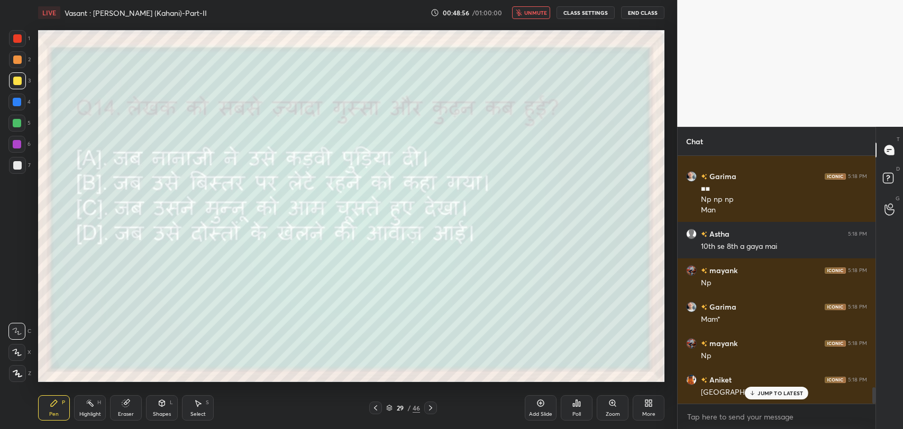
click at [537, 6] on button "unmute" at bounding box center [531, 12] width 38 height 13
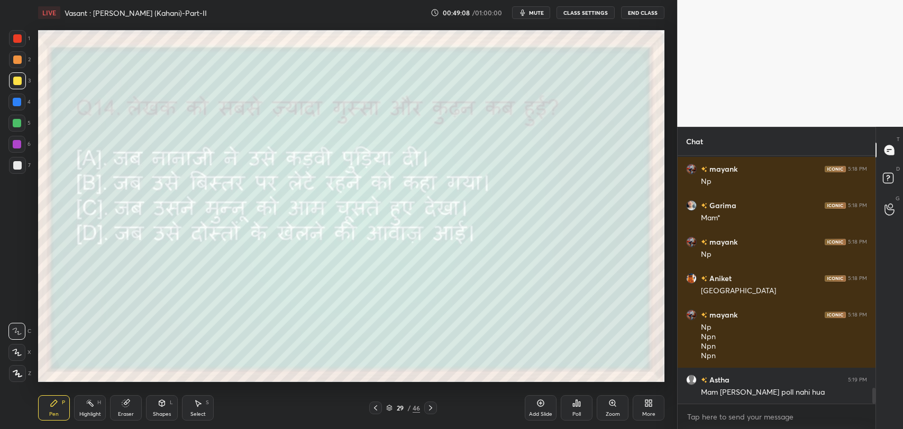
scroll to position [3641, 0]
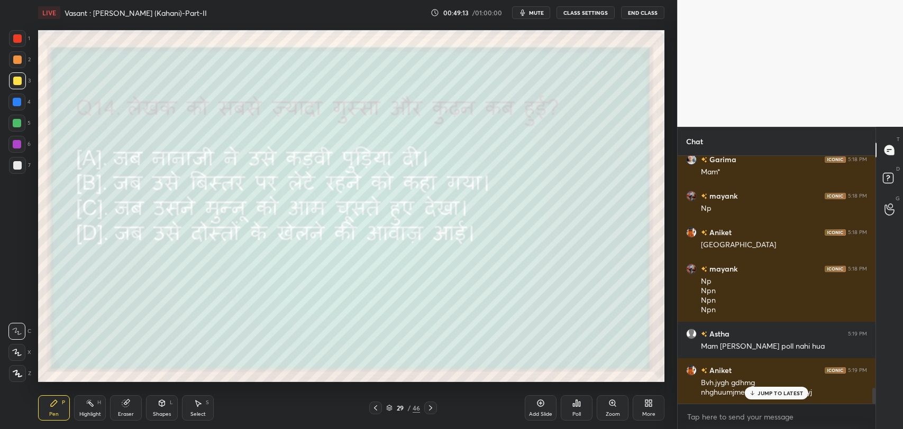
click at [761, 398] on div "JUMP TO LATEST" at bounding box center [776, 393] width 63 height 13
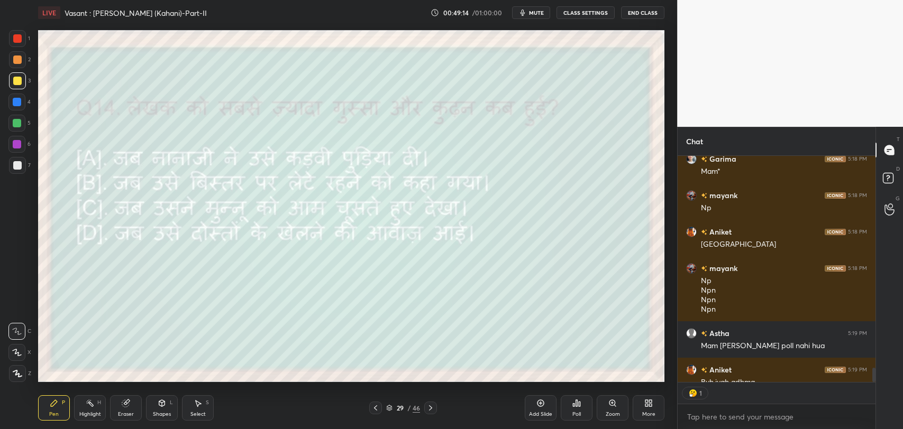
scroll to position [4, 3]
click at [376, 412] on icon at bounding box center [375, 408] width 8 height 8
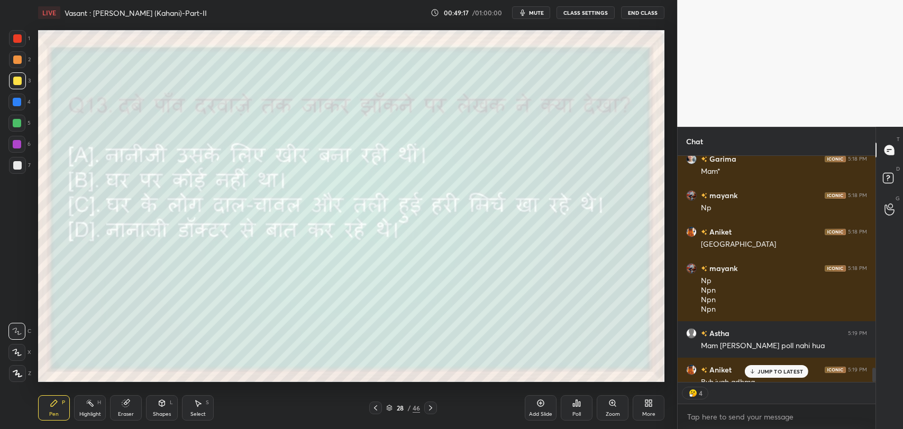
click at [764, 373] on p "JUMP TO LATEST" at bounding box center [779, 372] width 45 height 6
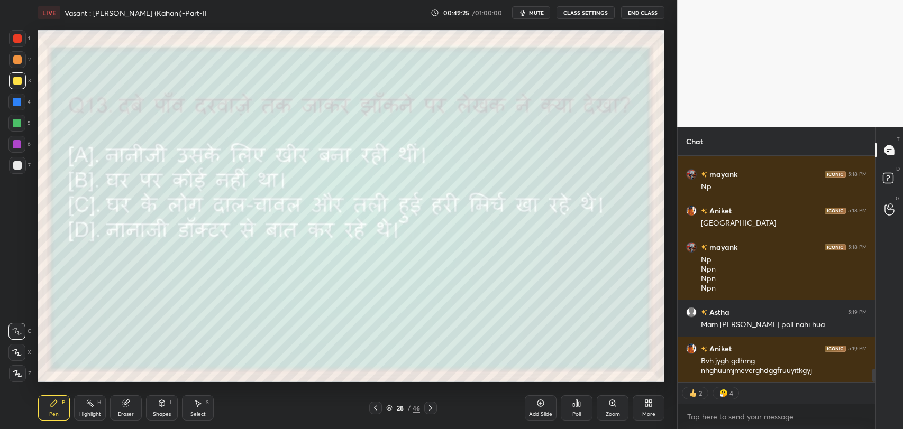
click at [430, 407] on icon at bounding box center [430, 408] width 8 height 8
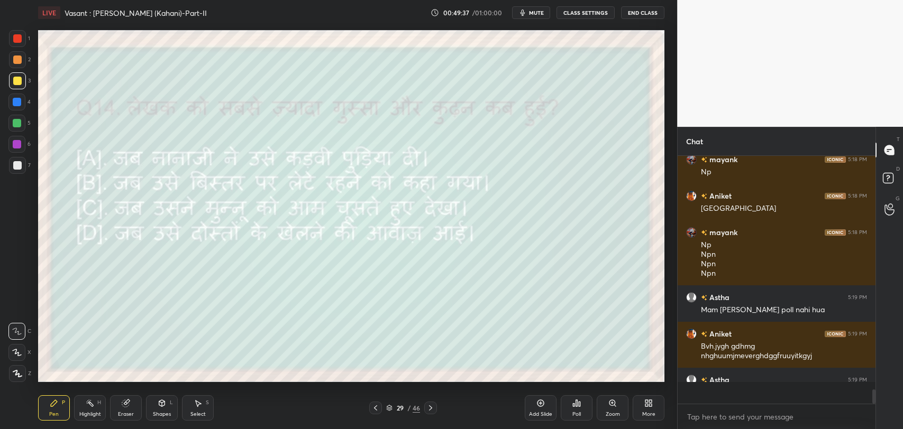
scroll to position [245, 195]
click at [761, 398] on div "JUMP TO LATEST" at bounding box center [776, 393] width 63 height 13
click at [577, 412] on div "Poll" at bounding box center [576, 414] width 8 height 5
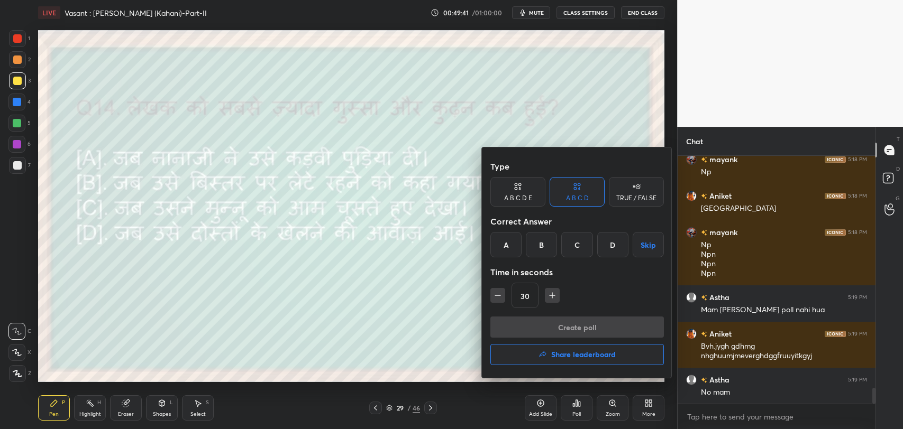
drag, startPoint x: 412, startPoint y: 314, endPoint x: 396, endPoint y: 369, distance: 57.1
click at [412, 314] on div at bounding box center [451, 214] width 903 height 429
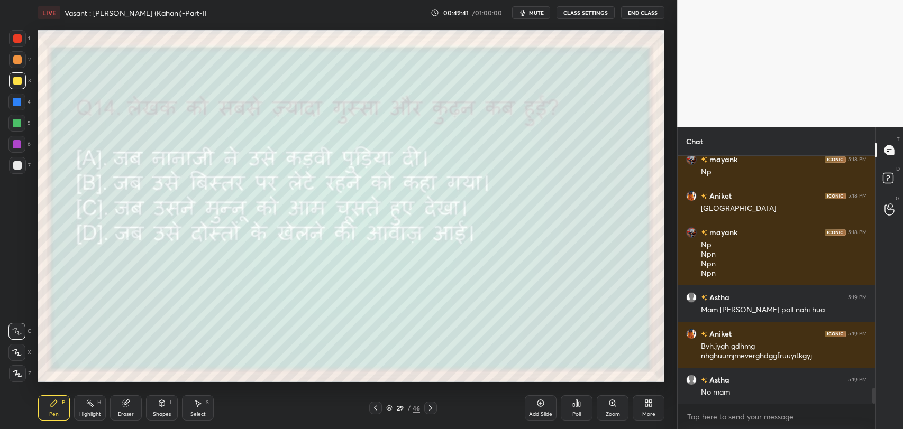
click at [374, 406] on icon at bounding box center [375, 408] width 8 height 8
click at [435, 407] on div at bounding box center [430, 408] width 13 height 13
click at [573, 412] on div "Poll" at bounding box center [576, 414] width 8 height 5
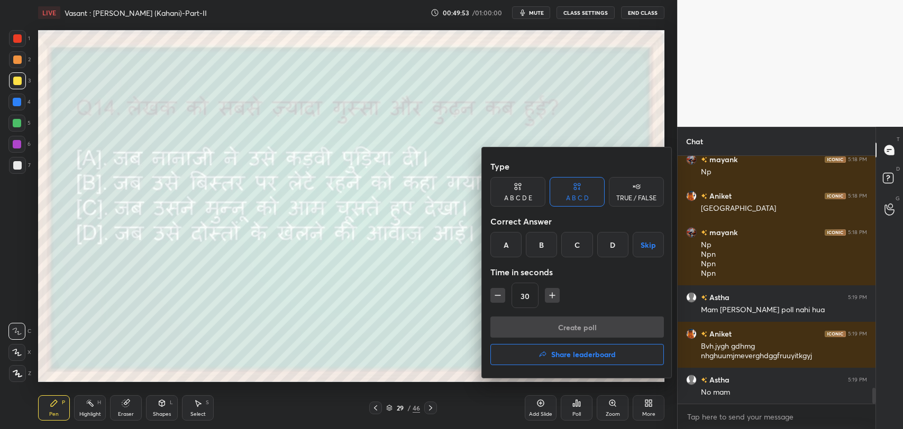
drag, startPoint x: 337, startPoint y: 121, endPoint x: 397, endPoint y: 122, distance: 59.8
click at [397, 122] on div at bounding box center [451, 214] width 903 height 429
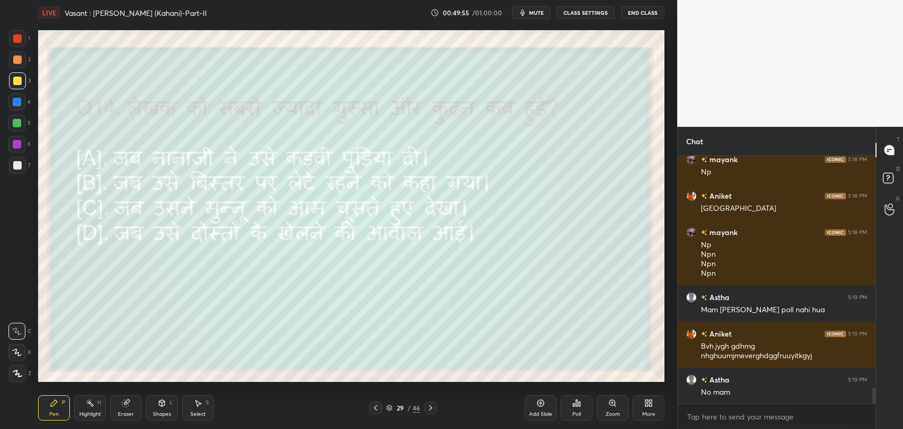
click at [584, 407] on div "Poll" at bounding box center [577, 408] width 32 height 25
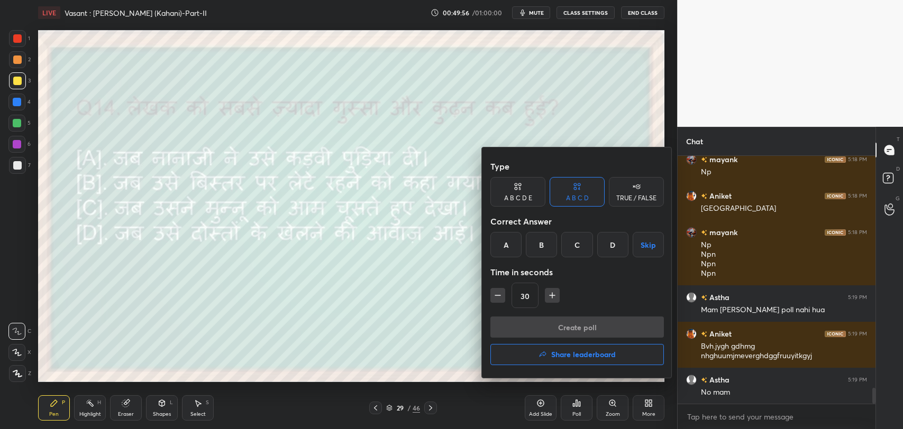
click at [581, 252] on div "C" at bounding box center [576, 244] width 31 height 25
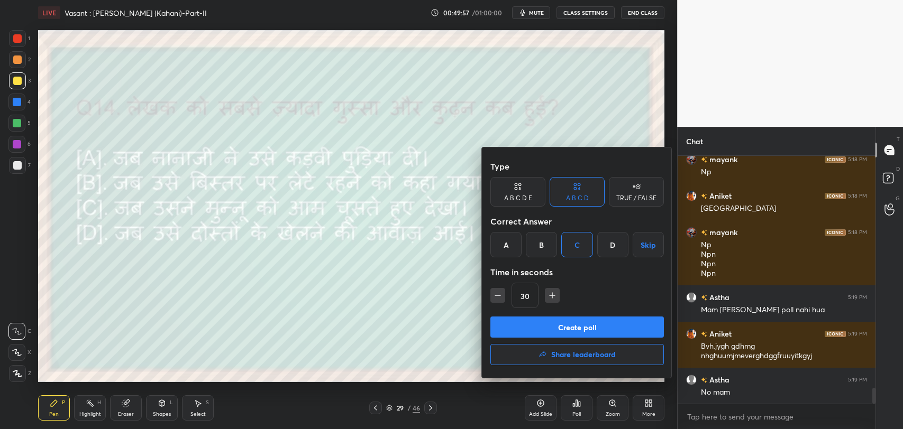
click at [578, 327] on button "Create poll" at bounding box center [576, 327] width 173 height 21
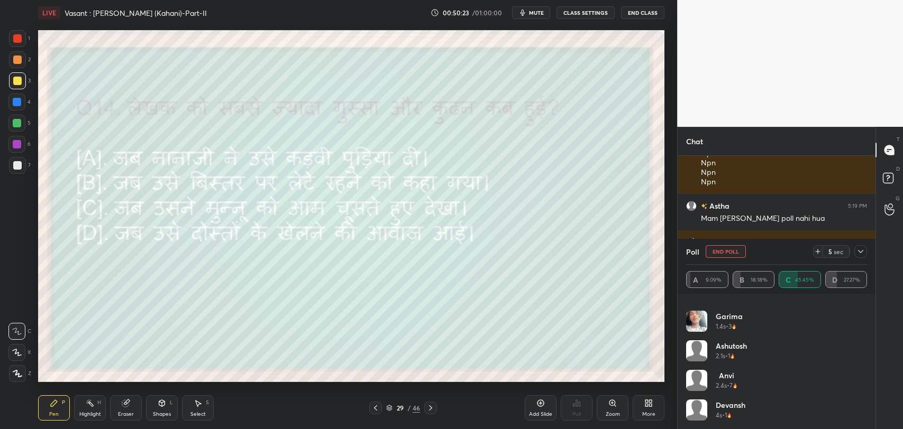
scroll to position [3805, 0]
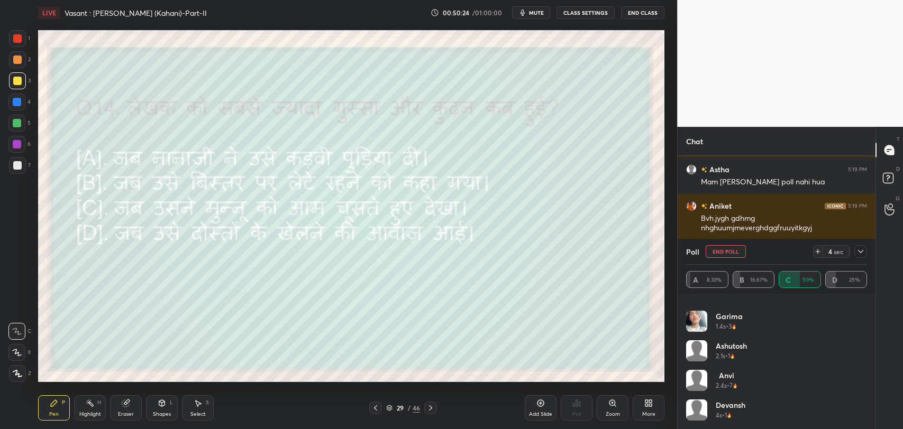
click at [862, 250] on icon at bounding box center [860, 252] width 8 height 8
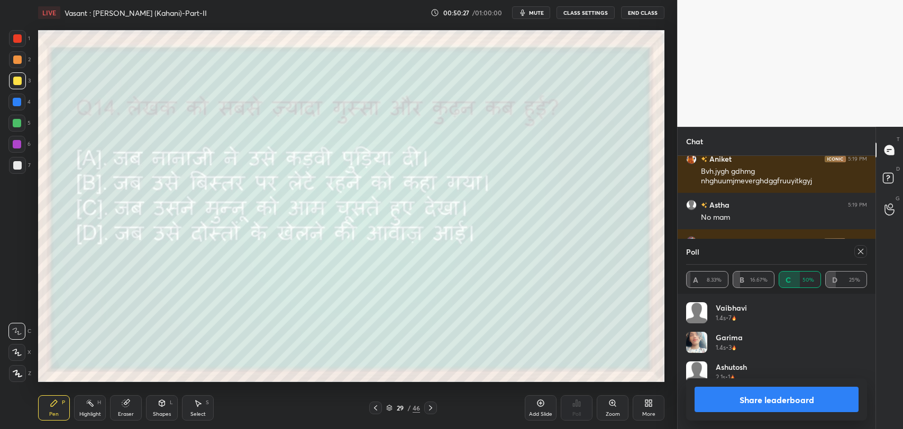
scroll to position [123, 178]
click at [854, 255] on div at bounding box center [860, 251] width 13 height 13
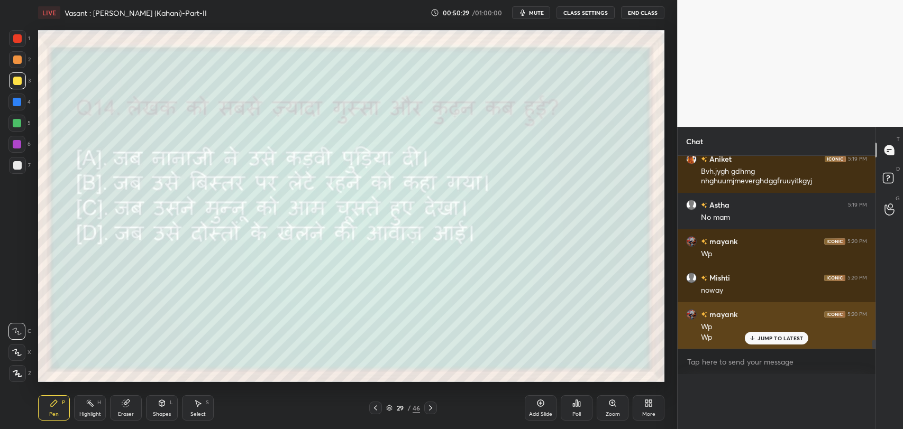
scroll to position [11, 178]
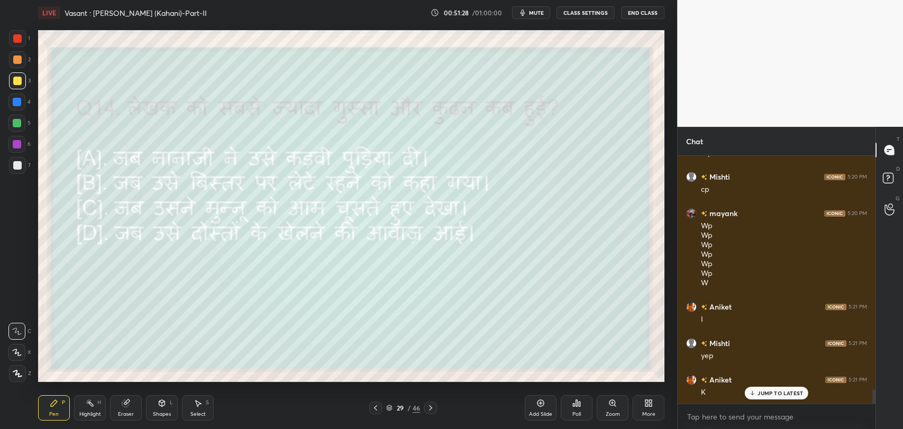
click at [782, 392] on p "JUMP TO LATEST" at bounding box center [779, 393] width 45 height 6
click at [429, 407] on icon at bounding box center [430, 408] width 8 height 8
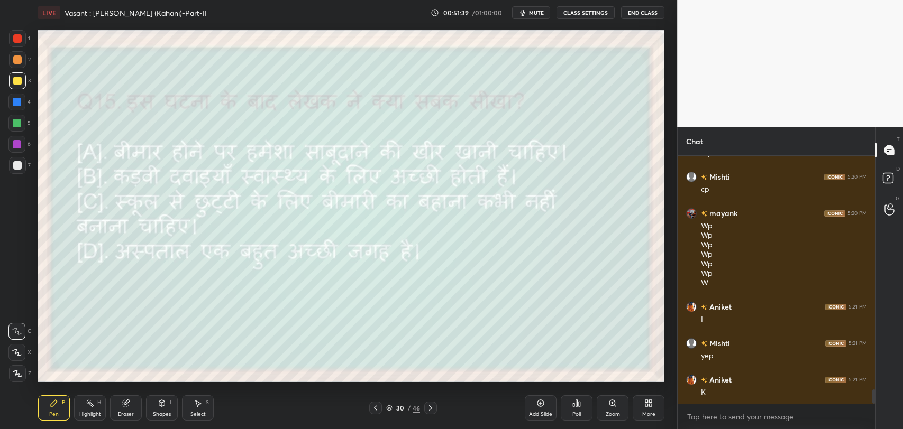
scroll to position [4073, 0]
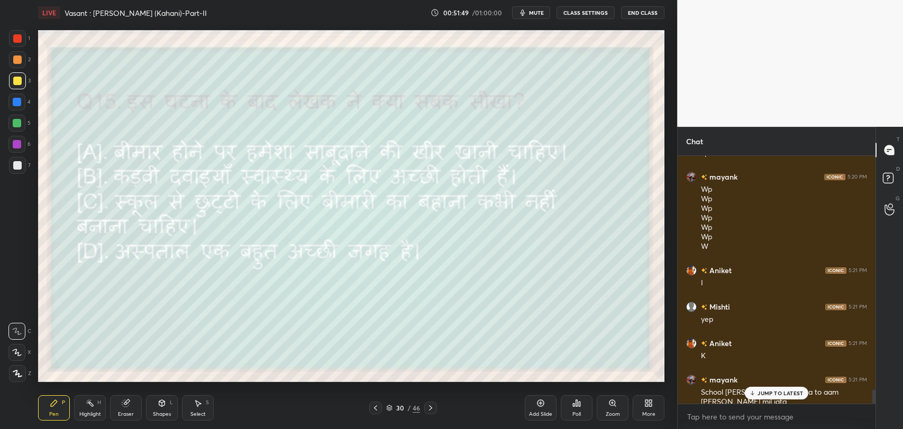
click at [766, 393] on p "JUMP TO LATEST" at bounding box center [779, 393] width 45 height 6
click at [534, 16] on button "mute" at bounding box center [531, 12] width 38 height 13
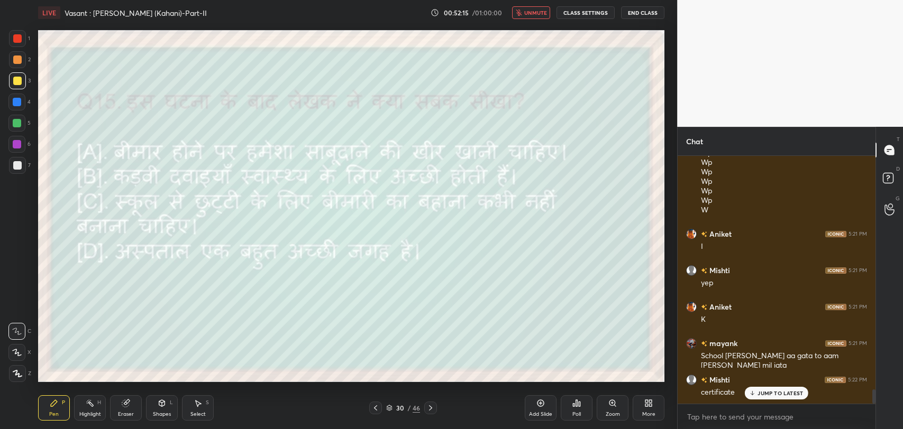
click at [763, 396] on p "JUMP TO LATEST" at bounding box center [779, 393] width 45 height 6
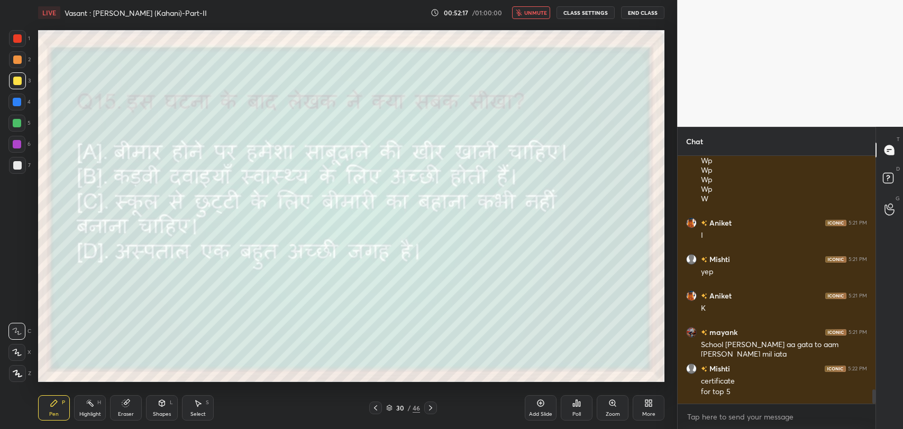
click at [582, 402] on div "Poll" at bounding box center [577, 408] width 32 height 25
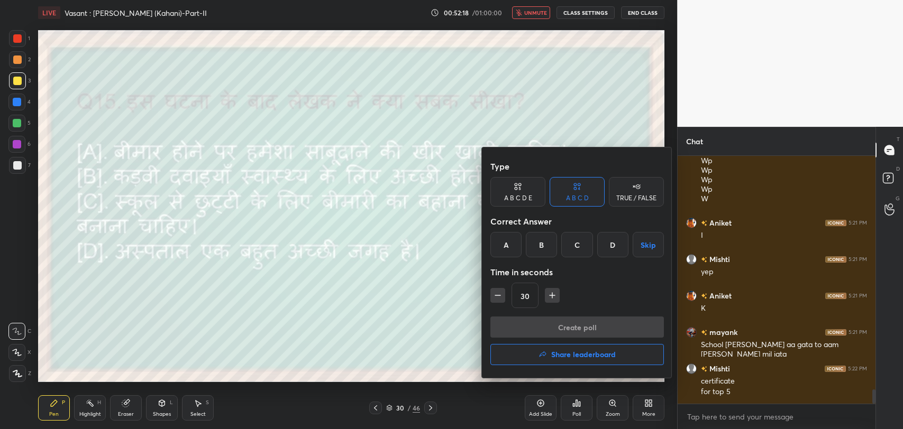
click at [578, 247] on div "C" at bounding box center [576, 244] width 31 height 25
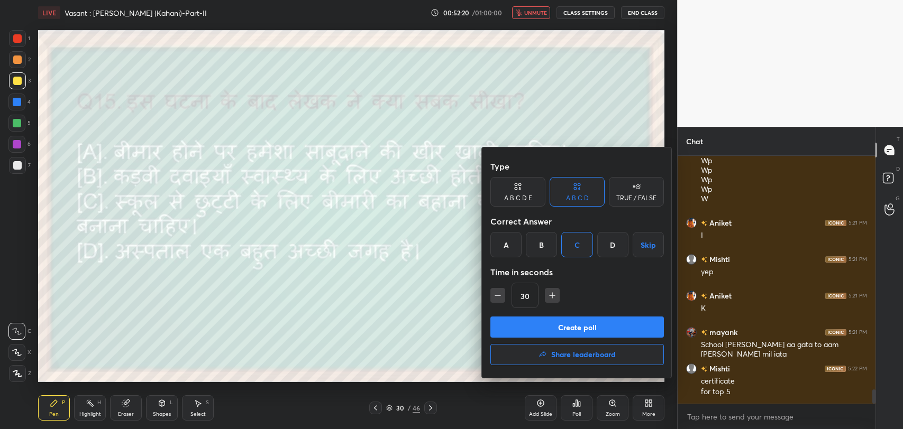
click at [569, 327] on button "Create poll" at bounding box center [576, 327] width 173 height 21
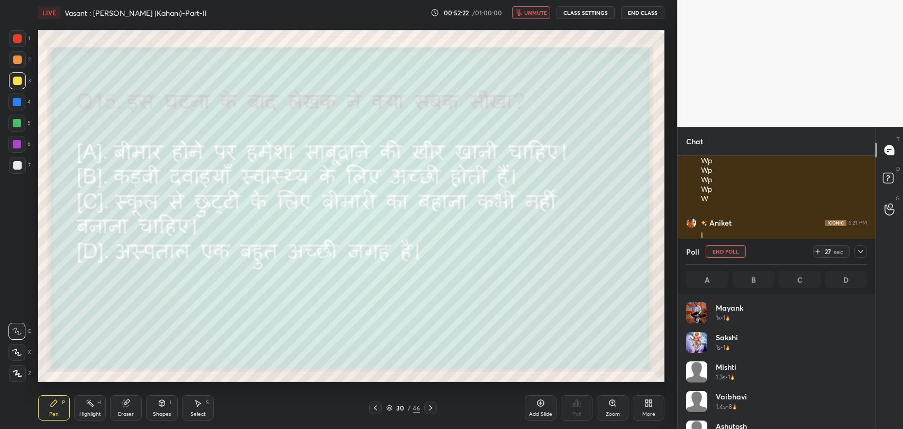
scroll to position [124, 178]
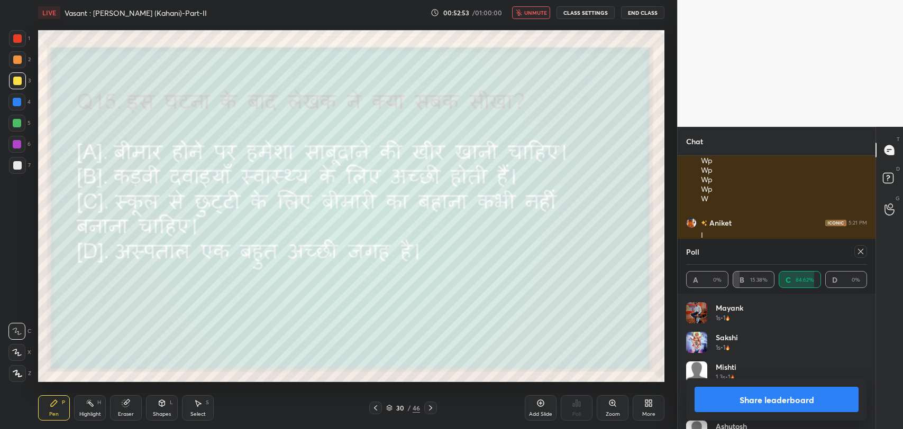
click at [858, 254] on icon at bounding box center [860, 252] width 8 height 8
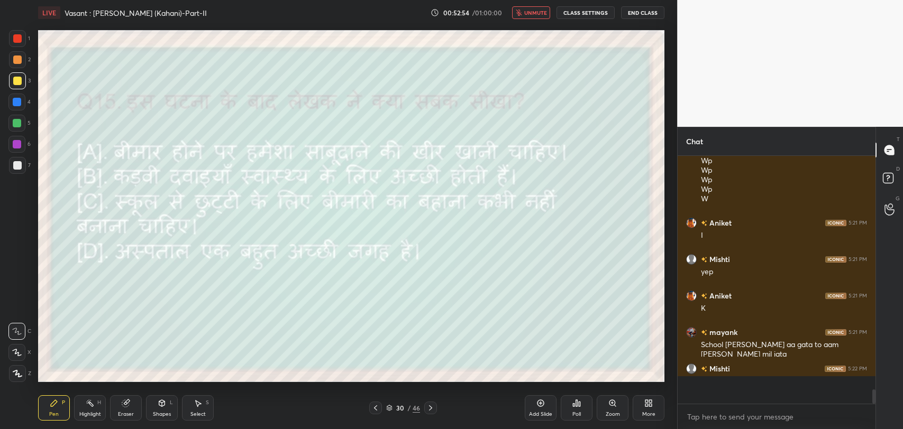
scroll to position [234, 195]
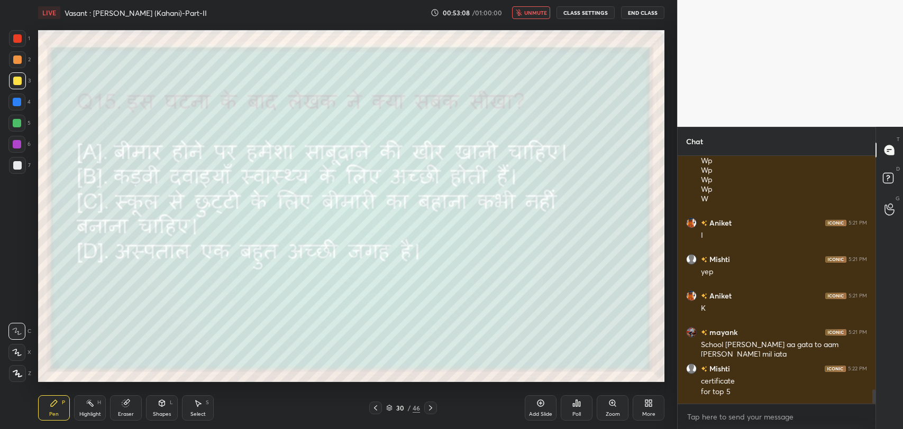
click at [572, 412] on div "Poll" at bounding box center [576, 414] width 8 height 5
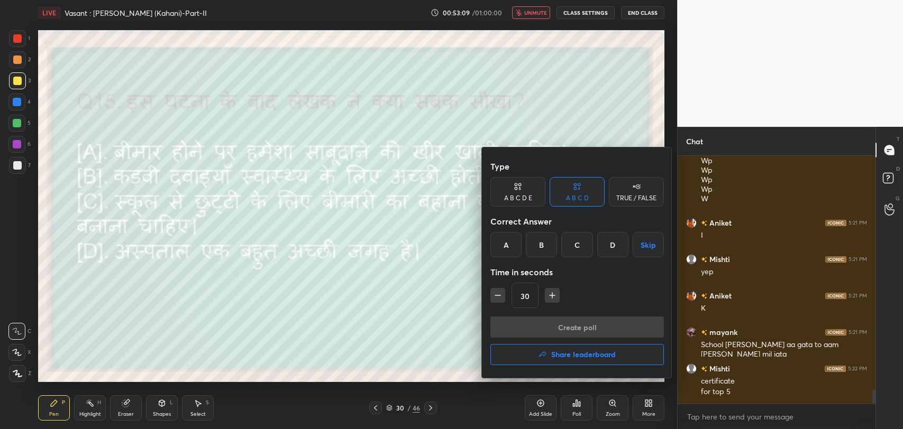
click at [580, 355] on h4 "Share leaderboard" at bounding box center [583, 354] width 65 height 7
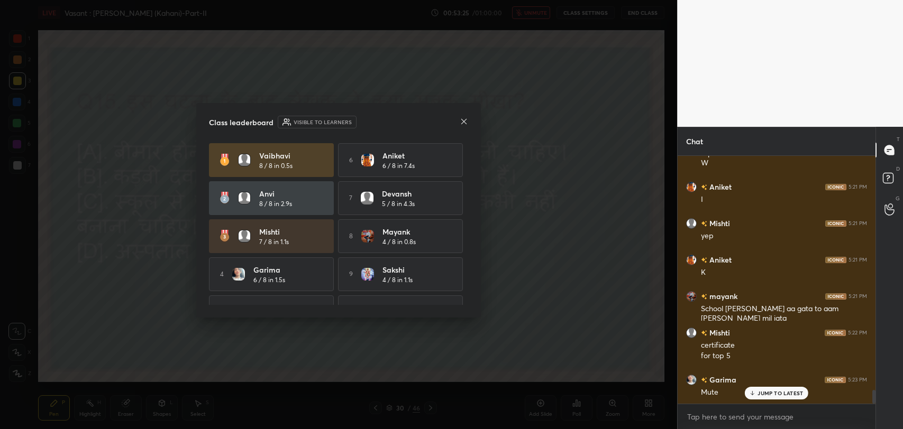
scroll to position [4193, 0]
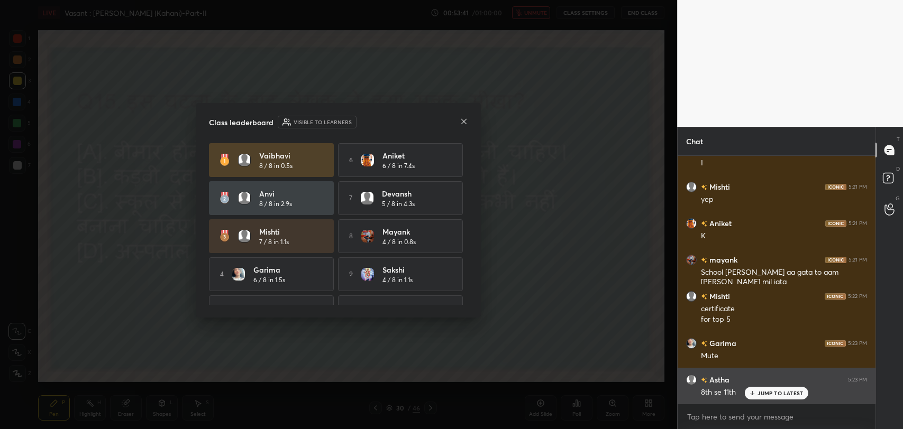
drag, startPoint x: 750, startPoint y: 395, endPoint x: 741, endPoint y: 391, distance: 9.7
click at [749, 396] on icon at bounding box center [752, 393] width 7 height 6
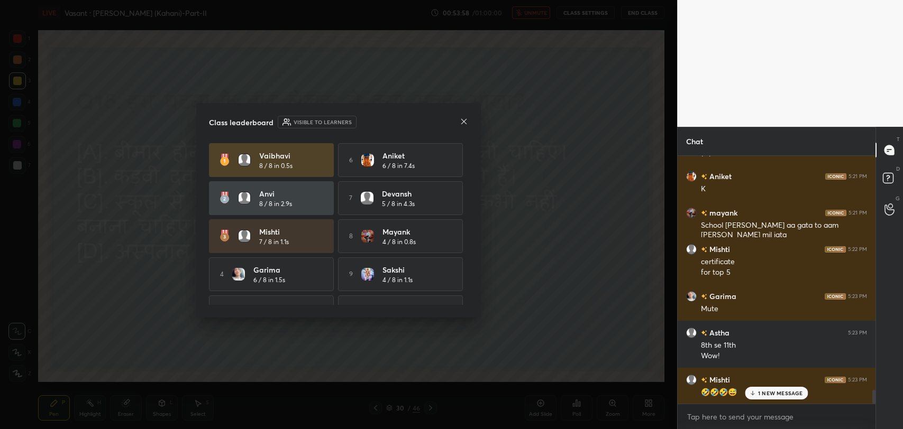
scroll to position [4278, 0]
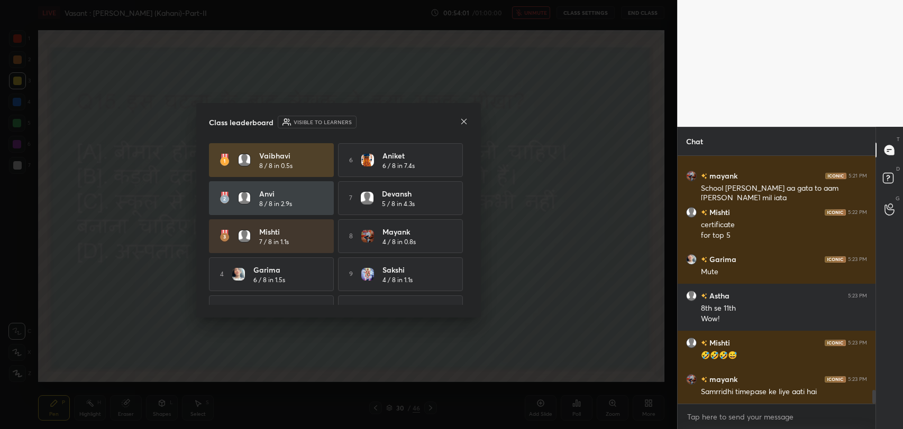
click at [463, 121] on icon at bounding box center [464, 121] width 8 height 8
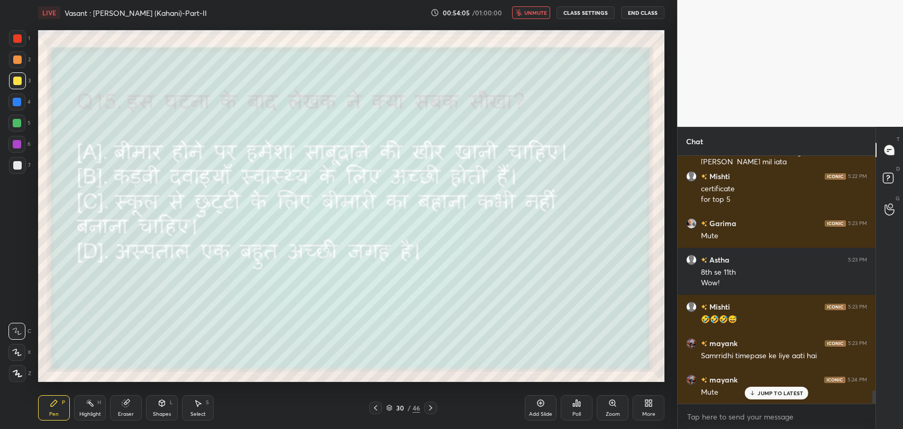
scroll to position [4350, 0]
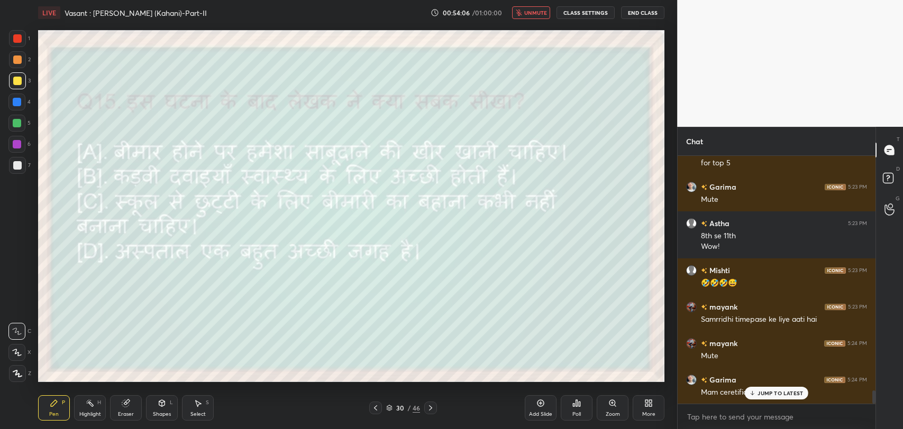
click at [537, 12] on span "unmute" at bounding box center [535, 12] width 23 height 7
click at [429, 406] on icon at bounding box center [430, 408] width 3 height 5
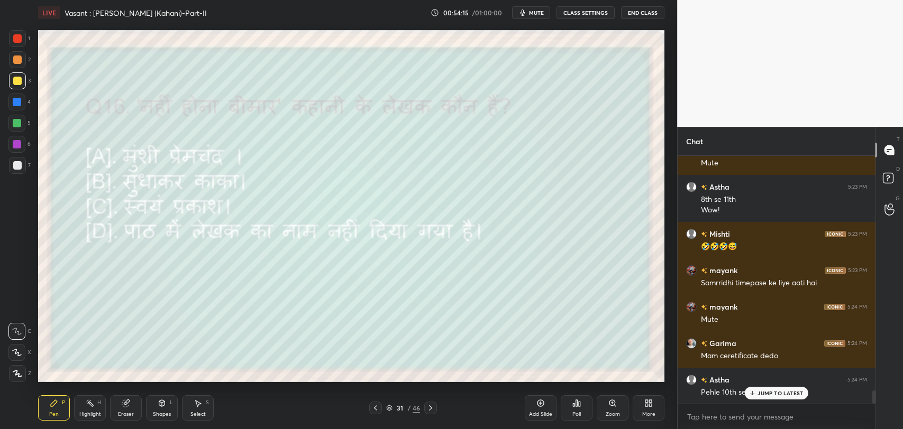
scroll to position [4423, 0]
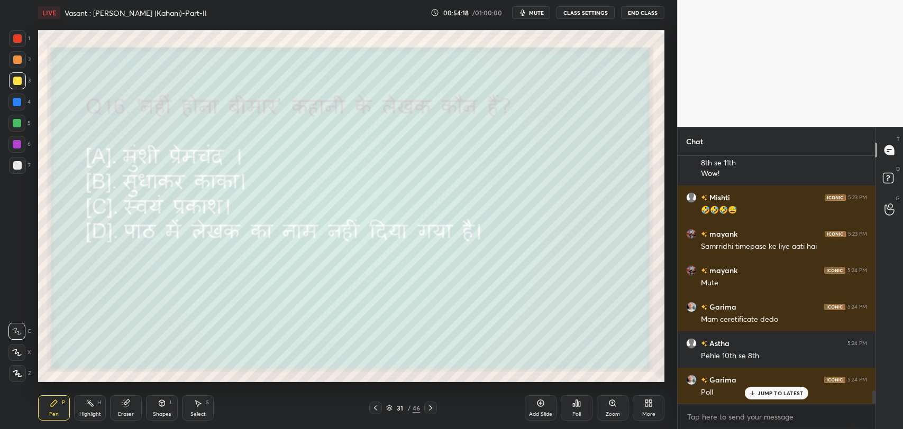
click at [775, 397] on div "JUMP TO LATEST" at bounding box center [776, 393] width 63 height 13
click at [542, 14] on span "mute" at bounding box center [536, 12] width 15 height 7
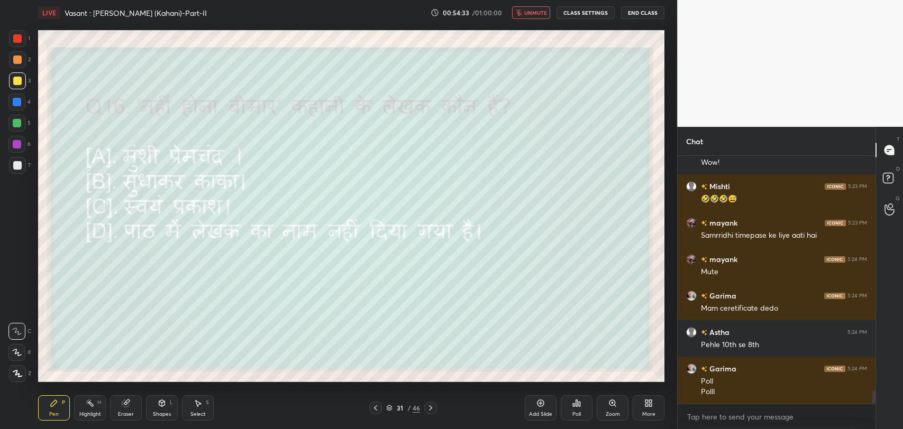
scroll to position [4444, 0]
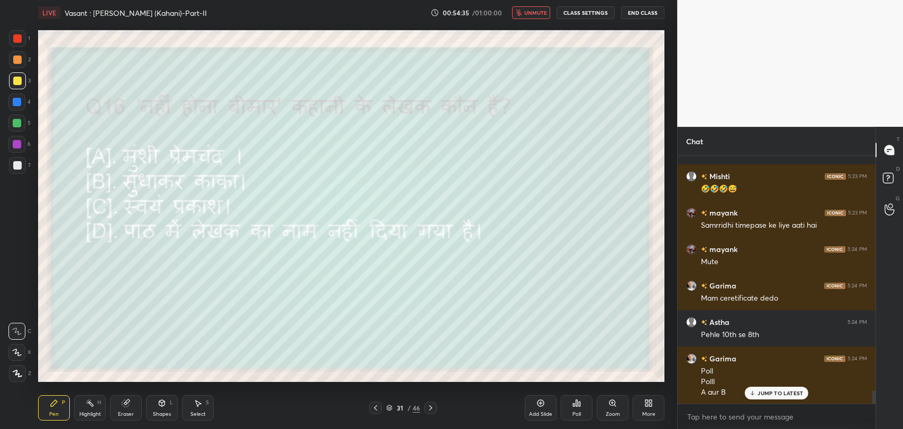
click at [757, 392] on div "JUMP TO LATEST" at bounding box center [776, 393] width 63 height 13
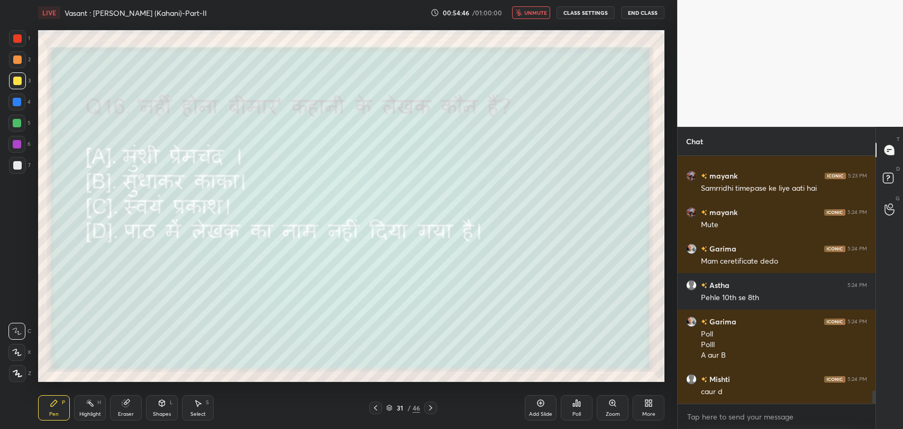
click at [528, 10] on span "unmute" at bounding box center [535, 12] width 23 height 7
click at [542, 10] on span "mute" at bounding box center [536, 12] width 15 height 7
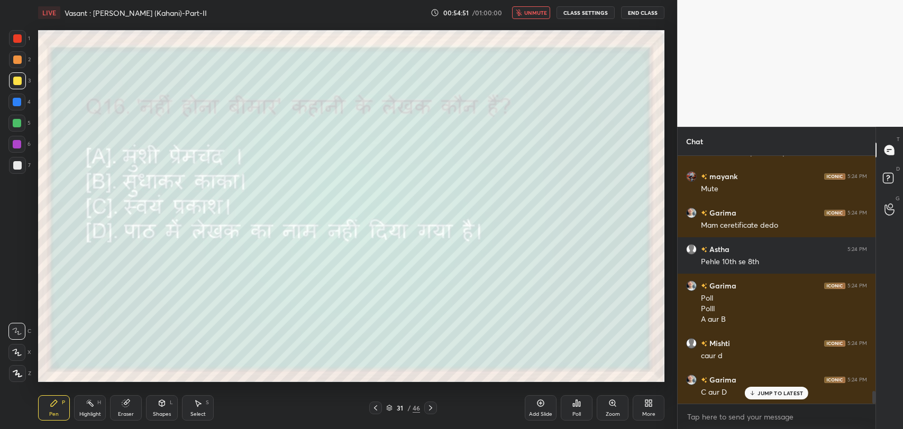
click at [533, 11] on span "unmute" at bounding box center [535, 12] width 23 height 7
click at [579, 408] on div "Poll" at bounding box center [577, 408] width 32 height 25
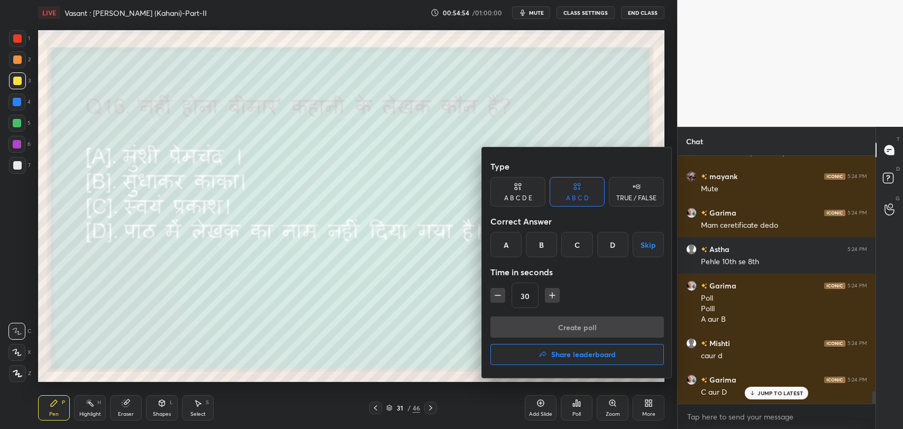
click at [575, 241] on div "C" at bounding box center [576, 244] width 31 height 25
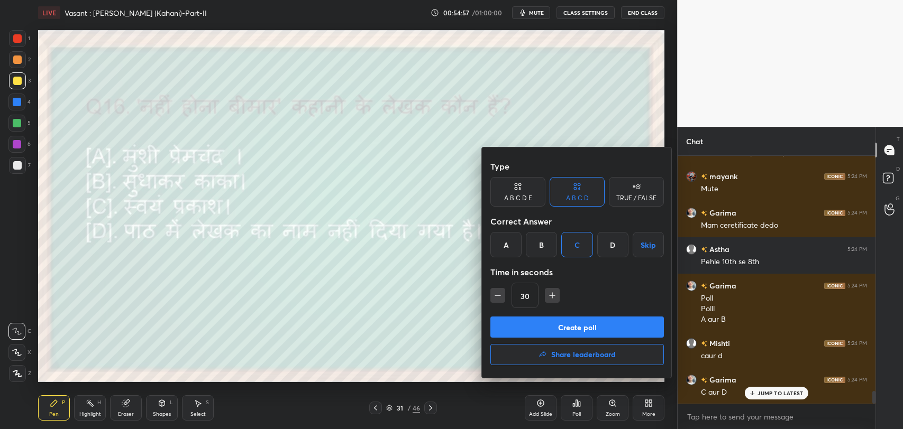
click at [567, 324] on button "Create poll" at bounding box center [576, 327] width 173 height 21
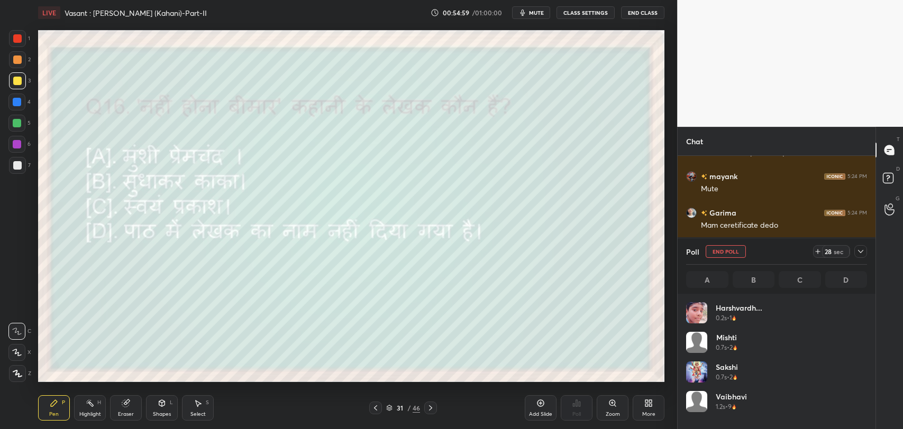
scroll to position [124, 178]
click at [864, 252] on div at bounding box center [860, 251] width 13 height 13
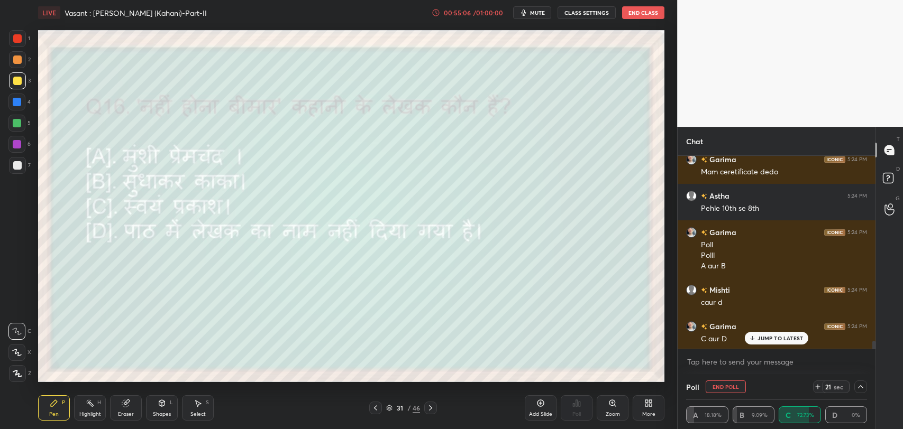
scroll to position [4572, 0]
click at [766, 341] on p "JUMP TO LATEST" at bounding box center [779, 338] width 45 height 6
click at [863, 390] on icon at bounding box center [860, 387] width 8 height 8
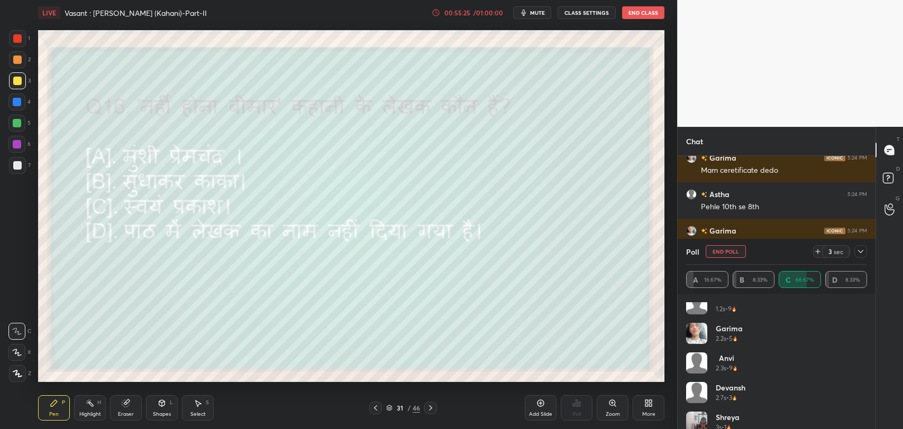
scroll to position [110, 0]
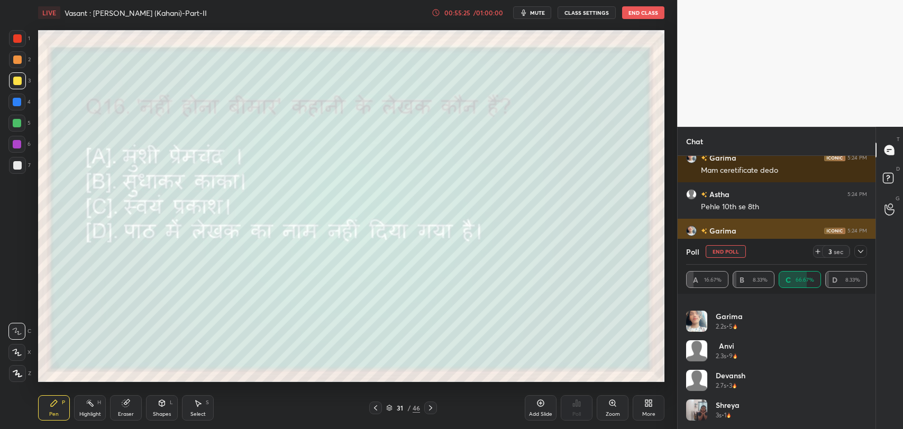
drag, startPoint x: 863, startPoint y: 246, endPoint x: 853, endPoint y: 255, distance: 13.1
click at [863, 246] on div at bounding box center [860, 251] width 13 height 13
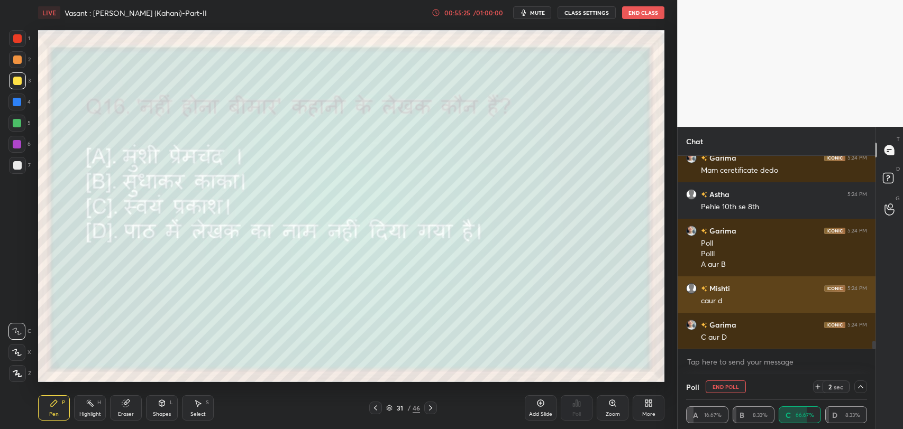
scroll to position [4, 3]
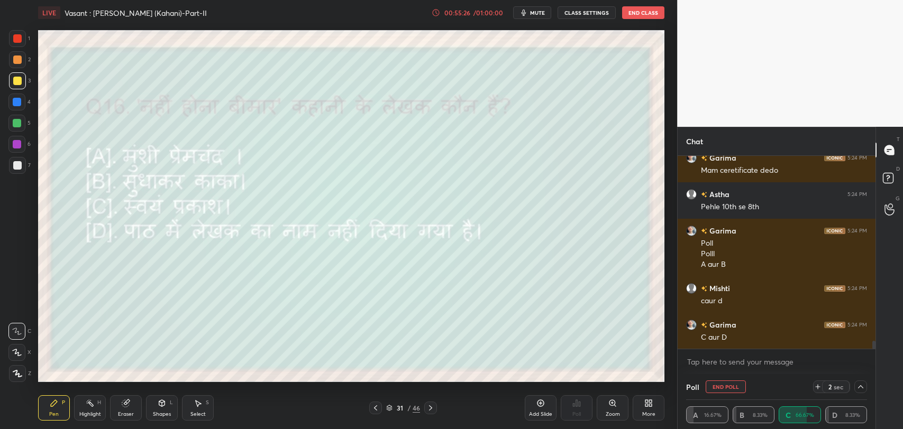
click at [721, 385] on button "End Poll" at bounding box center [726, 387] width 40 height 13
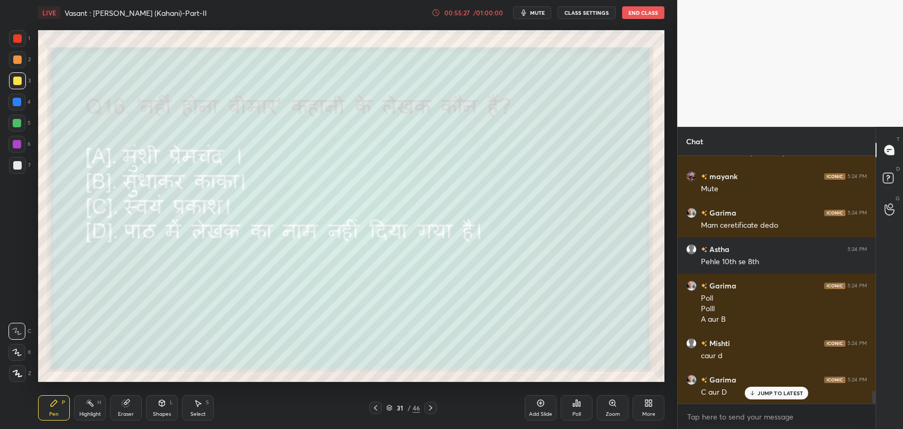
click at [423, 407] on div "31 / 46" at bounding box center [403, 408] width 68 height 13
click at [436, 408] on div at bounding box center [430, 408] width 13 height 13
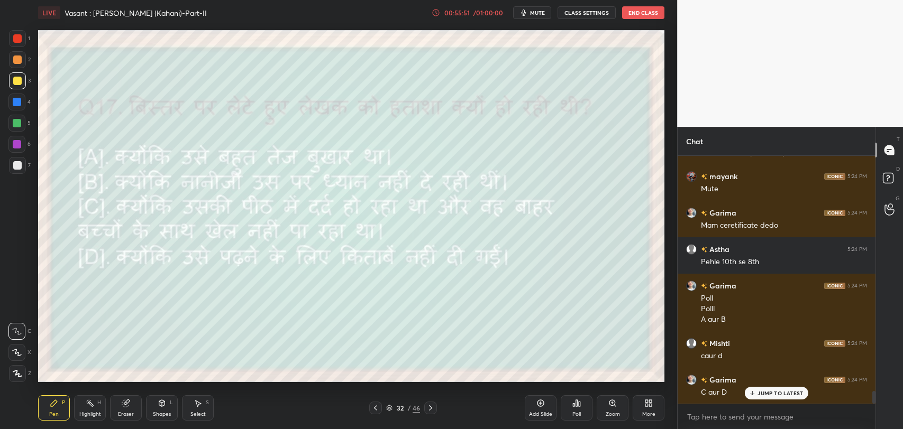
click at [763, 396] on p "JUMP TO LATEST" at bounding box center [779, 393] width 45 height 6
click at [575, 410] on div "Poll" at bounding box center [577, 408] width 32 height 25
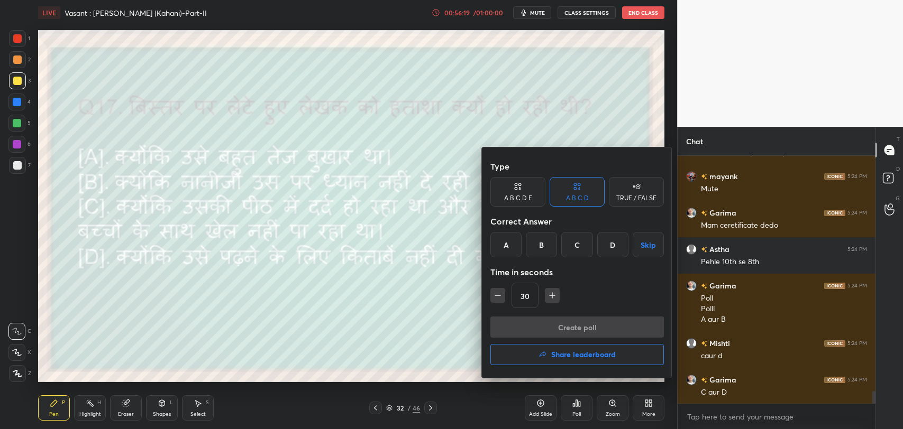
click at [581, 251] on div "C" at bounding box center [576, 244] width 31 height 25
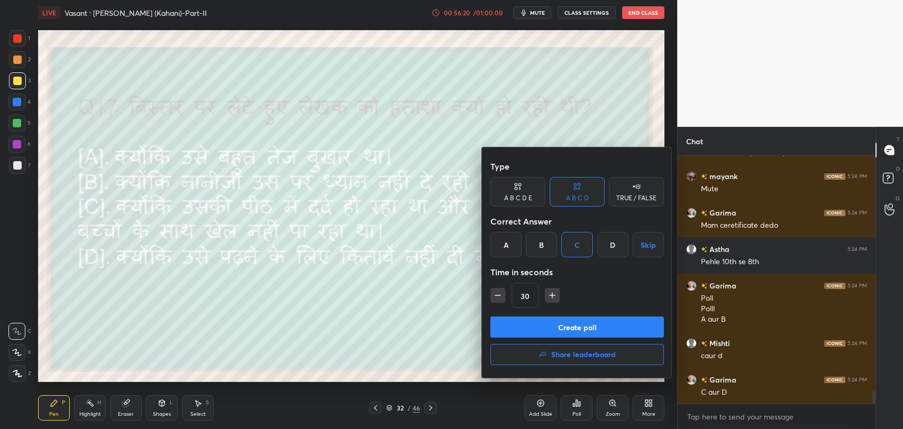
click at [575, 325] on button "Create poll" at bounding box center [576, 327] width 173 height 21
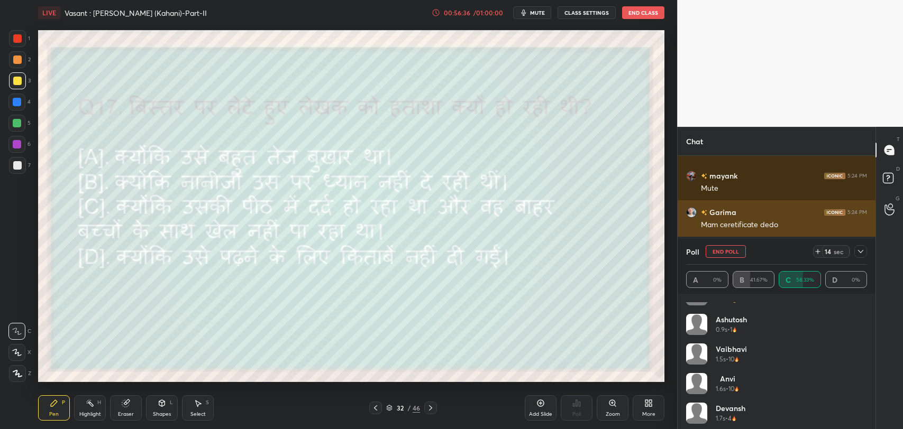
scroll to position [80, 0]
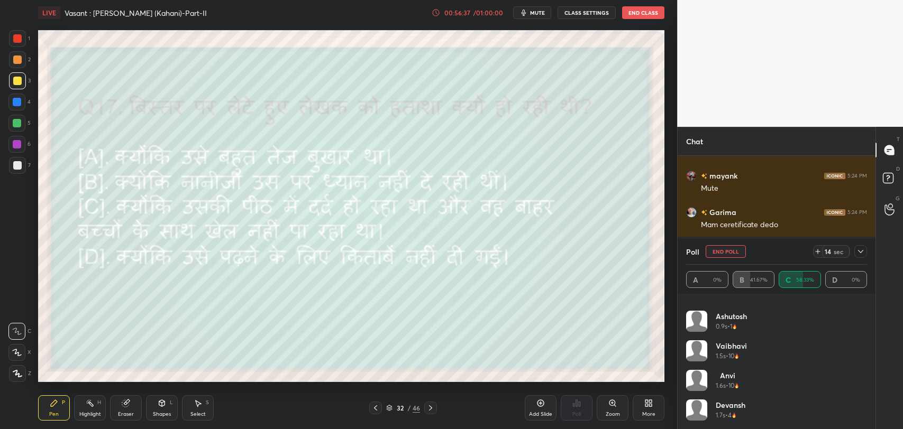
click at [863, 253] on icon at bounding box center [860, 252] width 8 height 8
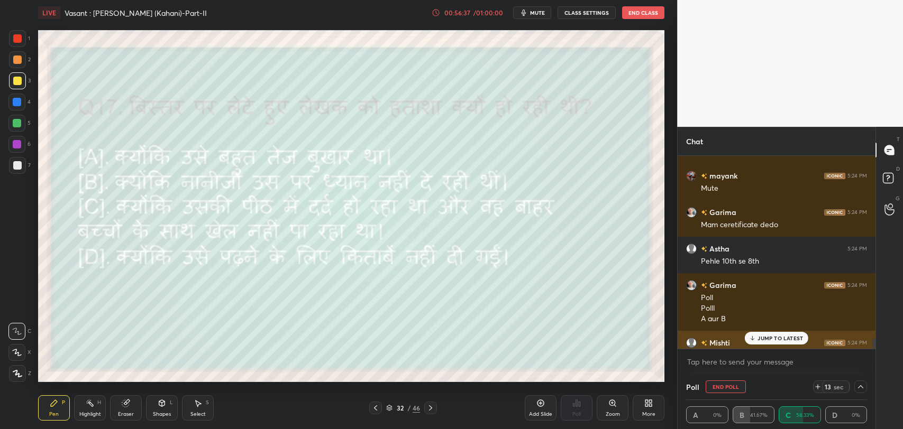
scroll to position [0, 0]
click at [767, 346] on div "Mishti 5:24 PM" at bounding box center [776, 342] width 181 height 11
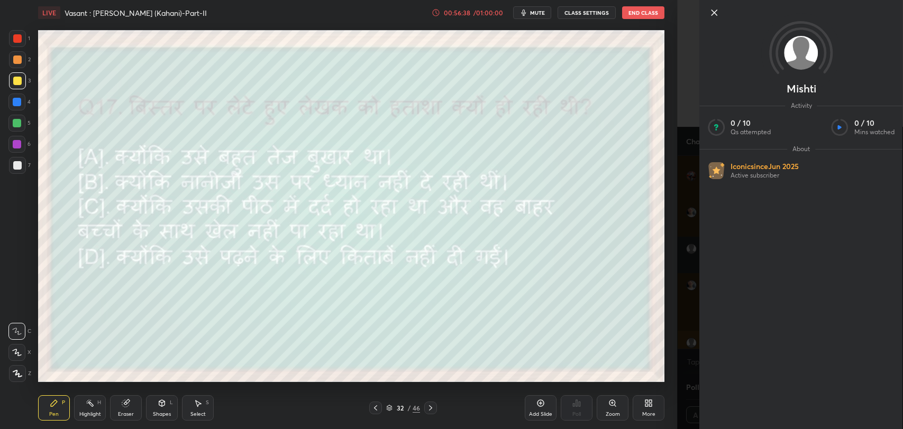
click at [769, 340] on div "Mishti Activity 0 / 10 Qs attempted 0 / 10 Mins watched About Iconic since Jun …" at bounding box center [800, 214] width 203 height 429
click at [715, 12] on icon at bounding box center [714, 12] width 13 height 13
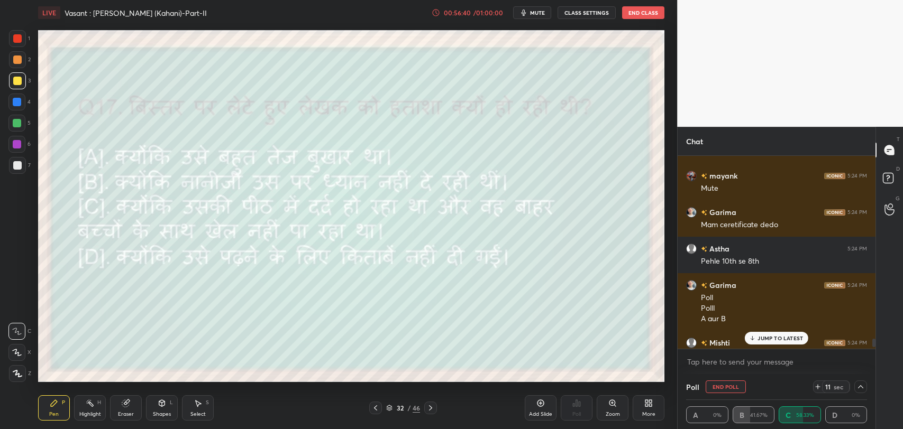
click at [782, 340] on p "JUMP TO LATEST" at bounding box center [779, 338] width 45 height 6
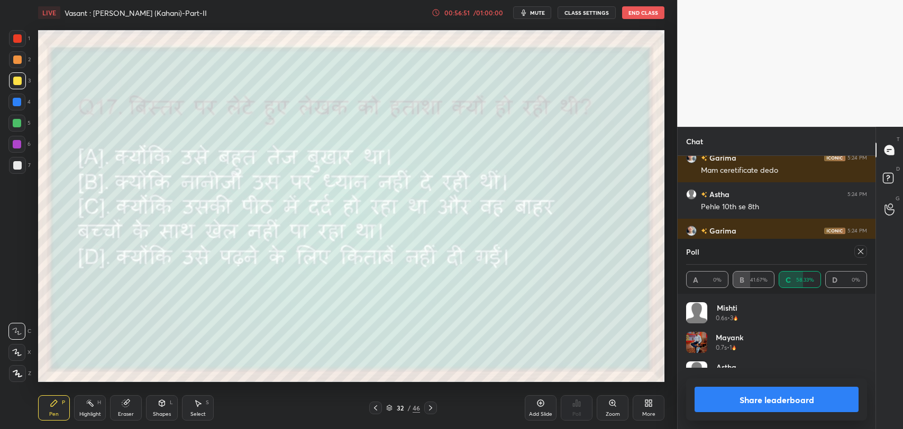
scroll to position [123, 178]
click at [859, 250] on icon at bounding box center [860, 251] width 5 height 5
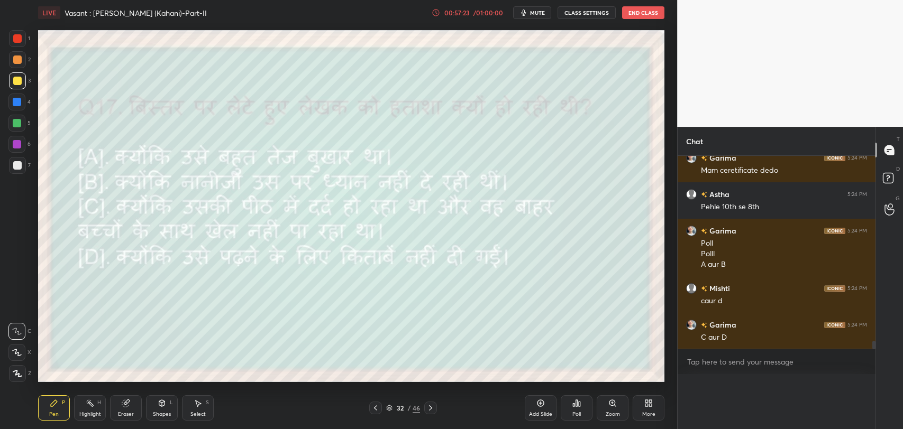
scroll to position [235, 195]
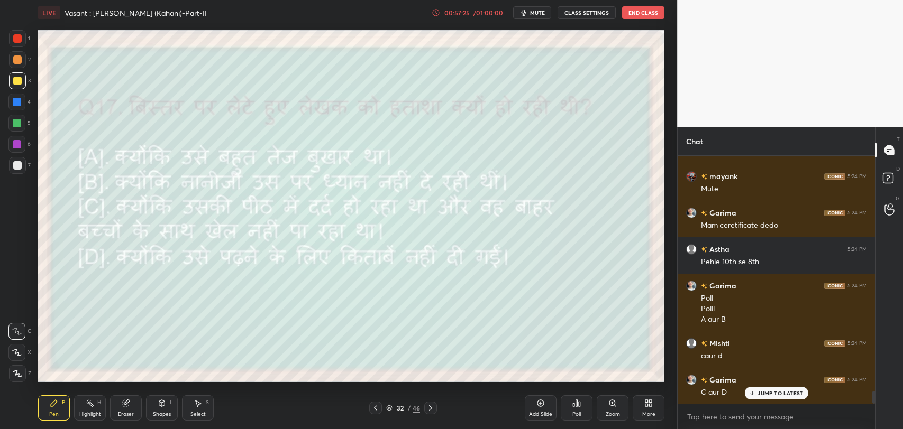
click at [434, 409] on icon at bounding box center [430, 408] width 8 height 8
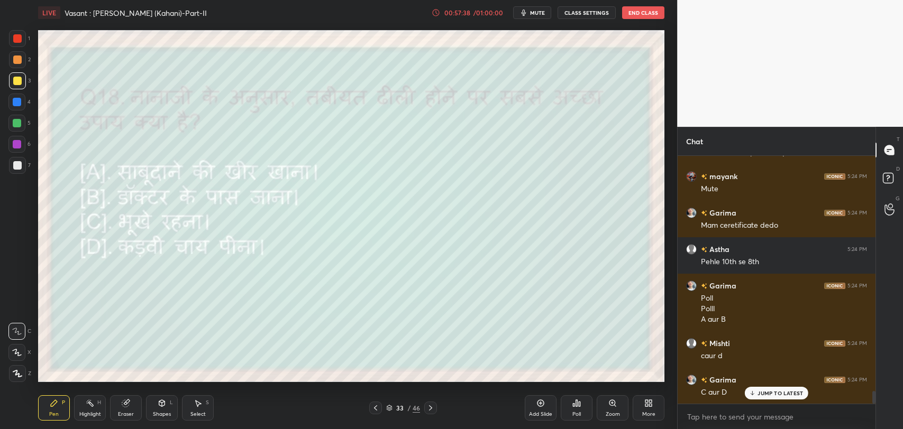
scroll to position [4554, 0]
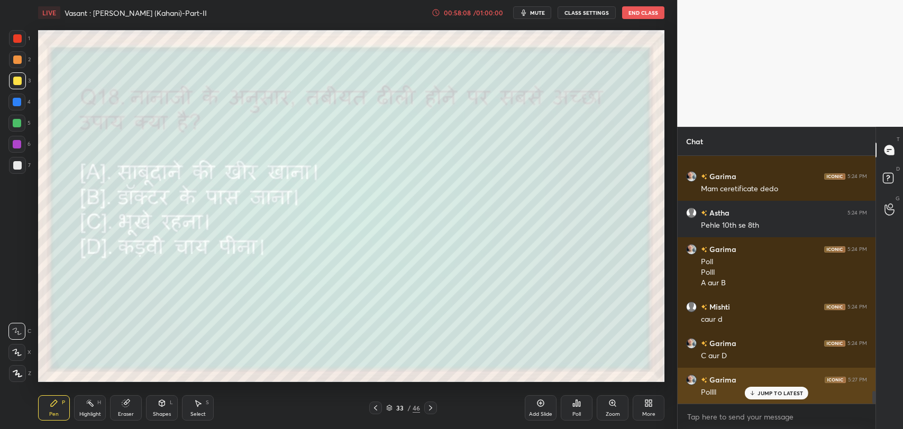
drag, startPoint x: 758, startPoint y: 395, endPoint x: 723, endPoint y: 400, distance: 36.4
click at [758, 395] on p "JUMP TO LATEST" at bounding box center [779, 393] width 45 height 6
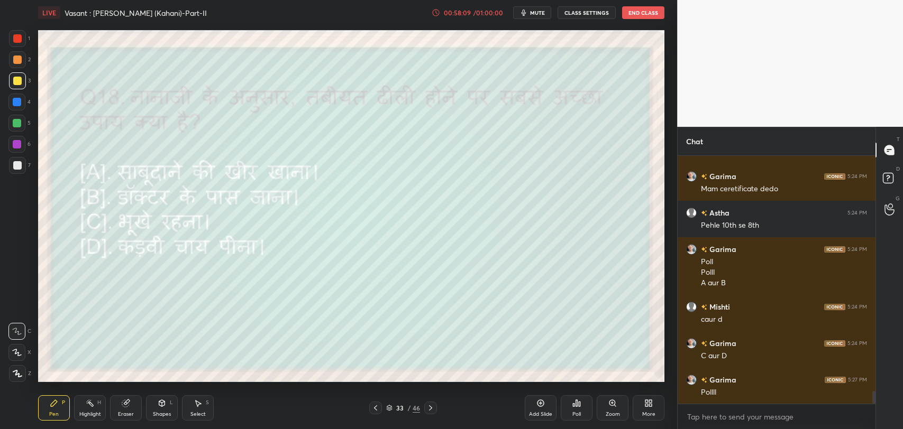
click at [578, 412] on div "Poll" at bounding box center [576, 414] width 8 height 5
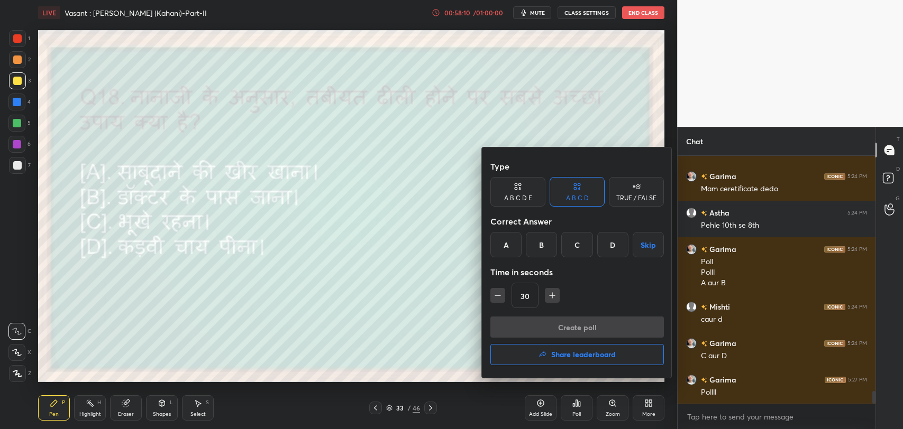
click at [582, 250] on div "C" at bounding box center [576, 244] width 31 height 25
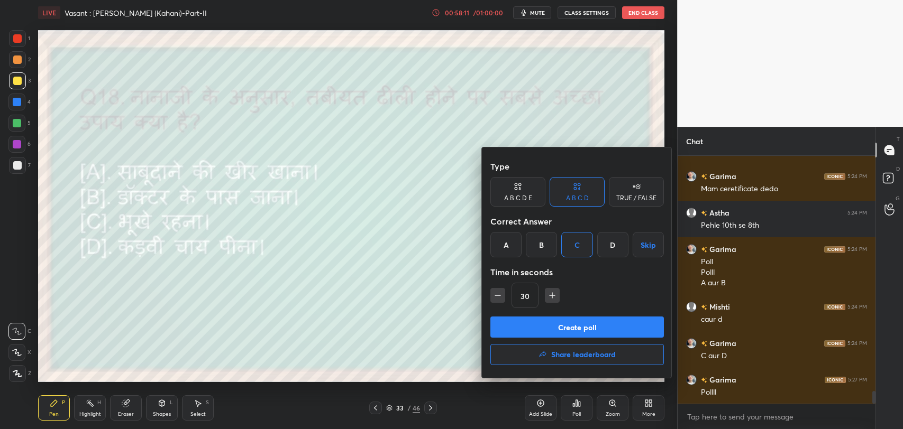
click at [580, 324] on button "Create poll" at bounding box center [576, 327] width 173 height 21
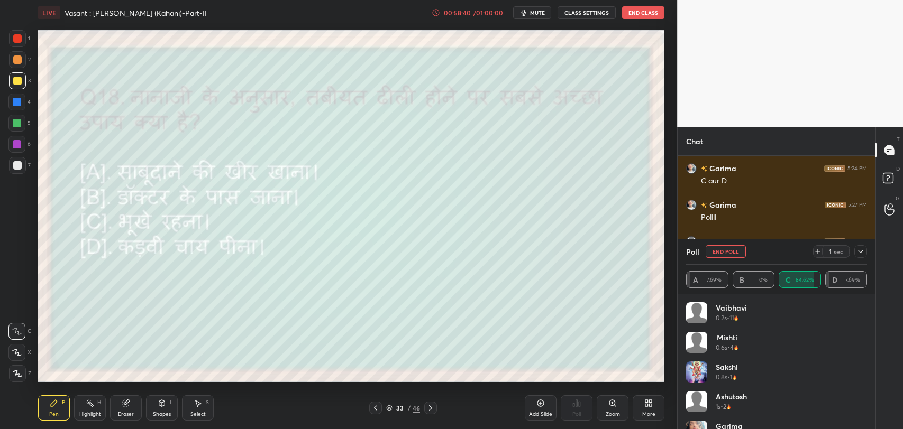
scroll to position [4845, 0]
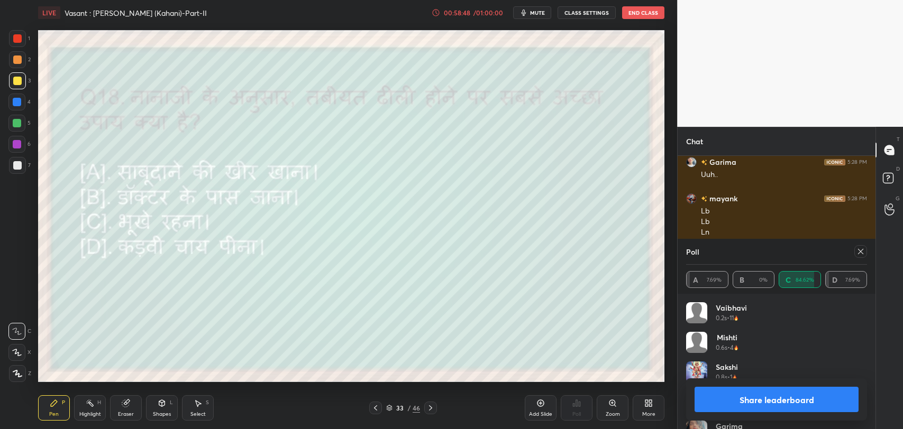
click at [864, 251] on div at bounding box center [860, 251] width 13 height 13
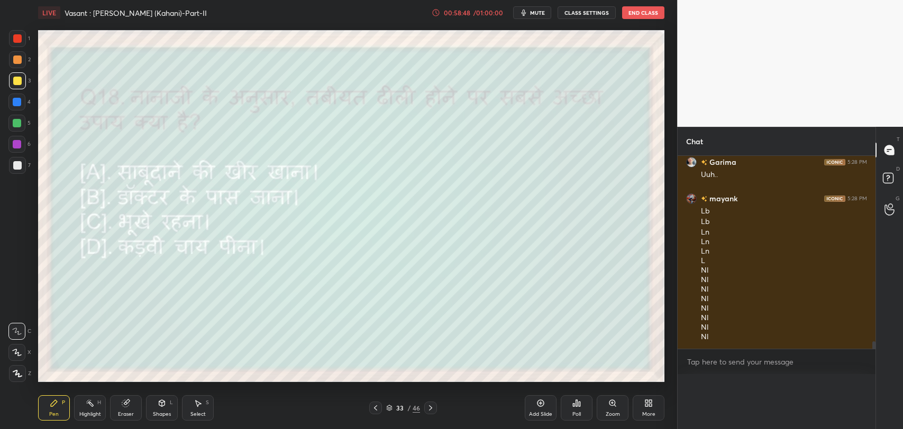
scroll to position [4832, 0]
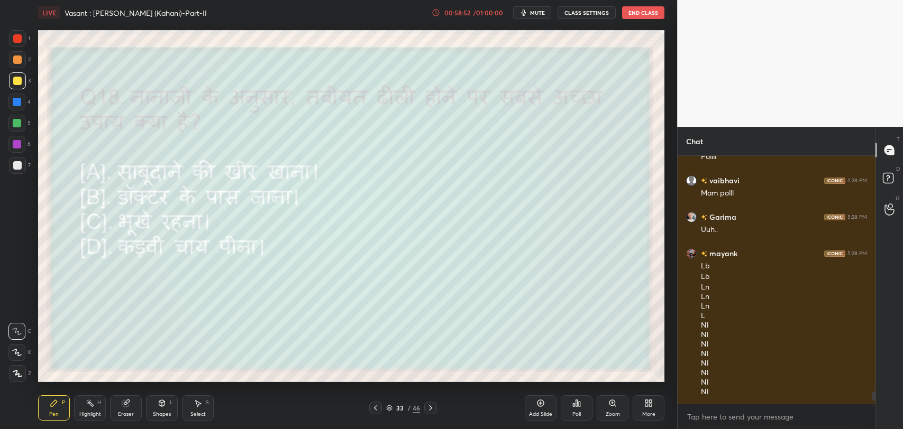
click at [428, 413] on div at bounding box center [430, 408] width 13 height 13
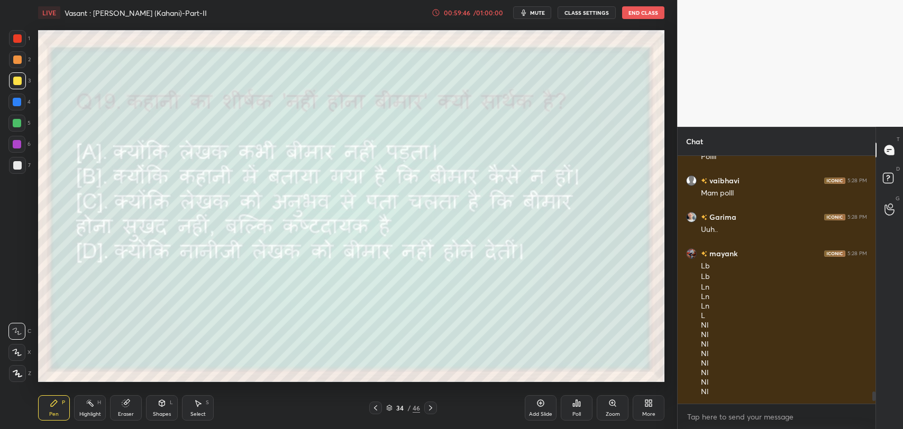
click at [588, 403] on div "Poll" at bounding box center [577, 408] width 32 height 25
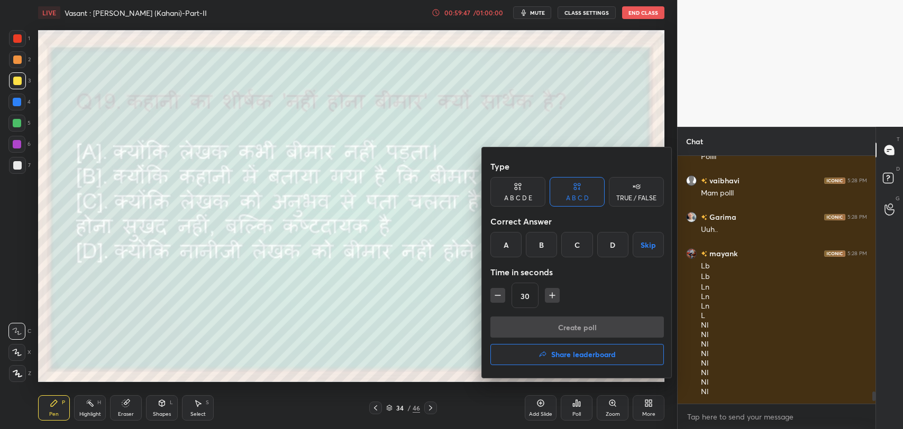
click at [451, 337] on div at bounding box center [451, 214] width 903 height 429
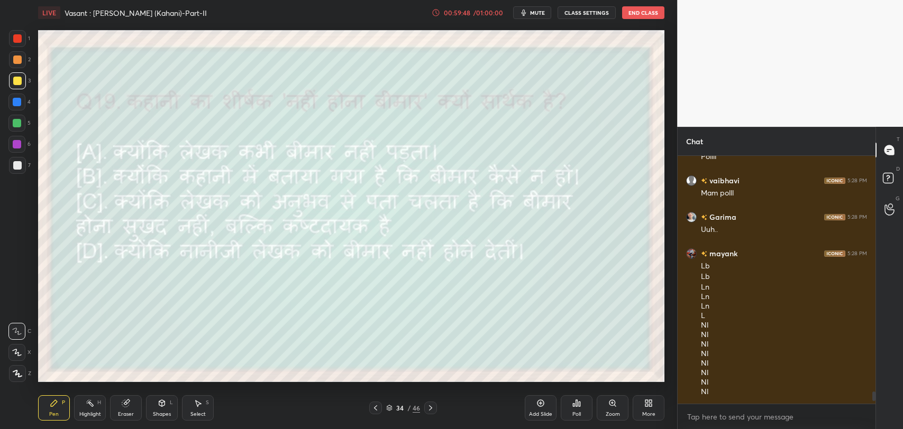
click at [582, 412] on div "Poll" at bounding box center [577, 408] width 32 height 25
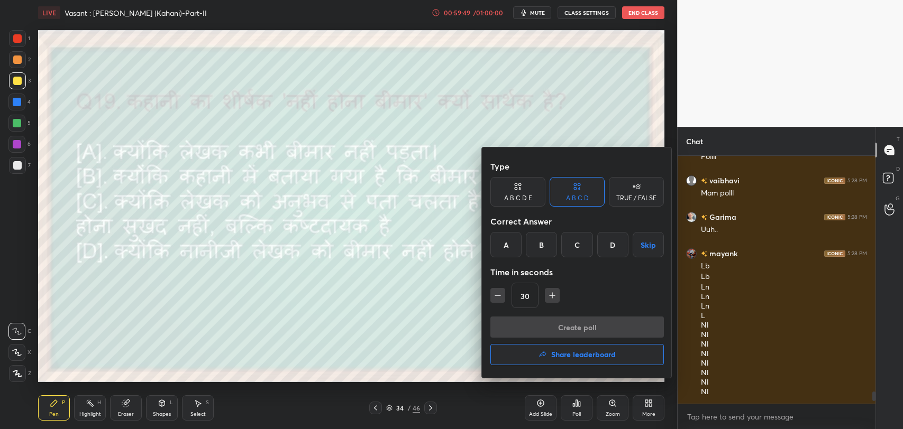
click at [583, 242] on div "C" at bounding box center [576, 244] width 31 height 25
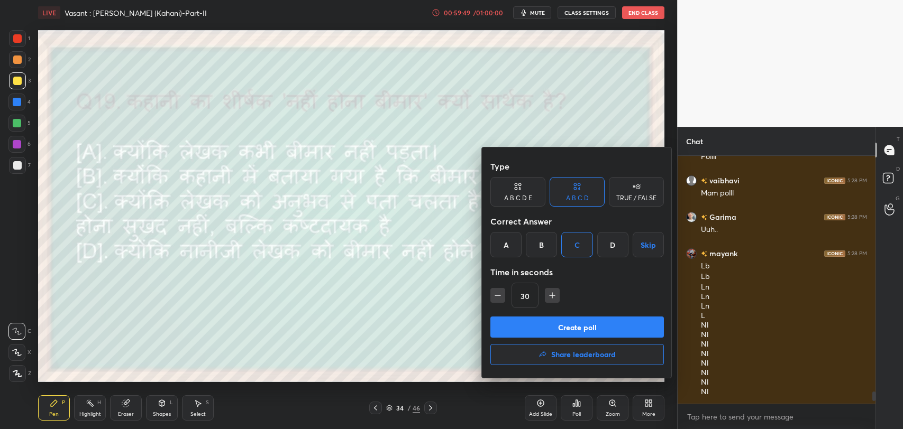
click at [590, 327] on button "Create poll" at bounding box center [576, 327] width 173 height 21
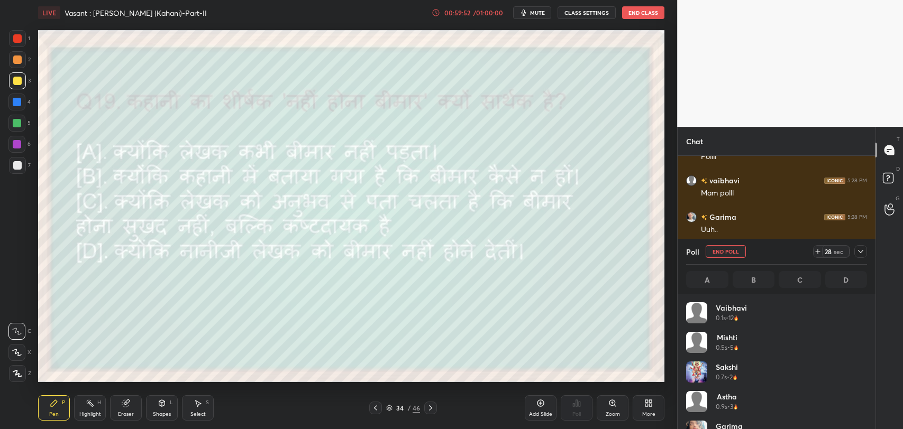
scroll to position [3, 3]
click at [143, 404] on div "Pen P Highlight H Eraser Shapes L Select S" at bounding box center [159, 408] width 243 height 25
click at [138, 404] on div "Eraser" at bounding box center [126, 408] width 32 height 25
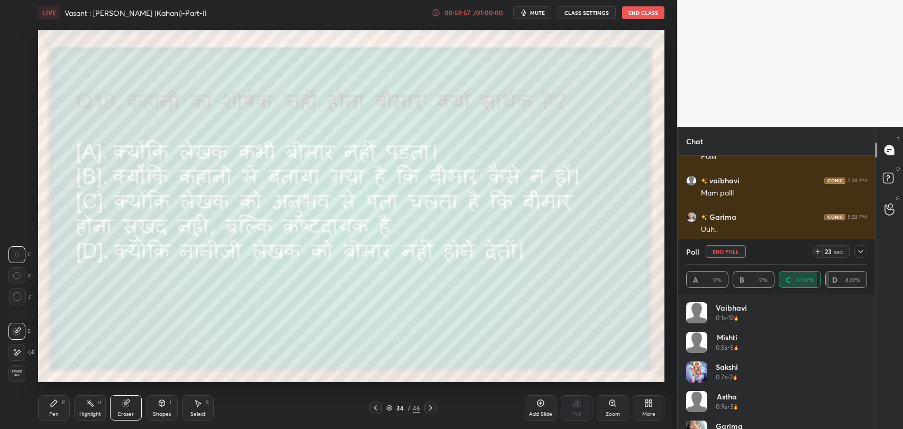
click at [69, 410] on div "Pen P" at bounding box center [54, 408] width 32 height 25
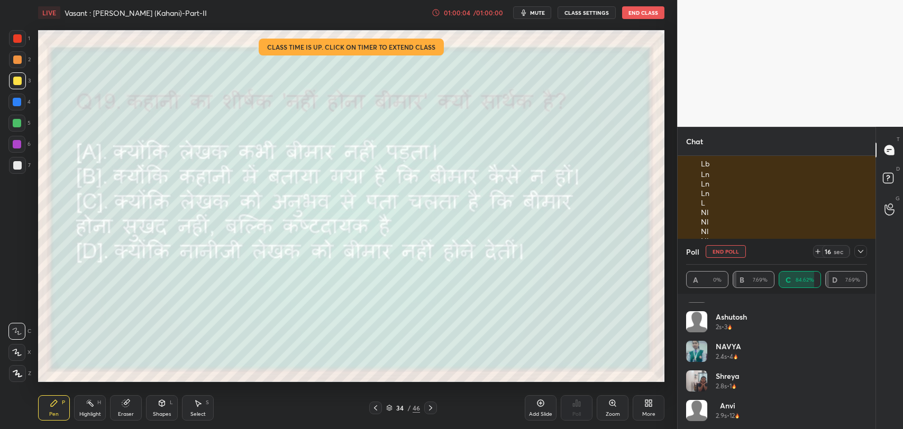
scroll to position [199, 0]
click at [853, 252] on div "14 sec" at bounding box center [840, 251] width 54 height 13
click at [863, 252] on icon at bounding box center [860, 252] width 8 height 8
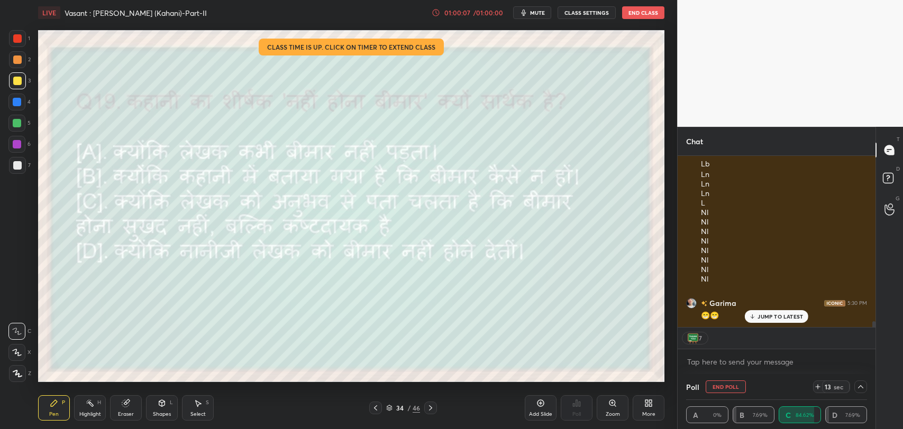
scroll to position [0, 0]
click at [432, 406] on icon at bounding box center [430, 408] width 8 height 8
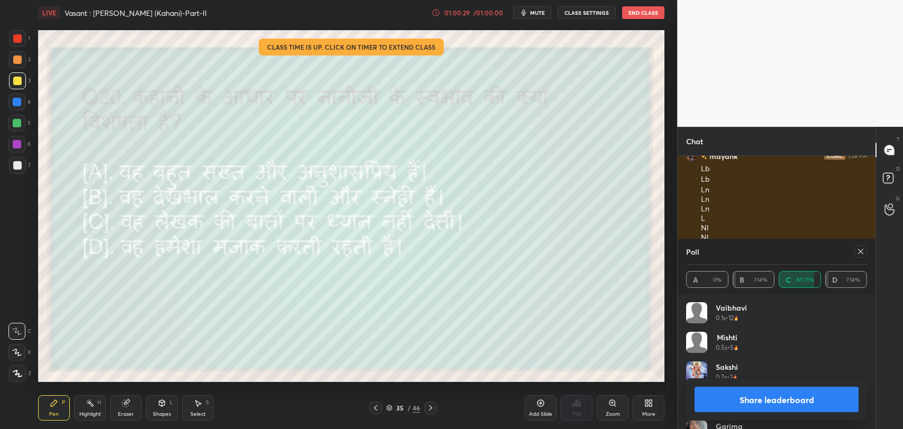
scroll to position [4881, 0]
click at [858, 254] on icon at bounding box center [860, 251] width 5 height 5
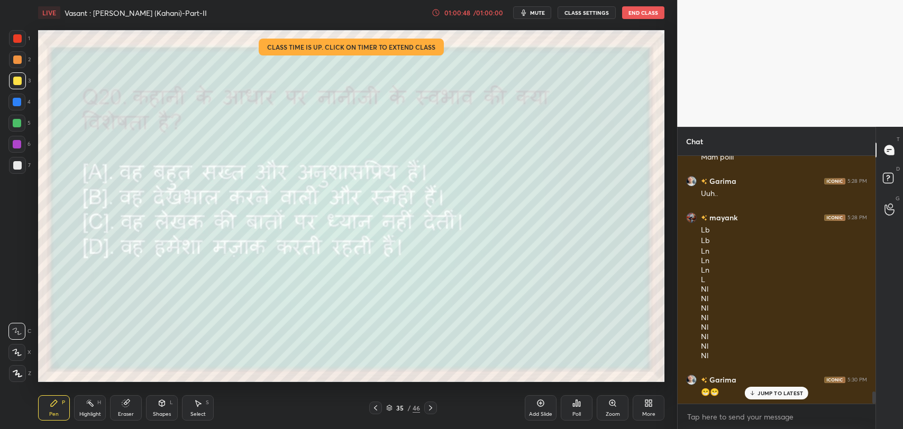
click at [764, 388] on div "JUMP TO LATEST" at bounding box center [776, 393] width 63 height 13
click at [139, 413] on div "Eraser" at bounding box center [126, 408] width 32 height 25
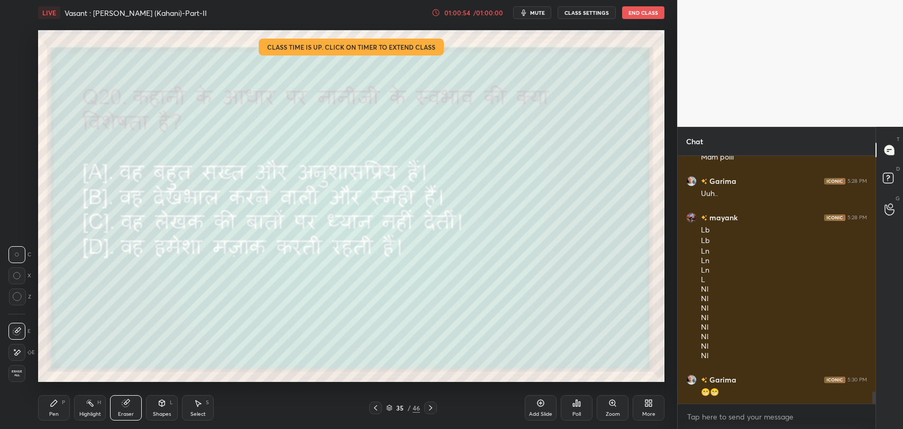
click at [16, 352] on icon at bounding box center [17, 353] width 8 height 9
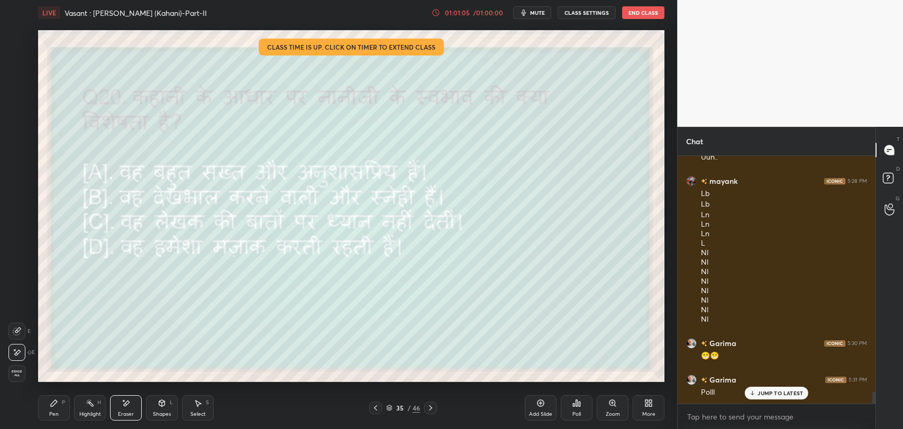
click at [54, 412] on div "Pen" at bounding box center [54, 414] width 10 height 5
click at [750, 390] on icon at bounding box center [752, 393] width 7 height 6
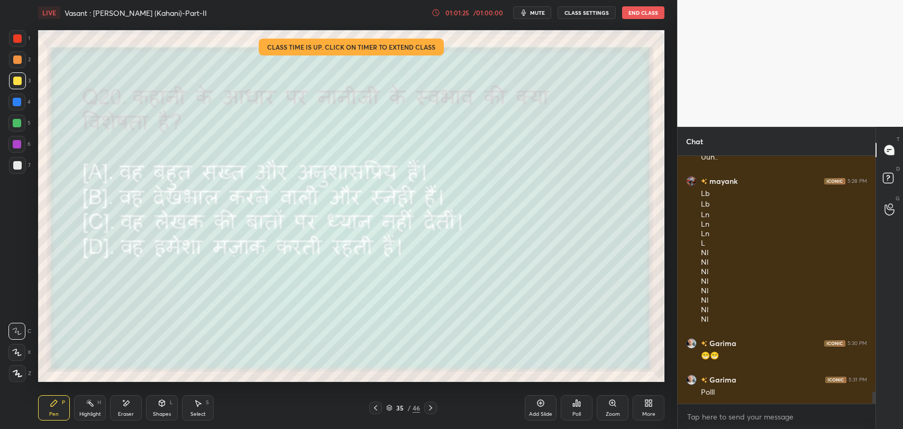
click at [583, 412] on div "Poll" at bounding box center [577, 408] width 32 height 25
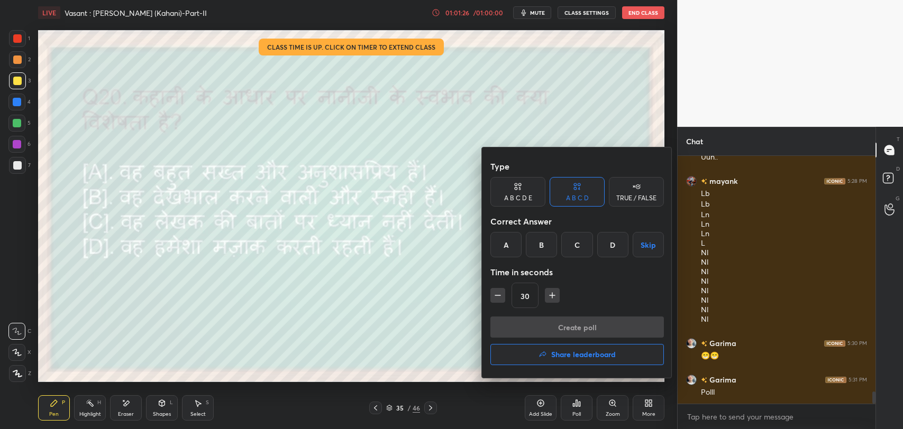
click at [509, 240] on div "A" at bounding box center [505, 244] width 31 height 25
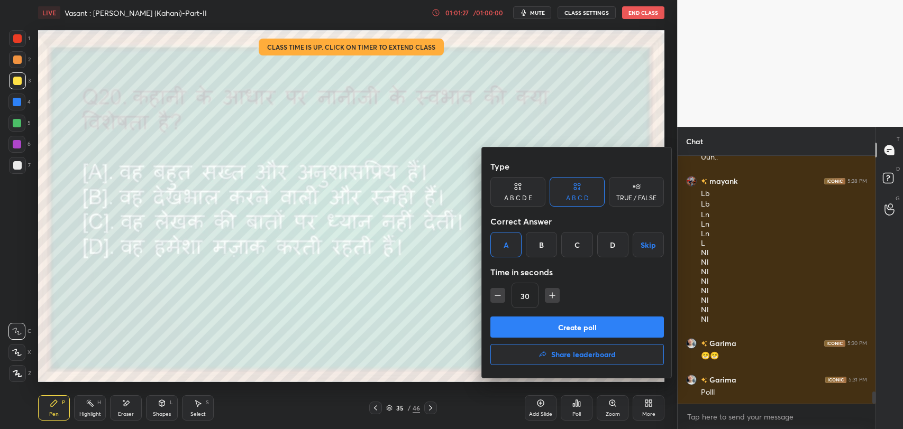
click at [532, 332] on button "Create poll" at bounding box center [576, 327] width 173 height 21
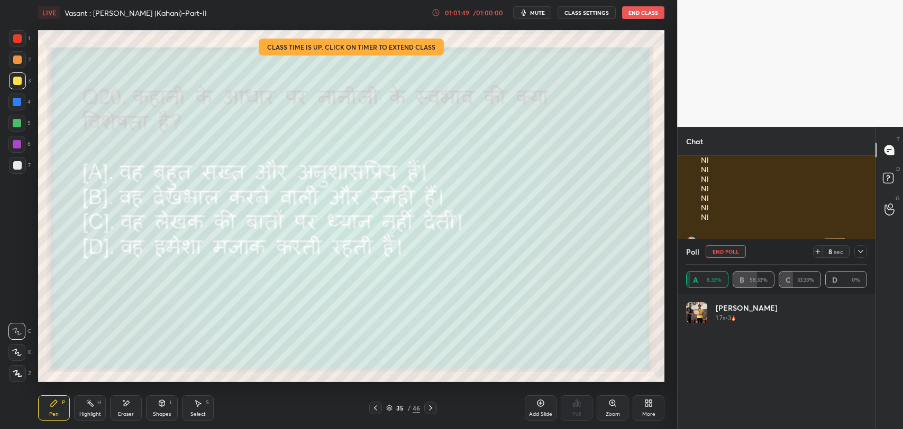
click at [862, 253] on icon at bounding box center [860, 252] width 8 height 8
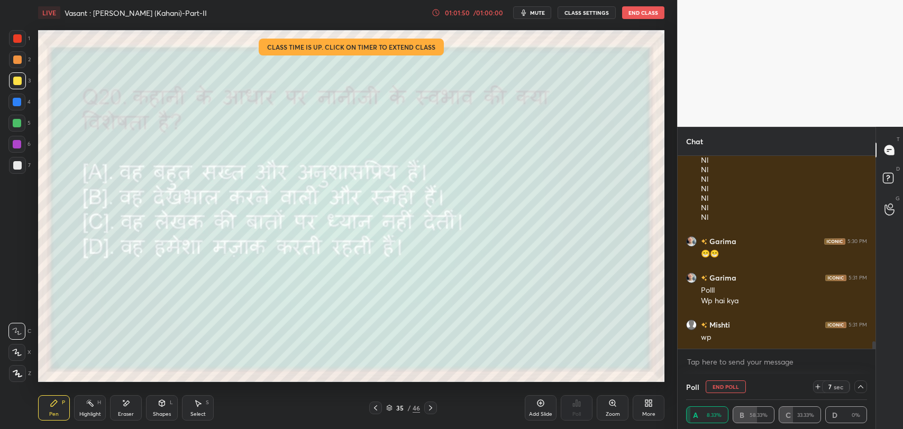
scroll to position [0, 0]
click at [721, 390] on button "End Poll" at bounding box center [726, 387] width 40 height 13
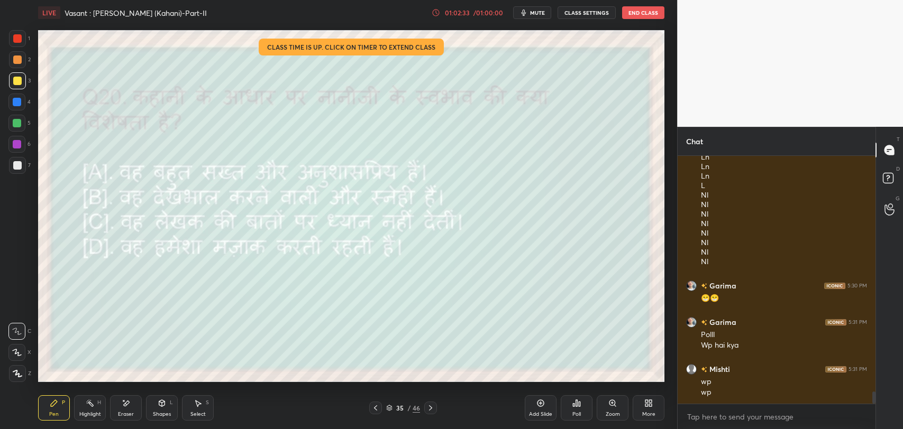
scroll to position [4956, 0]
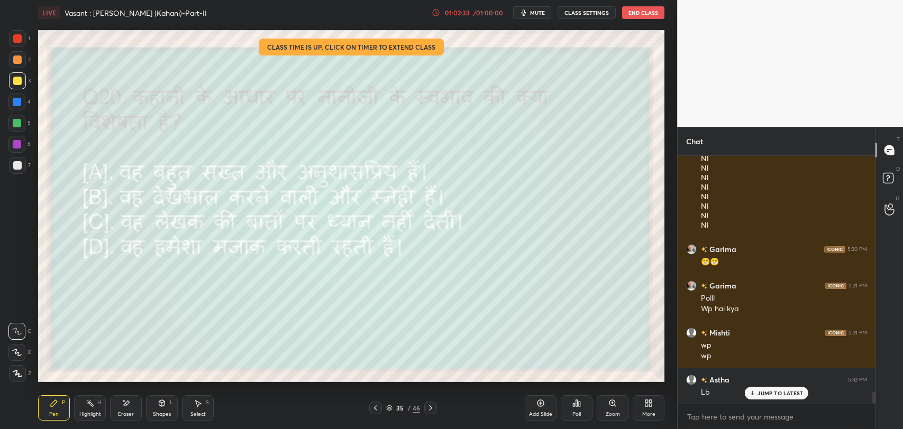
click at [402, 407] on div "35" at bounding box center [400, 408] width 11 height 6
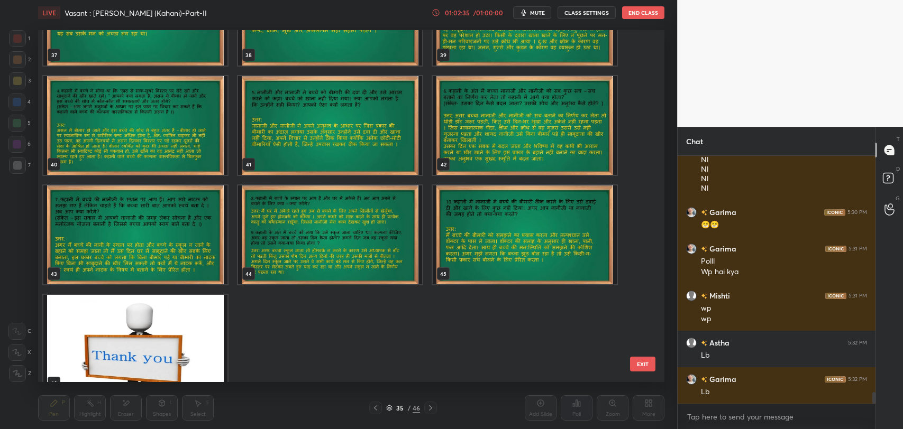
scroll to position [1400, 0]
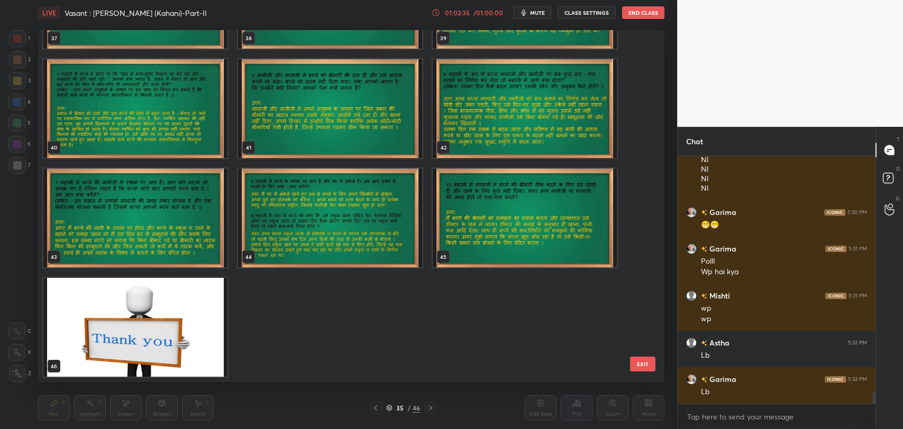
click at [170, 334] on img "grid" at bounding box center [135, 327] width 184 height 99
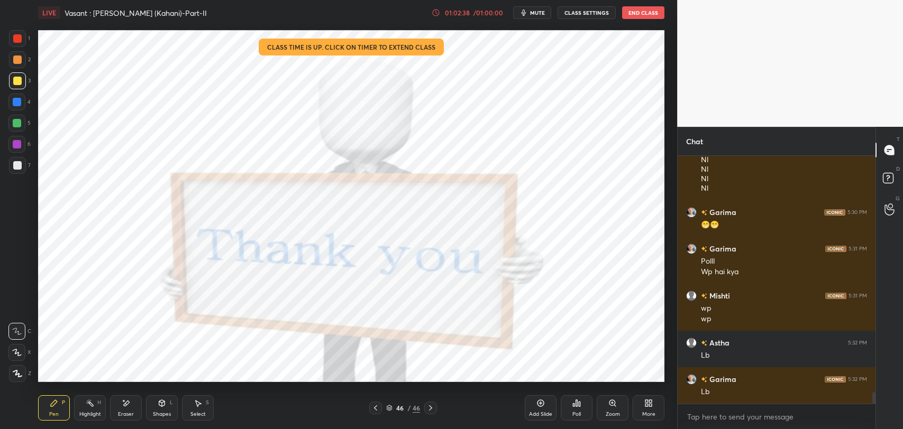
click at [582, 409] on div "Poll" at bounding box center [577, 408] width 32 height 25
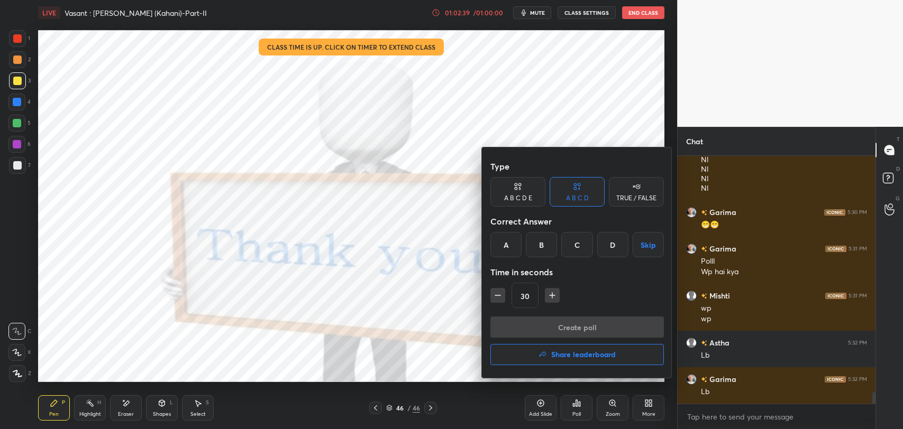
click at [538, 356] on icon "button" at bounding box center [542, 355] width 8 height 8
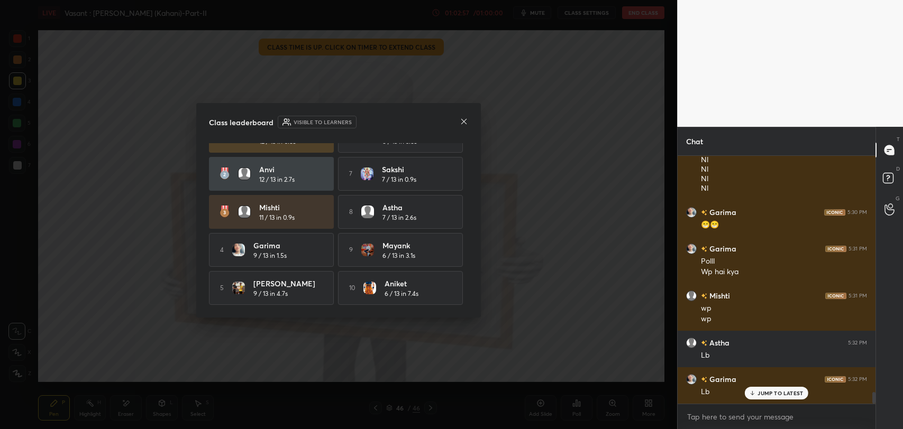
scroll to position [5029, 0]
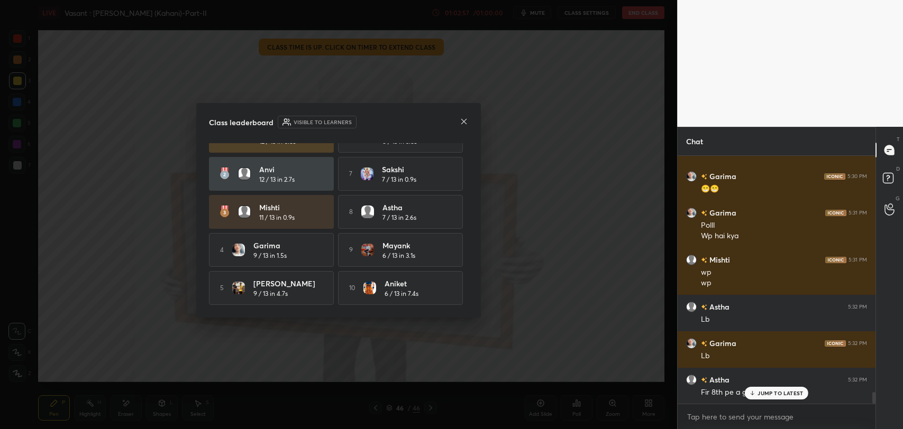
click at [462, 124] on icon at bounding box center [464, 121] width 8 height 8
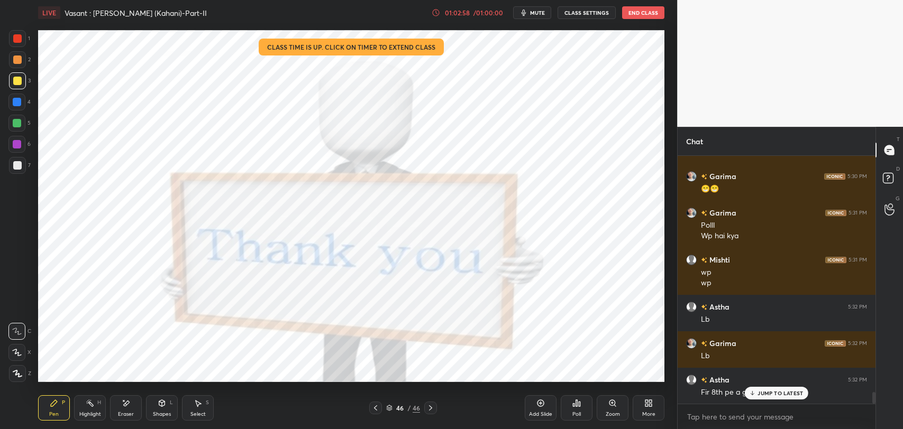
click at [761, 394] on p "JUMP TO LATEST" at bounding box center [779, 393] width 45 height 6
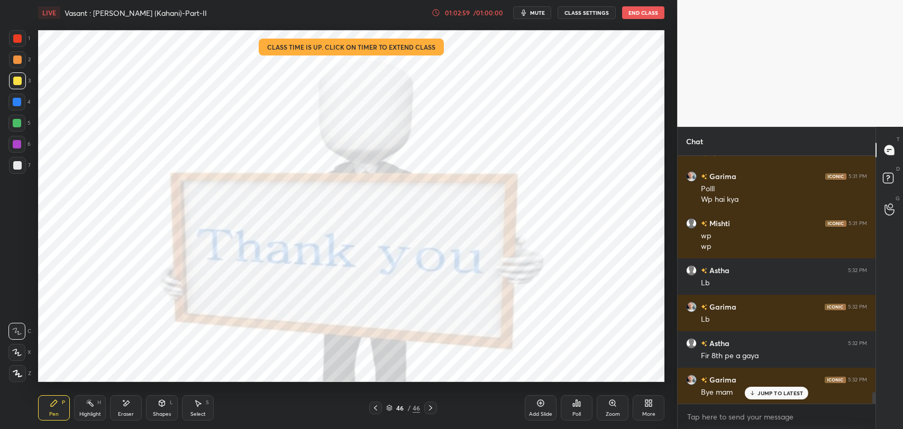
click at [568, 405] on div "Poll" at bounding box center [577, 408] width 32 height 25
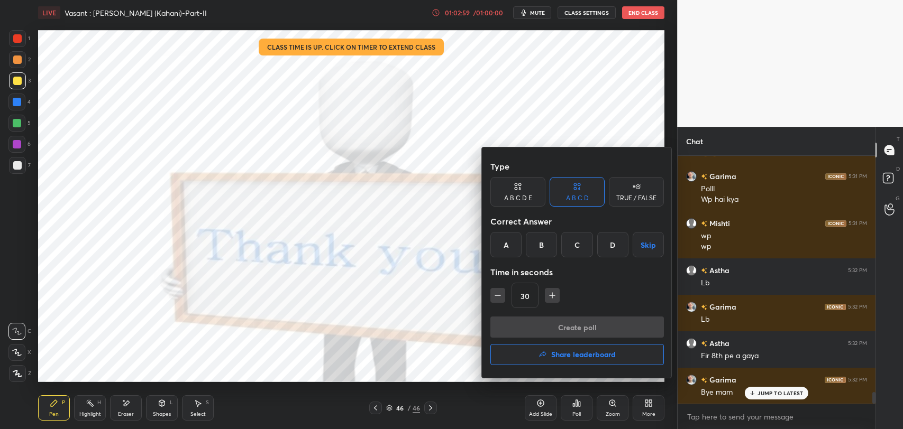
click at [564, 354] on h4 "Share leaderboard" at bounding box center [583, 354] width 65 height 7
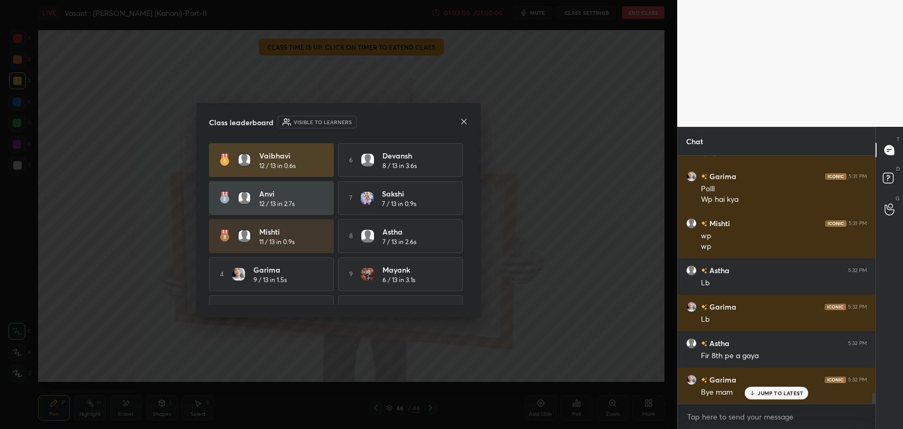
click at [464, 123] on icon at bounding box center [464, 121] width 8 height 8
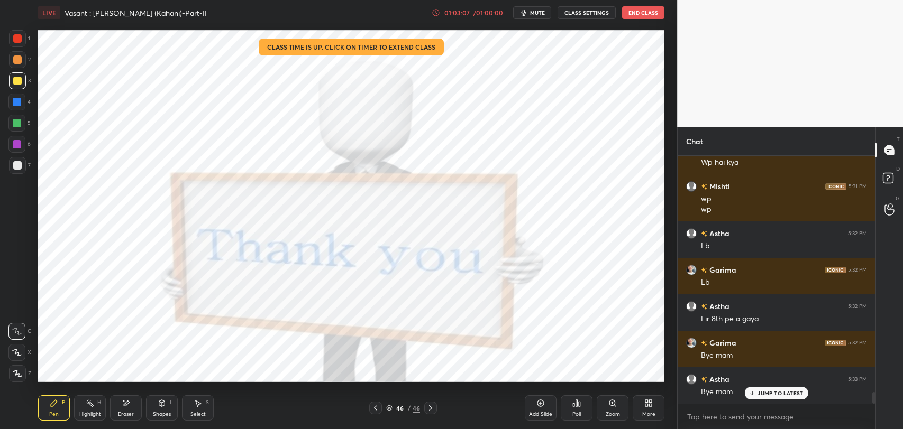
scroll to position [5139, 0]
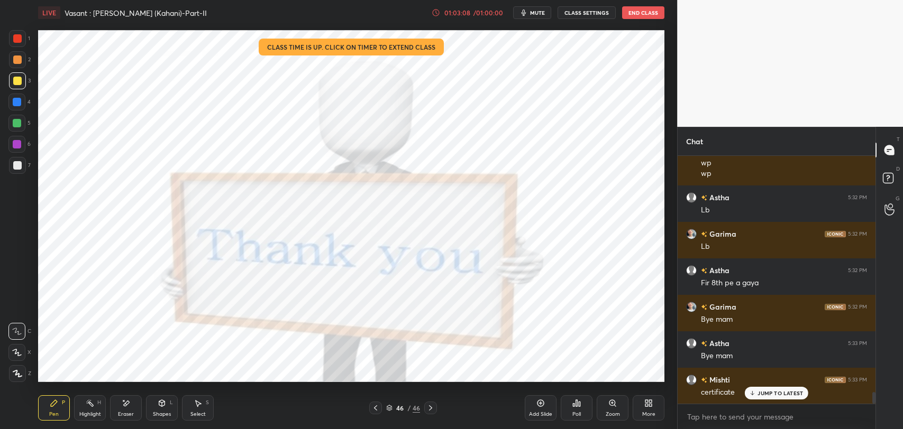
click at [758, 396] on p "JUMP TO LATEST" at bounding box center [779, 393] width 45 height 6
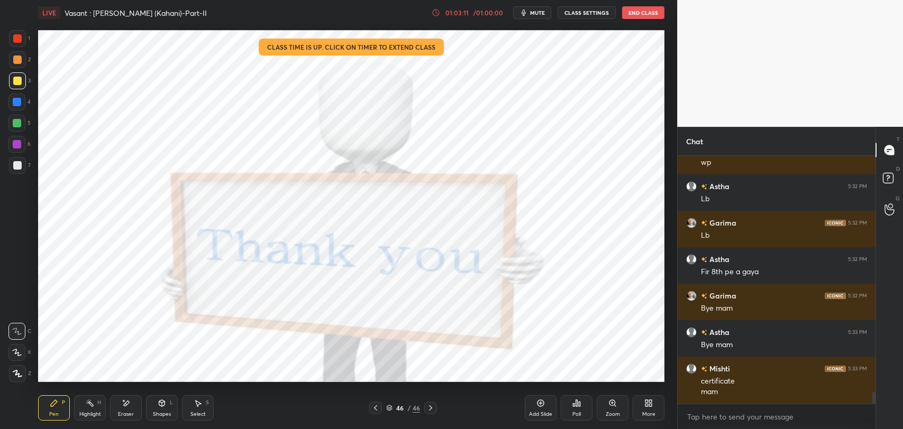
click at [646, 11] on button "End Class" at bounding box center [643, 12] width 42 height 13
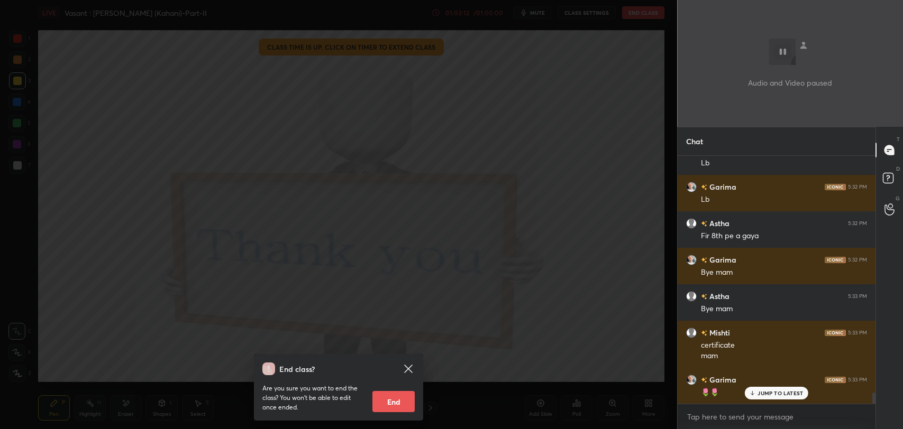
drag, startPoint x: 473, startPoint y: 376, endPoint x: 401, endPoint y: 378, distance: 71.4
click at [449, 378] on div "End class? Are you sure you want to end the class? You won’t be able to edit on…" at bounding box center [338, 214] width 677 height 429
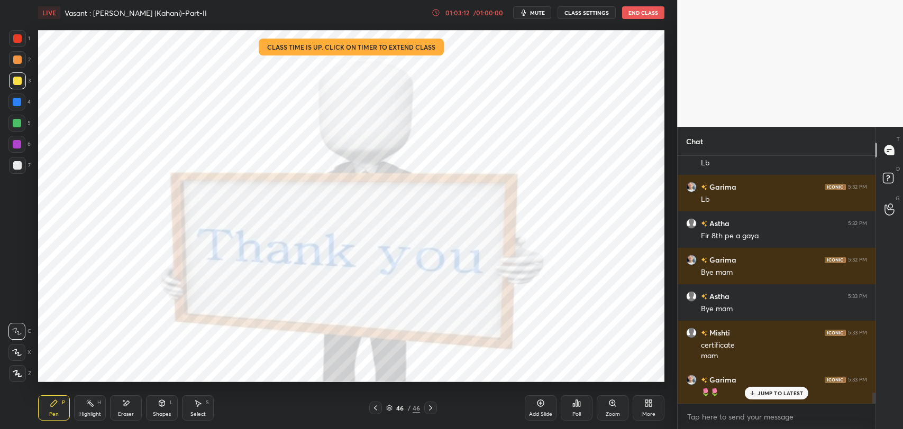
scroll to position [5222, 0]
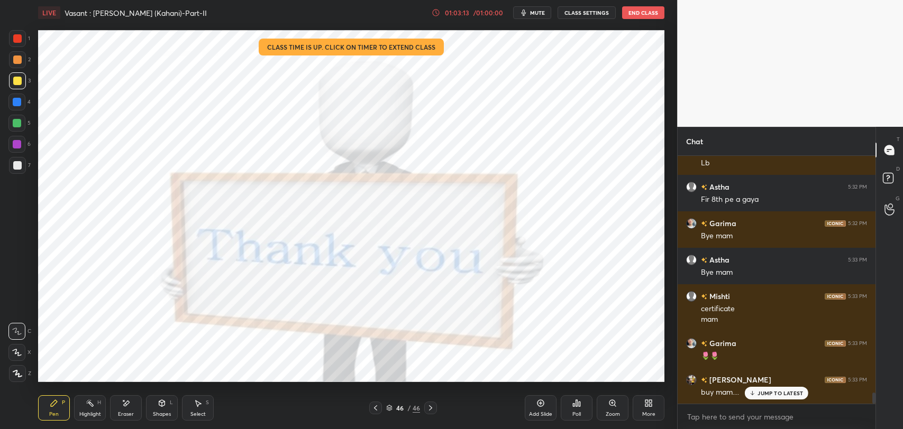
click at [774, 387] on div "JUMP TO LATEST" at bounding box center [776, 393] width 63 height 13
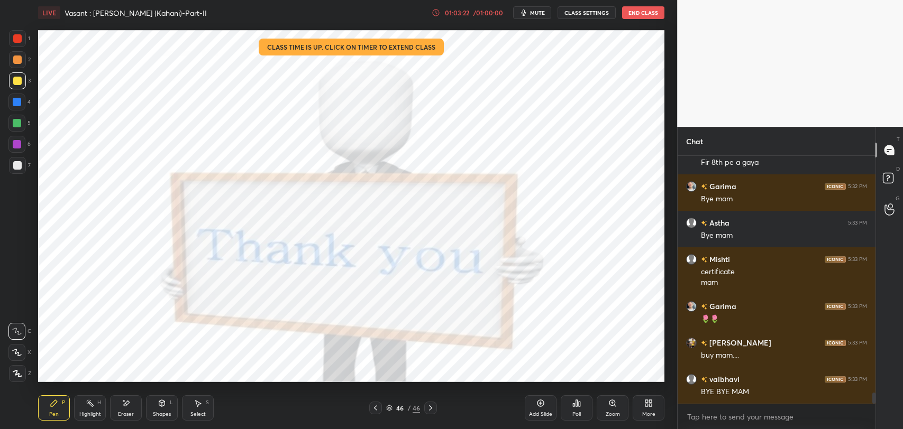
click at [639, 11] on button "End Class" at bounding box center [643, 12] width 42 height 13
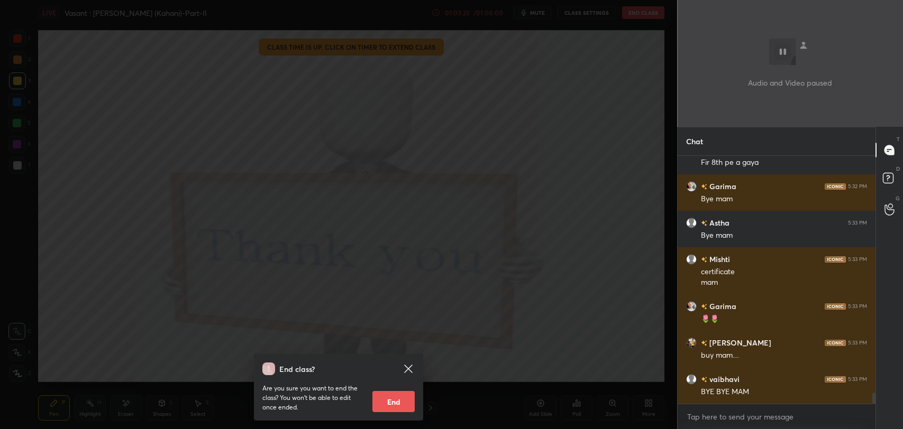
click at [398, 408] on button "End" at bounding box center [393, 401] width 42 height 21
type textarea "x"
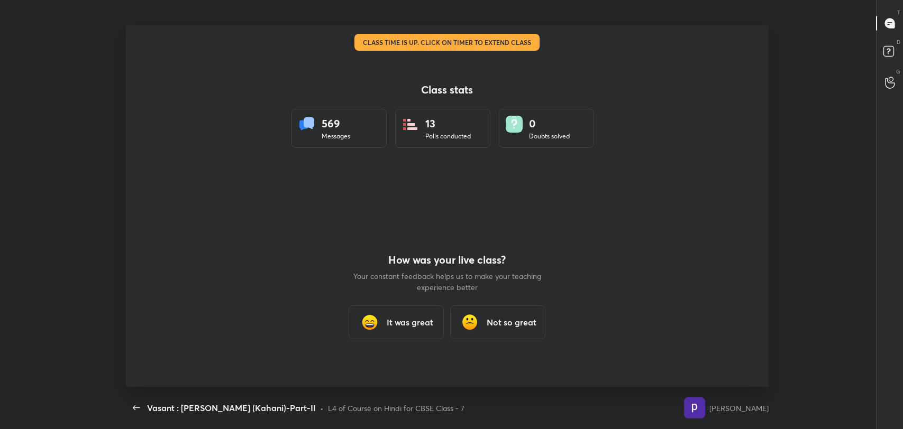
scroll to position [0, 0]
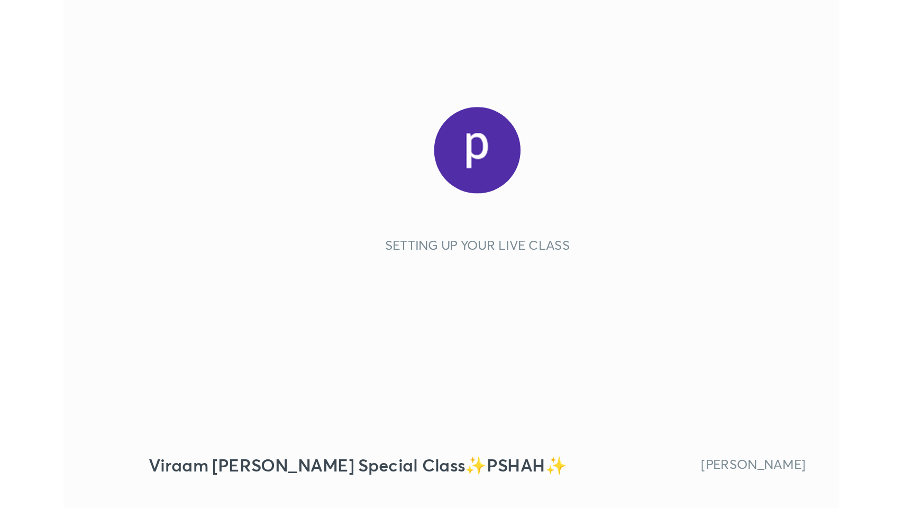
scroll to position [181, 337]
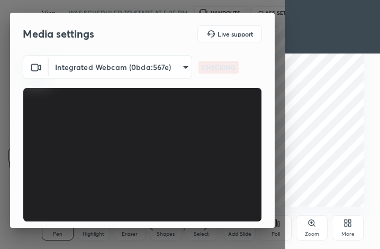
click at [345, 232] on div "More" at bounding box center [347, 233] width 13 height 5
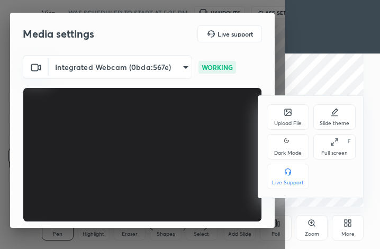
click at [327, 153] on div "Full screen" at bounding box center [334, 152] width 26 height 5
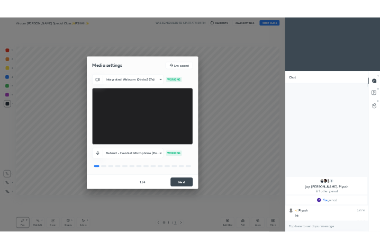
scroll to position [52454, 52259]
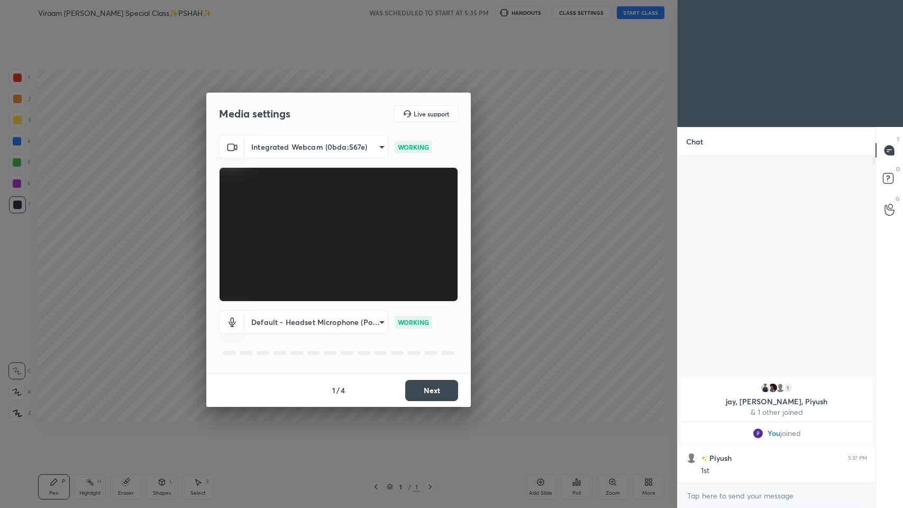
click at [379, 248] on button "Next" at bounding box center [431, 390] width 53 height 21
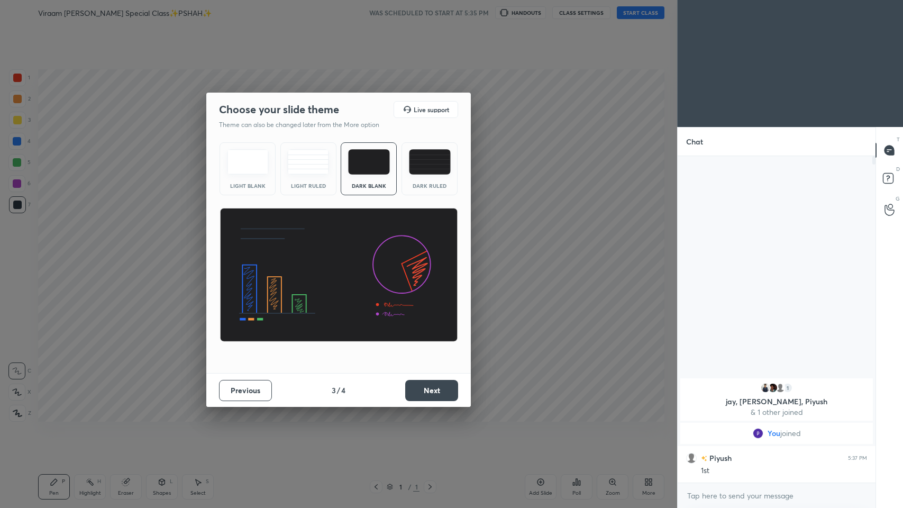
click at [379, 248] on button "Next" at bounding box center [431, 390] width 53 height 21
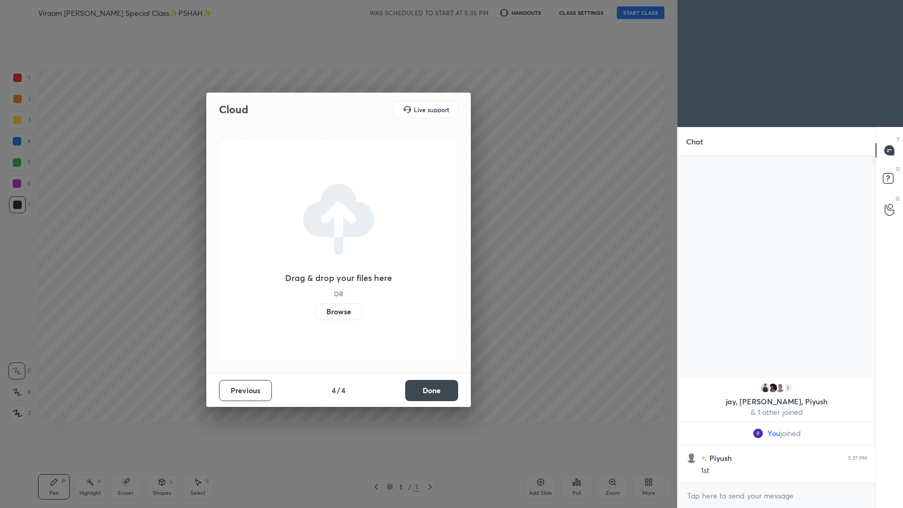
click at [379, 248] on button "Done" at bounding box center [431, 390] width 53 height 21
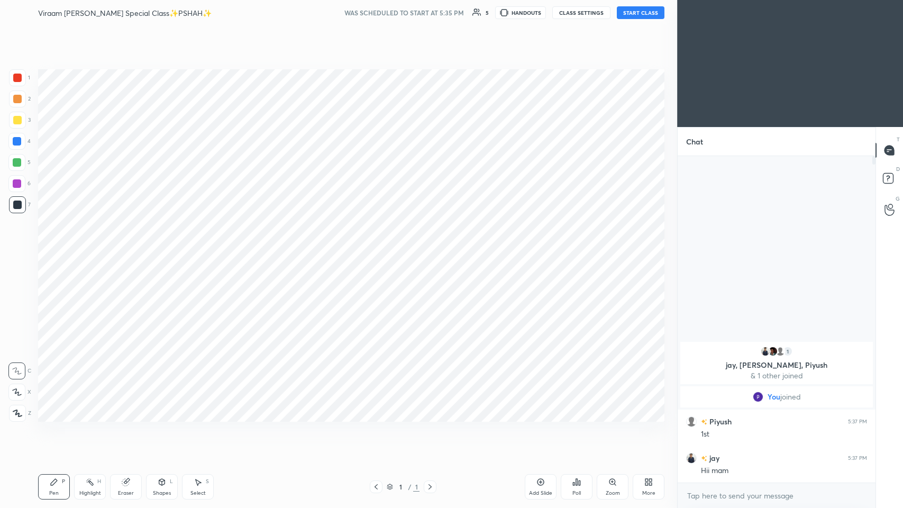
click at [379, 13] on button "START CLASS" at bounding box center [641, 12] width 48 height 13
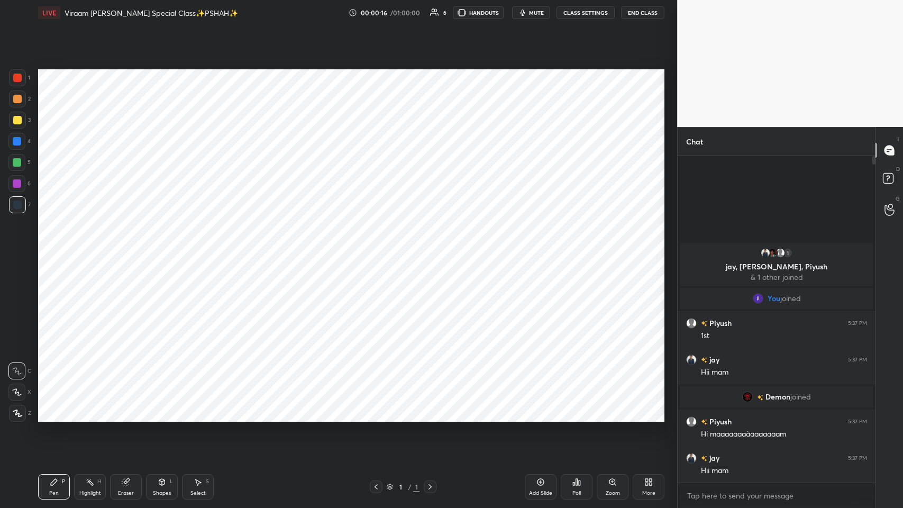
click at [379, 248] on icon at bounding box center [648, 482] width 8 height 8
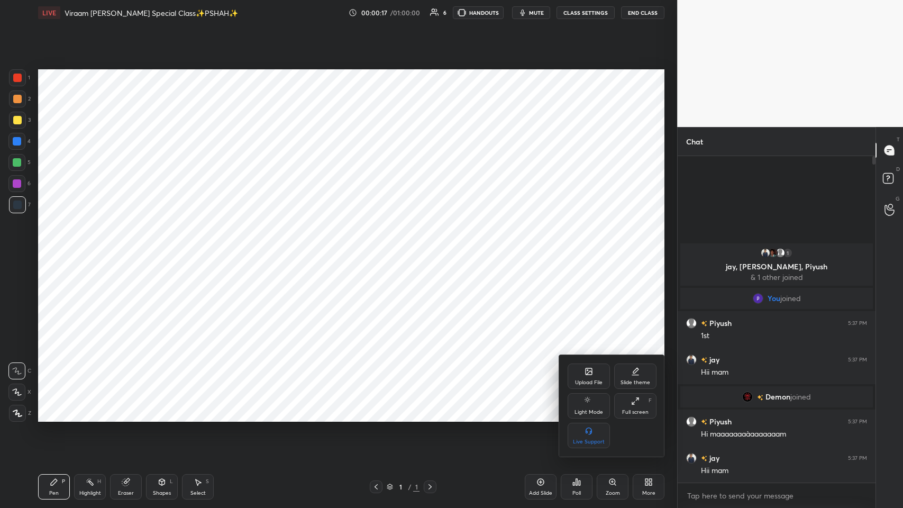
click at [379, 248] on div "Upload File" at bounding box center [589, 375] width 42 height 25
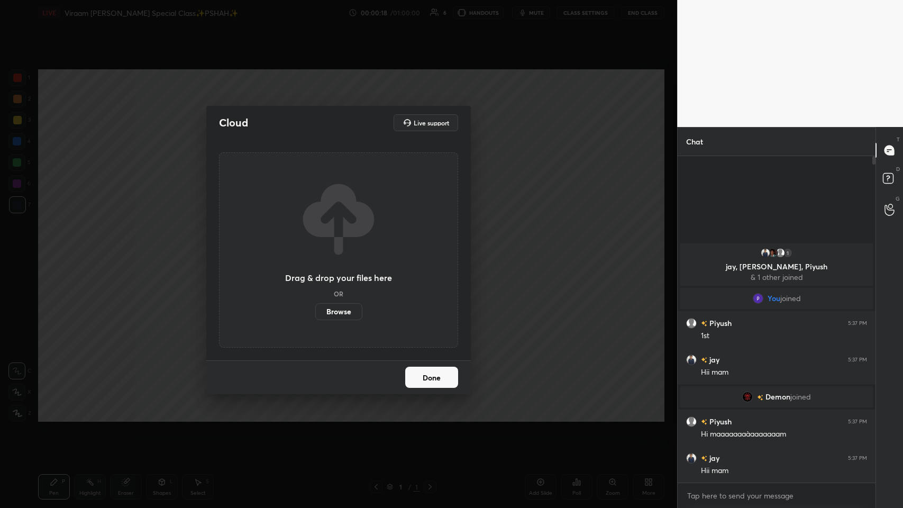
click at [325, 248] on label "Browse" at bounding box center [338, 311] width 47 height 17
click at [315, 248] on input "Browse" at bounding box center [315, 311] width 0 height 17
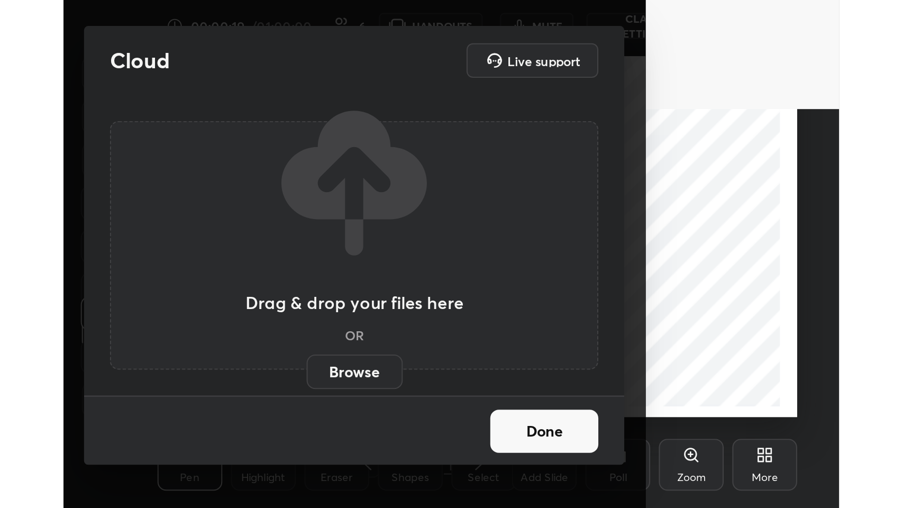
scroll to position [181, 337]
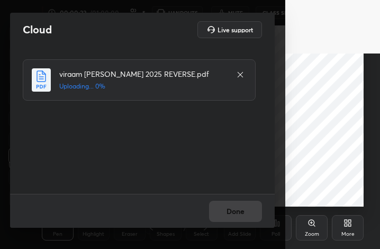
click at [341, 230] on div "More" at bounding box center [348, 227] width 32 height 25
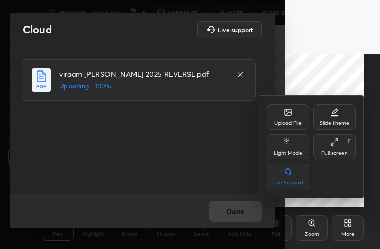
click at [342, 157] on div "Full screen F" at bounding box center [334, 146] width 42 height 25
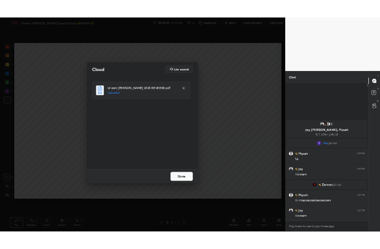
scroll to position [52454, 52259]
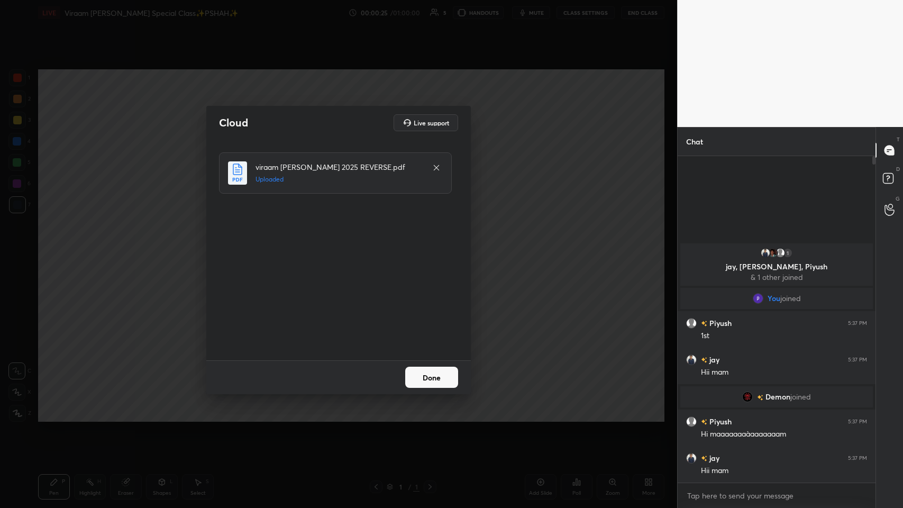
click at [379, 248] on button "Done" at bounding box center [431, 377] width 53 height 21
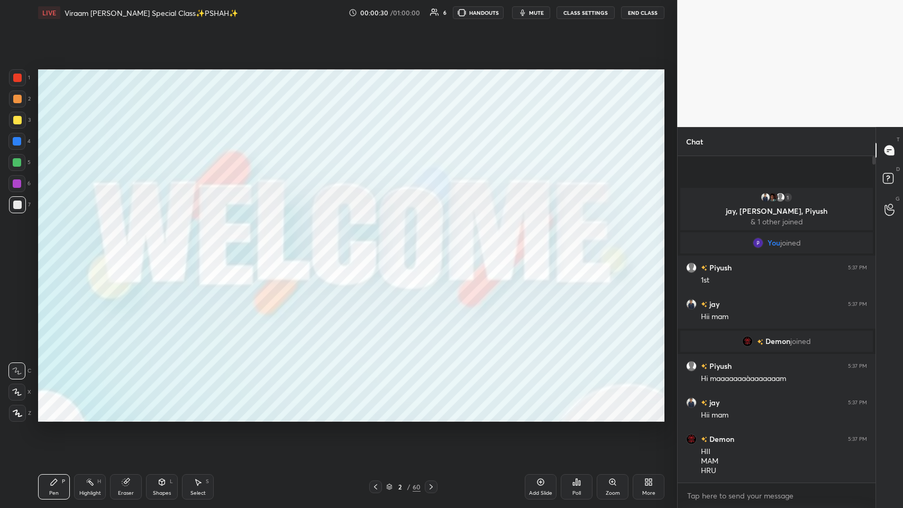
click at [379, 248] on icon at bounding box center [648, 482] width 8 height 8
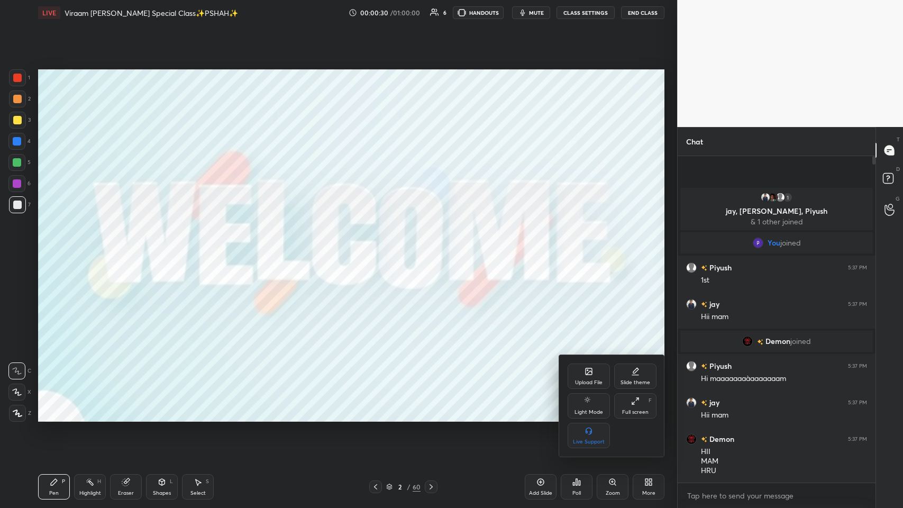
click at [379, 248] on div at bounding box center [451, 254] width 903 height 508
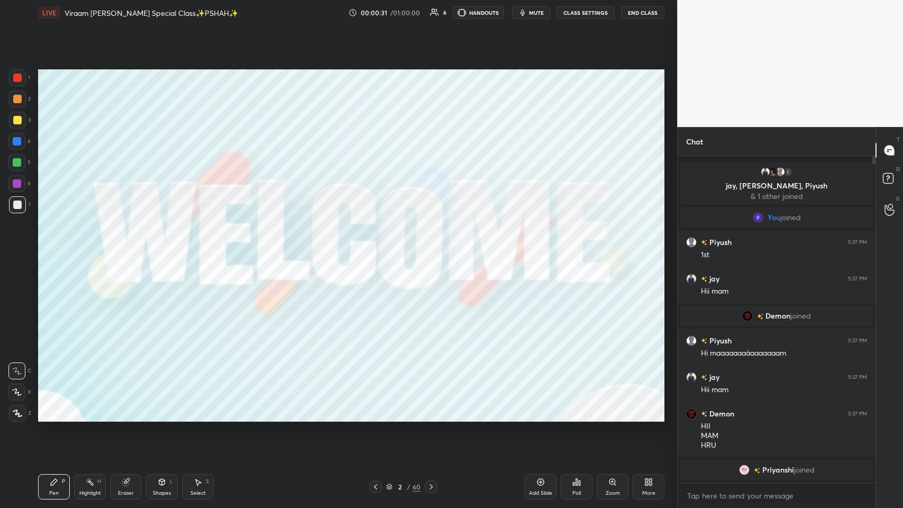
click at [379, 248] on icon at bounding box center [646, 483] width 3 height 3
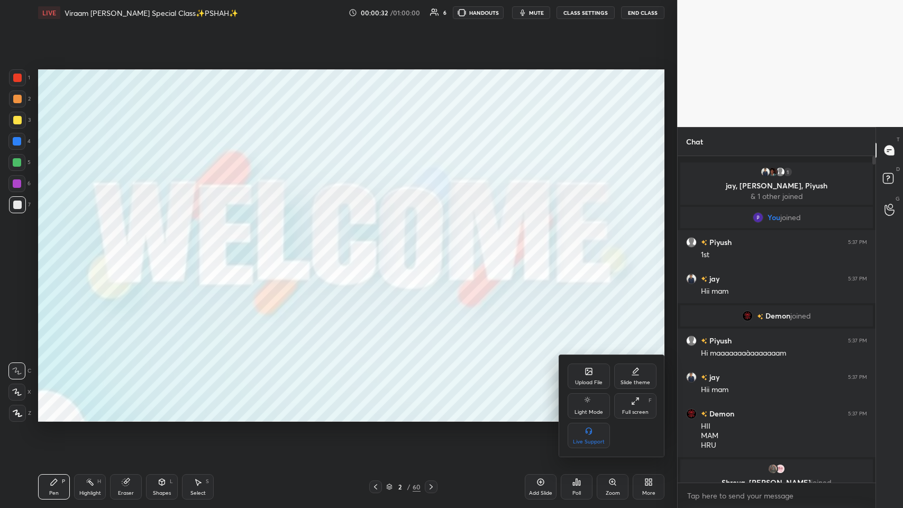
click at [379, 248] on div "Full screen" at bounding box center [635, 411] width 26 height 5
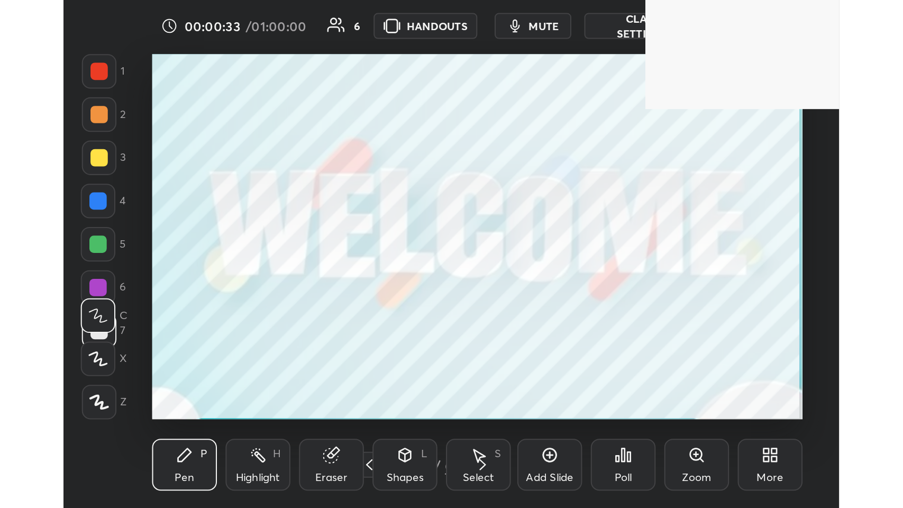
scroll to position [181, 337]
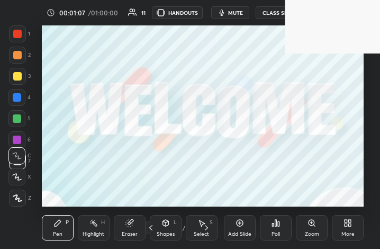
click at [348, 231] on div "More" at bounding box center [347, 233] width 13 height 5
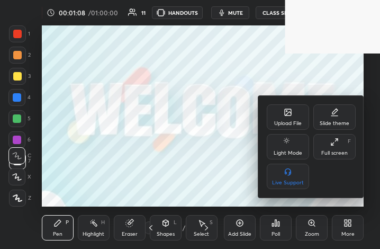
click at [333, 140] on icon at bounding box center [334, 142] width 8 height 8
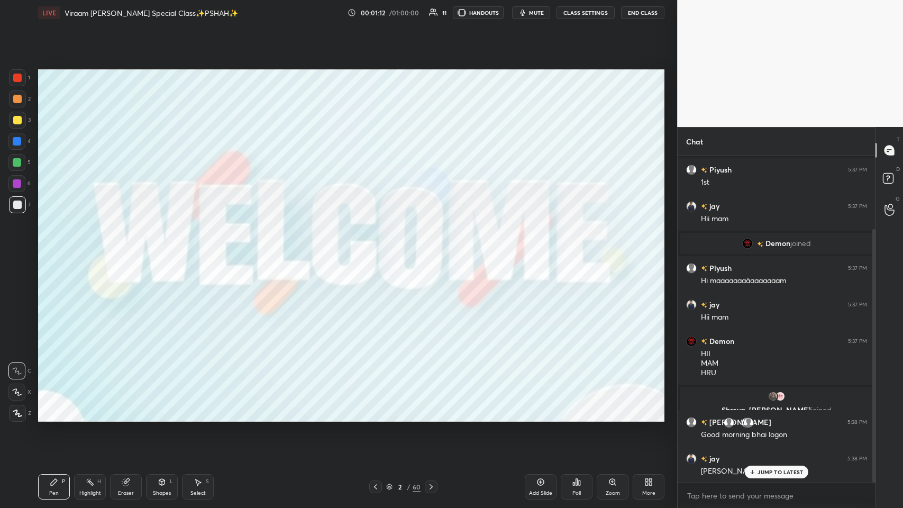
scroll to position [94, 0]
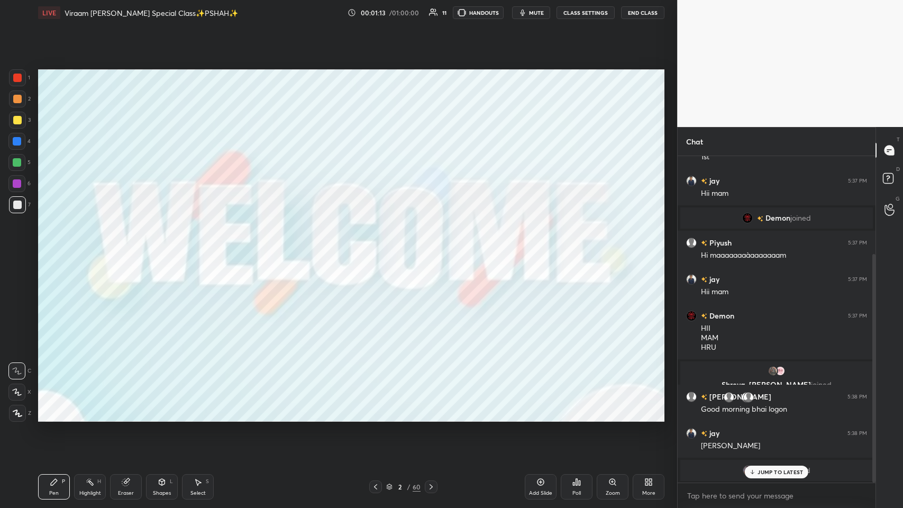
click at [379, 248] on p "JUMP TO LATEST" at bounding box center [779, 472] width 45 height 6
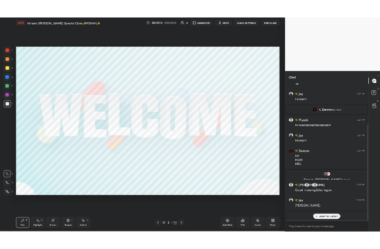
scroll to position [140, 0]
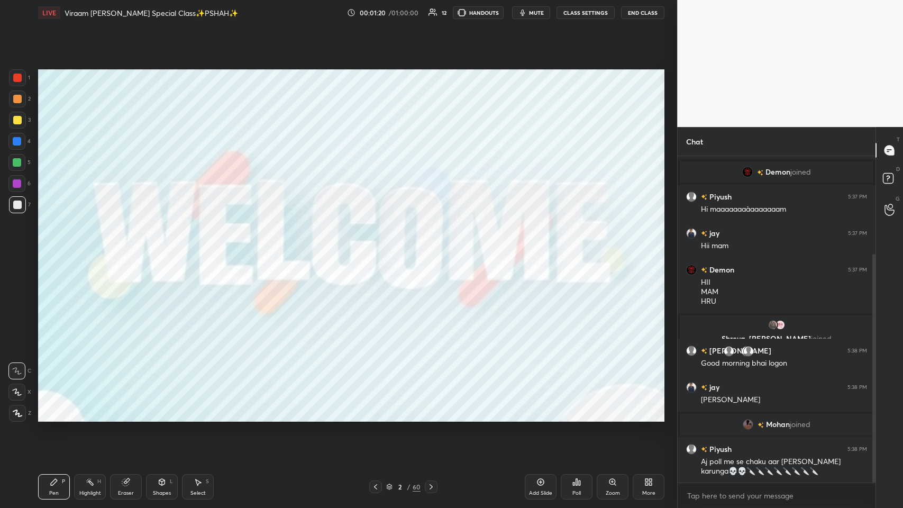
click at [379, 248] on div "More" at bounding box center [649, 486] width 32 height 25
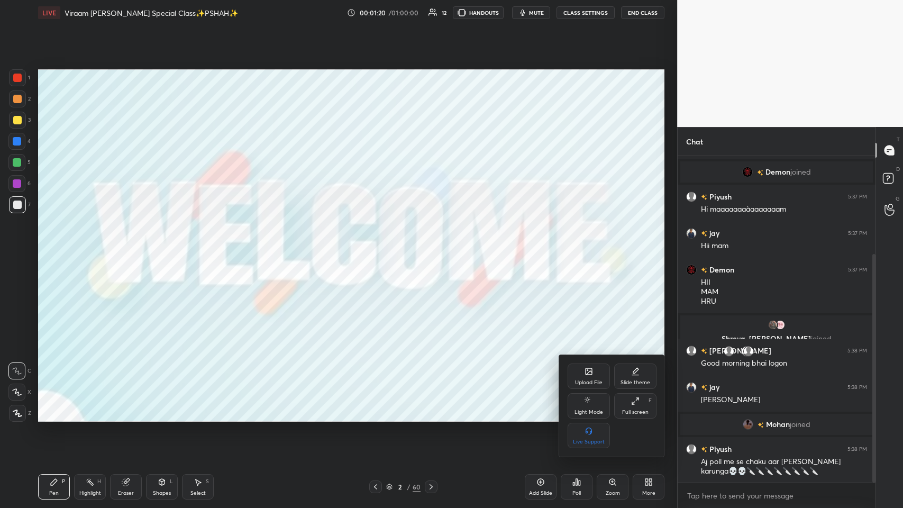
click at [379, 248] on div "Full screen F" at bounding box center [635, 405] width 42 height 25
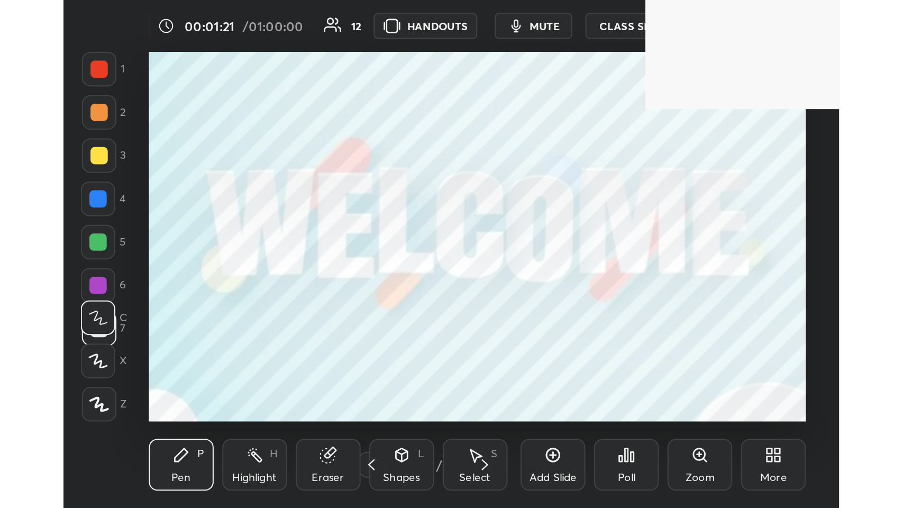
scroll to position [181, 337]
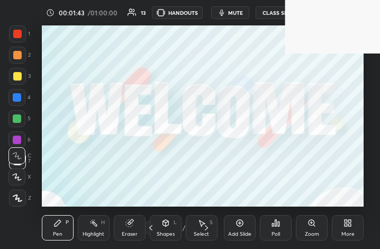
click at [349, 224] on icon at bounding box center [350, 224] width 3 height 3
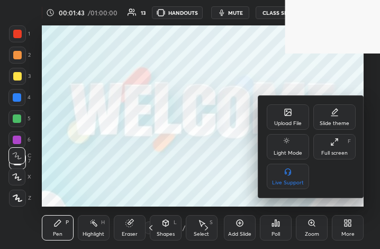
click at [331, 149] on div "Full screen F" at bounding box center [334, 146] width 42 height 25
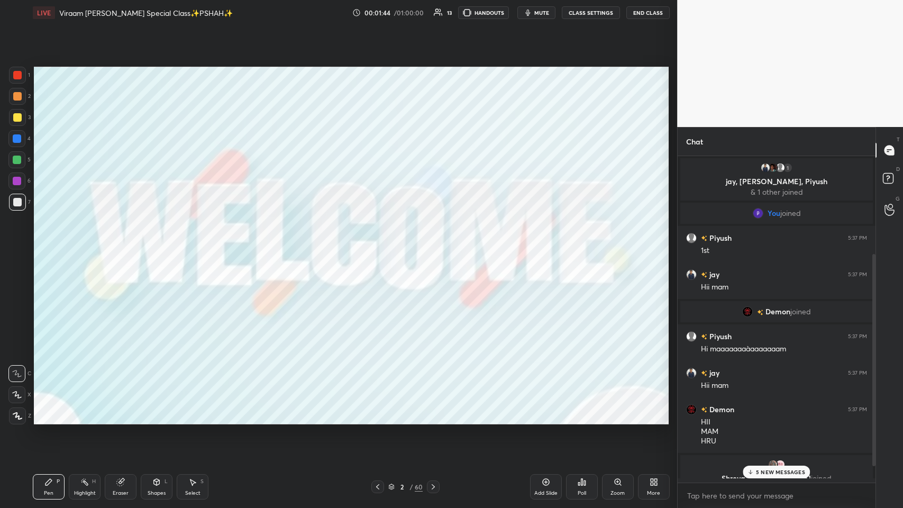
scroll to position [52454, 52259]
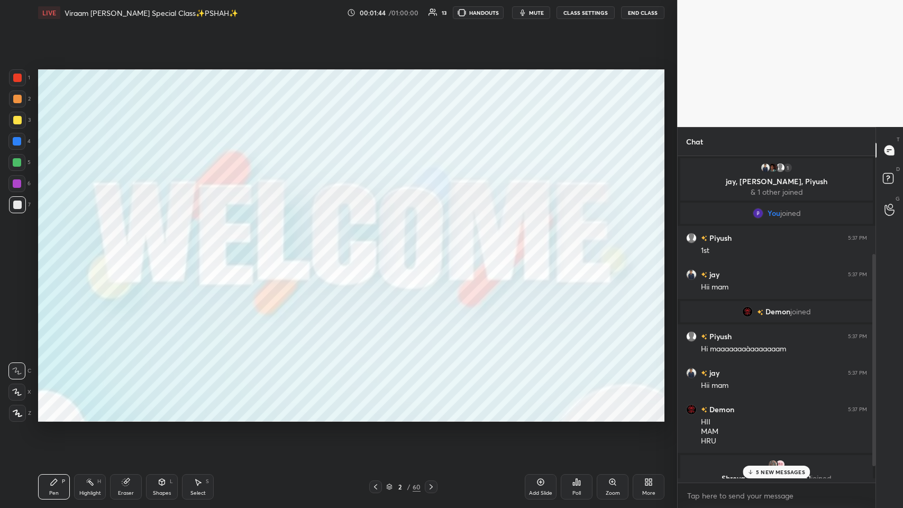
click at [379, 248] on div "5 NEW MESSAGES" at bounding box center [776, 471] width 67 height 13
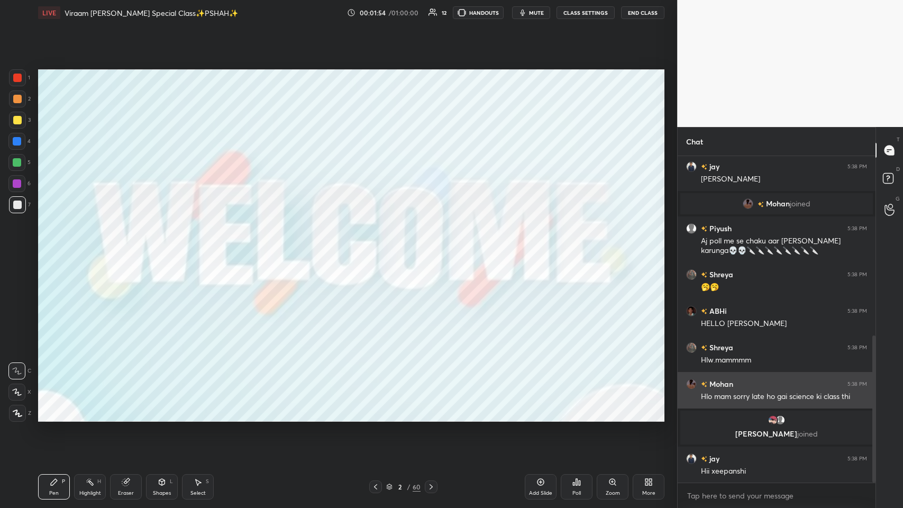
scroll to position [397, 0]
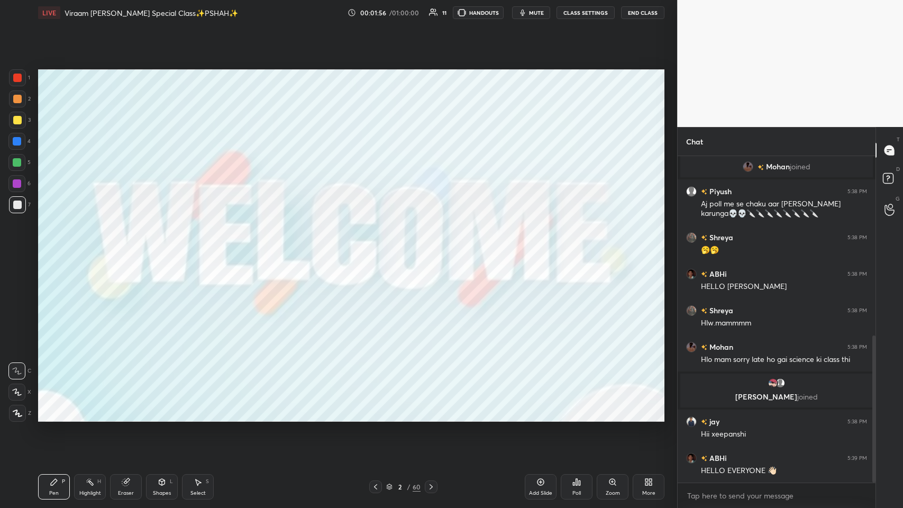
click at [13, 75] on div at bounding box center [17, 77] width 17 height 17
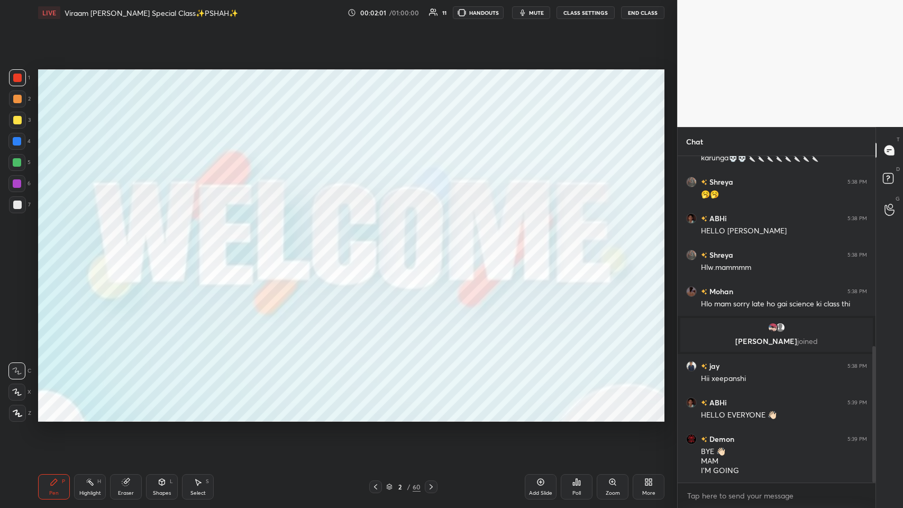
click at [379, 248] on div "More" at bounding box center [649, 486] width 32 height 25
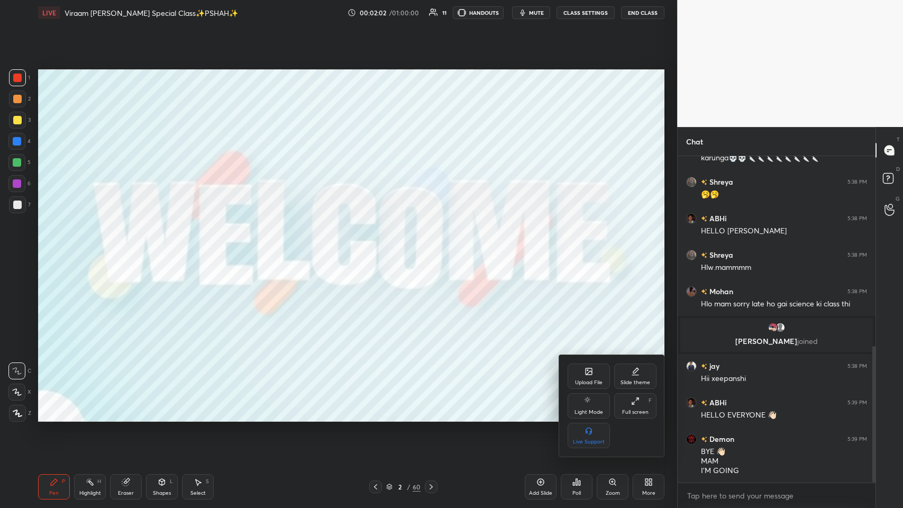
click at [379, 248] on div "Full screen F" at bounding box center [635, 405] width 42 height 25
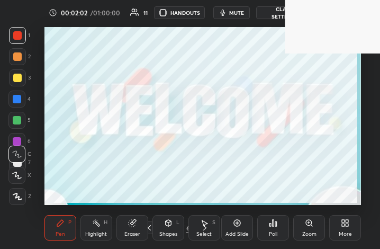
scroll to position [0, 0]
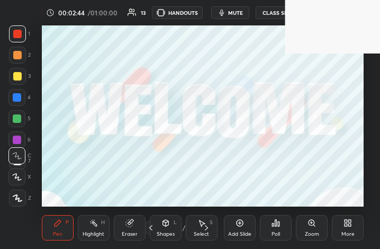
click at [340, 226] on div "More" at bounding box center [348, 227] width 32 height 25
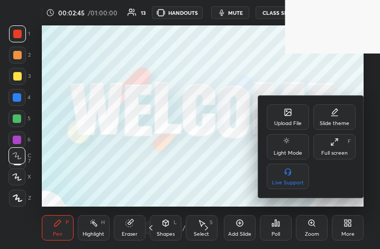
click at [331, 147] on div "Full screen F" at bounding box center [334, 146] width 42 height 25
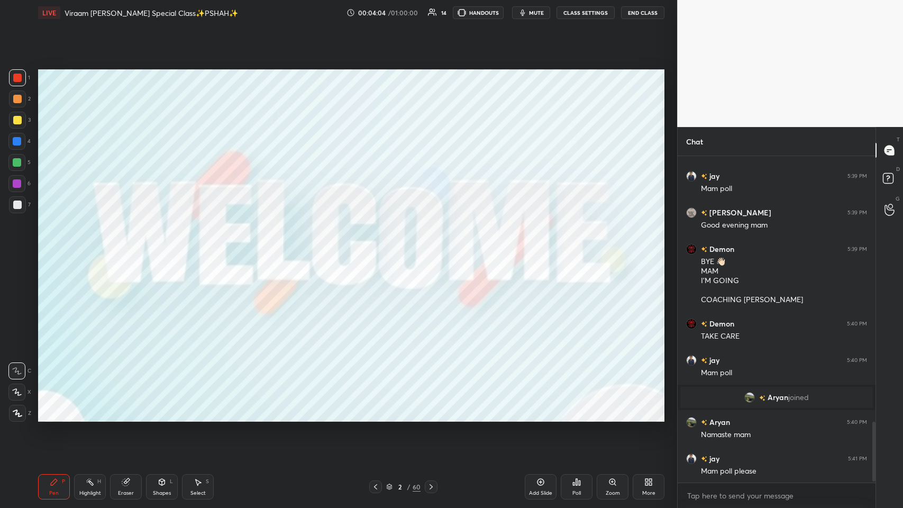
scroll to position [1459, 0]
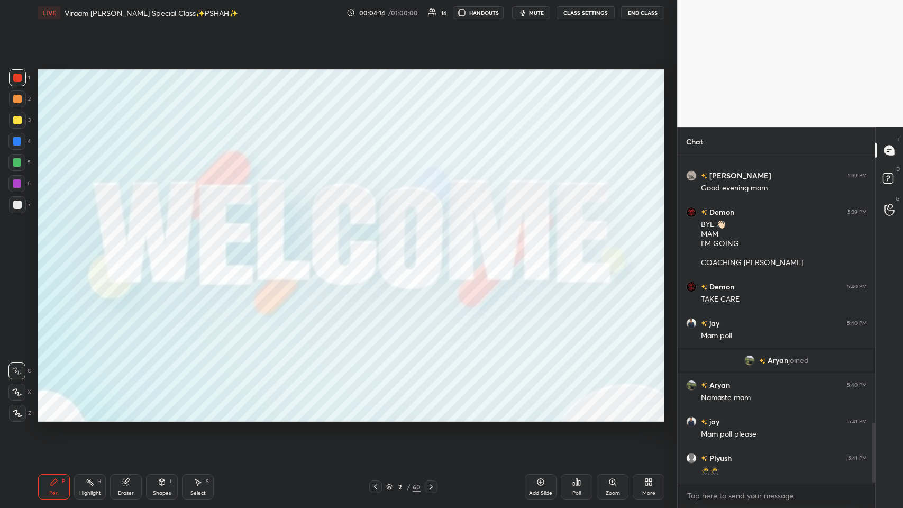
click at [379, 248] on div "Poll" at bounding box center [577, 486] width 32 height 25
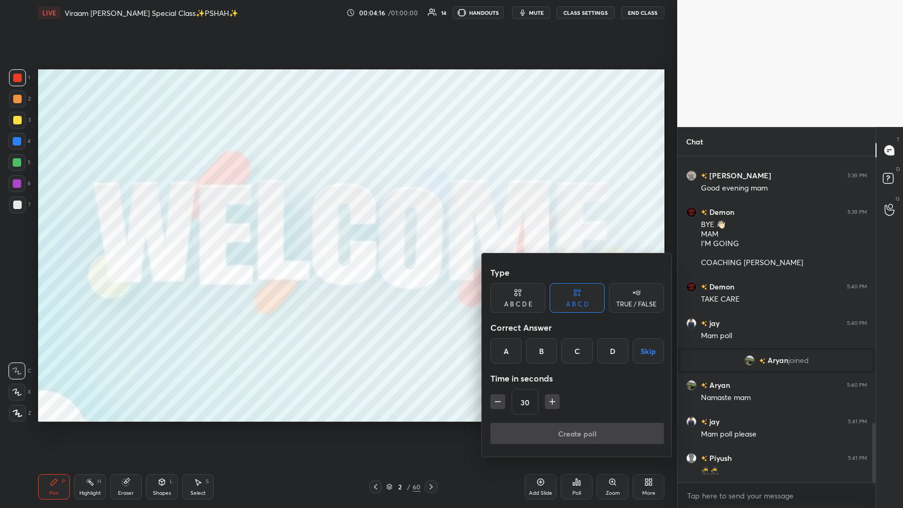
click at [379, 248] on div "C" at bounding box center [576, 350] width 31 height 25
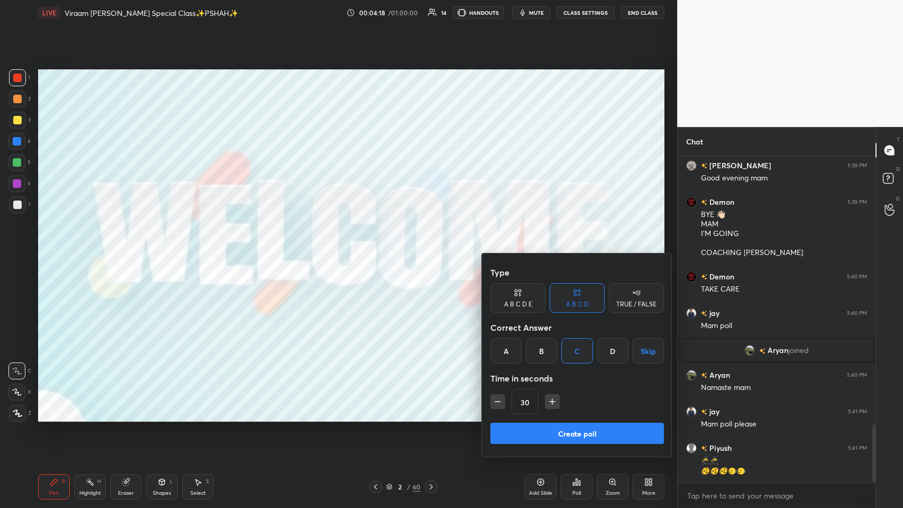
scroll to position [1506, 0]
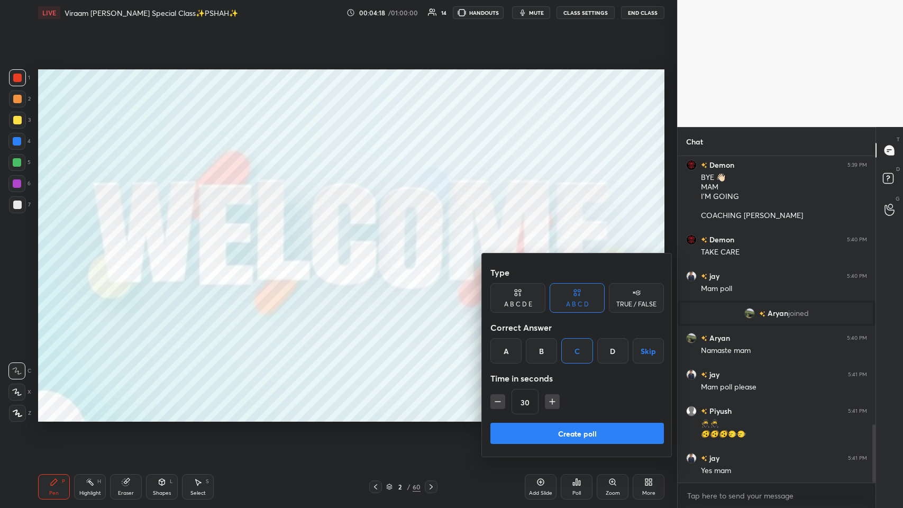
click at [379, 248] on button "Create poll" at bounding box center [576, 433] width 173 height 21
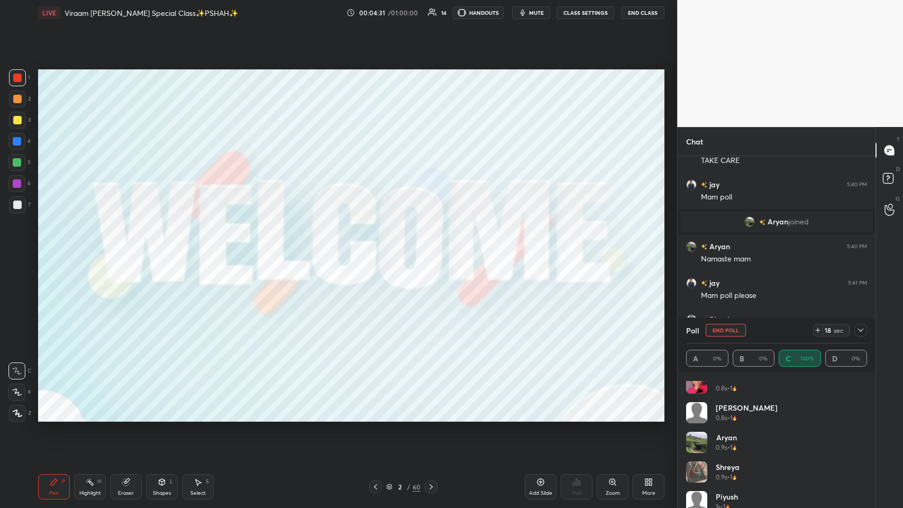
scroll to position [0, 0]
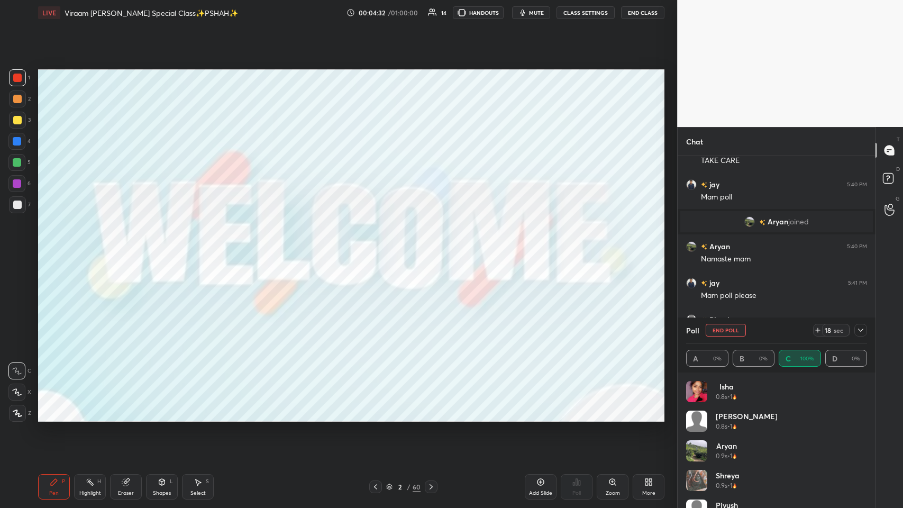
click at [379, 248] on icon at bounding box center [860, 330] width 8 height 8
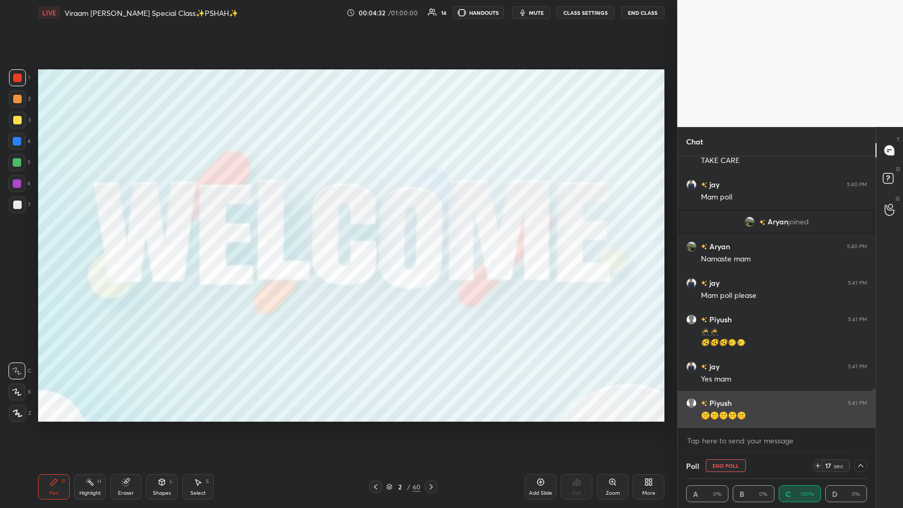
scroll to position [1633, 0]
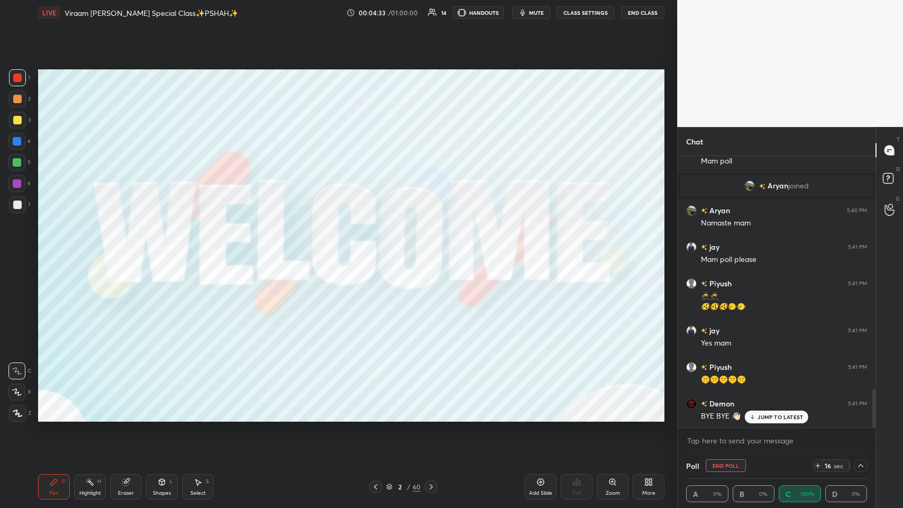
click at [379, 248] on p "JUMP TO LATEST" at bounding box center [779, 417] width 45 height 6
click at [379, 248] on icon at bounding box center [860, 465] width 8 height 8
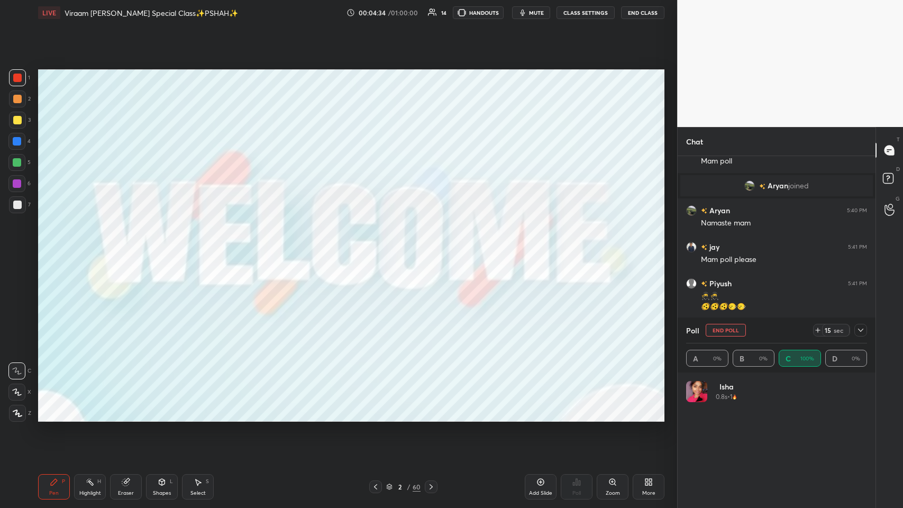
scroll to position [123, 178]
click at [379, 248] on icon at bounding box center [860, 330] width 8 height 8
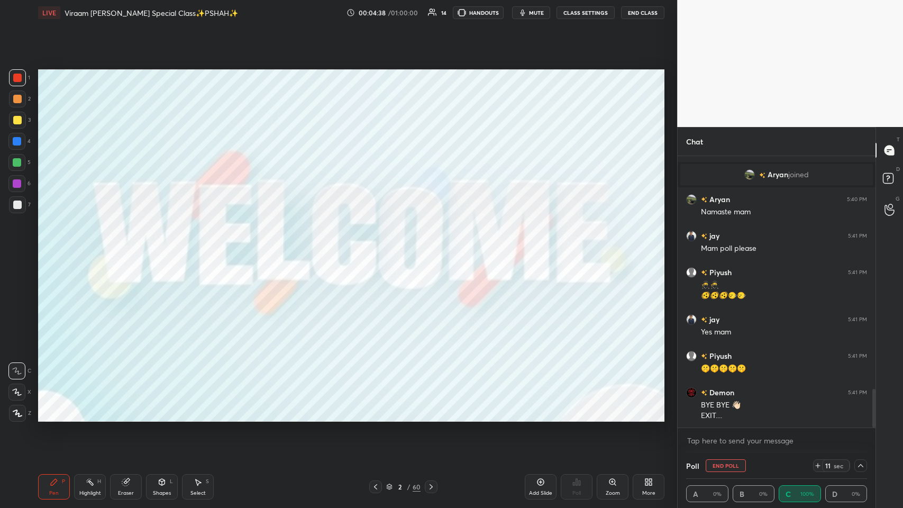
click at [379, 248] on icon at bounding box center [431, 486] width 8 height 8
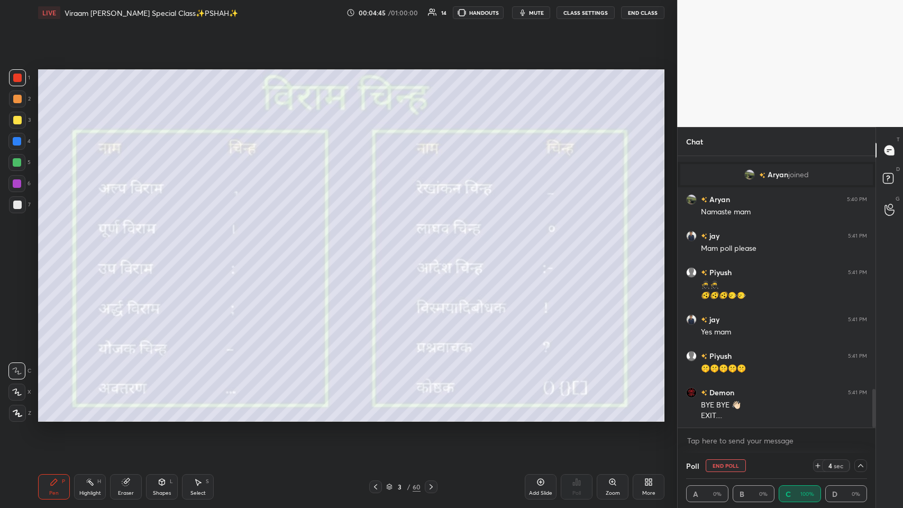
click at [165, 248] on div "Shapes" at bounding box center [162, 492] width 18 height 5
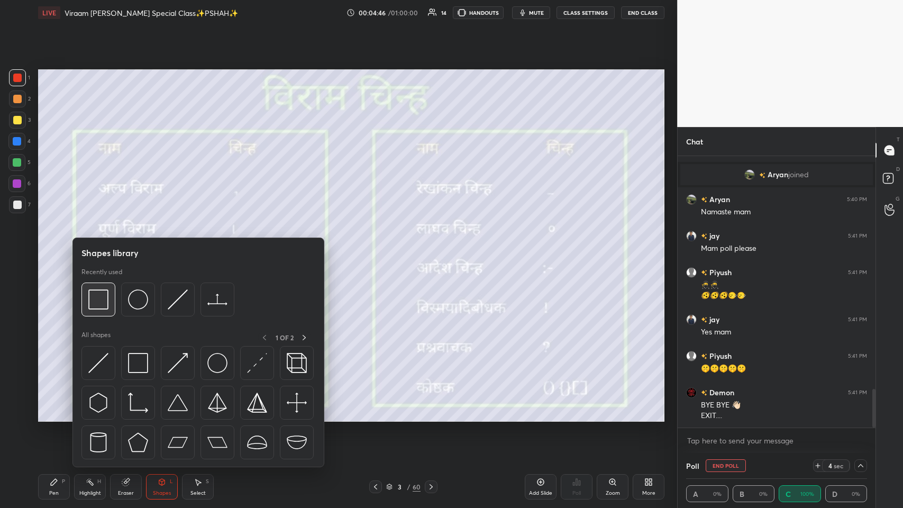
click at [88, 248] on img at bounding box center [98, 299] width 20 height 20
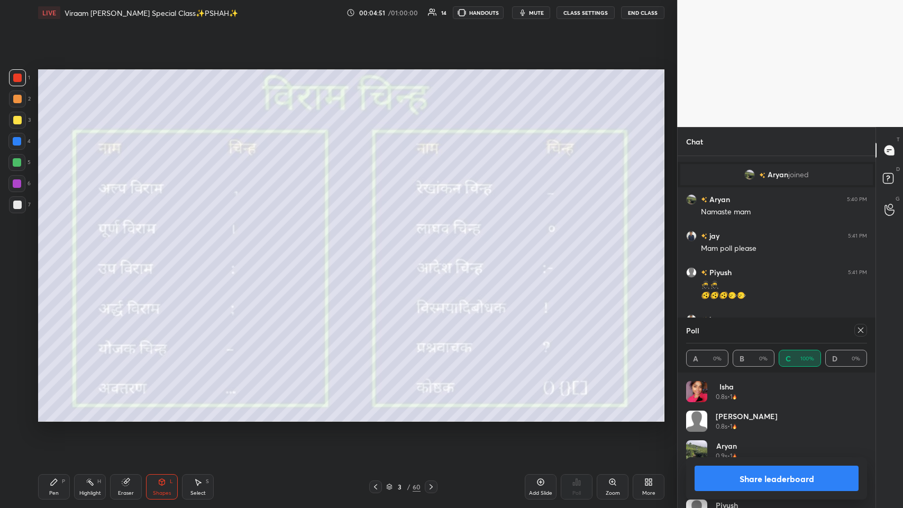
click at [60, 248] on div "Pen P" at bounding box center [54, 486] width 32 height 25
click at [19, 121] on div at bounding box center [17, 120] width 8 height 8
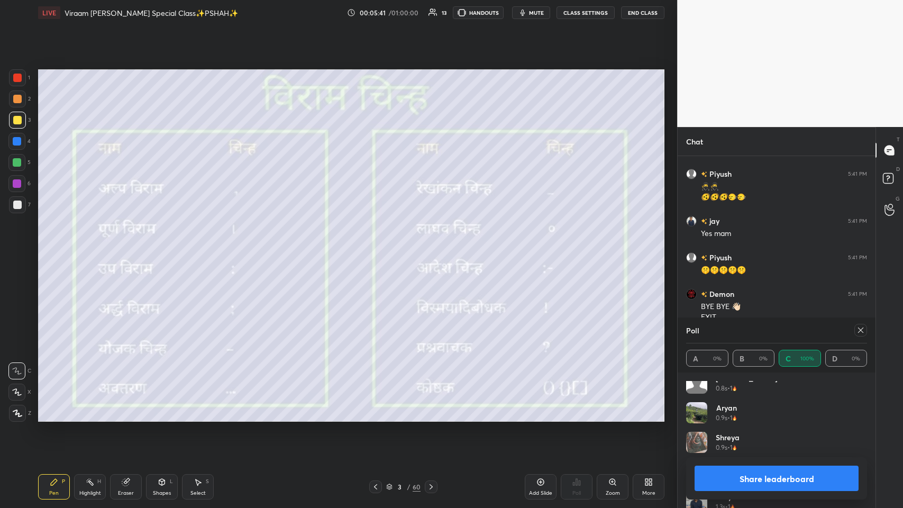
scroll to position [229, 0]
click at [379, 248] on div at bounding box center [860, 330] width 13 height 13
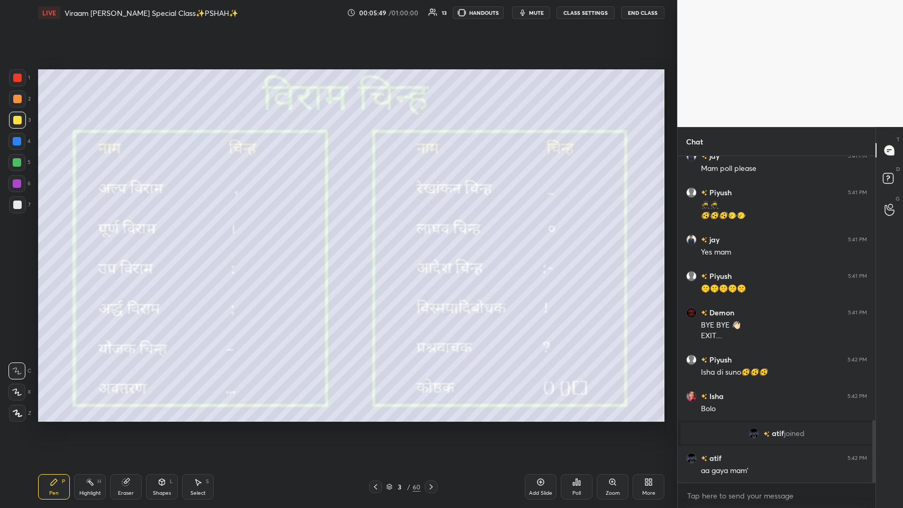
scroll to position [1418, 0]
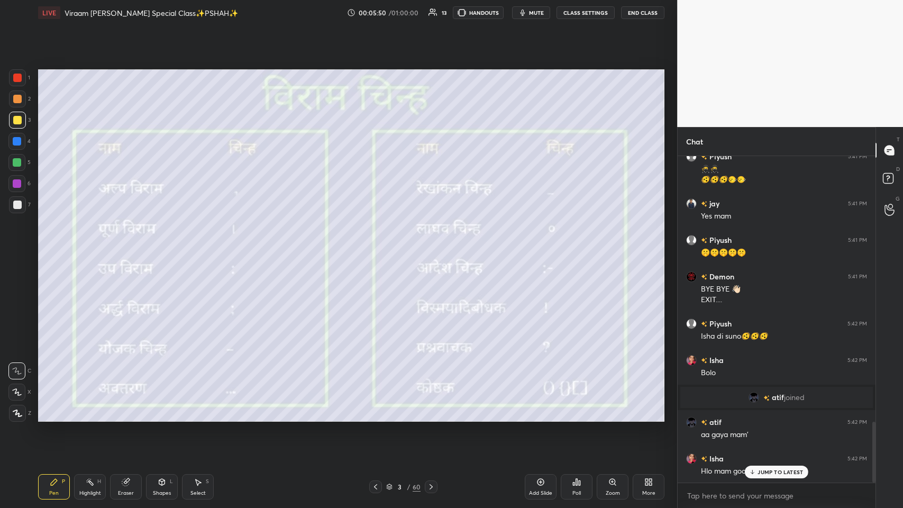
click at [379, 248] on p "JUMP TO LATEST" at bounding box center [779, 472] width 45 height 6
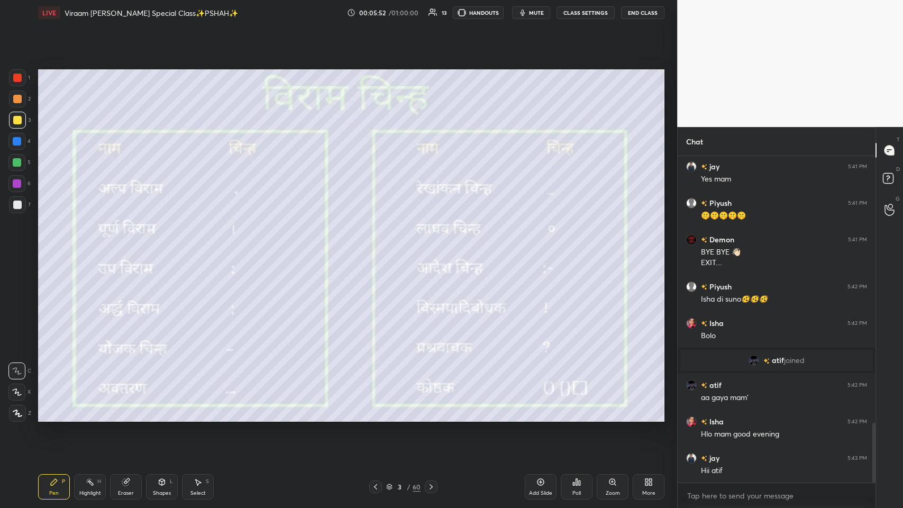
scroll to position [1491, 0]
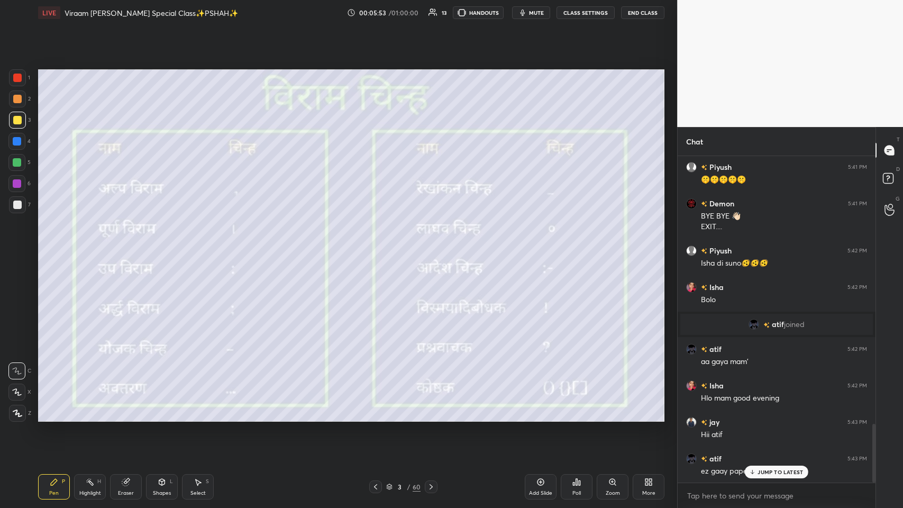
click at [379, 248] on p "JUMP TO LATEST" at bounding box center [779, 472] width 45 height 6
click at [123, 248] on div "Eraser" at bounding box center [126, 492] width 16 height 5
click at [379, 248] on div "Setting up your live class Poll for secs No correct answer Start poll" at bounding box center [351, 245] width 635 height 440
click at [60, 248] on div "Pen P" at bounding box center [54, 486] width 32 height 25
drag, startPoint x: 254, startPoint y: 446, endPoint x: 109, endPoint y: 454, distance: 144.6
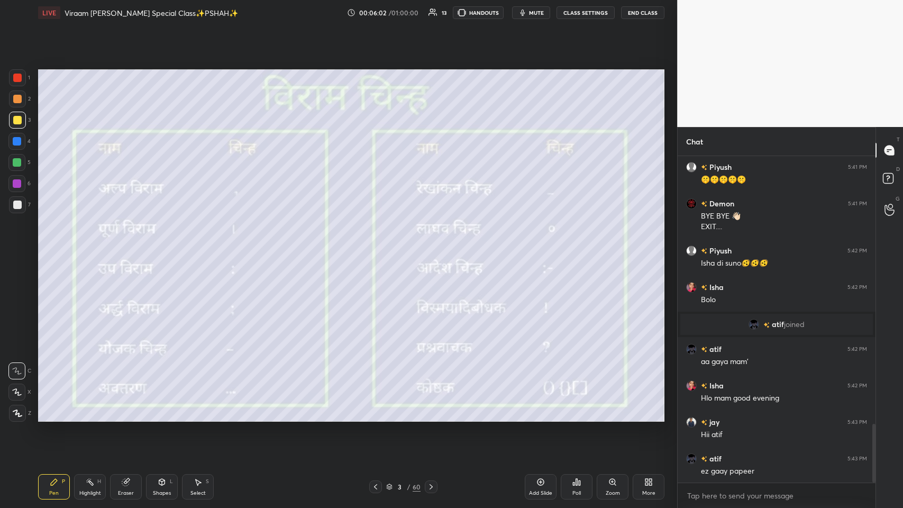
click at [254, 248] on div "Setting up your live class Poll for secs No correct answer Start poll" at bounding box center [351, 245] width 635 height 440
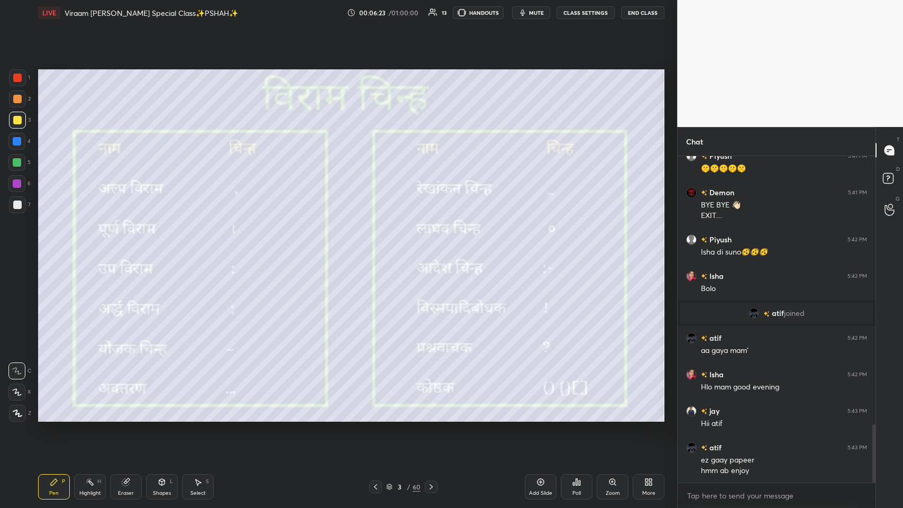
scroll to position [1512, 0]
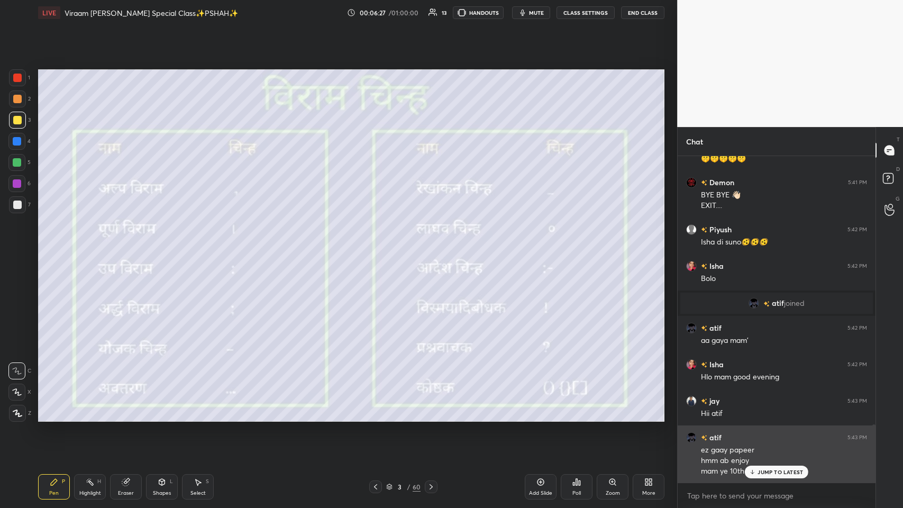
click at [379, 248] on p "JUMP TO LATEST" at bounding box center [779, 472] width 45 height 6
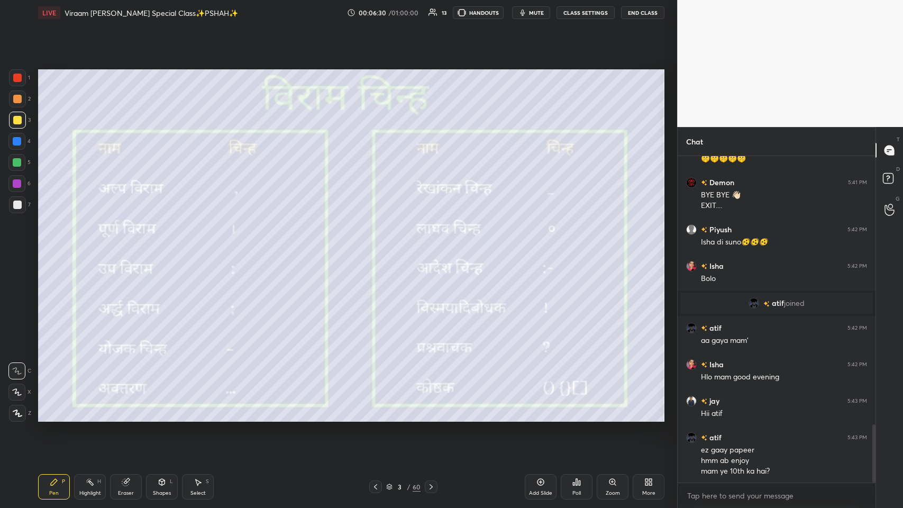
click at [106, 248] on div "Pen P Highlight H Eraser Shapes L Select S" at bounding box center [159, 486] width 243 height 25
click at [141, 248] on div "Eraser" at bounding box center [126, 486] width 32 height 25
click at [19, 248] on icon at bounding box center [17, 392] width 8 height 9
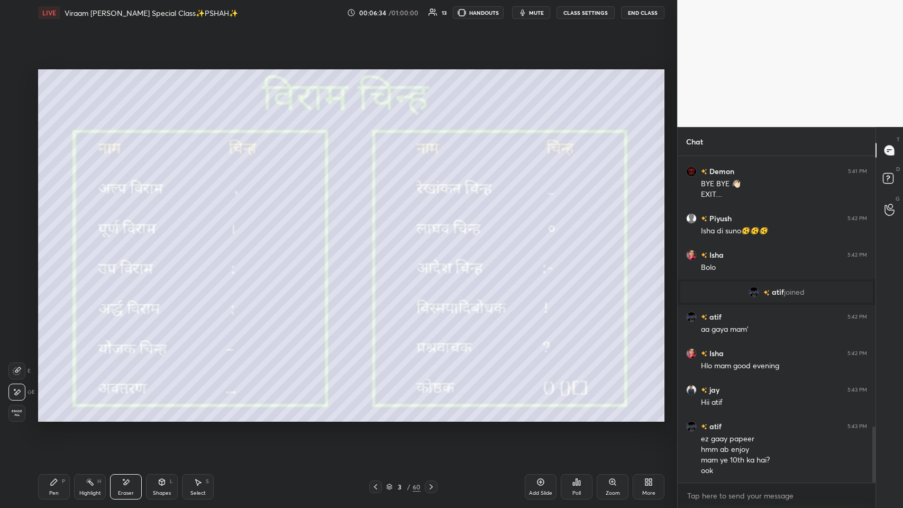
scroll to position [1569, 0]
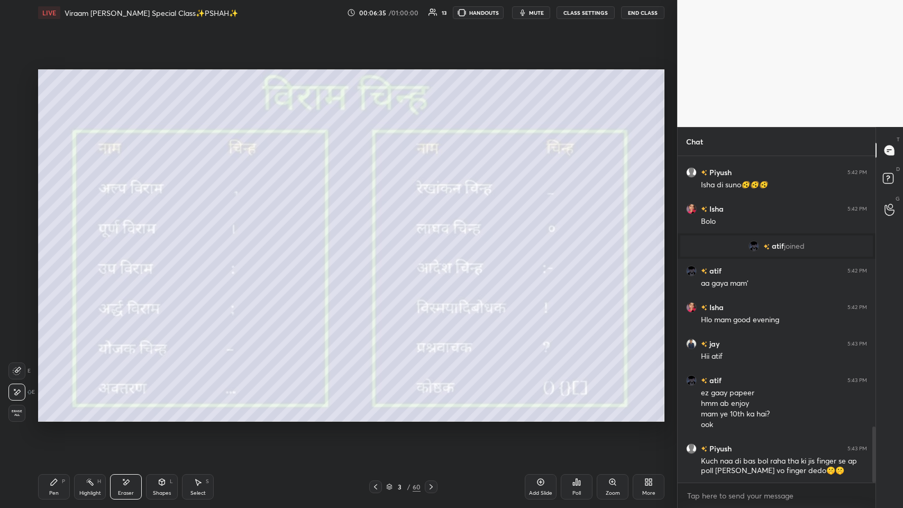
click at [65, 248] on div "Pen P" at bounding box center [54, 486] width 32 height 25
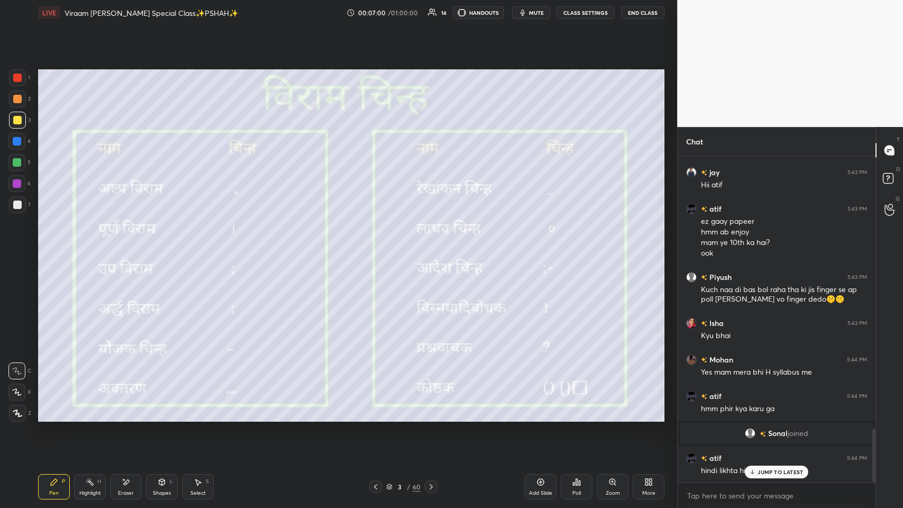
scroll to position [1642, 0]
click at [379, 248] on icon at bounding box center [752, 472] width 7 height 6
click at [129, 248] on div "Eraser" at bounding box center [126, 492] width 16 height 5
click at [379, 248] on div "Setting up your live class Poll for secs No correct answer Start poll" at bounding box center [351, 245] width 635 height 440
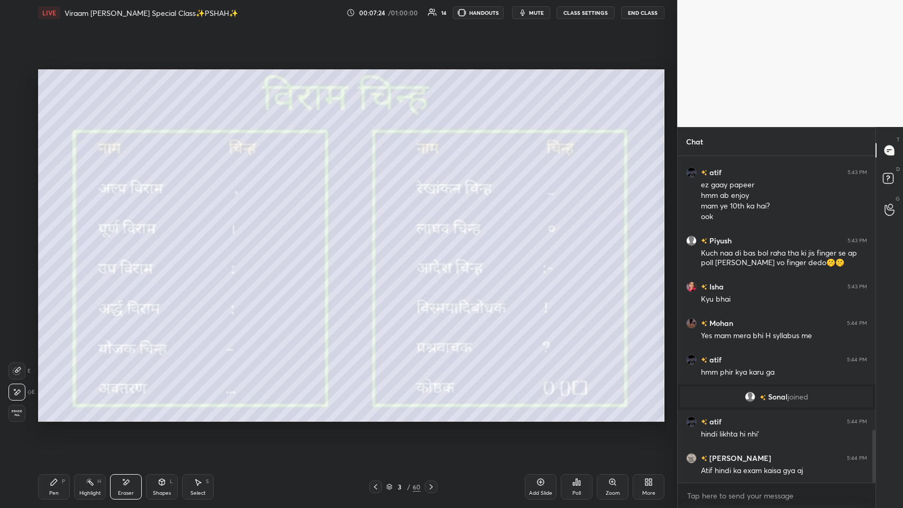
scroll to position [1725, 0]
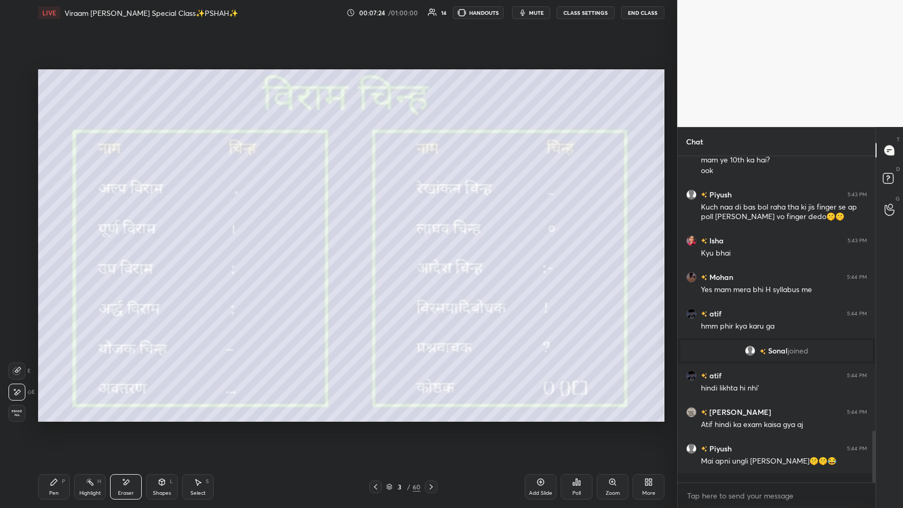
click at [41, 248] on div "Pen P" at bounding box center [54, 486] width 32 height 25
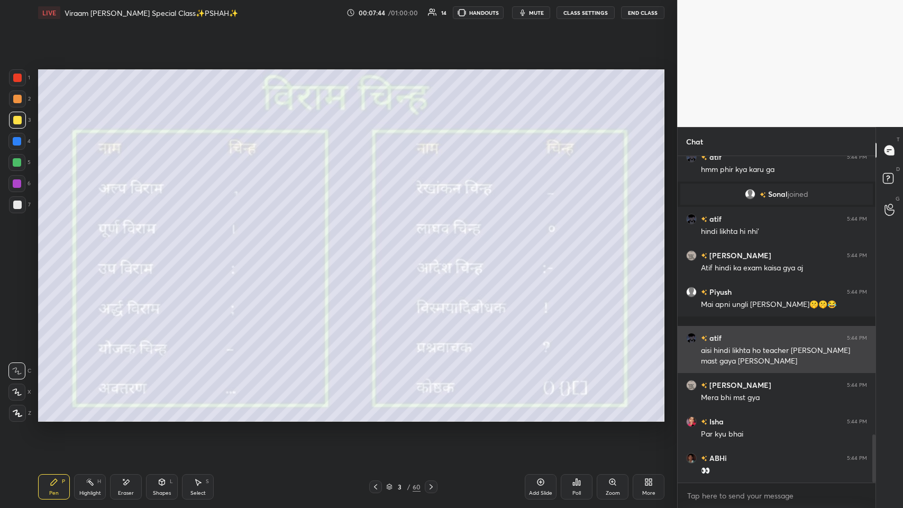
scroll to position [1918, 0]
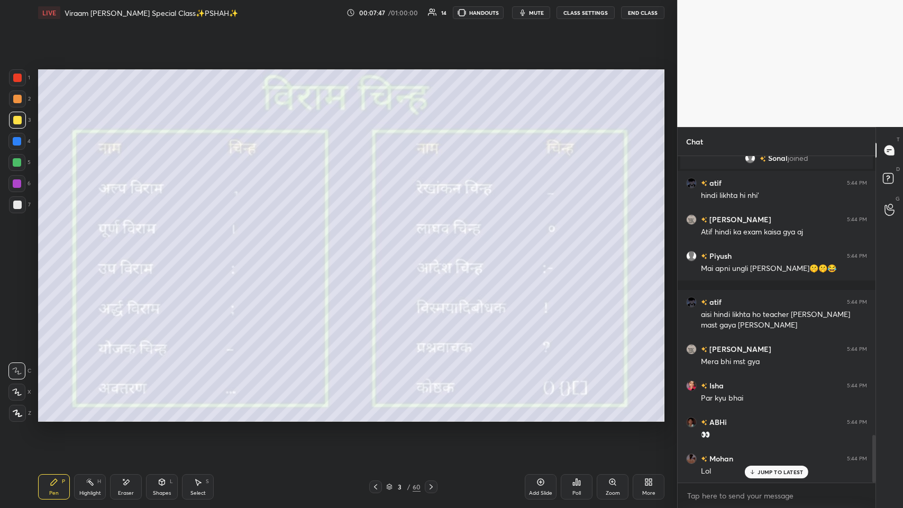
click at [379, 248] on div "JUMP TO LATEST" at bounding box center [776, 471] width 63 height 13
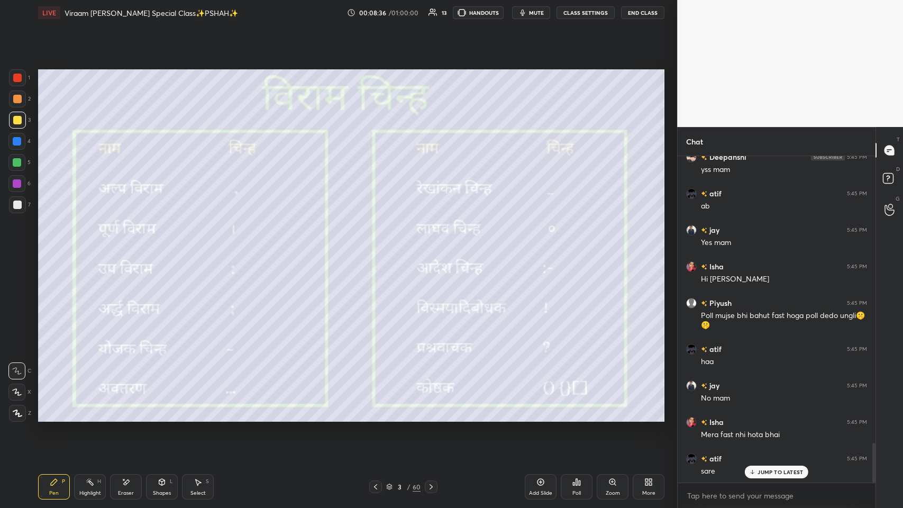
scroll to position [2402, 0]
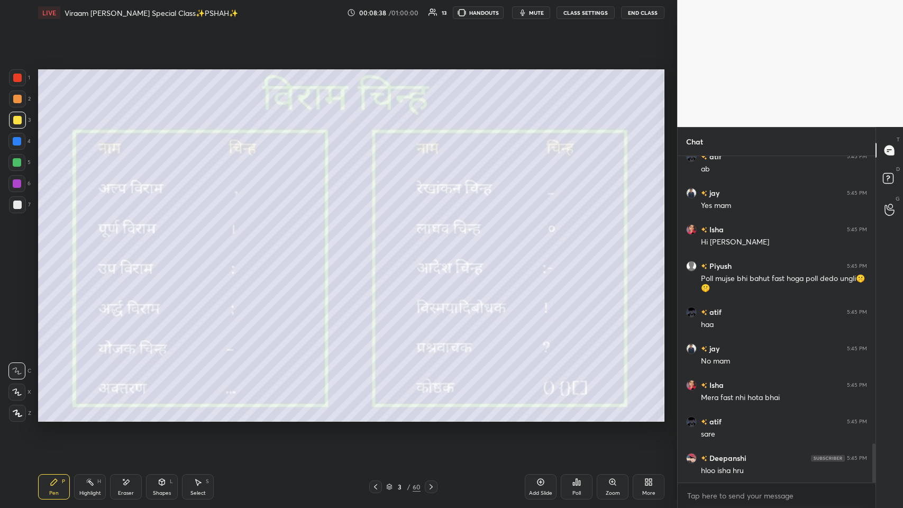
click at [379, 248] on div "60" at bounding box center [417, 487] width 8 height 10
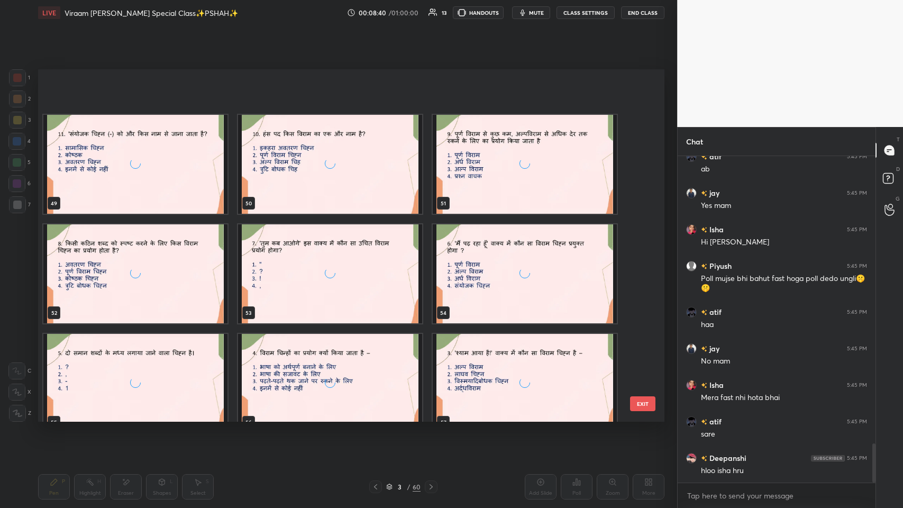
scroll to position [1838, 0]
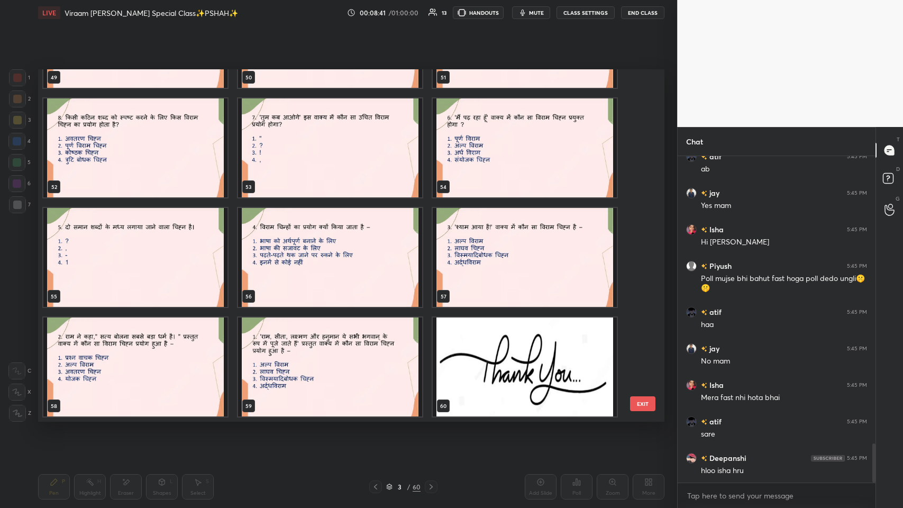
click at [353, 248] on img "grid" at bounding box center [330, 366] width 184 height 99
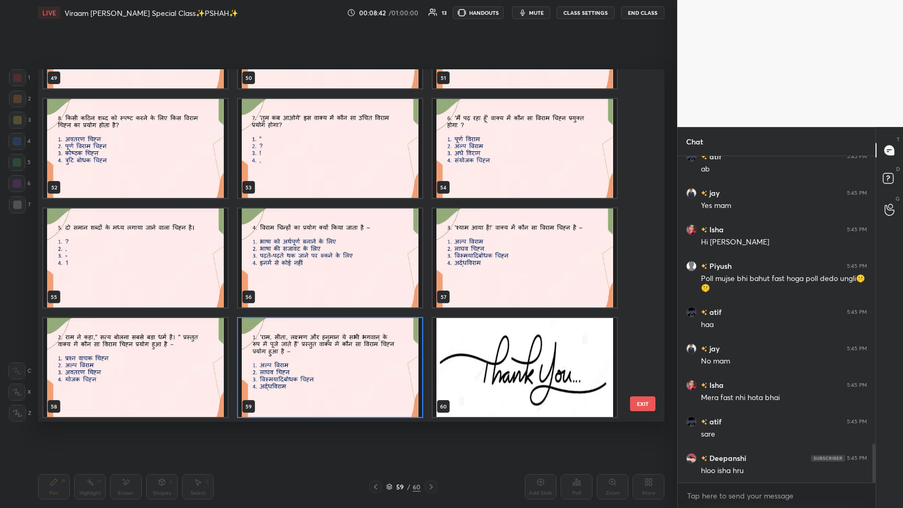
click at [353, 248] on div "46 47 48 49 50 51 52 53 54 55 56 57 58 59 60" at bounding box center [342, 245] width 608 height 352
click at [296, 248] on img "grid" at bounding box center [330, 367] width 184 height 99
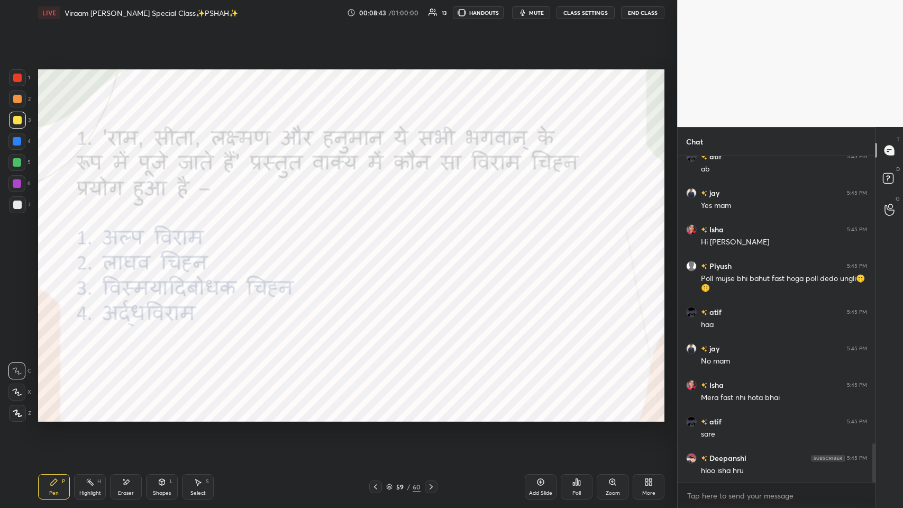
click at [299, 248] on img "grid" at bounding box center [330, 367] width 184 height 99
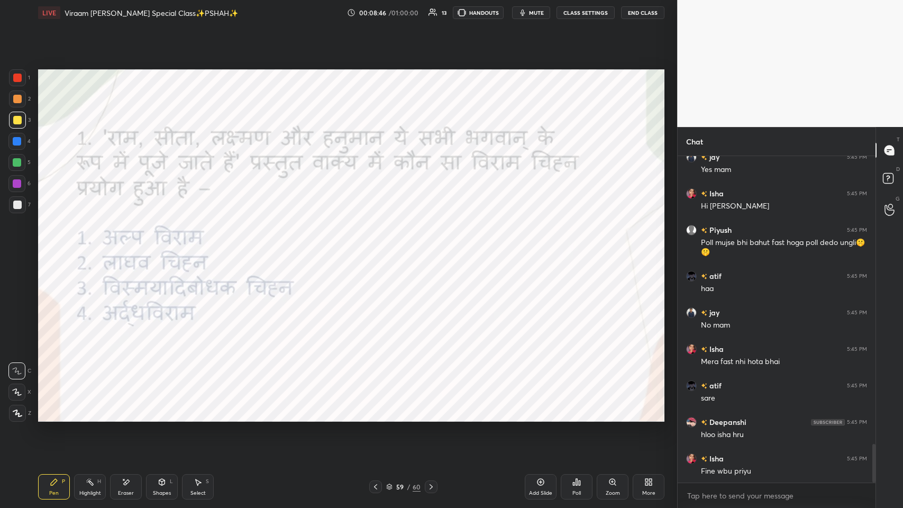
click at [13, 77] on div at bounding box center [17, 78] width 8 height 8
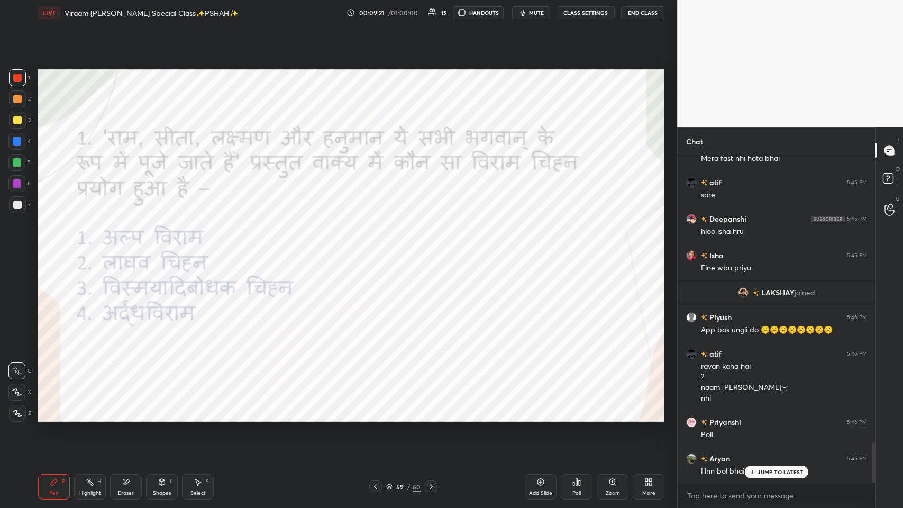
scroll to position [2378, 0]
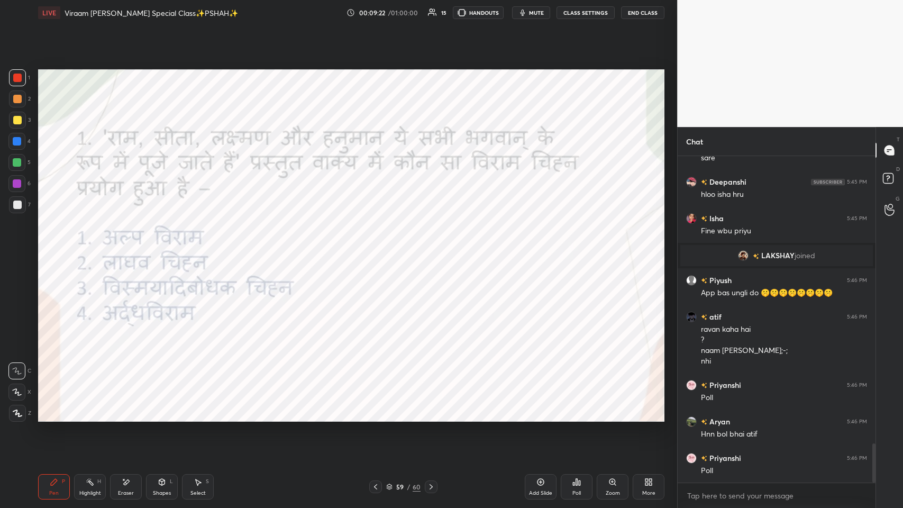
click at [379, 248] on div "Poll" at bounding box center [576, 492] width 8 height 5
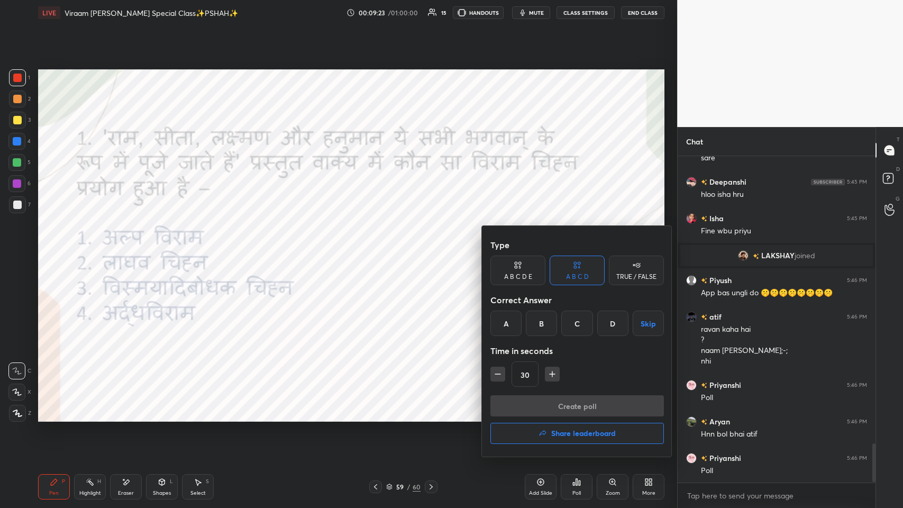
drag, startPoint x: 513, startPoint y: 331, endPoint x: 524, endPoint y: 401, distance: 71.2
click at [379, 248] on div "A" at bounding box center [505, 322] width 31 height 25
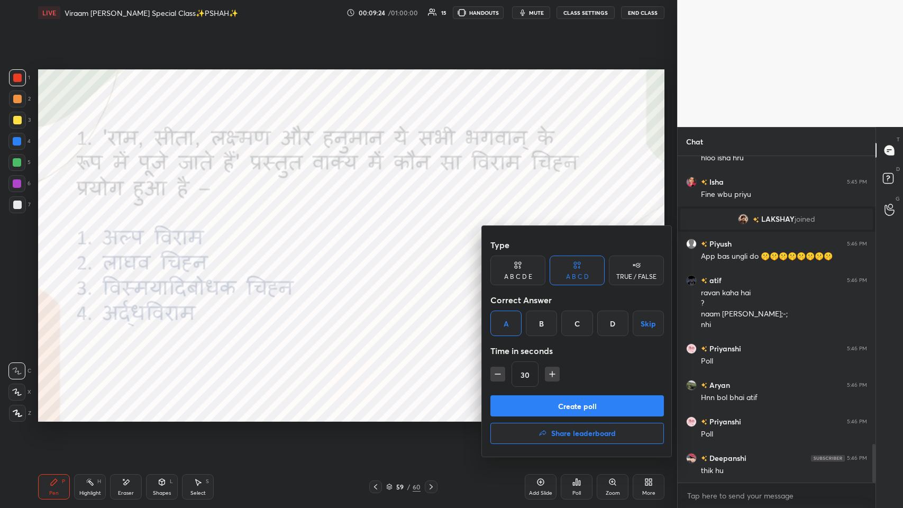
click at [379, 248] on button "Create poll" at bounding box center [576, 405] width 173 height 21
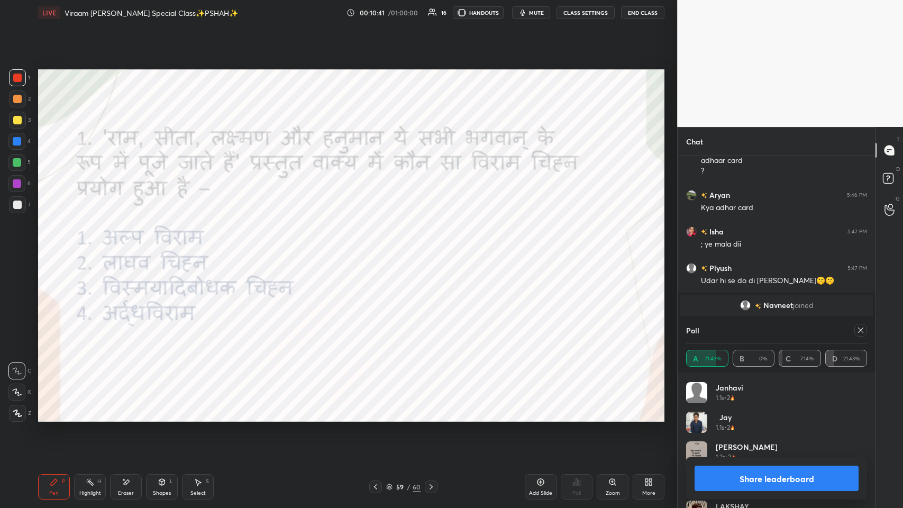
scroll to position [2766, 0]
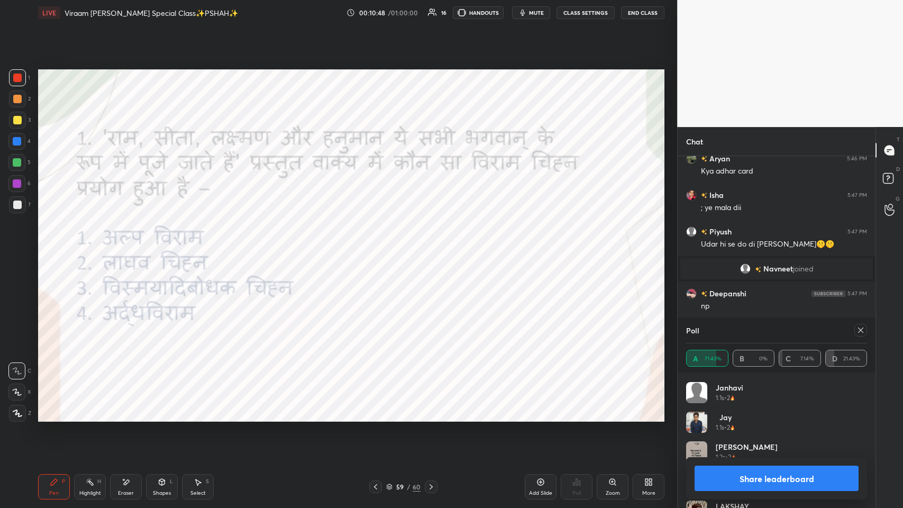
click at [379, 248] on div at bounding box center [860, 330] width 13 height 13
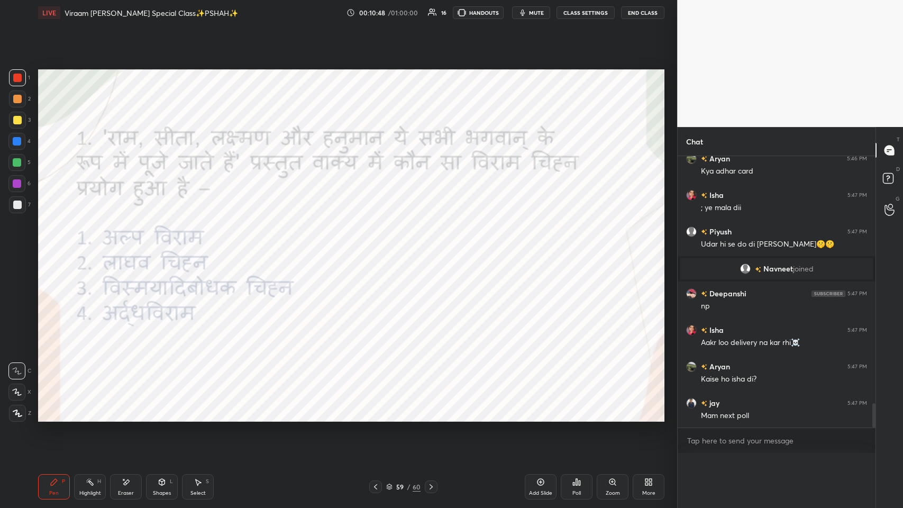
scroll to position [309, 195]
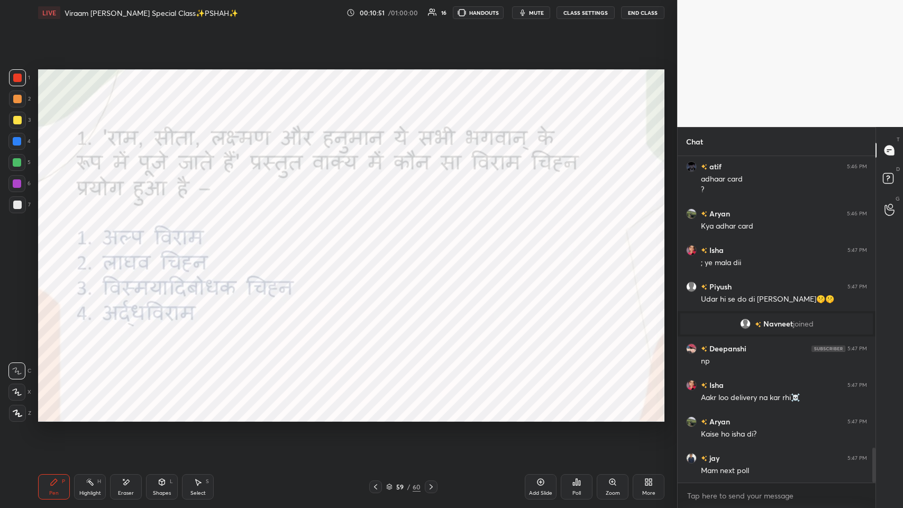
click at [377, 248] on icon at bounding box center [375, 486] width 8 height 8
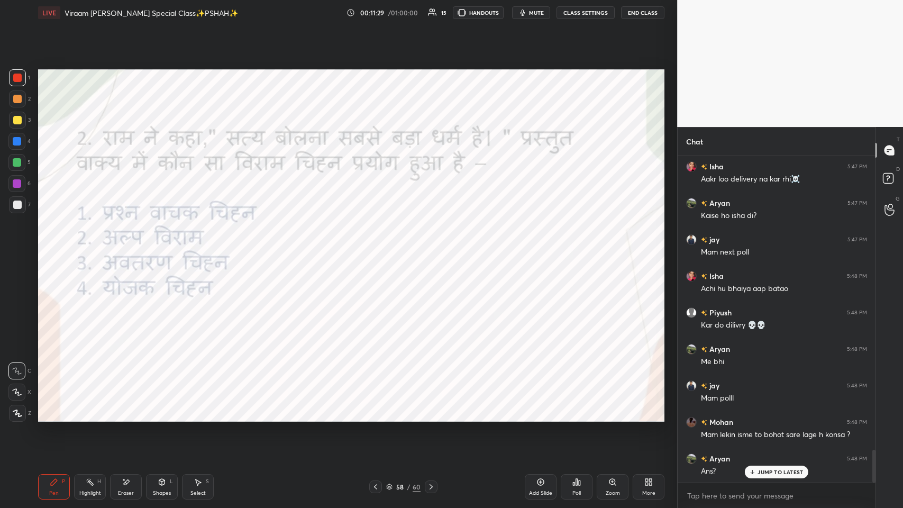
scroll to position [2966, 0]
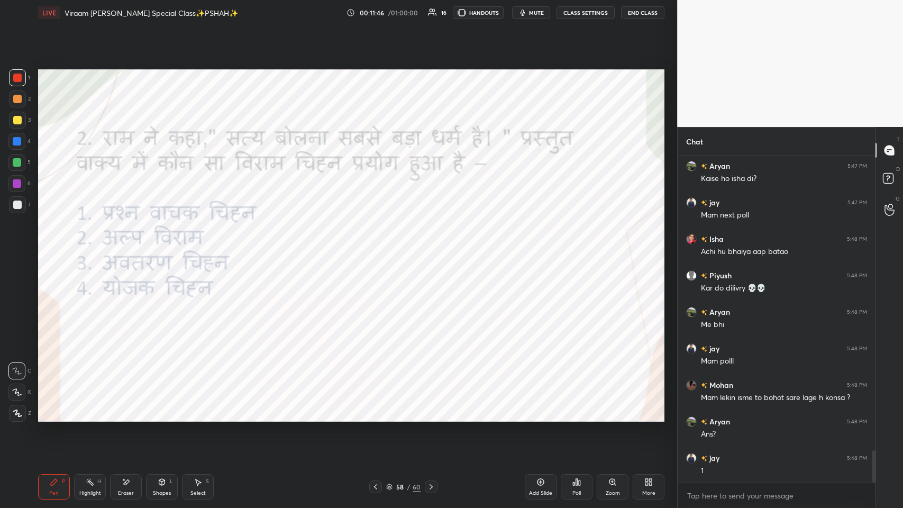
click at [379, 248] on div "Poll" at bounding box center [577, 486] width 32 height 25
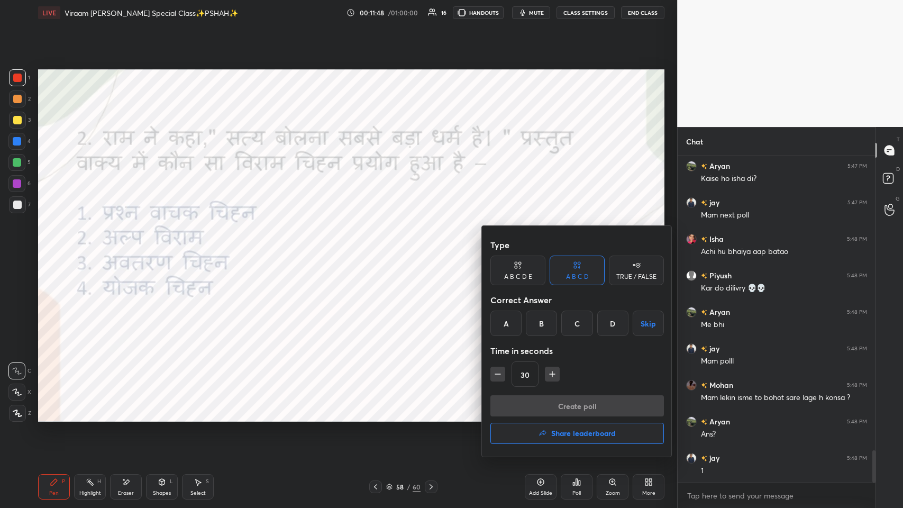
drag, startPoint x: 588, startPoint y: 322, endPoint x: 582, endPoint y: 395, distance: 73.2
click at [379, 248] on div "C" at bounding box center [576, 322] width 31 height 25
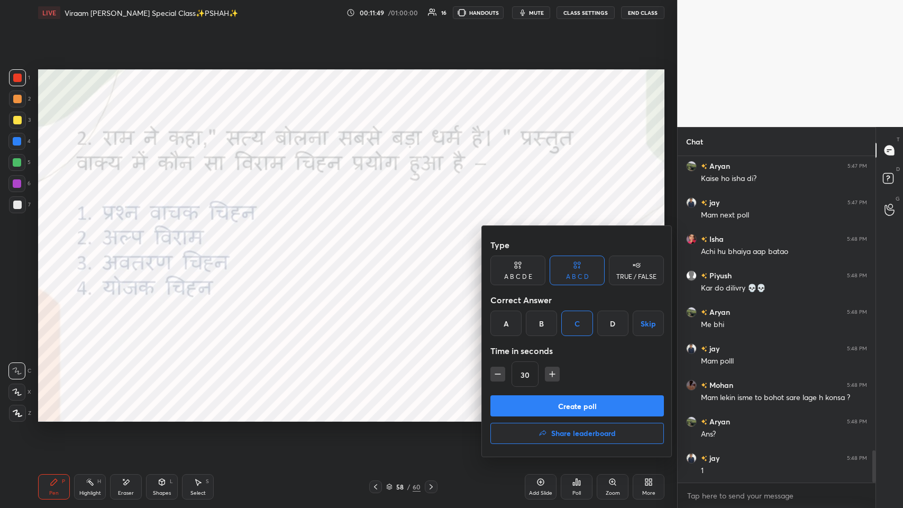
click at [379, 248] on button "Create poll" at bounding box center [576, 405] width 173 height 21
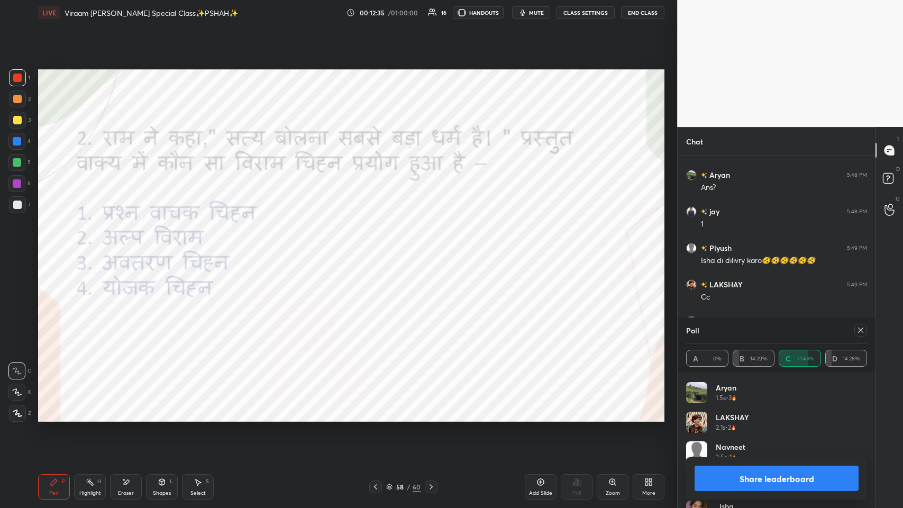
scroll to position [3250, 0]
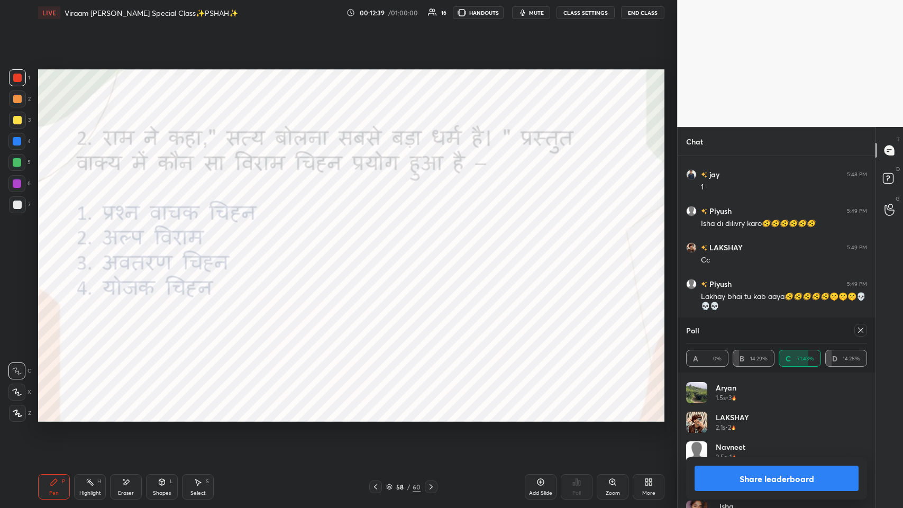
click at [374, 248] on icon at bounding box center [375, 486] width 8 height 8
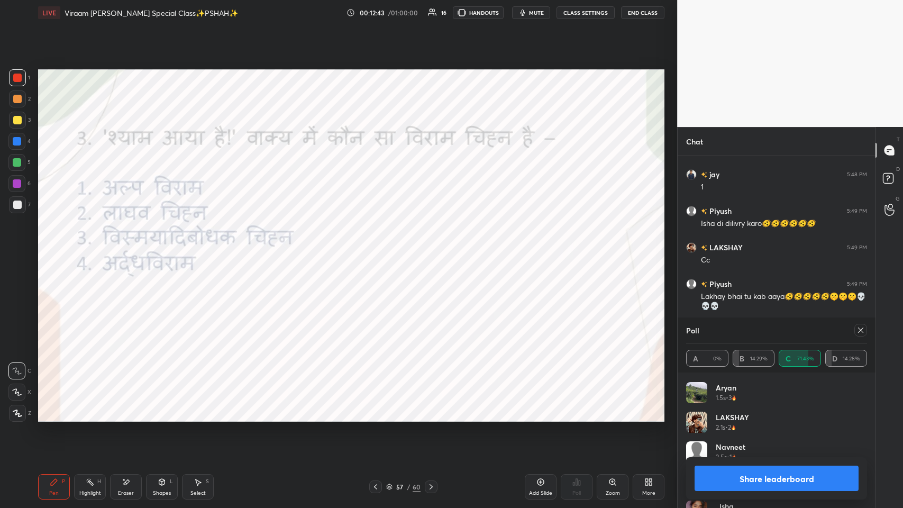
scroll to position [3286, 0]
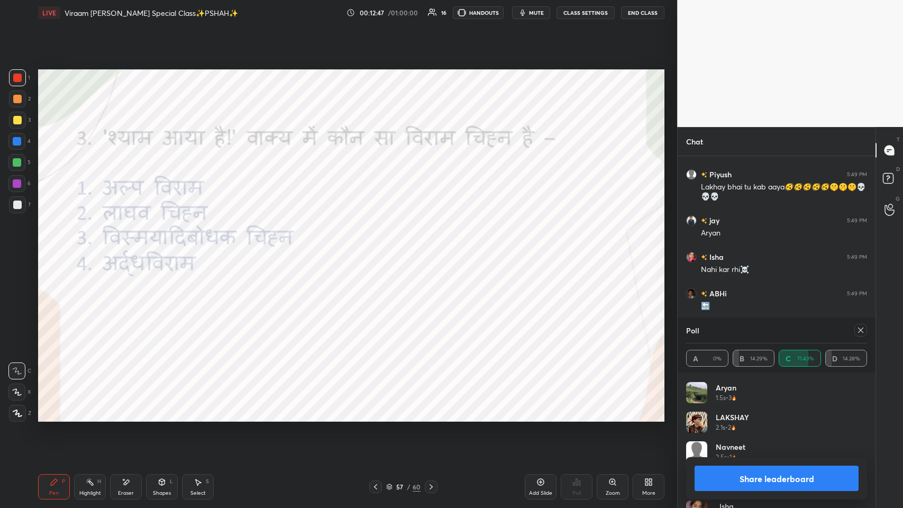
click at [379, 248] on div at bounding box center [858, 330] width 17 height 13
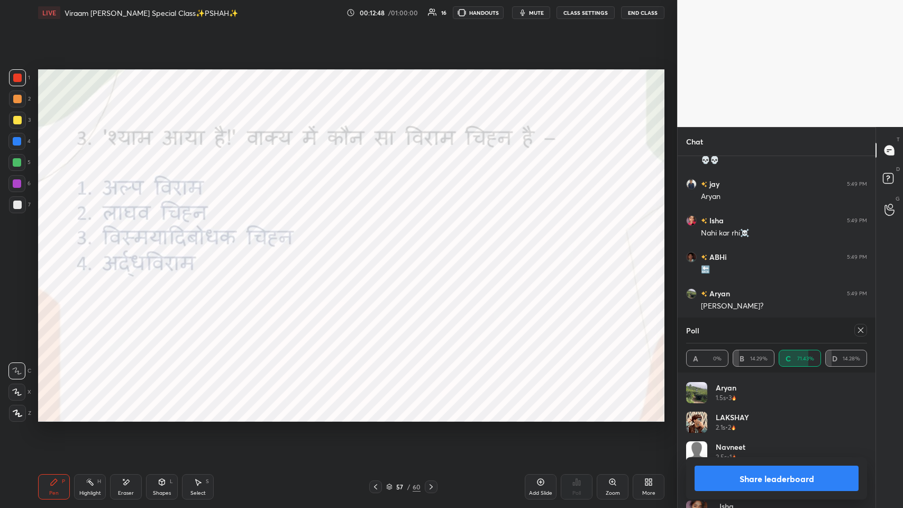
click at [379, 248] on icon at bounding box center [860, 330] width 8 height 8
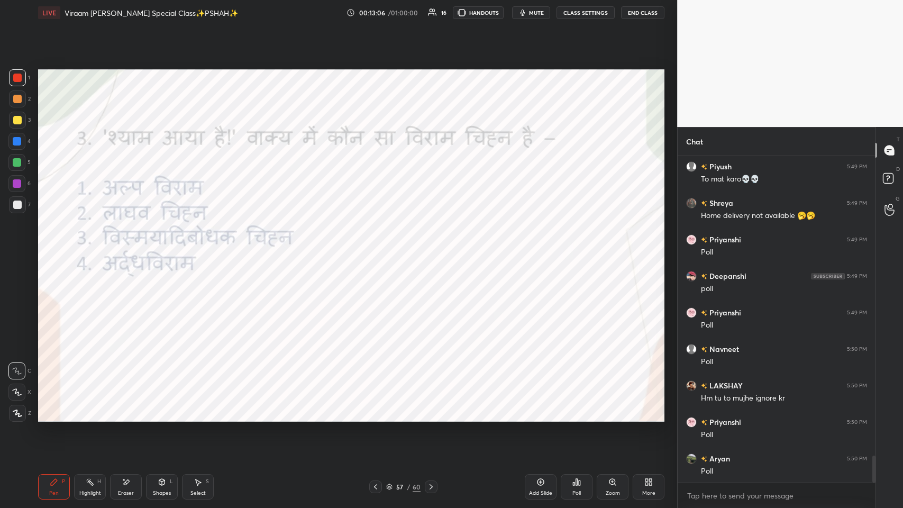
scroll to position [3596, 0]
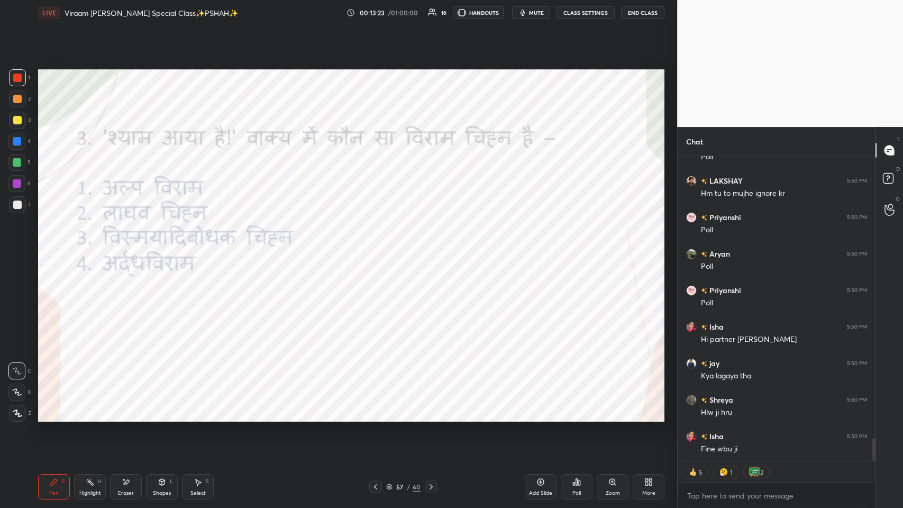
click at [379, 248] on icon at bounding box center [576, 482] width 8 height 8
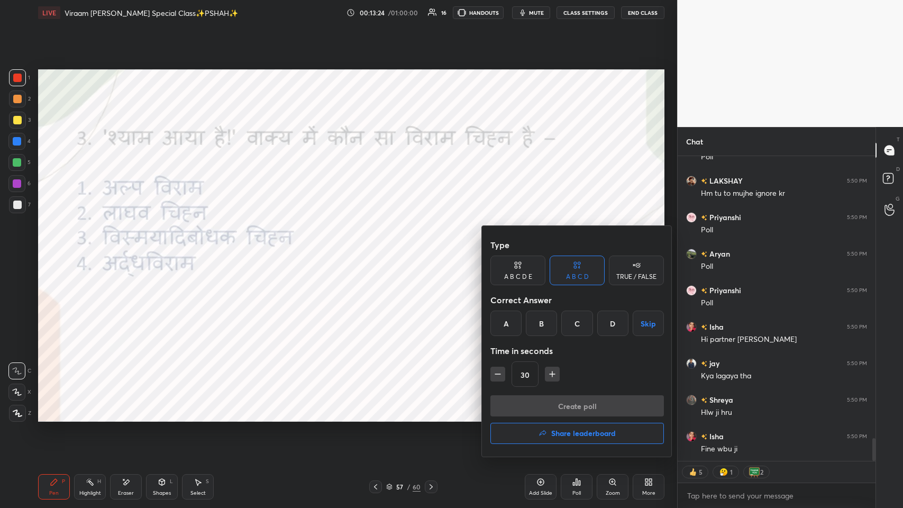
click at [379, 248] on div "C" at bounding box center [576, 322] width 31 height 25
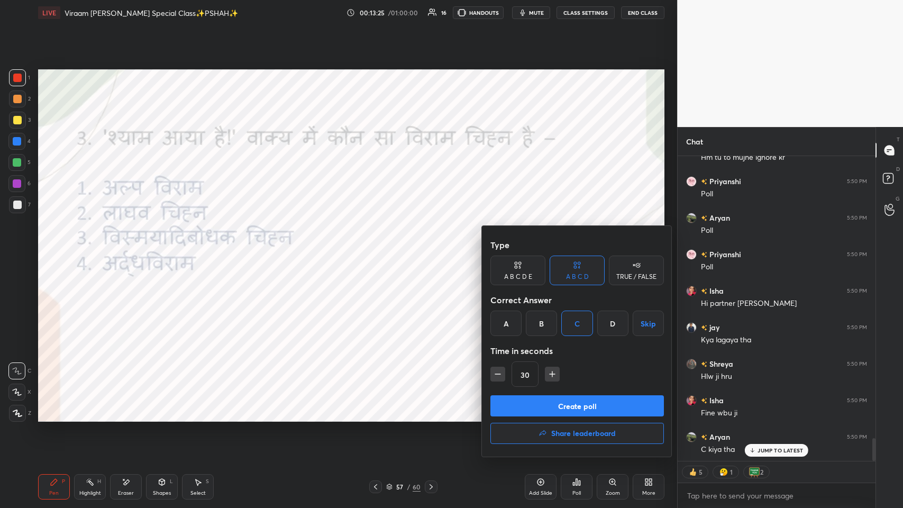
click at [379, 248] on button "Create poll" at bounding box center [576, 405] width 173 height 21
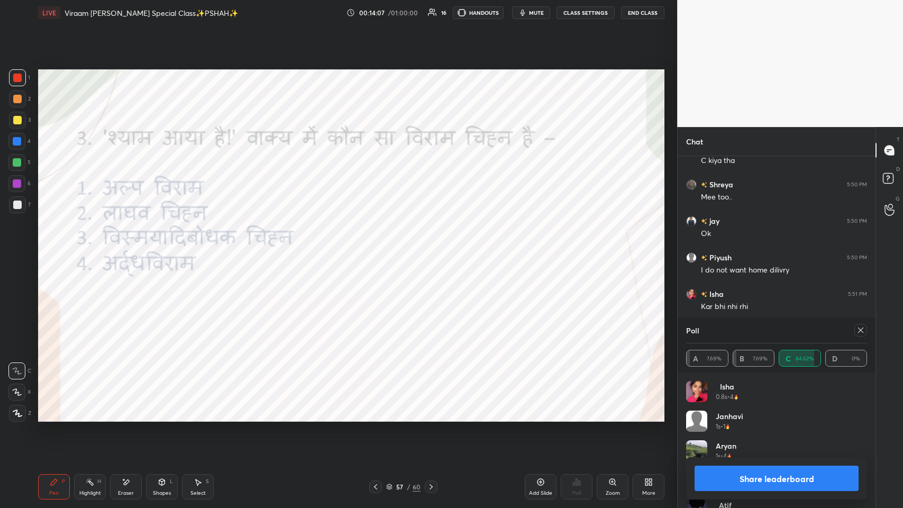
click at [379, 248] on div "Poll A 7.69% B 7.69% C 84.62% D 0%" at bounding box center [777, 344] width 198 height 55
click at [379, 248] on icon at bounding box center [860, 330] width 8 height 8
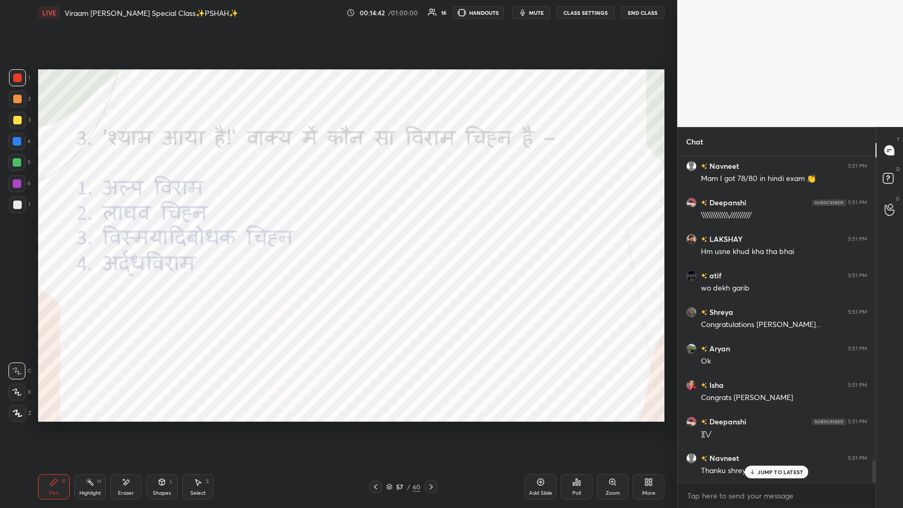
scroll to position [4481, 0]
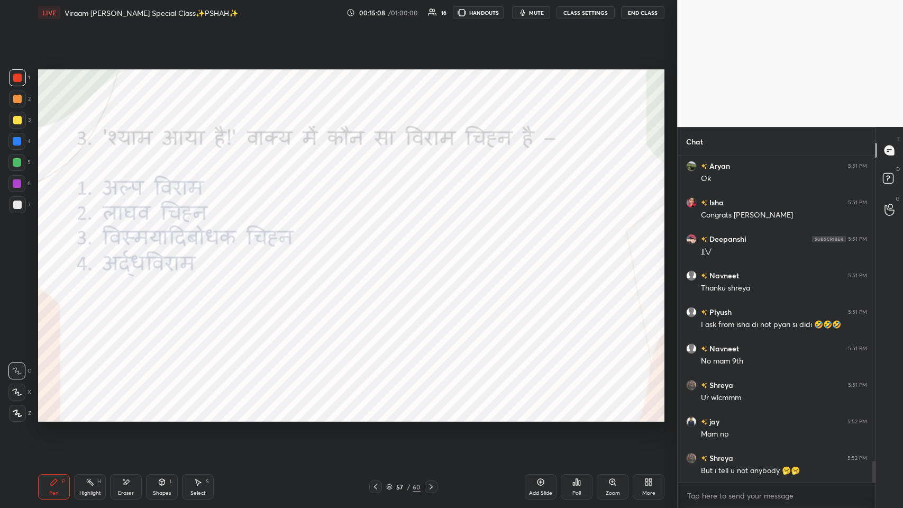
click at [375, 248] on div at bounding box center [375, 486] width 13 height 13
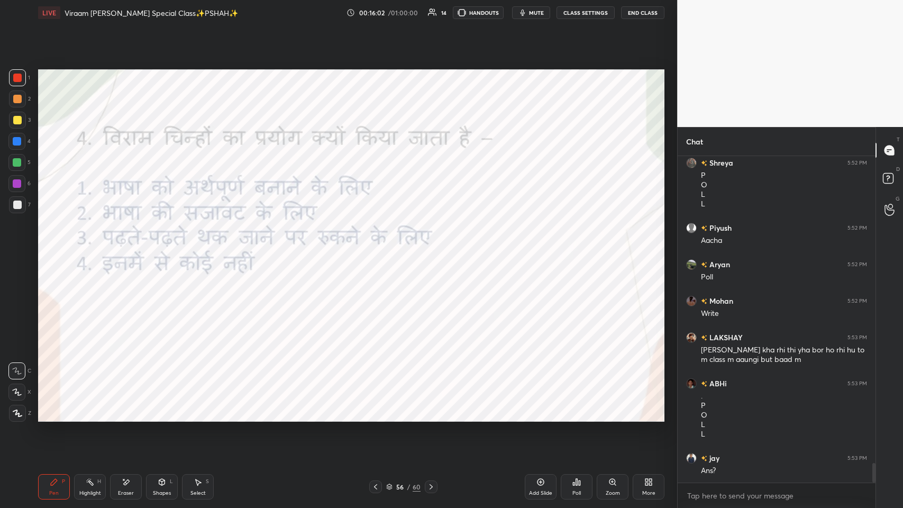
scroll to position [5161, 0]
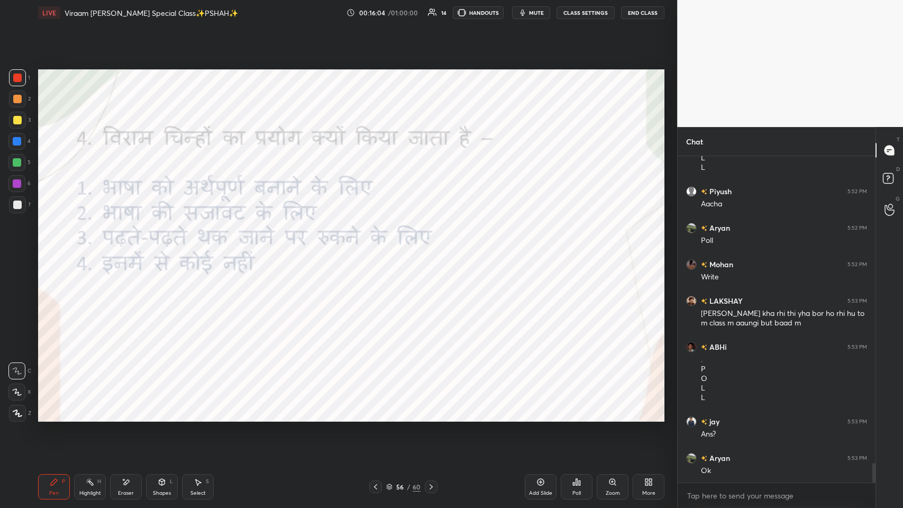
click at [379, 248] on div "Poll" at bounding box center [577, 486] width 32 height 25
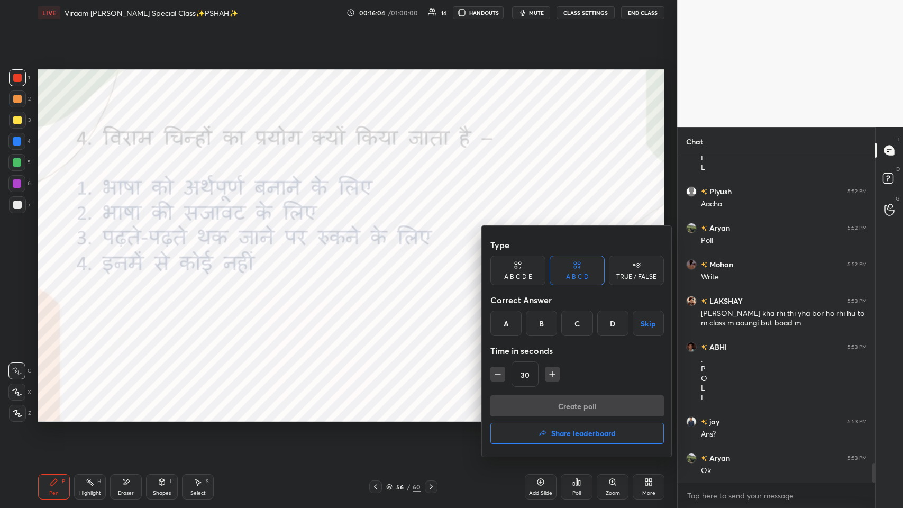
click at [379, 248] on div "A" at bounding box center [505, 322] width 31 height 25
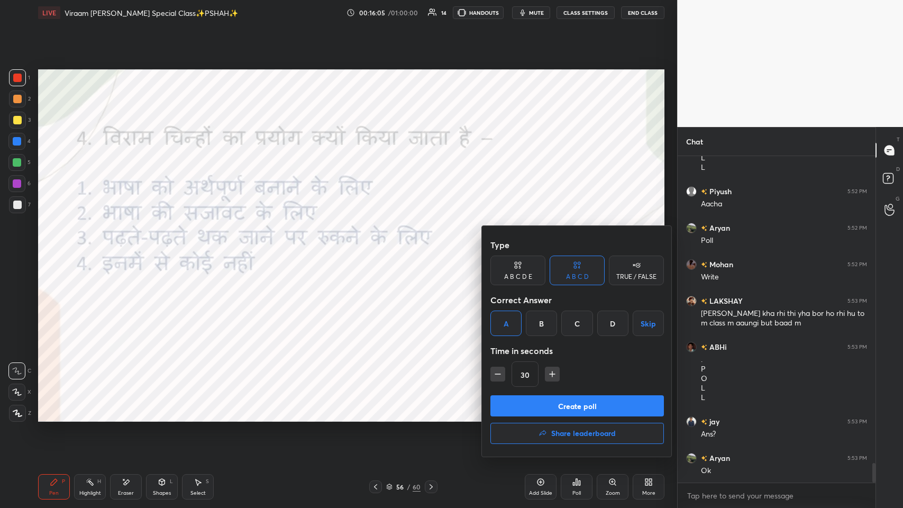
click at [379, 248] on button "Create poll" at bounding box center [576, 405] width 173 height 21
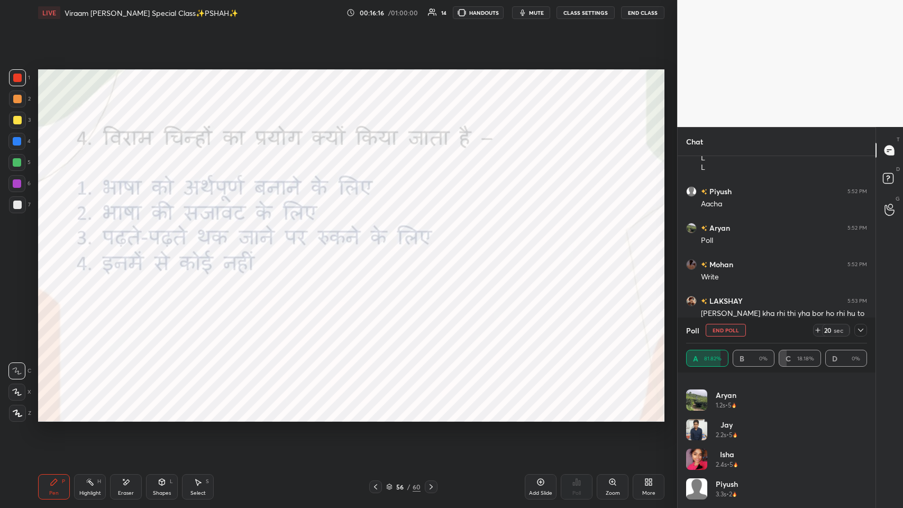
scroll to position [140, 0]
click at [379, 248] on div at bounding box center [860, 330] width 13 height 13
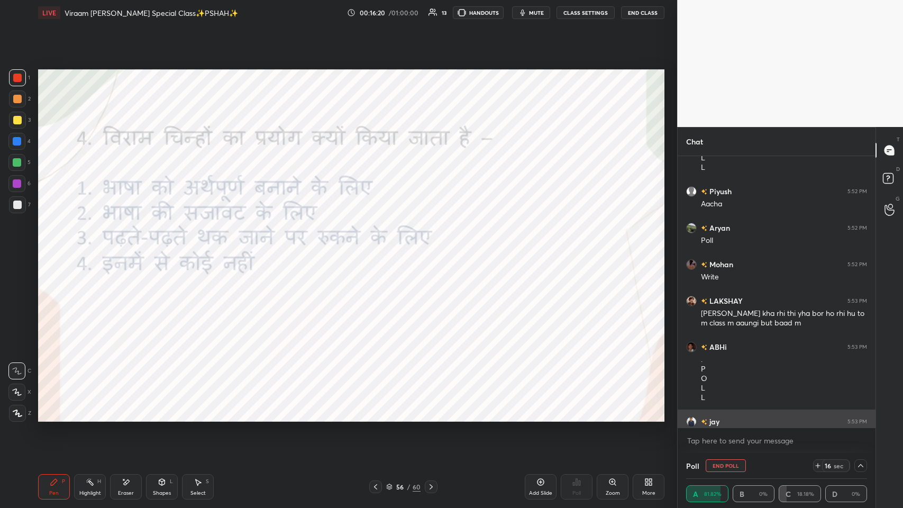
scroll to position [0, 0]
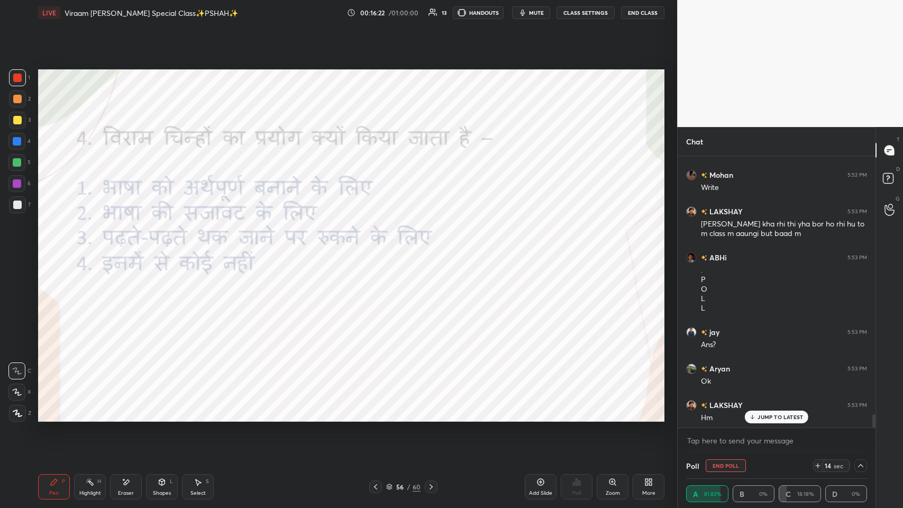
click at [379, 248] on div "JUMP TO LATEST" at bounding box center [776, 416] width 63 height 13
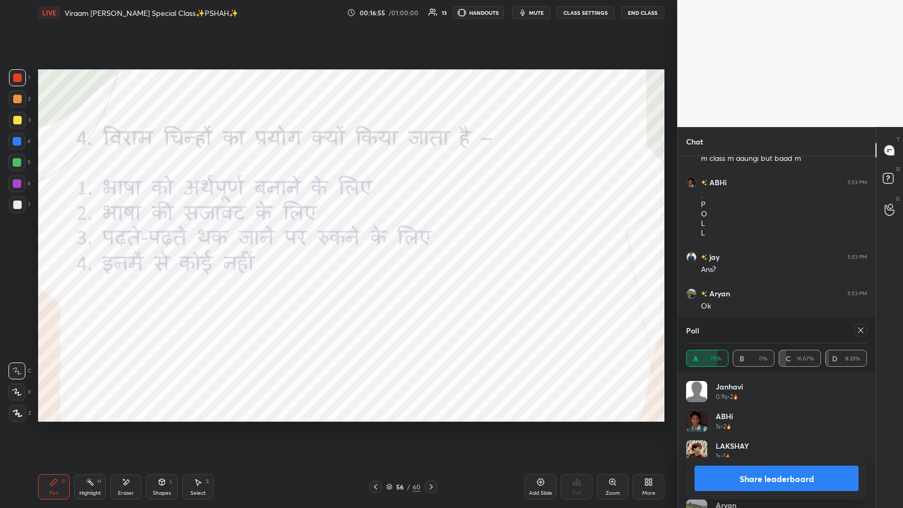
click at [379, 248] on icon at bounding box center [860, 329] width 5 height 5
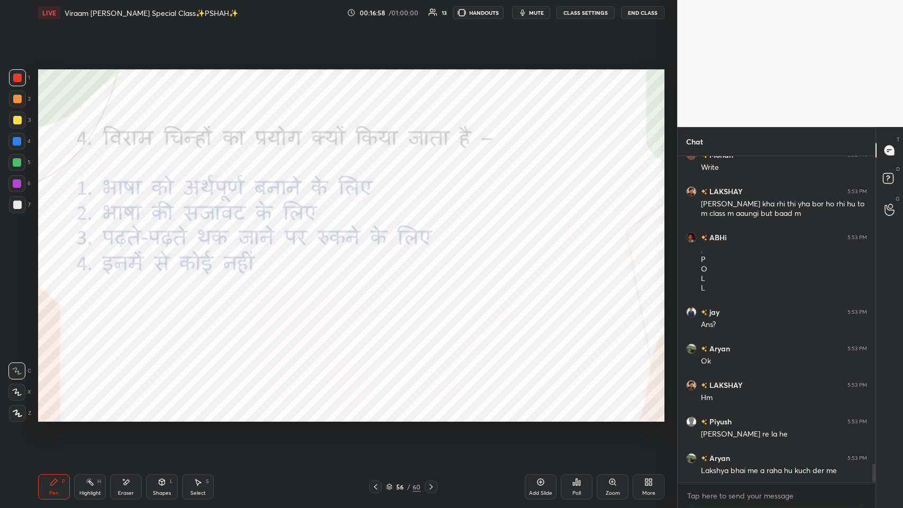
click at [373, 248] on icon at bounding box center [375, 486] width 8 height 8
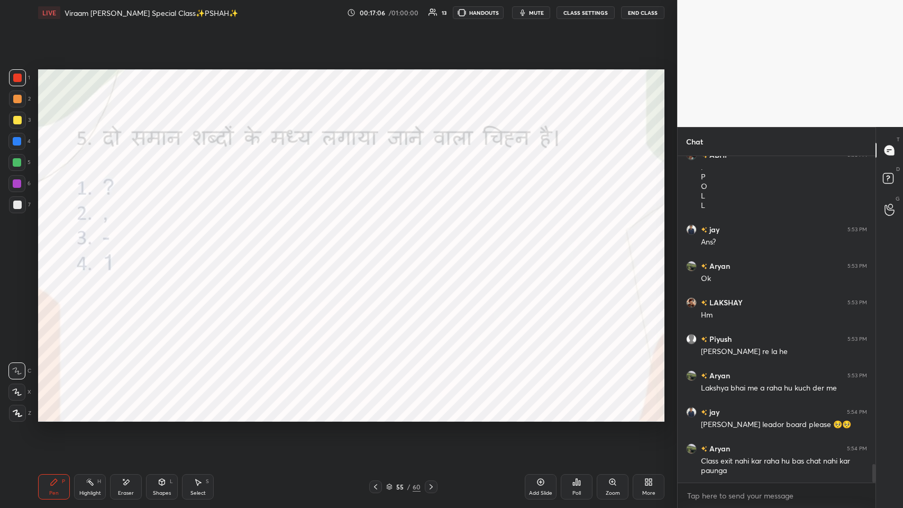
click at [139, 248] on div "Eraser" at bounding box center [126, 486] width 32 height 25
click at [160, 248] on icon at bounding box center [162, 482] width 6 height 6
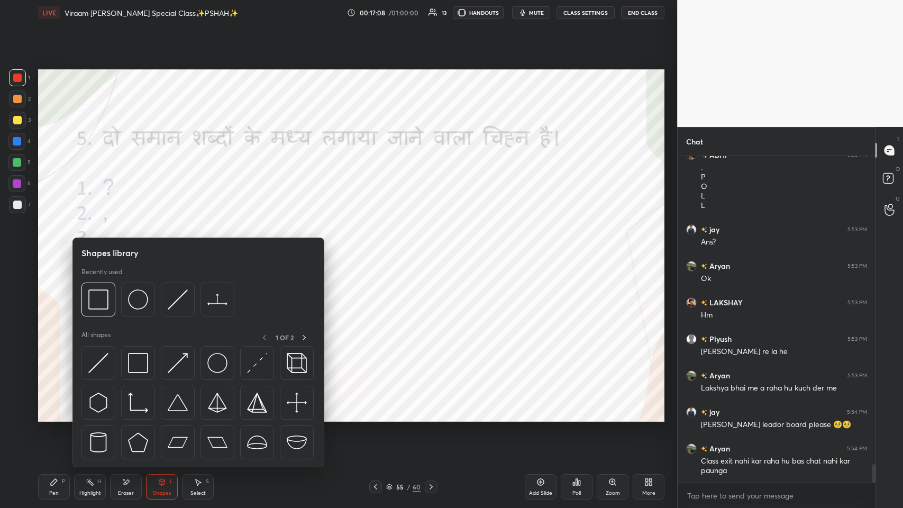
click at [16, 201] on div at bounding box center [17, 204] width 8 height 8
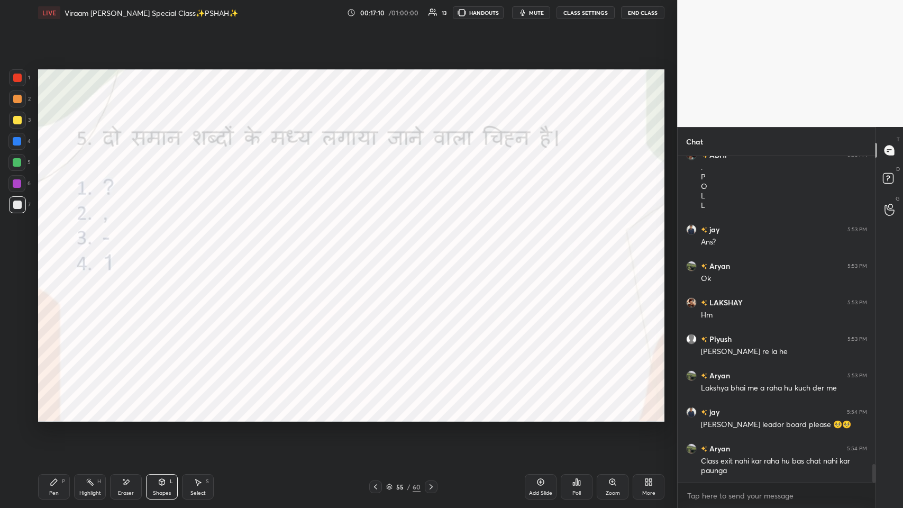
click at [140, 248] on div "Eraser" at bounding box center [126, 486] width 32 height 25
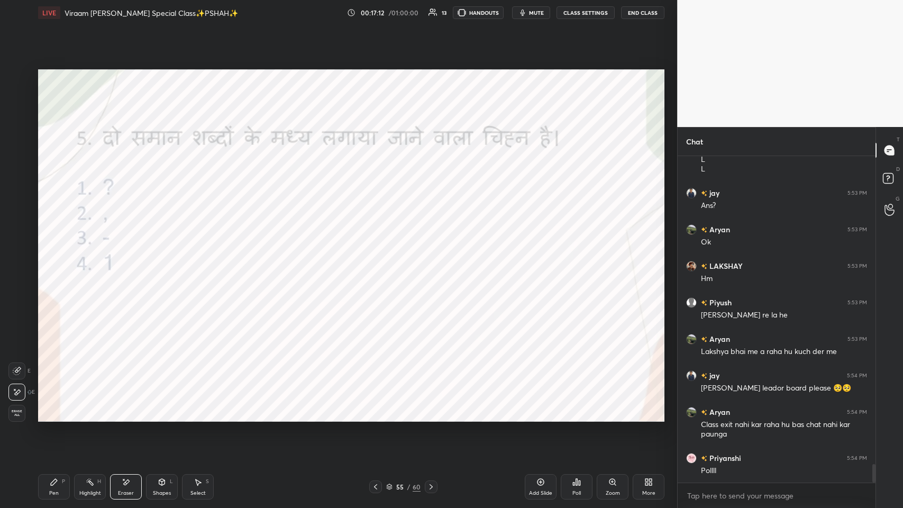
click at [57, 248] on icon at bounding box center [54, 482] width 8 height 8
click at [18, 207] on div at bounding box center [17, 204] width 8 height 8
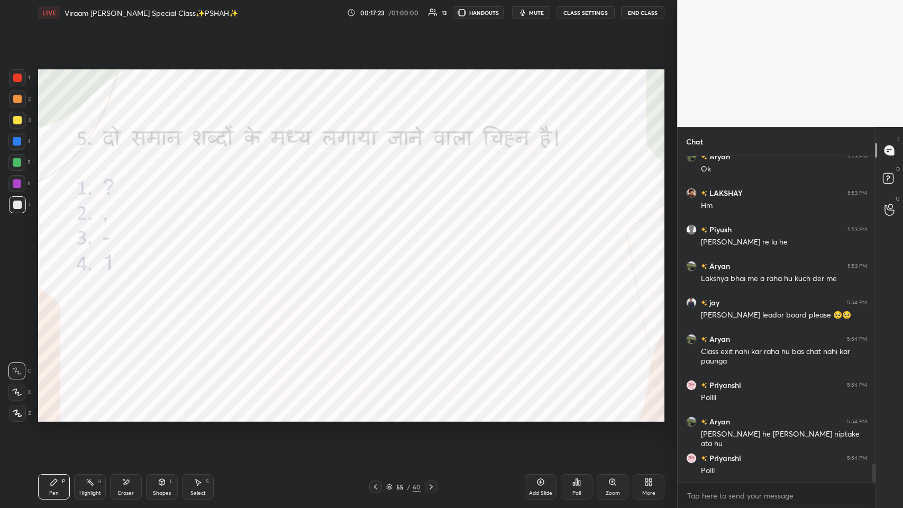
click at [53, 248] on icon at bounding box center [54, 482] width 6 height 6
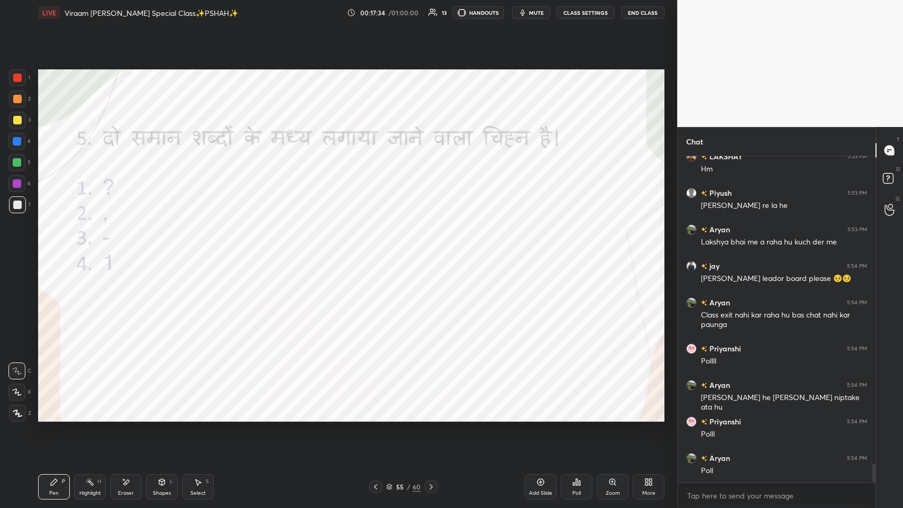
scroll to position [5535, 0]
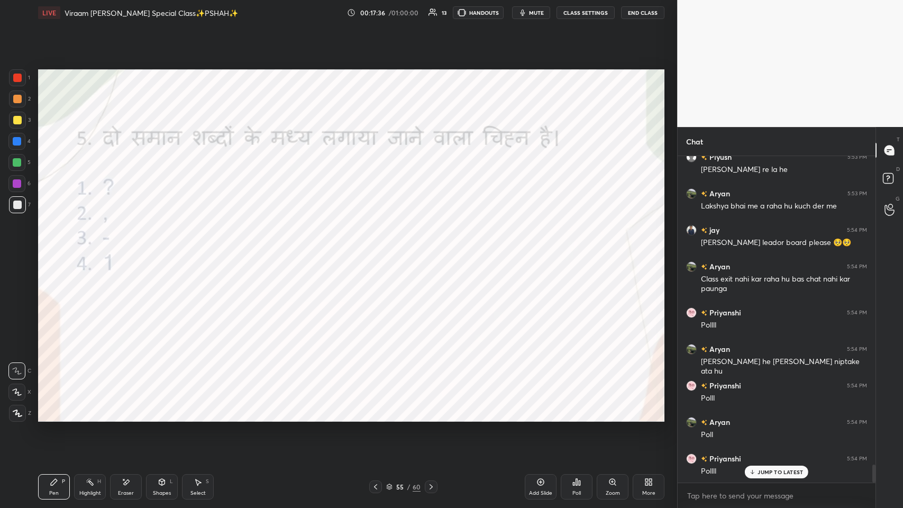
click at [379, 248] on p "JUMP TO LATEST" at bounding box center [779, 472] width 45 height 6
click at [379, 248] on div "Poll" at bounding box center [577, 486] width 32 height 25
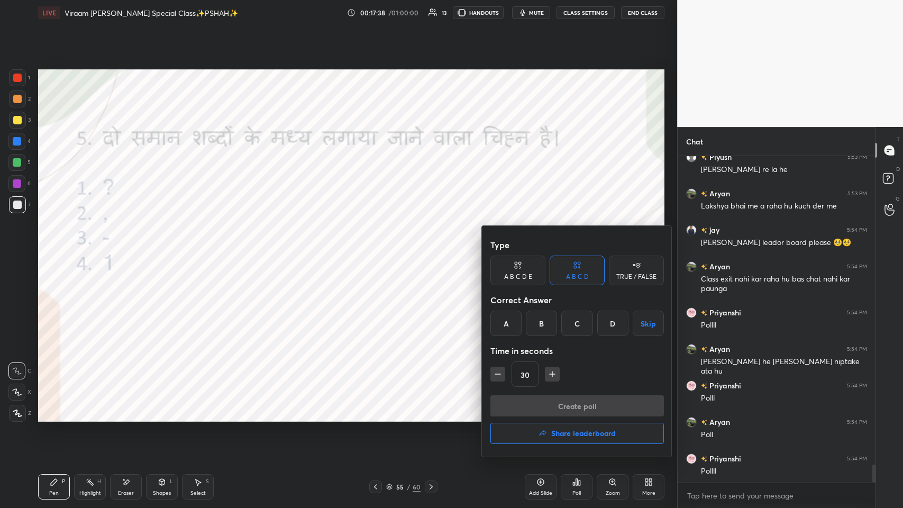
scroll to position [5581, 0]
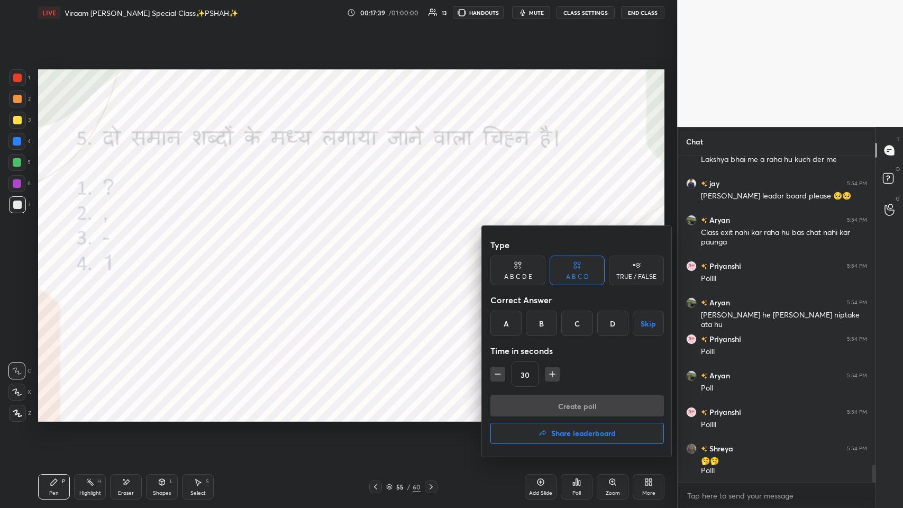
click at [379, 248] on div "C" at bounding box center [576, 322] width 31 height 25
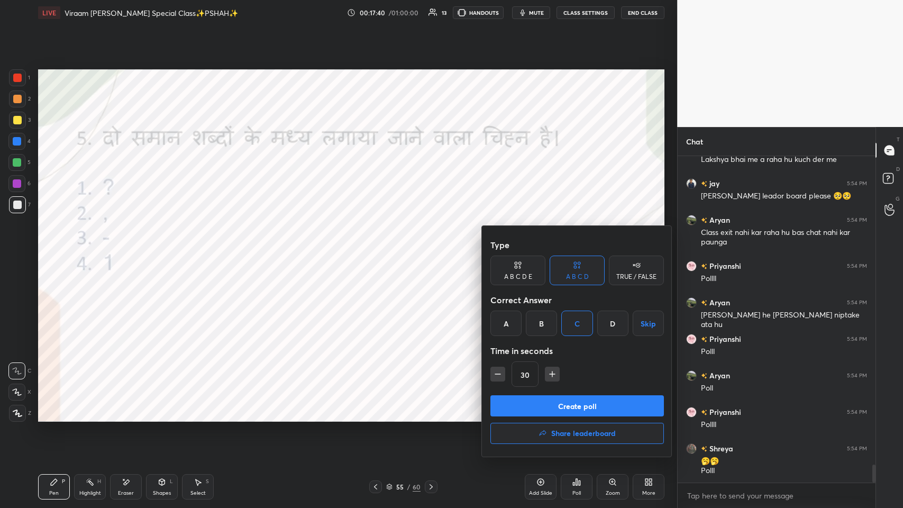
scroll to position [5618, 0]
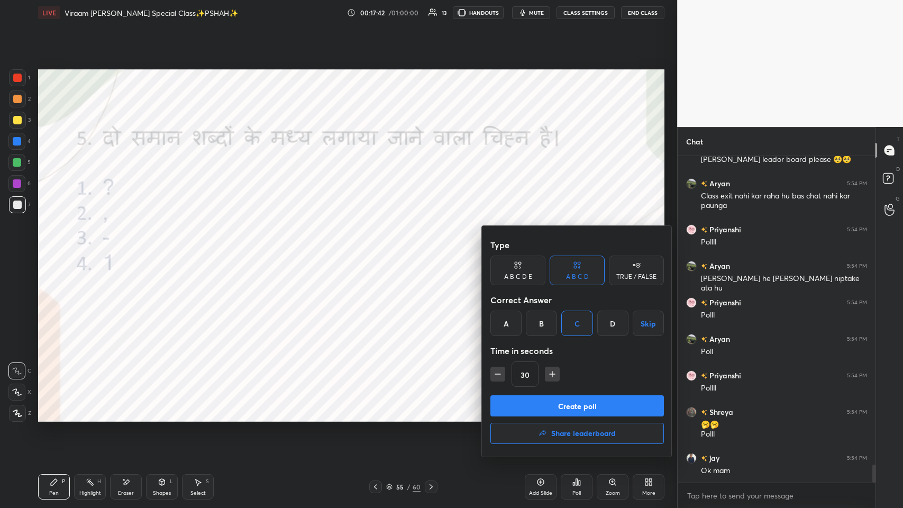
click at [379, 248] on button "Create poll" at bounding box center [576, 405] width 173 height 21
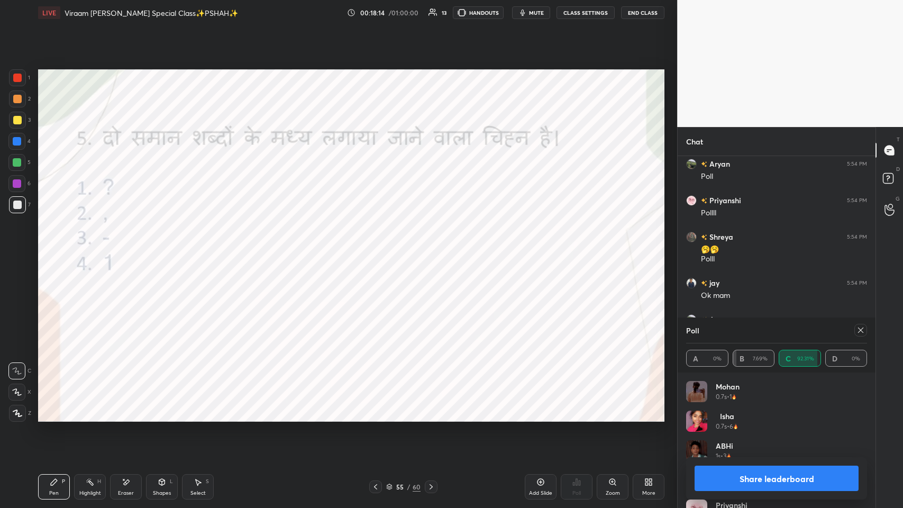
scroll to position [5829, 0]
click at [15, 78] on div at bounding box center [17, 78] width 8 height 8
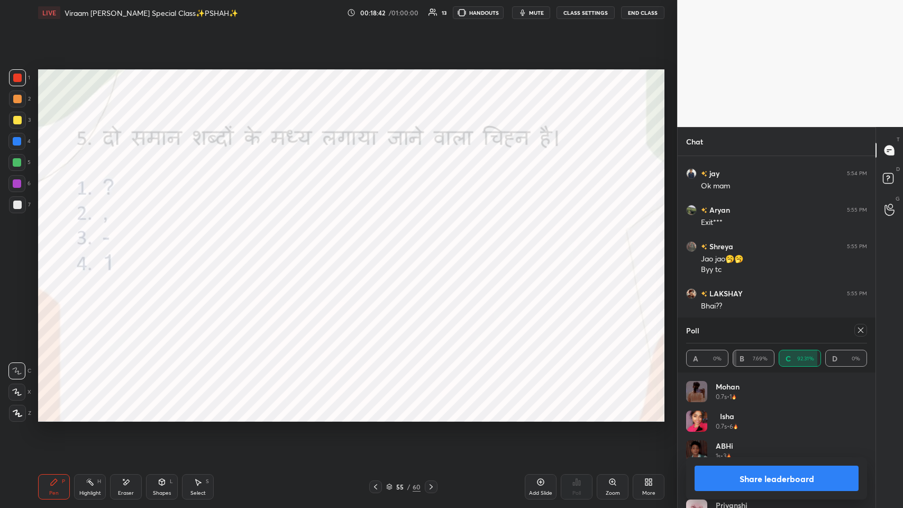
scroll to position [5928, 0]
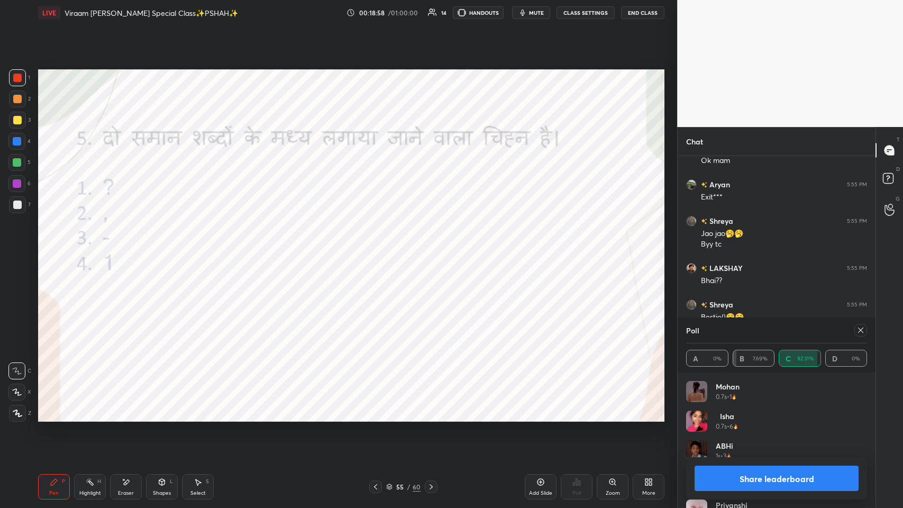
click at [126, 248] on icon at bounding box center [127, 481] width 6 height 5
click at [55, 248] on div "Pen P" at bounding box center [54, 486] width 32 height 25
click at [379, 248] on icon at bounding box center [860, 330] width 8 height 8
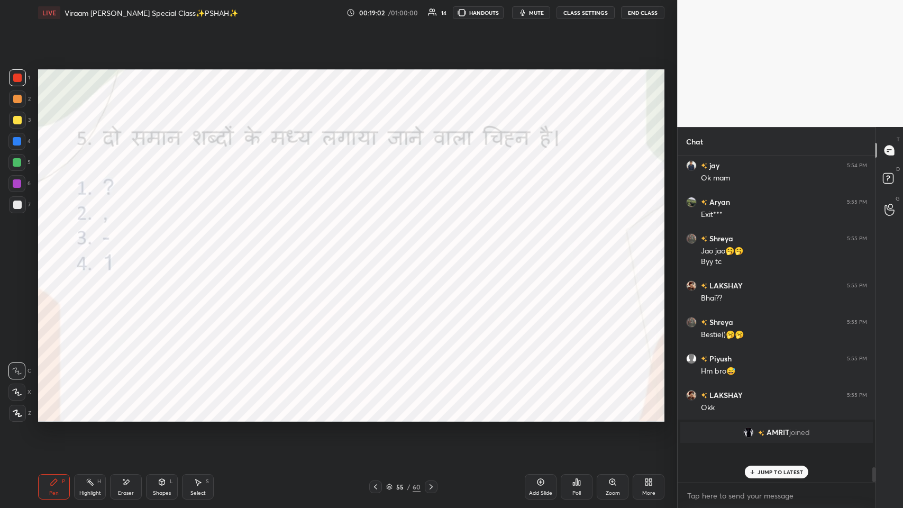
scroll to position [314, 195]
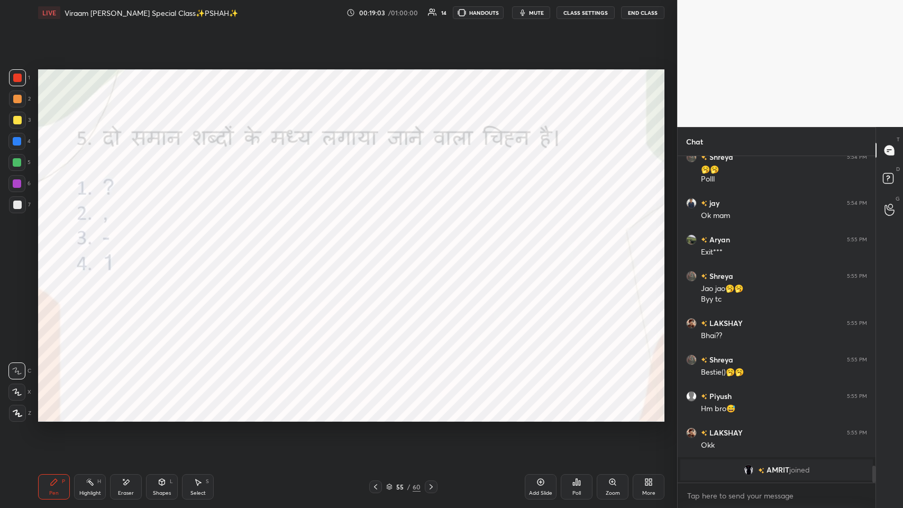
click at [379, 248] on div "Poll" at bounding box center [577, 486] width 32 height 25
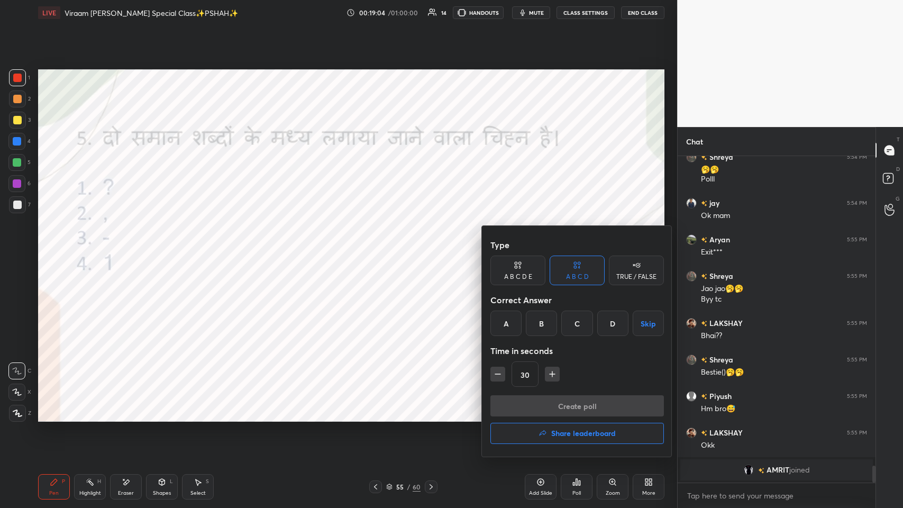
click at [379, 248] on h4 "Share leaderboard" at bounding box center [583, 432] width 65 height 7
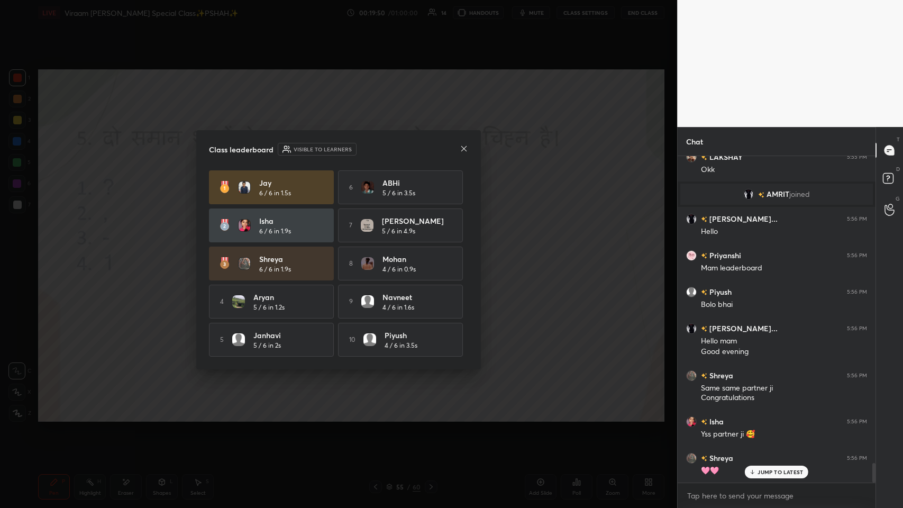
scroll to position [5167, 0]
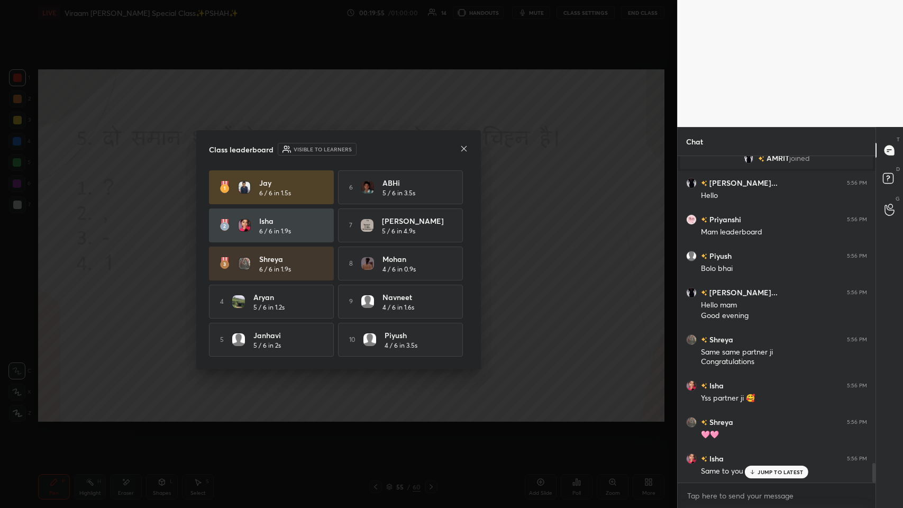
click at [379, 144] on icon at bounding box center [464, 148] width 8 height 8
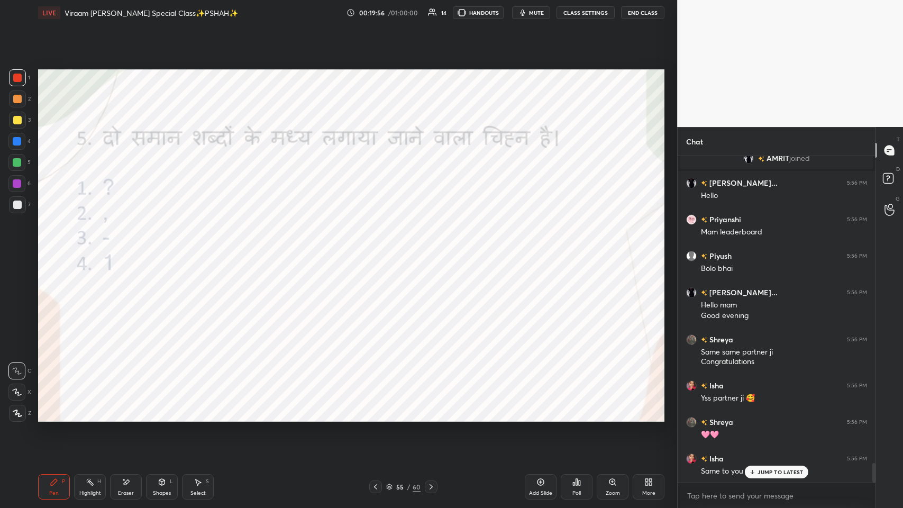
click at [379, 248] on icon at bounding box center [752, 472] width 7 height 6
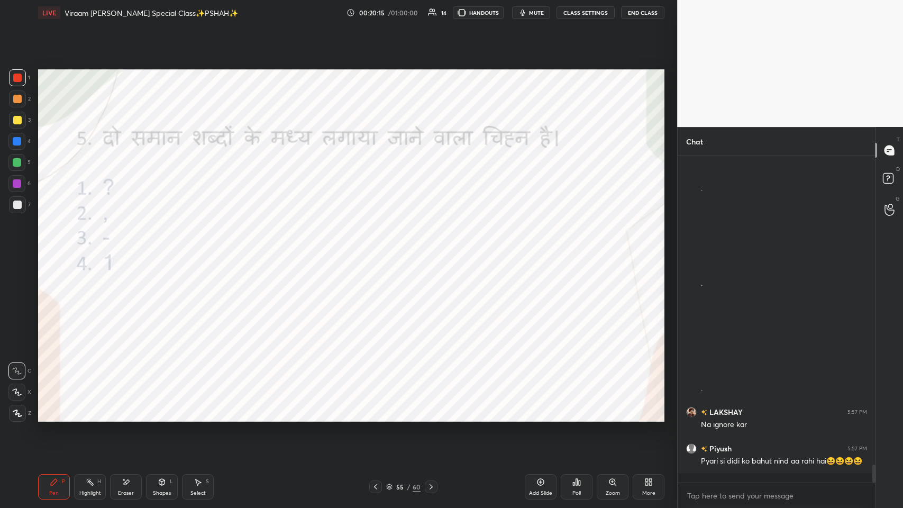
scroll to position [5684, 0]
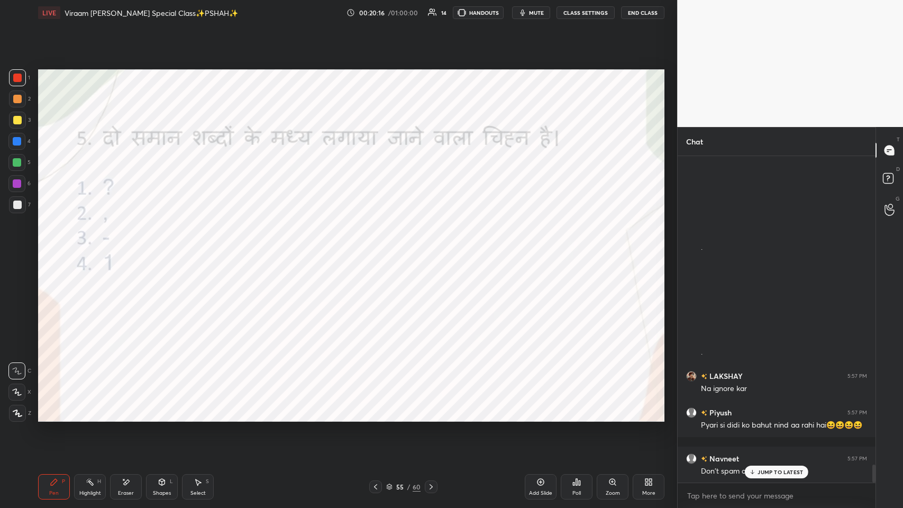
click at [379, 248] on icon at bounding box center [431, 486] width 8 height 8
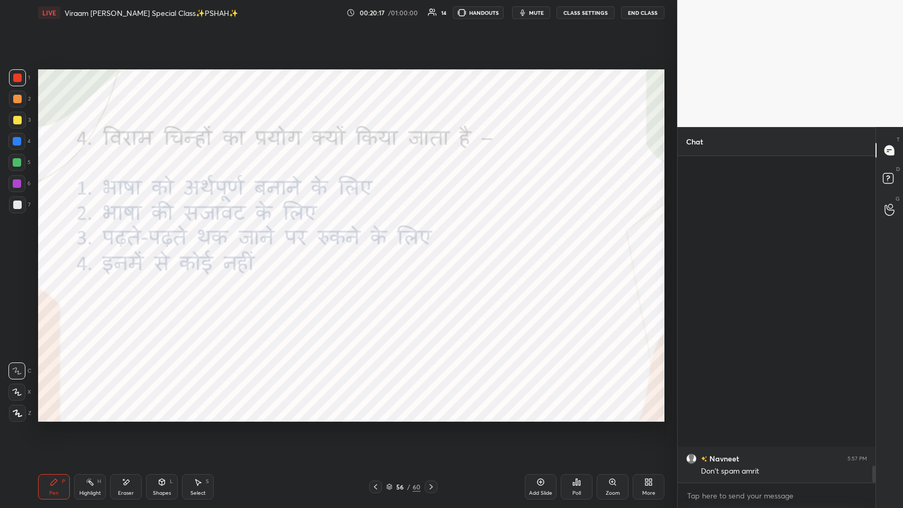
scroll to position [6054, 0]
click at [378, 248] on icon at bounding box center [375, 486] width 8 height 8
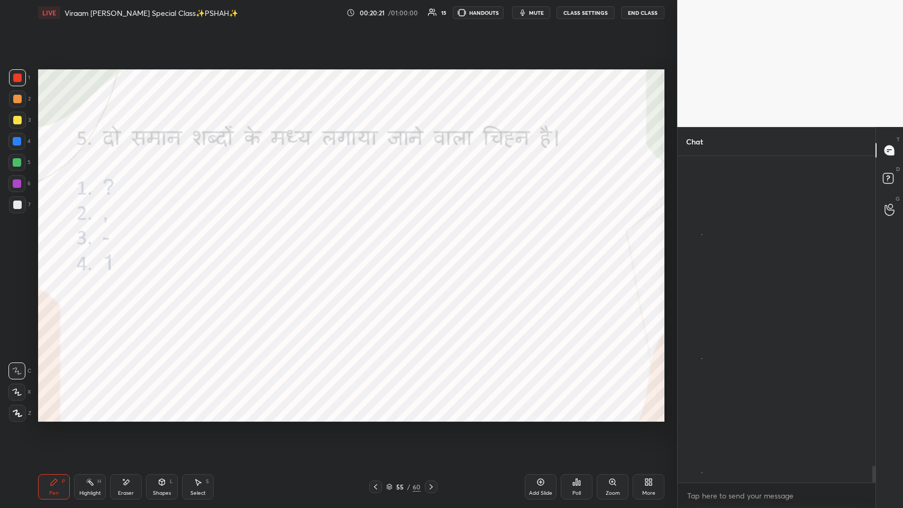
click at [377, 248] on icon at bounding box center [375, 486] width 8 height 8
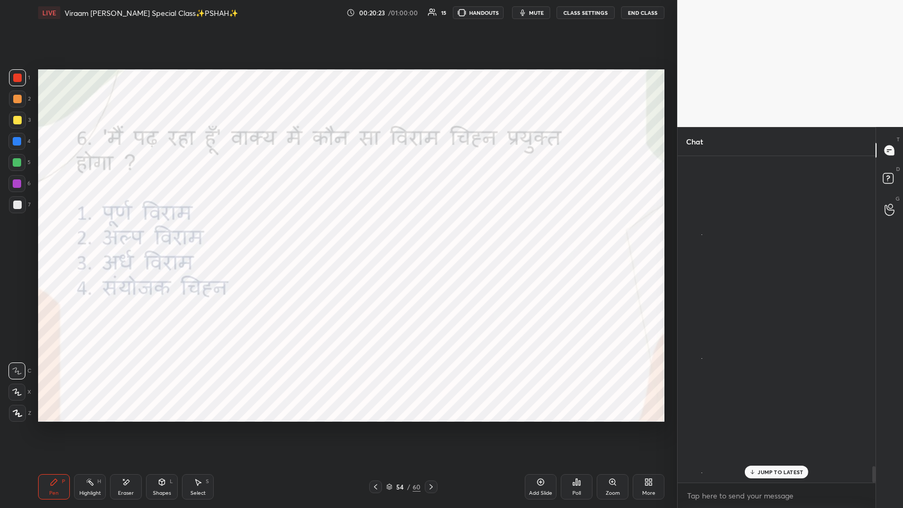
scroll to position [6090, 0]
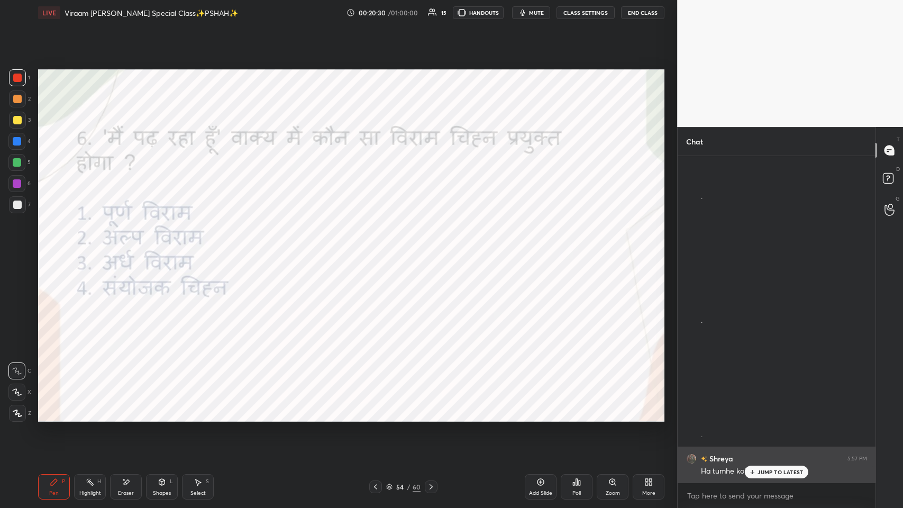
click at [379, 248] on div "JUMP TO LATEST" at bounding box center [776, 471] width 63 height 13
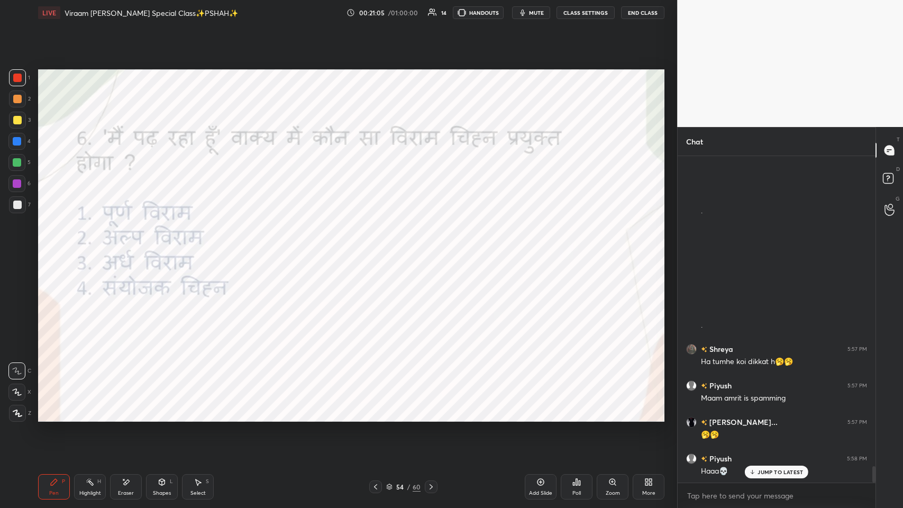
scroll to position [6237, 0]
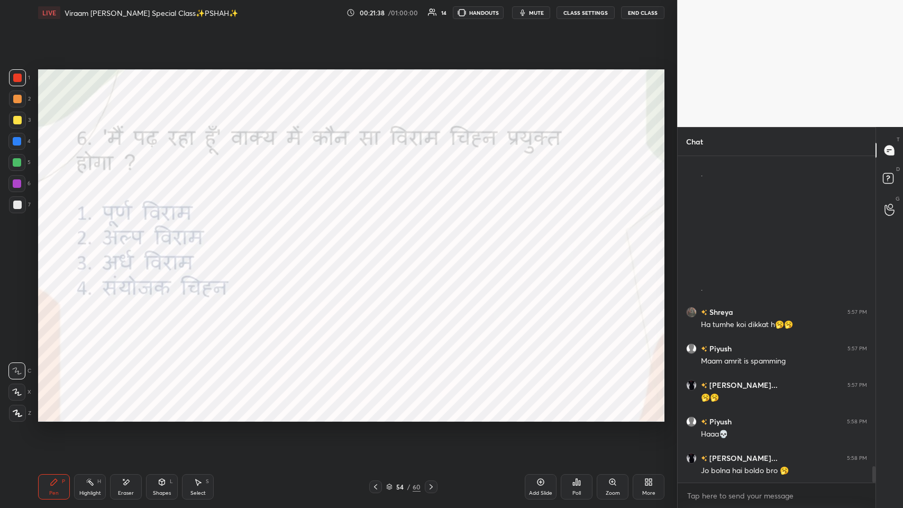
click at [379, 248] on div "Poll" at bounding box center [577, 486] width 32 height 25
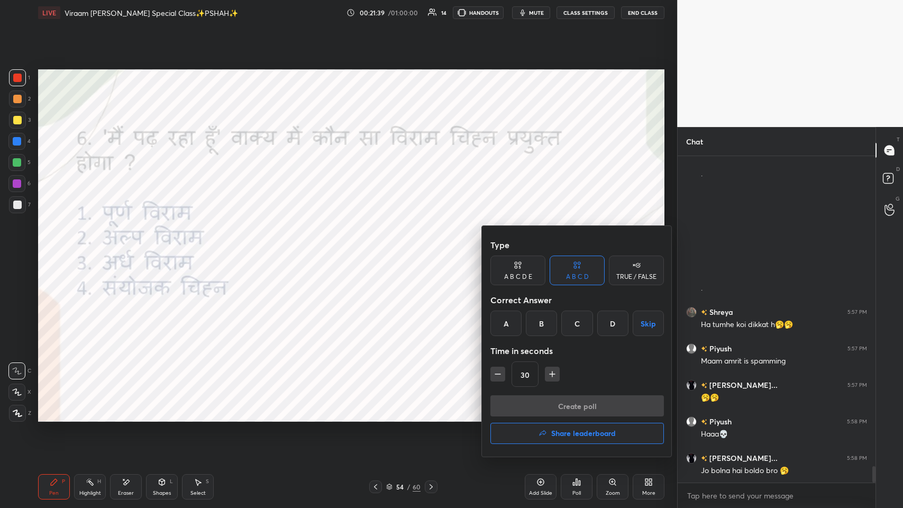
click at [379, 248] on div "A" at bounding box center [505, 322] width 31 height 25
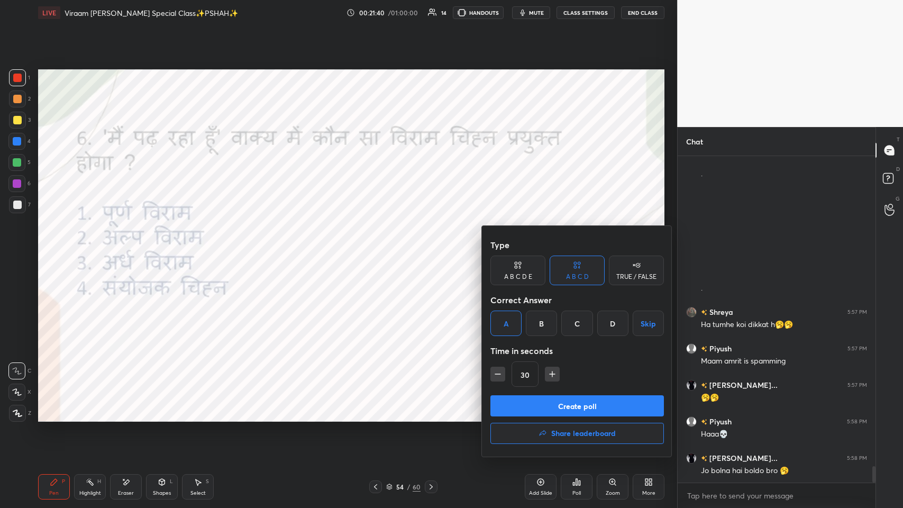
click at [379, 248] on button "Create poll" at bounding box center [576, 405] width 173 height 21
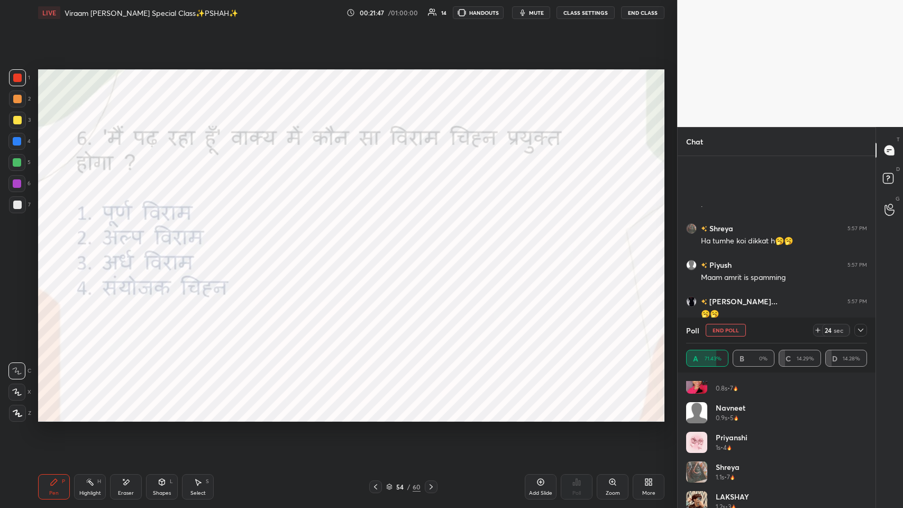
scroll to position [21, 0]
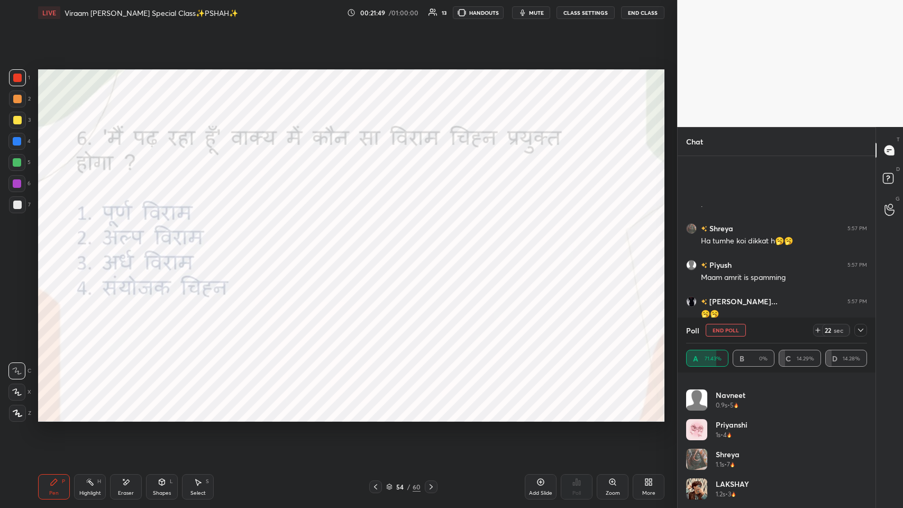
click at [379, 248] on div at bounding box center [860, 330] width 13 height 13
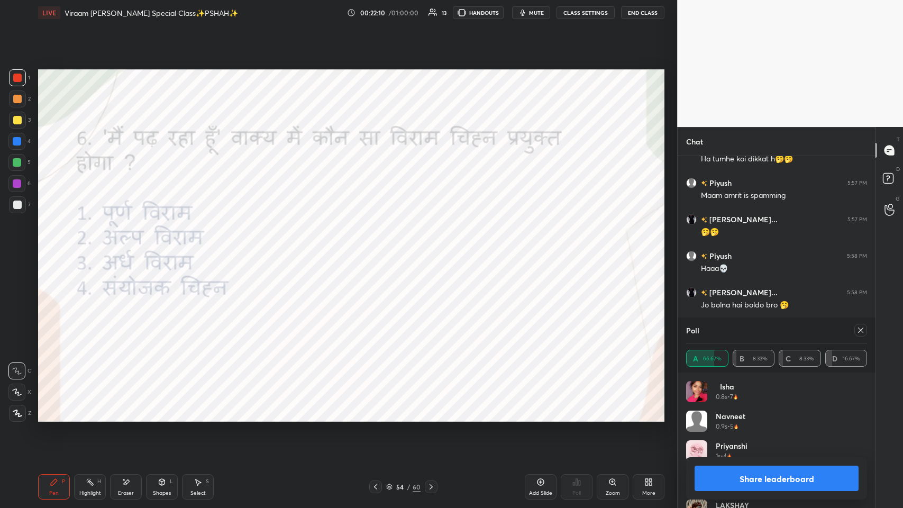
scroll to position [123, 178]
click at [378, 248] on icon at bounding box center [375, 486] width 8 height 8
click at [379, 248] on div at bounding box center [860, 330] width 13 height 13
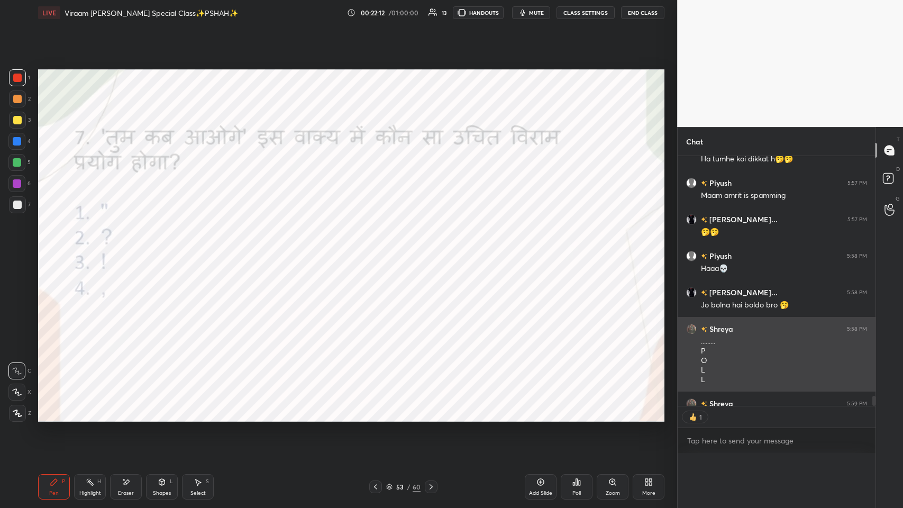
scroll to position [0, 3]
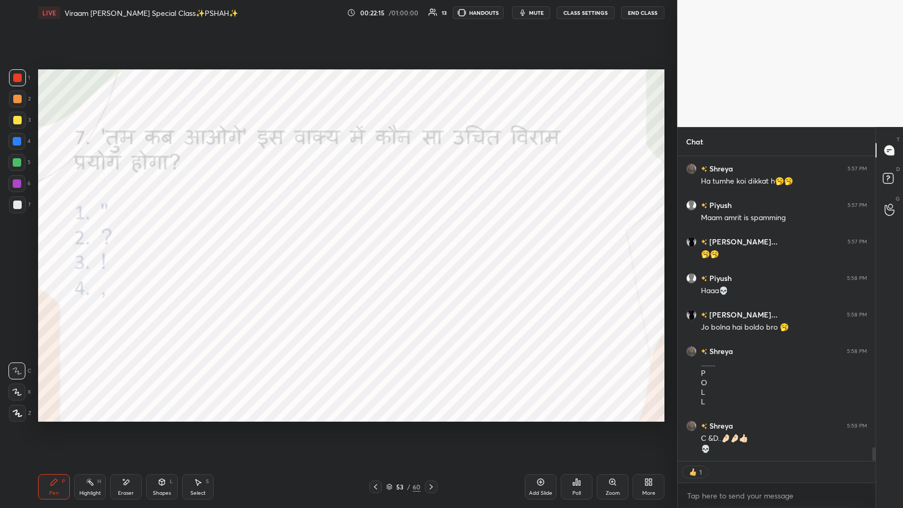
click at [379, 248] on icon at bounding box center [431, 486] width 8 height 8
click at [379, 248] on icon at bounding box center [576, 482] width 8 height 8
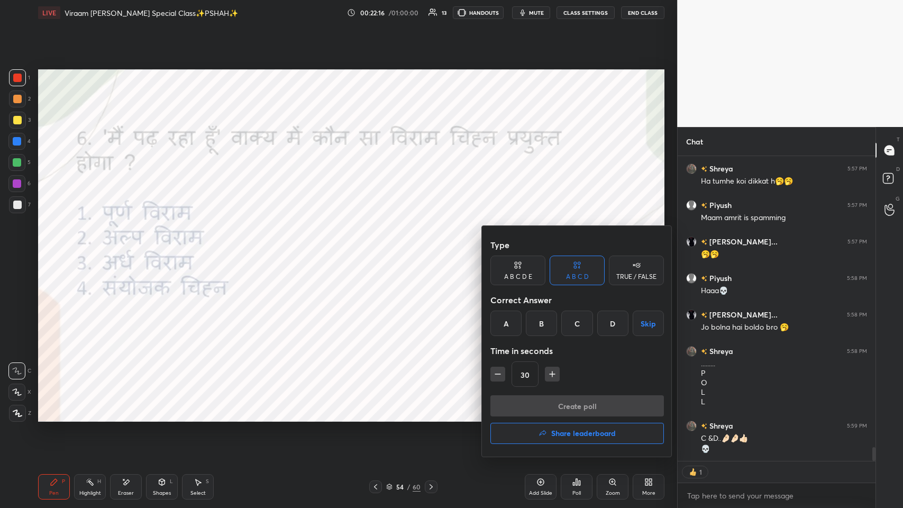
click at [379, 248] on h4 "Share leaderboard" at bounding box center [583, 432] width 65 height 7
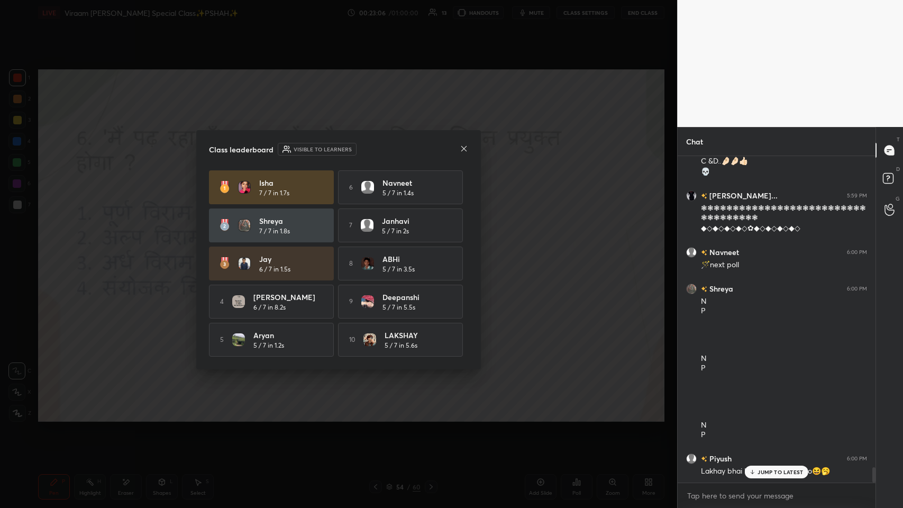
click at [379, 151] on div at bounding box center [464, 149] width 8 height 11
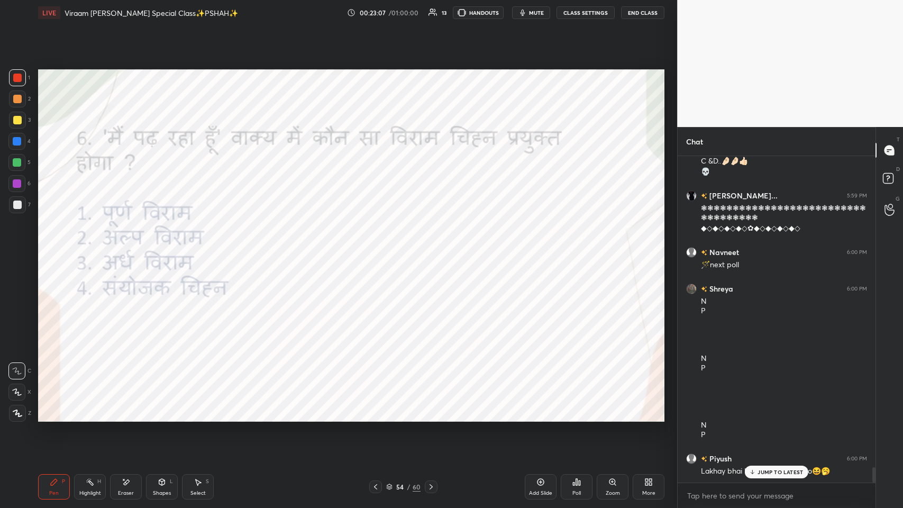
click at [379, 248] on p "JUMP TO LATEST" at bounding box center [779, 472] width 45 height 6
click at [379, 248] on icon at bounding box center [431, 486] width 8 height 8
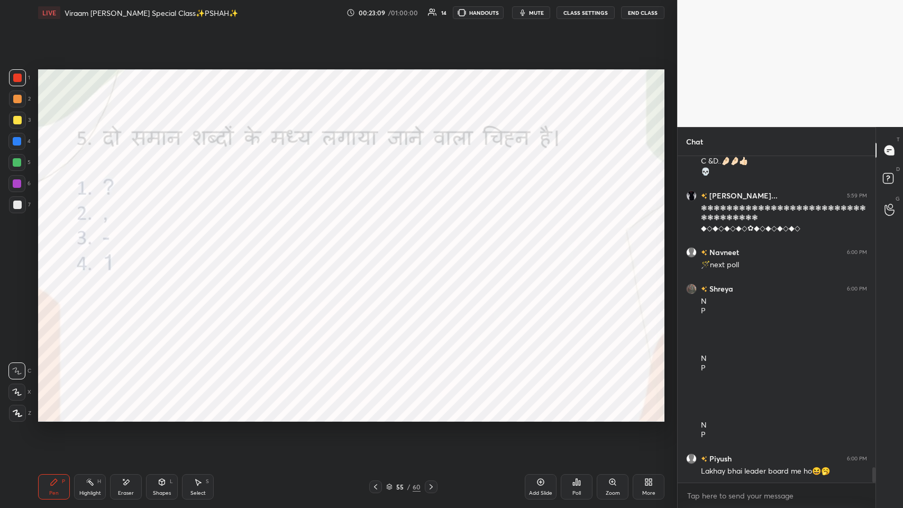
click at [373, 248] on div "Pen P Highlight H Eraser Shapes L Select S 55 / 60 Add Slide Poll Zoom More" at bounding box center [351, 486] width 626 height 42
click at [373, 248] on div at bounding box center [375, 486] width 13 height 13
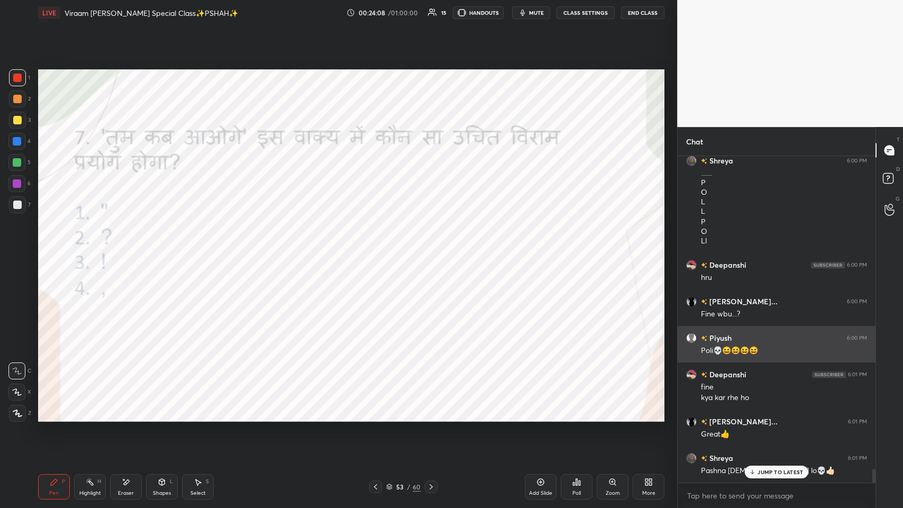
scroll to position [7313, 0]
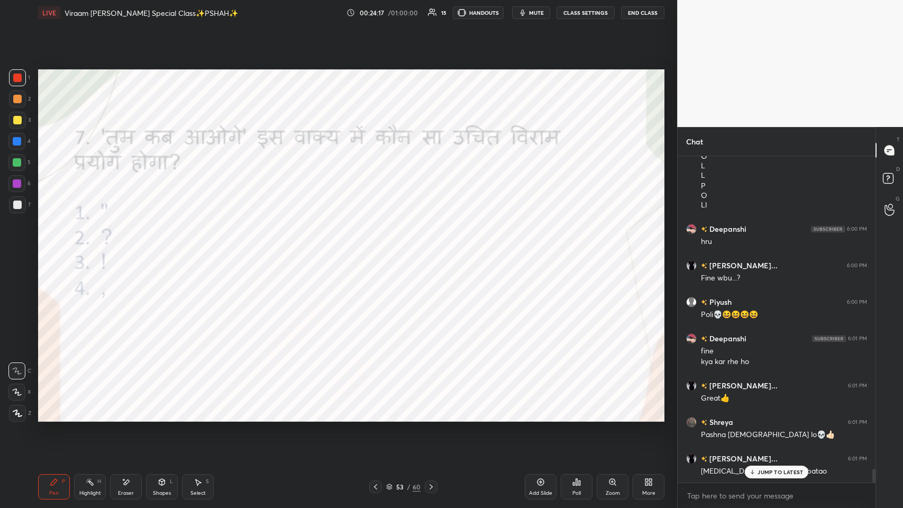
click at [379, 248] on div "Poll" at bounding box center [577, 486] width 32 height 25
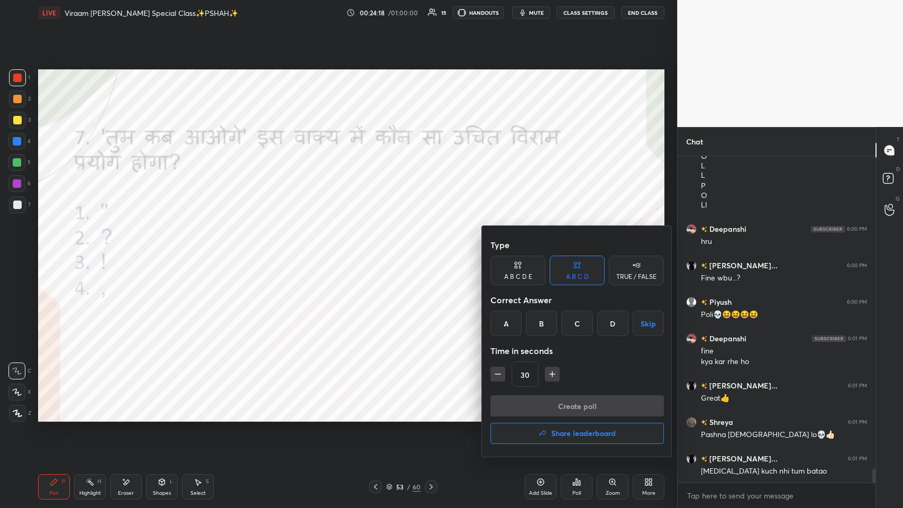
scroll to position [7350, 0]
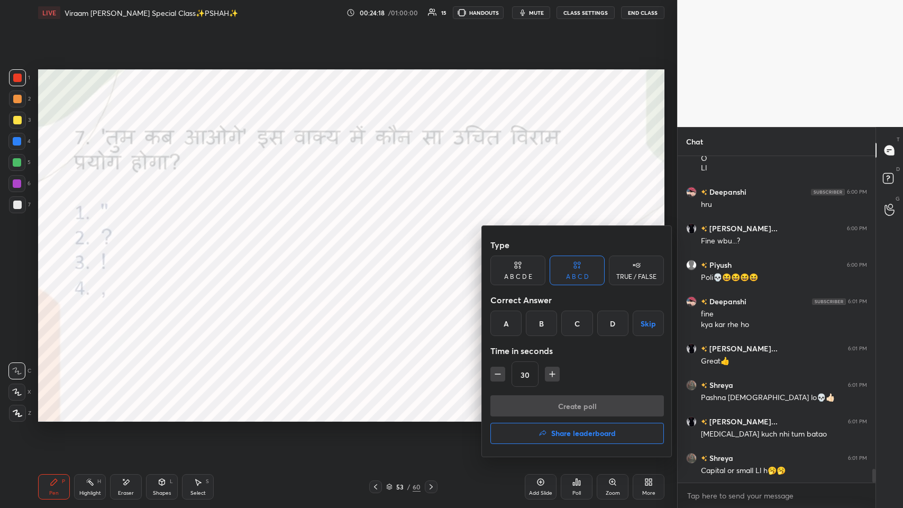
click at [379, 248] on div "B" at bounding box center [541, 322] width 31 height 25
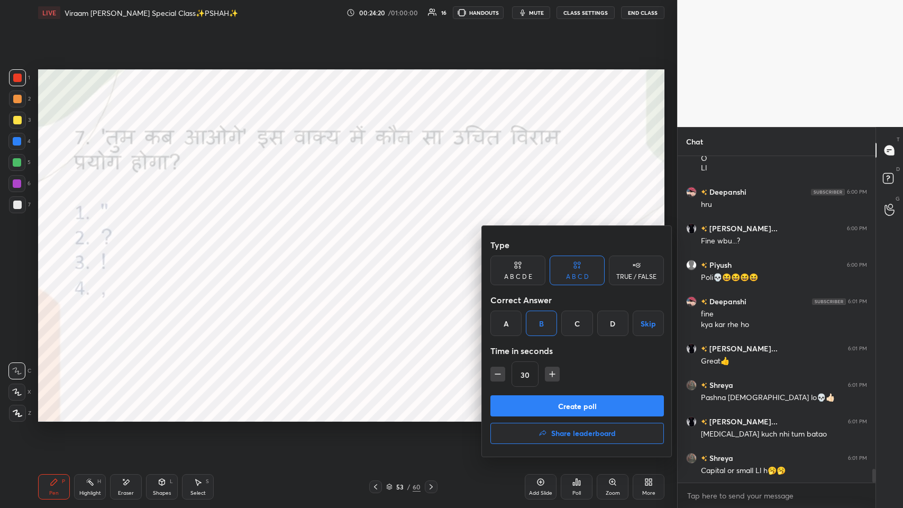
click at [379, 248] on button "Create poll" at bounding box center [576, 405] width 173 height 21
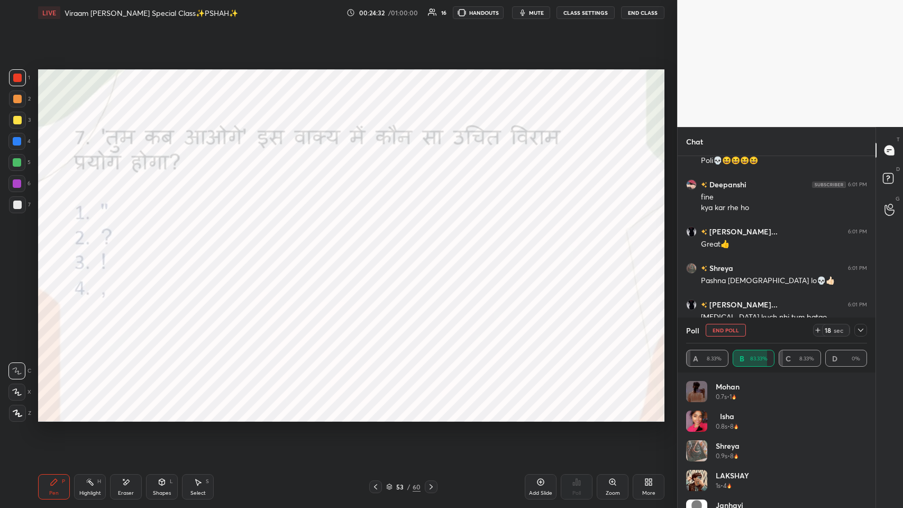
scroll to position [6409, 0]
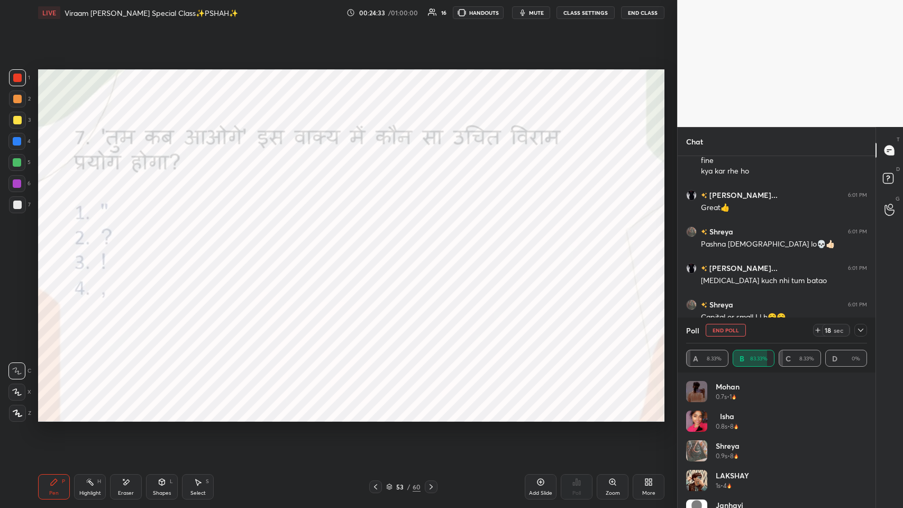
click at [379, 248] on button "End Poll" at bounding box center [726, 330] width 40 height 13
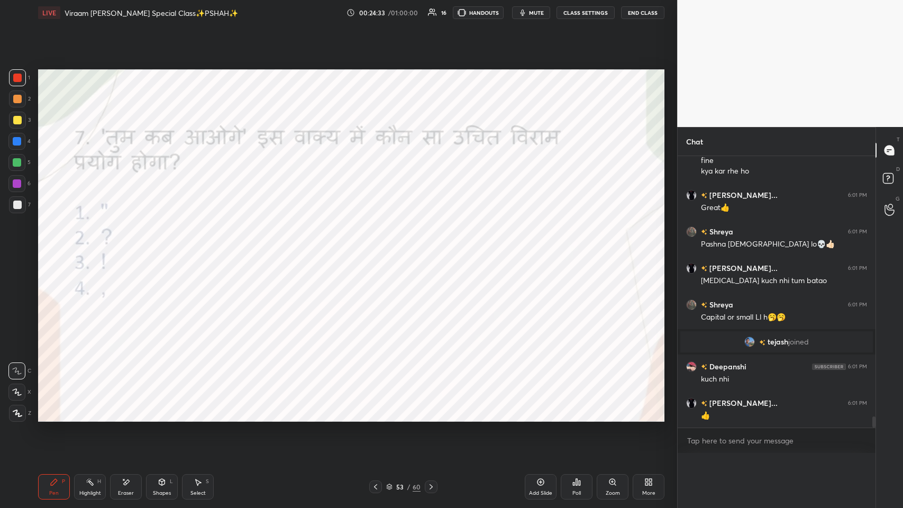
scroll to position [0, 3]
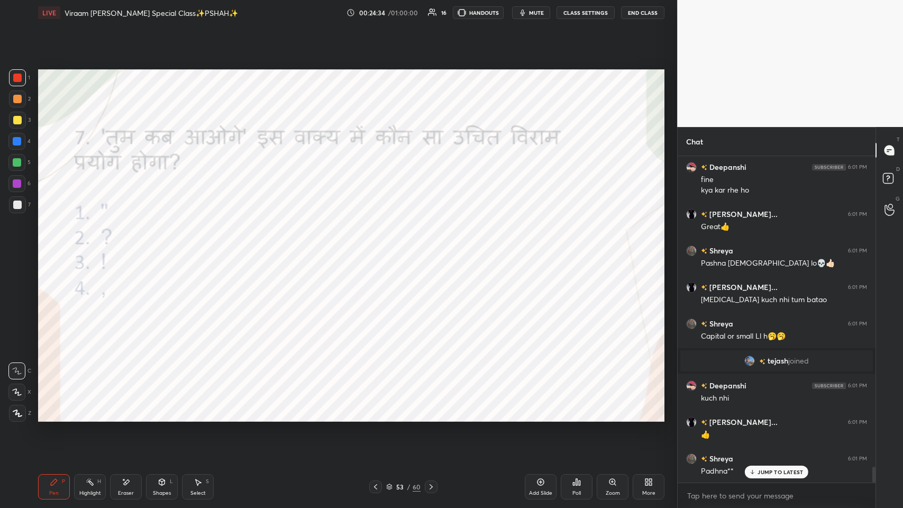
click at [376, 248] on icon at bounding box center [375, 486] width 8 height 8
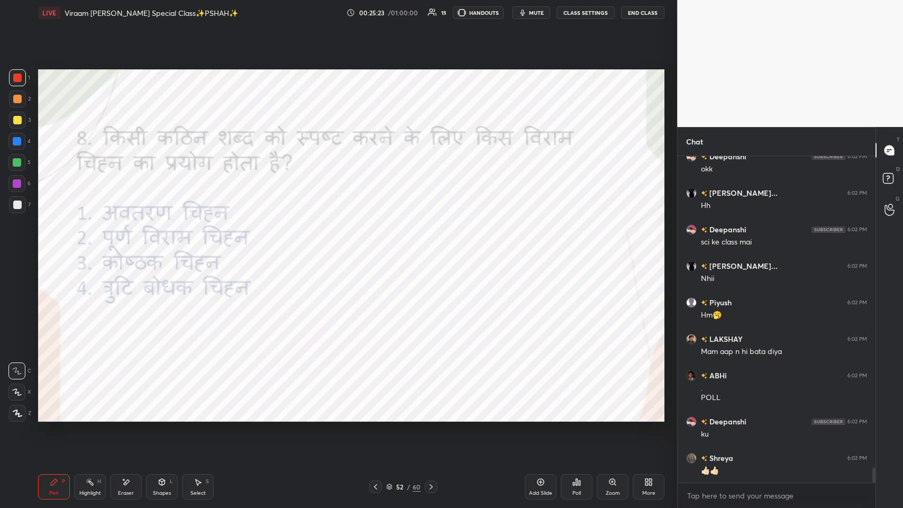
click at [379, 248] on div "Poll" at bounding box center [577, 486] width 32 height 25
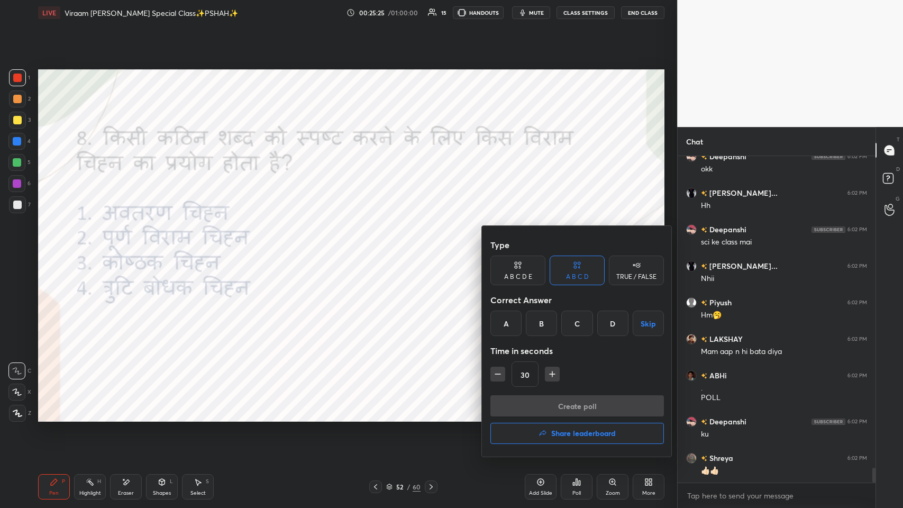
click at [379, 248] on div "C" at bounding box center [576, 322] width 31 height 25
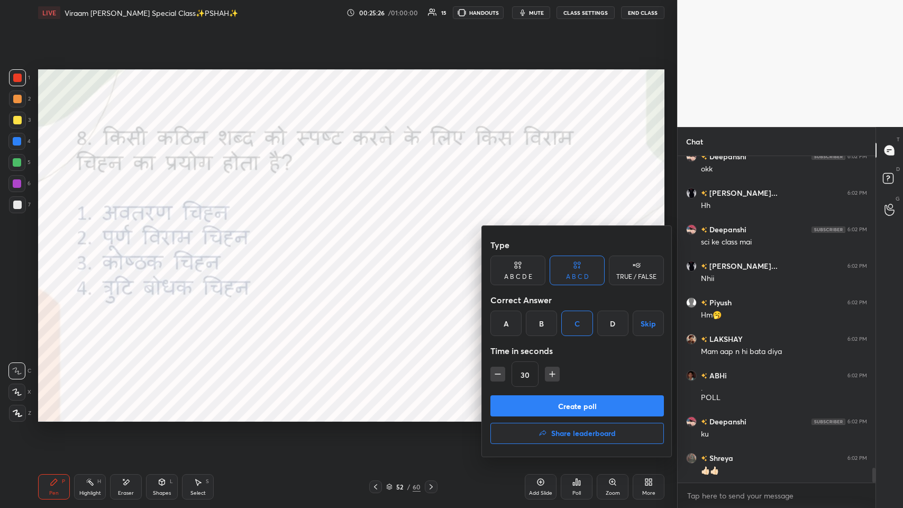
click at [379, 248] on button "Create poll" at bounding box center [576, 405] width 173 height 21
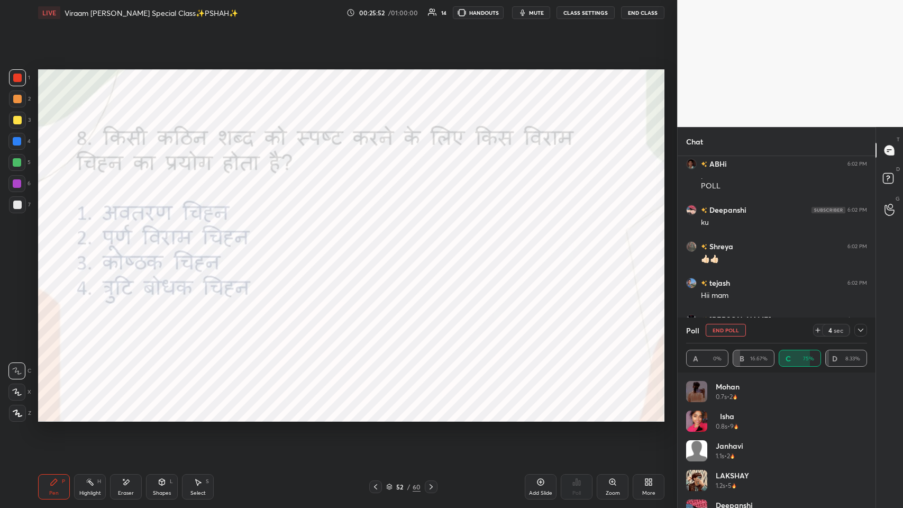
scroll to position [7114, 0]
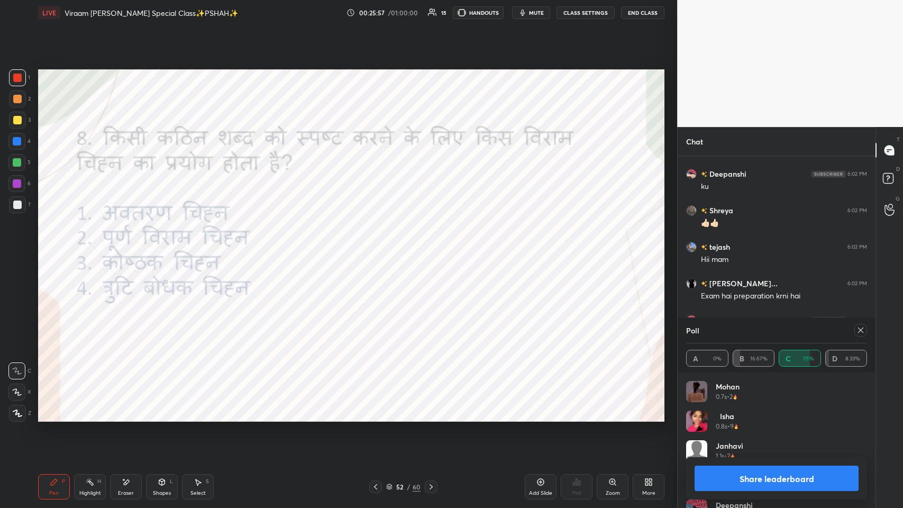
click at [379, 248] on div "Poll" at bounding box center [776, 329] width 181 height 25
click at [379, 248] on icon at bounding box center [860, 330] width 8 height 8
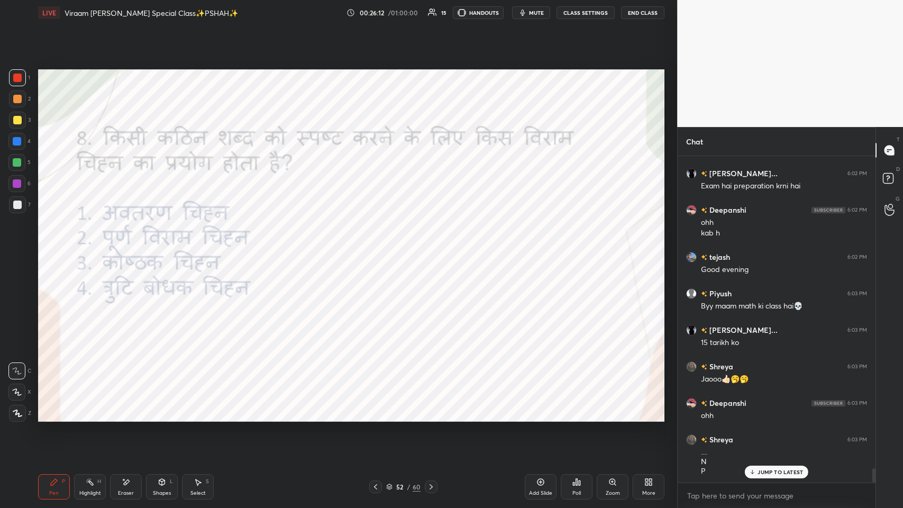
click at [134, 248] on div "Eraser" at bounding box center [126, 486] width 32 height 25
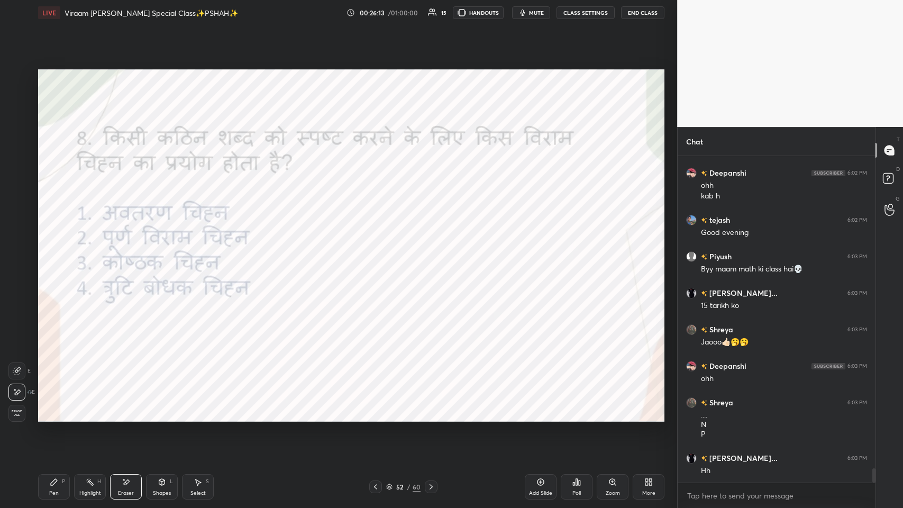
click at [48, 248] on div "Pen P" at bounding box center [54, 486] width 32 height 25
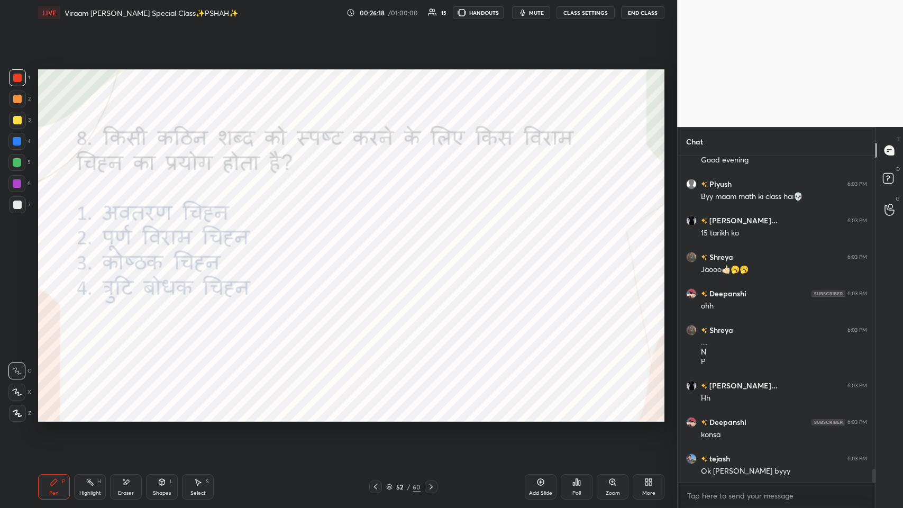
click at [124, 248] on icon at bounding box center [126, 482] width 8 height 9
click at [59, 248] on div "Pen P" at bounding box center [54, 486] width 32 height 25
click at [378, 248] on icon at bounding box center [375, 486] width 8 height 8
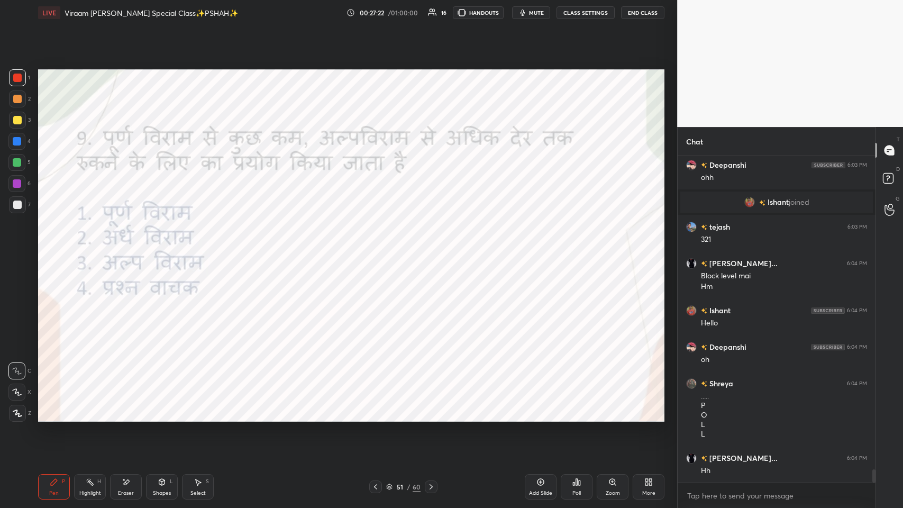
scroll to position [7803, 0]
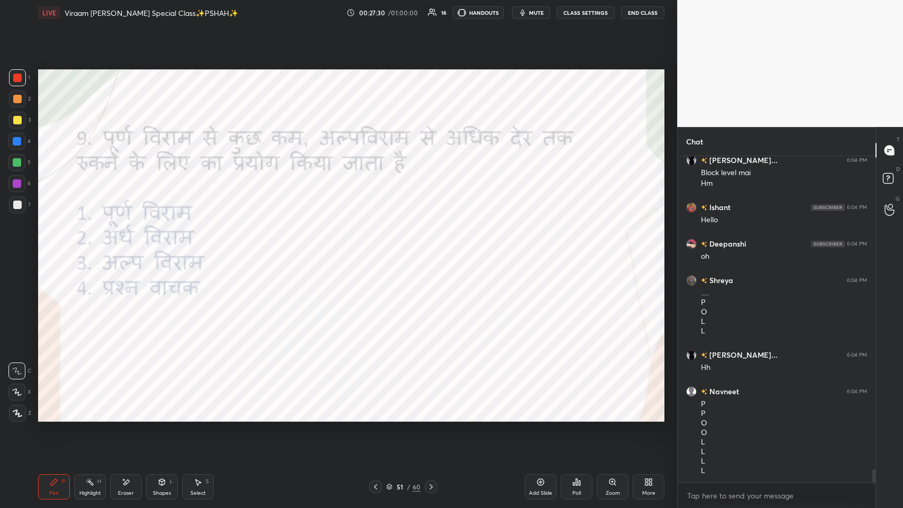
click at [379, 248] on div "Poll" at bounding box center [577, 486] width 32 height 25
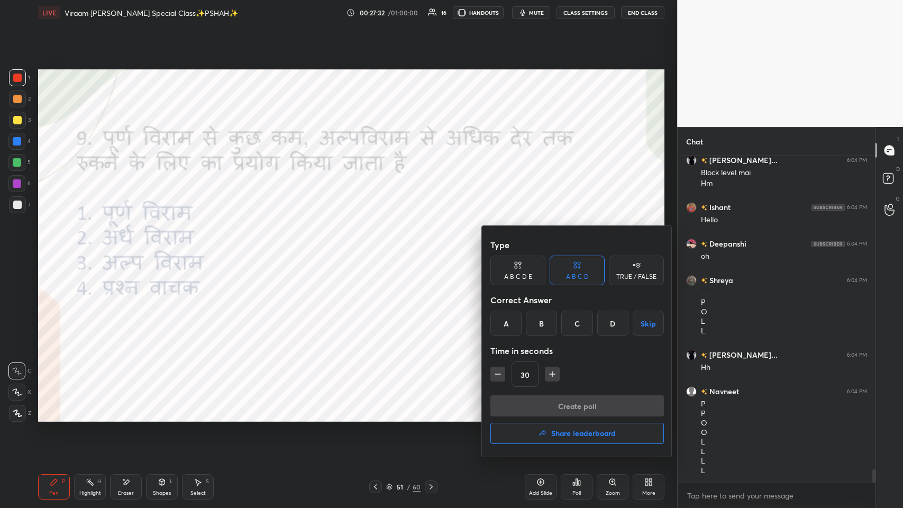
click at [379, 248] on div "B" at bounding box center [541, 322] width 31 height 25
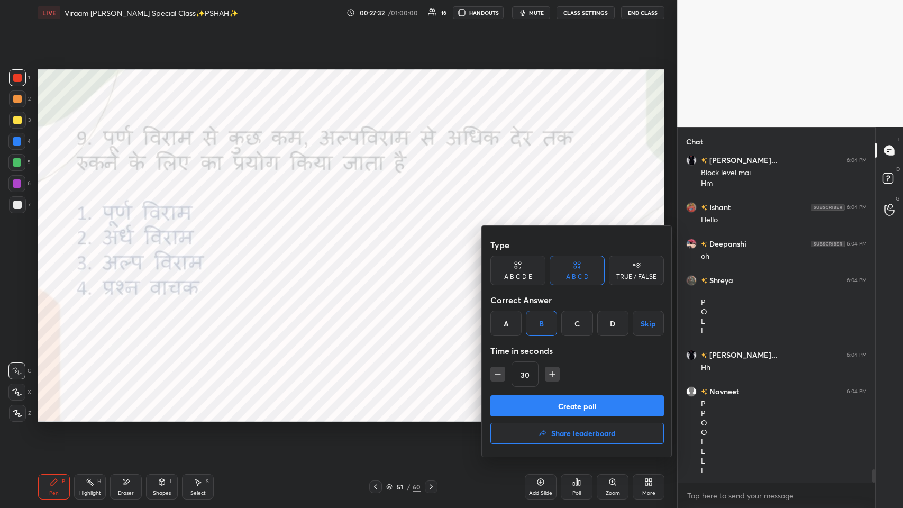
click at [379, 248] on button "Create poll" at bounding box center [576, 405] width 173 height 21
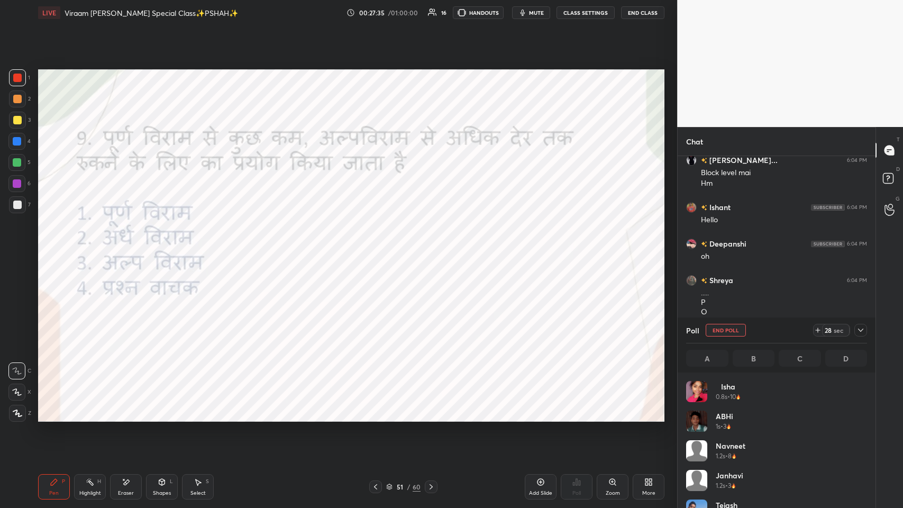
scroll to position [124, 178]
click at [135, 248] on div "Eraser" at bounding box center [126, 486] width 32 height 25
click at [56, 248] on div "Pen P" at bounding box center [54, 486] width 32 height 25
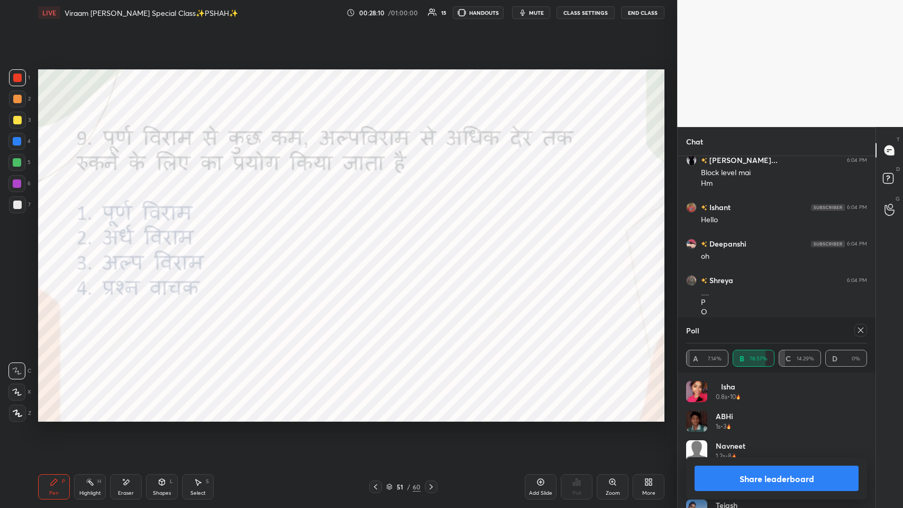
click at [379, 248] on icon at bounding box center [860, 330] width 8 height 8
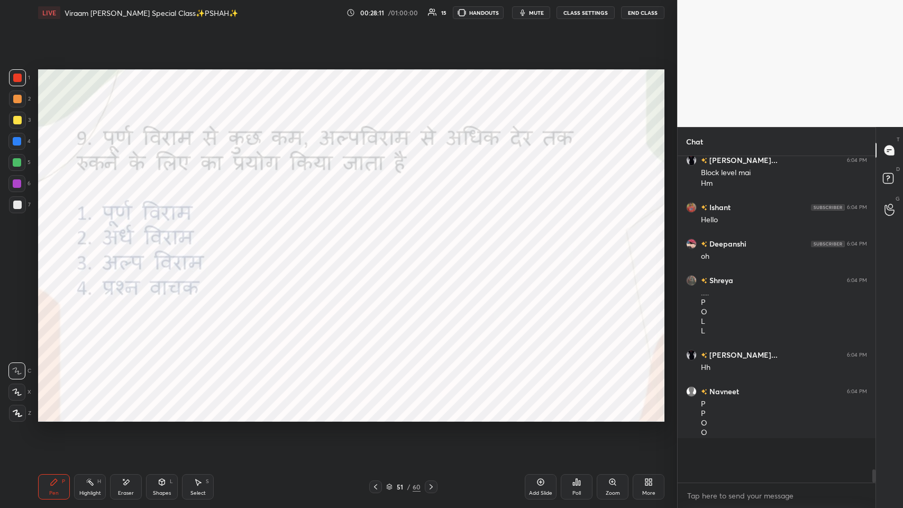
scroll to position [334, 195]
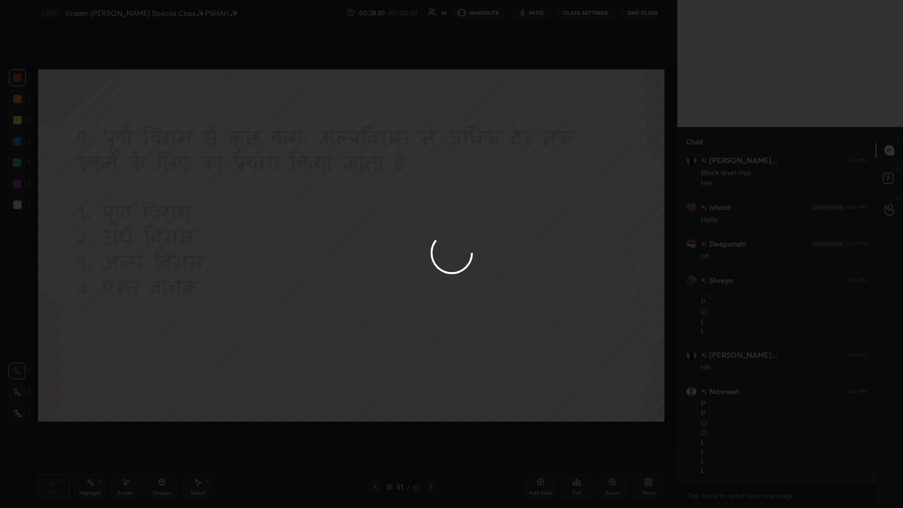
click at [379, 248] on div at bounding box center [451, 254] width 903 height 508
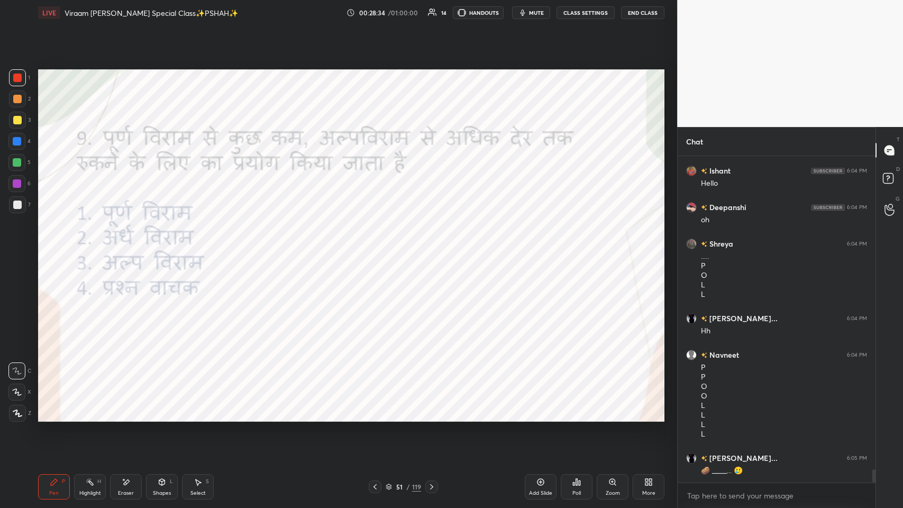
click at [372, 248] on icon at bounding box center [375, 486] width 8 height 8
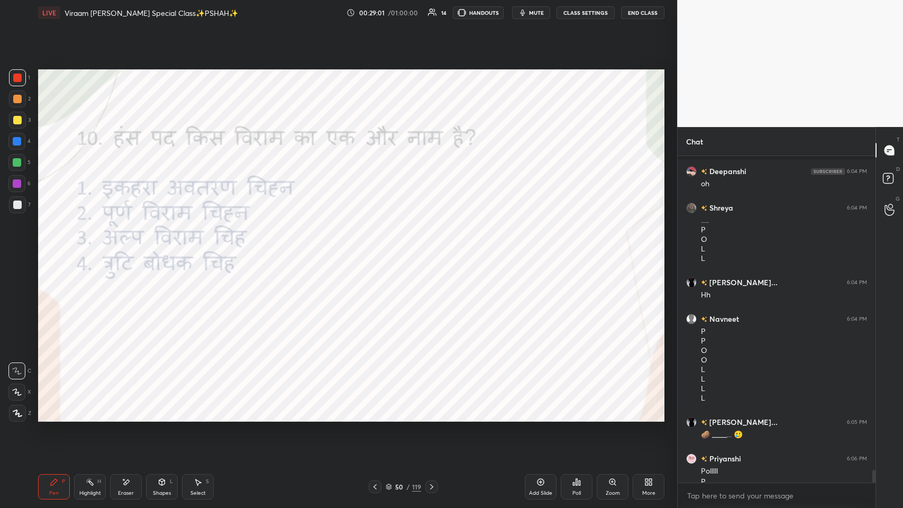
scroll to position [7915, 0]
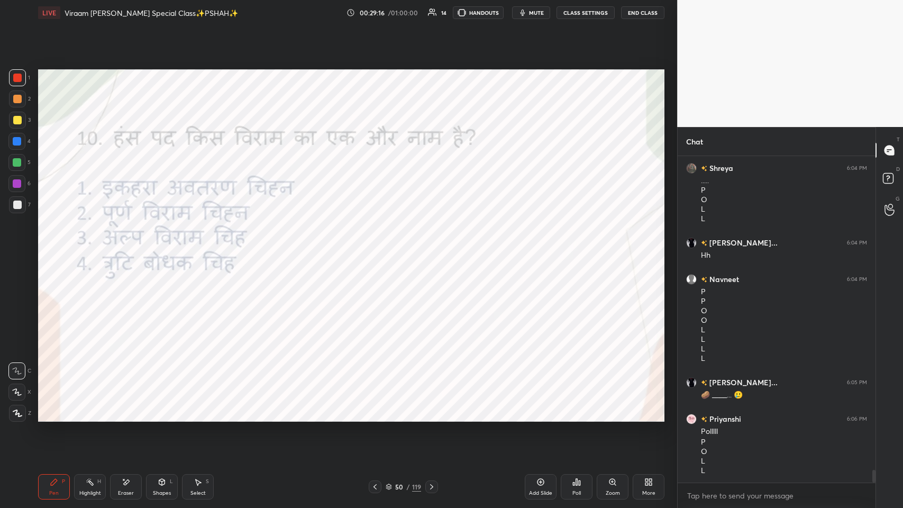
click at [379, 248] on div "Poll" at bounding box center [577, 486] width 32 height 25
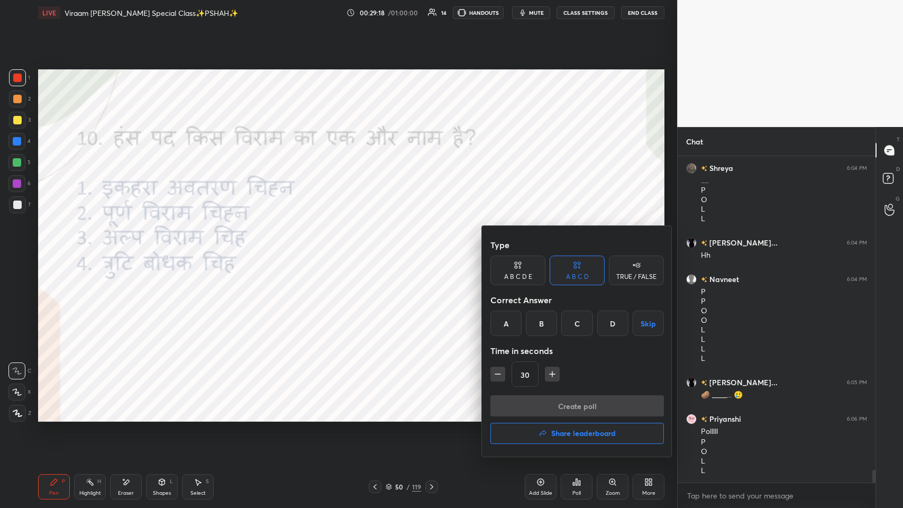
click at [379, 248] on div "D" at bounding box center [612, 322] width 31 height 25
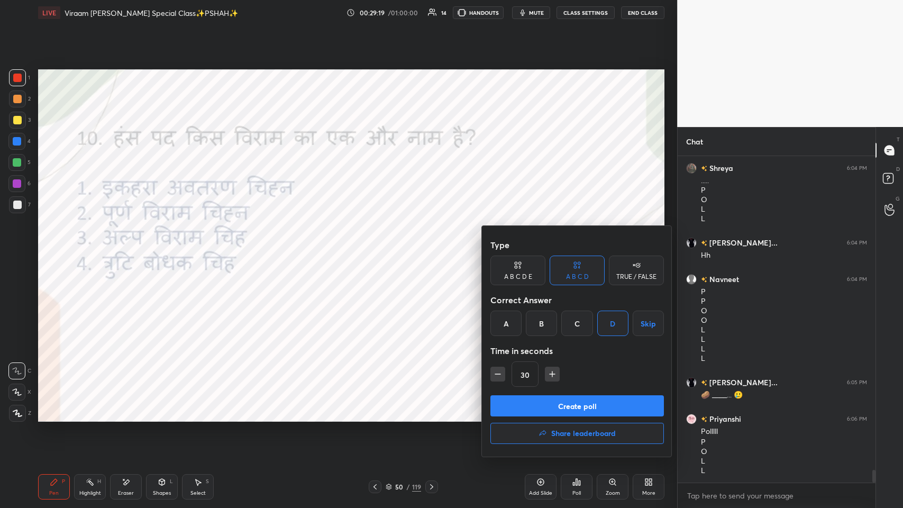
click at [379, 248] on button "Create poll" at bounding box center [576, 405] width 173 height 21
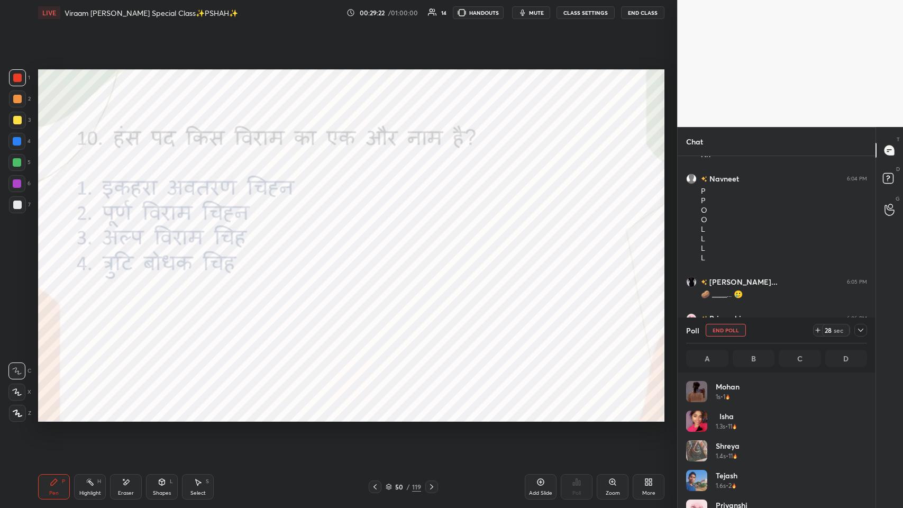
scroll to position [124, 178]
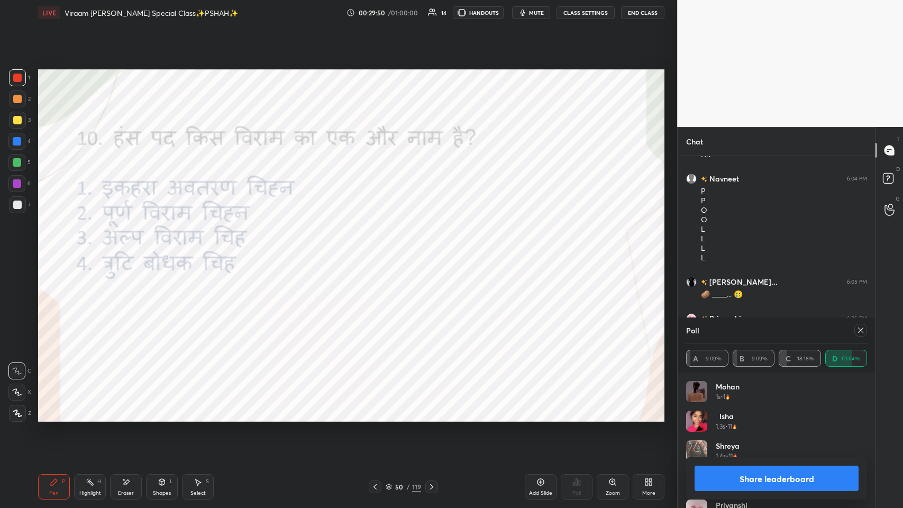
click at [379, 248] on icon at bounding box center [860, 330] width 8 height 8
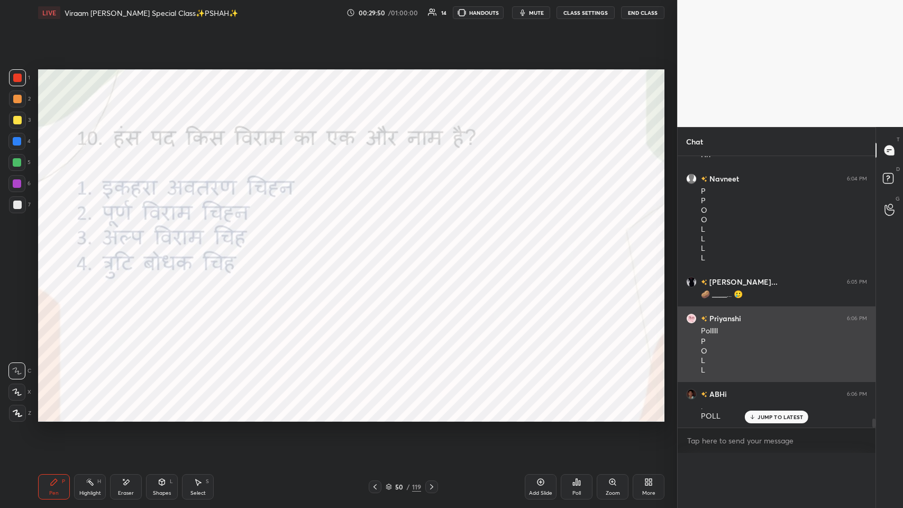
scroll to position [3, 3]
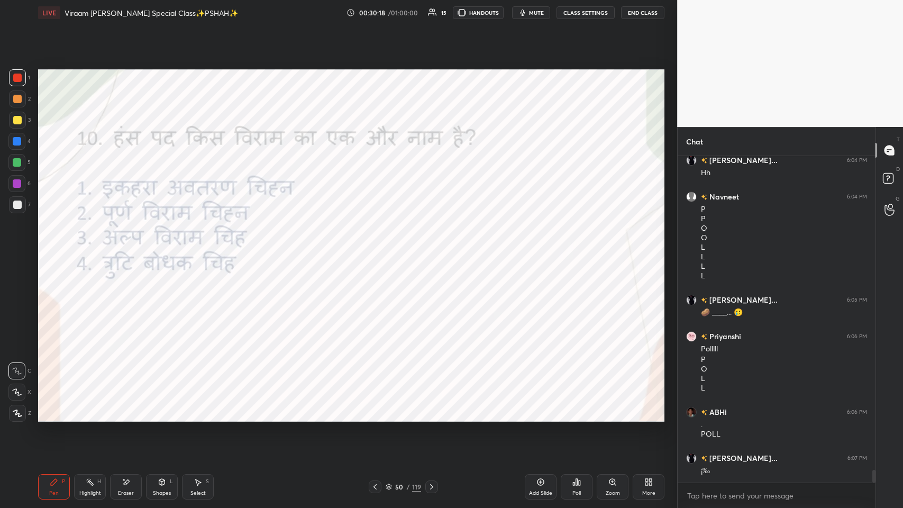
click at [379, 248] on div "Poll" at bounding box center [577, 486] width 32 height 25
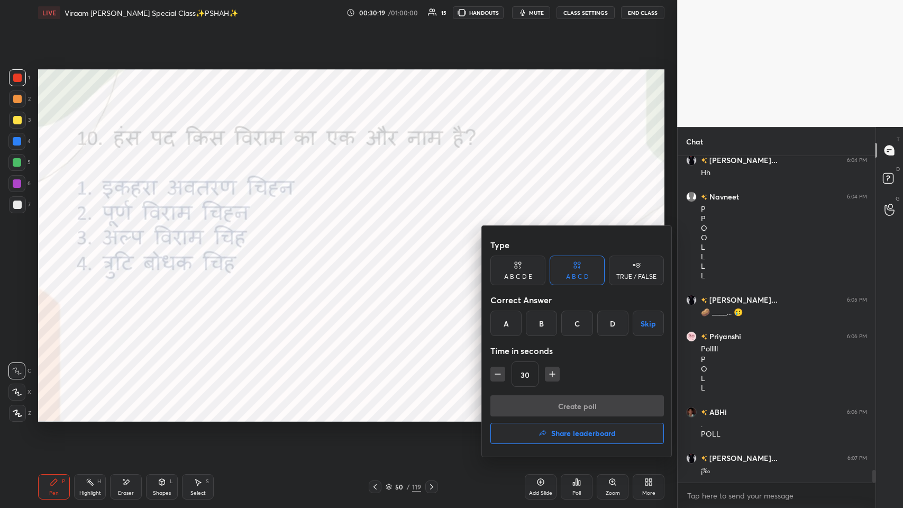
click at [379, 248] on h4 "Share leaderboard" at bounding box center [583, 432] width 65 height 7
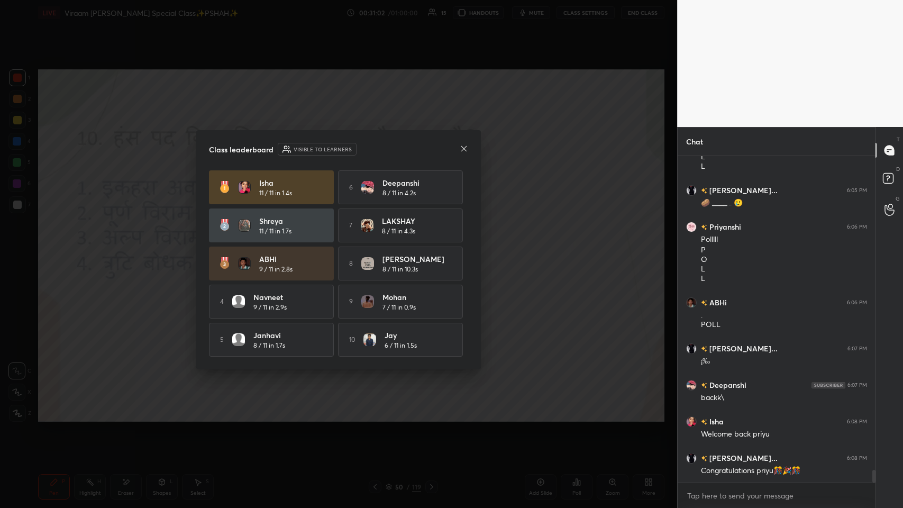
scroll to position [8144, 0]
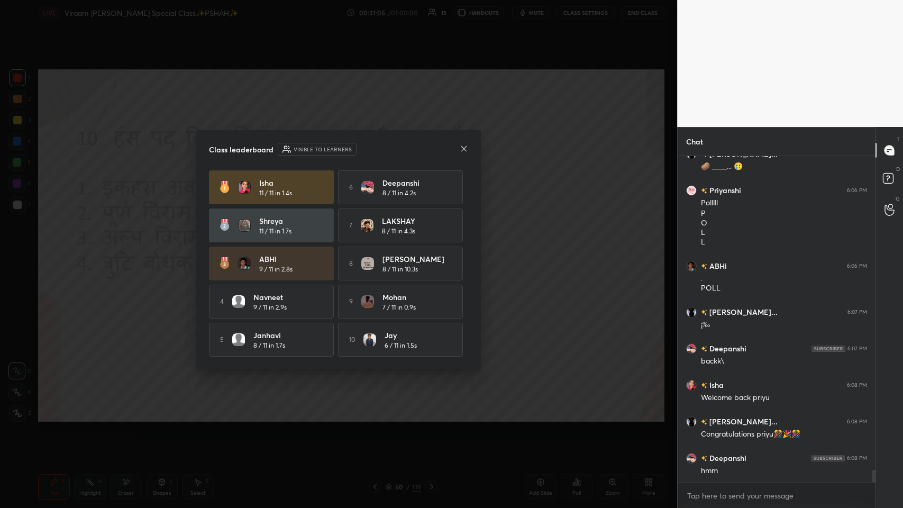
click at [379, 146] on icon at bounding box center [464, 148] width 8 height 8
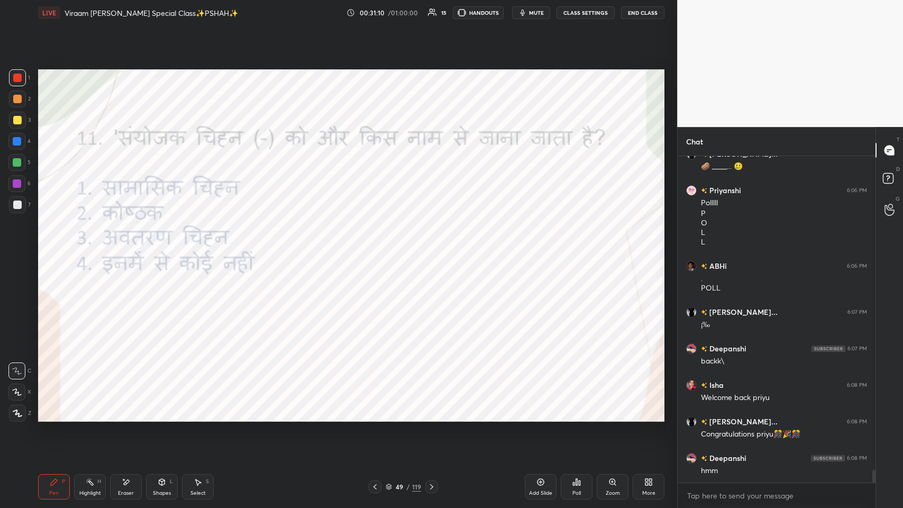
scroll to position [8180, 0]
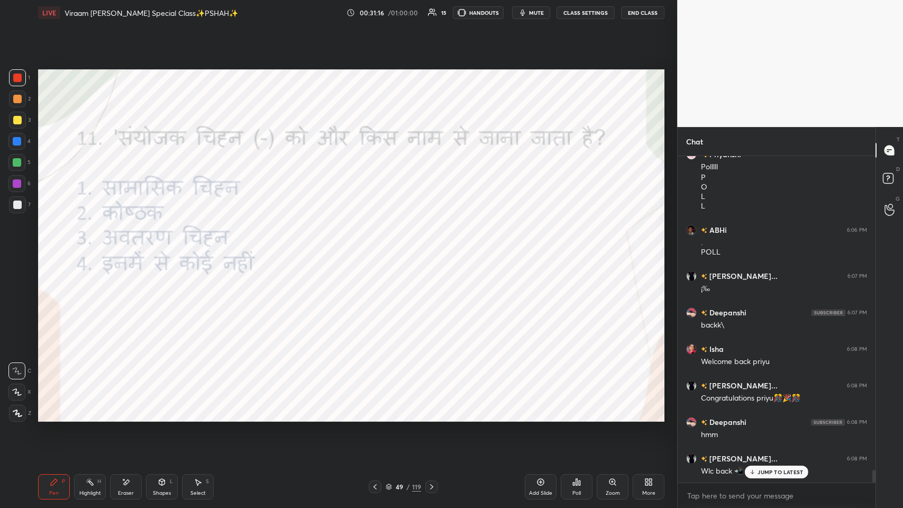
click at [379, 248] on p "JUMP TO LATEST" at bounding box center [779, 472] width 45 height 6
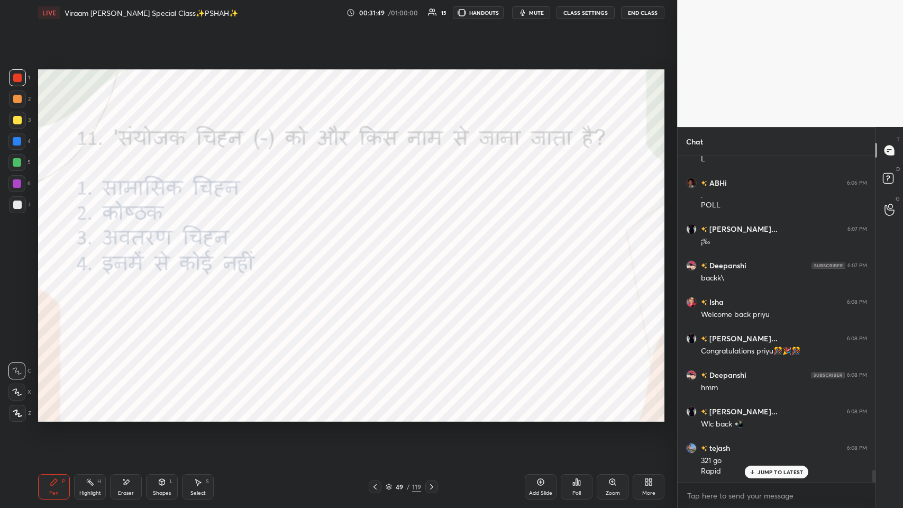
scroll to position [8264, 0]
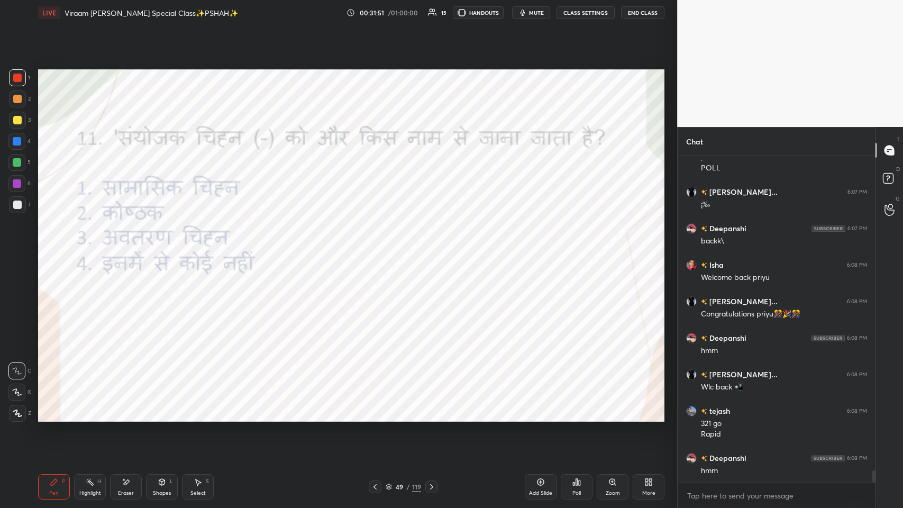
click at [379, 248] on div "Poll" at bounding box center [577, 486] width 32 height 25
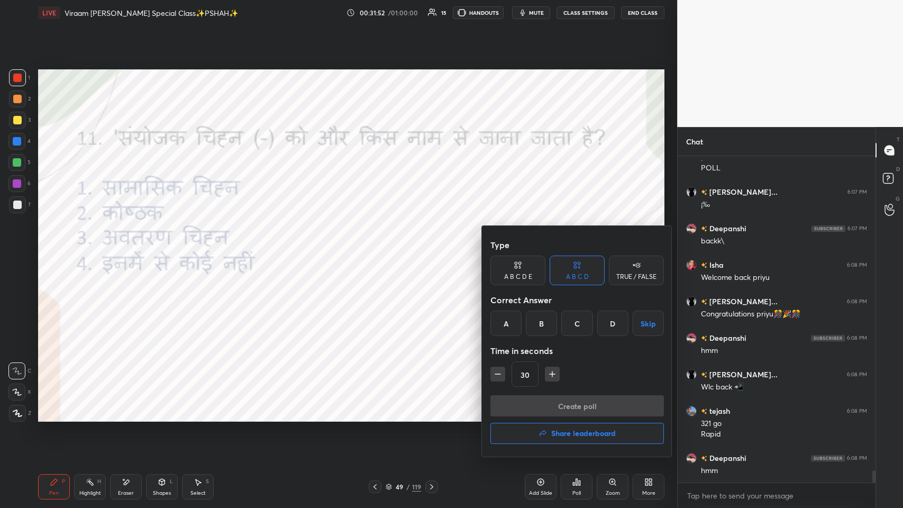
drag, startPoint x: 507, startPoint y: 318, endPoint x: 517, endPoint y: 347, distance: 30.5
click at [379, 248] on div "A" at bounding box center [505, 322] width 31 height 25
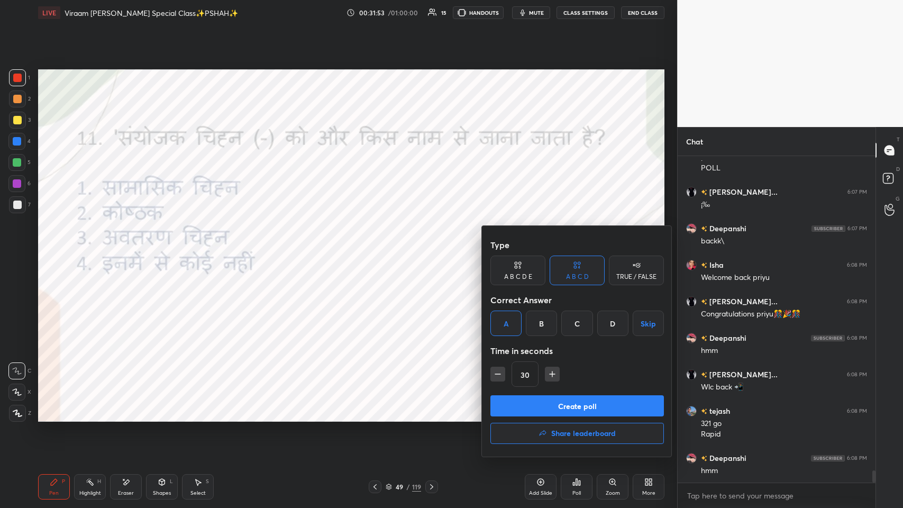
click at [379, 248] on button "Create poll" at bounding box center [576, 405] width 173 height 21
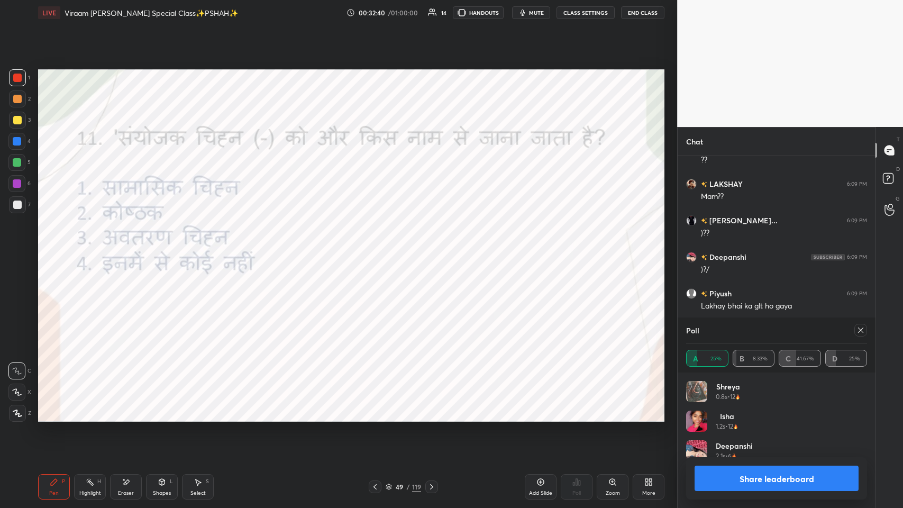
scroll to position [8683, 0]
click at [136, 248] on div "Eraser" at bounding box center [126, 486] width 32 height 25
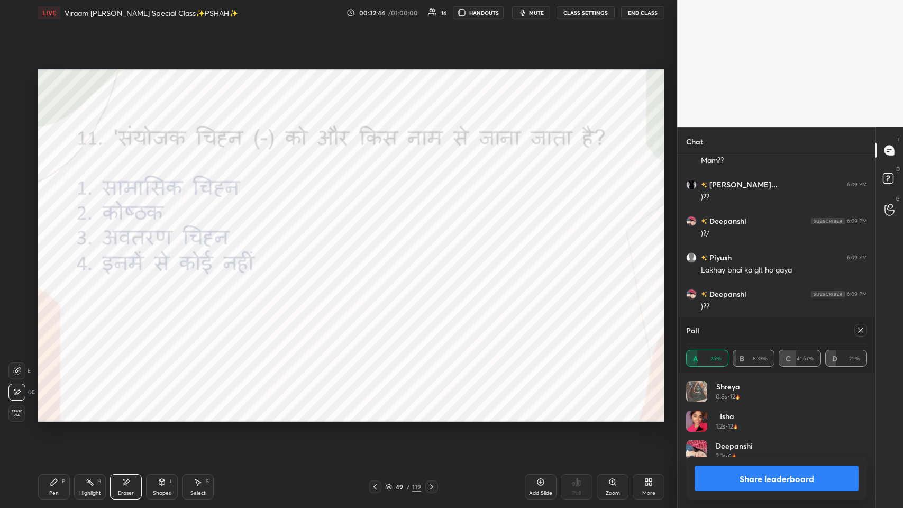
click at [51, 248] on div "Pen" at bounding box center [54, 492] width 10 height 5
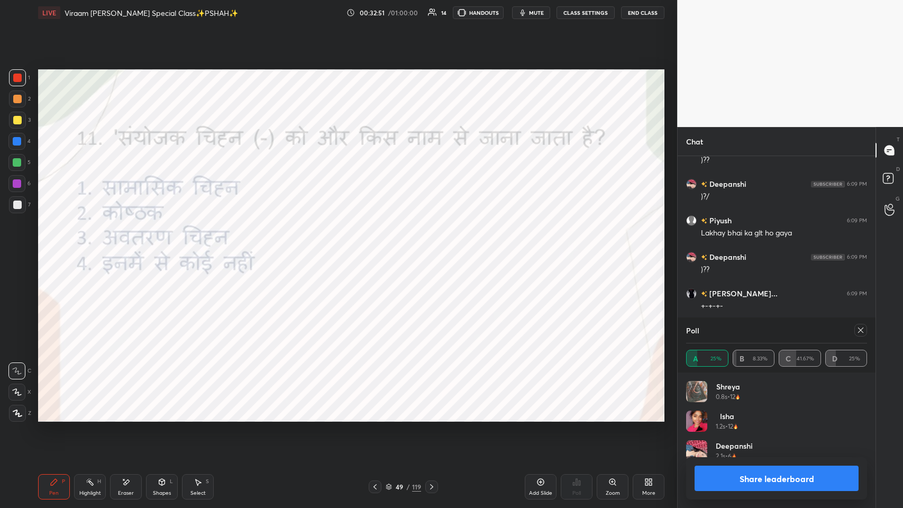
click at [379, 248] on div "Poll" at bounding box center [776, 329] width 181 height 25
click at [374, 248] on icon at bounding box center [374, 486] width 3 height 5
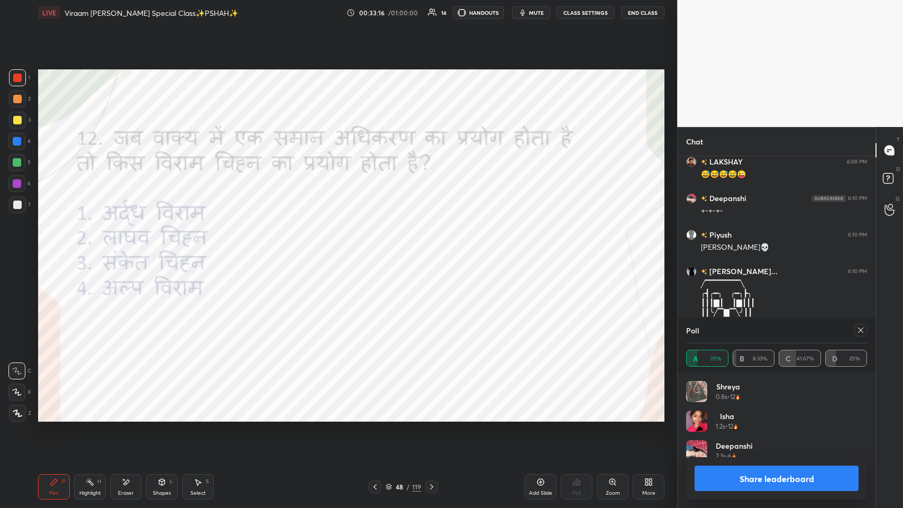
scroll to position [9102, 0]
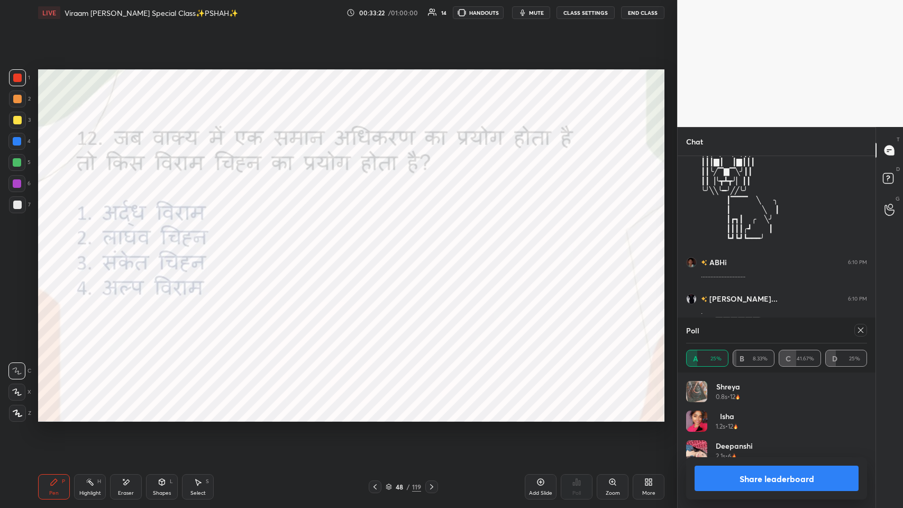
click at [379, 248] on div at bounding box center [860, 330] width 13 height 13
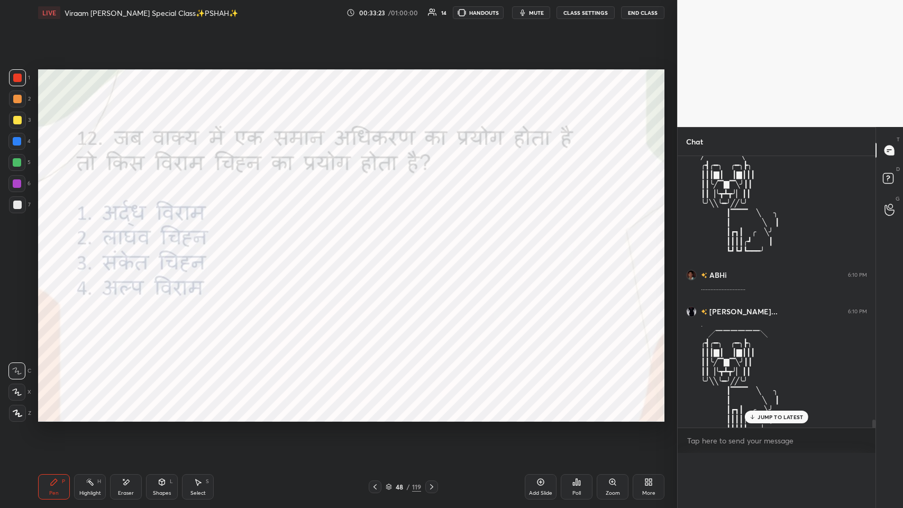
scroll to position [313, 195]
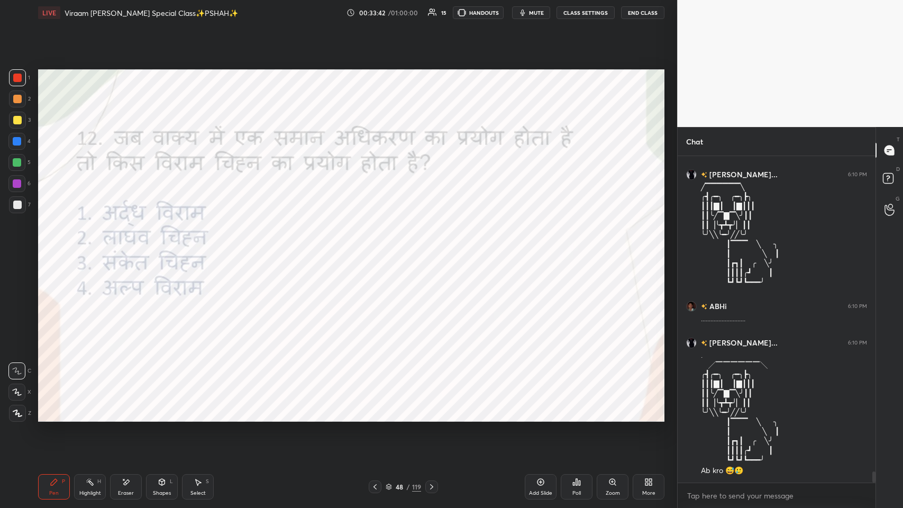
click at [379, 248] on icon at bounding box center [577, 482] width 2 height 6
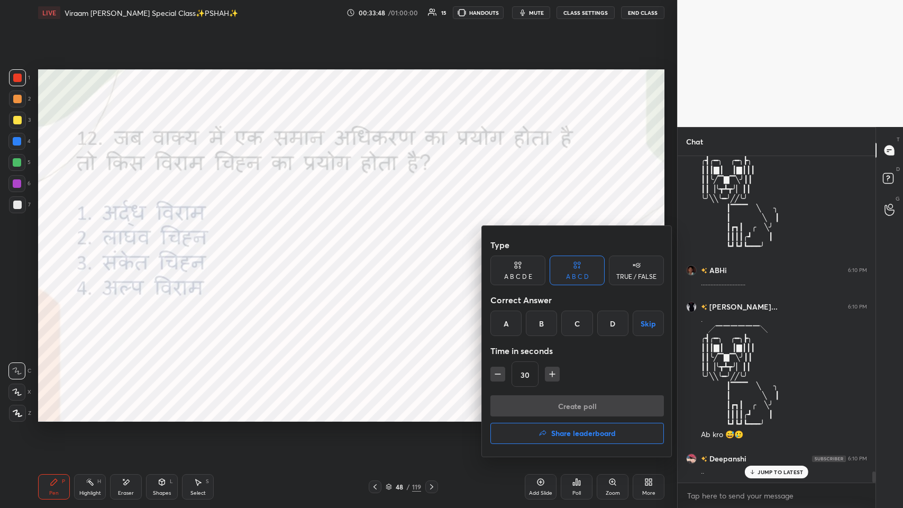
click at [379, 248] on div "C" at bounding box center [576, 322] width 31 height 25
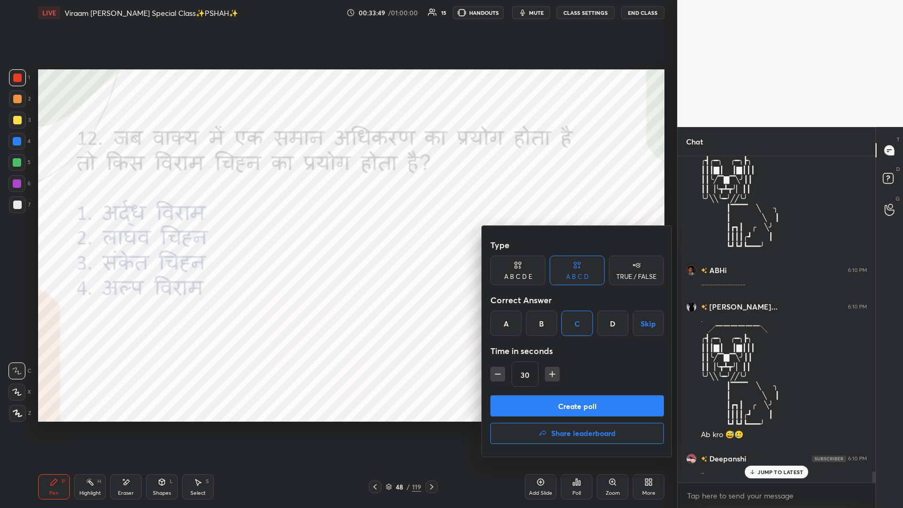
click at [379, 248] on div "D" at bounding box center [612, 322] width 31 height 25
click at [379, 248] on button "Create poll" at bounding box center [576, 405] width 173 height 21
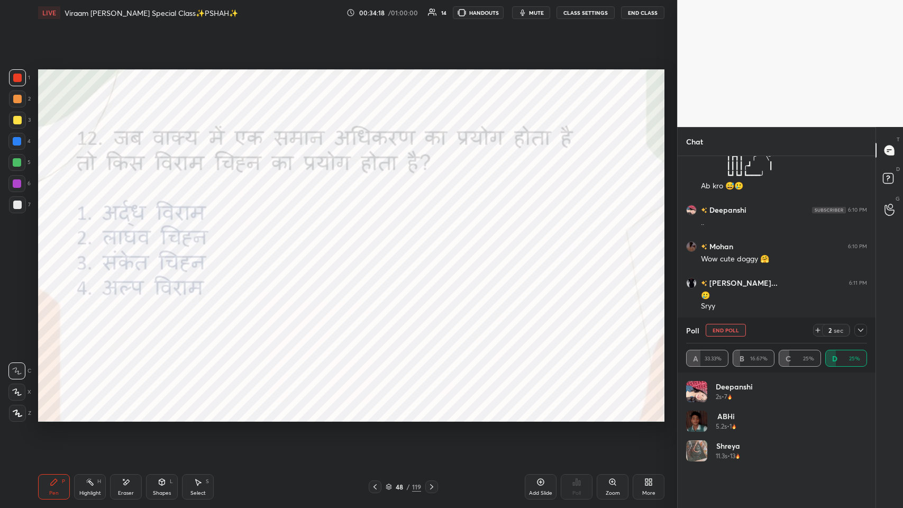
click at [379, 248] on icon at bounding box center [860, 330] width 8 height 8
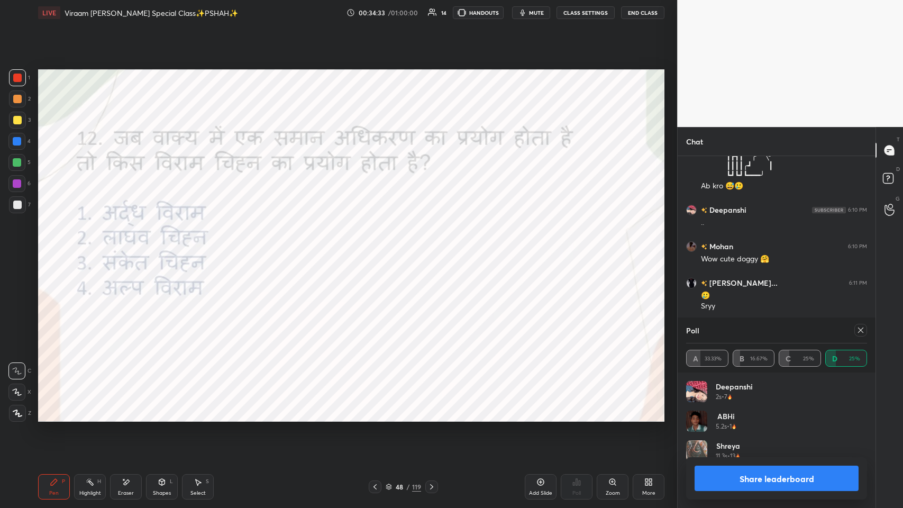
click at [378, 248] on icon at bounding box center [375, 486] width 8 height 8
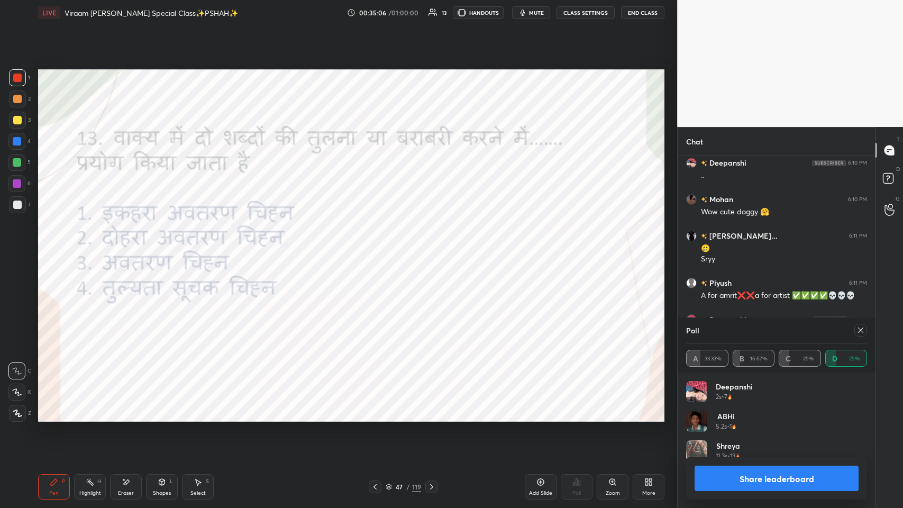
scroll to position [9426, 0]
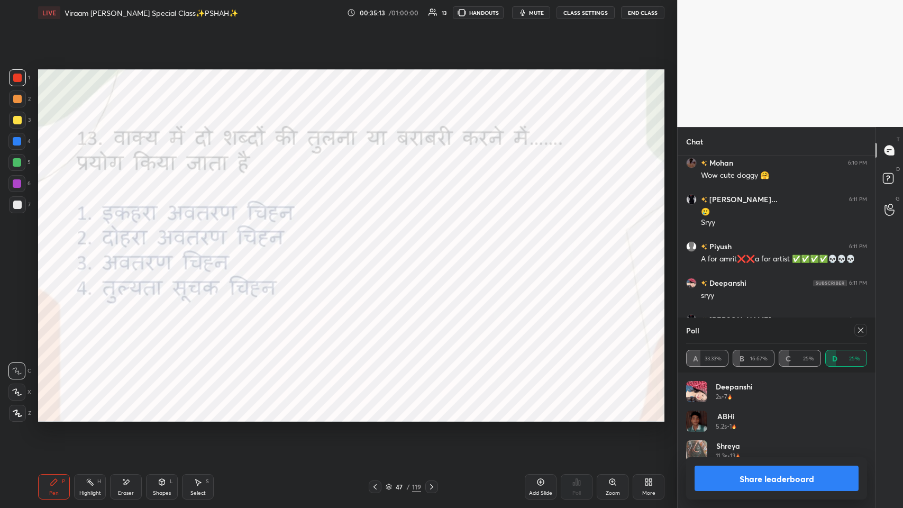
click at [379, 248] on icon at bounding box center [860, 330] width 8 height 8
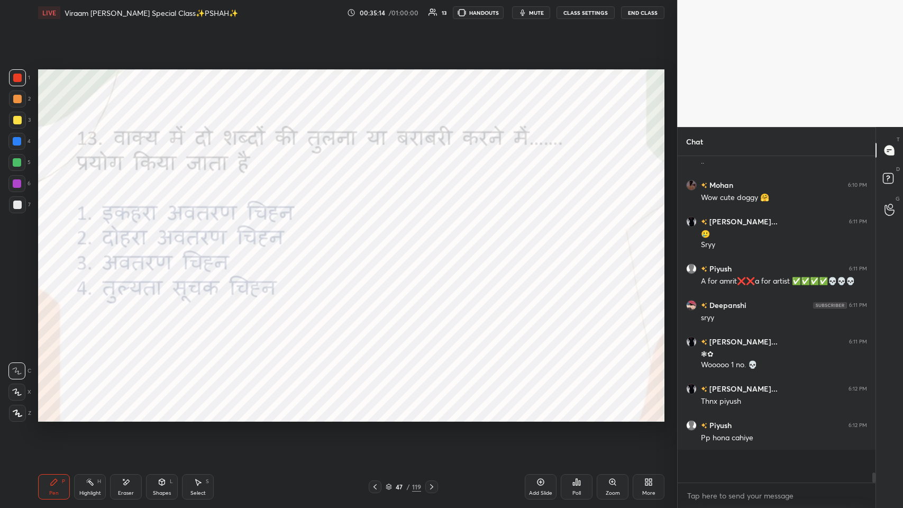
scroll to position [321, 195]
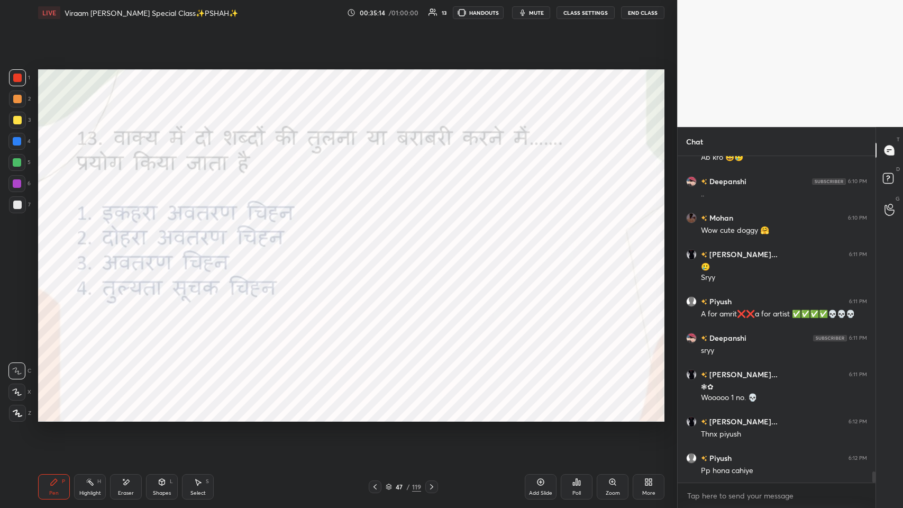
click at [379, 248] on div "Poll" at bounding box center [577, 486] width 32 height 25
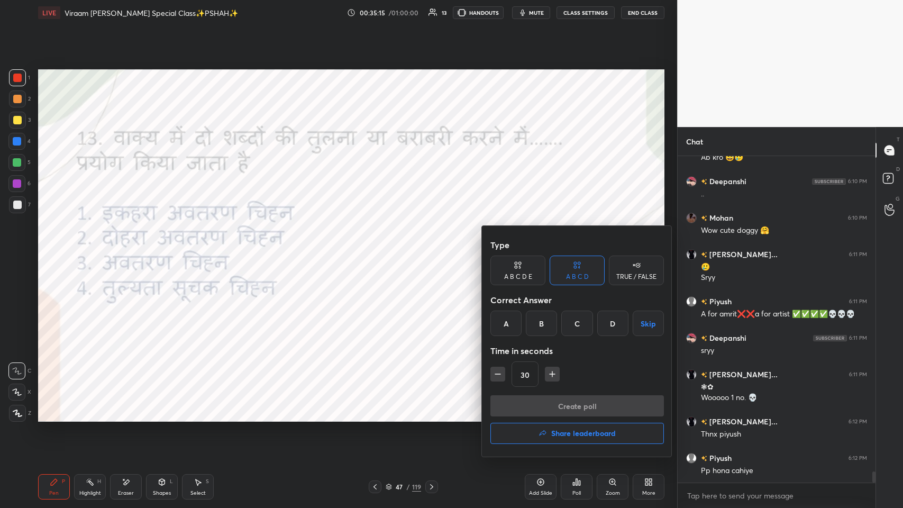
click at [379, 248] on div "D" at bounding box center [612, 322] width 31 height 25
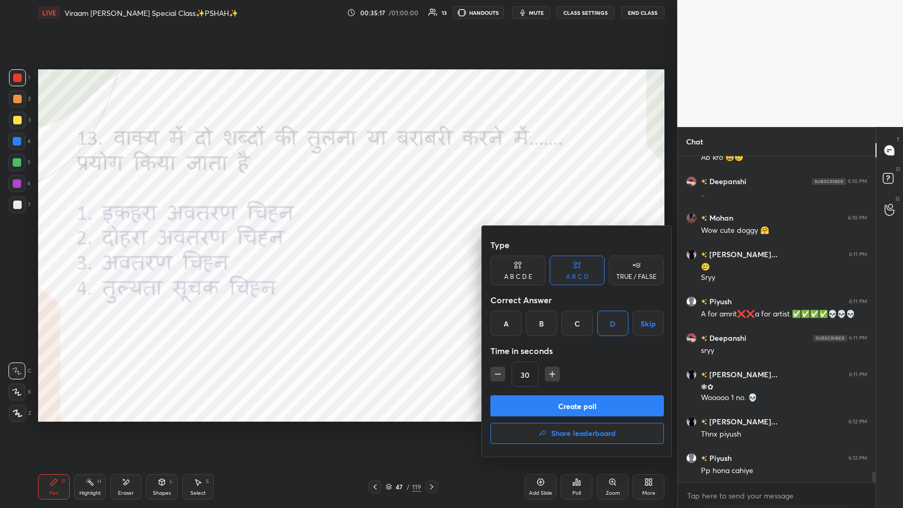
click at [379, 248] on button "Create poll" at bounding box center [576, 405] width 173 height 21
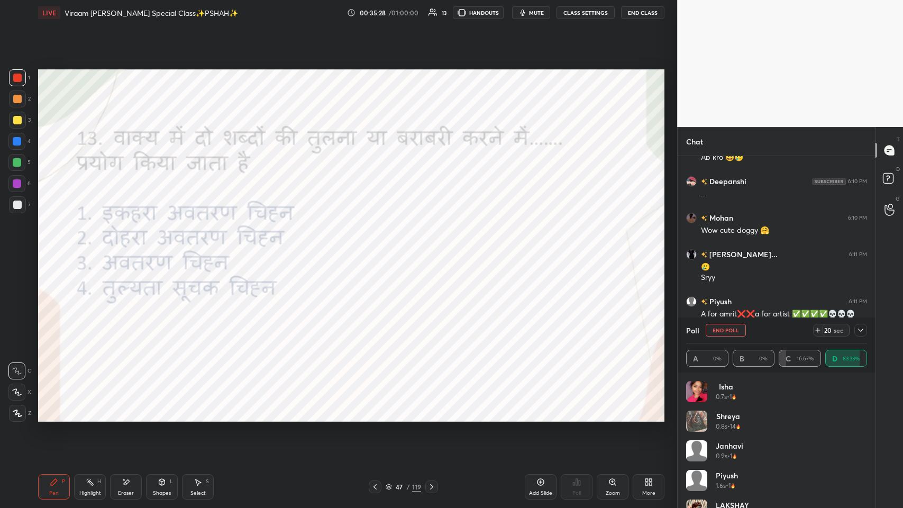
click at [379, 248] on icon at bounding box center [860, 330] width 8 height 8
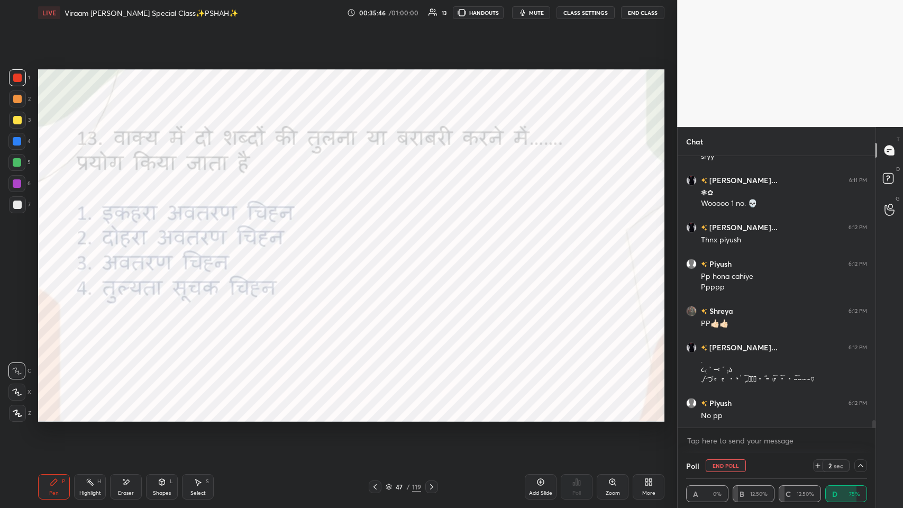
click at [379, 248] on icon at bounding box center [860, 465] width 5 height 3
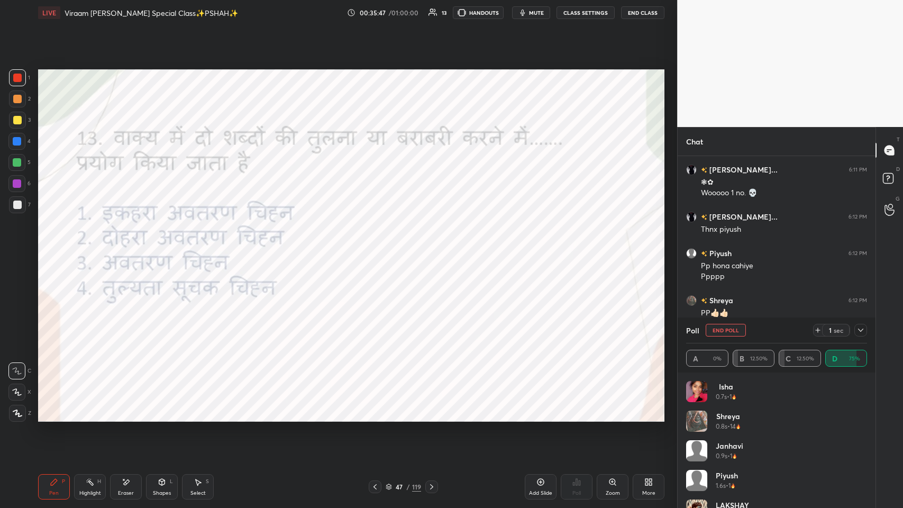
drag, startPoint x: 721, startPoint y: 329, endPoint x: 669, endPoint y: 365, distance: 64.0
click at [379, 248] on button "End Poll" at bounding box center [726, 330] width 40 height 13
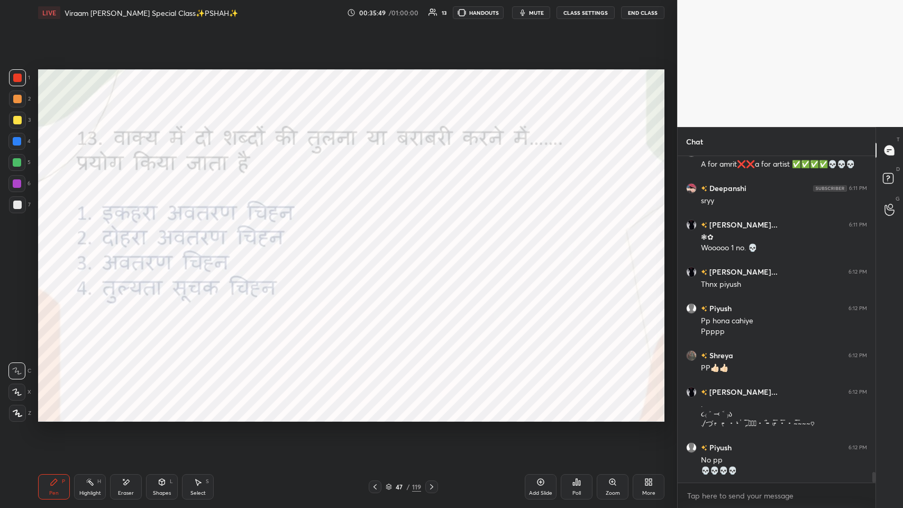
click at [379, 248] on div at bounding box center [375, 486] width 13 height 13
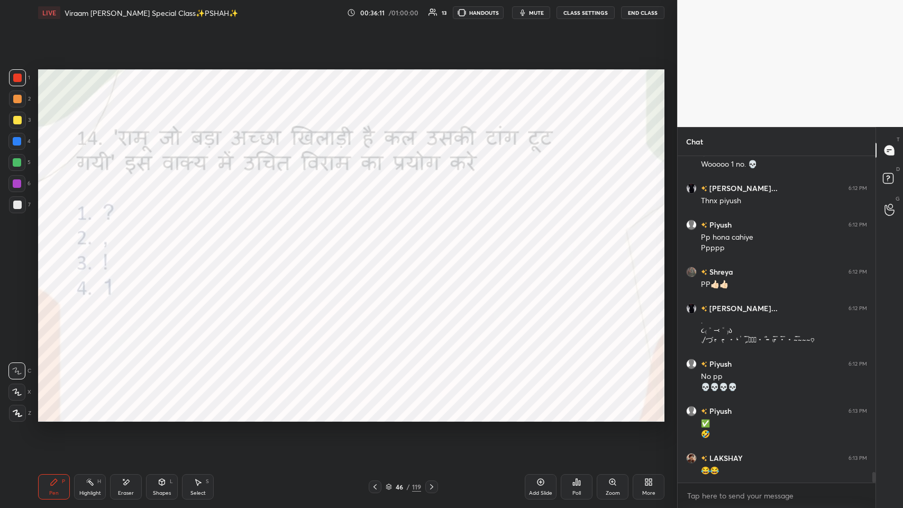
click at [379, 13] on icon "button" at bounding box center [522, 12] width 8 height 8
click at [379, 248] on icon at bounding box center [646, 483] width 3 height 3
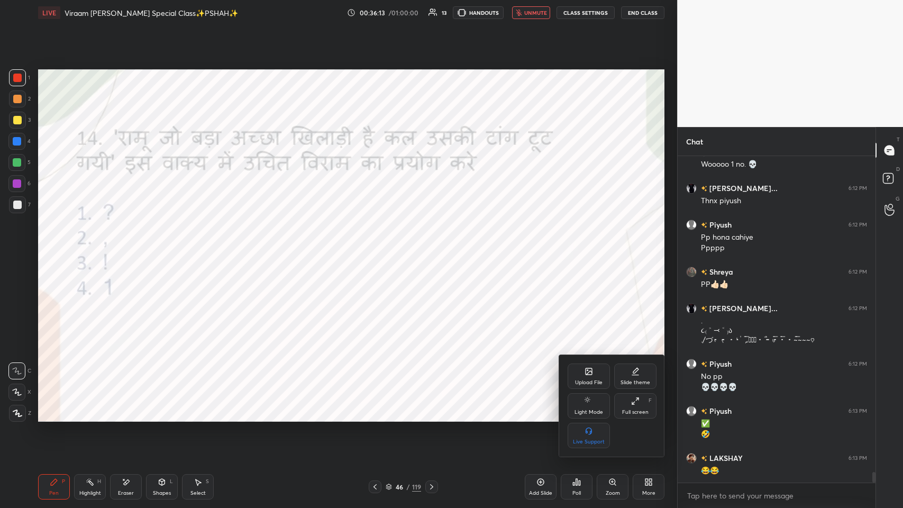
click at [379, 248] on div "Full screen" at bounding box center [635, 411] width 26 height 5
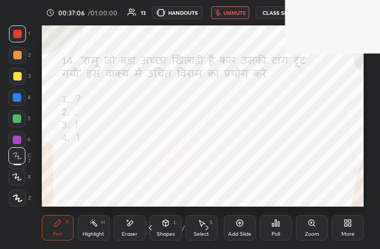
click at [229, 17] on button "unmute" at bounding box center [230, 12] width 38 height 13
click at [343, 231] on div "More" at bounding box center [347, 233] width 13 height 5
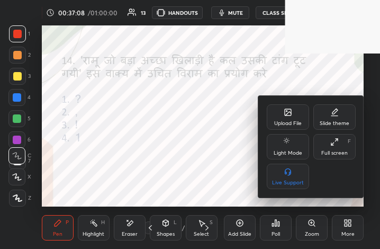
click at [333, 138] on icon at bounding box center [334, 142] width 8 height 8
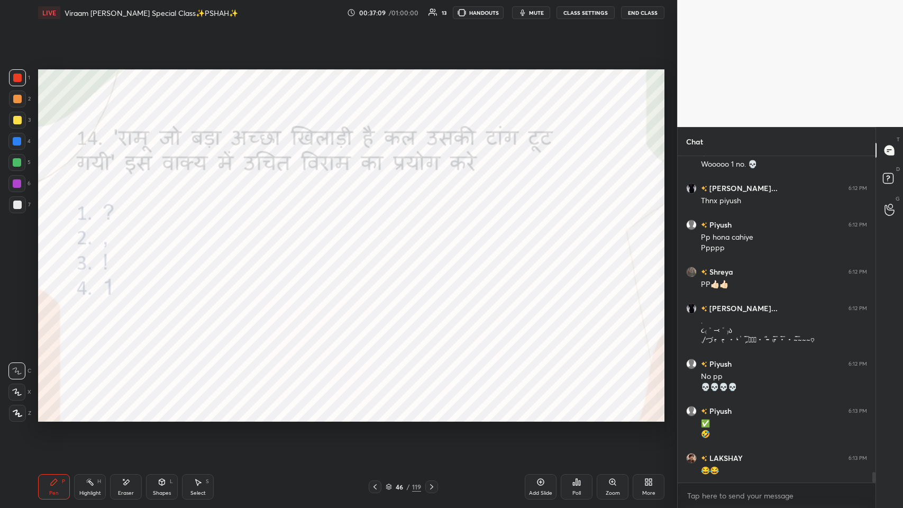
scroll to position [52454, 52259]
click at [379, 248] on div "Poll" at bounding box center [577, 486] width 32 height 25
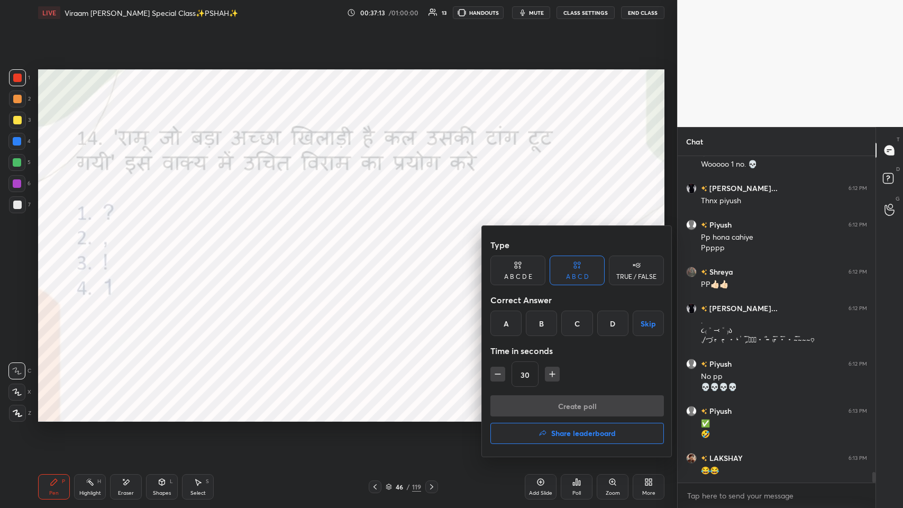
click at [379, 248] on div "B" at bounding box center [541, 322] width 31 height 25
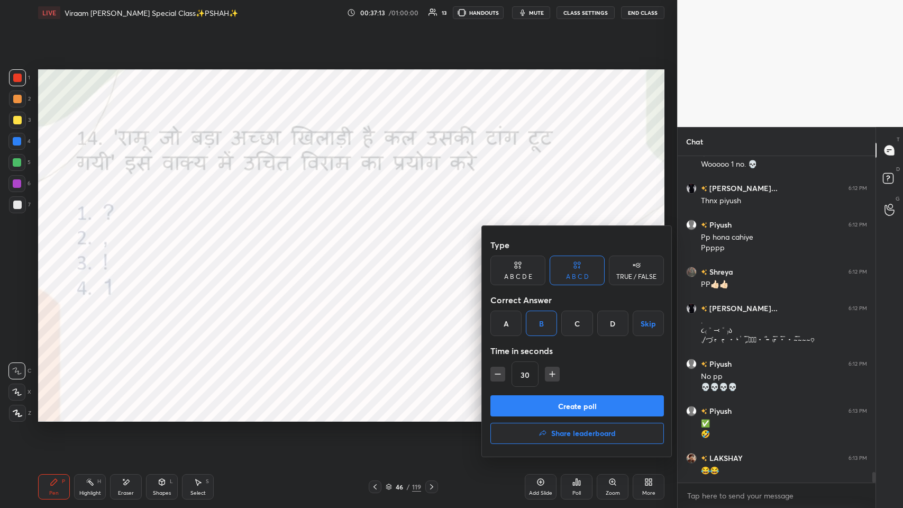
click at [379, 248] on button "Create poll" at bounding box center [576, 405] width 173 height 21
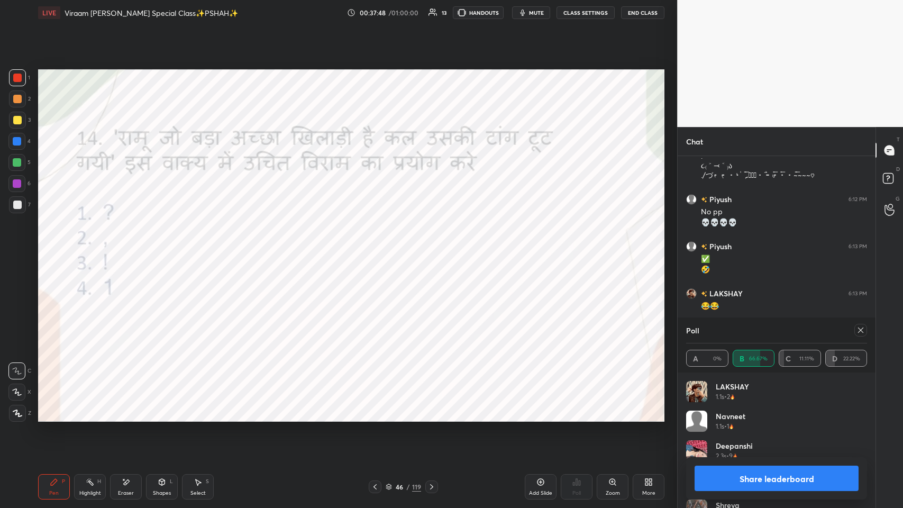
scroll to position [9805, 0]
click at [376, 248] on div at bounding box center [375, 486] width 13 height 13
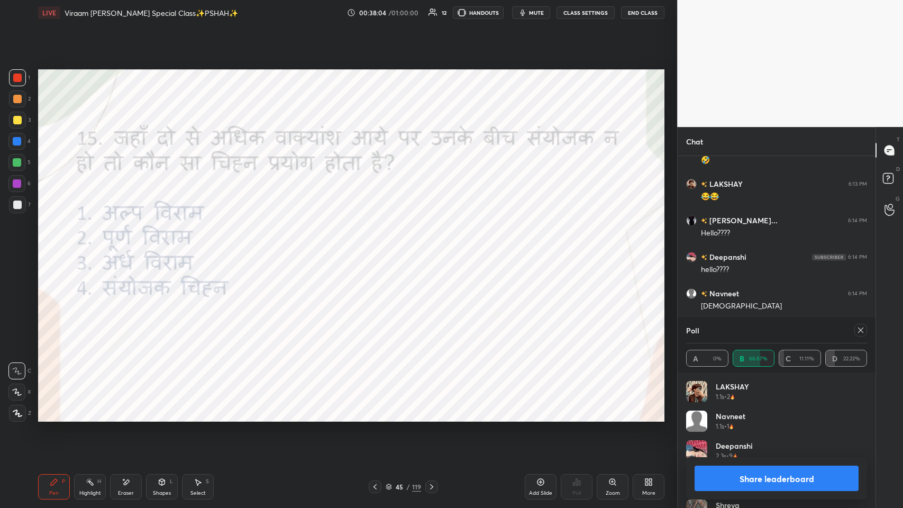
scroll to position [9914, 0]
click at [379, 248] on icon at bounding box center [860, 329] width 5 height 5
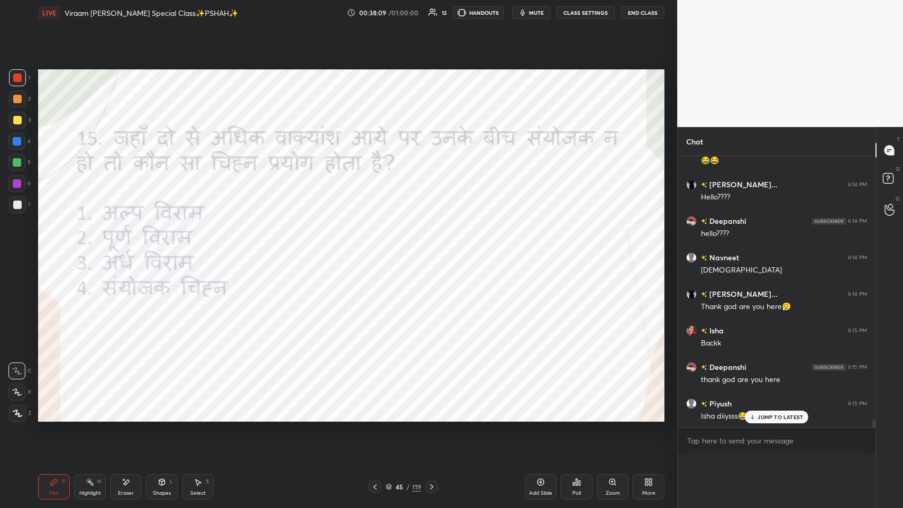
scroll to position [307, 195]
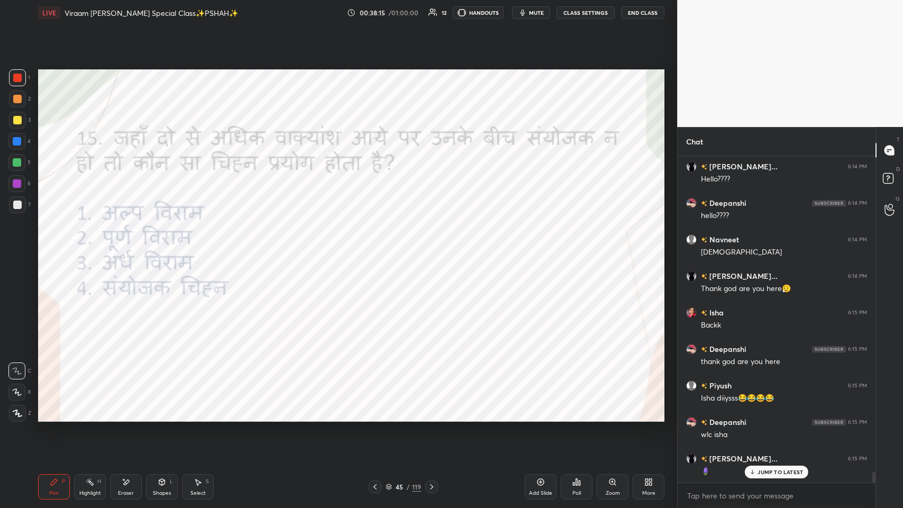
click at [379, 248] on p "JUMP TO LATEST" at bounding box center [779, 472] width 45 height 6
click at [379, 248] on div "More" at bounding box center [648, 492] width 13 height 5
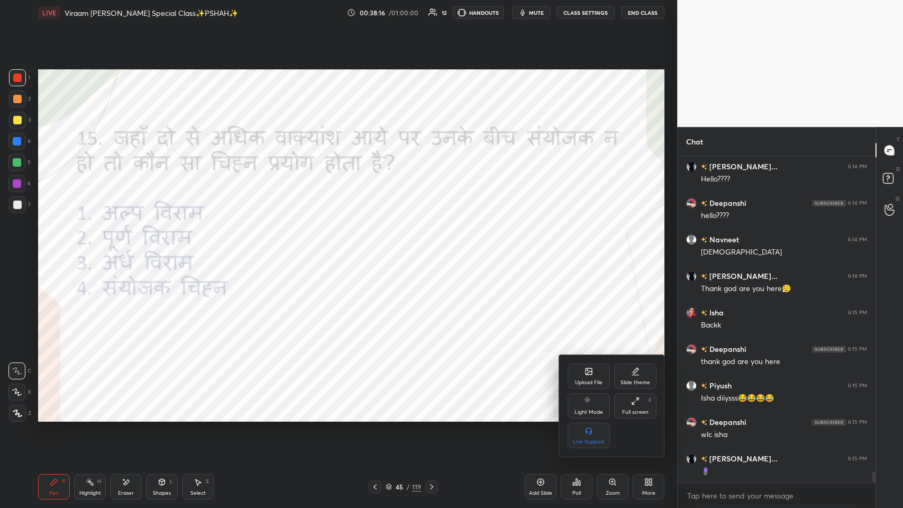
click at [379, 248] on div "Full screen" at bounding box center [635, 411] width 26 height 5
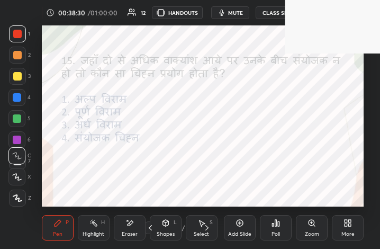
click at [355, 227] on div "More" at bounding box center [348, 227] width 32 height 25
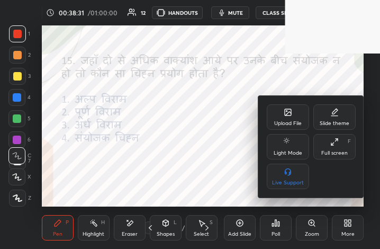
click at [339, 154] on div "Full screen" at bounding box center [334, 152] width 26 height 5
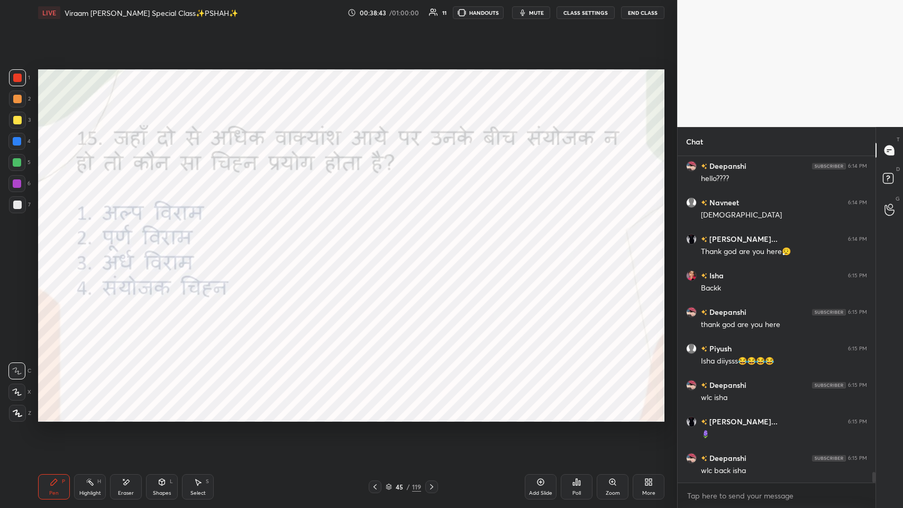
click at [379, 248] on icon at bounding box center [577, 482] width 2 height 6
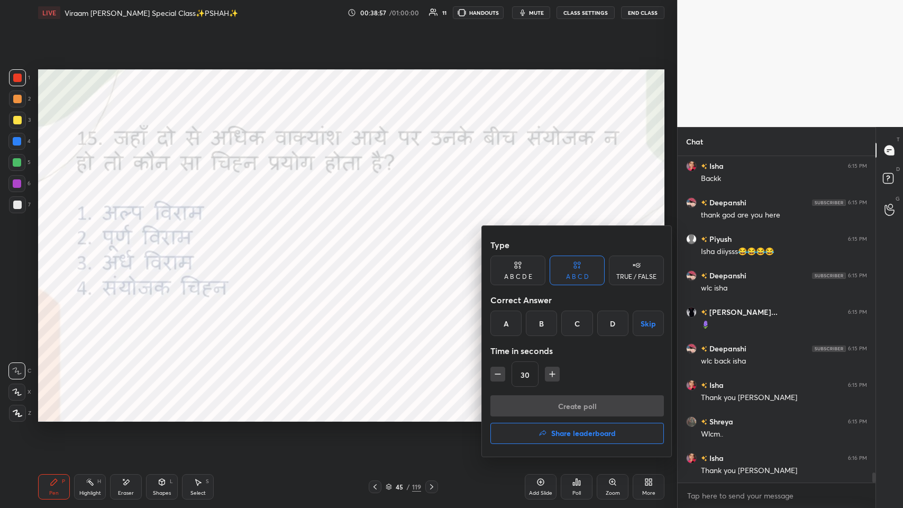
click at [379, 248] on div "A" at bounding box center [505, 322] width 31 height 25
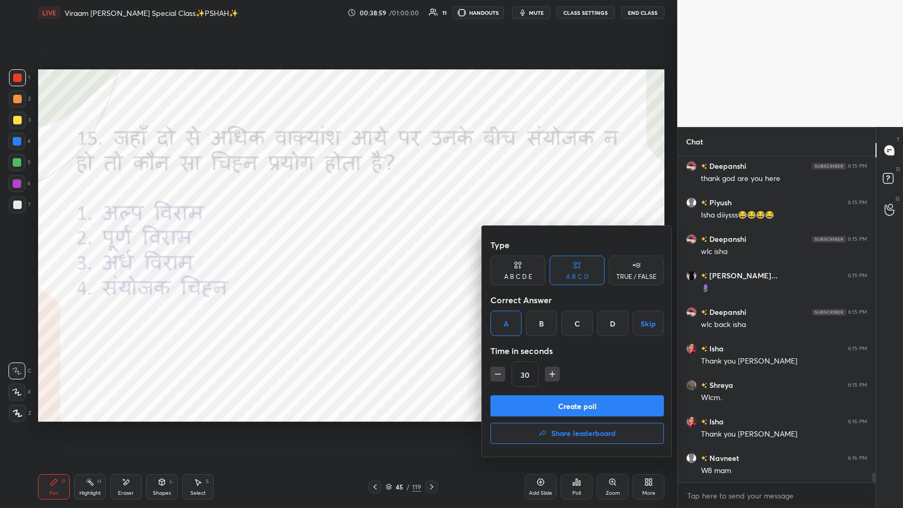
click at [379, 248] on div at bounding box center [451, 254] width 903 height 508
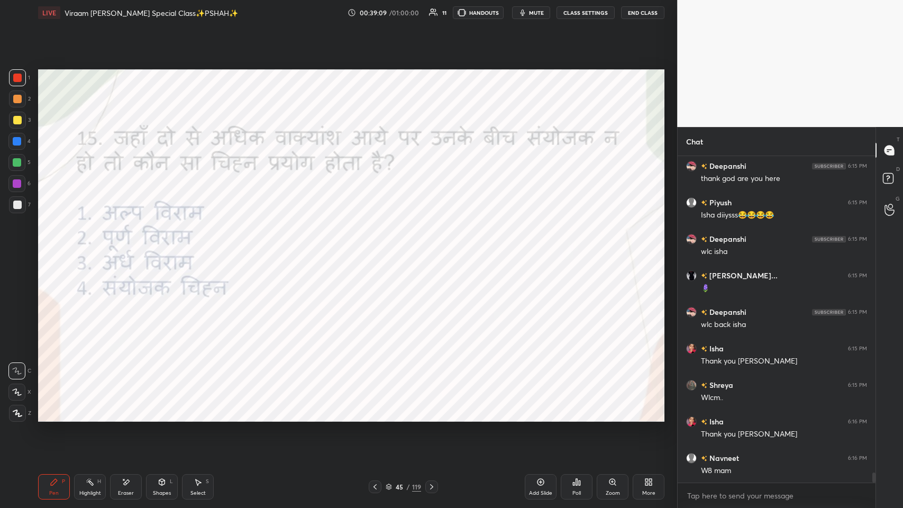
click at [379, 10] on span "mute" at bounding box center [536, 12] width 15 height 7
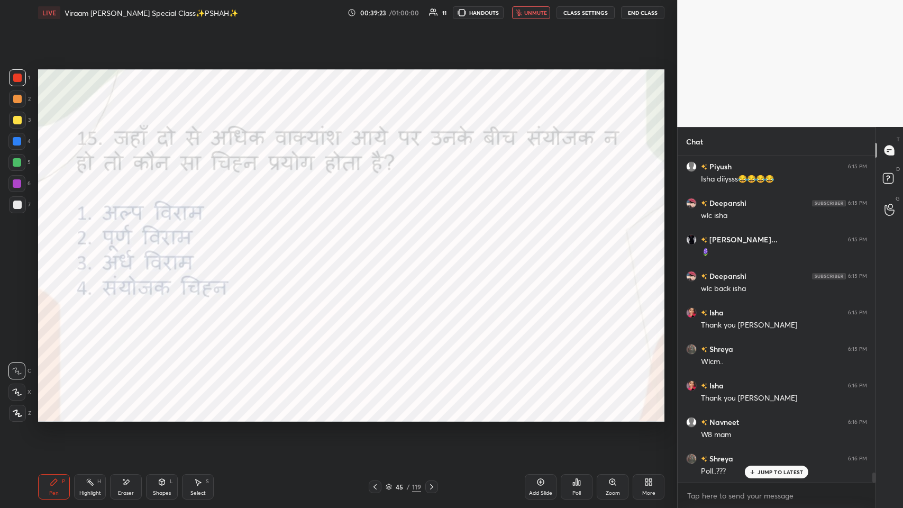
click at [379, 248] on div "JUMP TO LATEST" at bounding box center [776, 471] width 63 height 13
click at [379, 11] on span "unmute" at bounding box center [535, 12] width 23 height 7
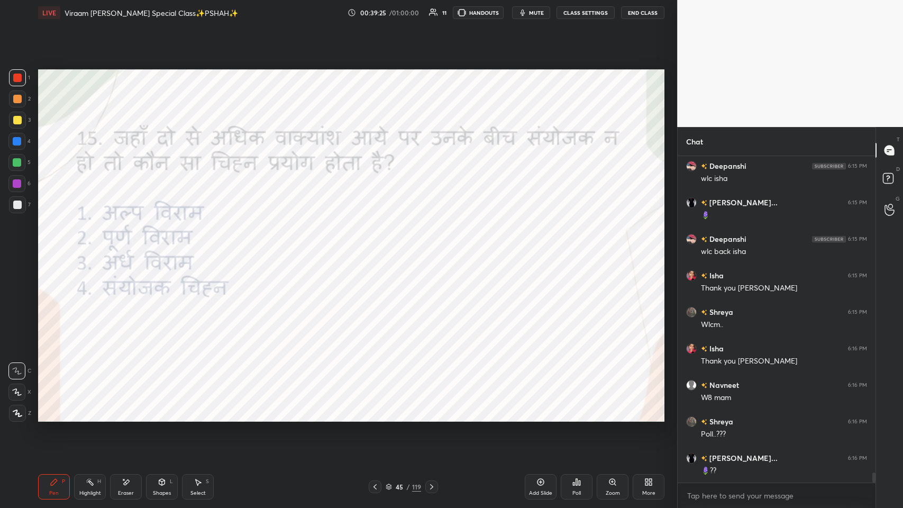
click at [379, 248] on div "Poll" at bounding box center [576, 492] width 8 height 5
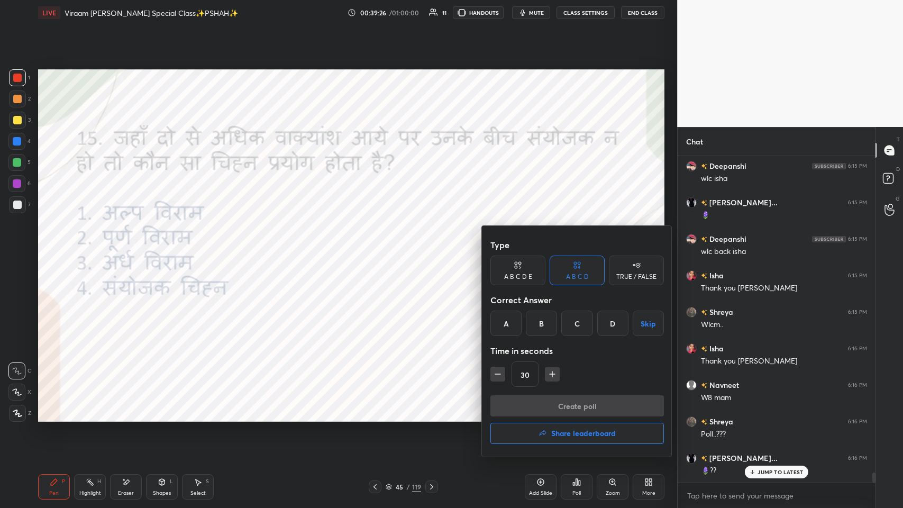
scroll to position [10224, 0]
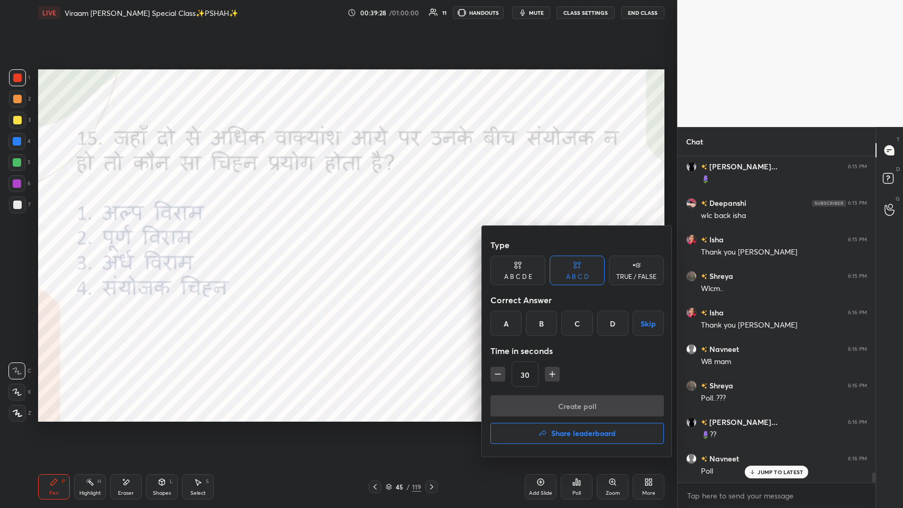
click at [379, 248] on div "A" at bounding box center [505, 322] width 31 height 25
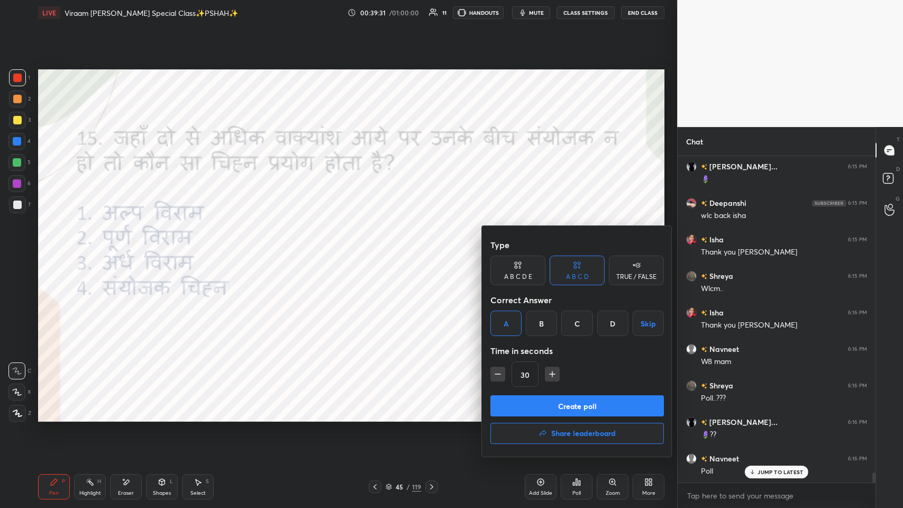
click at [379, 248] on button "Create poll" at bounding box center [576, 405] width 173 height 21
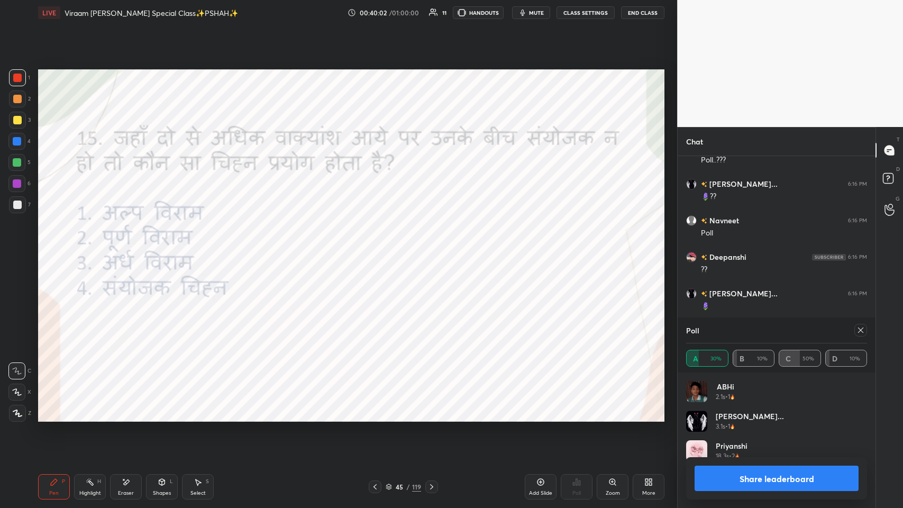
scroll to position [10498, 0]
click at [379, 248] on icon at bounding box center [860, 330] width 8 height 8
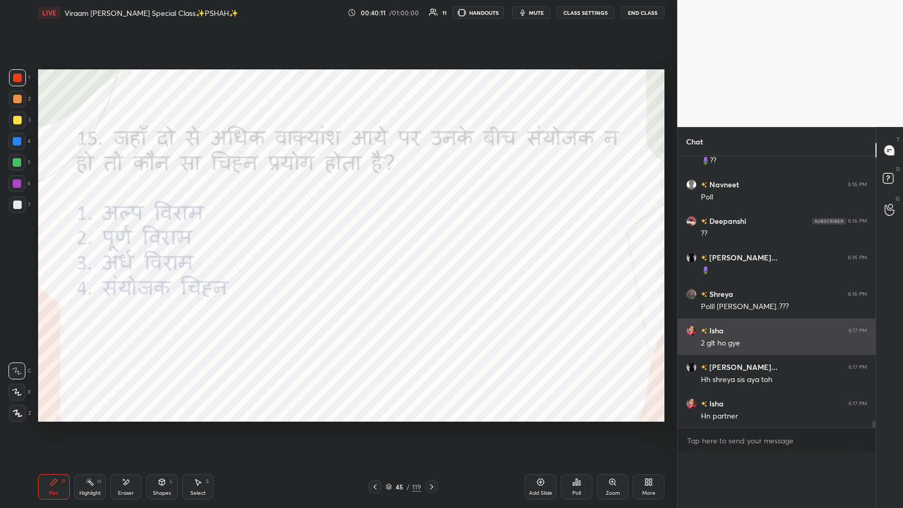
scroll to position [10488, 0]
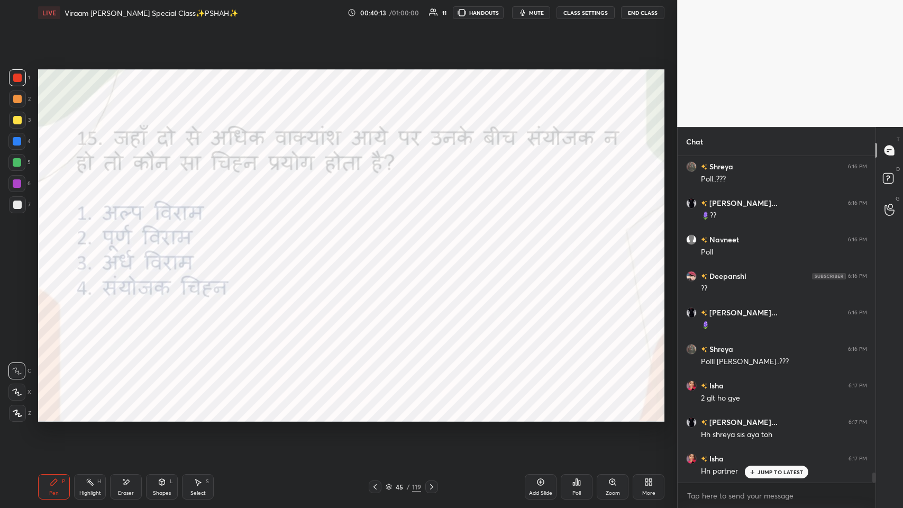
click at [379, 248] on p "JUMP TO LATEST" at bounding box center [779, 472] width 45 height 6
click at [379, 248] on icon at bounding box center [577, 482] width 2 height 6
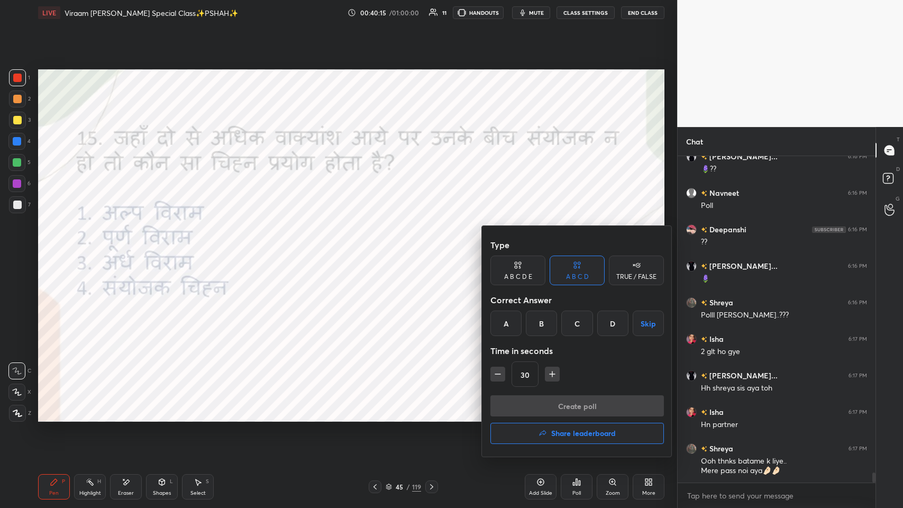
click at [379, 248] on h4 "Share leaderboard" at bounding box center [583, 432] width 65 height 7
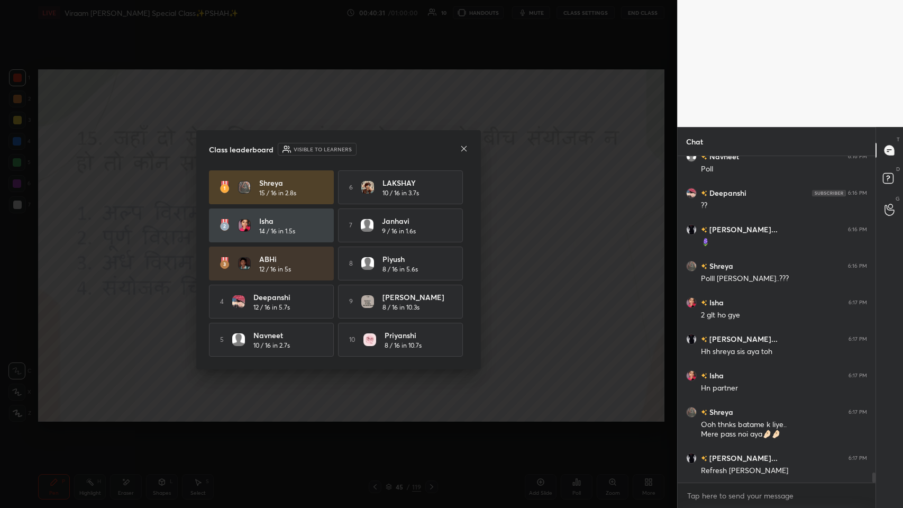
click at [379, 147] on icon at bounding box center [464, 148] width 8 height 8
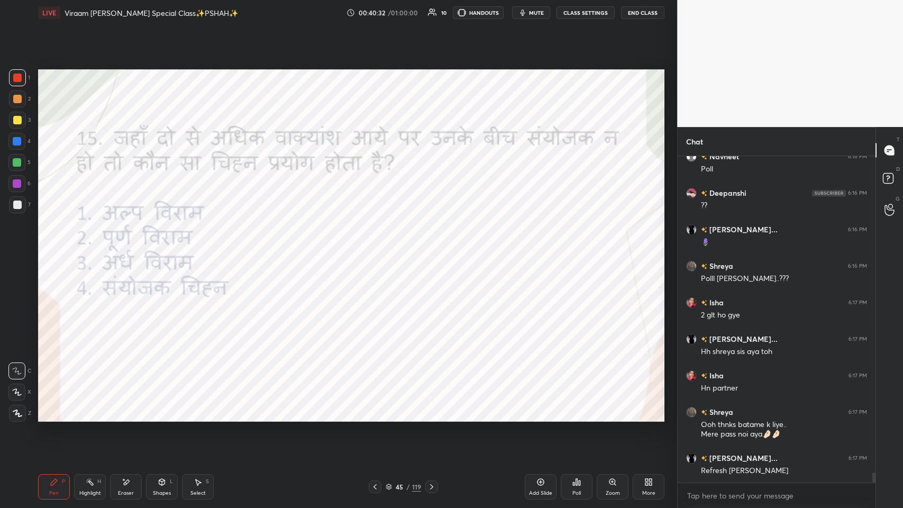
click at [113, 248] on div "Eraser" at bounding box center [126, 486] width 32 height 25
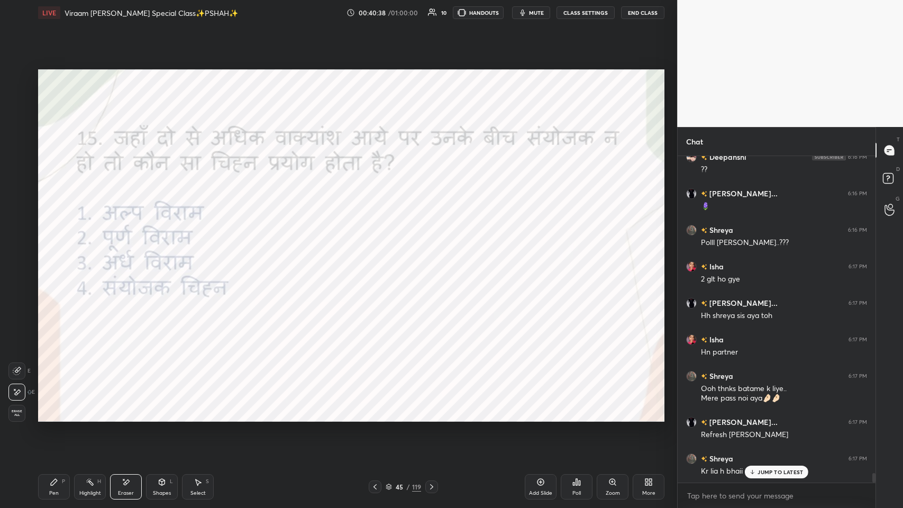
click at [50, 248] on icon at bounding box center [54, 482] width 8 height 8
click at [379, 248] on div "JUMP TO LATEST" at bounding box center [776, 471] width 63 height 13
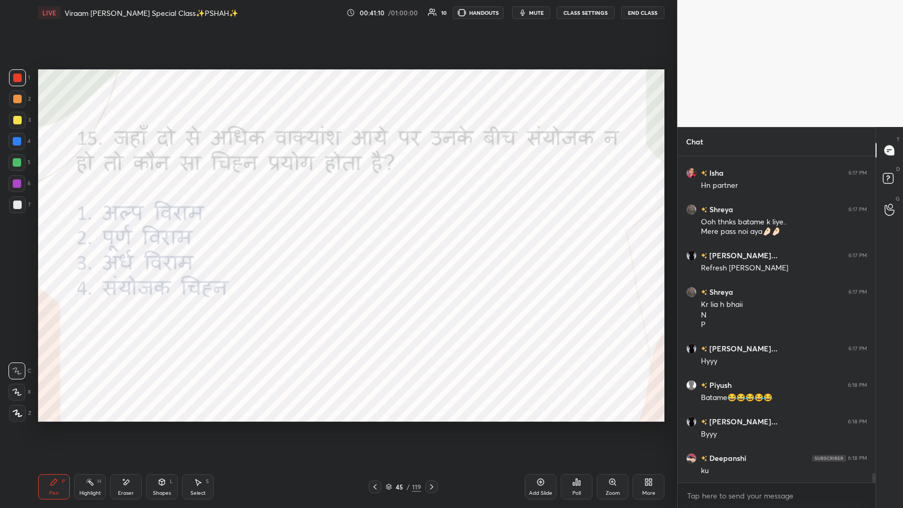
scroll to position [10765, 0]
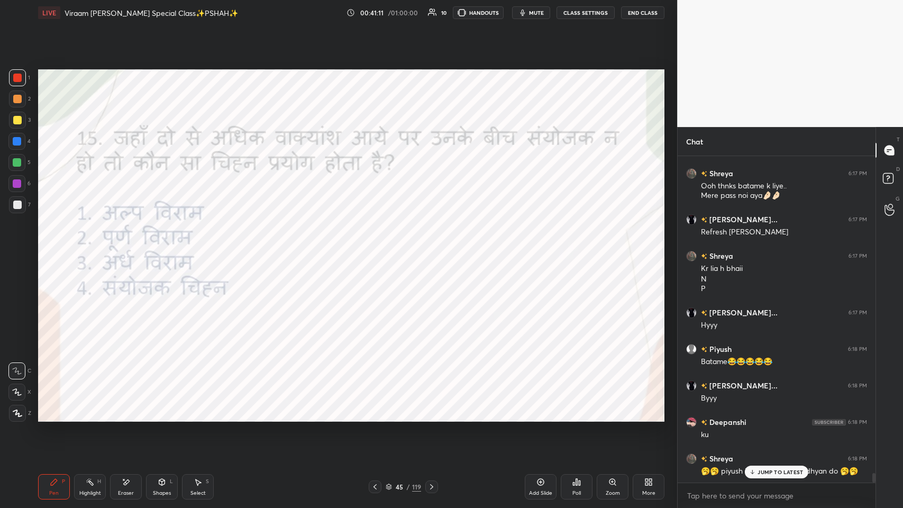
click at [379, 248] on p "JUMP TO LATEST" at bounding box center [779, 472] width 45 height 6
click at [379, 248] on div "45" at bounding box center [399, 486] width 11 height 6
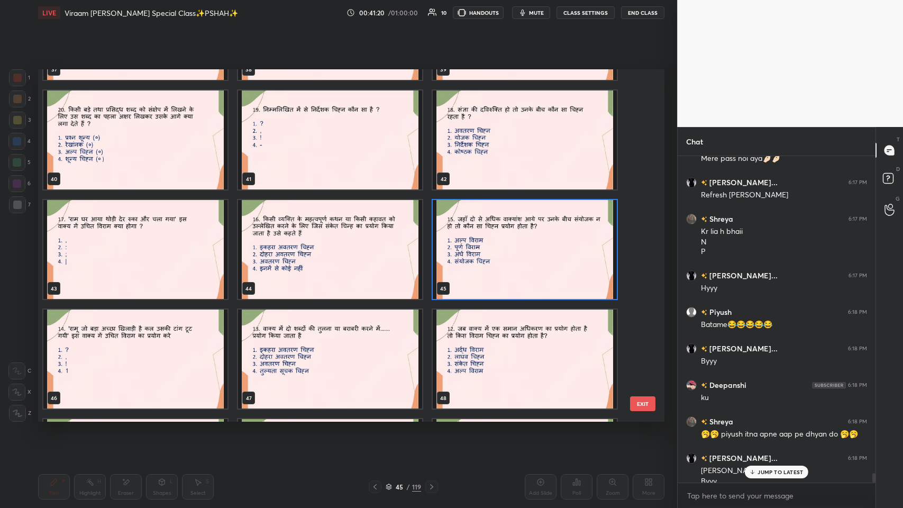
scroll to position [10812, 0]
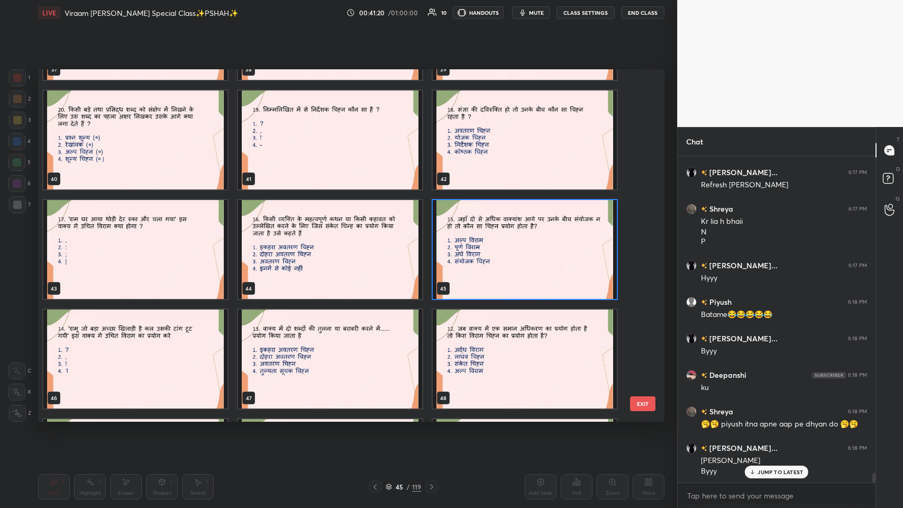
click at [379, 248] on button "EXIT" at bounding box center [642, 403] width 25 height 15
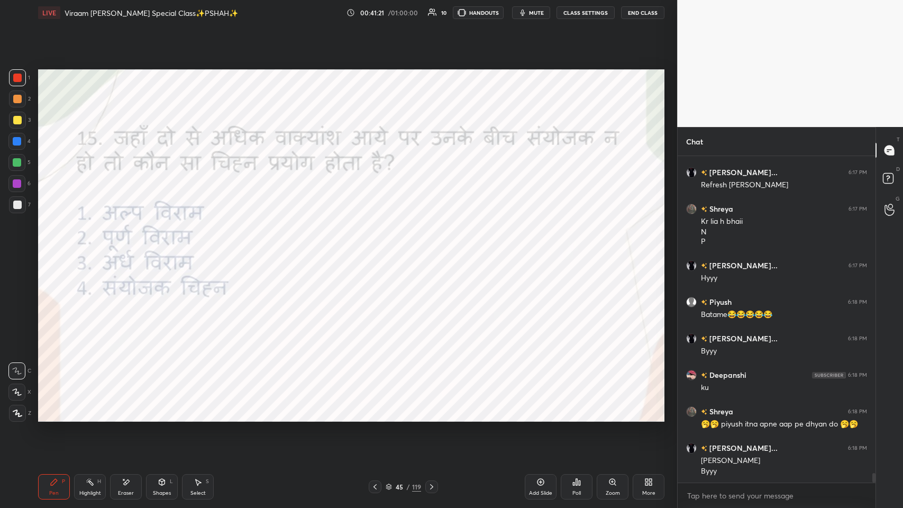
scroll to position [10849, 0]
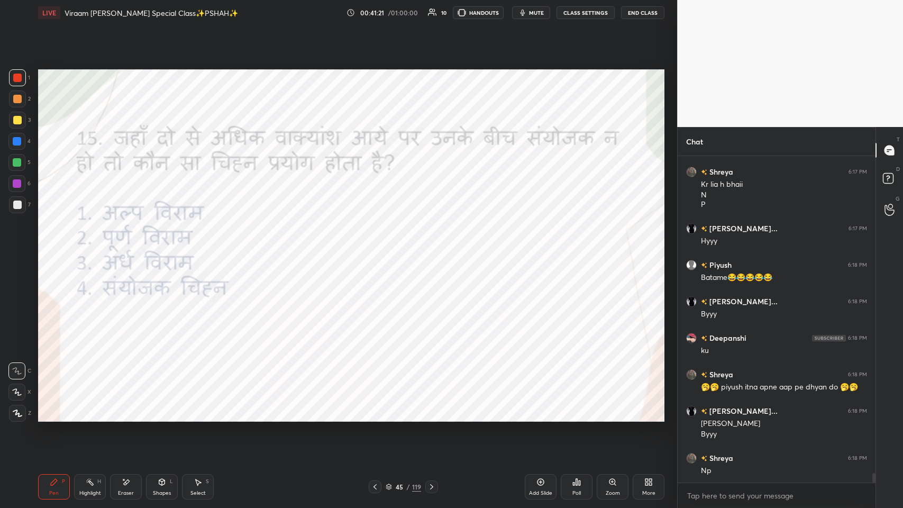
click at [379, 248] on div "Shreya 6:16 PM Poll..??? [PERSON_NAME]... 6:16 PM 🪻?? [PERSON_NAME] 6:16 PM Pol…" at bounding box center [777, 319] width 198 height 326
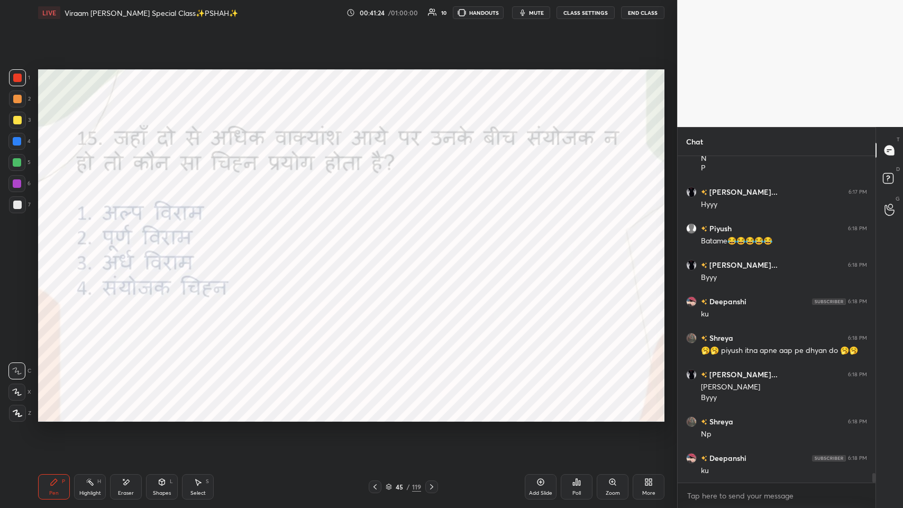
click at [379, 248] on icon at bounding box center [576, 482] width 8 height 8
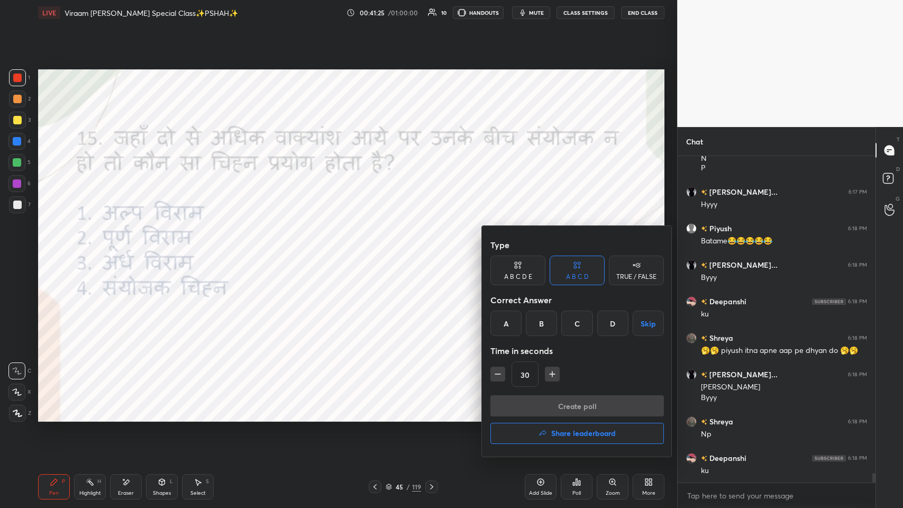
click at [379, 248] on div "Type A B C D E A B C D TRUE / FALSE Correct Answer A B C D Skip Time in seconds…" at bounding box center [577, 341] width 190 height 231
click at [379, 248] on button "Share leaderboard" at bounding box center [576, 433] width 173 height 21
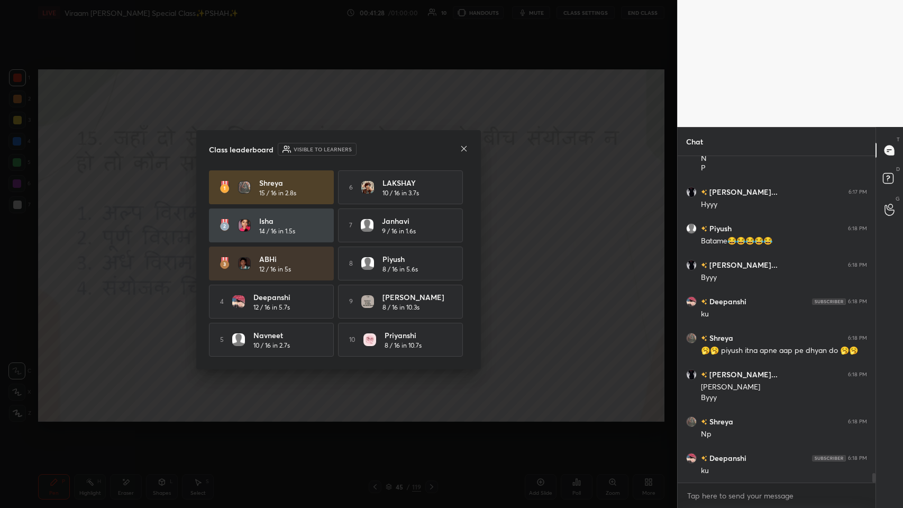
click at [379, 145] on icon at bounding box center [464, 148] width 8 height 8
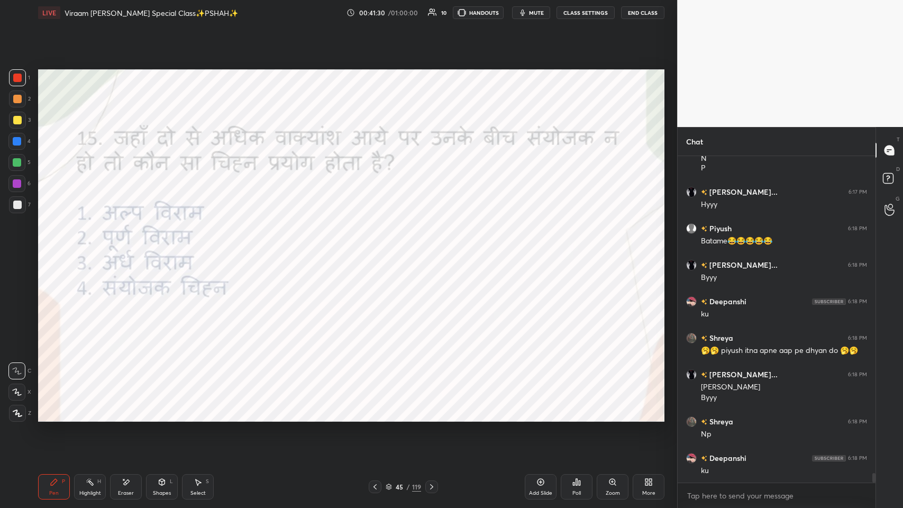
click at [375, 248] on div at bounding box center [375, 486] width 13 height 13
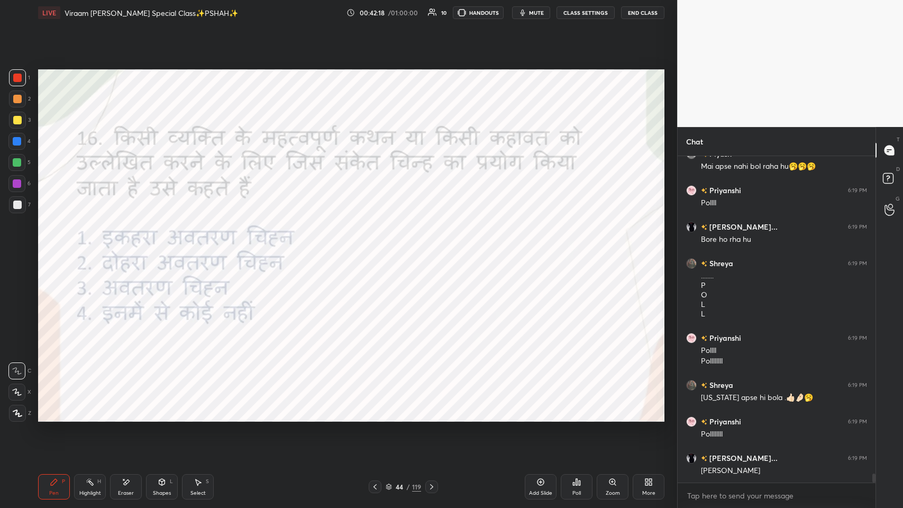
scroll to position [11320, 0]
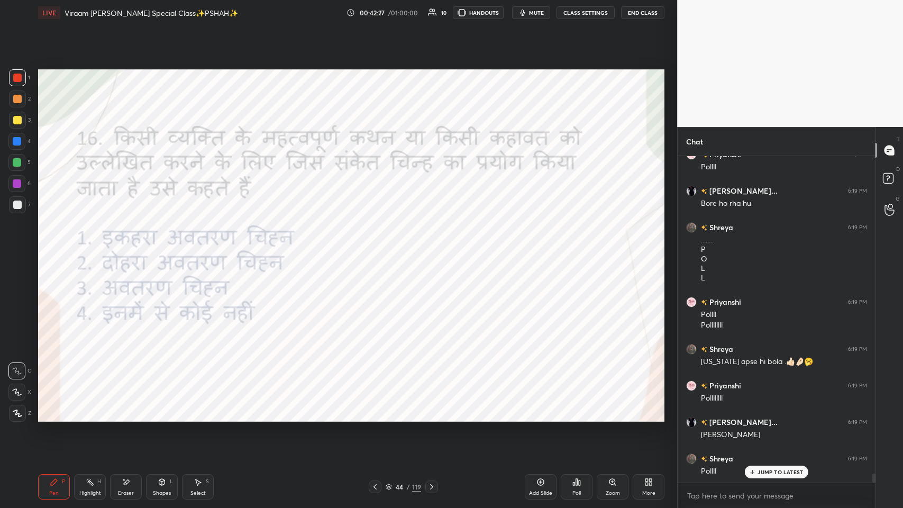
click at [379, 248] on div "Poll" at bounding box center [577, 486] width 32 height 25
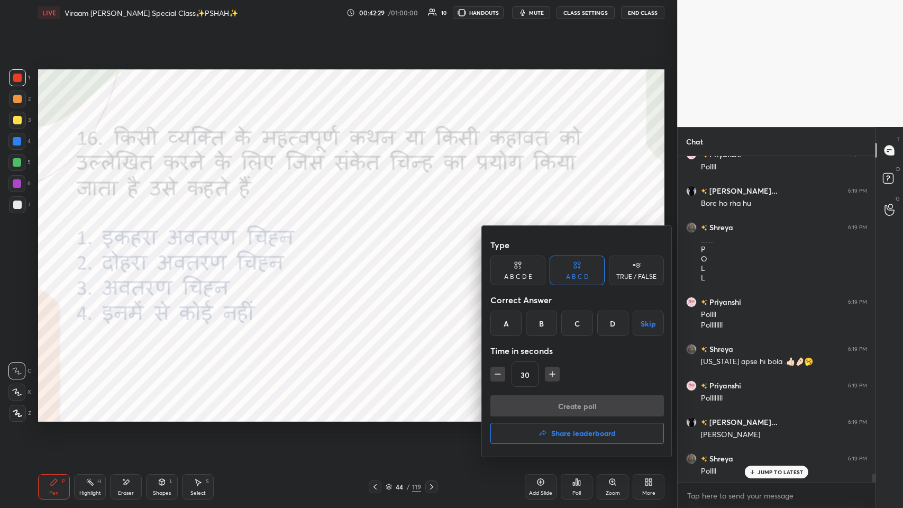
click at [379, 248] on div "B" at bounding box center [541, 322] width 31 height 25
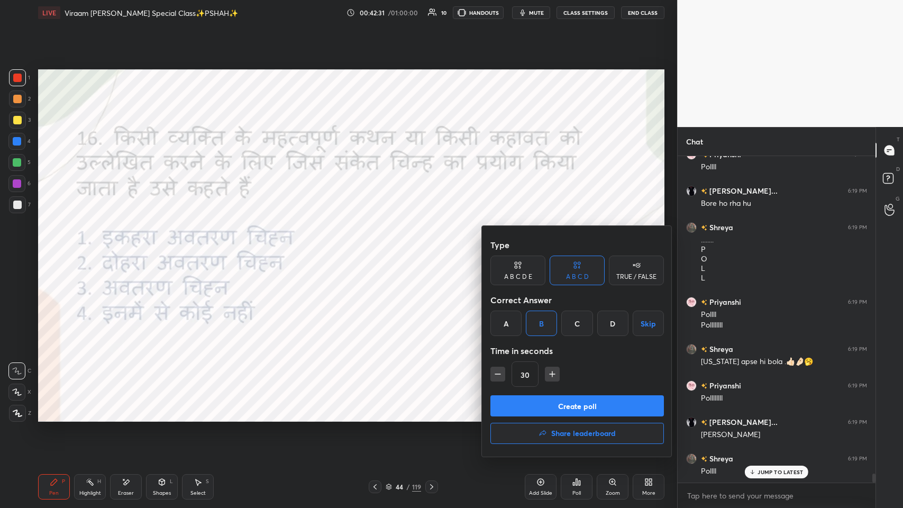
click at [379, 248] on button "Create poll" at bounding box center [576, 405] width 173 height 21
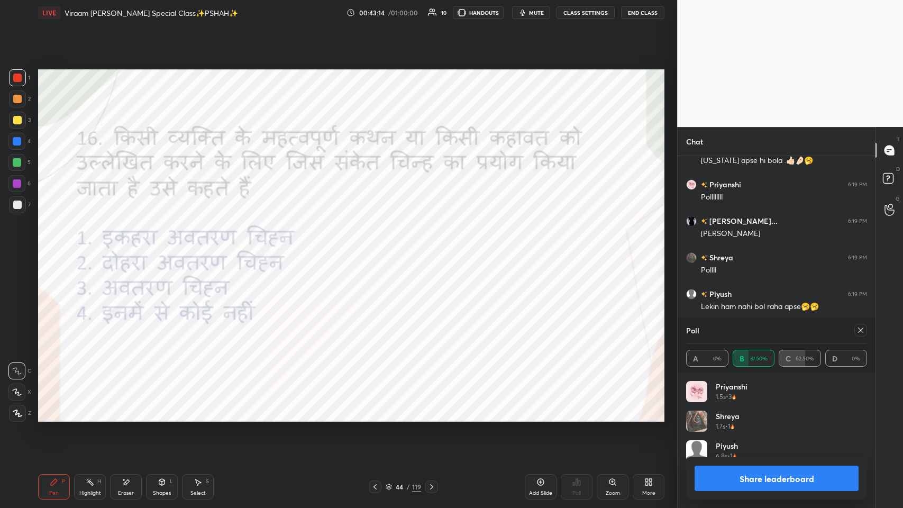
scroll to position [9561, 0]
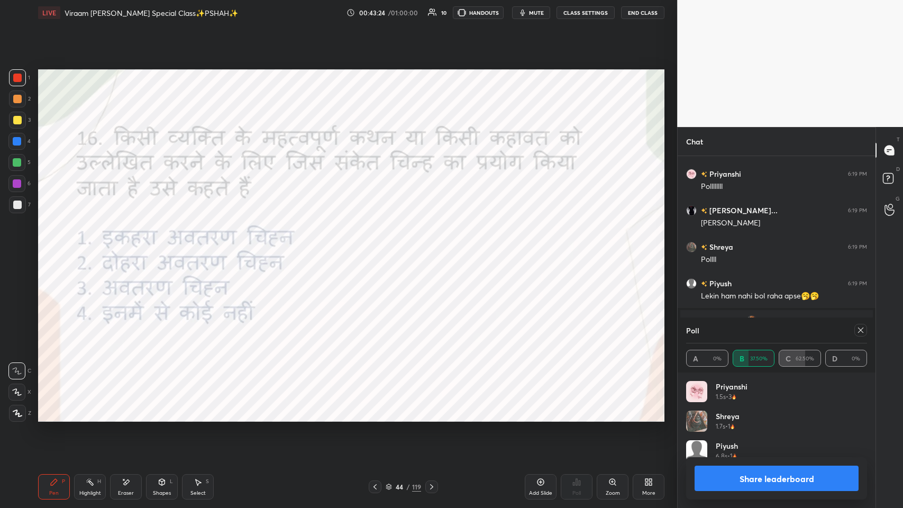
click at [126, 248] on icon at bounding box center [127, 481] width 6 height 5
click at [49, 248] on div "Pen P" at bounding box center [54, 486] width 32 height 25
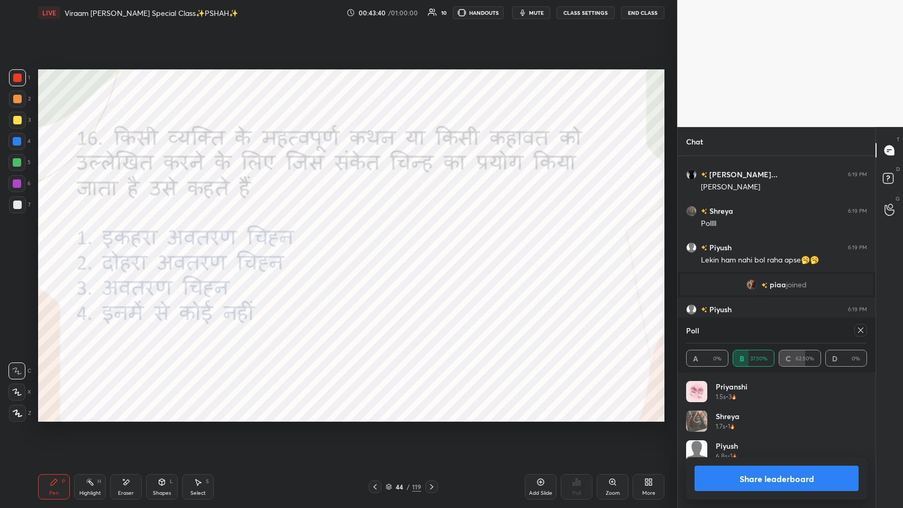
click at [379, 248] on icon at bounding box center [860, 330] width 8 height 8
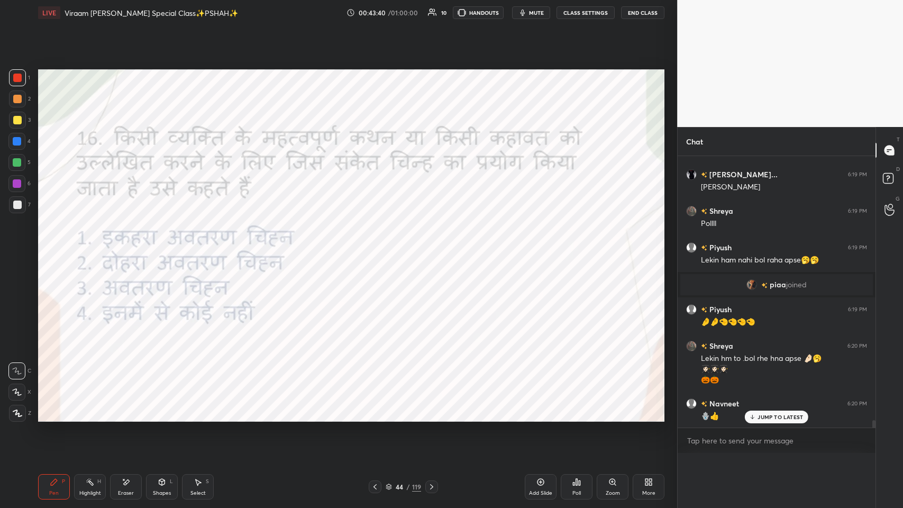
scroll to position [9584, 0]
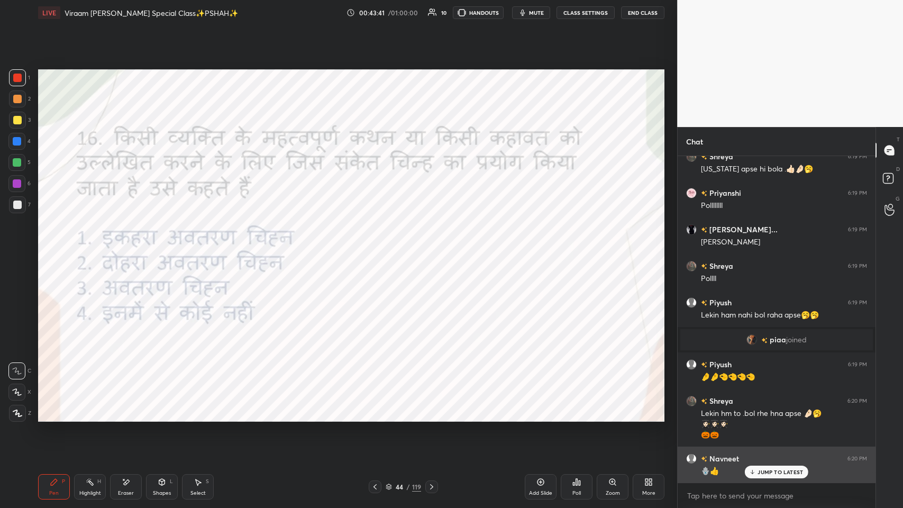
click at [379, 248] on p "JUMP TO LATEST" at bounding box center [779, 472] width 45 height 6
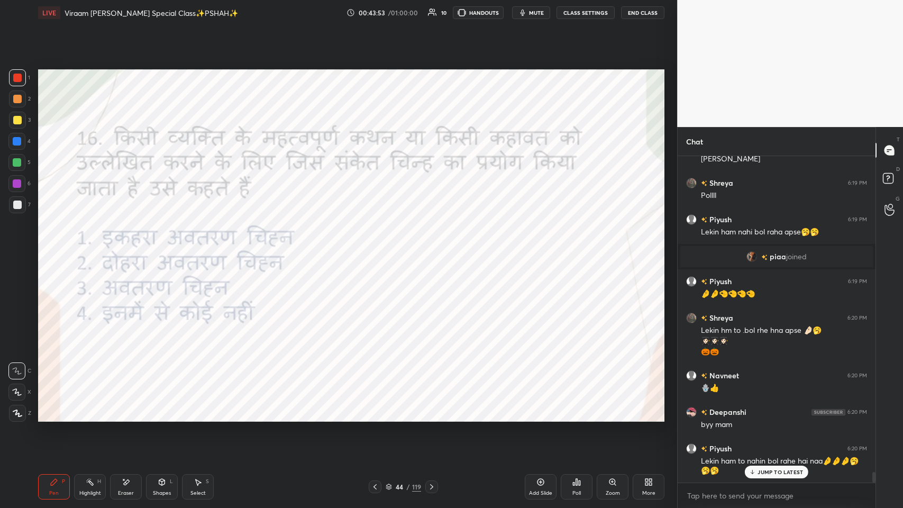
scroll to position [9661, 0]
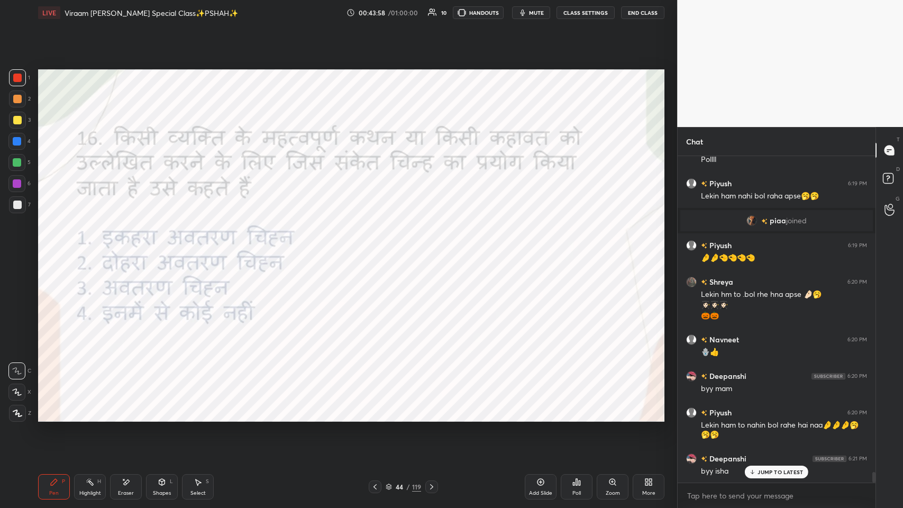
click at [374, 248] on icon at bounding box center [374, 486] width 3 height 5
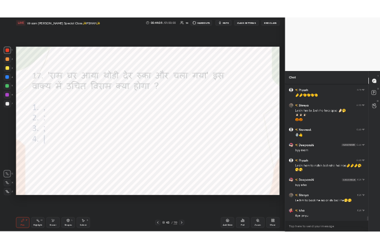
scroll to position [9771, 0]
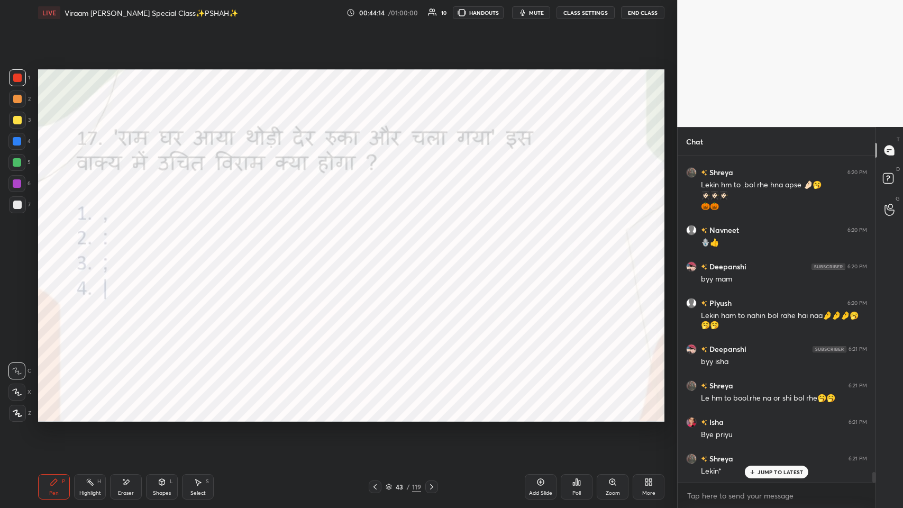
click at [379, 248] on div "More" at bounding box center [648, 492] width 13 height 5
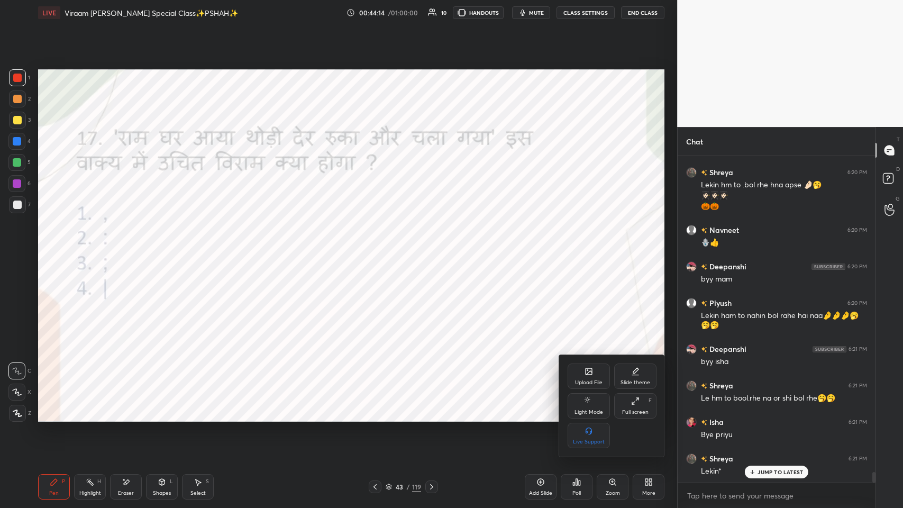
drag, startPoint x: 653, startPoint y: 492, endPoint x: 644, endPoint y: 400, distance: 92.5
click at [379, 248] on div "Full screen F" at bounding box center [635, 405] width 42 height 25
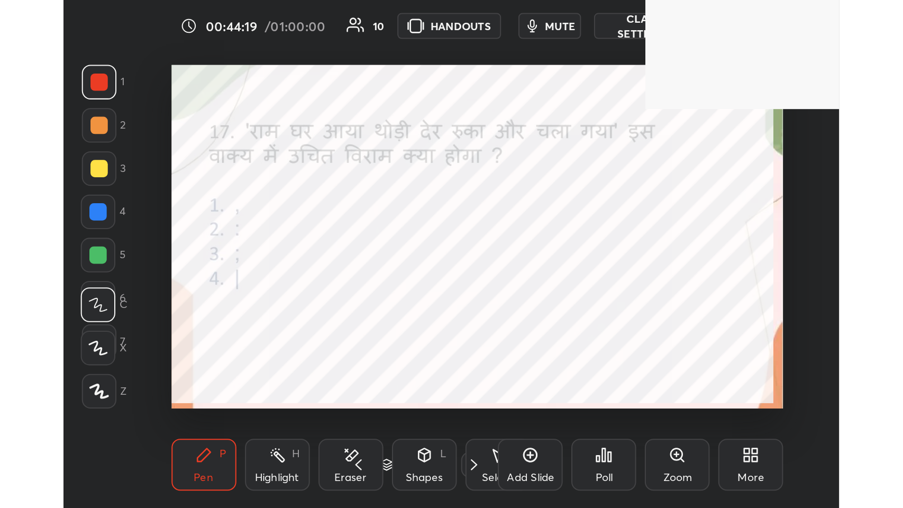
scroll to position [181, 337]
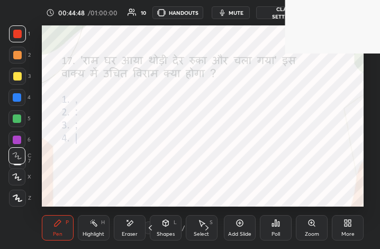
click at [349, 231] on div "More" at bounding box center [347, 233] width 13 height 5
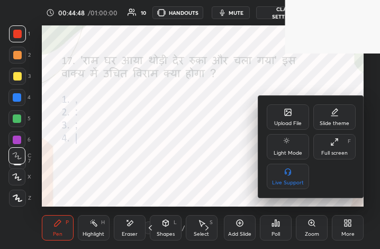
click at [335, 142] on icon at bounding box center [334, 142] width 8 height 8
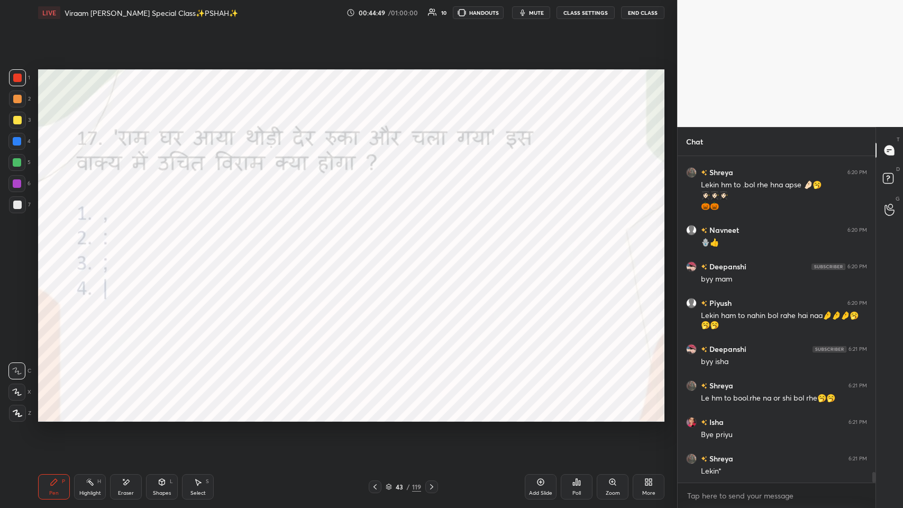
scroll to position [52454, 52259]
click at [379, 248] on div "Poll" at bounding box center [577, 486] width 32 height 25
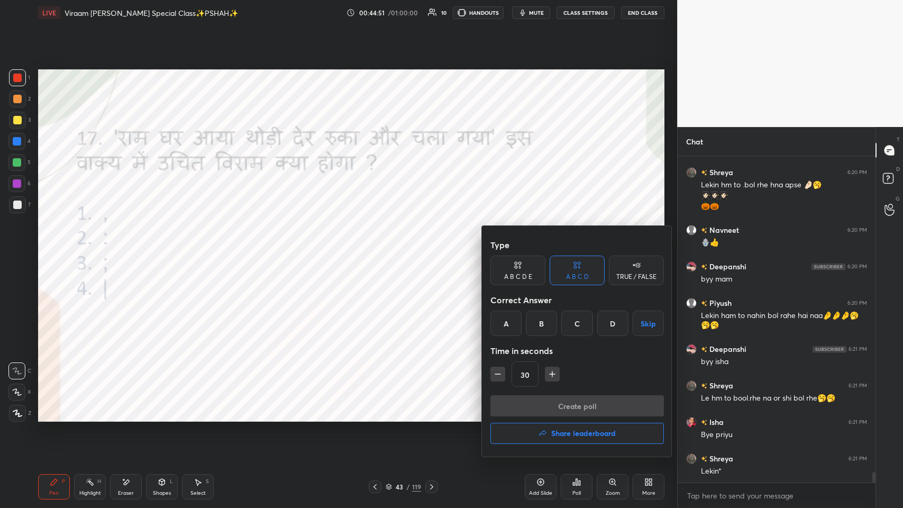
click at [379, 248] on div "C" at bounding box center [576, 322] width 31 height 25
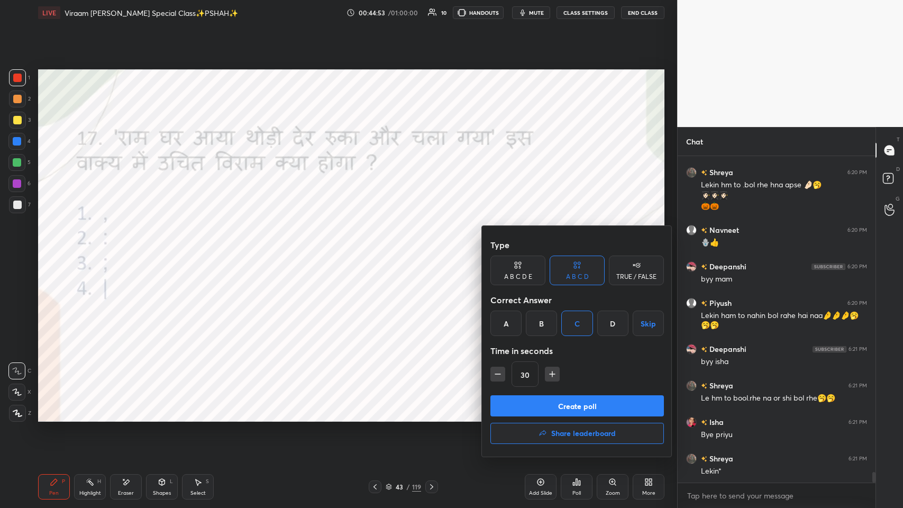
click at [379, 248] on button "Create poll" at bounding box center [576, 405] width 173 height 21
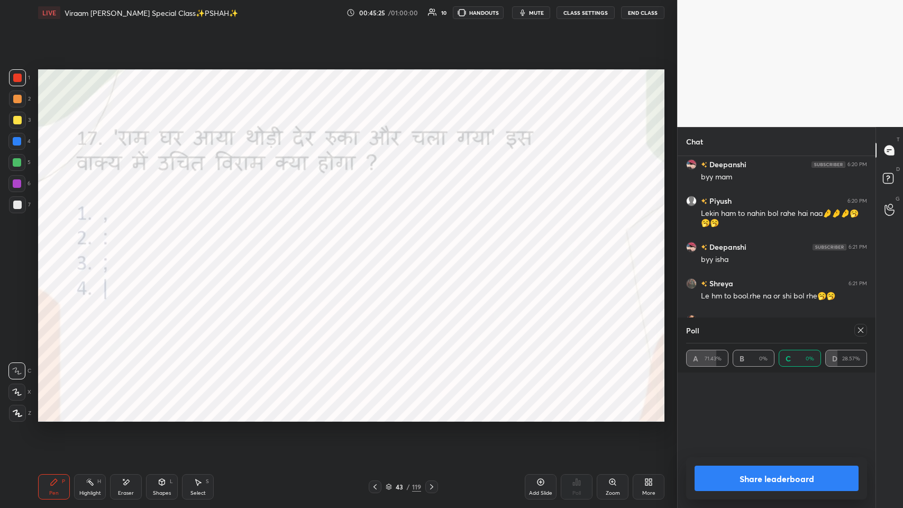
scroll to position [9910, 0]
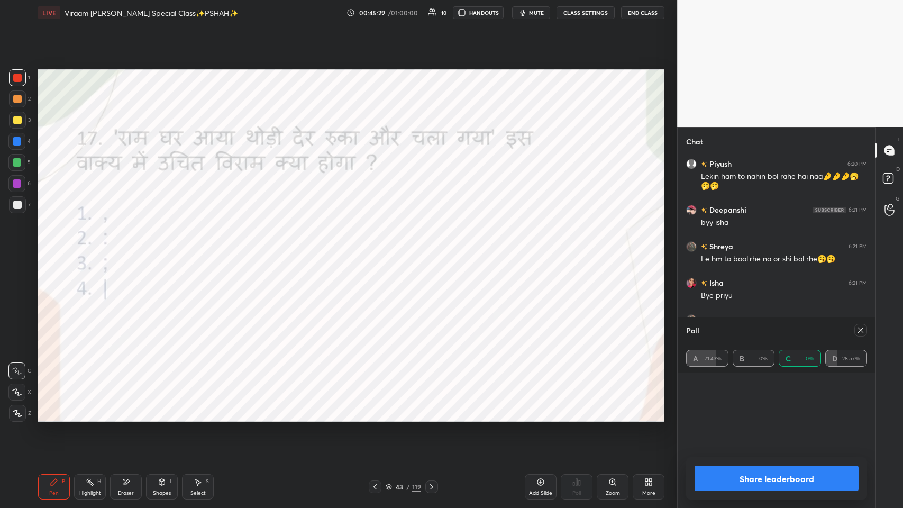
click at [379, 248] on icon at bounding box center [860, 330] width 8 height 8
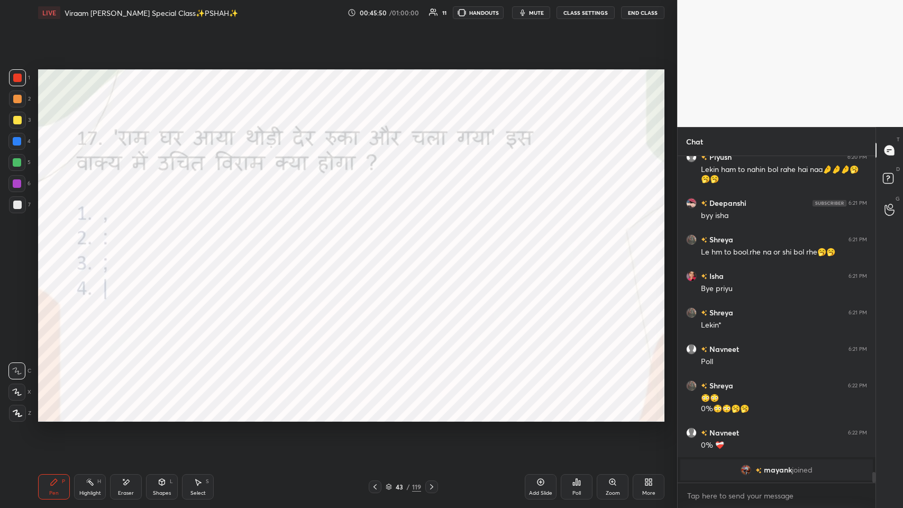
scroll to position [324, 195]
click at [372, 248] on icon at bounding box center [375, 486] width 8 height 8
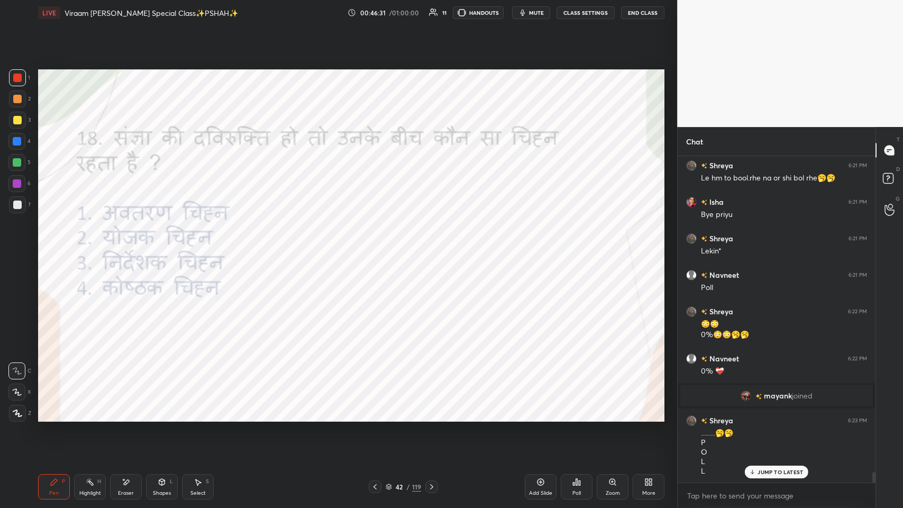
scroll to position [9875, 0]
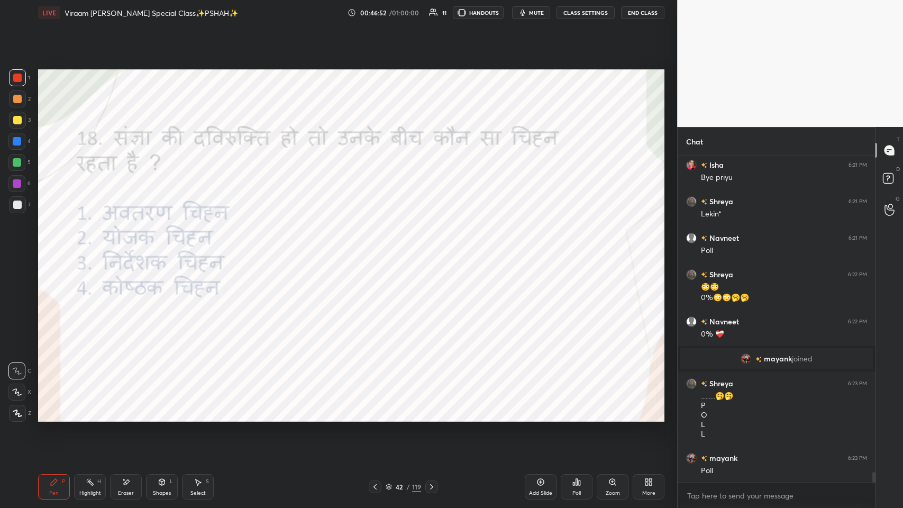
click at [379, 248] on div "Poll" at bounding box center [577, 486] width 32 height 25
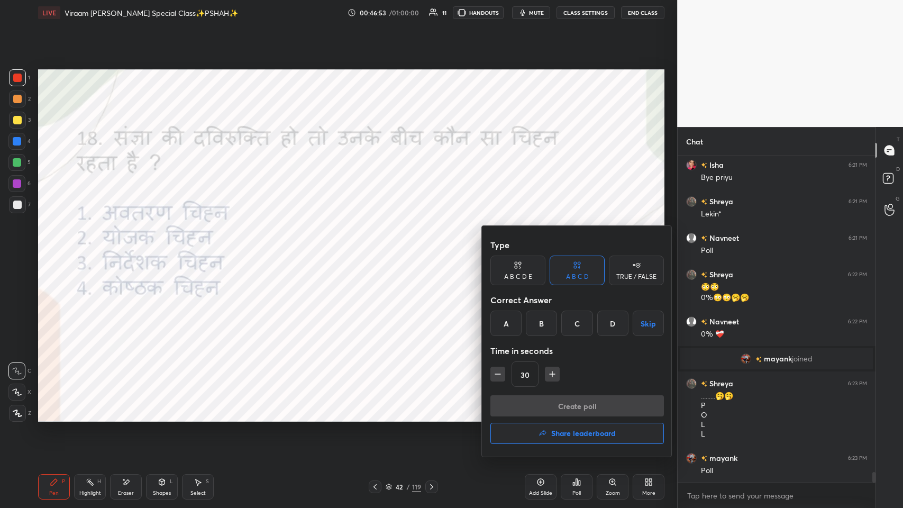
click at [379, 248] on div "B" at bounding box center [541, 322] width 31 height 25
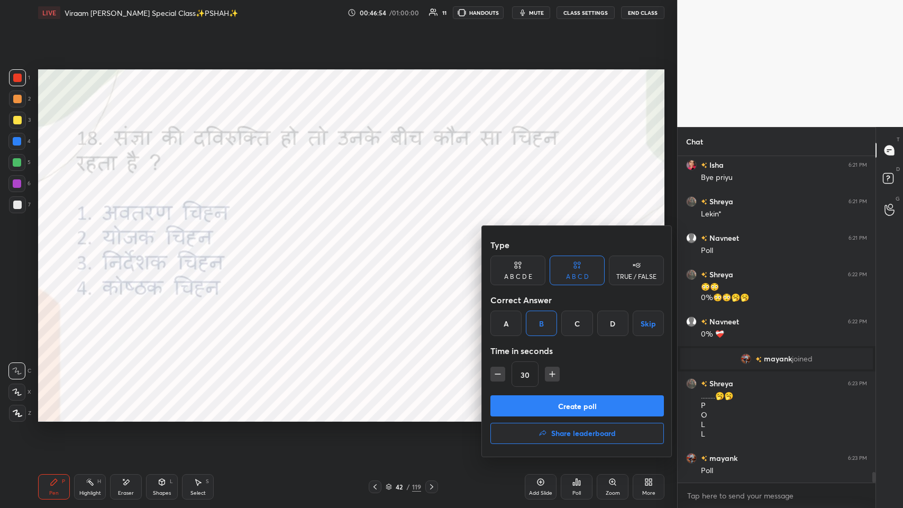
scroll to position [9911, 0]
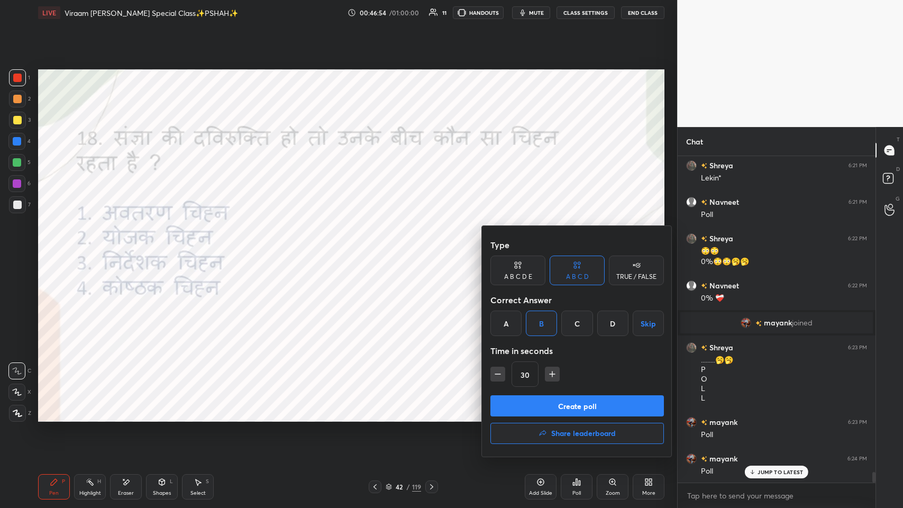
click at [379, 248] on button "Create poll" at bounding box center [576, 405] width 173 height 21
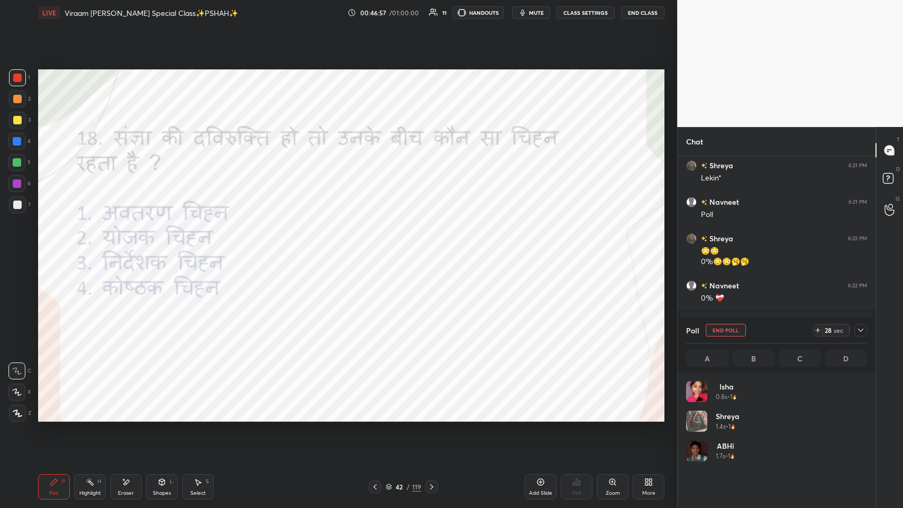
scroll to position [124, 178]
click at [379, 248] on div "42 / 119" at bounding box center [403, 486] width 69 height 13
click at [376, 248] on icon at bounding box center [375, 486] width 8 height 8
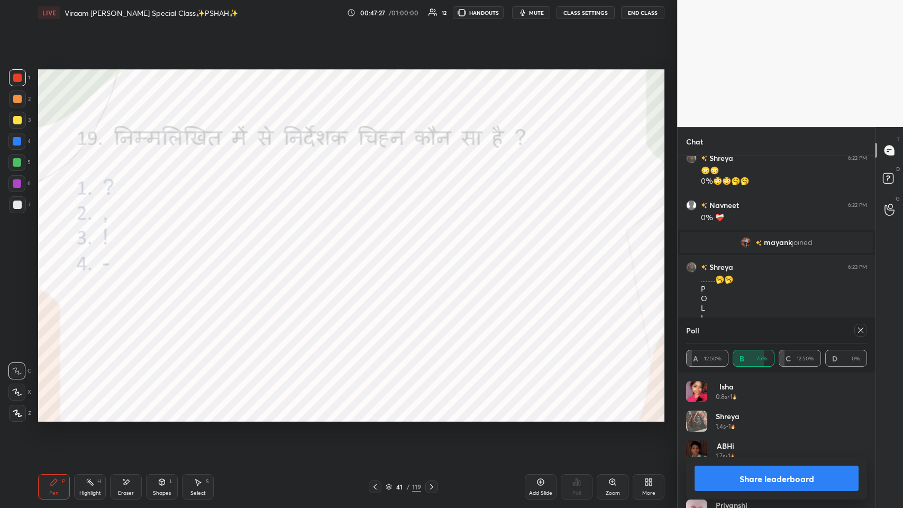
click at [379, 248] on icon at bounding box center [860, 330] width 8 height 8
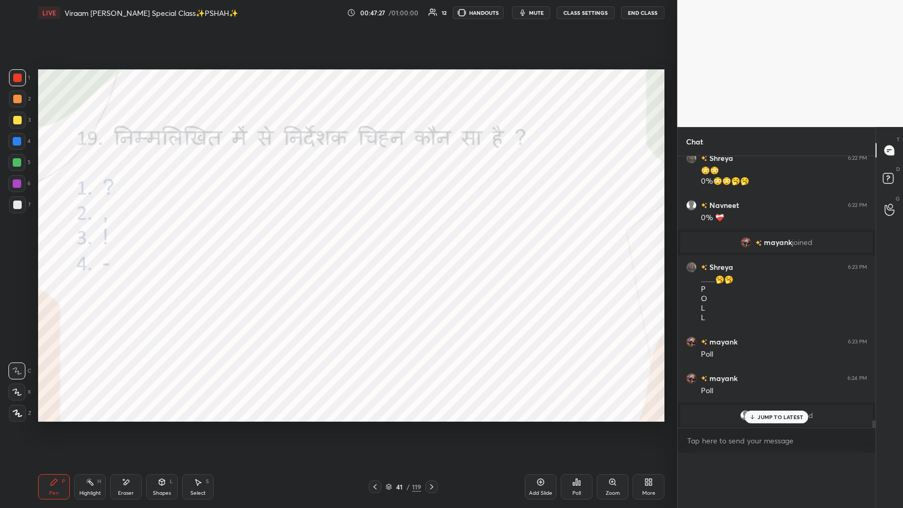
scroll to position [9979, 0]
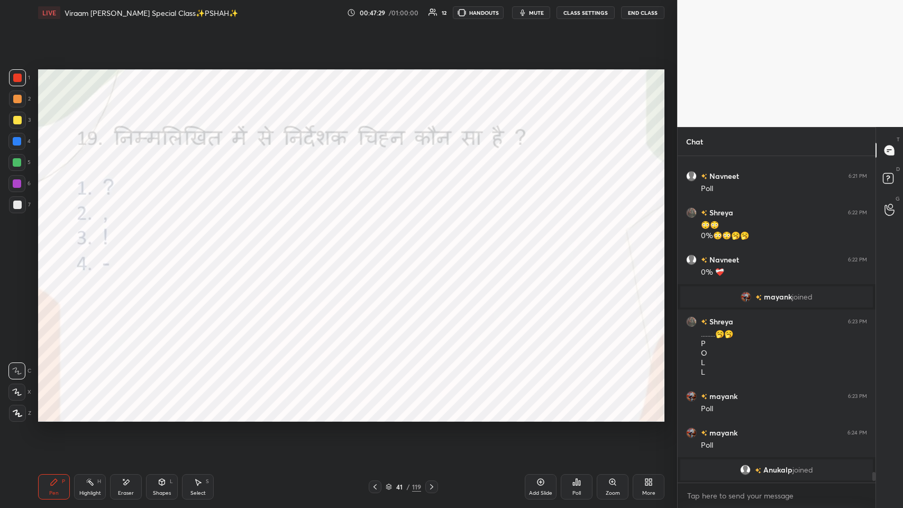
click at [379, 248] on div "More" at bounding box center [649, 486] width 32 height 25
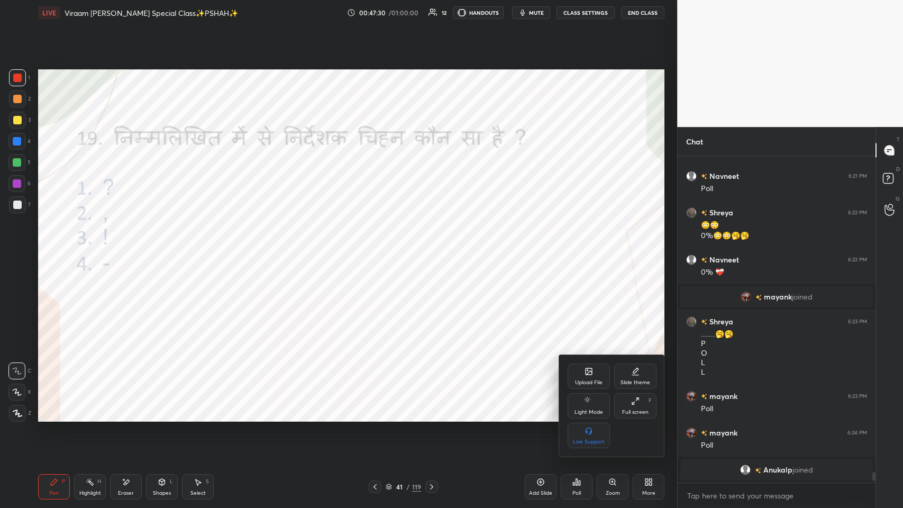
click at [379, 248] on div "Full screen" at bounding box center [635, 411] width 26 height 5
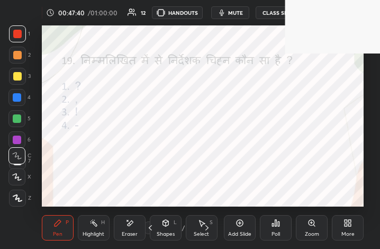
click at [343, 222] on icon at bounding box center [347, 222] width 8 height 8
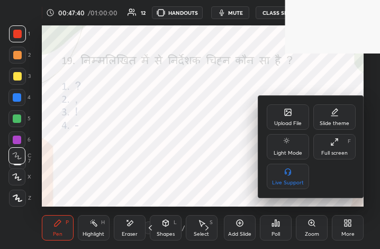
click at [333, 145] on icon at bounding box center [332, 144] width 2 height 2
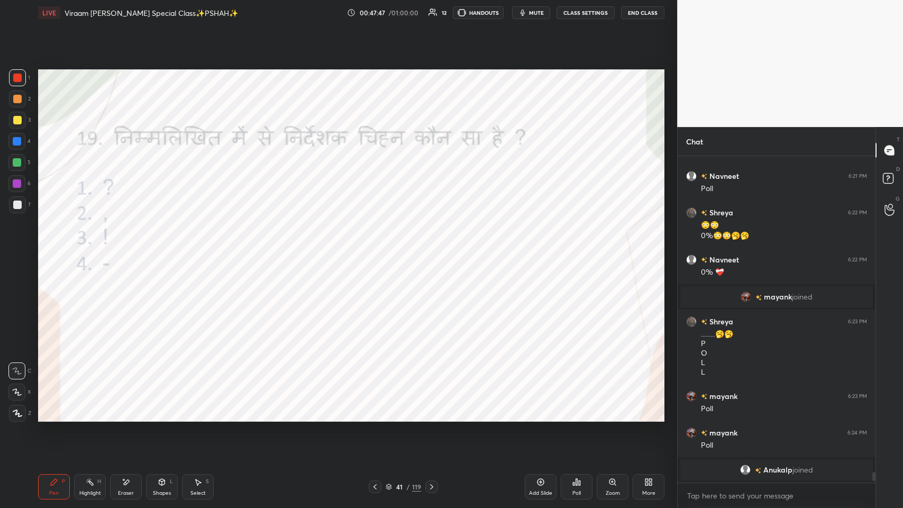
click at [129, 248] on div "Eraser" at bounding box center [126, 486] width 32 height 25
click at [379, 248] on div "Setting up your live class Poll for secs No correct answer Start poll" at bounding box center [351, 245] width 635 height 440
click at [55, 248] on icon at bounding box center [54, 482] width 6 height 6
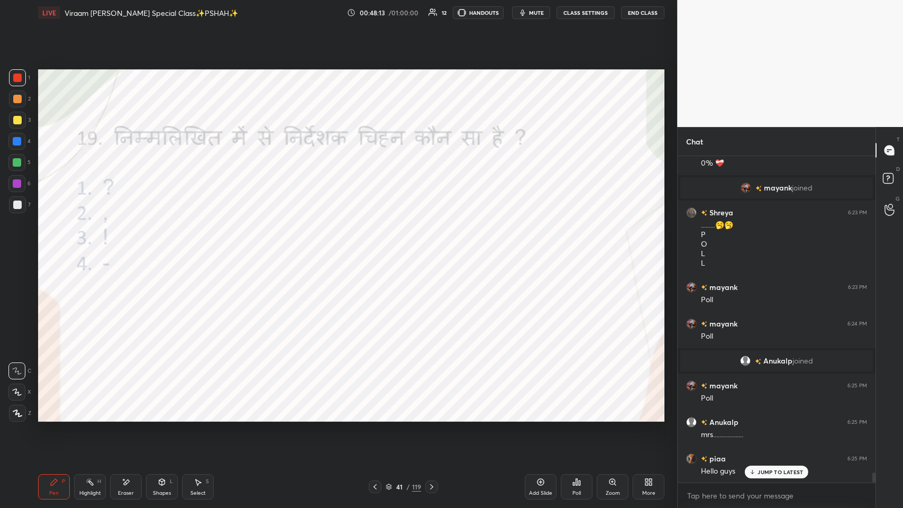
click at [379, 248] on div "JUMP TO LATEST" at bounding box center [776, 471] width 63 height 13
click at [379, 248] on div "Poll" at bounding box center [577, 486] width 32 height 25
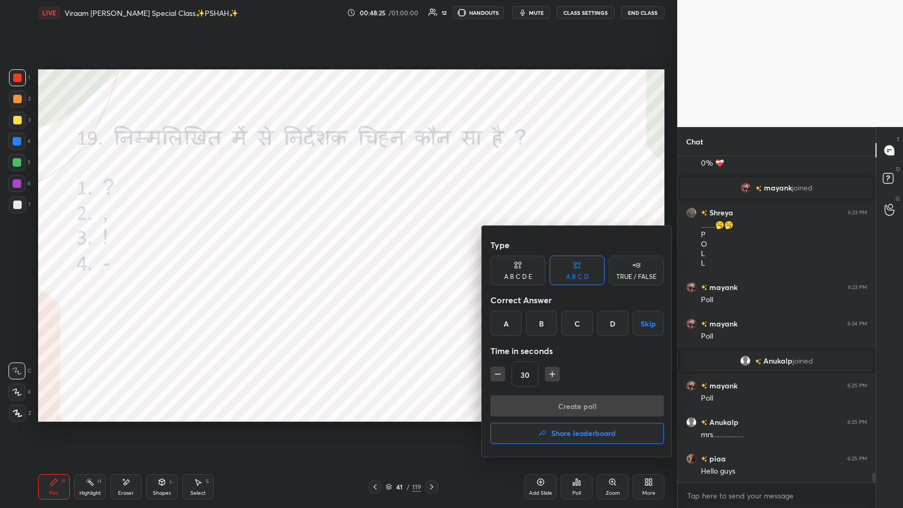
drag, startPoint x: 617, startPoint y: 317, endPoint x: 602, endPoint y: 376, distance: 61.1
click at [379, 248] on div "D" at bounding box center [612, 322] width 31 height 25
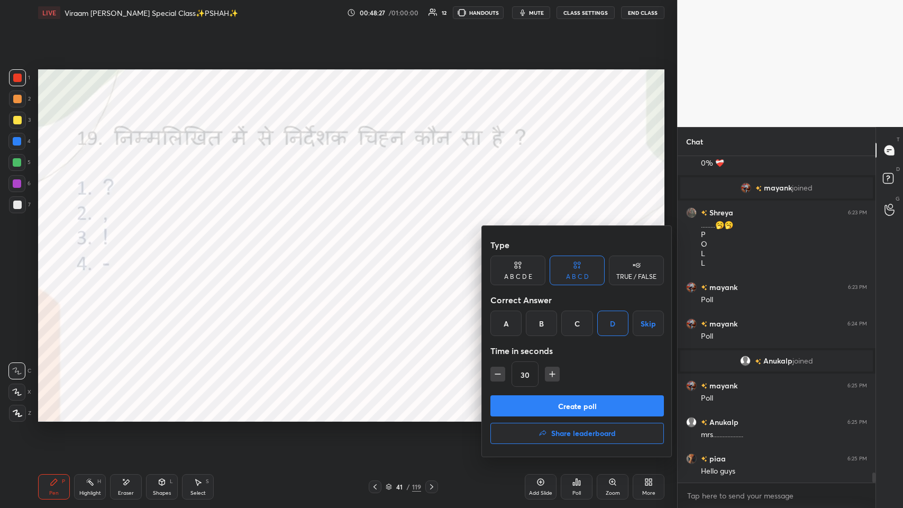
click at [379, 248] on button "Create poll" at bounding box center [576, 405] width 173 height 21
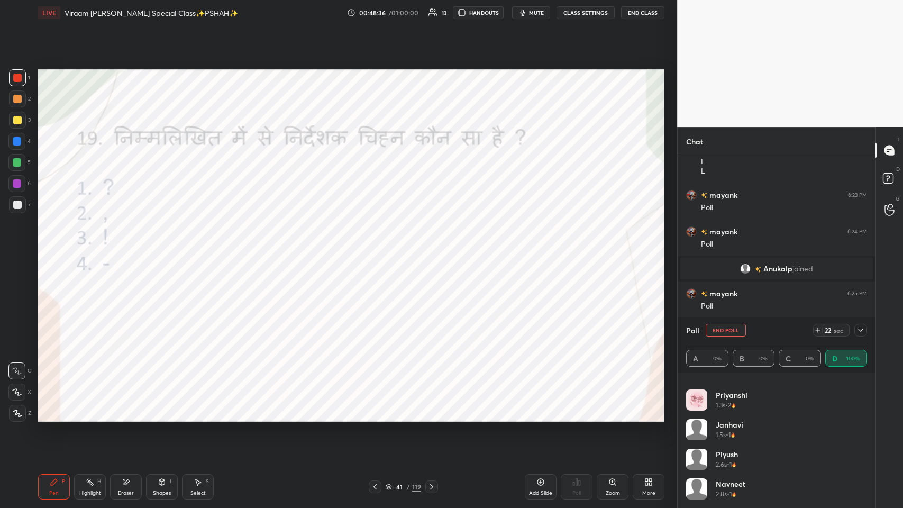
scroll to position [10175, 0]
click at [379, 248] on icon at bounding box center [860, 330] width 8 height 8
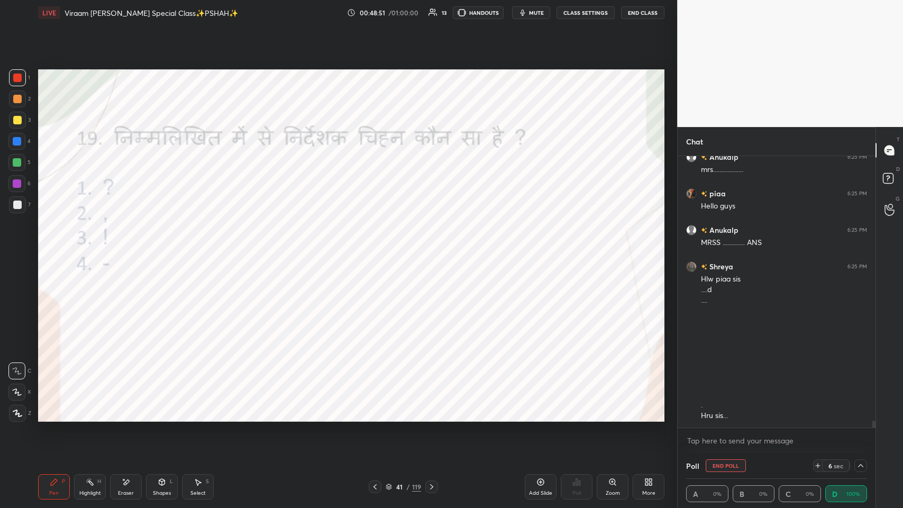
scroll to position [10347, 0]
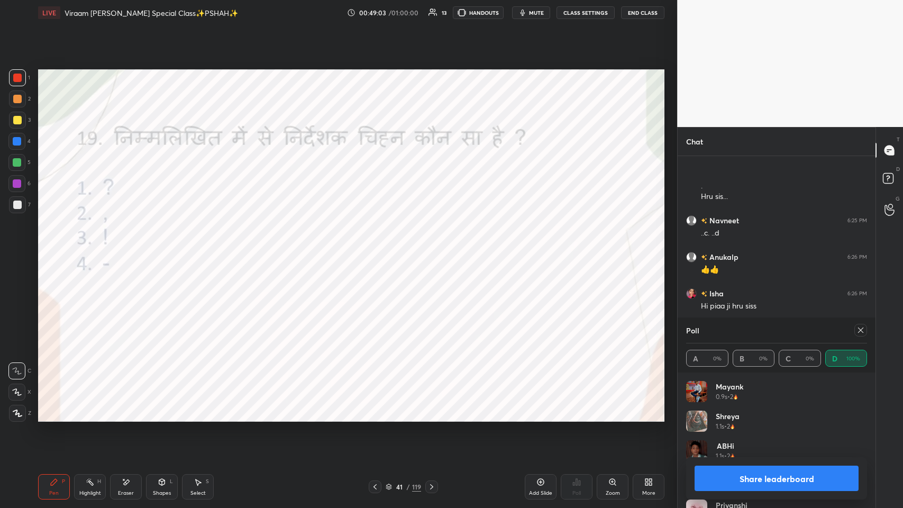
click at [379, 248] on icon at bounding box center [860, 330] width 8 height 8
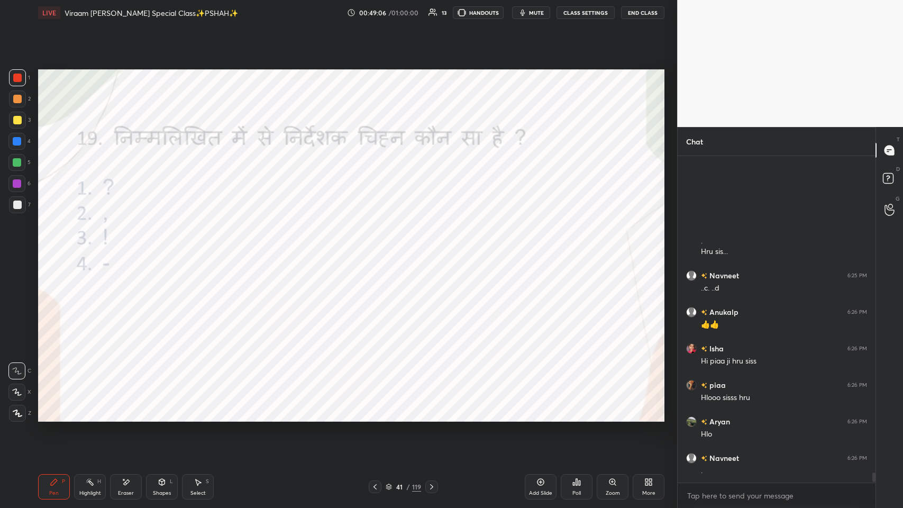
click at [375, 248] on icon at bounding box center [374, 486] width 3 height 5
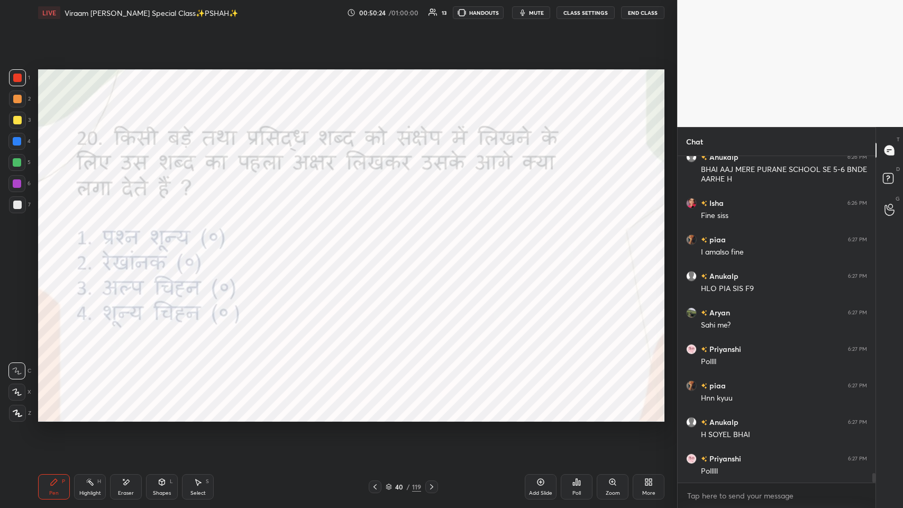
scroll to position [11006, 0]
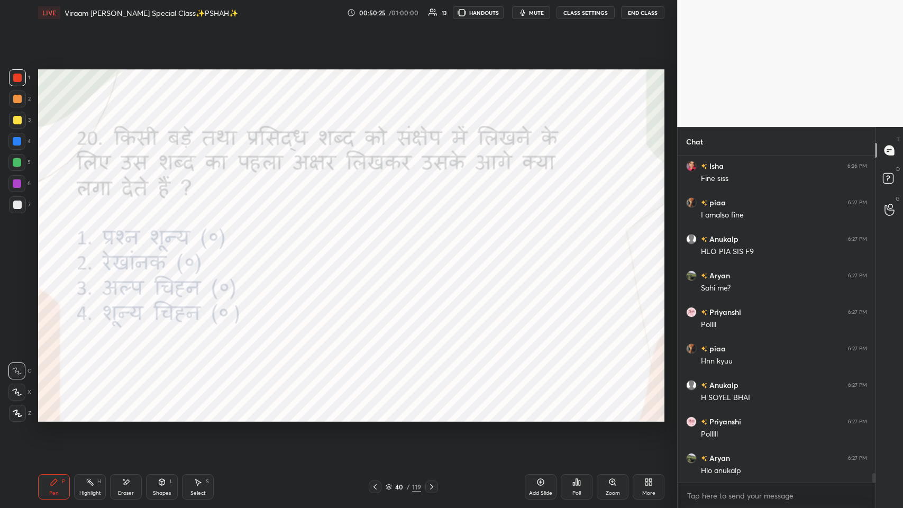
click at [379, 248] on icon at bounding box center [576, 482] width 8 height 8
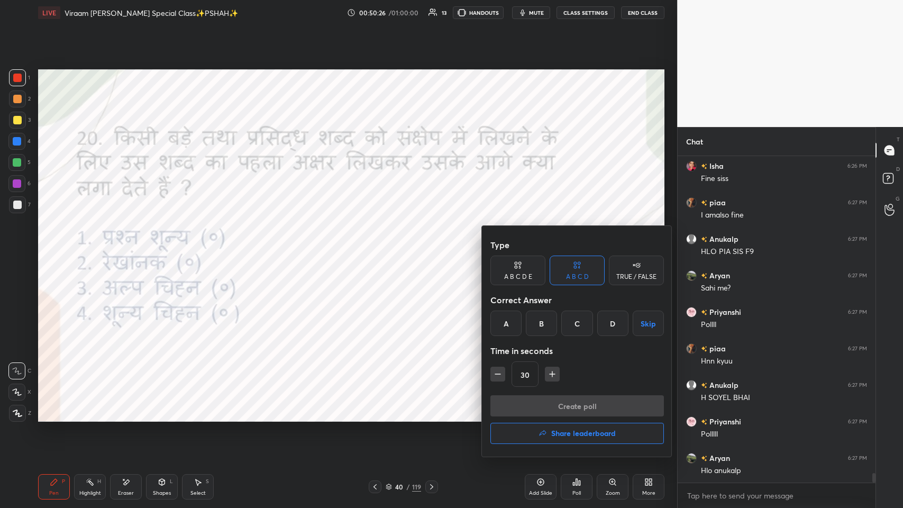
drag, startPoint x: 570, startPoint y: 323, endPoint x: 573, endPoint y: 374, distance: 50.9
click at [379, 248] on div "C" at bounding box center [576, 322] width 31 height 25
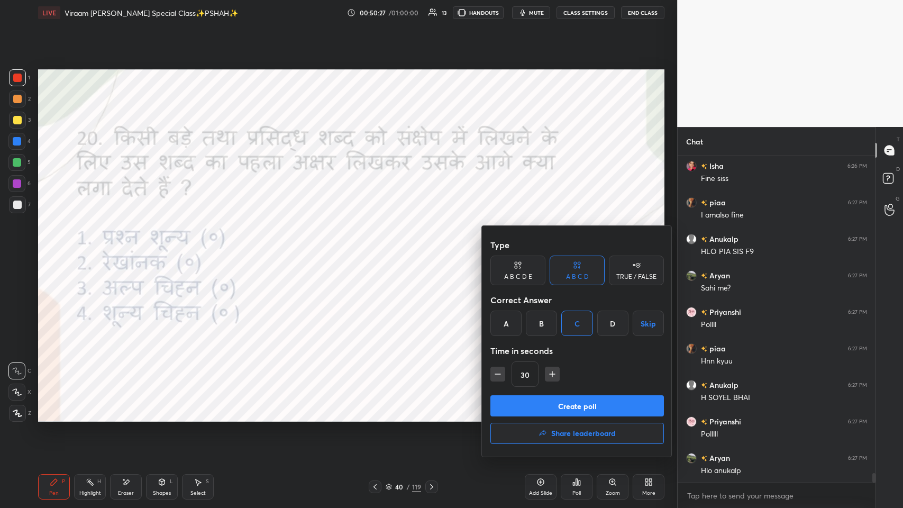
click at [379, 248] on button "Create poll" at bounding box center [576, 405] width 173 height 21
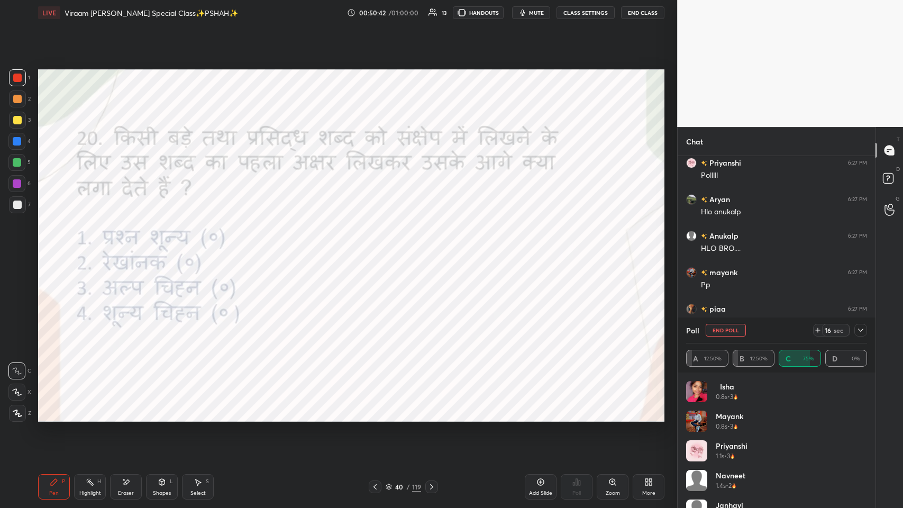
scroll to position [11302, 0]
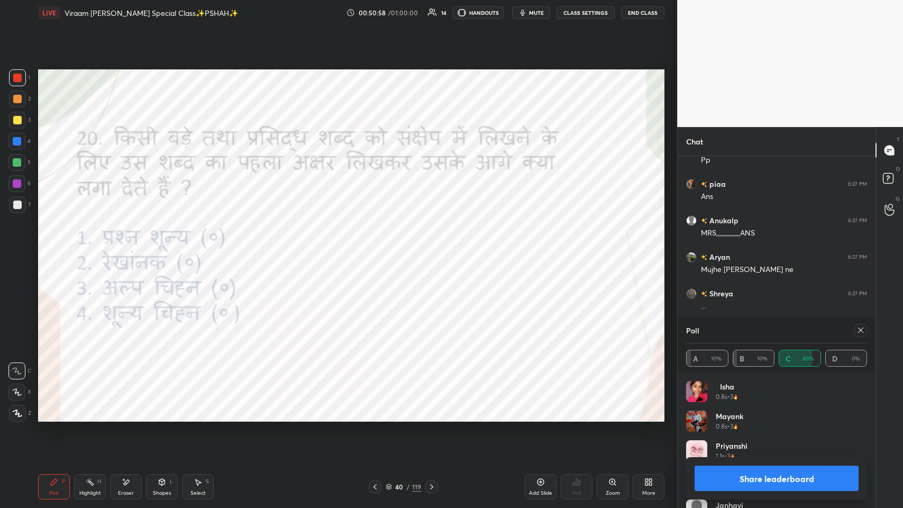
click at [379, 248] on div at bounding box center [860, 330] width 13 height 13
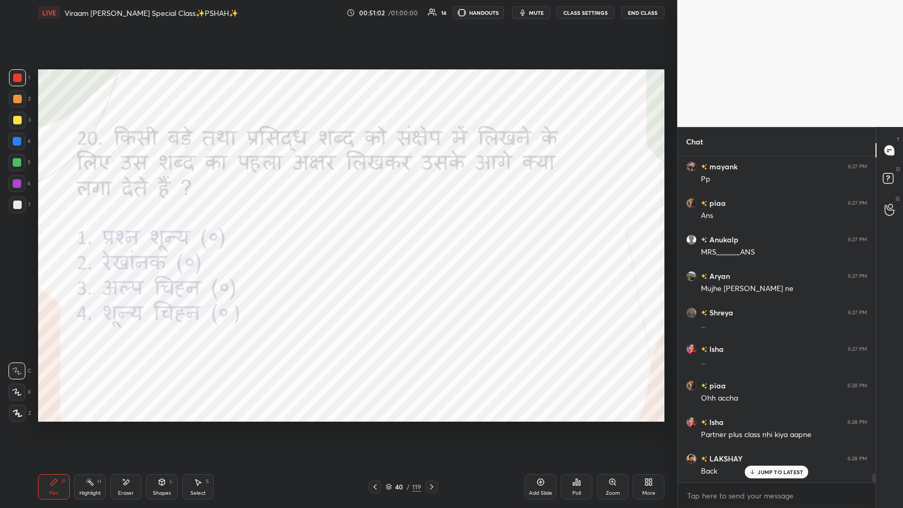
click at [379, 248] on div "JUMP TO LATEST" at bounding box center [776, 471] width 63 height 13
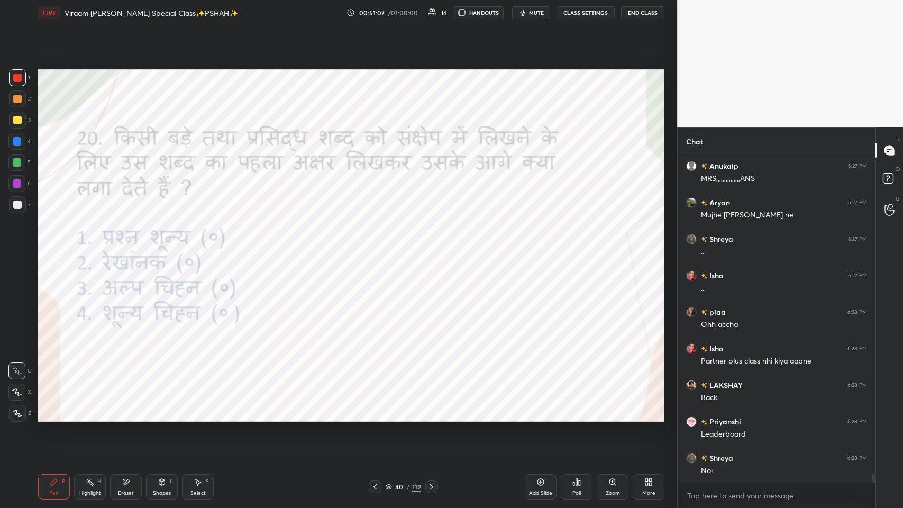
click at [379, 248] on div "Poll" at bounding box center [577, 486] width 32 height 25
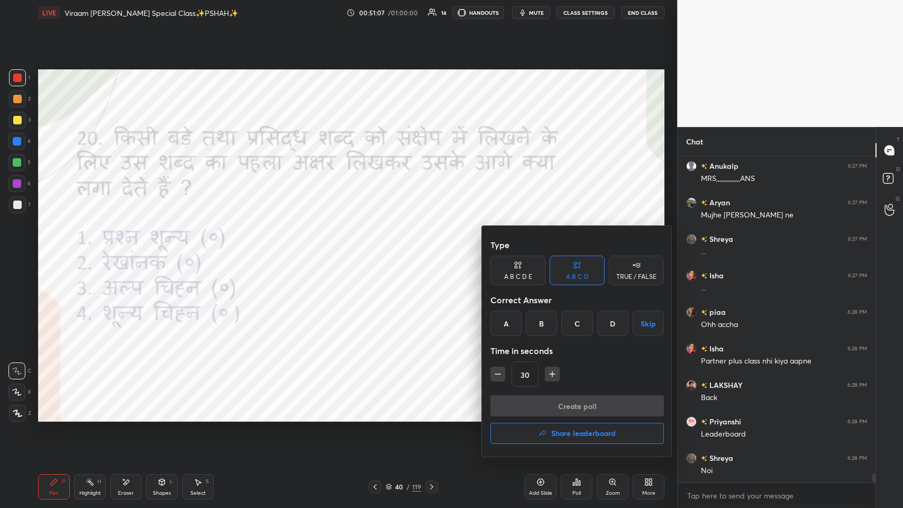
click at [379, 248] on h4 "Share leaderboard" at bounding box center [583, 432] width 65 height 7
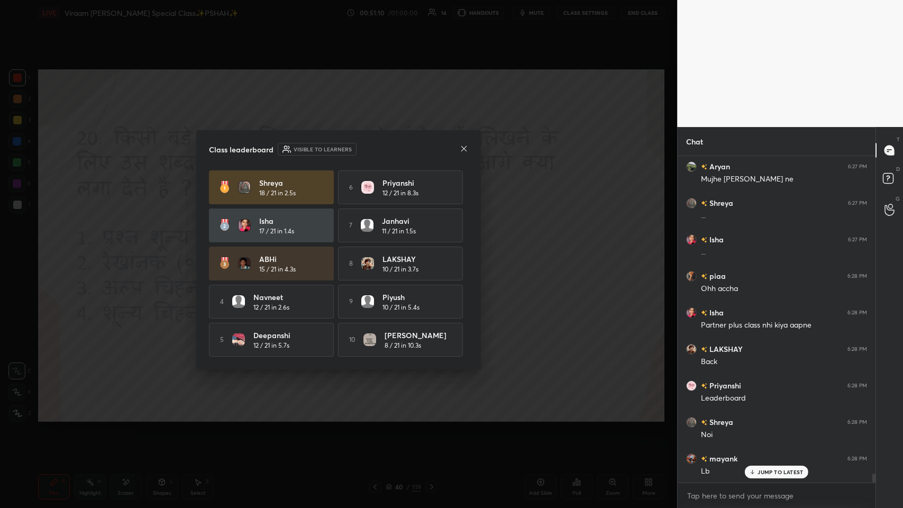
click at [379, 248] on div "JUMP TO LATEST" at bounding box center [776, 471] width 63 height 13
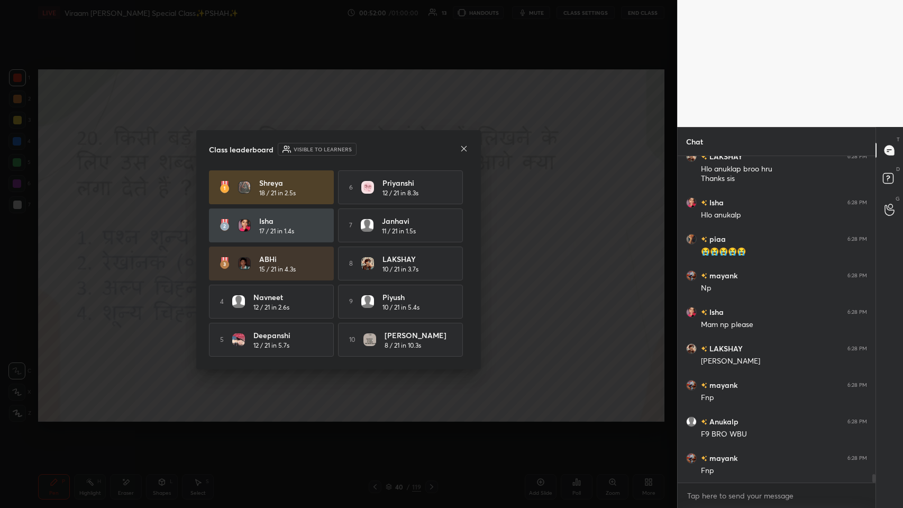
click at [379, 152] on div at bounding box center [464, 149] width 8 height 11
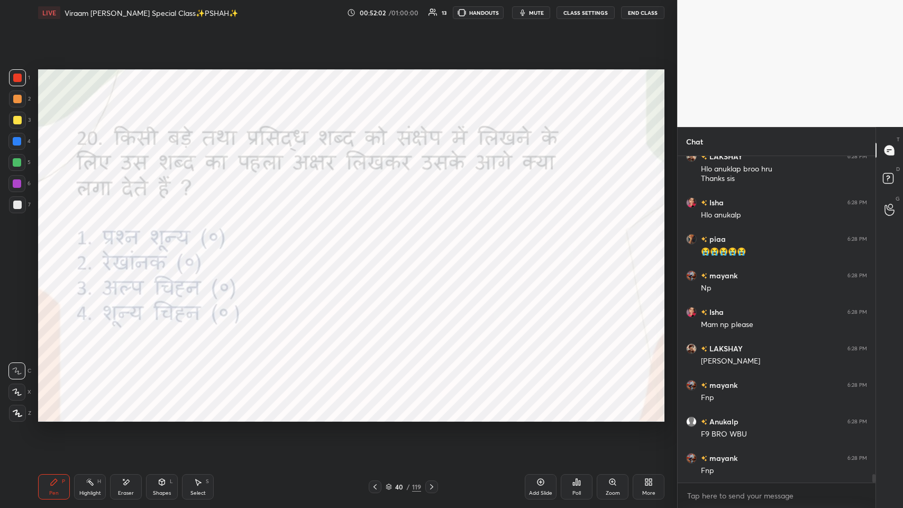
scroll to position [11965, 0]
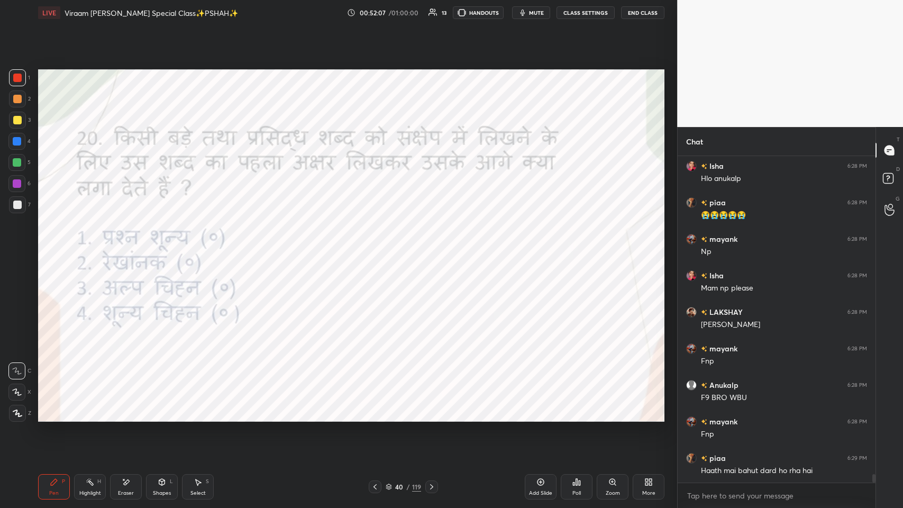
click at [376, 248] on icon at bounding box center [375, 486] width 8 height 8
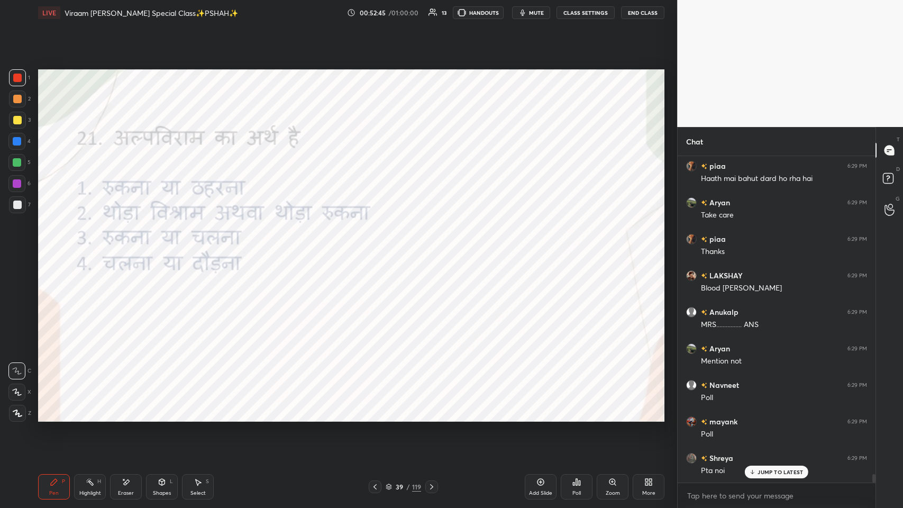
scroll to position [12293, 0]
click at [379, 248] on icon at bounding box center [574, 483] width 2 height 3
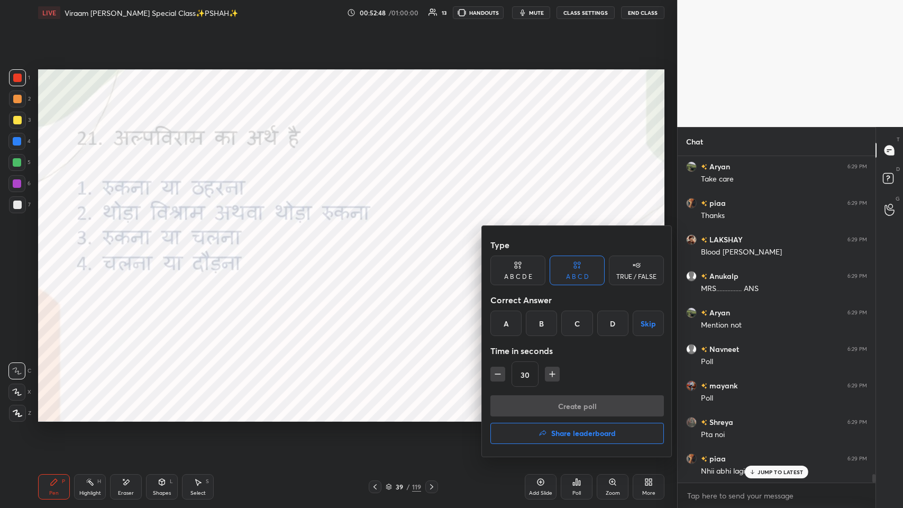
click at [379, 248] on div "B" at bounding box center [541, 322] width 31 height 25
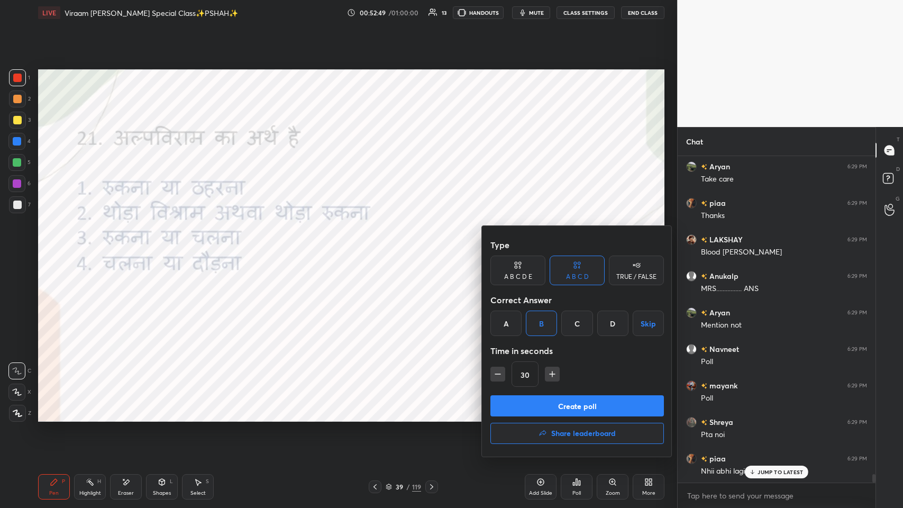
scroll to position [12330, 0]
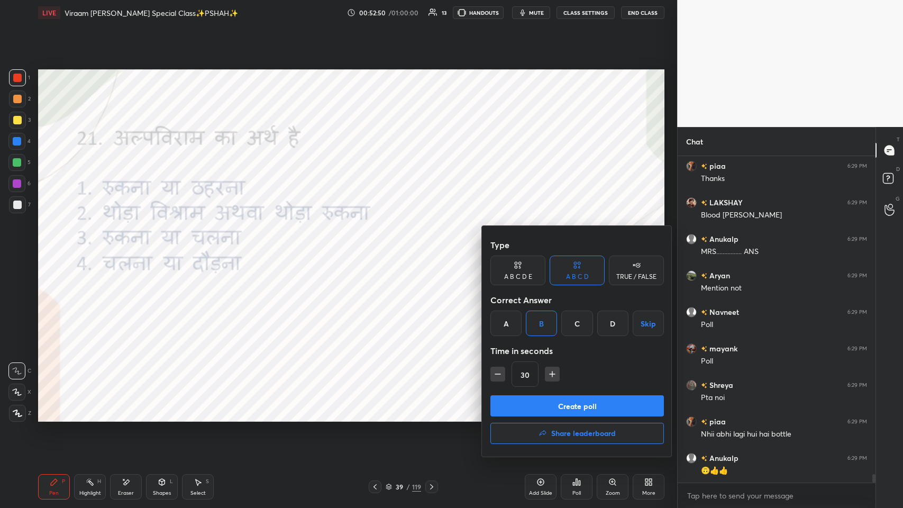
click at [379, 248] on button "Create poll" at bounding box center [576, 405] width 173 height 21
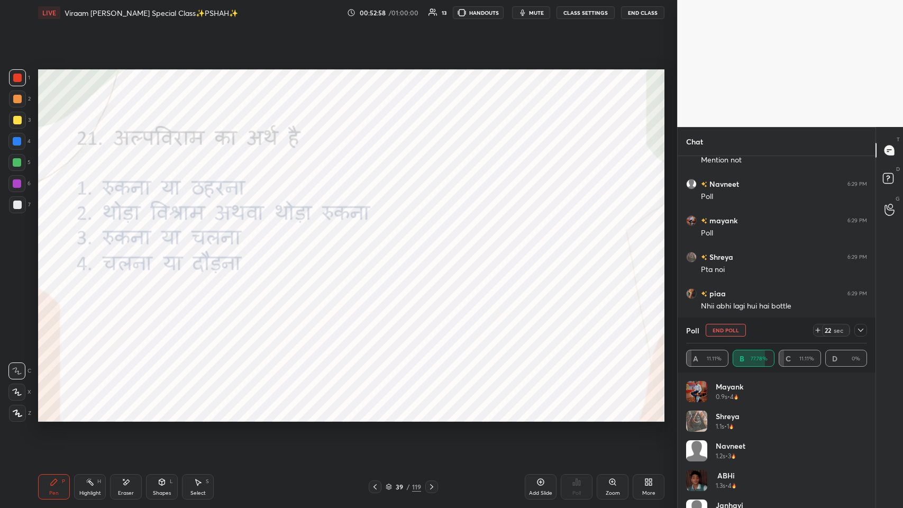
scroll to position [0, 0]
click at [379, 248] on icon at bounding box center [860, 330] width 8 height 8
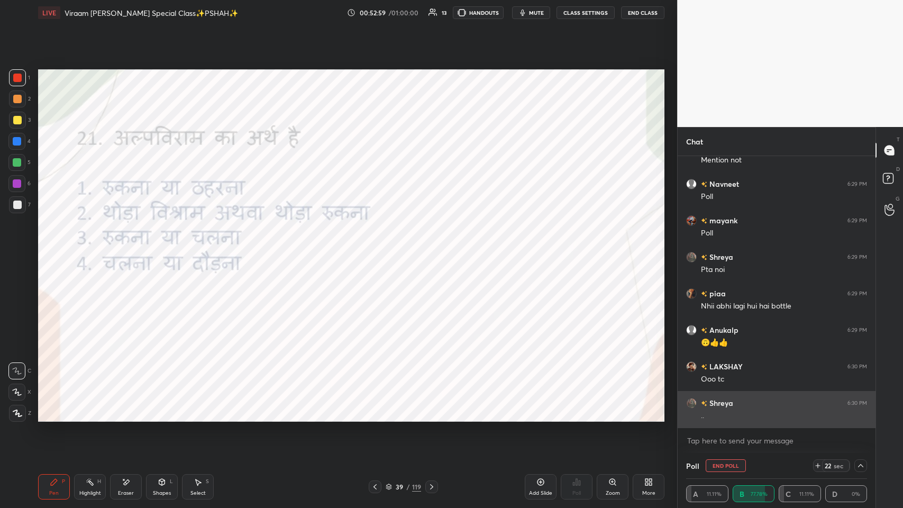
scroll to position [0, 3]
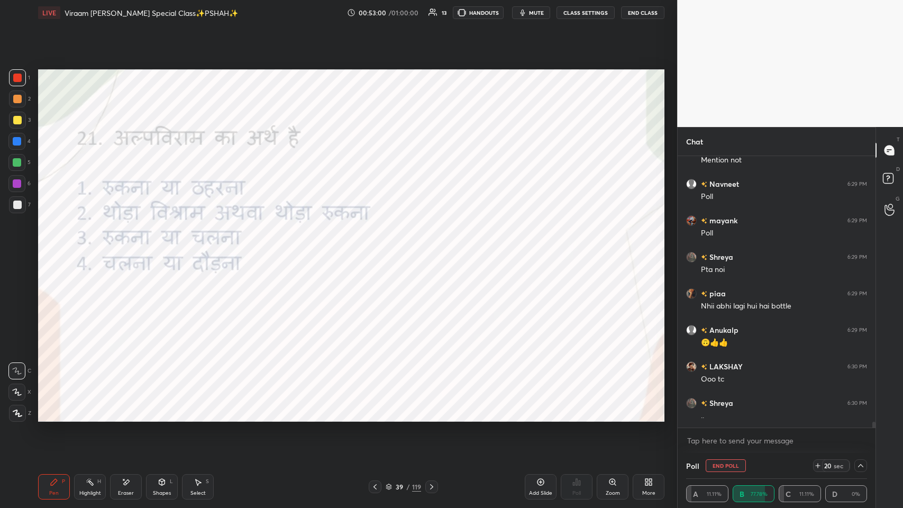
click at [379, 248] on icon at bounding box center [860, 465] width 8 height 8
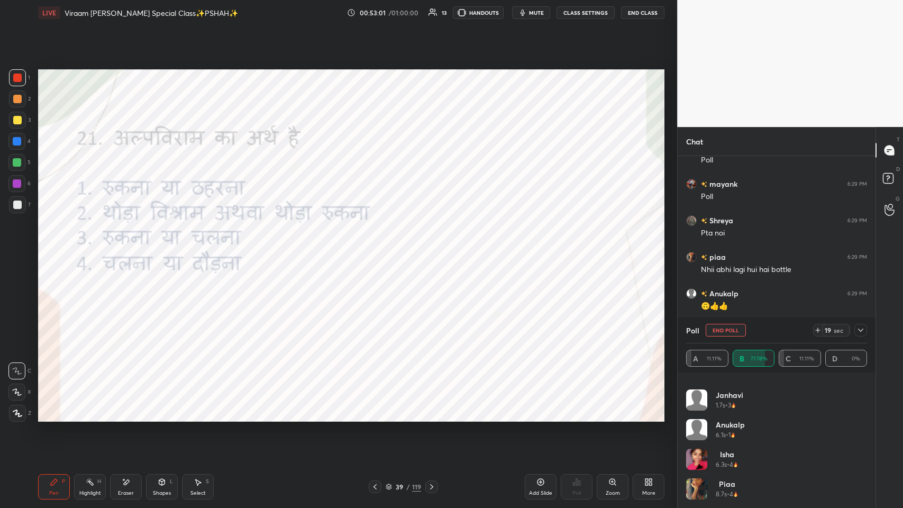
click at [379, 248] on div at bounding box center [860, 330] width 13 height 13
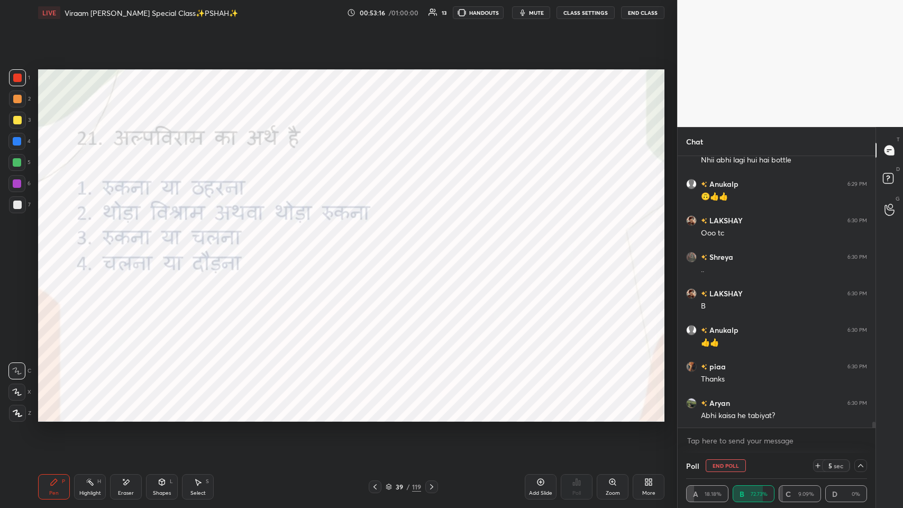
click at [379, 248] on div at bounding box center [860, 465] width 13 height 13
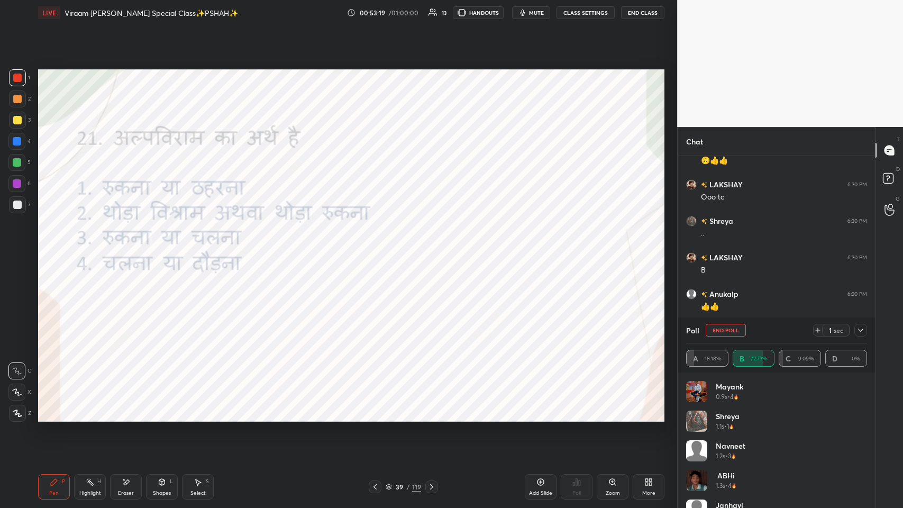
drag, startPoint x: 861, startPoint y: 330, endPoint x: 799, endPoint y: 369, distance: 72.9
click at [379, 248] on icon at bounding box center [860, 330] width 8 height 8
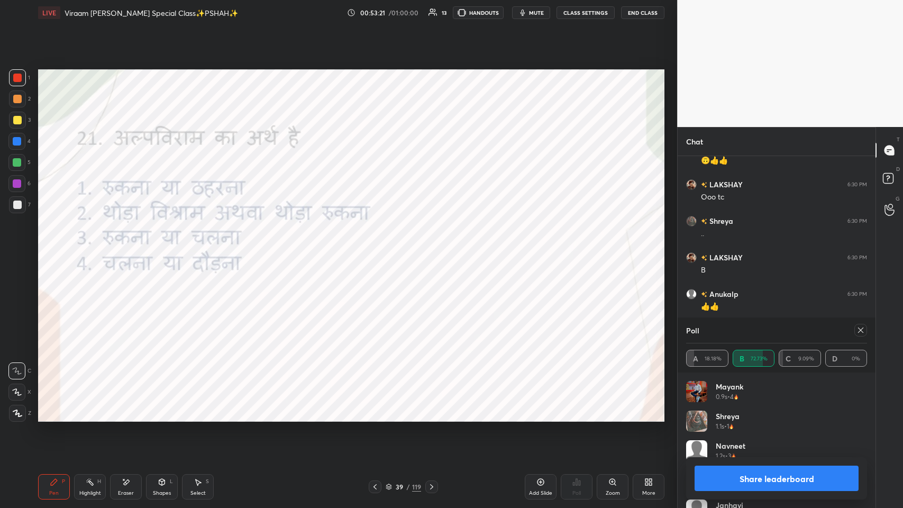
click at [379, 248] on icon at bounding box center [860, 330] width 8 height 8
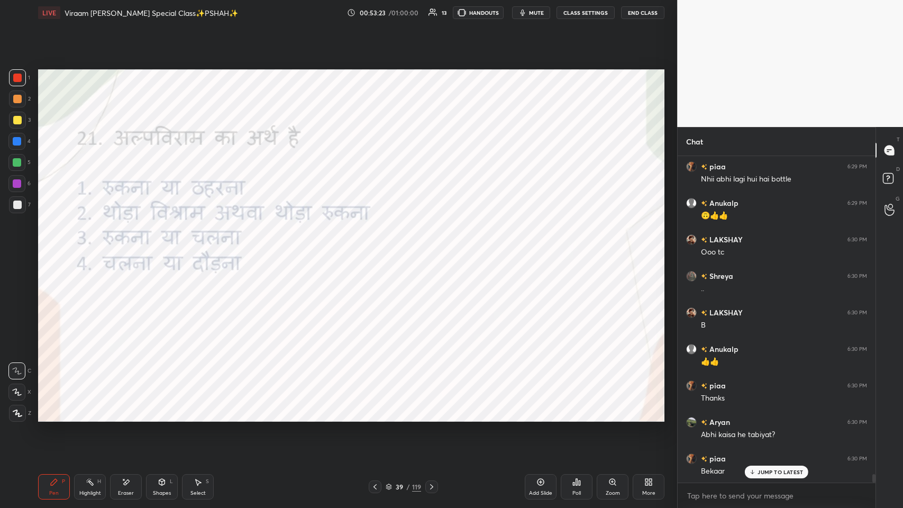
click at [379, 248] on icon at bounding box center [752, 472] width 7 height 6
click at [373, 248] on icon at bounding box center [375, 486] width 8 height 8
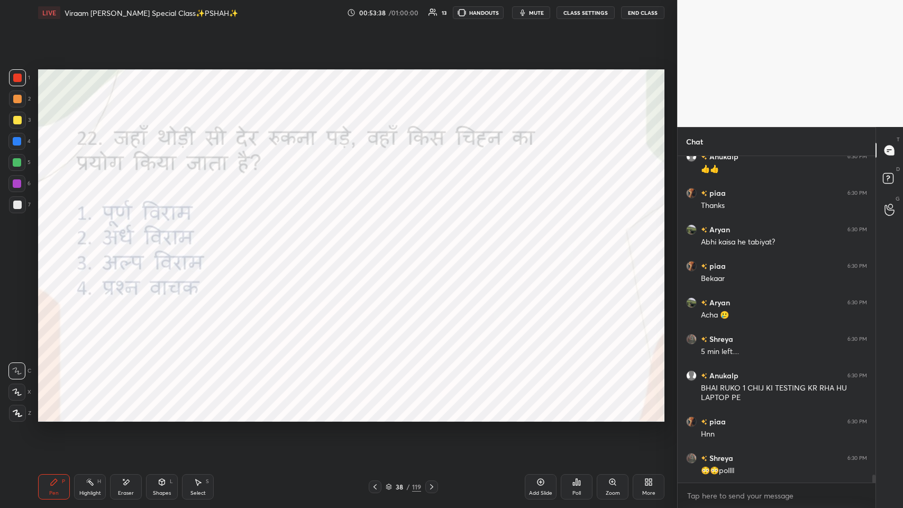
click at [379, 248] on div "Add Slide Poll Zoom More" at bounding box center [595, 486] width 140 height 59
click at [379, 248] on div "Poll" at bounding box center [577, 486] width 32 height 25
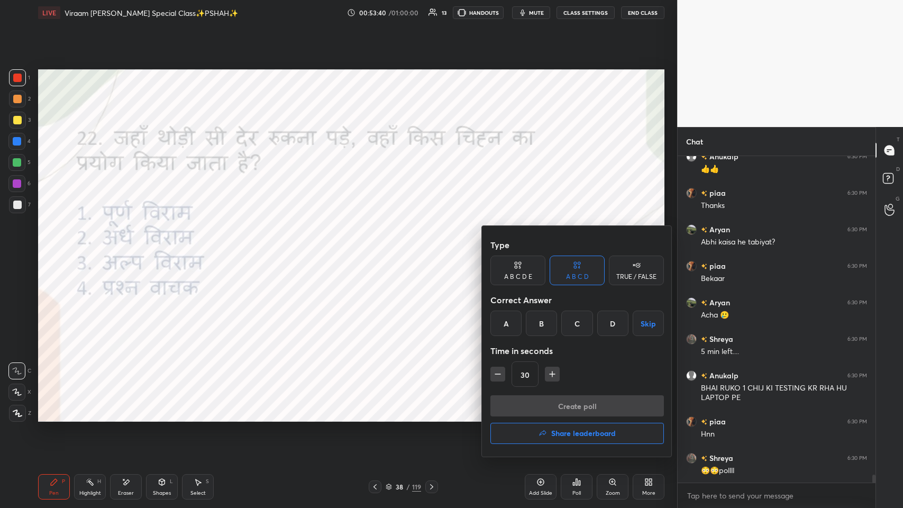
click at [379, 248] on div "B" at bounding box center [541, 322] width 31 height 25
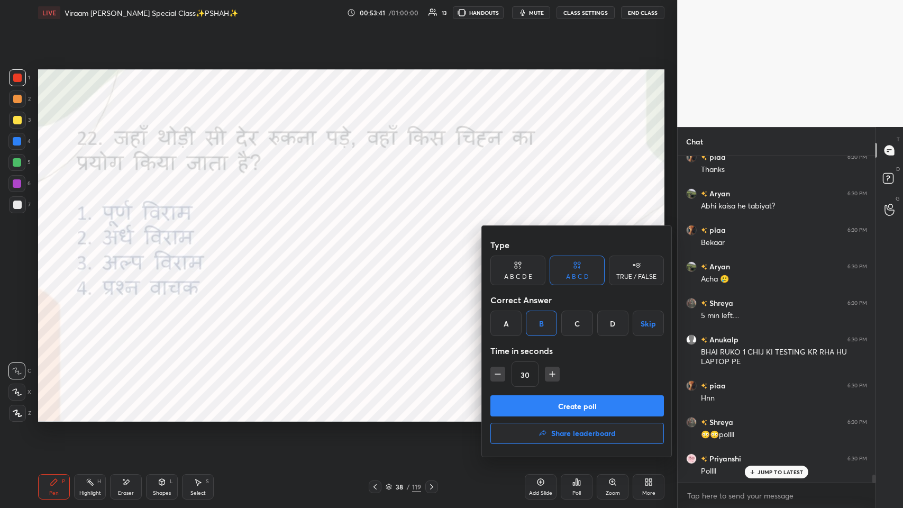
click at [379, 248] on button "Create poll" at bounding box center [576, 405] width 173 height 21
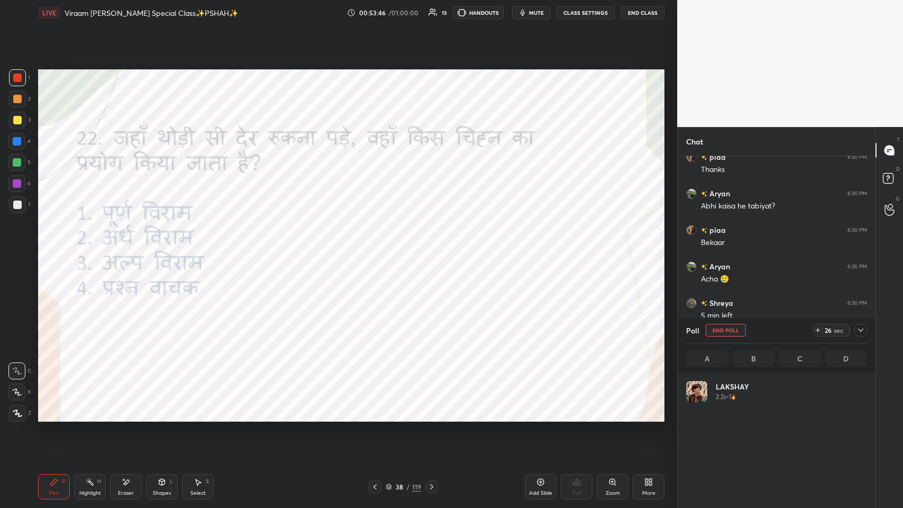
click at [379, 248] on div "More" at bounding box center [649, 486] width 32 height 25
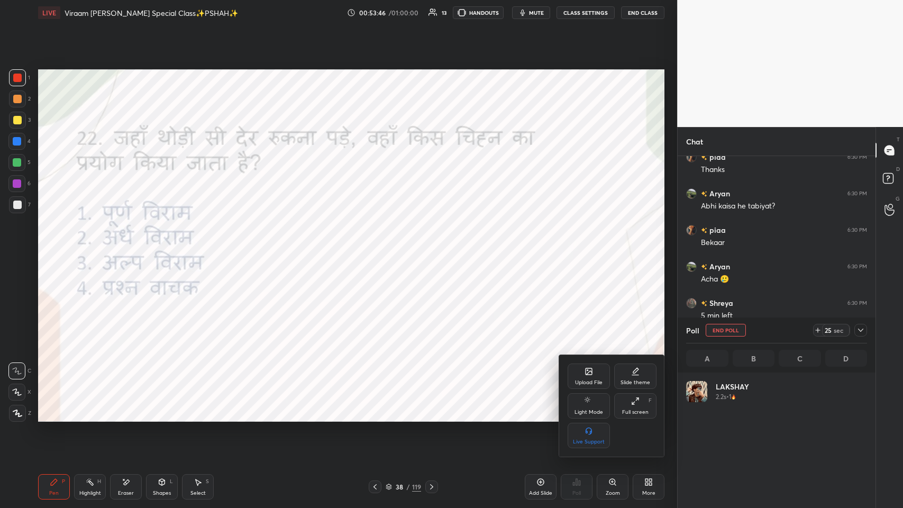
click at [379, 248] on div "Full screen F" at bounding box center [635, 405] width 42 height 25
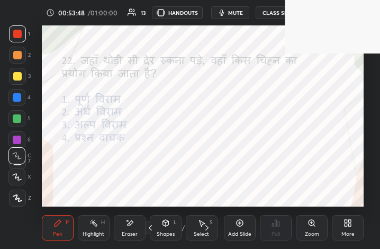
click at [344, 225] on icon at bounding box center [345, 224] width 3 height 3
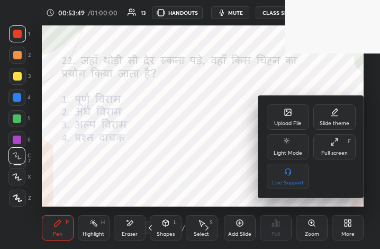
click at [335, 144] on icon at bounding box center [334, 142] width 8 height 8
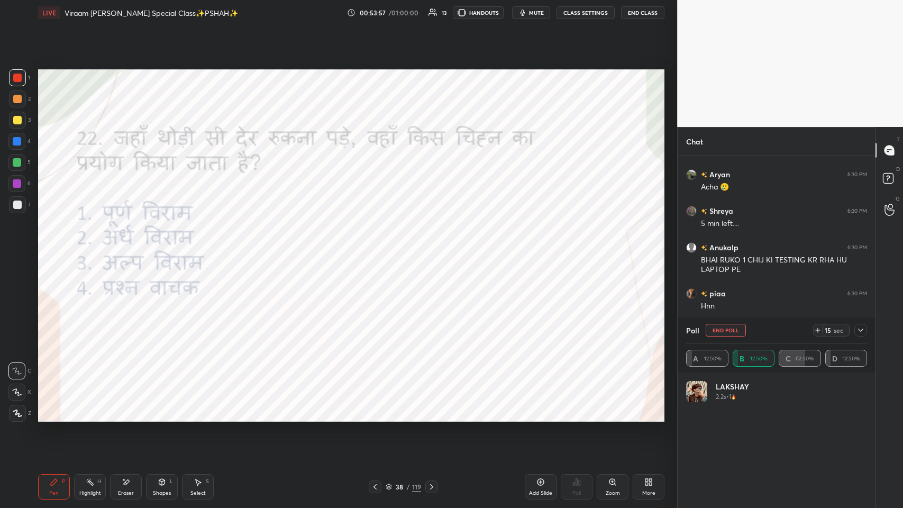
click at [379, 248] on button "End Poll" at bounding box center [726, 330] width 40 height 13
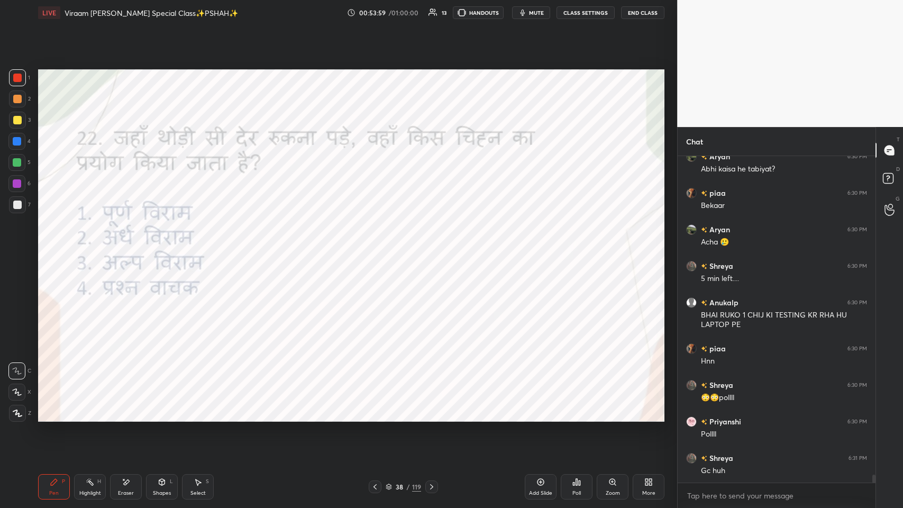
click at [379, 248] on div "Poll" at bounding box center [577, 486] width 32 height 25
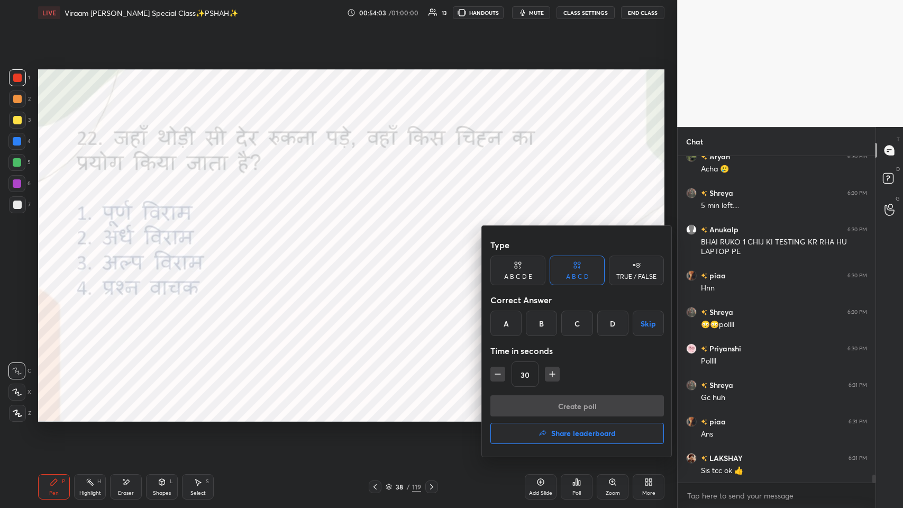
click at [379, 248] on div at bounding box center [451, 254] width 903 height 508
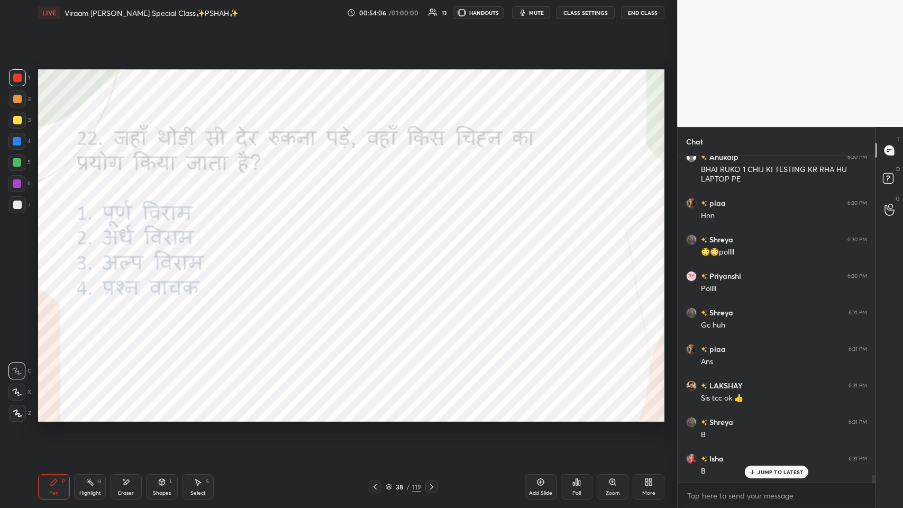
click at [379, 248] on div "Poll" at bounding box center [576, 492] width 8 height 5
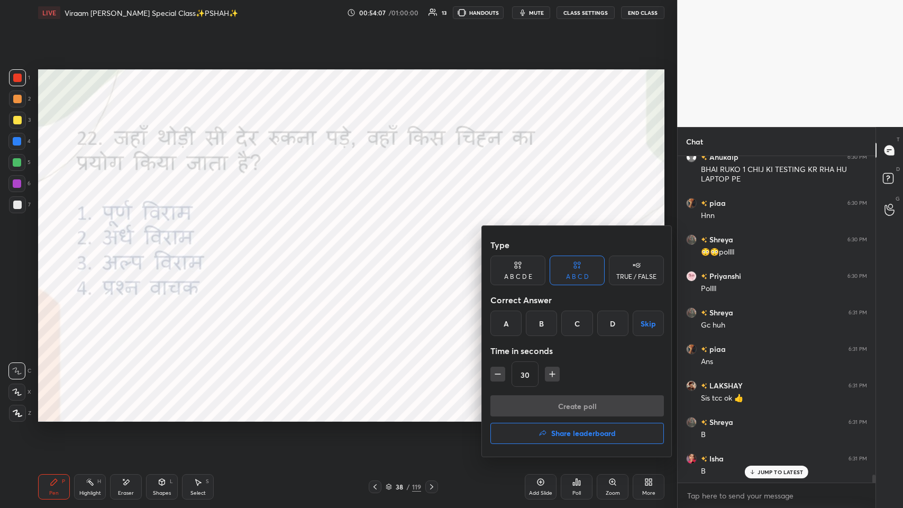
click at [379, 248] on div "C" at bounding box center [576, 322] width 31 height 25
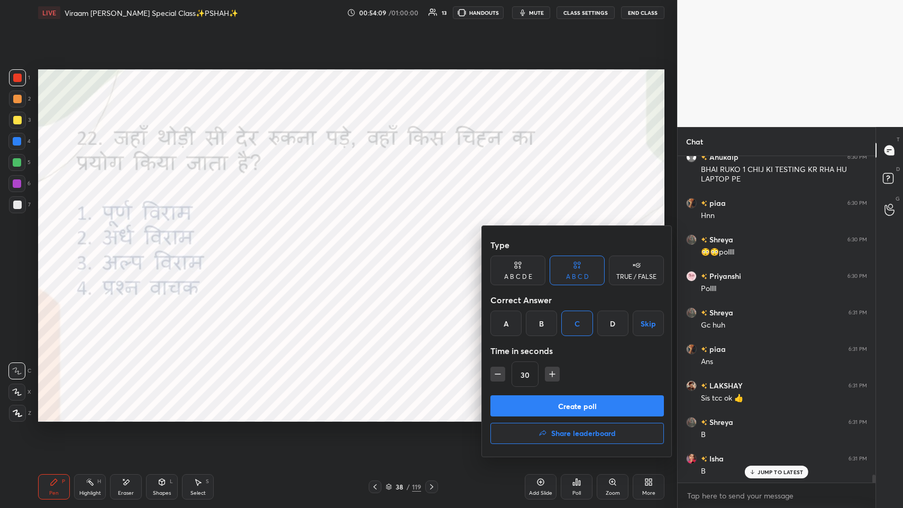
click at [379, 248] on button "Create poll" at bounding box center [576, 405] width 173 height 21
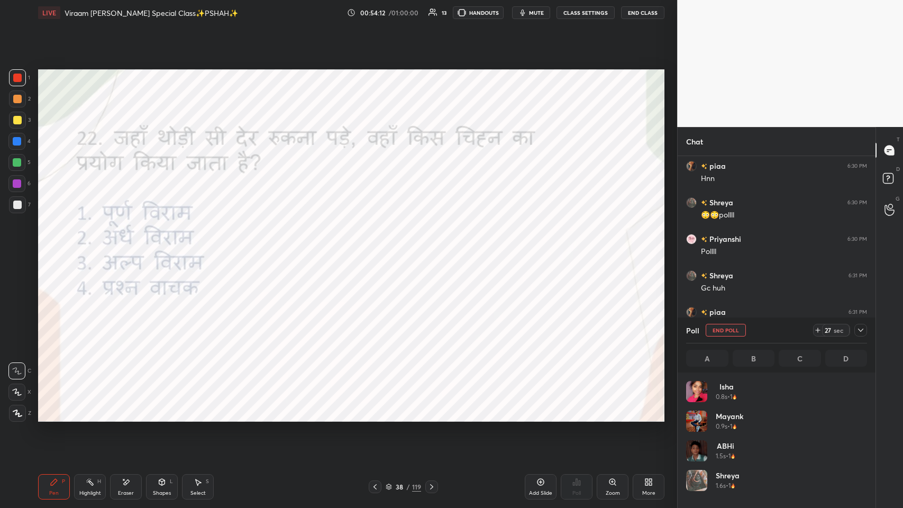
click at [379, 248] on div "38 / 119" at bounding box center [402, 486] width 243 height 13
click at [379, 248] on div at bounding box center [431, 486] width 13 height 13
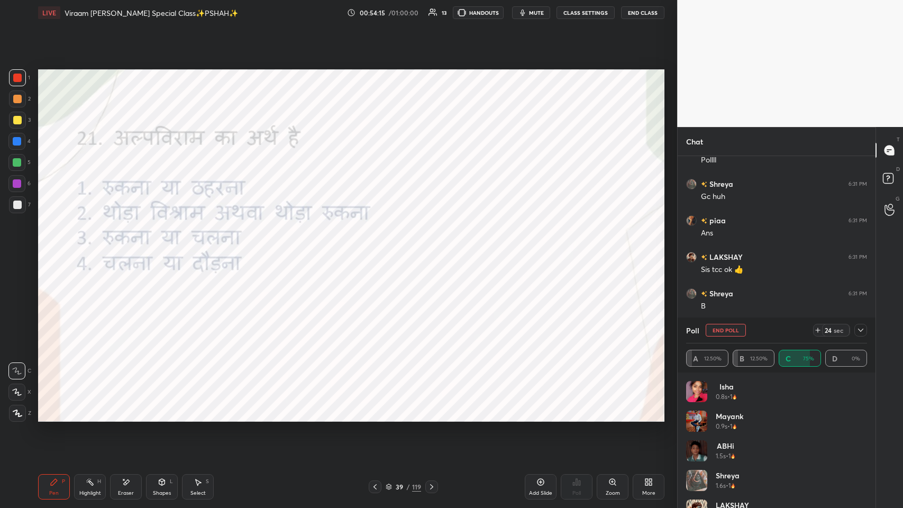
click at [372, 248] on icon at bounding box center [375, 486] width 8 height 8
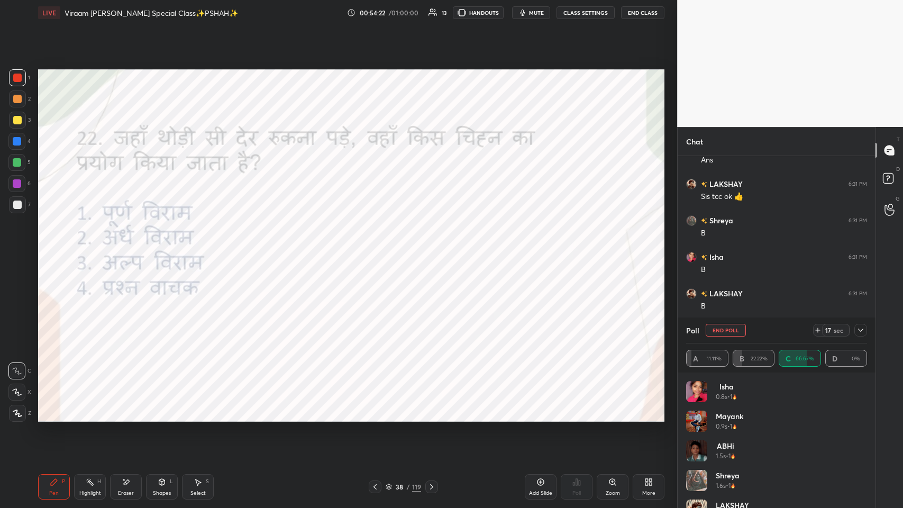
click at [373, 248] on icon at bounding box center [374, 486] width 3 height 5
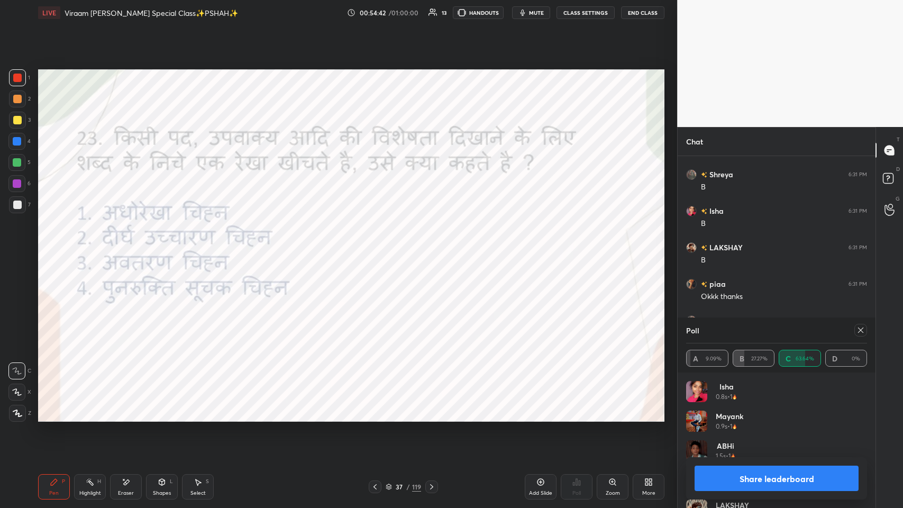
click at [130, 248] on div "Eraser" at bounding box center [126, 486] width 32 height 25
click at [53, 248] on div "Pen P" at bounding box center [54, 486] width 32 height 25
click at [129, 248] on icon at bounding box center [126, 482] width 8 height 9
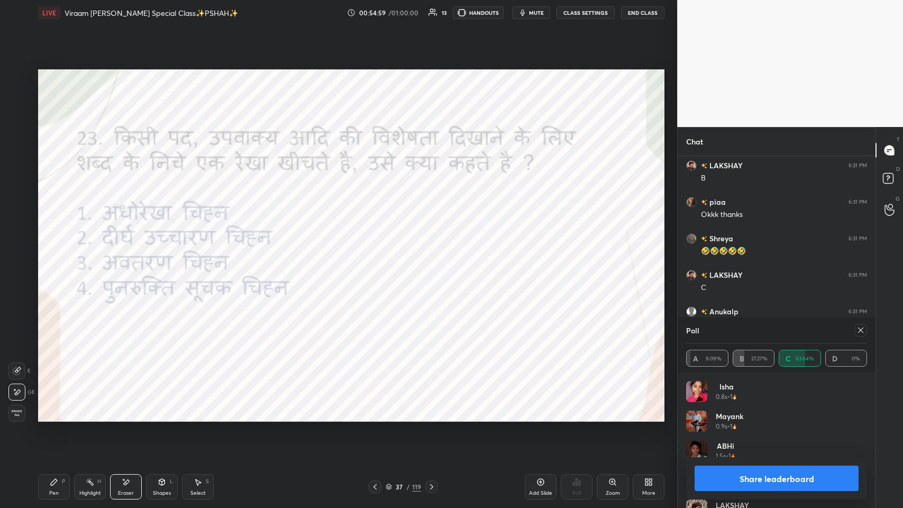
scroll to position [13391, 0]
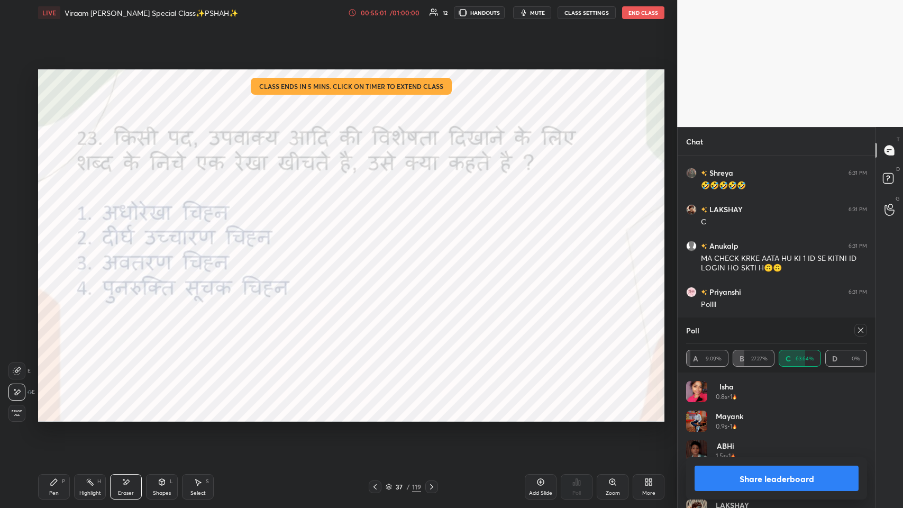
click at [62, 248] on div "Pen P" at bounding box center [54, 486] width 32 height 25
click at [379, 248] on div "Poll" at bounding box center [577, 486] width 32 height 59
click at [379, 248] on div at bounding box center [858, 330] width 17 height 13
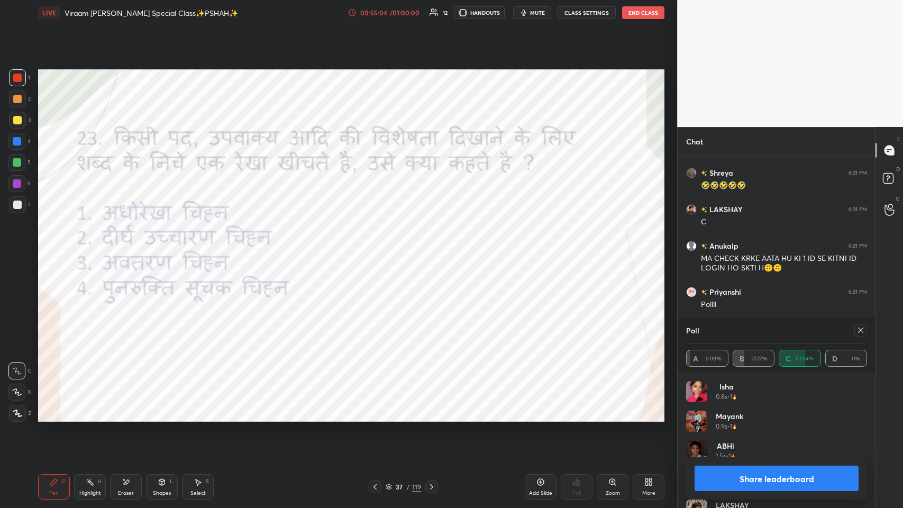
click at [379, 248] on icon at bounding box center [860, 330] width 8 height 8
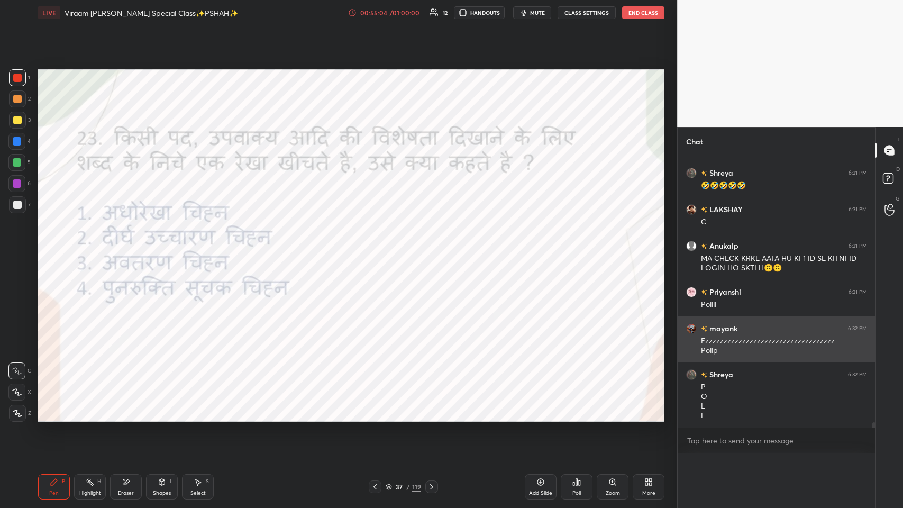
scroll to position [0, 3]
click at [379, 248] on div "[PERSON_NAME] 6:32 PM" at bounding box center [776, 328] width 181 height 11
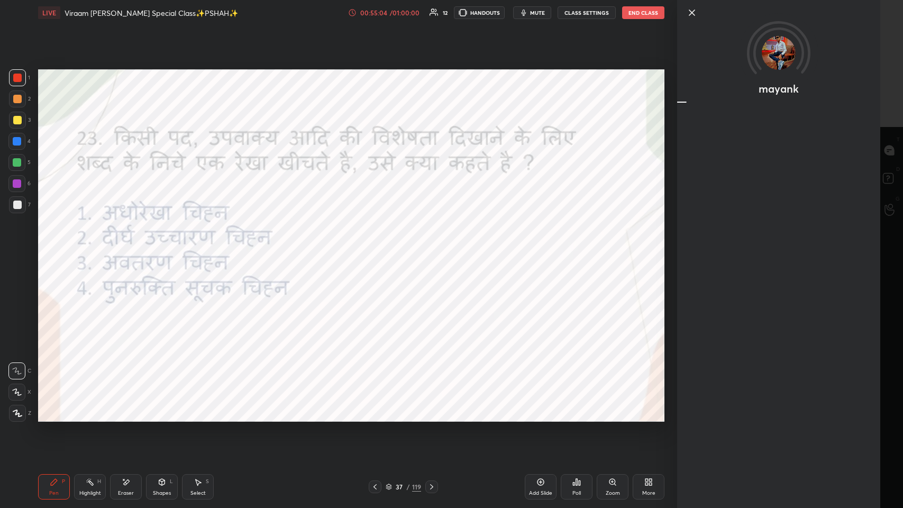
scroll to position [3, 3]
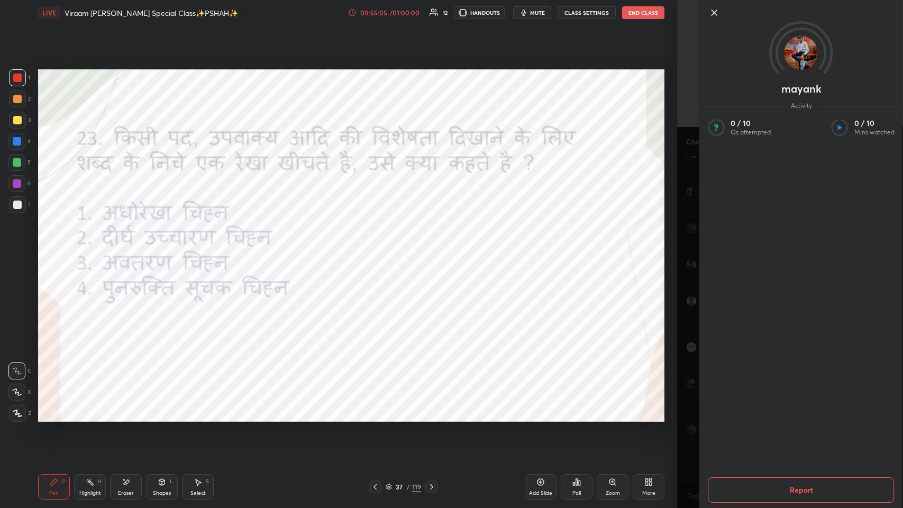
click at [379, 12] on icon at bounding box center [713, 12] width 5 height 5
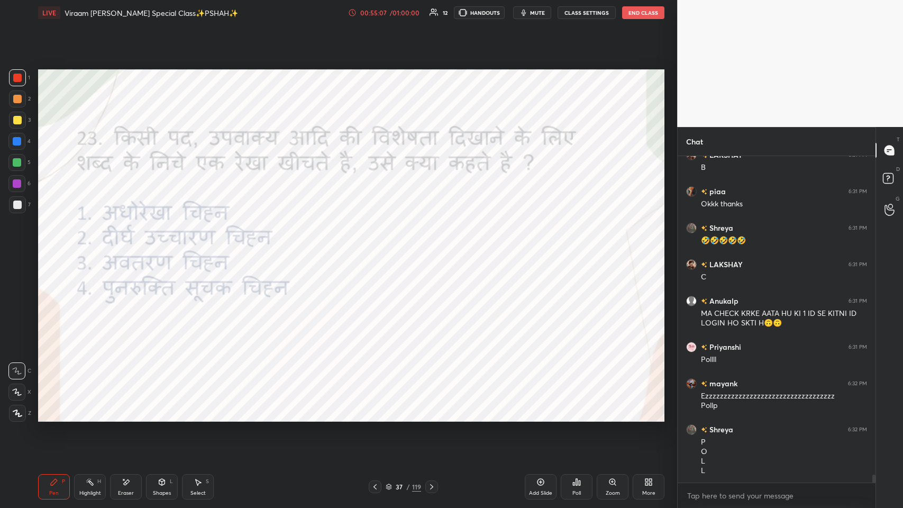
click at [379, 248] on icon at bounding box center [577, 482] width 2 height 6
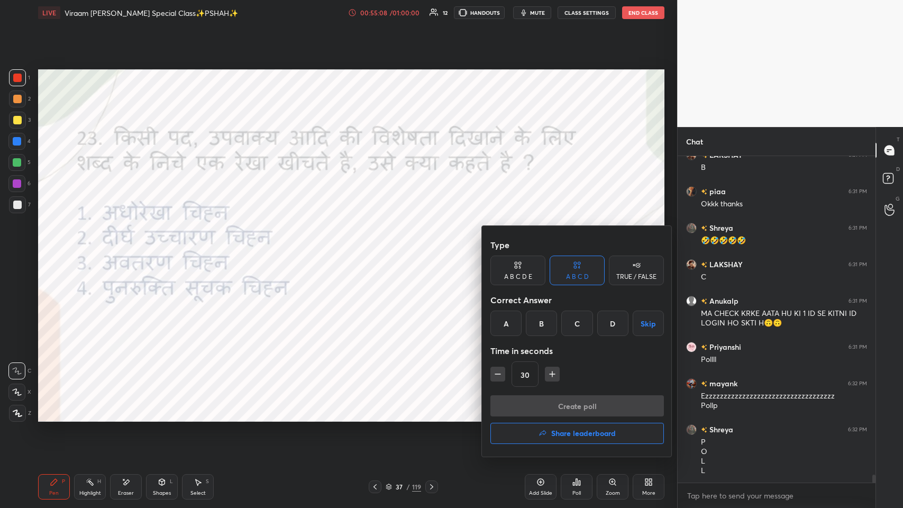
click at [379, 248] on div "A" at bounding box center [505, 322] width 31 height 25
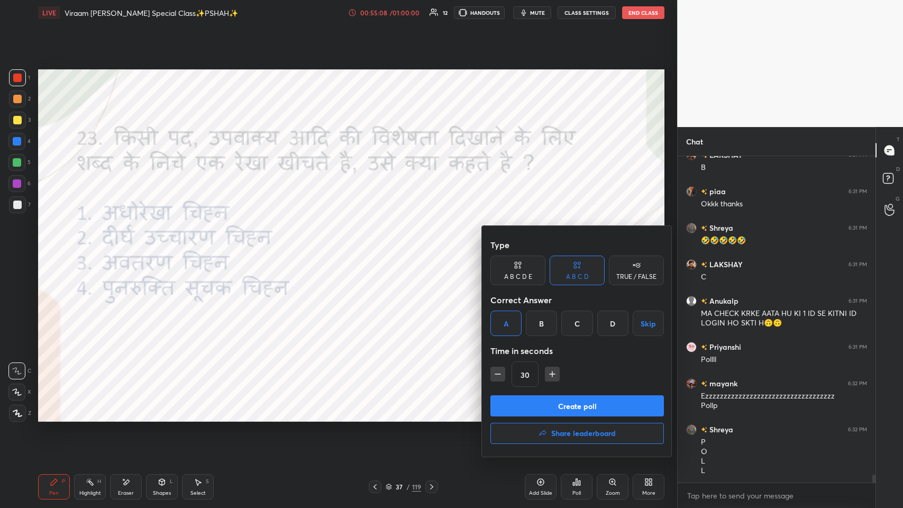
click at [379, 248] on button "Create poll" at bounding box center [576, 405] width 173 height 21
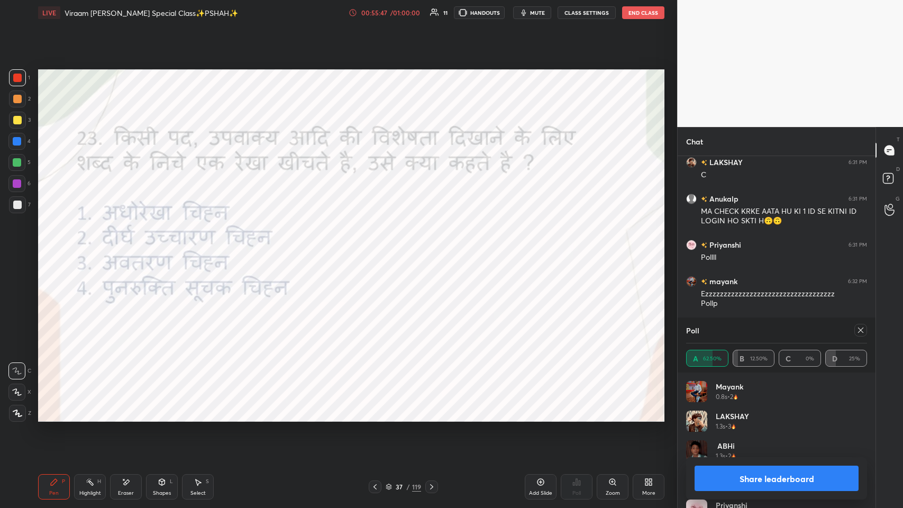
click at [379, 248] on icon at bounding box center [860, 330] width 8 height 8
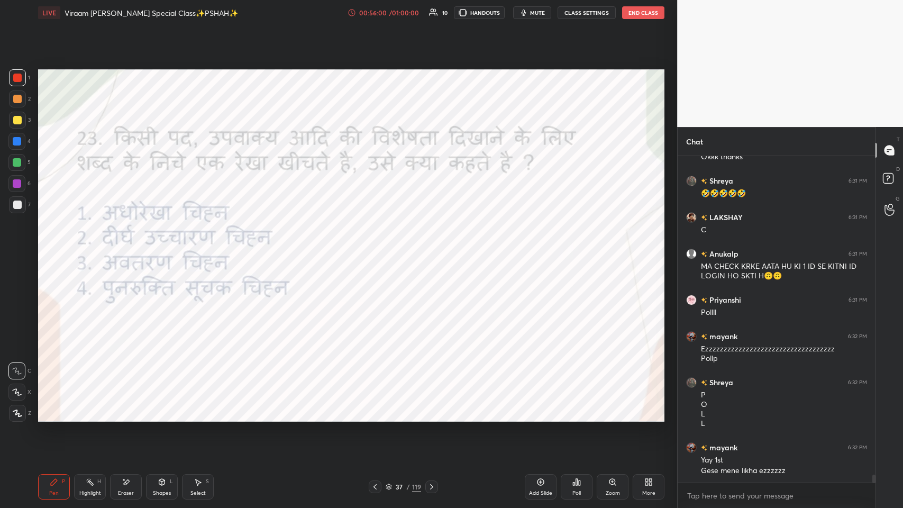
click at [376, 248] on icon at bounding box center [375, 486] width 8 height 8
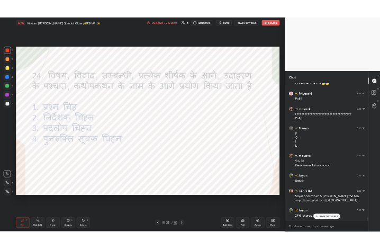
scroll to position [13538, 0]
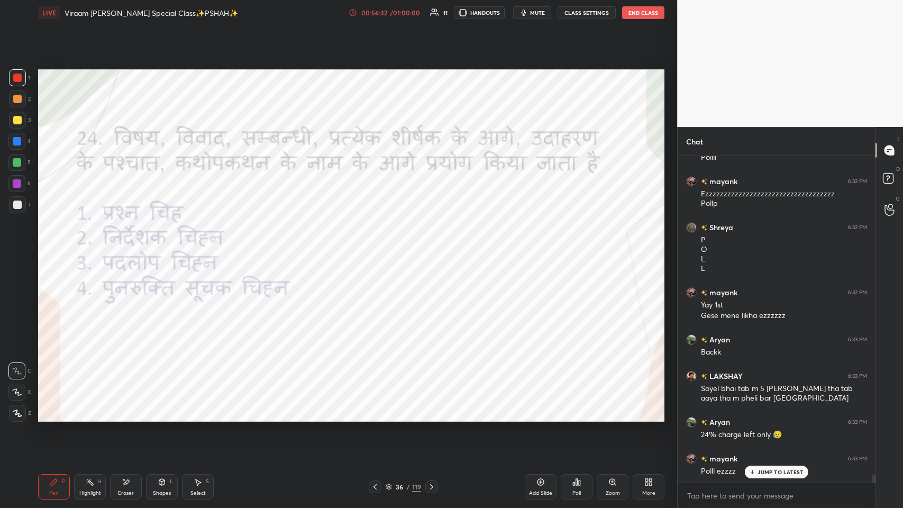
click at [379, 248] on div "More" at bounding box center [649, 486] width 32 height 25
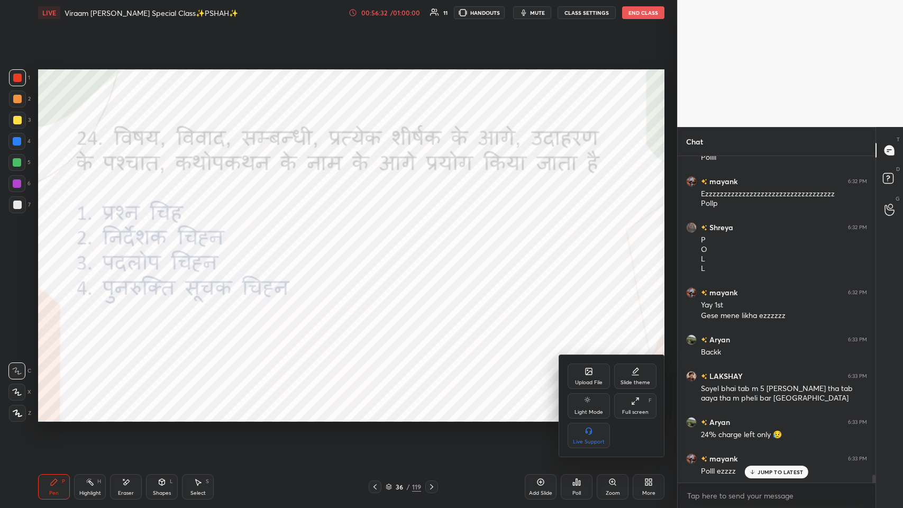
click at [379, 248] on icon at bounding box center [635, 401] width 8 height 8
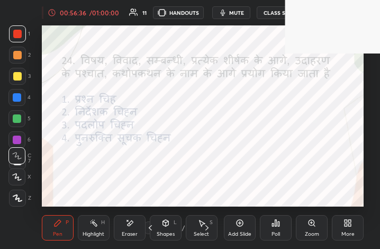
scroll to position [52712, 52556]
click at [343, 225] on icon at bounding box center [347, 222] width 8 height 8
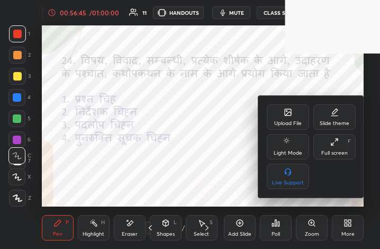
click at [336, 139] on icon at bounding box center [336, 140] width 2 height 2
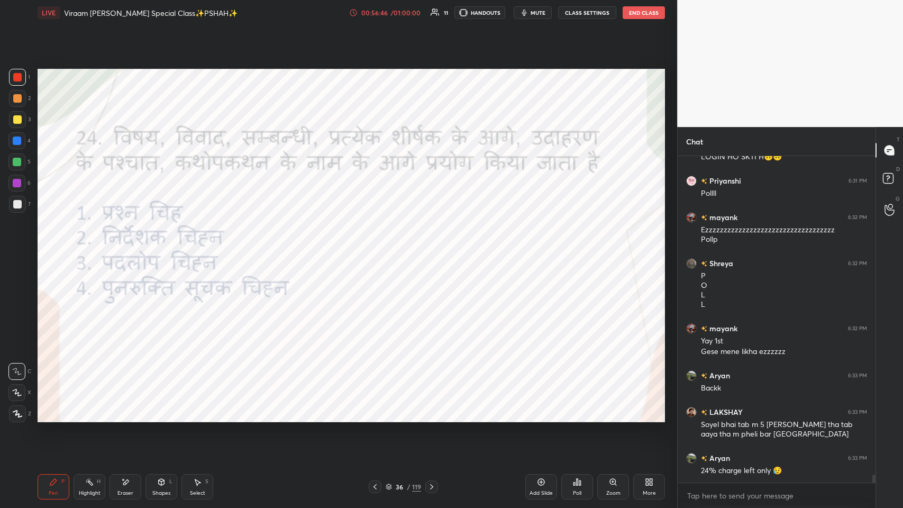
scroll to position [52454, 52259]
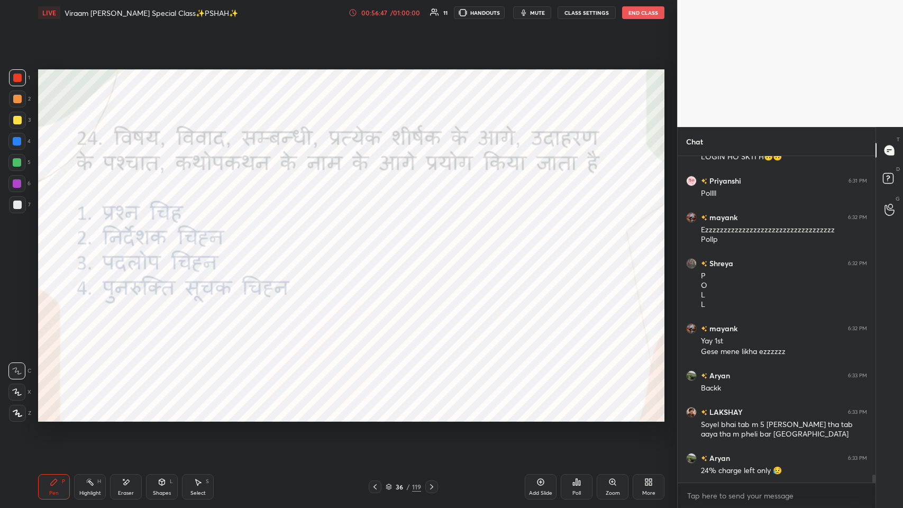
click at [379, 248] on icon at bounding box center [580, 482] width 2 height 5
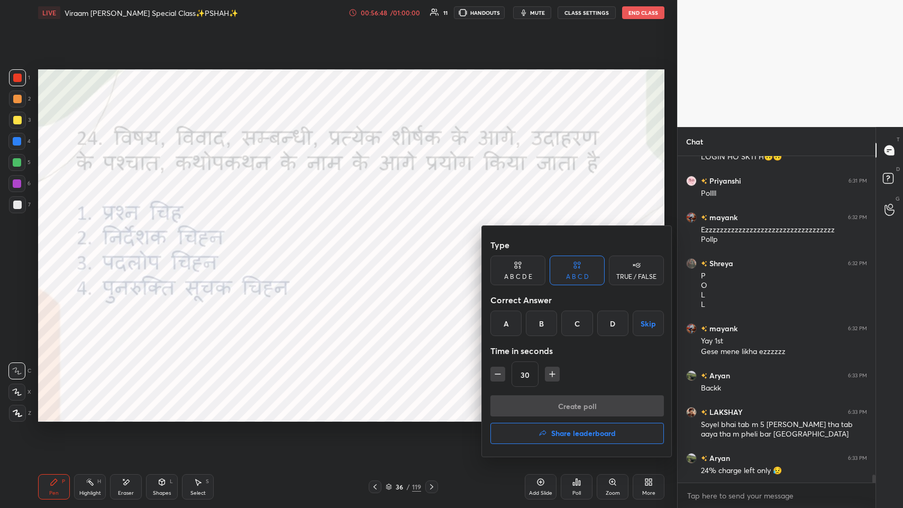
click at [379, 248] on div "B" at bounding box center [541, 322] width 31 height 25
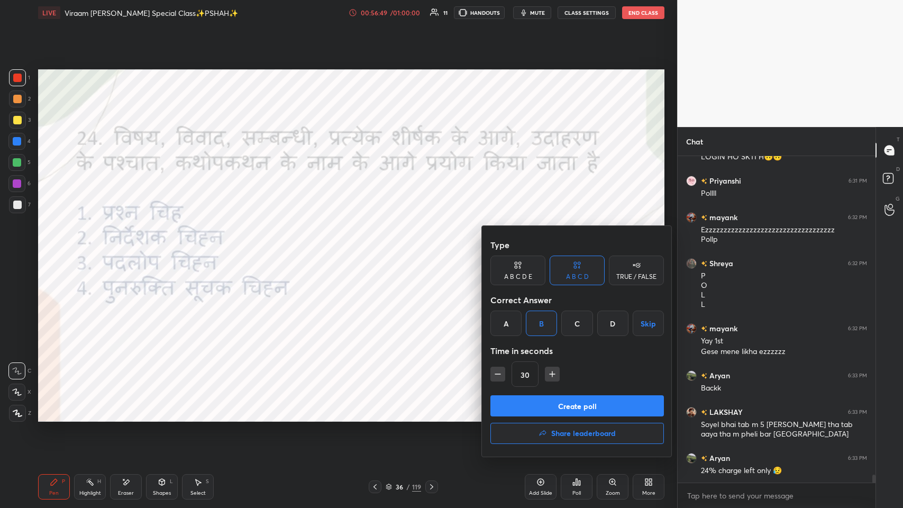
click at [379, 248] on button "Create poll" at bounding box center [576, 405] width 173 height 21
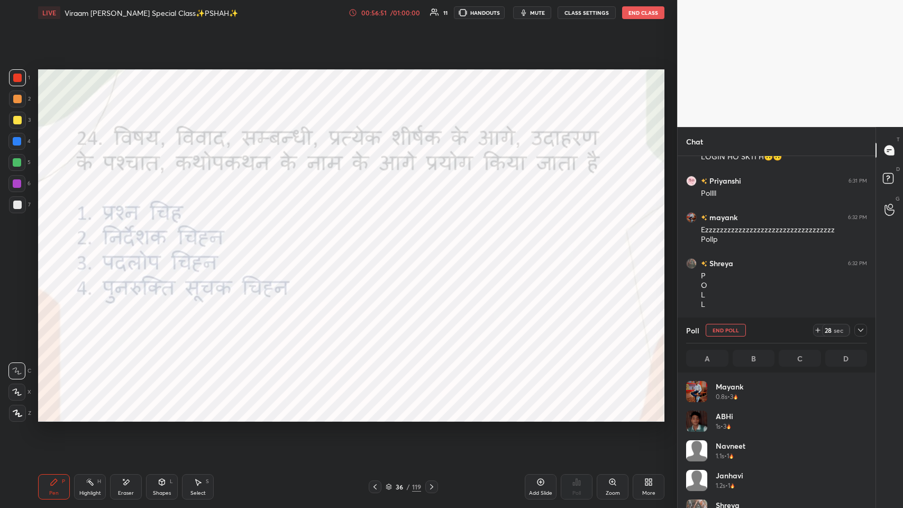
scroll to position [3, 3]
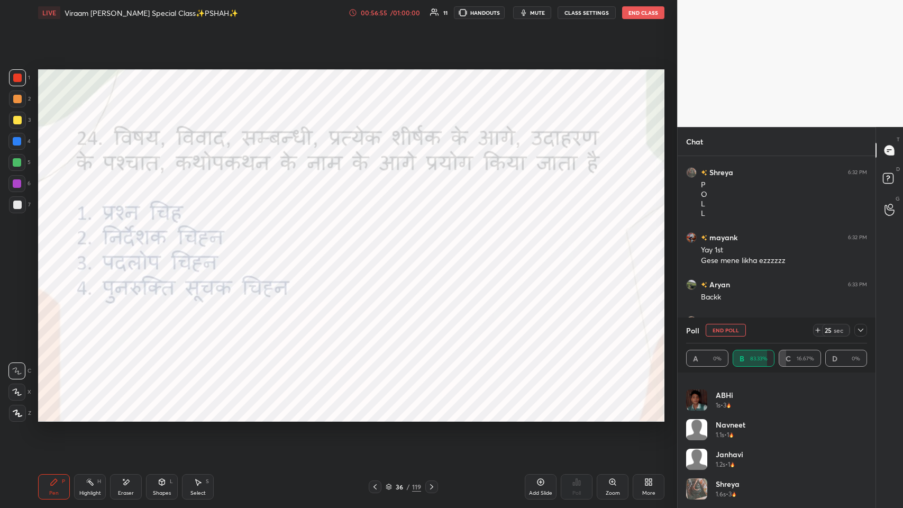
click at [379, 248] on icon at bounding box center [860, 329] width 5 height 3
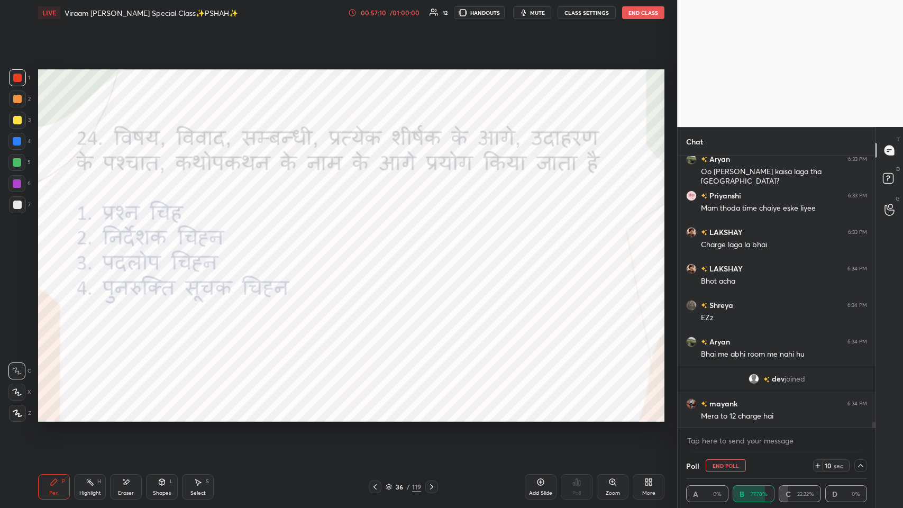
click at [379, 248] on div at bounding box center [375, 486] width 13 height 13
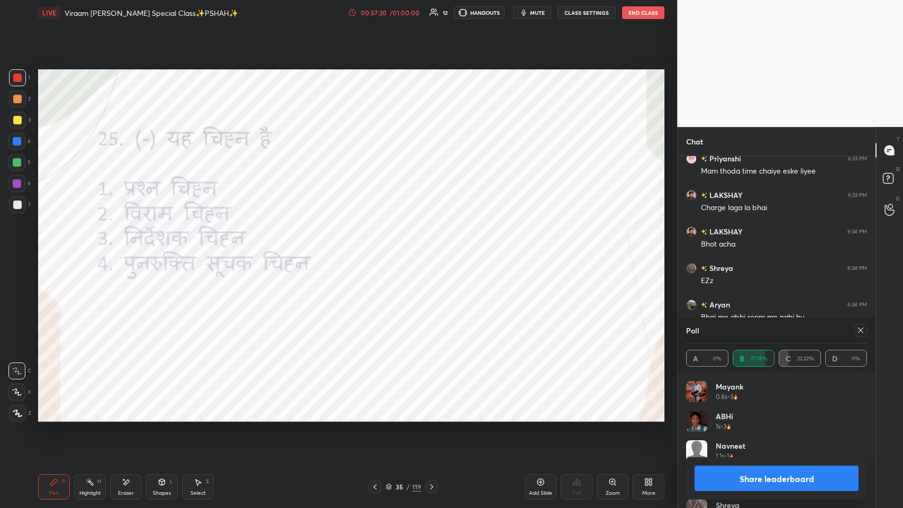
click at [379, 248] on icon at bounding box center [860, 330] width 8 height 8
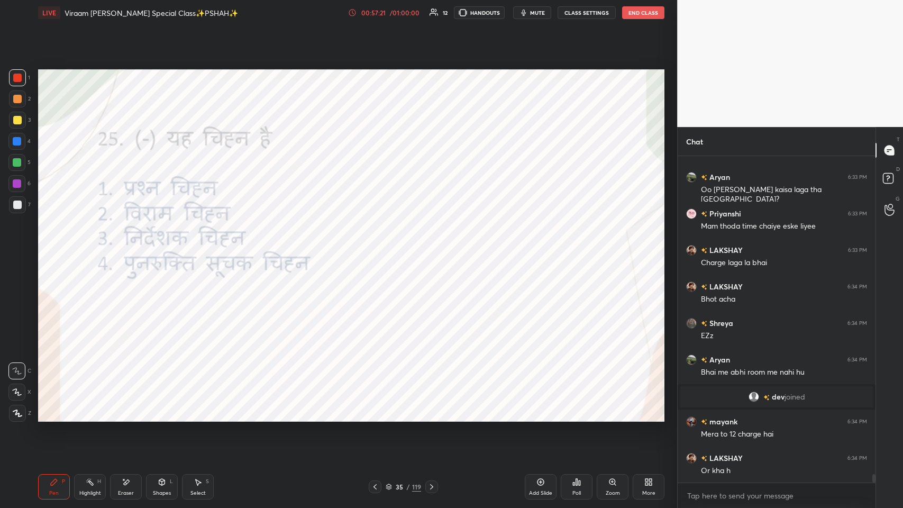
click at [379, 248] on div "Poll" at bounding box center [577, 486] width 32 height 25
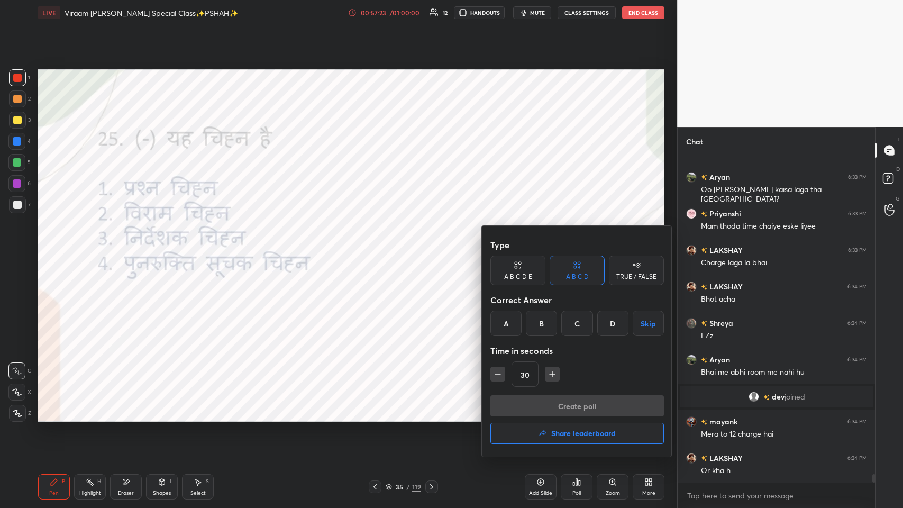
click at [379, 248] on div "C" at bounding box center [576, 322] width 31 height 25
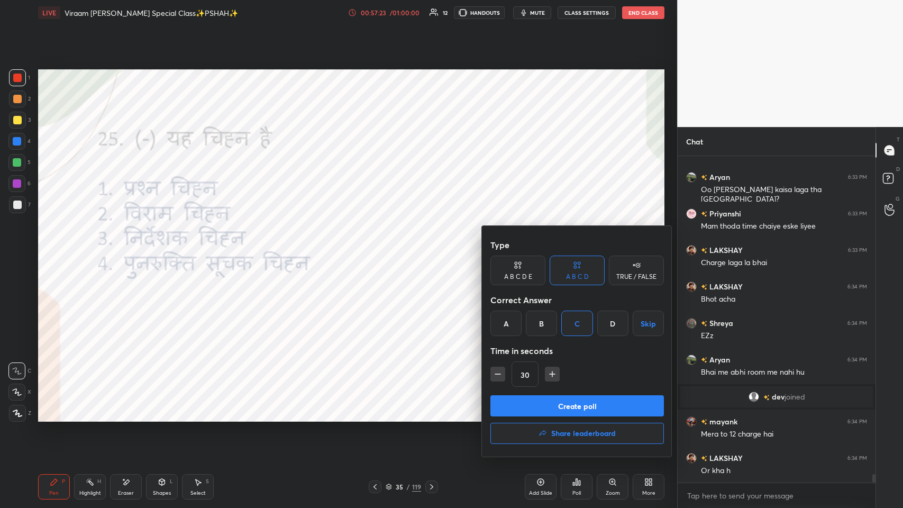
click at [379, 248] on button "Create poll" at bounding box center [576, 405] width 173 height 21
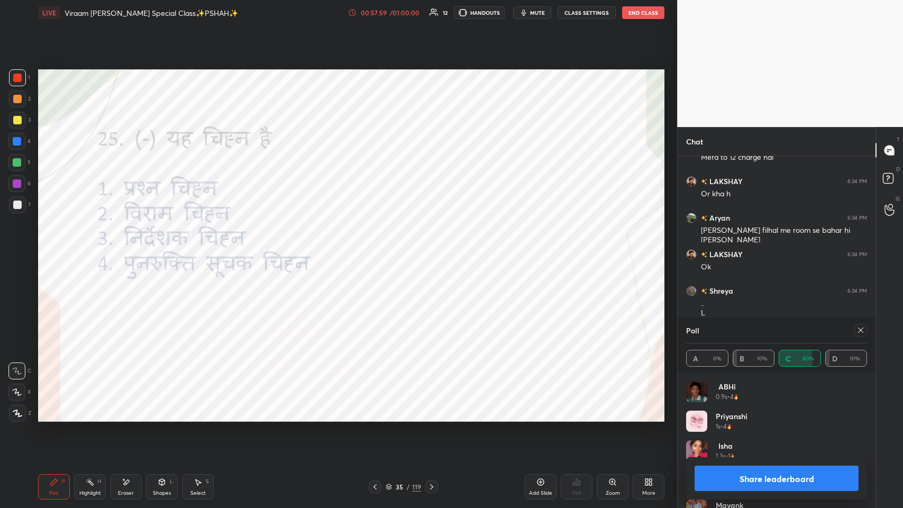
click at [379, 248] on div "35 / 119" at bounding box center [403, 486] width 69 height 13
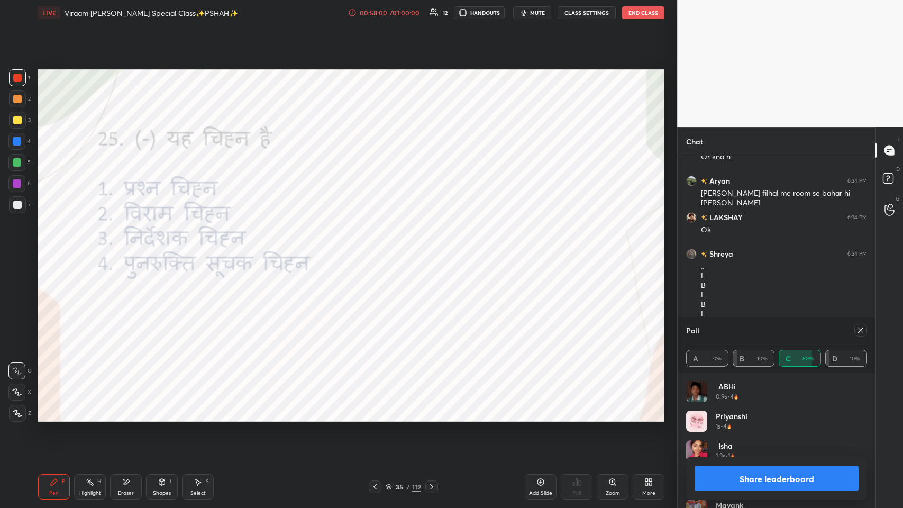
click at [379, 248] on div "35" at bounding box center [399, 486] width 11 height 6
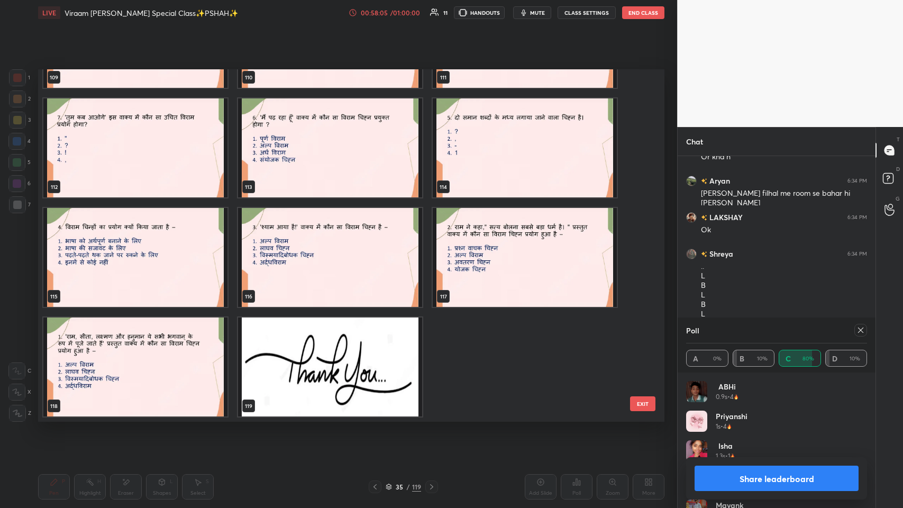
click at [379, 248] on button "EXIT" at bounding box center [642, 403] width 25 height 15
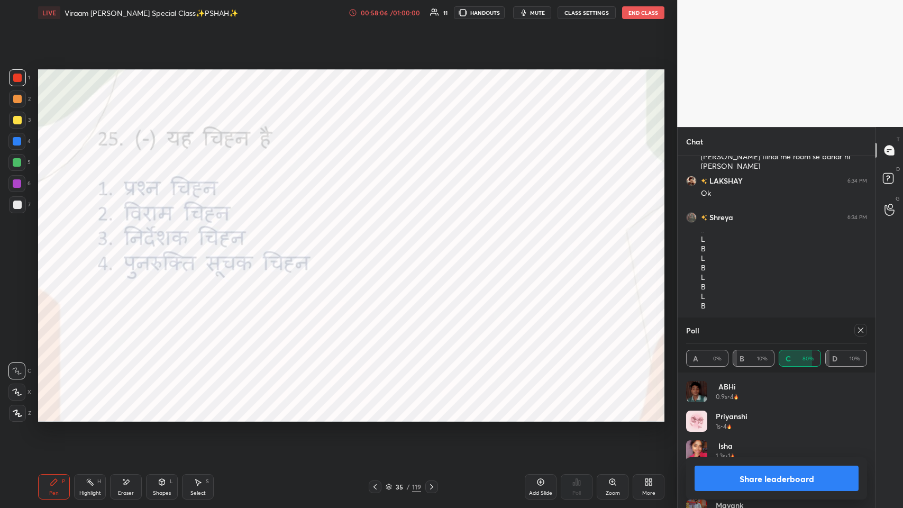
click at [379, 248] on div "35" at bounding box center [399, 486] width 11 height 6
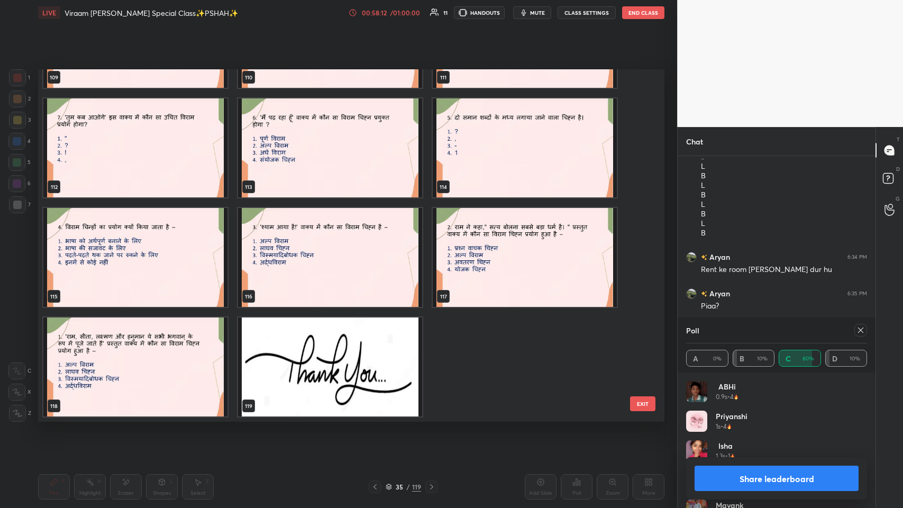
click at [379, 248] on img "grid" at bounding box center [330, 366] width 184 height 99
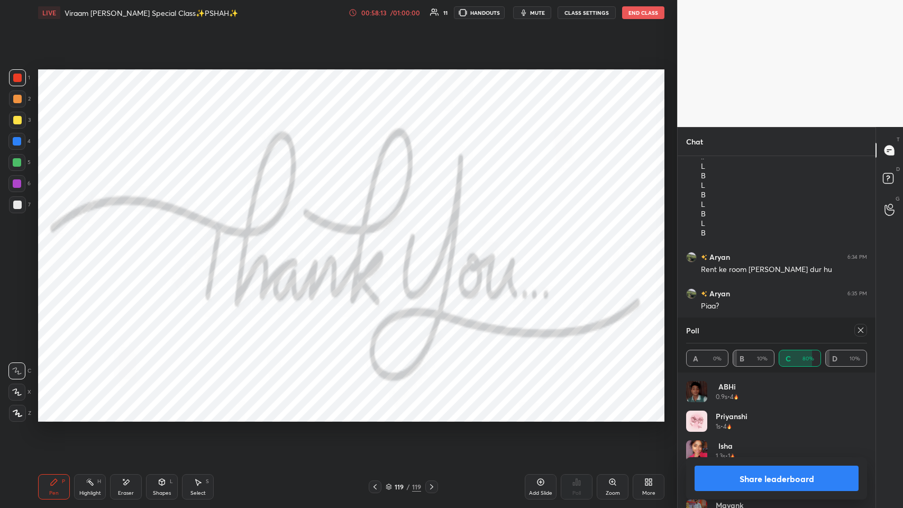
click at [379, 248] on div "More" at bounding box center [649, 486] width 32 height 25
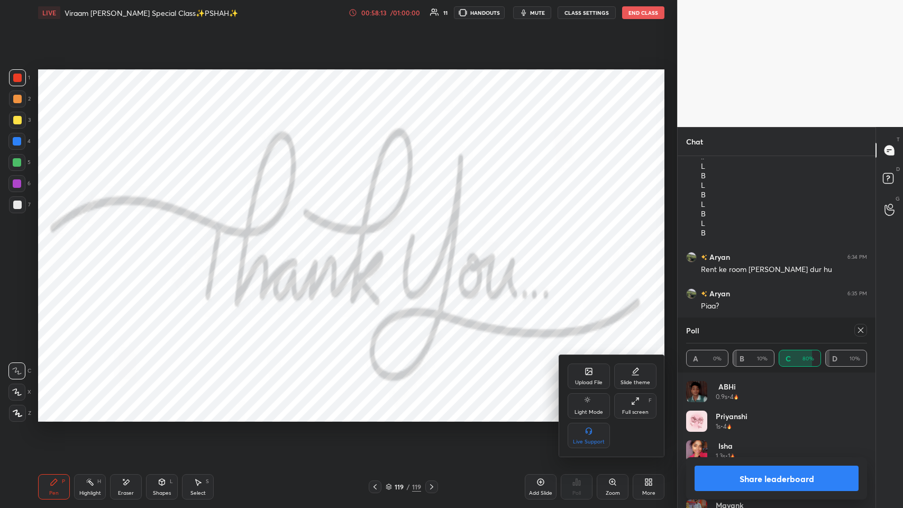
click at [379, 248] on div "Upload File" at bounding box center [589, 382] width 28 height 5
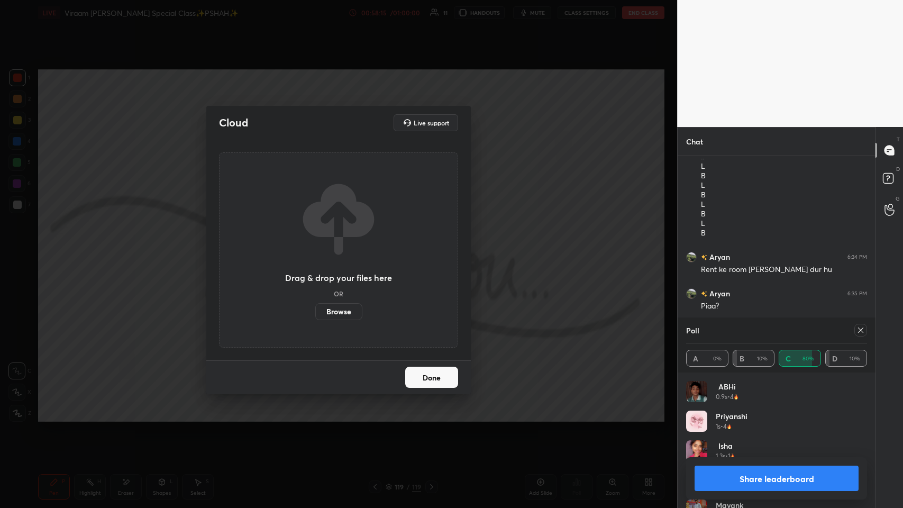
click at [339, 248] on label "Browse" at bounding box center [338, 311] width 47 height 17
click at [315, 248] on input "Browse" at bounding box center [315, 311] width 0 height 17
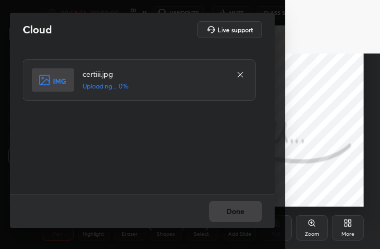
click at [339, 230] on div "More" at bounding box center [348, 227] width 32 height 25
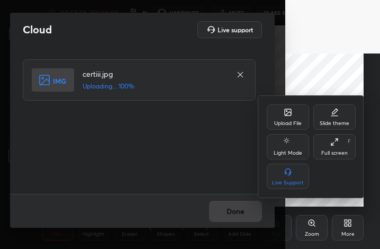
click at [334, 140] on icon at bounding box center [334, 142] width 8 height 8
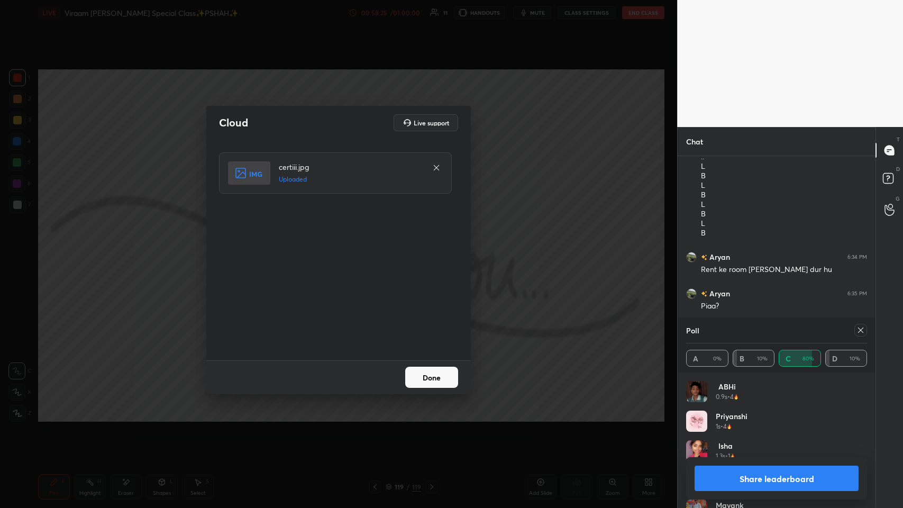
scroll to position [52454, 52259]
click at [379, 248] on button "Done" at bounding box center [431, 377] width 53 height 21
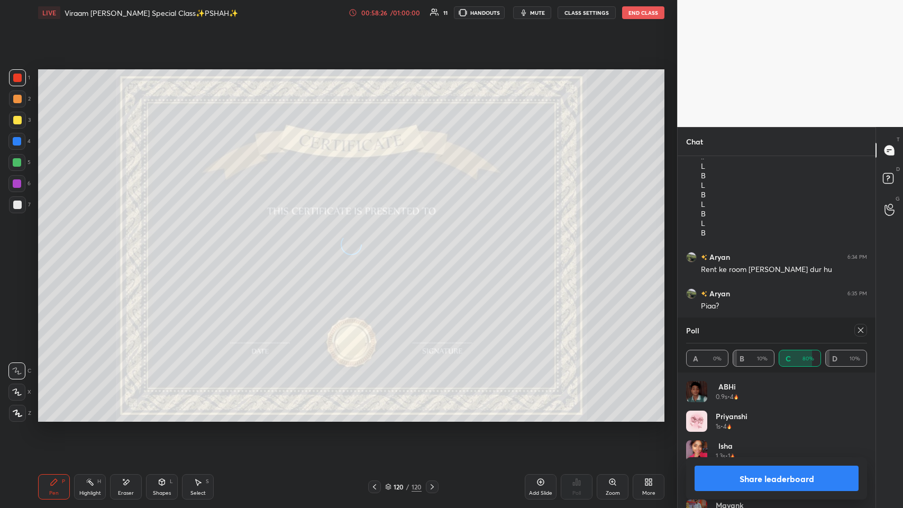
click at [379, 248] on icon at bounding box center [860, 330] width 8 height 8
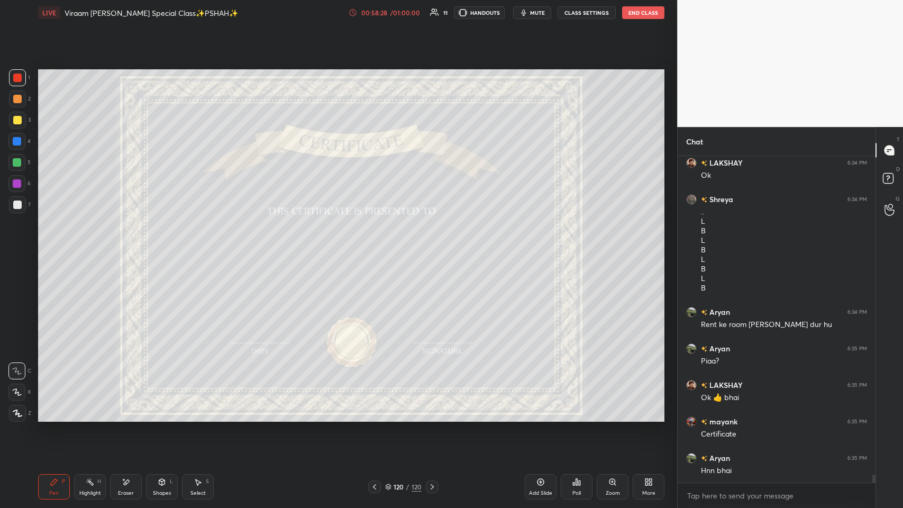
click at [379, 248] on div "Poll" at bounding box center [576, 492] width 8 height 5
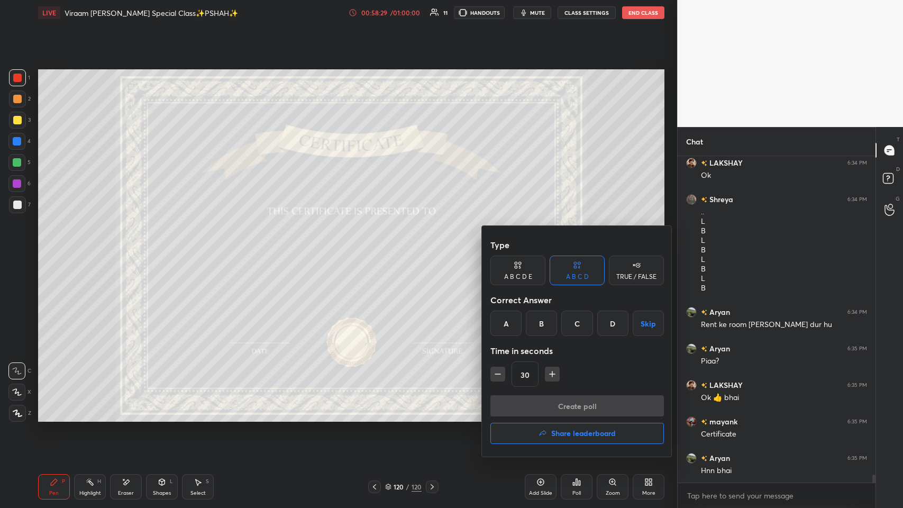
click at [379, 248] on h4 "Share leaderboard" at bounding box center [583, 432] width 65 height 7
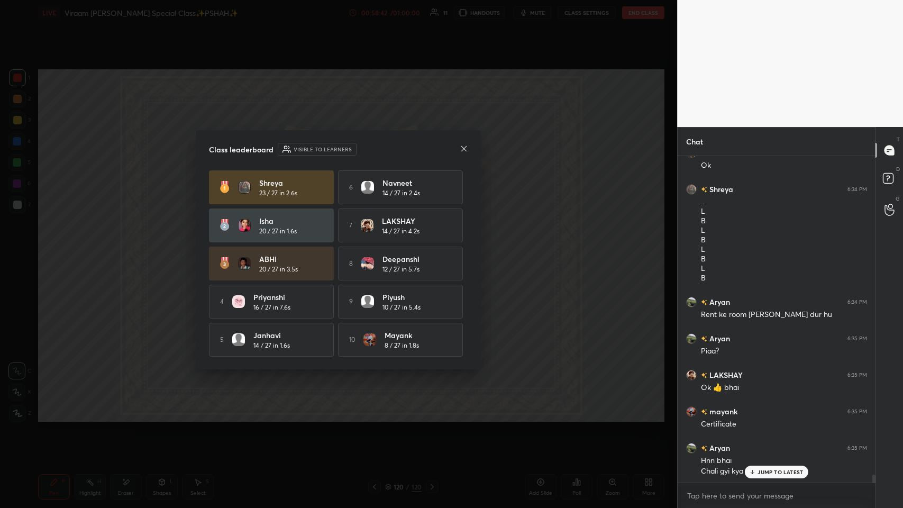
click at [379, 149] on icon at bounding box center [464, 148] width 8 height 8
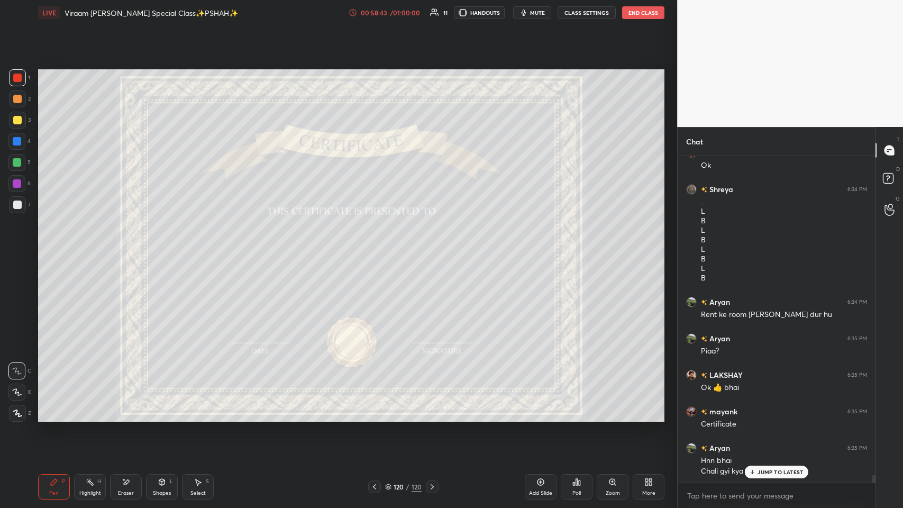
click at [18, 105] on div at bounding box center [17, 98] width 17 height 17
click at [18, 116] on div at bounding box center [17, 120] width 8 height 8
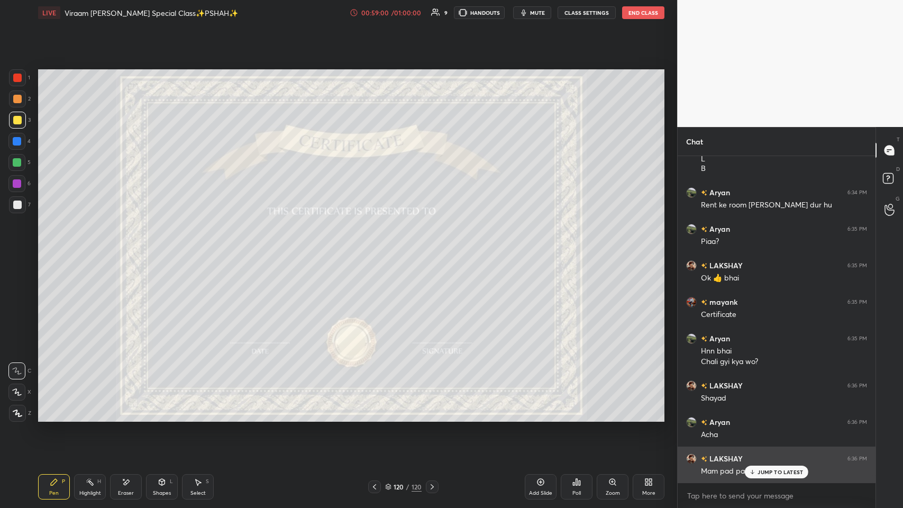
click at [379, 248] on p "JUMP TO LATEST" at bounding box center [779, 472] width 45 height 6
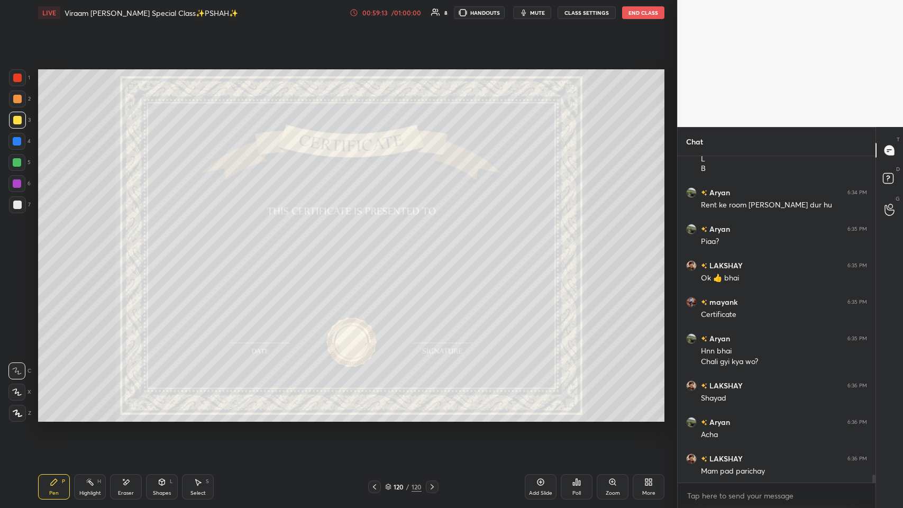
click at [379, 248] on icon at bounding box center [646, 483] width 3 height 3
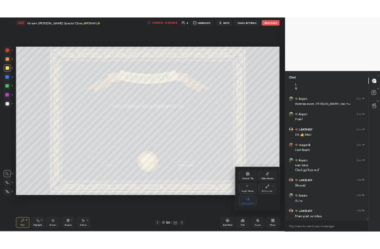
scroll to position [13210, 0]
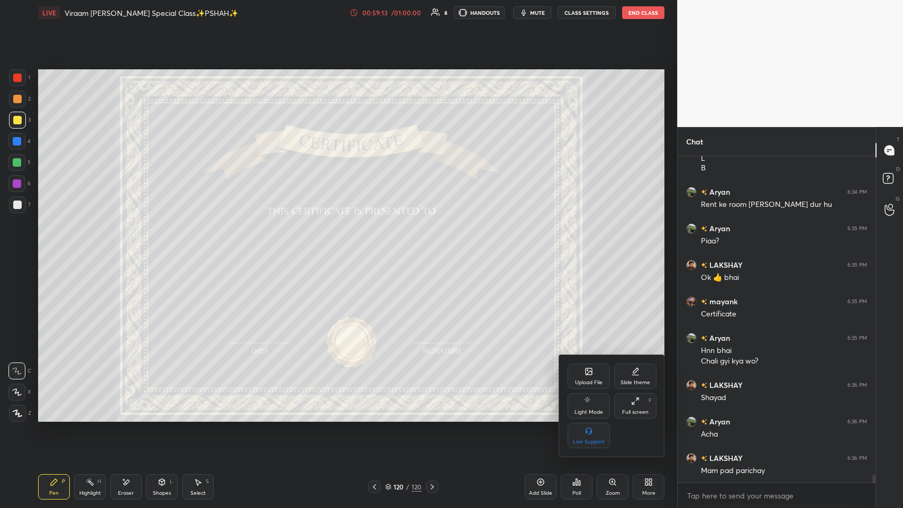
click at [379, 248] on div "Full screen F" at bounding box center [635, 405] width 42 height 25
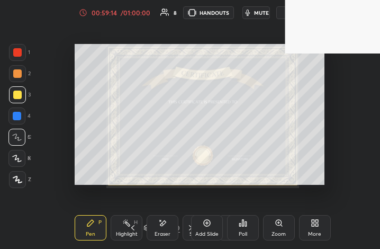
scroll to position [52712, 52609]
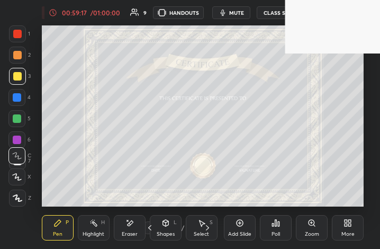
click at [361, 230] on div "More" at bounding box center [348, 227] width 32 height 25
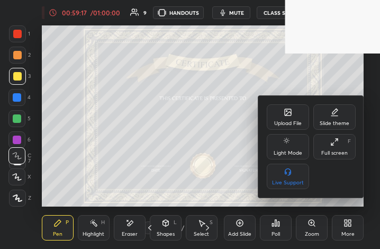
click at [350, 154] on div "Full screen F" at bounding box center [334, 146] width 42 height 25
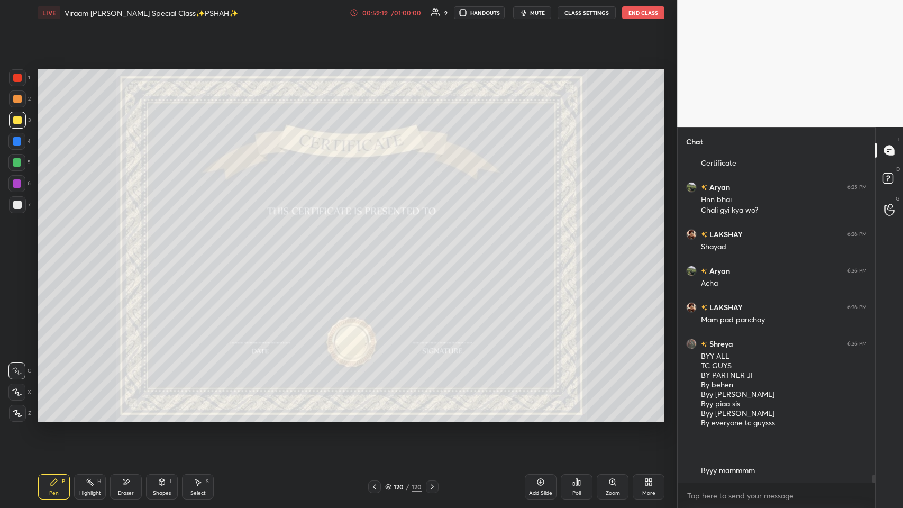
click at [132, 248] on div "Eraser" at bounding box center [126, 486] width 32 height 25
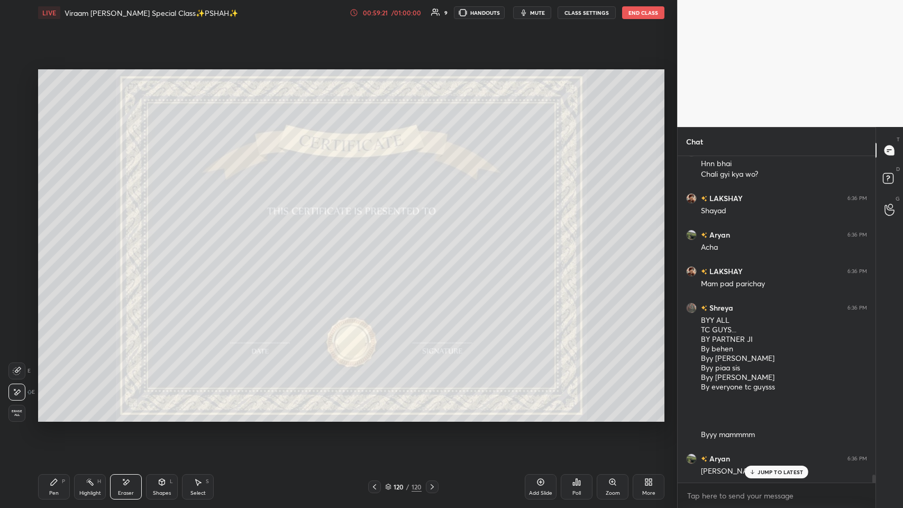
click at [379, 248] on div "Poll" at bounding box center [577, 486] width 32 height 25
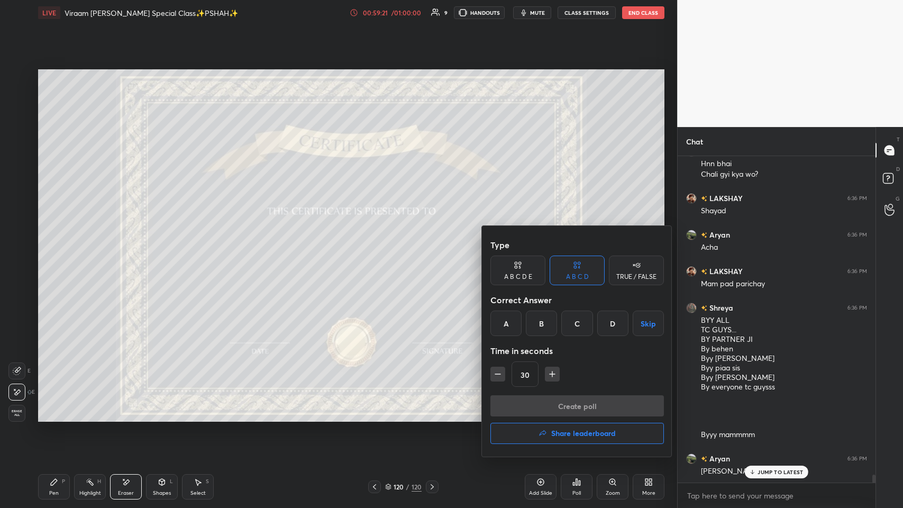
click at [379, 248] on h4 "Share leaderboard" at bounding box center [583, 432] width 65 height 7
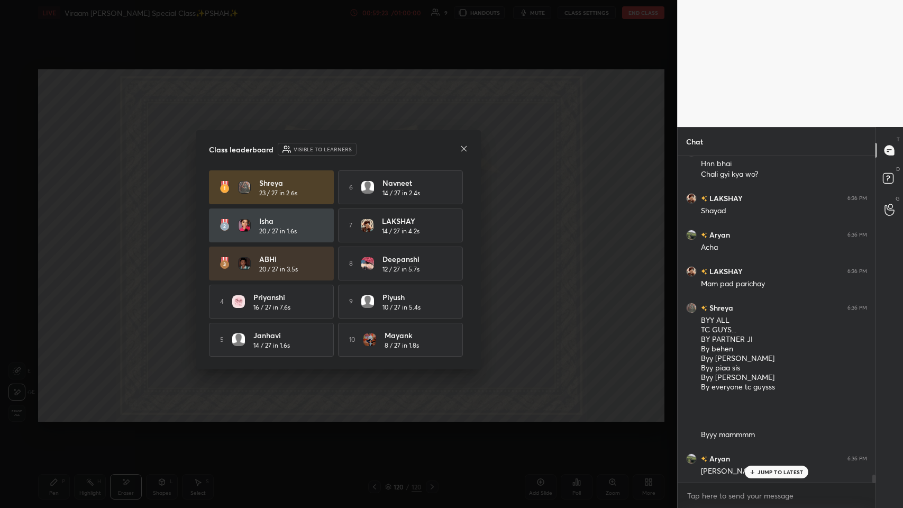
click at [379, 144] on icon at bounding box center [464, 148] width 8 height 8
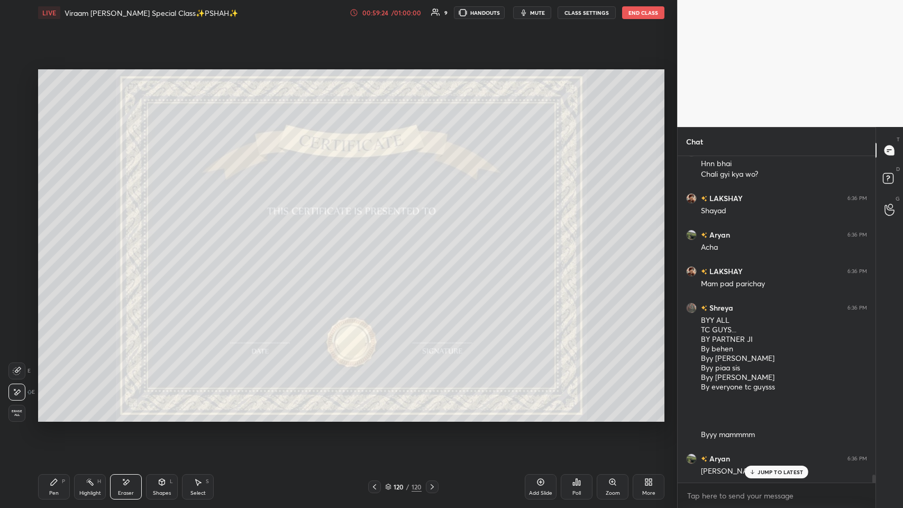
click at [58, 248] on div "Pen" at bounding box center [54, 492] width 10 height 5
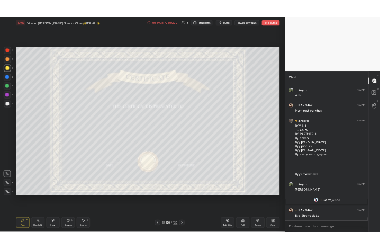
scroll to position [13345, 0]
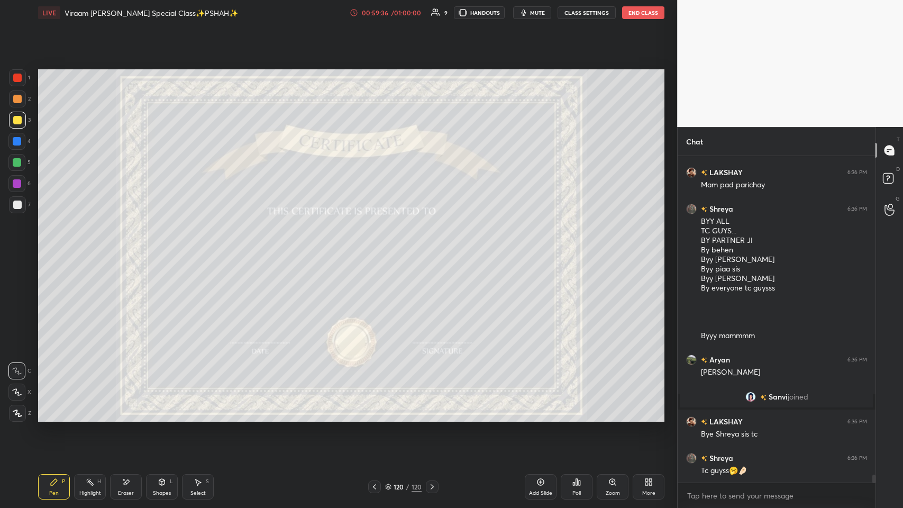
click at [379, 248] on div "More" at bounding box center [649, 486] width 32 height 25
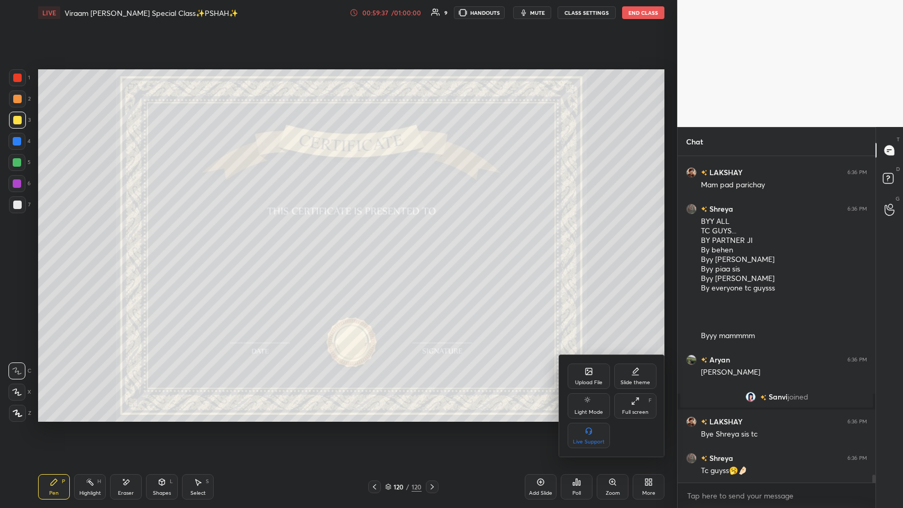
click at [379, 248] on div "Full screen F" at bounding box center [635, 405] width 42 height 25
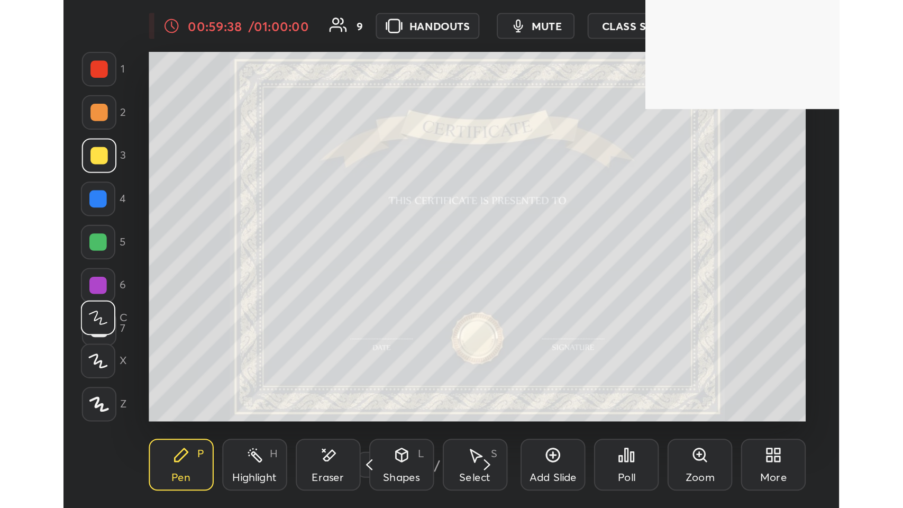
scroll to position [181, 337]
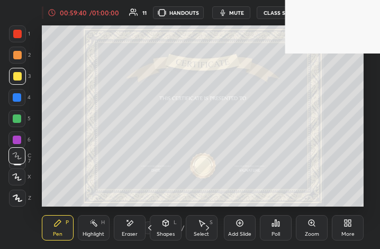
click at [354, 232] on div "More" at bounding box center [348, 227] width 32 height 25
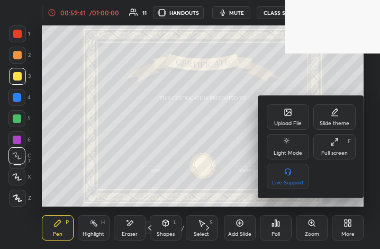
click at [342, 162] on div "Upload File Slide theme Light Mode Full screen F Live Support" at bounding box center [311, 146] width 89 height 85
click at [339, 150] on div "Full screen" at bounding box center [334, 152] width 26 height 5
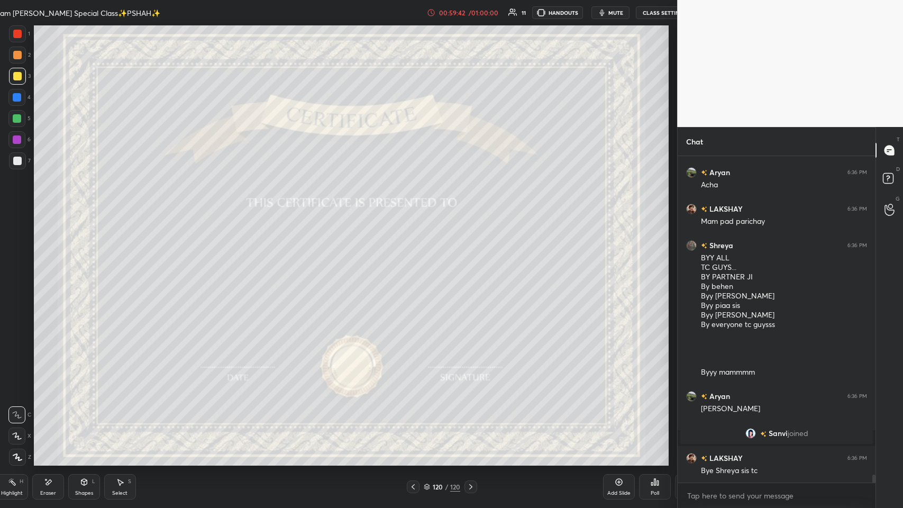
scroll to position [52454, 52171]
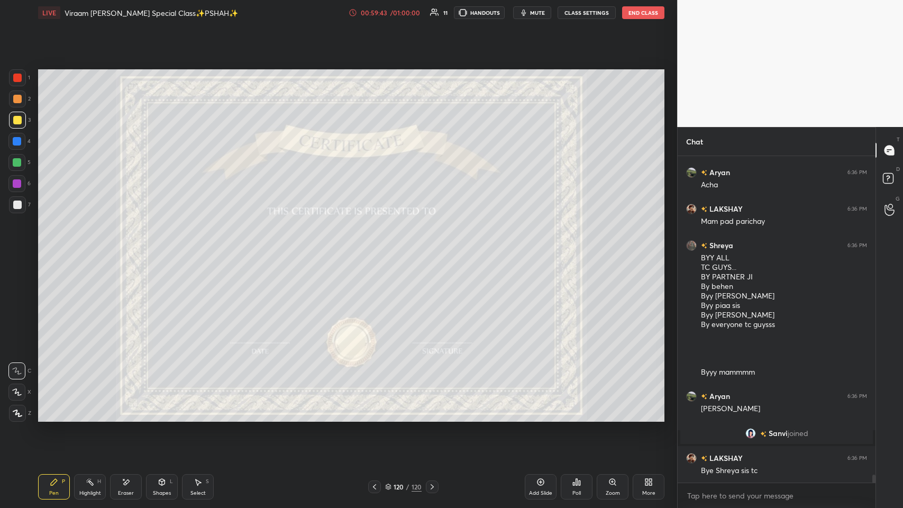
click at [127, 248] on icon at bounding box center [126, 482] width 8 height 9
click at [379, 248] on div "Poll" at bounding box center [577, 486] width 32 height 25
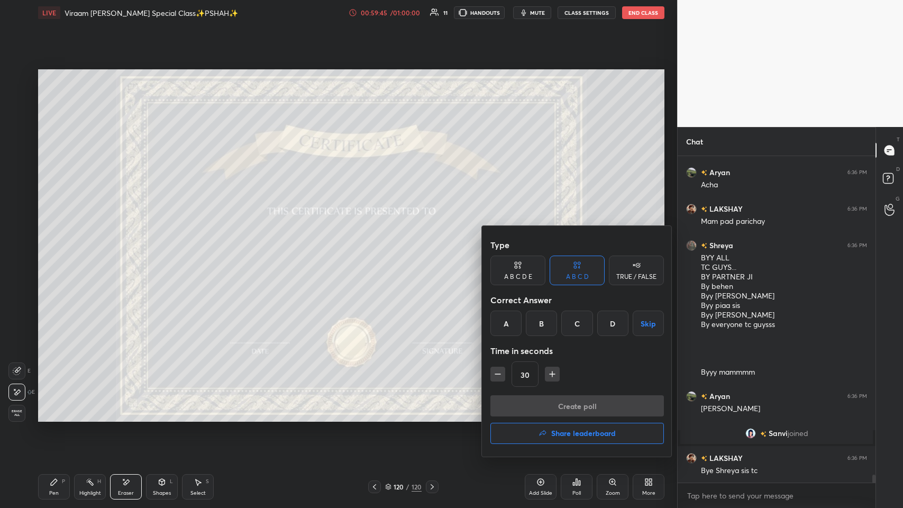
click at [379, 248] on h4 "Share leaderboard" at bounding box center [583, 432] width 65 height 7
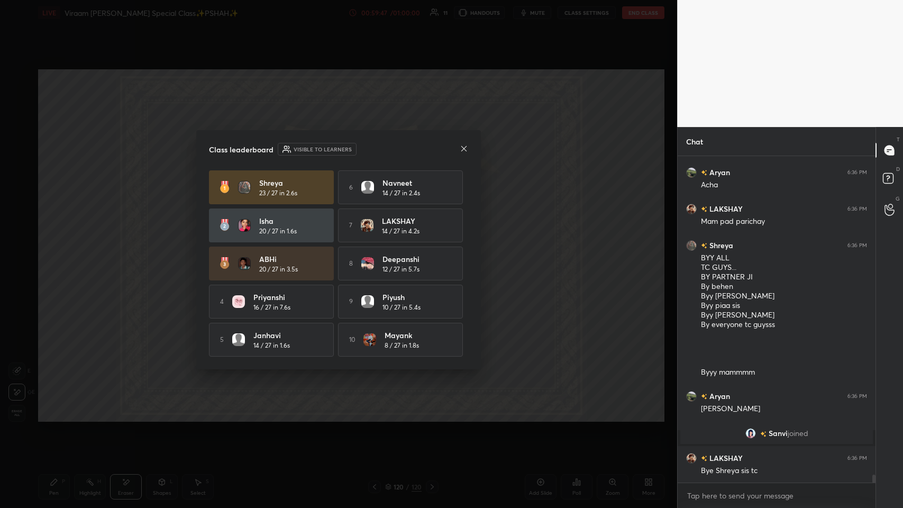
click at [379, 148] on icon at bounding box center [464, 148] width 8 height 8
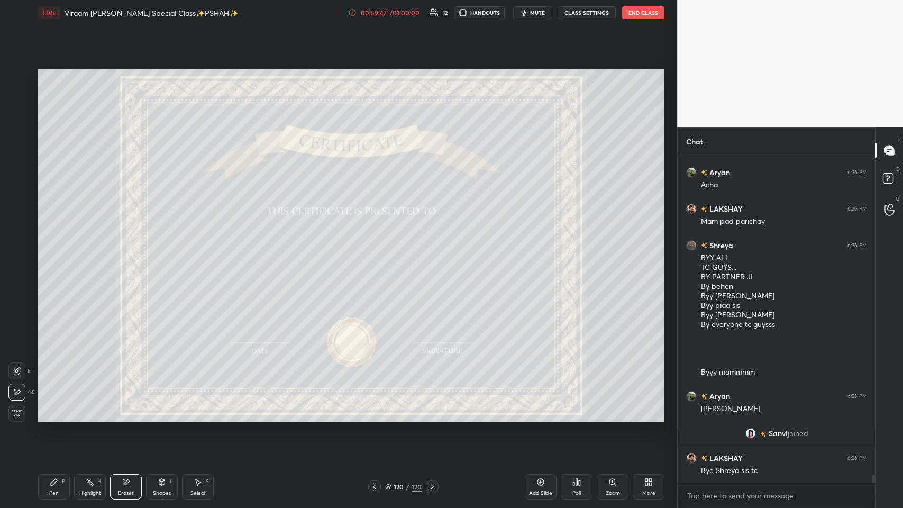
click at [50, 248] on div "Pen P" at bounding box center [54, 486] width 32 height 25
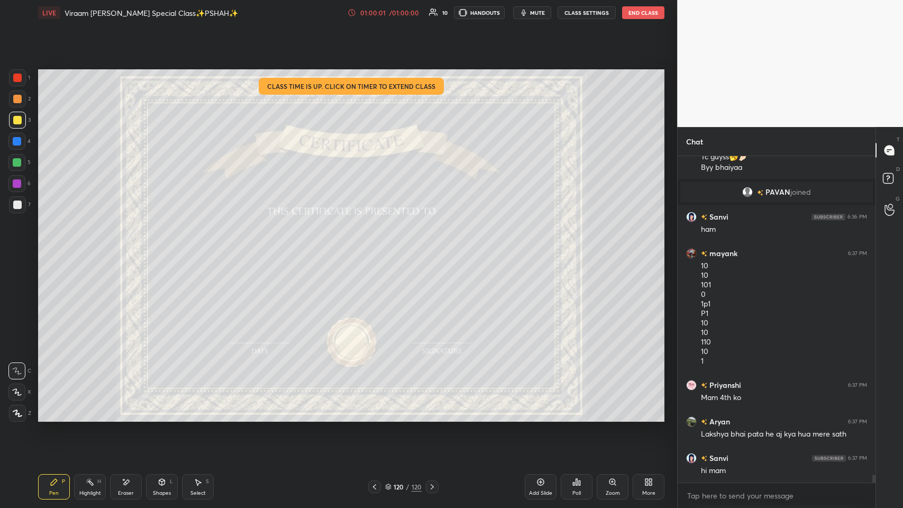
click at [379, 248] on div "More" at bounding box center [648, 492] width 13 height 5
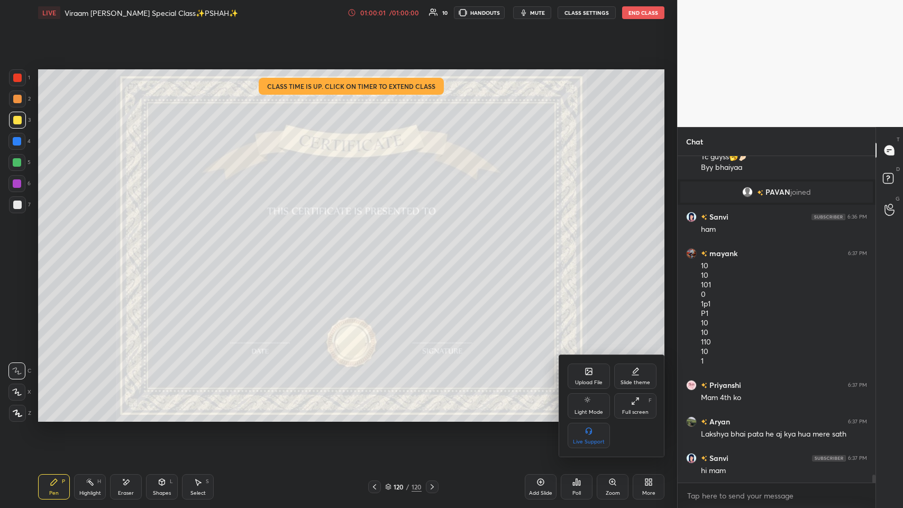
click at [379, 248] on icon at bounding box center [635, 401] width 8 height 8
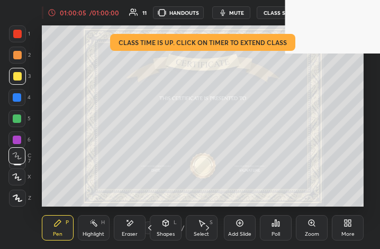
click at [343, 224] on icon at bounding box center [347, 222] width 8 height 8
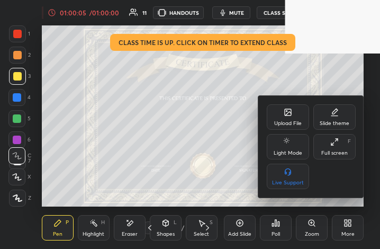
click at [336, 145] on icon at bounding box center [334, 142] width 8 height 8
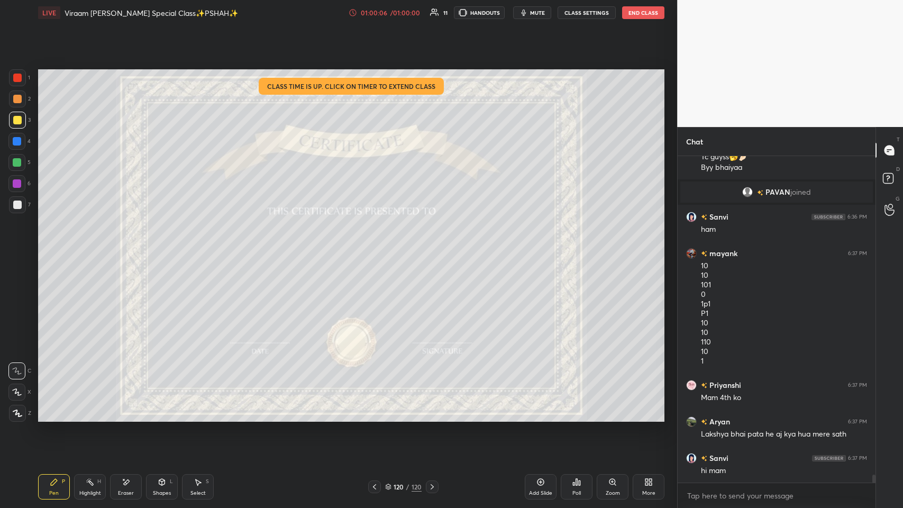
click at [126, 248] on icon at bounding box center [127, 481] width 6 height 5
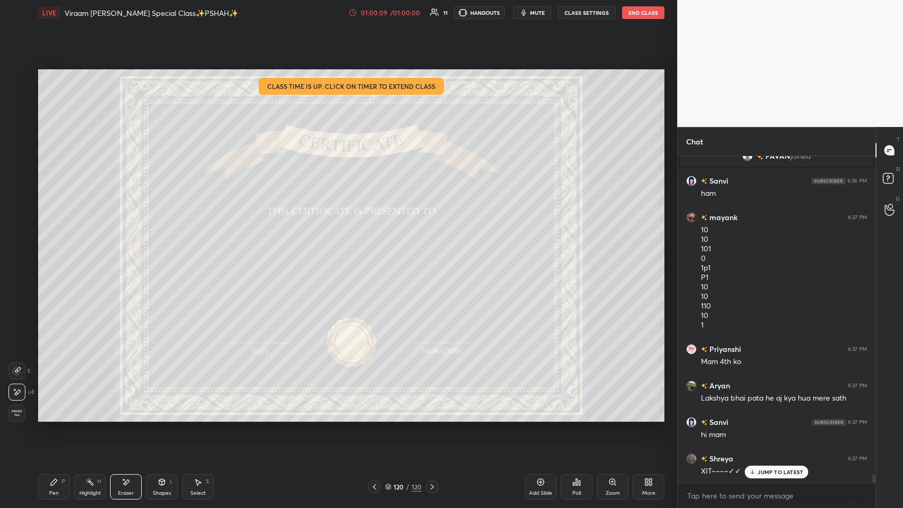
click at [54, 248] on icon at bounding box center [54, 482] width 8 height 8
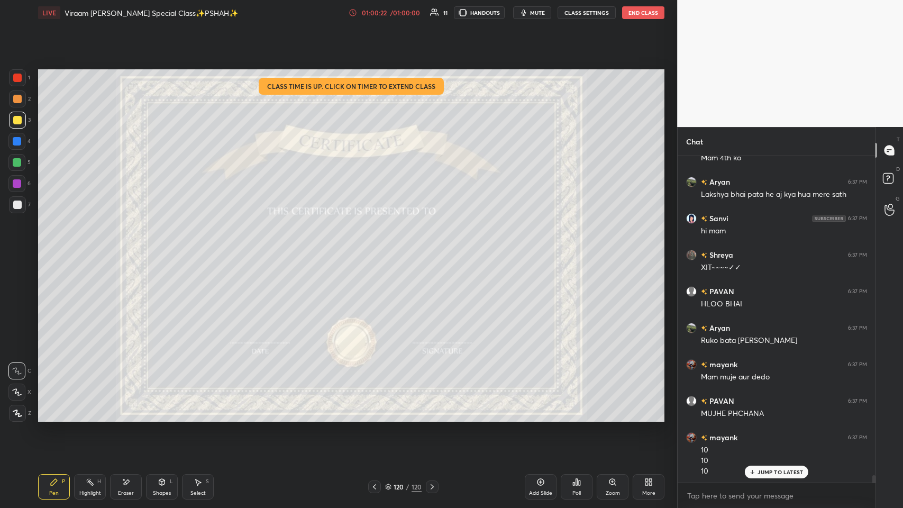
click at [379, 6] on div "01:00:22 / 01:00:00 11 HANDOUTS mute CLASS SETTINGS End Class" at bounding box center [507, 12] width 316 height 13
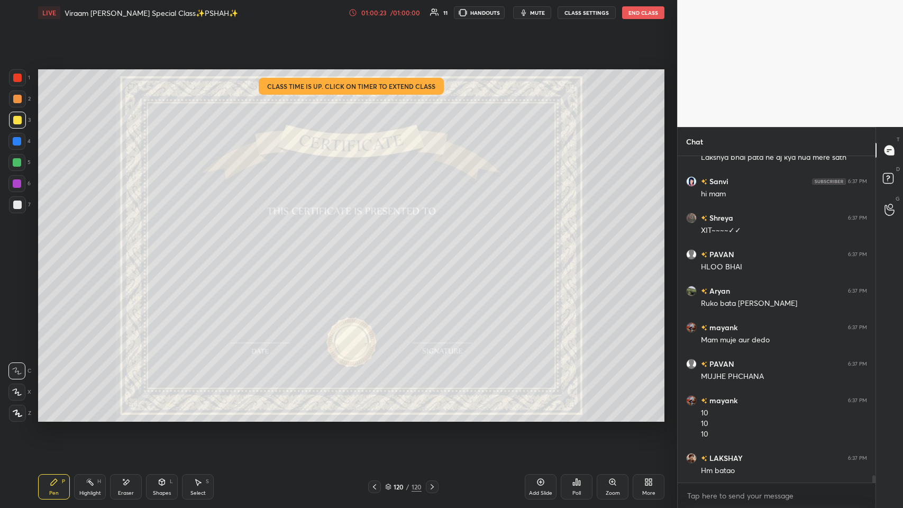
click at [379, 16] on div "01:00:23 / 01:00:00" at bounding box center [385, 12] width 73 height 8
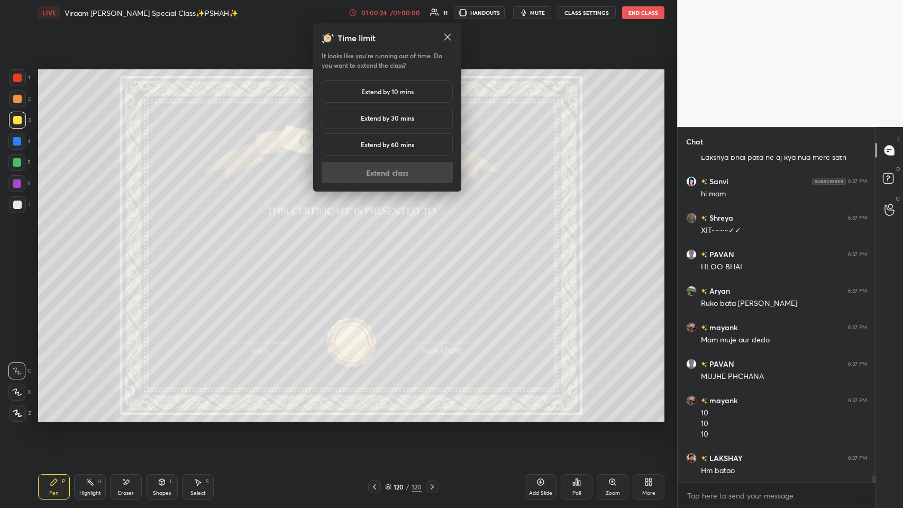
click at [361, 89] on h5 "Extend by 10 mins" at bounding box center [387, 92] width 52 height 10
click at [348, 170] on button "Extend class" at bounding box center [387, 172] width 131 height 21
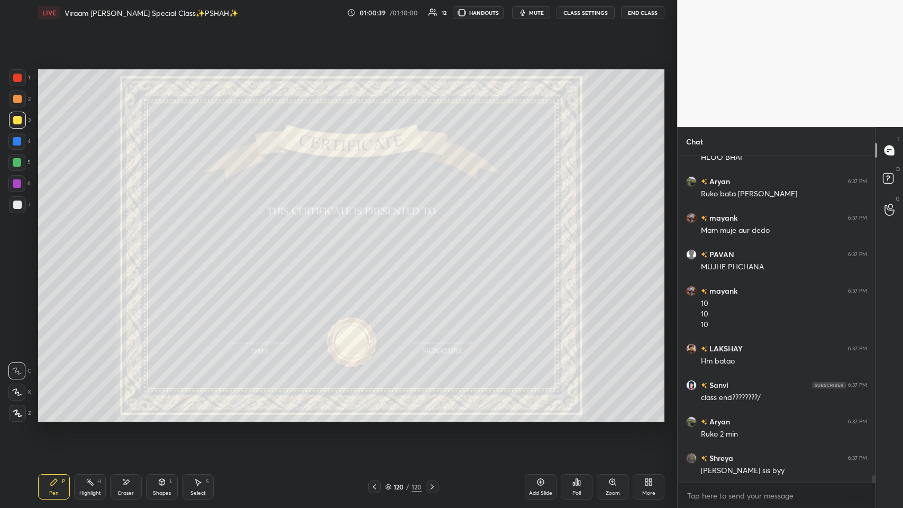
click at [379, 248] on div "More" at bounding box center [649, 486] width 32 height 25
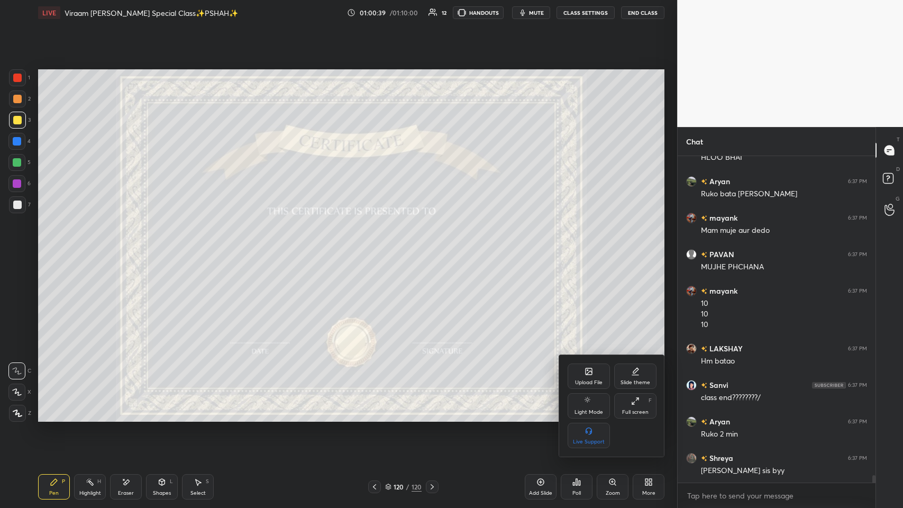
click at [379, 248] on div "Full screen F" at bounding box center [635, 405] width 42 height 25
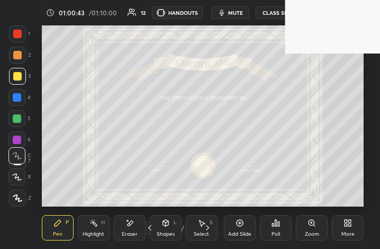
click at [339, 230] on div "More" at bounding box center [348, 227] width 32 height 25
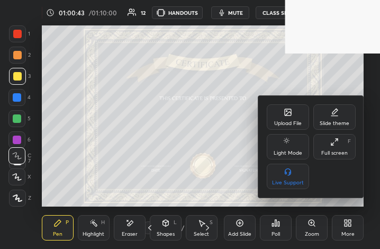
click at [332, 150] on div "Full screen" at bounding box center [334, 152] width 26 height 5
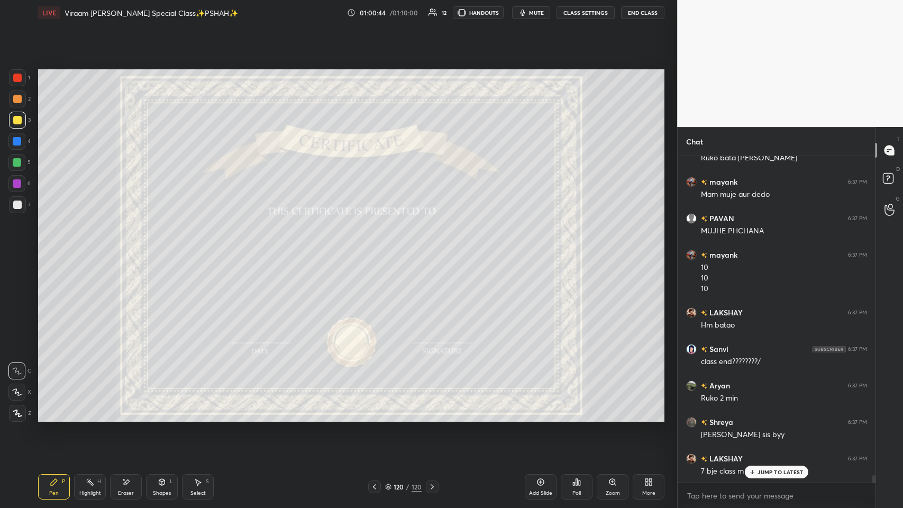
click at [379, 248] on div "120" at bounding box center [399, 486] width 11 height 6
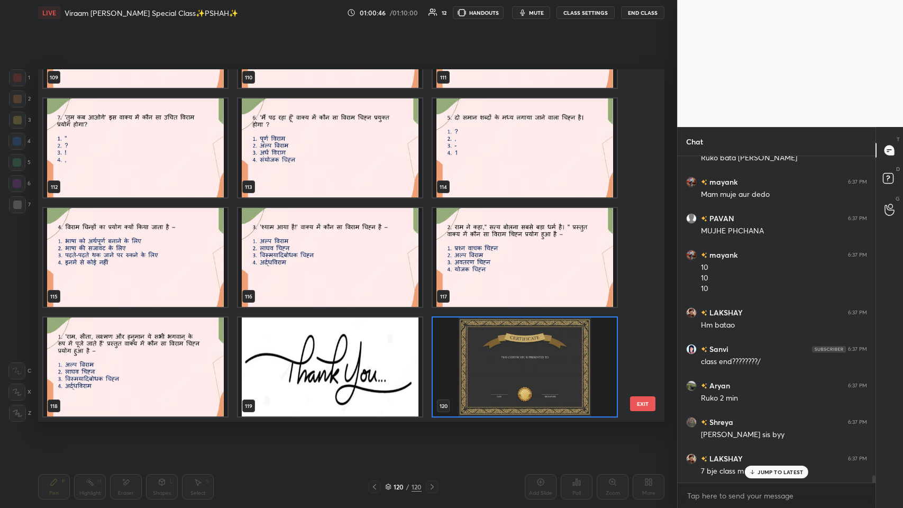
click at [379, 248] on p "JUMP TO LATEST" at bounding box center [779, 472] width 45 height 6
click at [379, 248] on img "grid" at bounding box center [525, 366] width 184 height 99
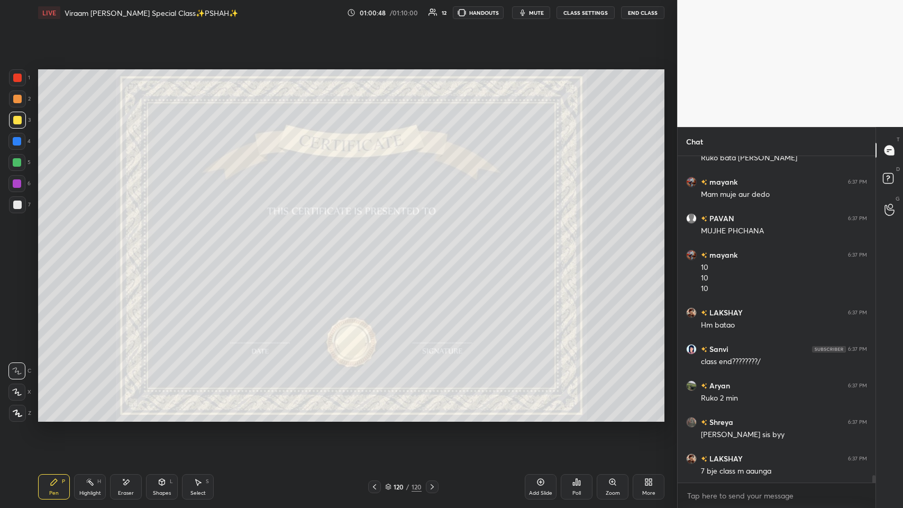
click at [303, 248] on img "grid" at bounding box center [330, 366] width 184 height 99
click at [366, 248] on div "120 / 120" at bounding box center [402, 486] width 243 height 13
click at [372, 248] on icon at bounding box center [374, 486] width 8 height 8
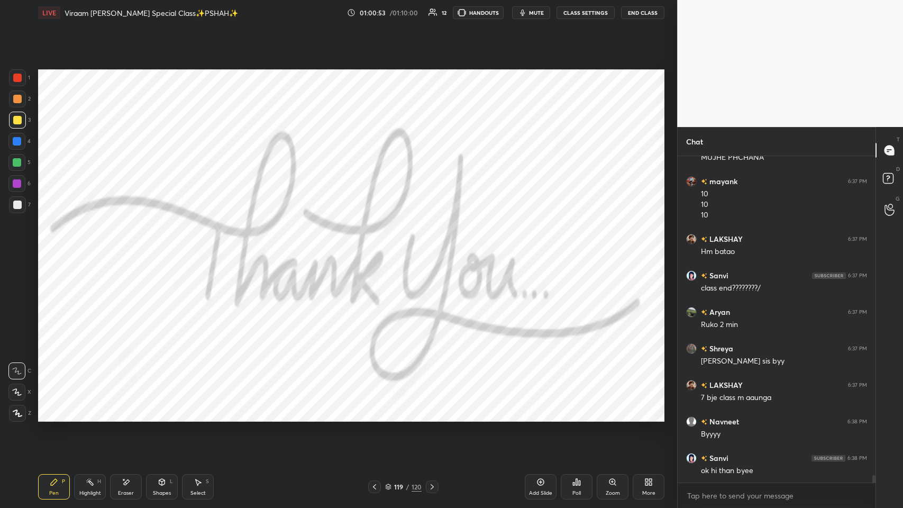
click at [25, 77] on div at bounding box center [17, 77] width 17 height 17
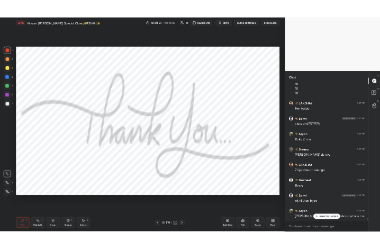
scroll to position [13985, 0]
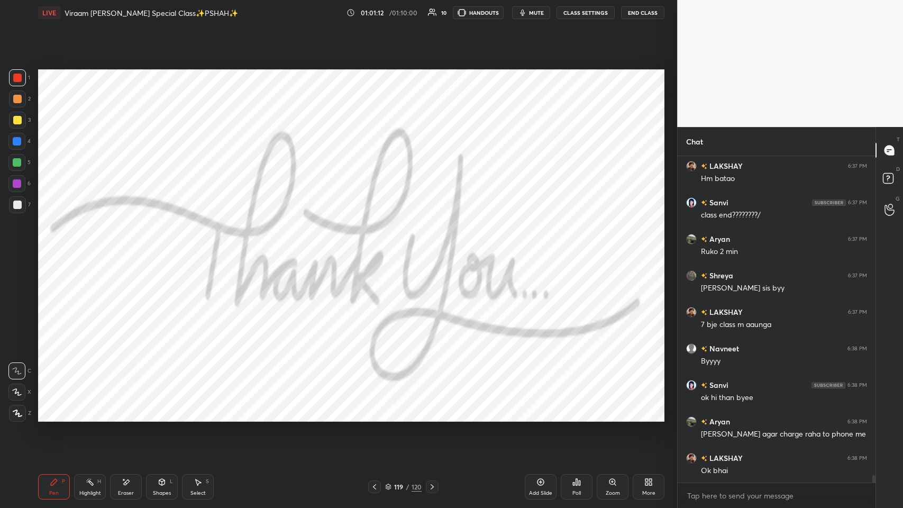
click at [379, 248] on div "More" at bounding box center [649, 486] width 32 height 25
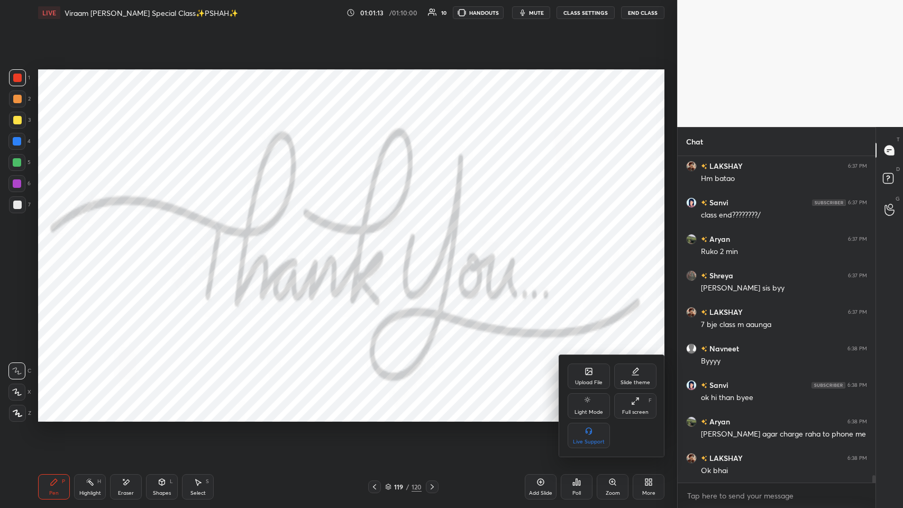
click at [379, 248] on div "Full screen" at bounding box center [635, 411] width 26 height 5
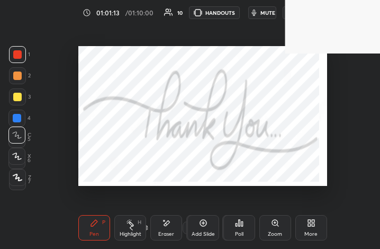
scroll to position [52712, 52615]
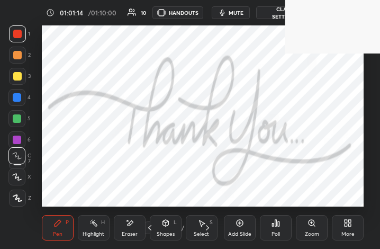
click at [355, 223] on div "More" at bounding box center [348, 227] width 32 height 25
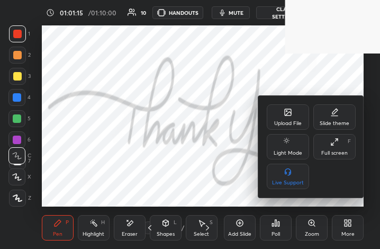
click at [332, 149] on div "Full screen F" at bounding box center [334, 146] width 42 height 25
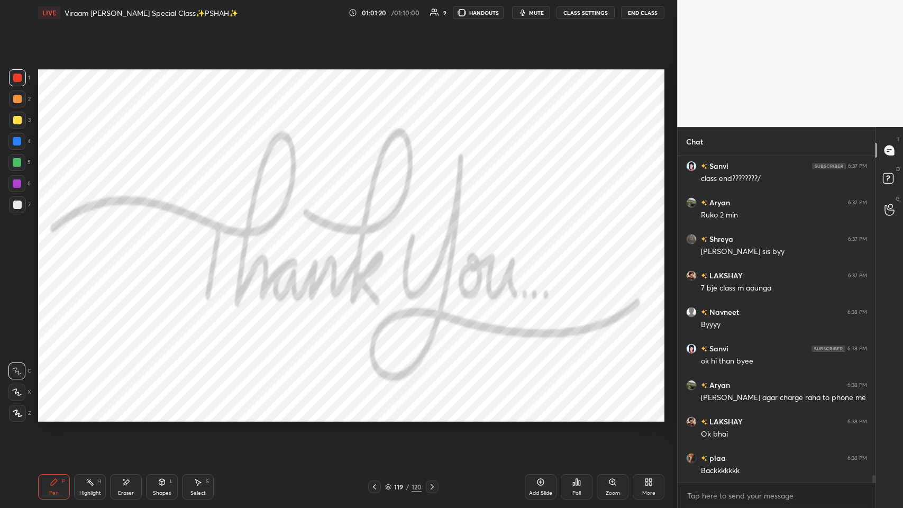
click at [379, 13] on button "End Class" at bounding box center [642, 12] width 43 height 13
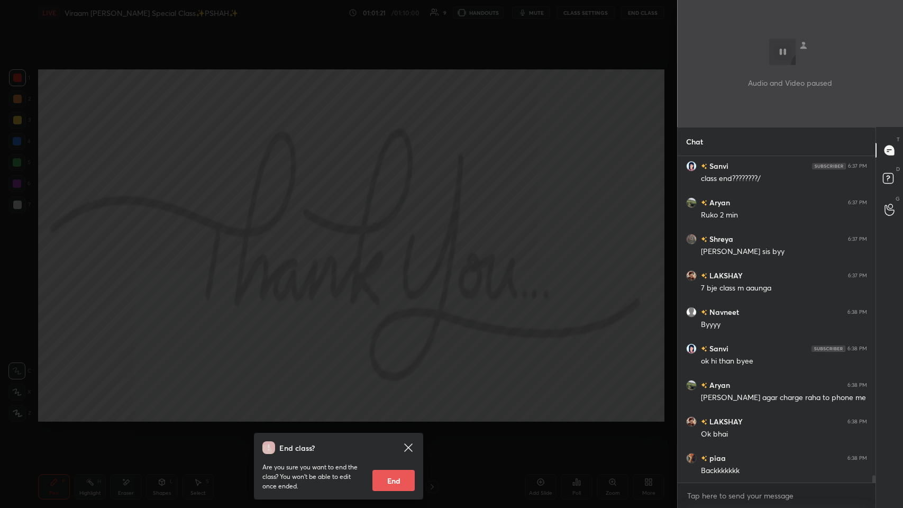
click at [379, 248] on button "End" at bounding box center [393, 480] width 42 height 21
type textarea "x"
